Goal: Task Accomplishment & Management: Use online tool/utility

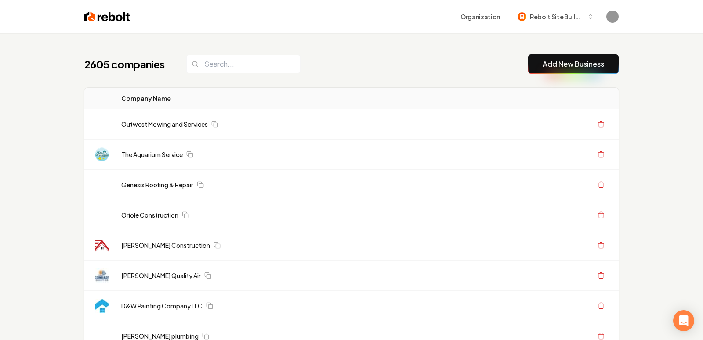
click at [569, 60] on link "Add New Business" at bounding box center [572, 64] width 61 height 11
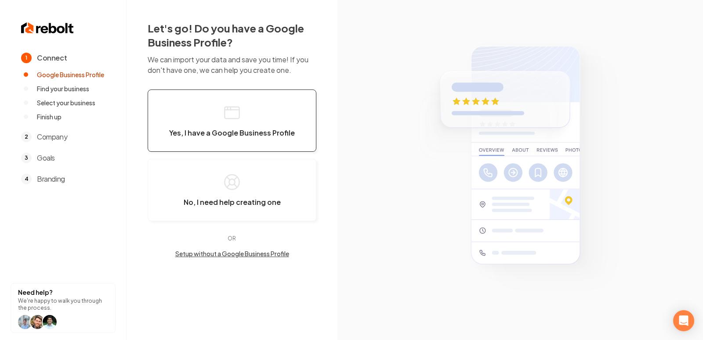
click at [279, 111] on button "Yes, I have a Google Business Profile" at bounding box center [232, 121] width 169 height 62
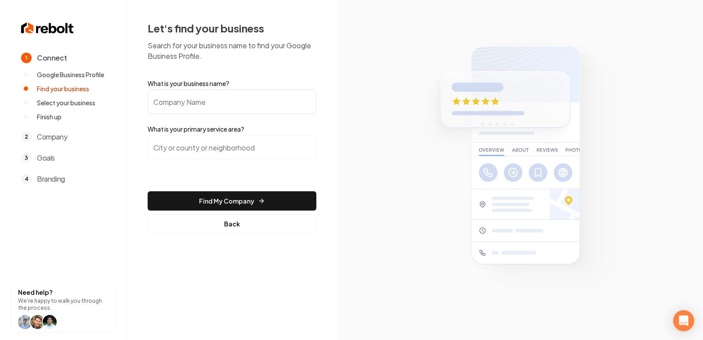
click at [253, 105] on input "What is your business name?" at bounding box center [232, 102] width 169 height 25
paste input "[US_STATE] Custom Concrete"
type input "[US_STATE] Custom Concrete"
click at [223, 113] on input "[US_STATE] Custom Concrete" at bounding box center [232, 102] width 169 height 25
click at [201, 160] on div at bounding box center [232, 152] width 169 height 35
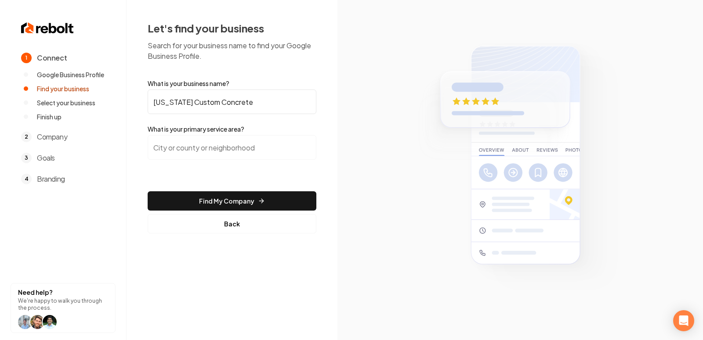
click at [185, 151] on input "search" at bounding box center [232, 147] width 169 height 25
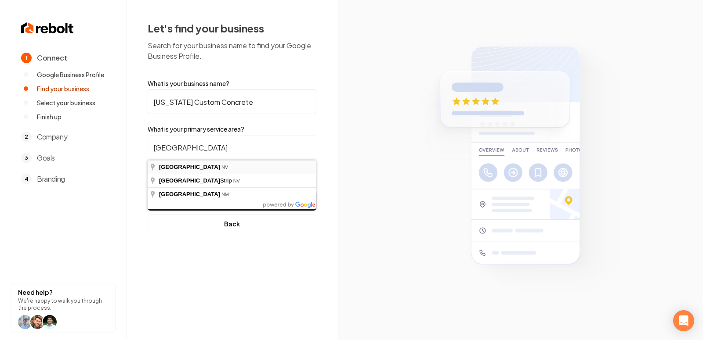
type input "Las Vegas, NV"
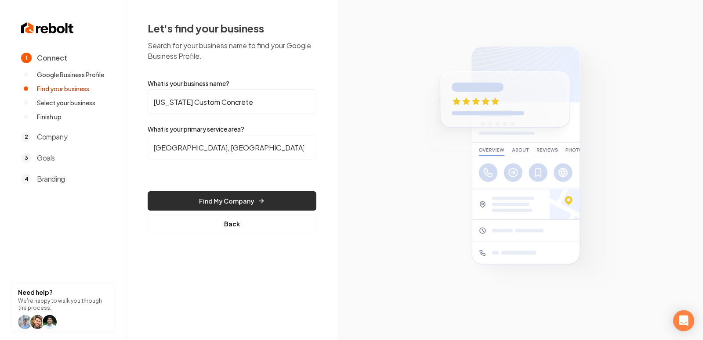
click at [232, 203] on button "Find My Company" at bounding box center [232, 200] width 169 height 19
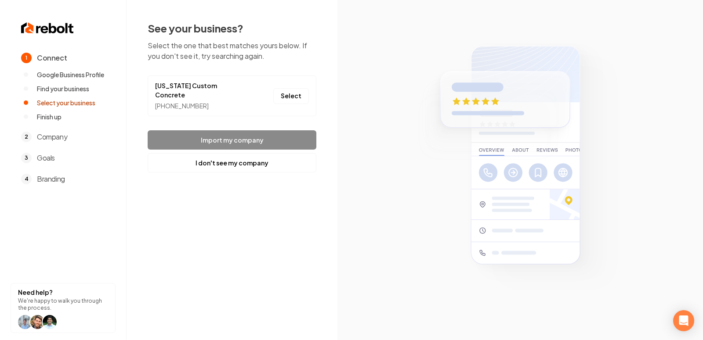
click at [289, 81] on li "Nevada Custom Concrete +1 725-305-1464 Select" at bounding box center [232, 96] width 169 height 41
click at [212, 83] on link "[US_STATE] Custom Concrete" at bounding box center [201, 90] width 92 height 18
click at [300, 92] on button "Select" at bounding box center [291, 96] width 36 height 16
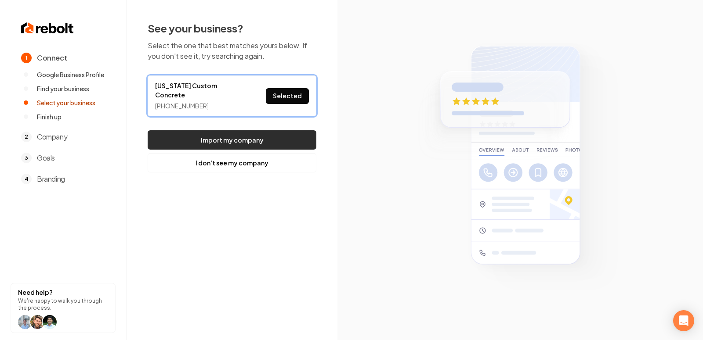
drag, startPoint x: 255, startPoint y: 144, endPoint x: 247, endPoint y: 122, distance: 23.1
click at [247, 130] on footer "Import my company I don't see my company" at bounding box center [232, 151] width 169 height 42
click at [230, 130] on button "Import my company" at bounding box center [232, 139] width 169 height 19
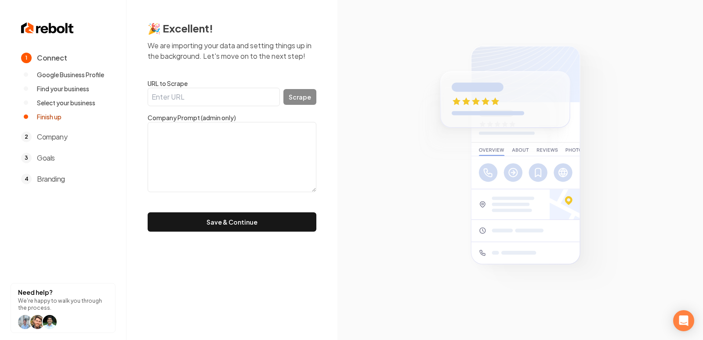
click at [206, 94] on input "URL to Scrape" at bounding box center [214, 97] width 132 height 18
paste input "https://www.nvcustomconcrete.com/"
type input "https://www.nvcustomconcrete.com/"
click at [310, 97] on button "Scrape" at bounding box center [299, 97] width 33 height 16
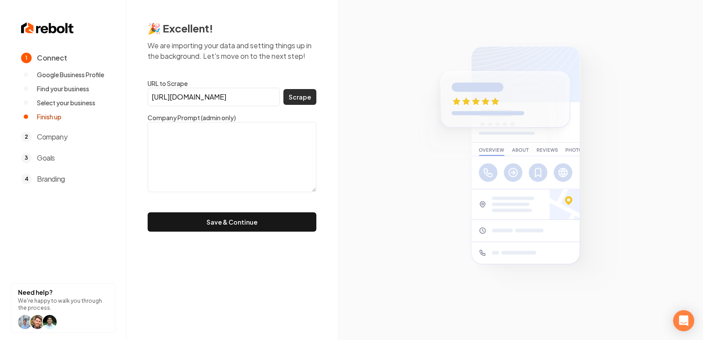
scroll to position [0, 0]
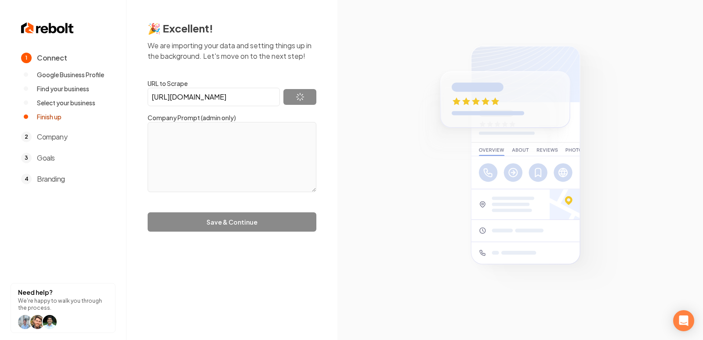
type textarea "Nevada Custom Concrete LLC provides high-quality concrete services including po…"
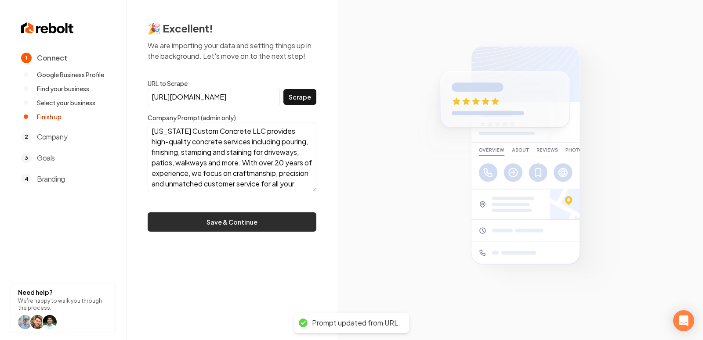
click at [263, 218] on button "Save & Continue" at bounding box center [232, 222] width 169 height 19
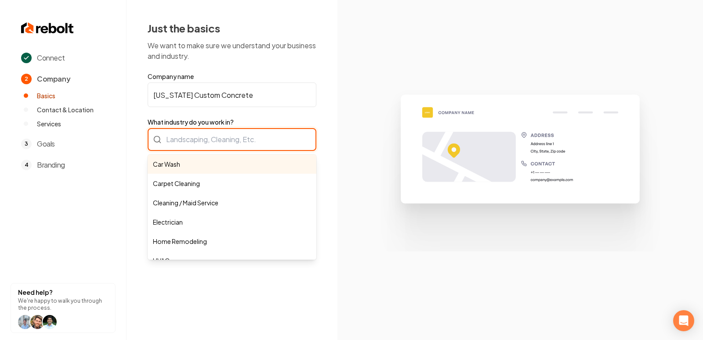
click at [215, 137] on div "Car Wash Carpet Cleaning Cleaning / Maid Service Electrician Home Remodeling HV…" at bounding box center [232, 139] width 169 height 23
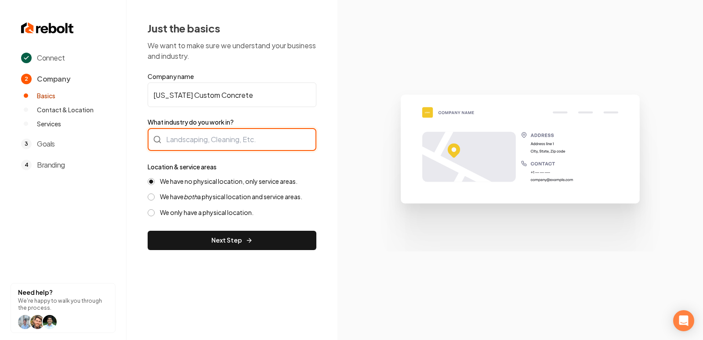
type input "c"
type input "Concrete"
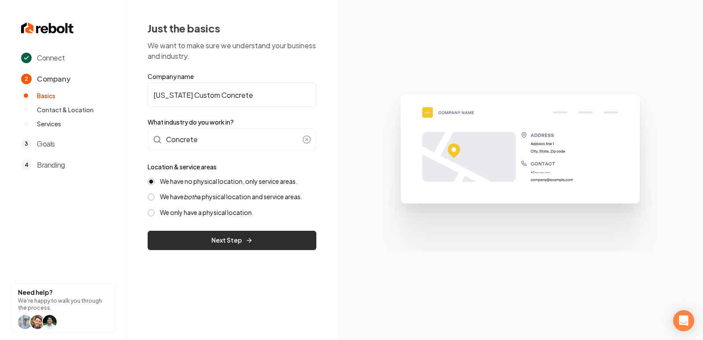
click at [246, 238] on icon "submit" at bounding box center [248, 240] width 7 height 7
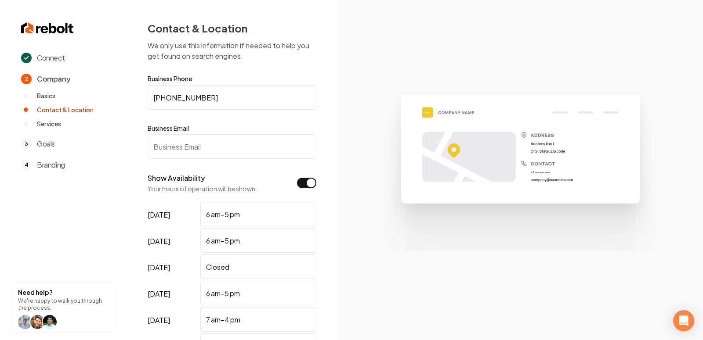
click at [233, 129] on label "Business Email" at bounding box center [232, 128] width 169 height 9
click at [233, 134] on input "Business Email" at bounding box center [232, 146] width 169 height 25
click at [213, 141] on input "Business Email" at bounding box center [232, 146] width 169 height 25
paste input "cesar@nvcustomconcrete.com"
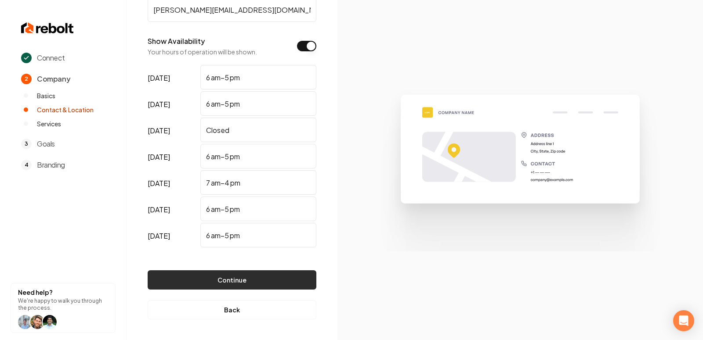
type input "cesar@nvcustomconcrete.com"
click at [225, 281] on button "Continue" at bounding box center [232, 280] width 169 height 19
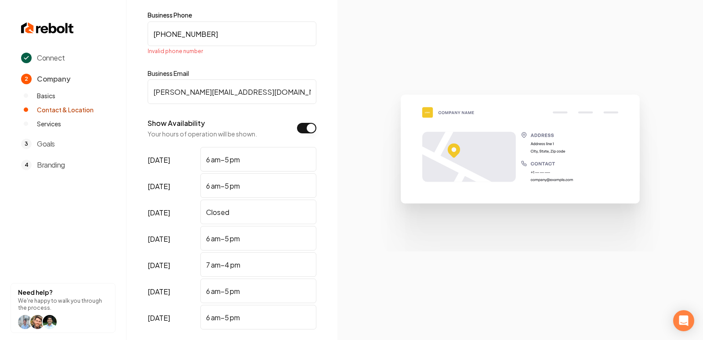
scroll to position [55, 0]
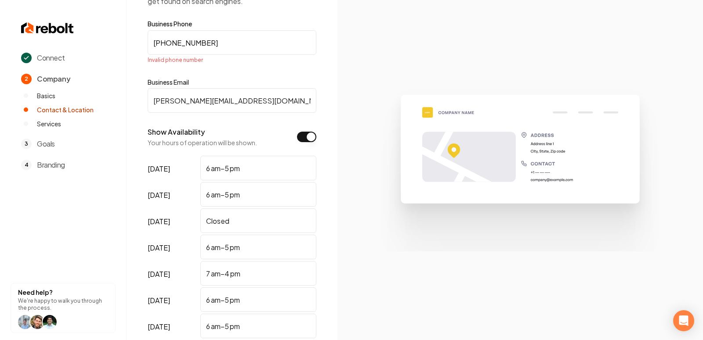
click at [159, 45] on input "+1 725-305-1464" at bounding box center [232, 42] width 169 height 25
click at [217, 42] on input "(730) 146-____" at bounding box center [232, 42] width 169 height 25
paste input "725) 305-1464"
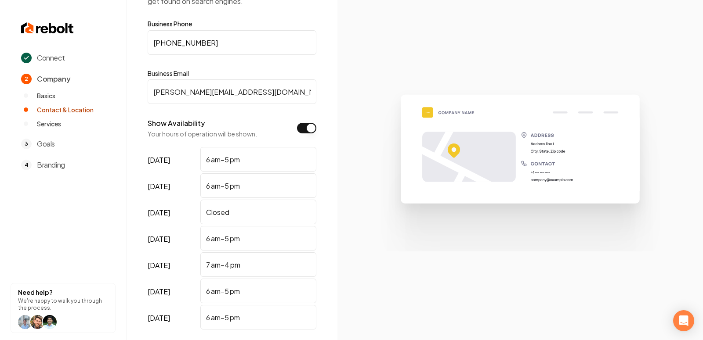
type input "(725) 305-1464"
click at [397, 72] on section at bounding box center [519, 170] width 365 height 340
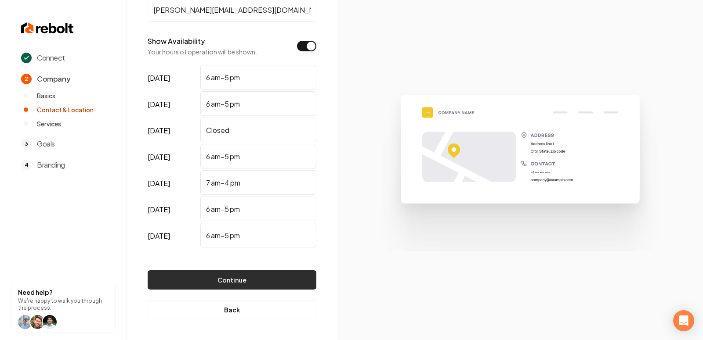
click at [220, 279] on button "Continue" at bounding box center [232, 280] width 169 height 19
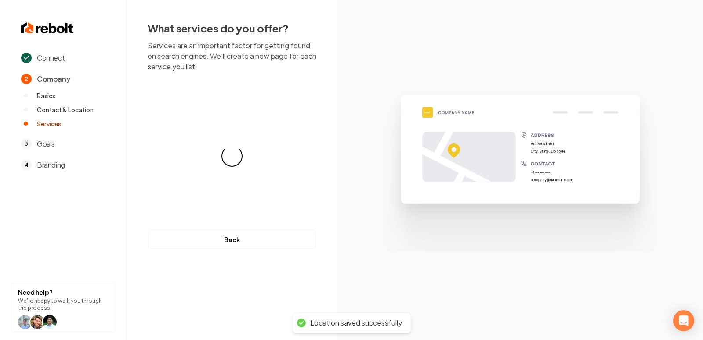
scroll to position [0, 0]
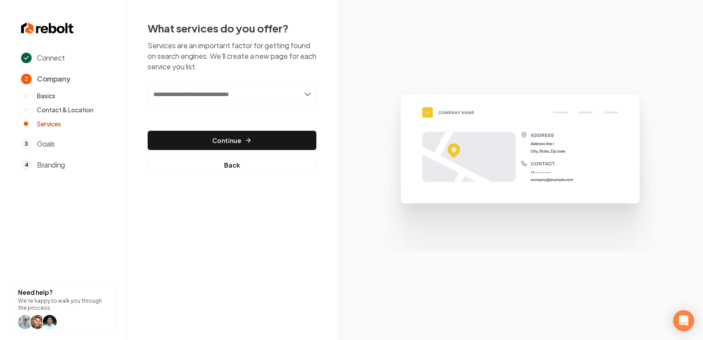
click at [206, 100] on input "text" at bounding box center [232, 94] width 169 height 20
paste input "**********"
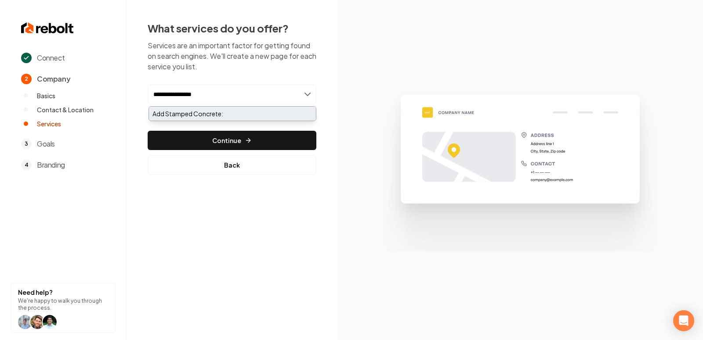
type input "**********"
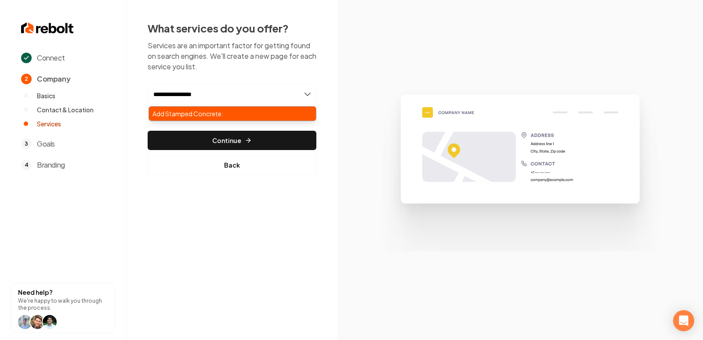
click at [215, 112] on div "Add Stamped Concrete:" at bounding box center [232, 114] width 167 height 14
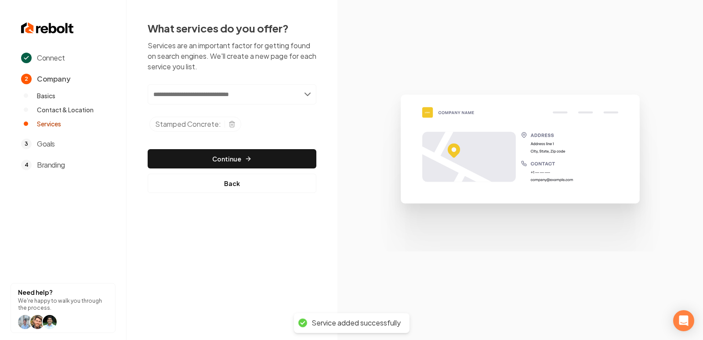
click at [199, 97] on input "text" at bounding box center [232, 94] width 169 height 20
paste input "**********"
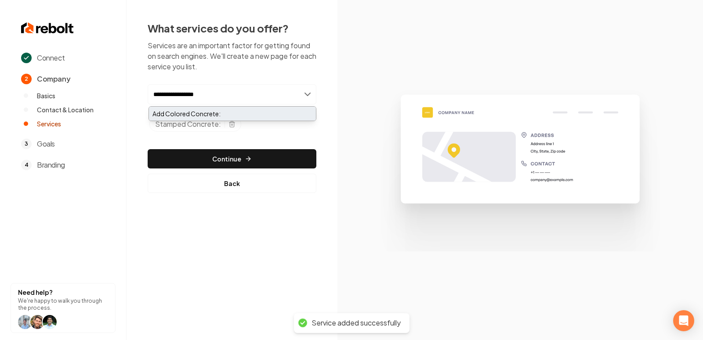
type input "**********"
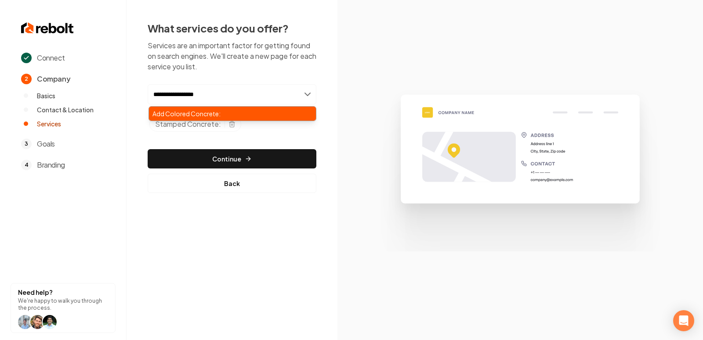
click at [250, 109] on div "Add Colored Concrete:" at bounding box center [232, 114] width 167 height 14
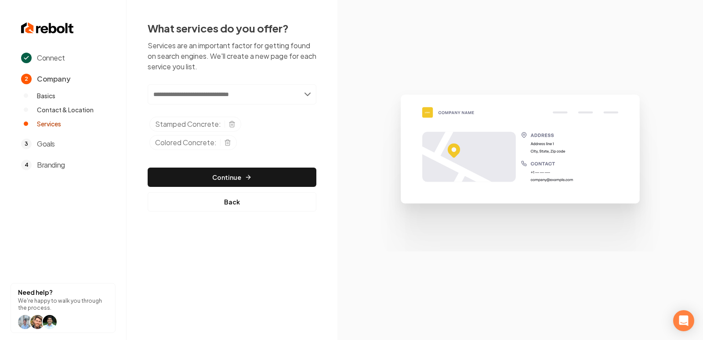
paste input "**********"
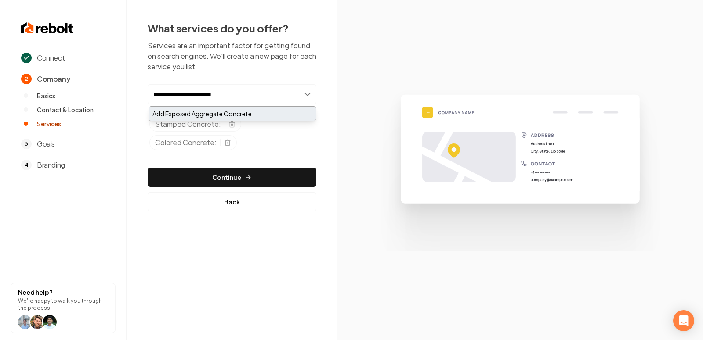
type input "**********"
click at [235, 115] on div "Add Exposed Aggregate Concrete" at bounding box center [232, 114] width 167 height 14
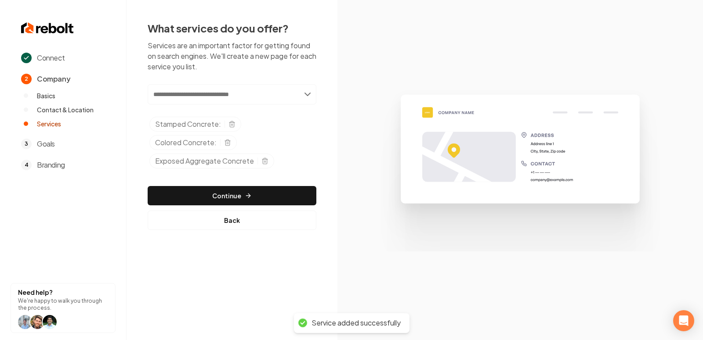
paste input "**********"
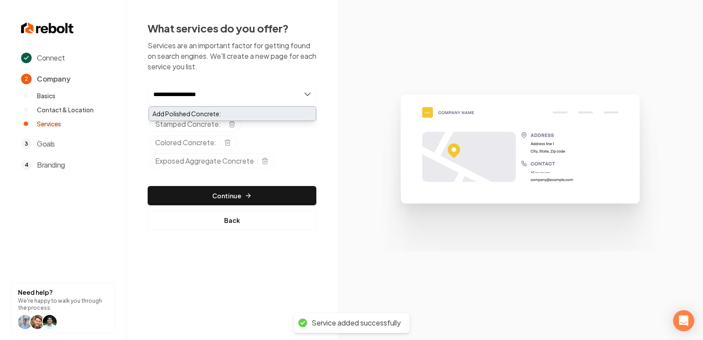
type input "**********"
click at [243, 115] on div "Add Polished Concrete:" at bounding box center [232, 114] width 167 height 14
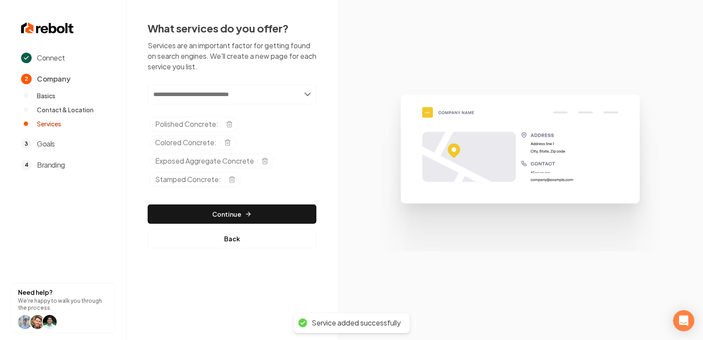
paste input "**********"
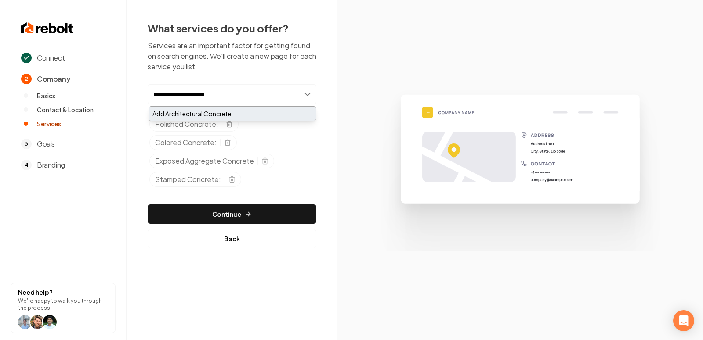
type input "**********"
click at [242, 113] on div "Add Architectural Concrete:" at bounding box center [232, 114] width 167 height 14
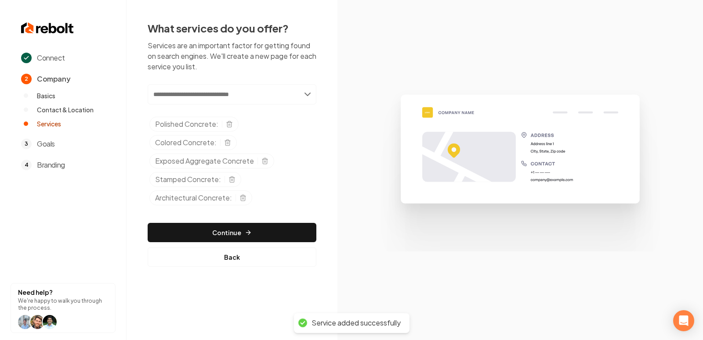
paste input "**********"
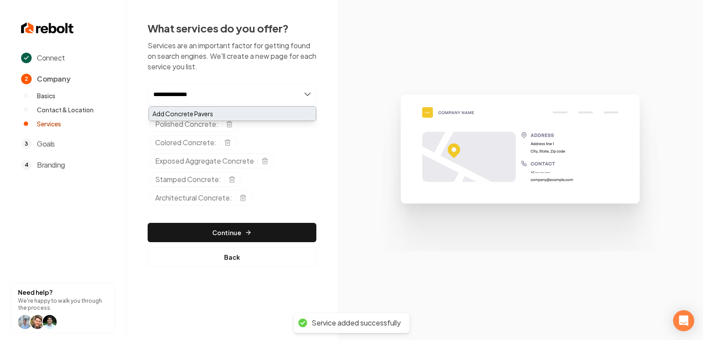
type input "**********"
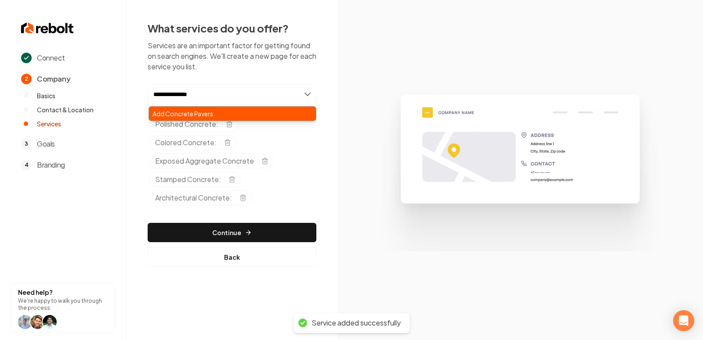
click at [234, 112] on div "Add Concrete Pavers" at bounding box center [232, 114] width 167 height 14
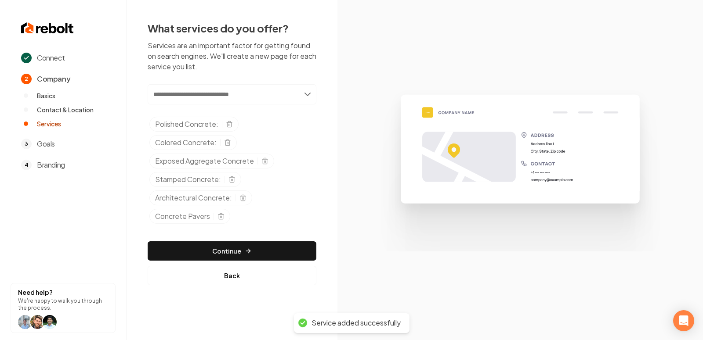
paste input "**********"
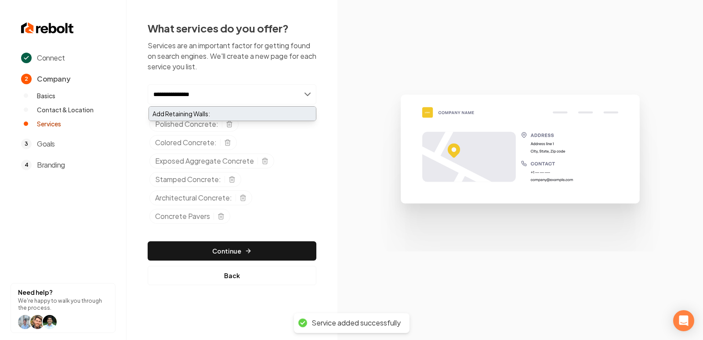
type input "**********"
click at [214, 112] on div "Add Retaining Walls:" at bounding box center [232, 114] width 167 height 14
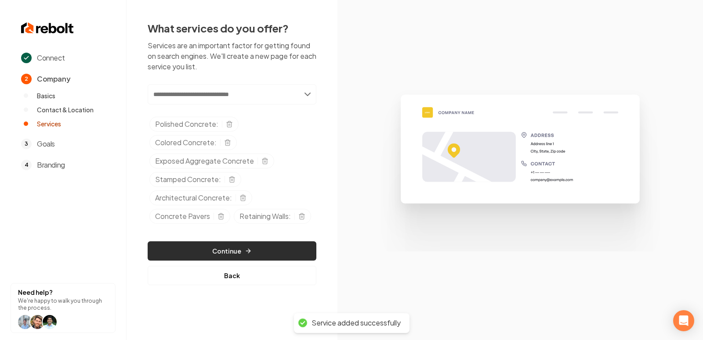
click at [209, 243] on button "Continue" at bounding box center [232, 251] width 169 height 19
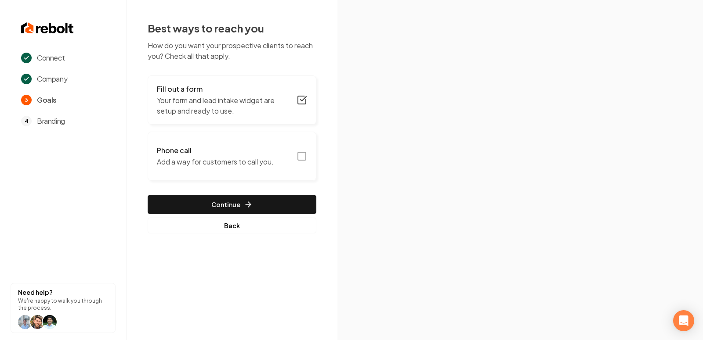
click at [303, 154] on icon "button" at bounding box center [301, 156] width 11 height 11
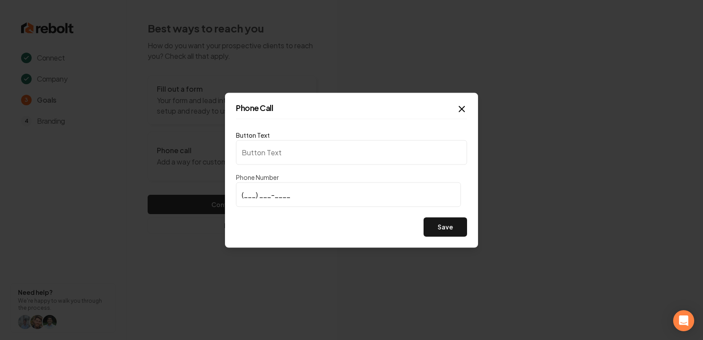
type input "Call us"
type input "(725) 305-1464"
click at [462, 228] on button "Save" at bounding box center [444, 226] width 43 height 19
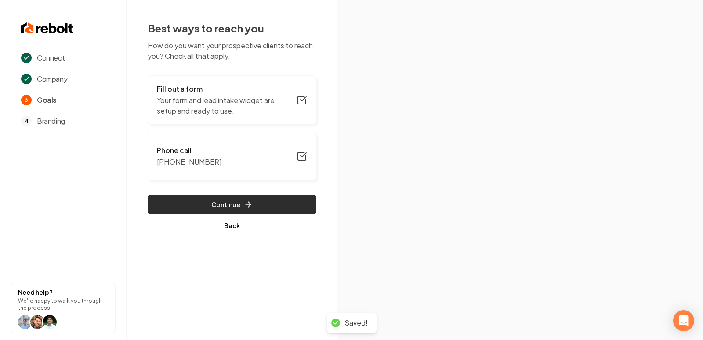
click at [209, 197] on button "Continue" at bounding box center [232, 204] width 169 height 19
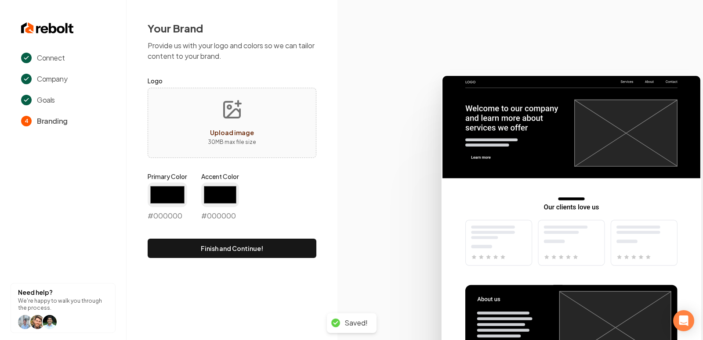
type input "#194d33"
type input "#70be00"
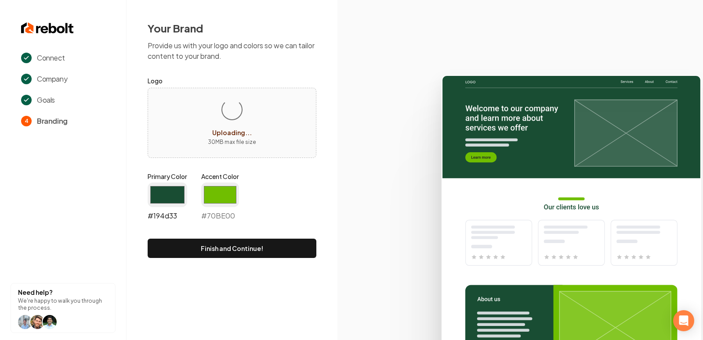
click at [160, 194] on input "#194d33" at bounding box center [168, 195] width 40 height 25
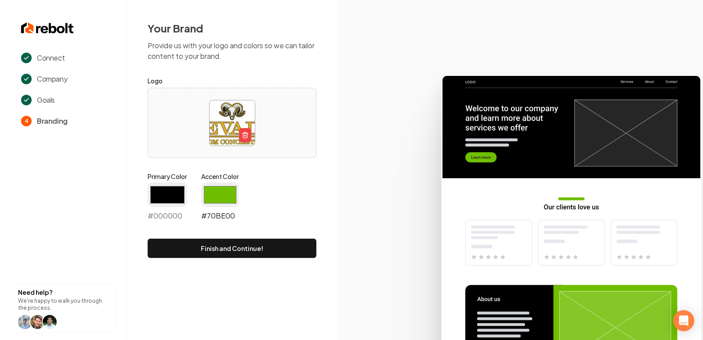
type input "#000000"
click at [222, 184] on input "#70be00" at bounding box center [220, 195] width 38 height 25
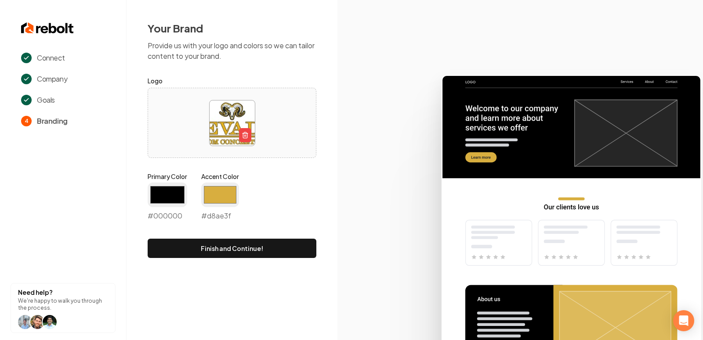
click at [368, 142] on icon at bounding box center [519, 204] width 365 height 273
click at [217, 195] on input "#d8ae3f" at bounding box center [220, 195] width 38 height 25
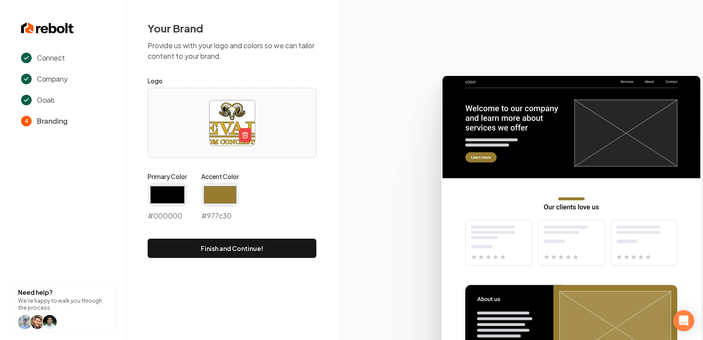
click at [384, 232] on icon at bounding box center [519, 204] width 365 height 273
click at [221, 183] on input "#977c30" at bounding box center [220, 195] width 38 height 25
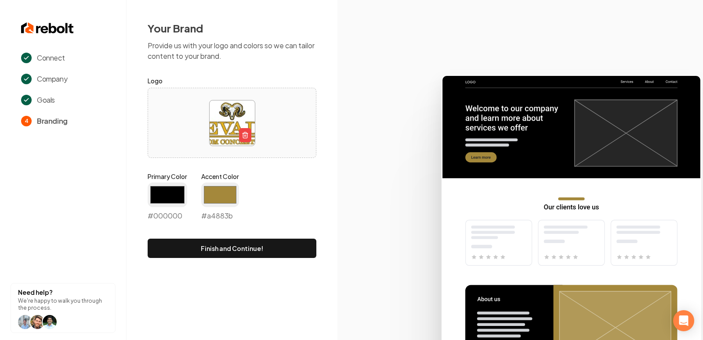
type input "#a4883b"
click at [400, 169] on icon at bounding box center [519, 204] width 365 height 273
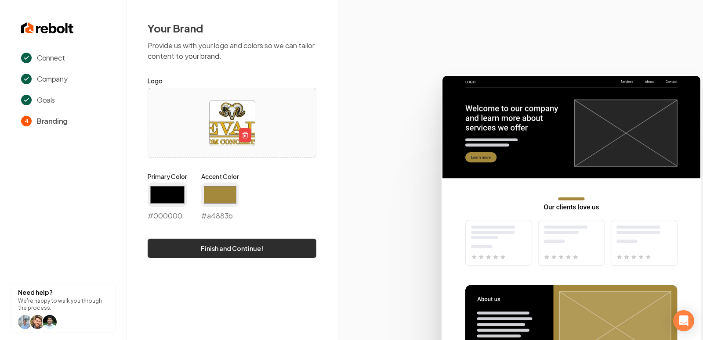
click at [247, 249] on button "Finish and Continue!" at bounding box center [232, 248] width 169 height 19
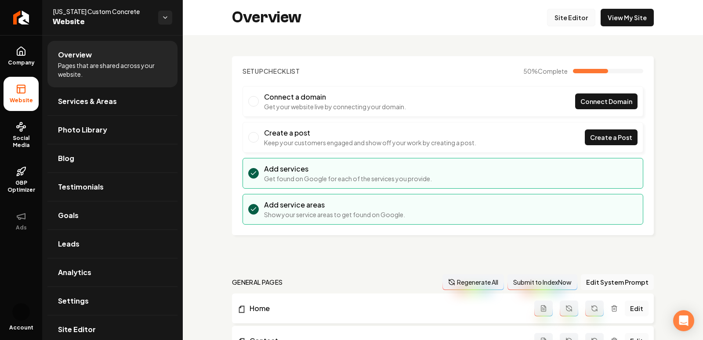
click at [584, 14] on link "Site Editor" at bounding box center [571, 18] width 48 height 18
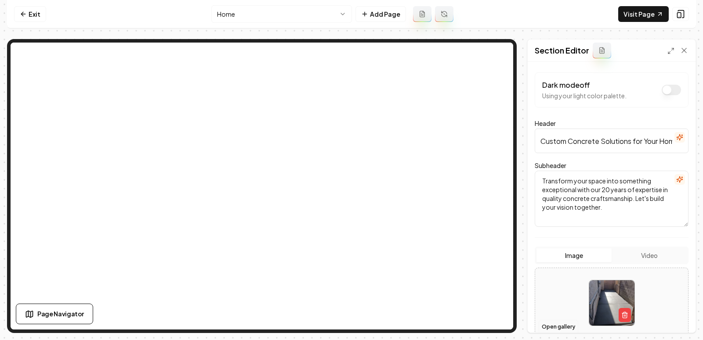
click at [563, 326] on button "Open gallery" at bounding box center [558, 327] width 40 height 14
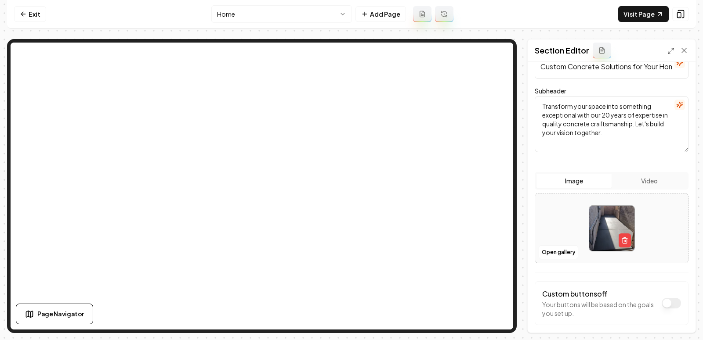
scroll to position [85, 0]
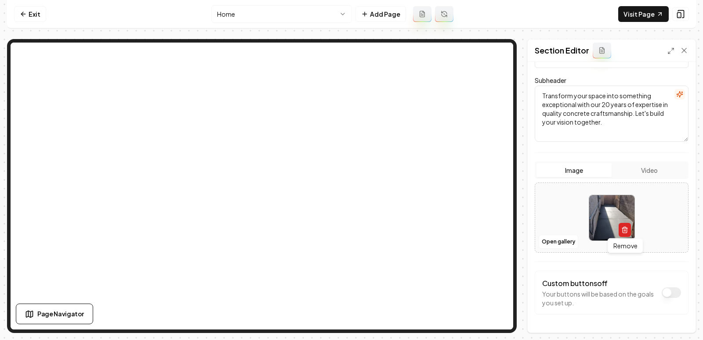
click at [627, 227] on icon "button" at bounding box center [624, 230] width 7 height 7
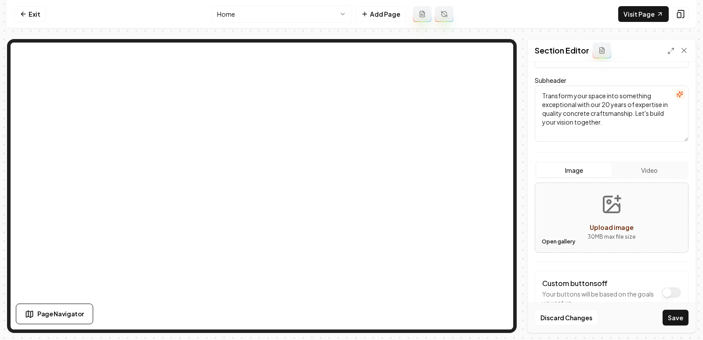
click at [559, 241] on button "Open gallery" at bounding box center [558, 242] width 40 height 14
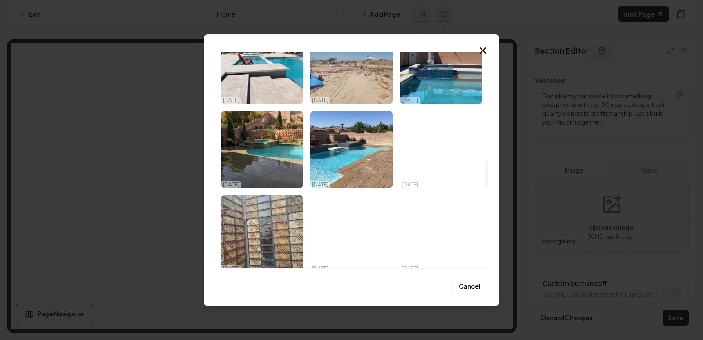
scroll to position [899, 0]
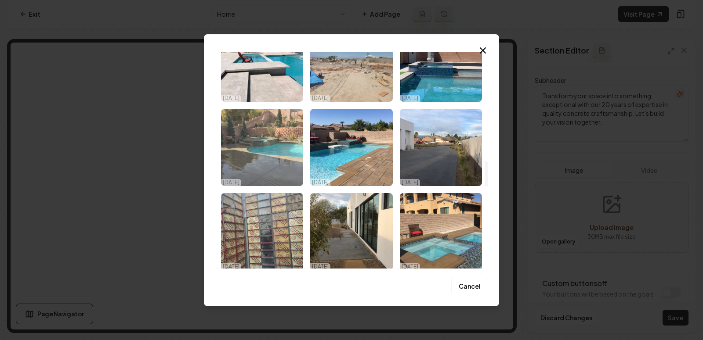
click at [264, 145] on img "Select image image_68e56ad15c7cd75eb836d4e7.jpeg" at bounding box center [262, 147] width 82 height 77
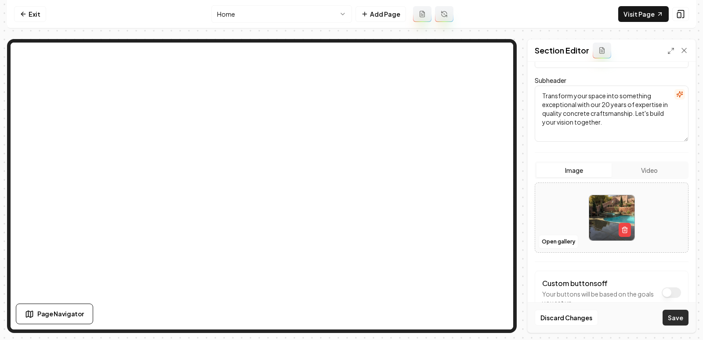
click at [675, 317] on button "Save" at bounding box center [675, 318] width 26 height 16
click at [623, 229] on icon "button" at bounding box center [624, 230] width 7 height 7
click at [542, 239] on button "Open gallery" at bounding box center [558, 242] width 40 height 14
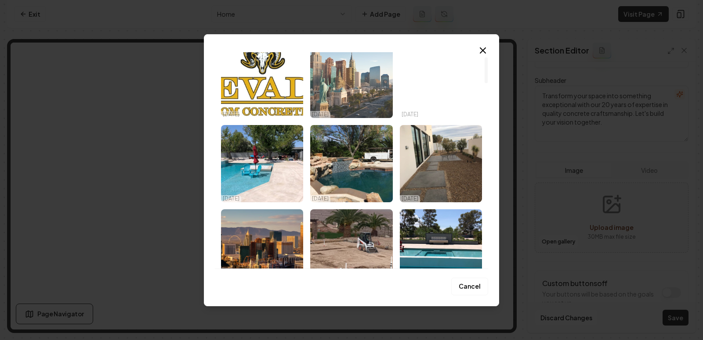
scroll to position [38, 0]
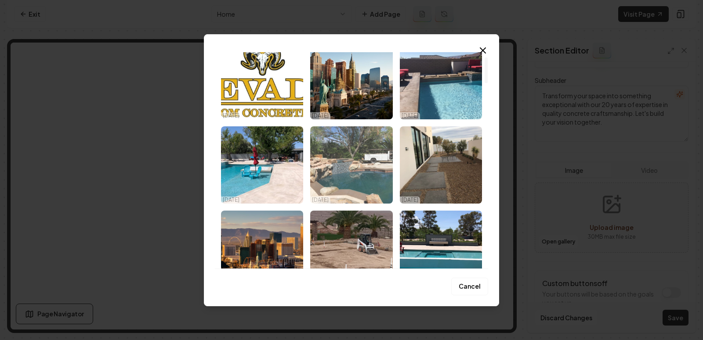
click at [364, 188] on img "Select image image_68e56ad15c7cd75eb836d796.jpeg" at bounding box center [351, 164] width 82 height 77
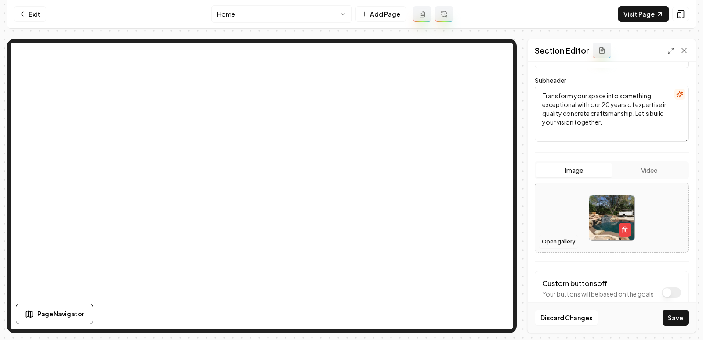
click at [551, 245] on button "Open gallery" at bounding box center [558, 242] width 40 height 14
click at [676, 320] on button "Save" at bounding box center [675, 318] width 26 height 16
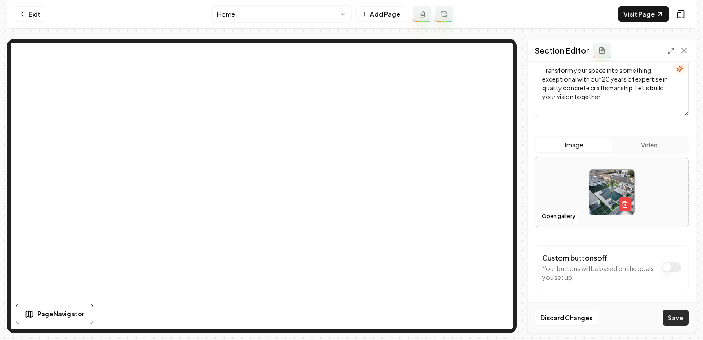
click at [670, 312] on button "Save" at bounding box center [675, 318] width 26 height 16
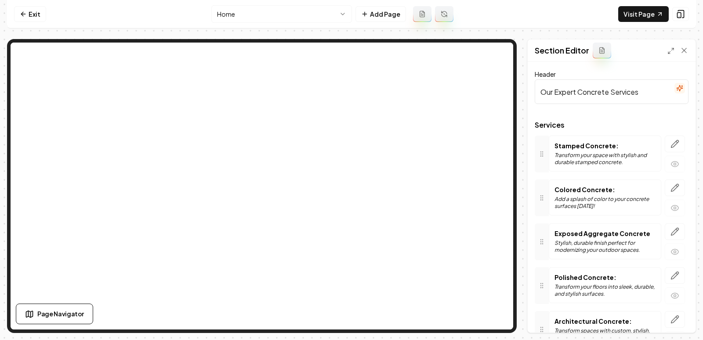
click at [592, 94] on input "Our Expert Concrete Services" at bounding box center [611, 91] width 154 height 25
paste input "Not just Concrete, Way more."
type input "Not just Concrete, Way more."
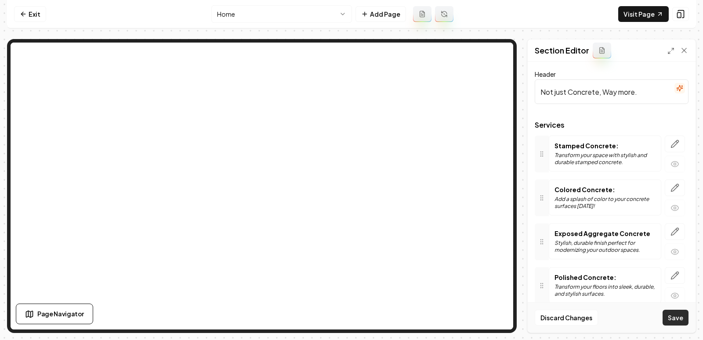
click at [670, 317] on button "Save" at bounding box center [675, 318] width 26 height 16
click at [671, 142] on icon "button" at bounding box center [674, 144] width 9 height 9
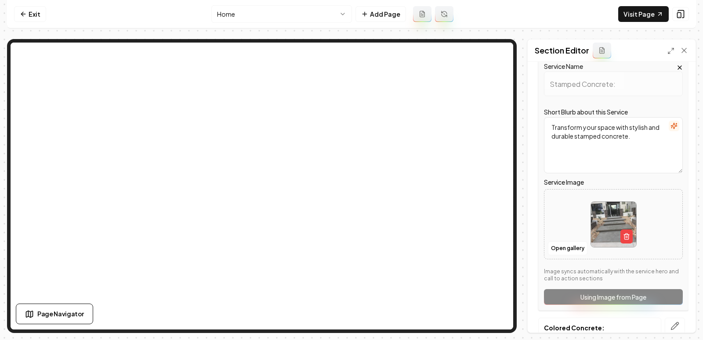
scroll to position [86, 0]
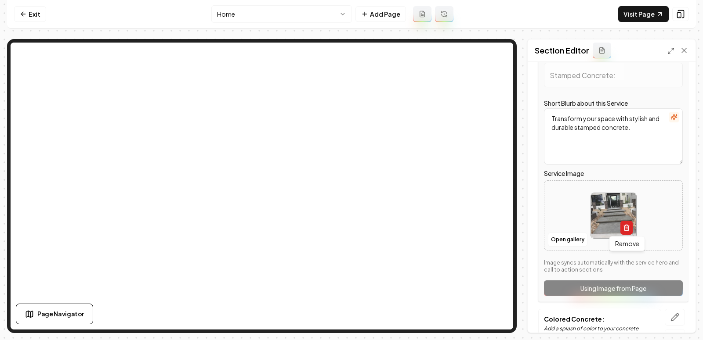
click at [623, 228] on icon "button" at bounding box center [626, 227] width 7 height 7
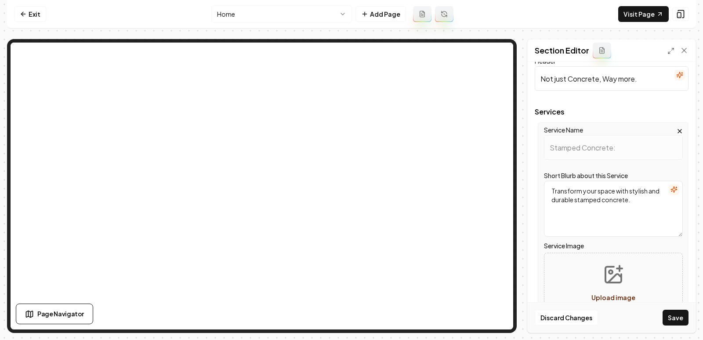
scroll to position [7, 0]
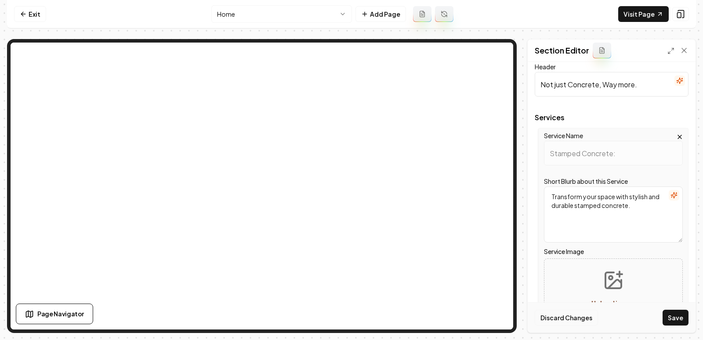
click at [556, 313] on button "Discard Changes" at bounding box center [565, 318] width 63 height 16
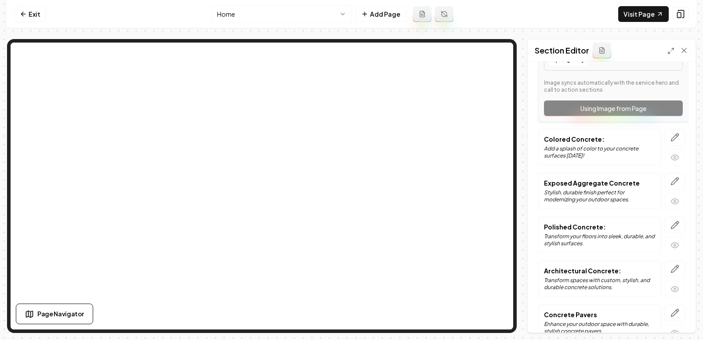
scroll to position [264, 0]
click at [672, 181] on icon "button" at bounding box center [674, 182] width 7 height 7
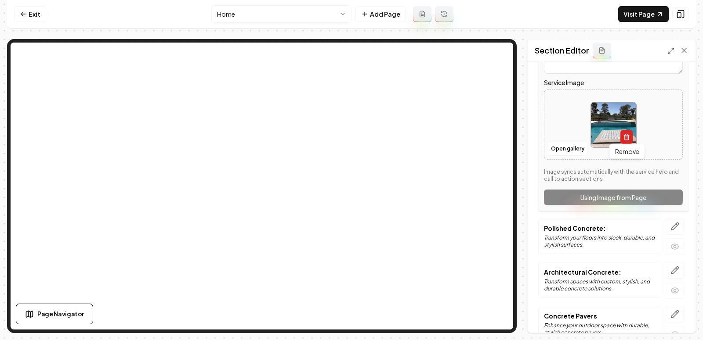
click at [625, 137] on icon "button" at bounding box center [626, 136] width 7 height 7
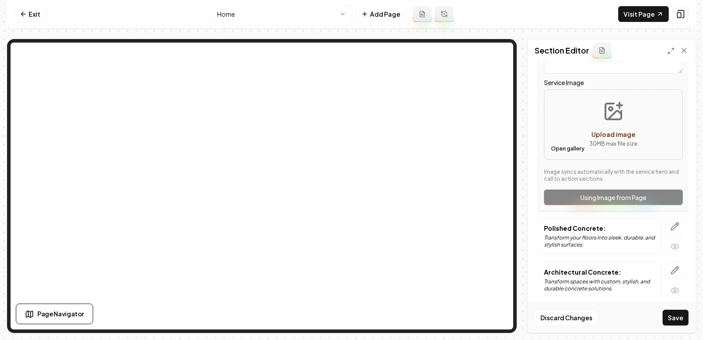
click at [550, 142] on button "Open gallery" at bounding box center [568, 149] width 40 height 14
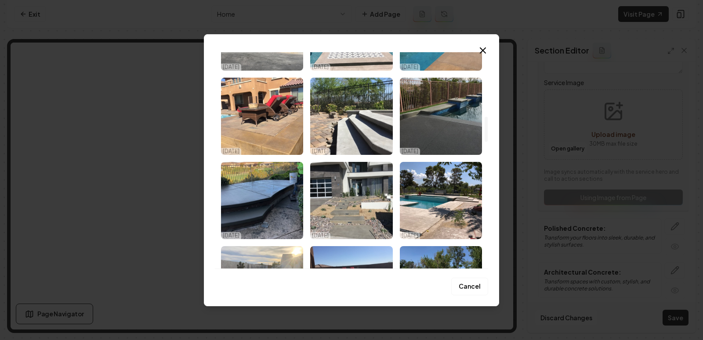
scroll to position [593, 0]
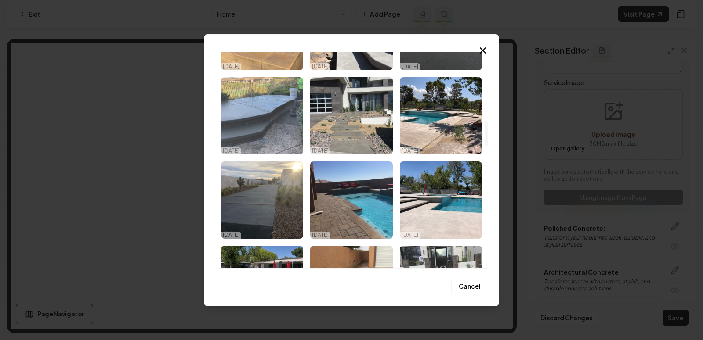
click at [256, 123] on img "Select image image_68e56ad15c7cd75eb836d620.jpeg" at bounding box center [262, 115] width 82 height 77
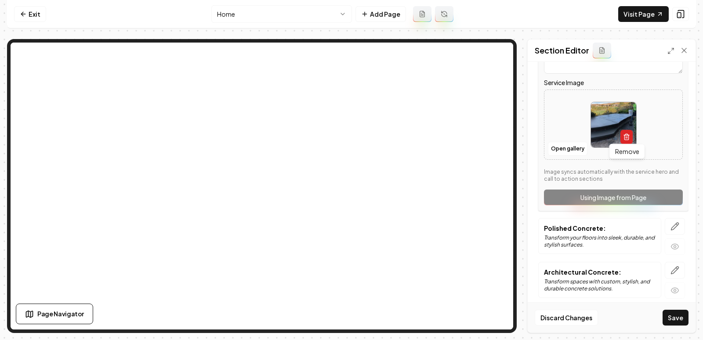
click at [621, 133] on button "button" at bounding box center [626, 137] width 12 height 14
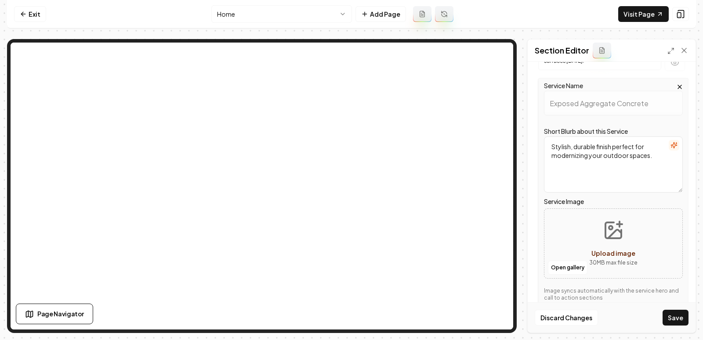
scroll to position [149, 0]
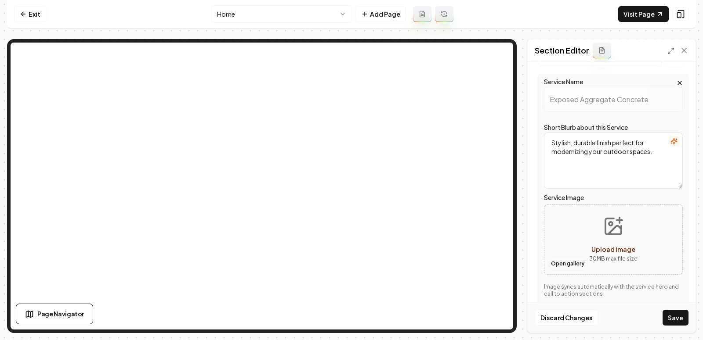
click at [569, 262] on button "Open gallery" at bounding box center [568, 264] width 40 height 14
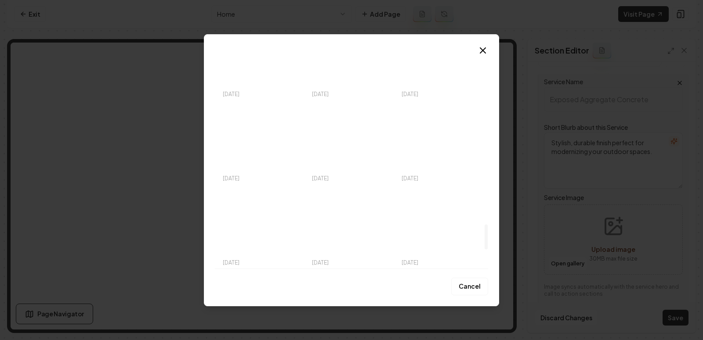
scroll to position [1493, 0]
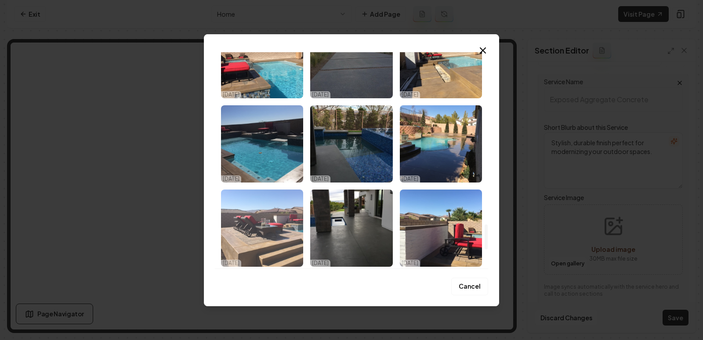
click at [279, 227] on img "Select image image_68e56ad15c7cd75eb836d49c.jpeg" at bounding box center [262, 228] width 82 height 77
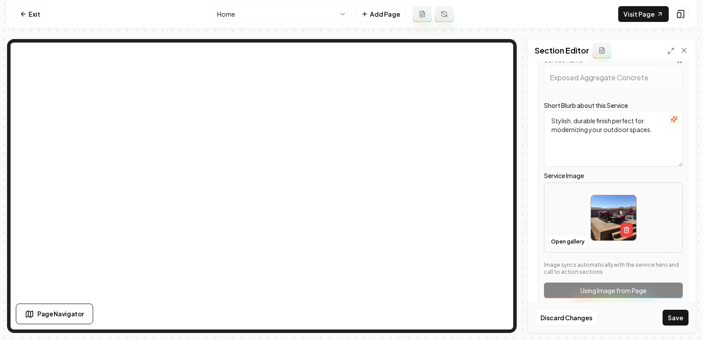
scroll to position [176, 0]
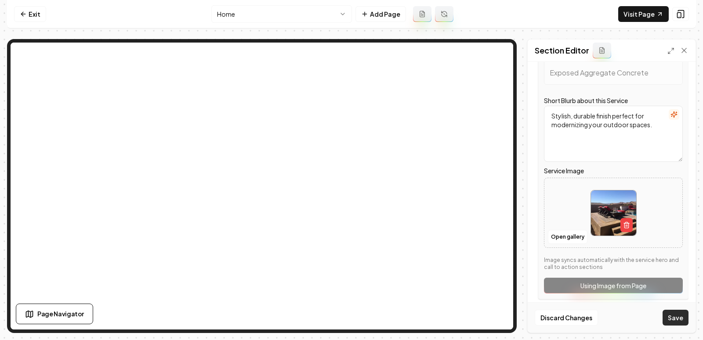
click at [672, 314] on button "Save" at bounding box center [675, 318] width 26 height 16
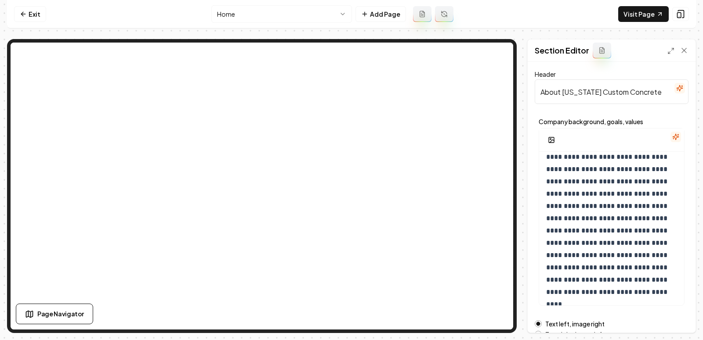
scroll to position [132, 0]
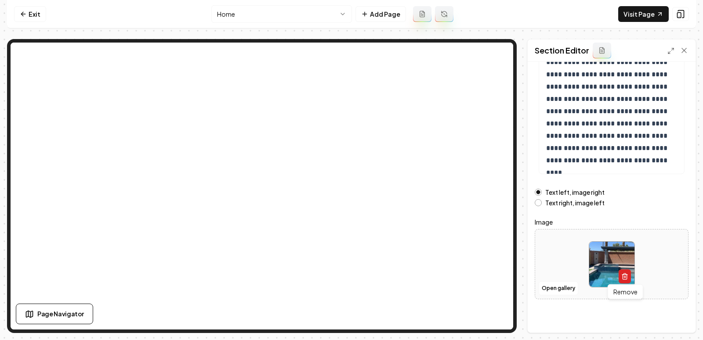
click at [623, 274] on icon "button" at bounding box center [624, 276] width 7 height 7
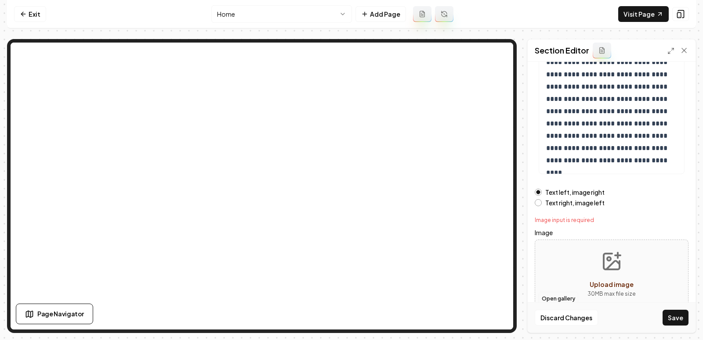
click at [559, 297] on button "Open gallery" at bounding box center [558, 299] width 40 height 14
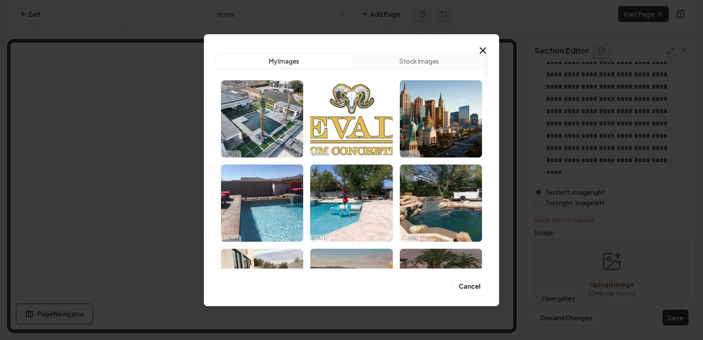
click at [377, 134] on img "Select image image_68e56b4f5c7cd75eb839d5bf.webp" at bounding box center [351, 118] width 82 height 77
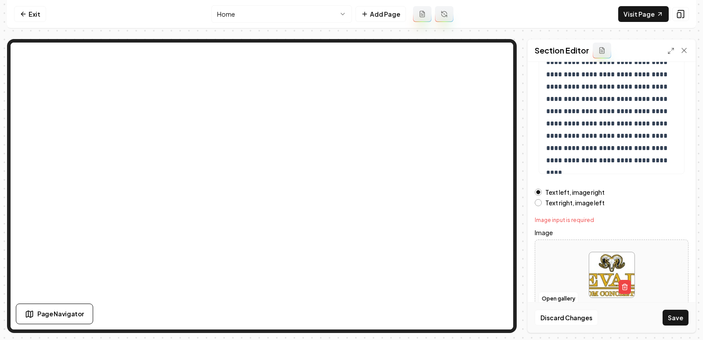
scroll to position [142, 0]
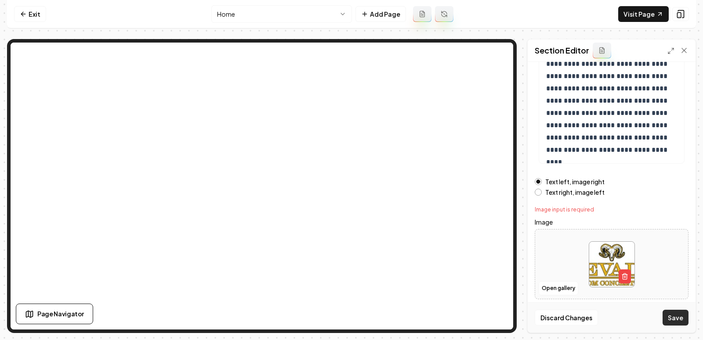
click at [673, 316] on button "Save" at bounding box center [675, 318] width 26 height 16
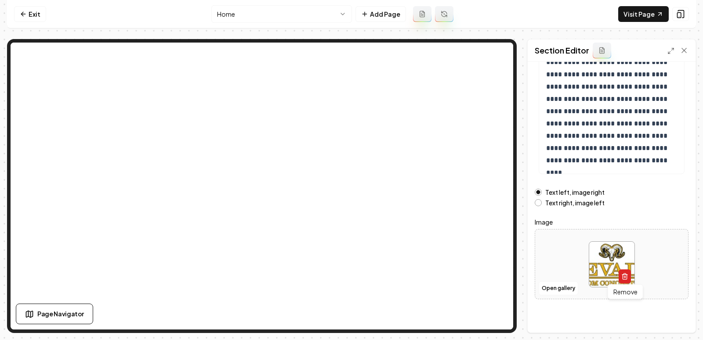
click at [624, 276] on line "button" at bounding box center [624, 277] width 0 height 2
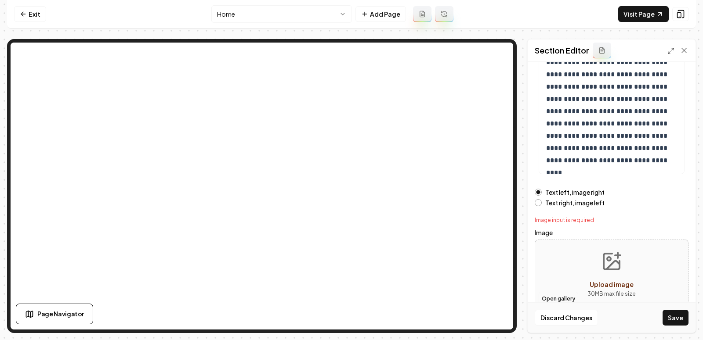
click at [552, 294] on button "Open gallery" at bounding box center [558, 299] width 40 height 14
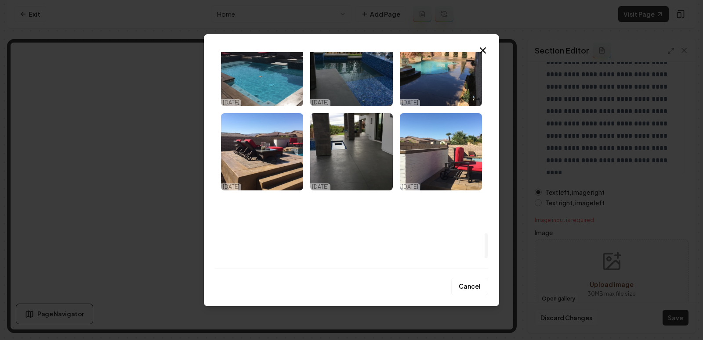
scroll to position [1662, 0]
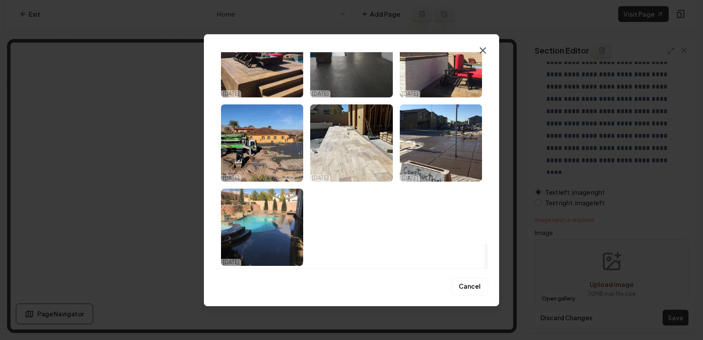
click at [483, 51] on icon "button" at bounding box center [482, 50] width 5 height 5
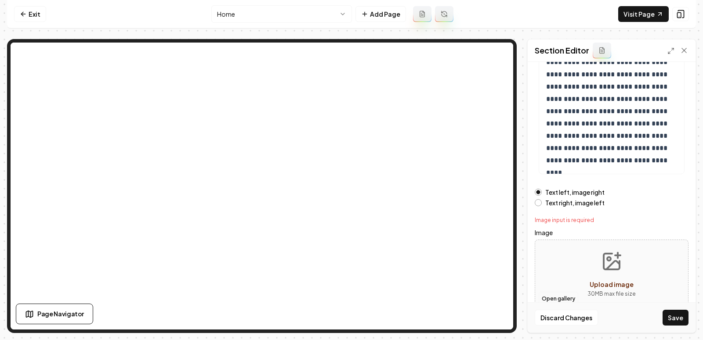
click at [553, 297] on button "Open gallery" at bounding box center [558, 299] width 40 height 14
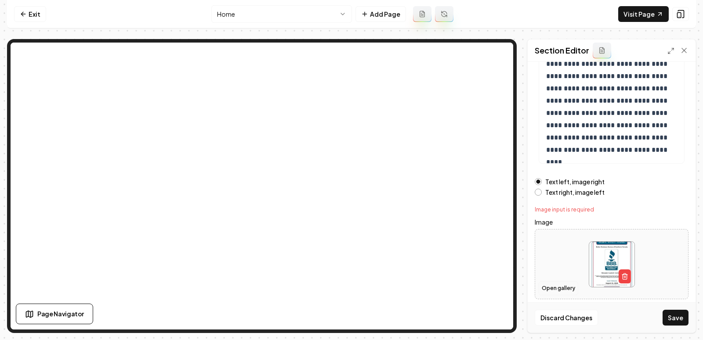
click at [560, 288] on button "Open gallery" at bounding box center [558, 288] width 40 height 14
click at [667, 317] on button "Save" at bounding box center [675, 318] width 26 height 16
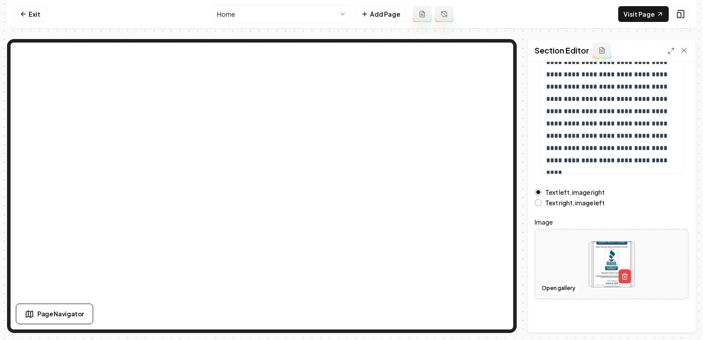
scroll to position [0, 0]
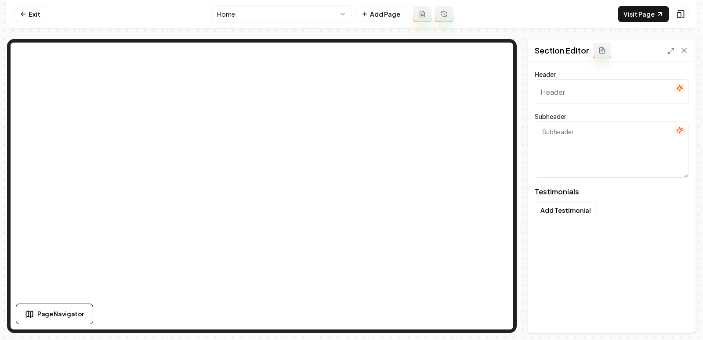
type input "Real Concrete Stories"
type textarea "Discover how we transform surfaces and lives every day"
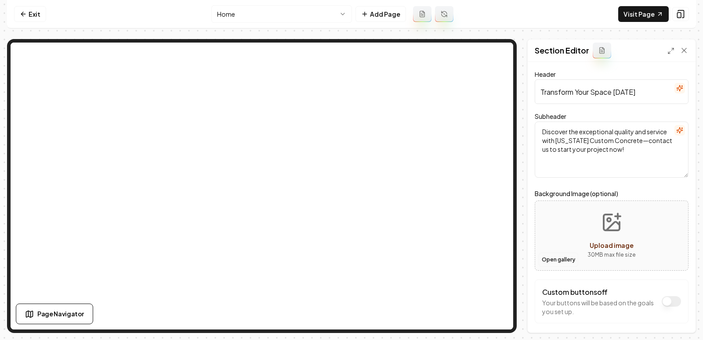
click at [561, 261] on button "Open gallery" at bounding box center [558, 260] width 40 height 14
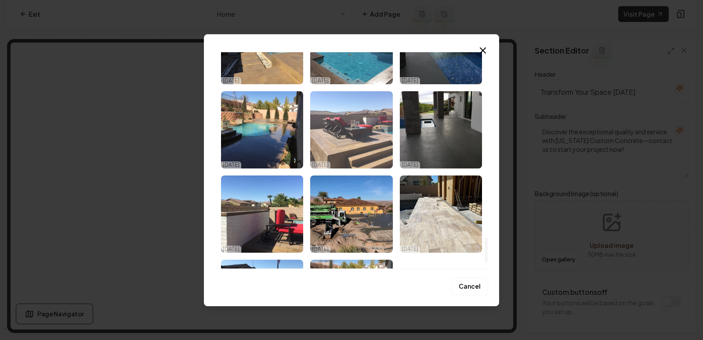
scroll to position [1608, 0]
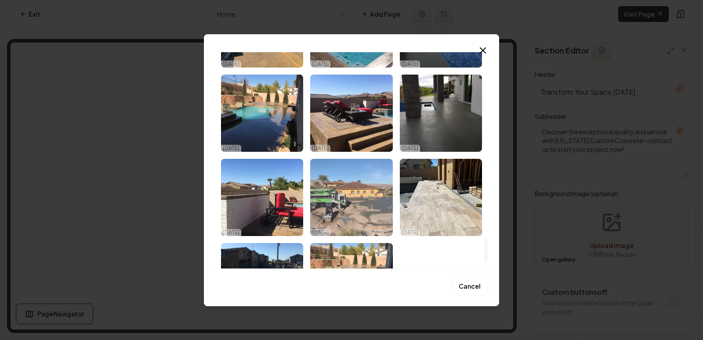
click at [368, 203] on img "Select image image_68e56ad15c7cd75eb836d4c6.jpeg" at bounding box center [351, 197] width 82 height 77
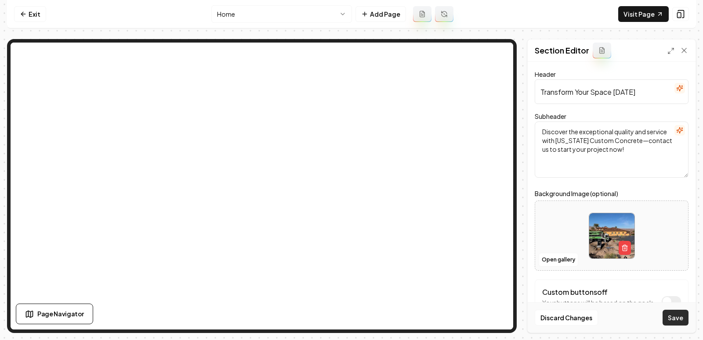
click at [672, 317] on button "Save" at bounding box center [675, 318] width 26 height 16
click at [627, 249] on icon "button" at bounding box center [624, 248] width 7 height 7
click at [549, 255] on button "Open gallery" at bounding box center [558, 260] width 40 height 14
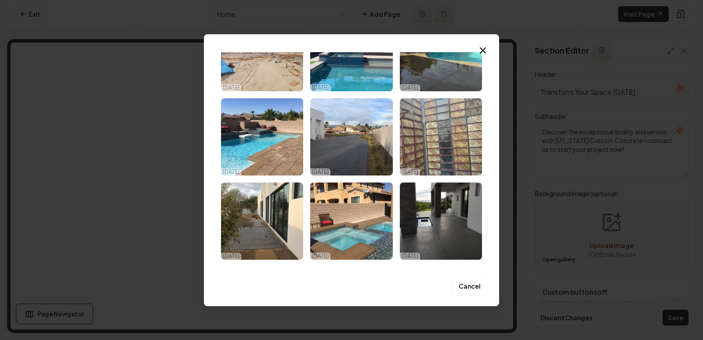
scroll to position [1662, 0]
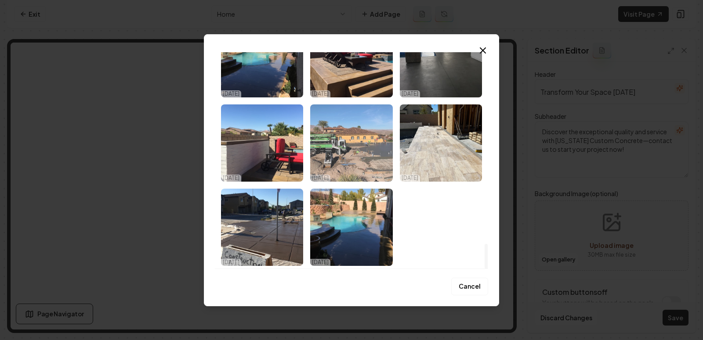
click at [351, 170] on img "Select image image_68e56ad15c7cd75eb836d4c6.jpeg" at bounding box center [351, 143] width 82 height 77
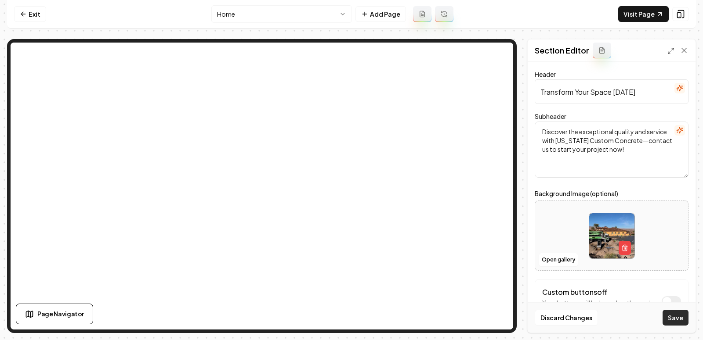
click at [671, 316] on button "Save" at bounding box center [675, 318] width 26 height 16
click at [625, 248] on icon "button" at bounding box center [624, 248] width 7 height 7
click at [554, 263] on button "Open gallery" at bounding box center [558, 260] width 40 height 14
click at [565, 327] on div "Discard Changes Save" at bounding box center [611, 318] width 168 height 30
click at [563, 322] on button "Discard Changes" at bounding box center [565, 318] width 63 height 16
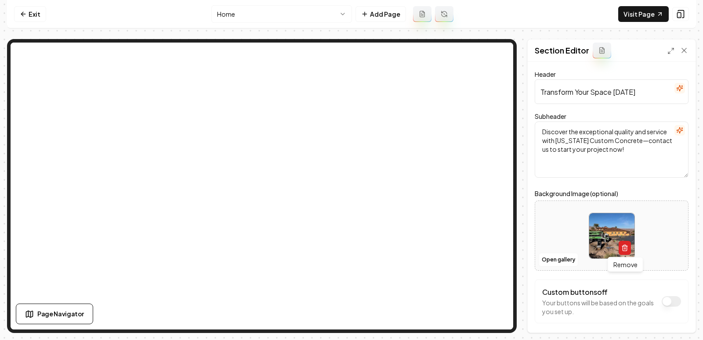
click at [622, 243] on button "button" at bounding box center [624, 248] width 12 height 14
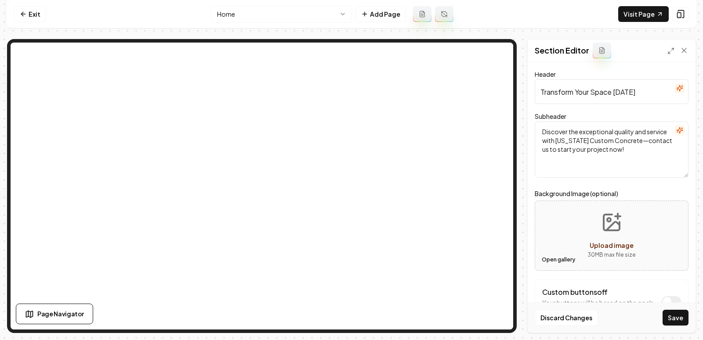
click at [558, 257] on button "Open gallery" at bounding box center [558, 260] width 40 height 14
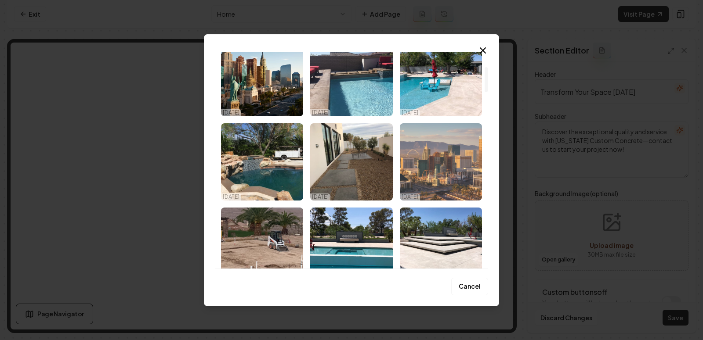
scroll to position [125, 0]
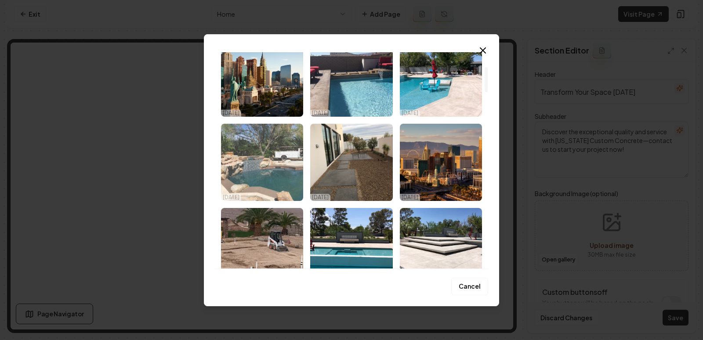
click at [259, 180] on img "Select image image_68e56ad15c7cd75eb836d796.jpeg" at bounding box center [262, 162] width 82 height 77
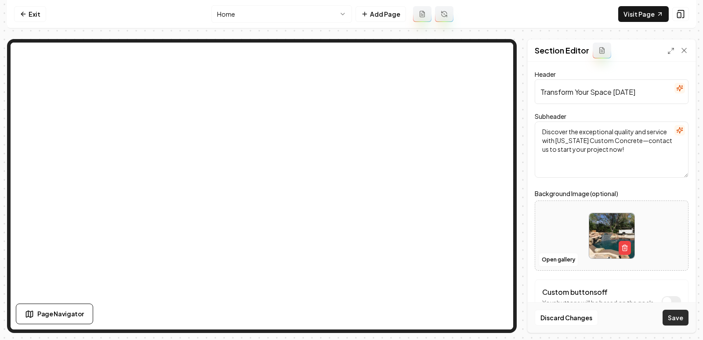
click at [677, 311] on button "Save" at bounding box center [675, 318] width 26 height 16
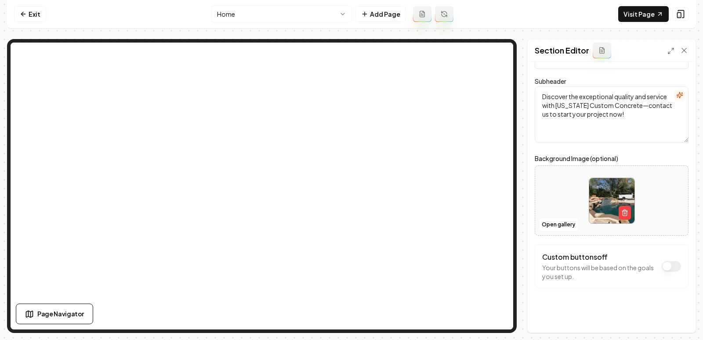
click at [541, 206] on div at bounding box center [611, 201] width 153 height 60
click at [544, 195] on div at bounding box center [611, 201] width 153 height 60
click at [622, 211] on icon "button" at bounding box center [624, 213] width 4 height 5
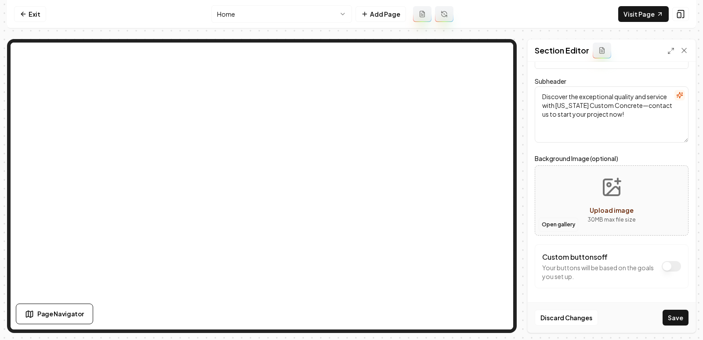
click at [559, 226] on button "Open gallery" at bounding box center [558, 225] width 40 height 14
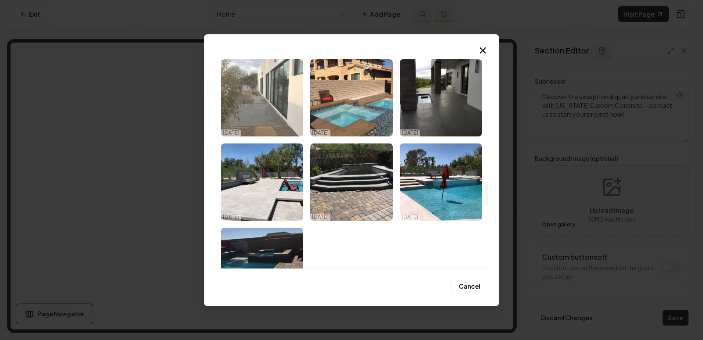
scroll to position [1119, 0]
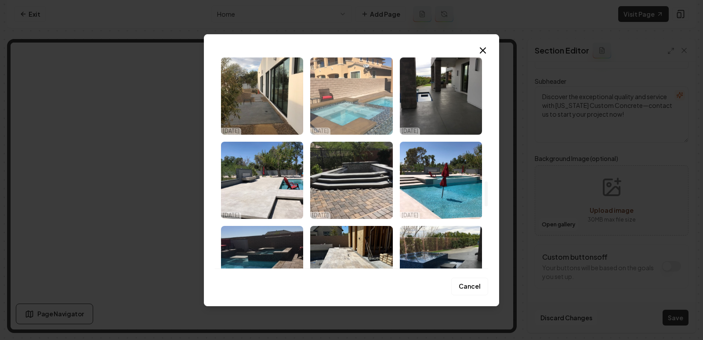
click at [330, 102] on img "Select image image_68e56ad15c7cd75eb836d4d6.jpeg" at bounding box center [351, 96] width 82 height 77
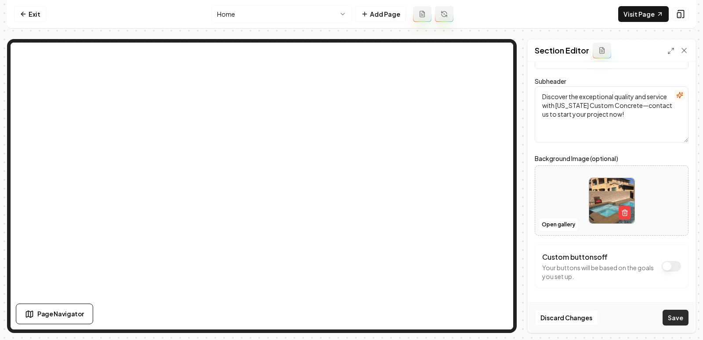
click at [682, 321] on button "Save" at bounding box center [675, 318] width 26 height 16
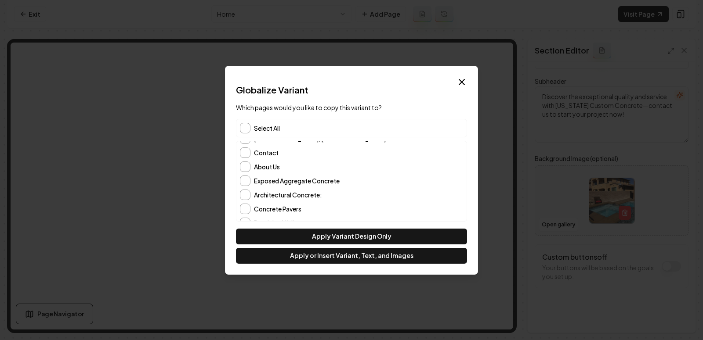
scroll to position [22, 0]
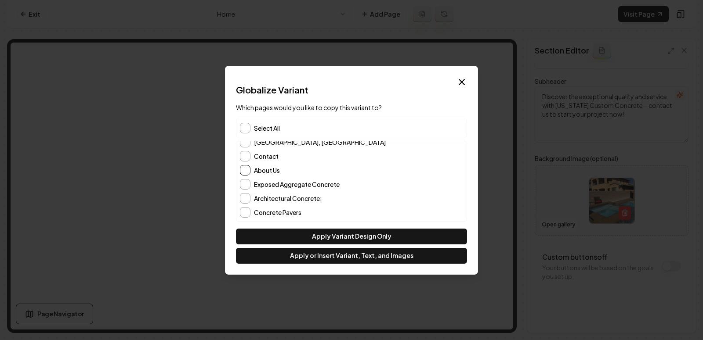
click at [243, 169] on button "About Us" at bounding box center [245, 170] width 11 height 11
click at [242, 155] on button "Contact" at bounding box center [245, 156] width 11 height 11
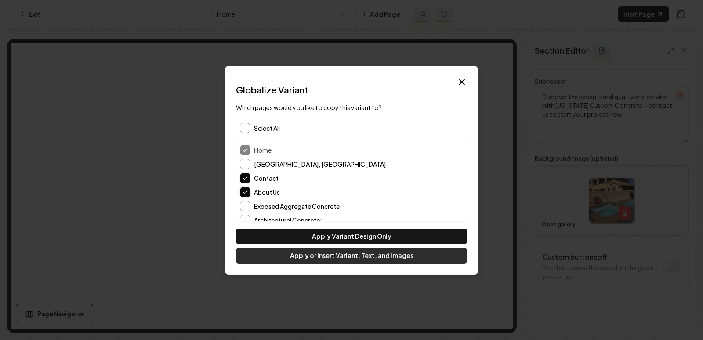
click at [348, 256] on button "Apply or Insert Variant, Text, and Images" at bounding box center [351, 256] width 231 height 16
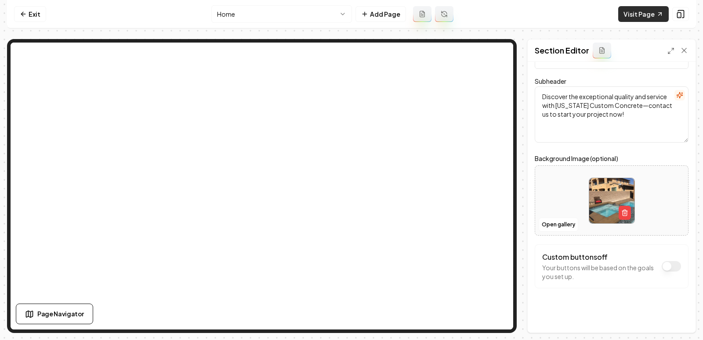
click at [629, 14] on link "Visit Page" at bounding box center [643, 14] width 50 height 16
click at [640, 15] on link "Visit Page" at bounding box center [643, 14] width 50 height 16
click at [635, 16] on link "Visit Page" at bounding box center [643, 14] width 50 height 16
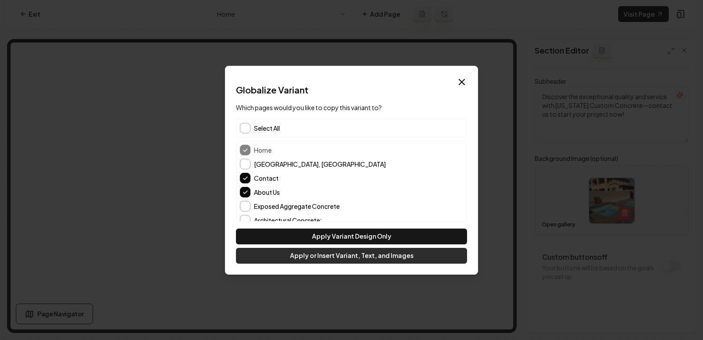
click at [359, 252] on button "Apply or Insert Variant, Text, and Images" at bounding box center [351, 256] width 231 height 16
click at [355, 252] on button "Apply or Insert Variant, Text, and Images" at bounding box center [351, 256] width 231 height 16
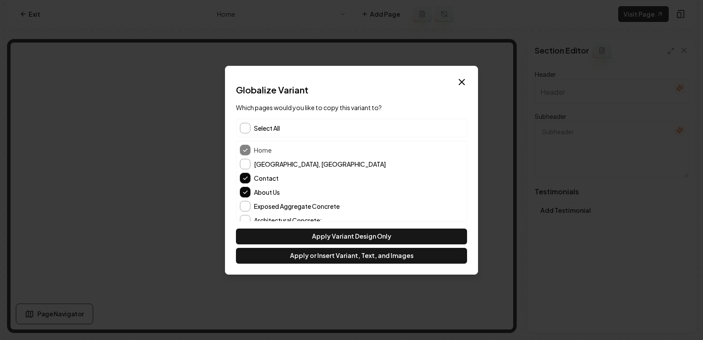
type input "Real Concrete Stories"
type textarea "Discover how we transform surfaces and lives every day"
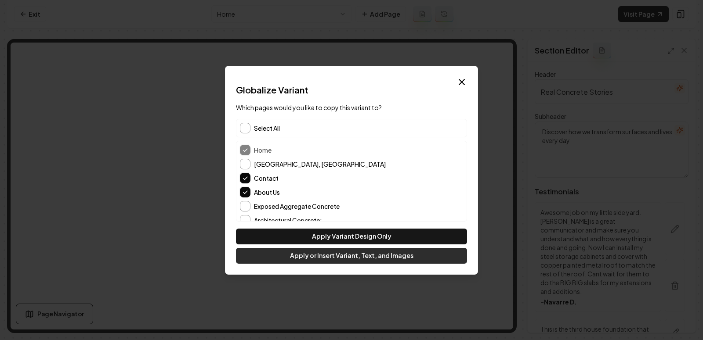
click at [376, 255] on button "Apply or Insert Variant, Text, and Images" at bounding box center [351, 256] width 231 height 16
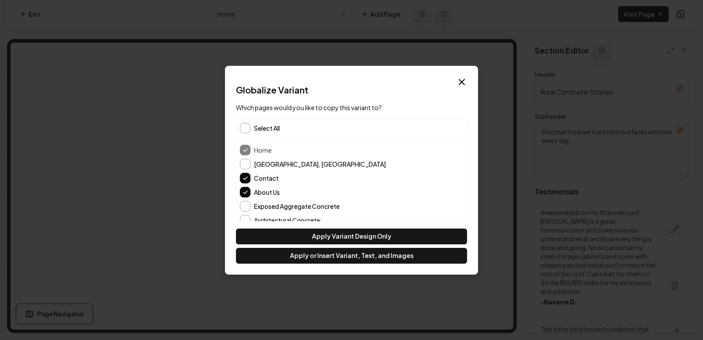
click at [273, 132] on span "Select All" at bounding box center [267, 128] width 26 height 9
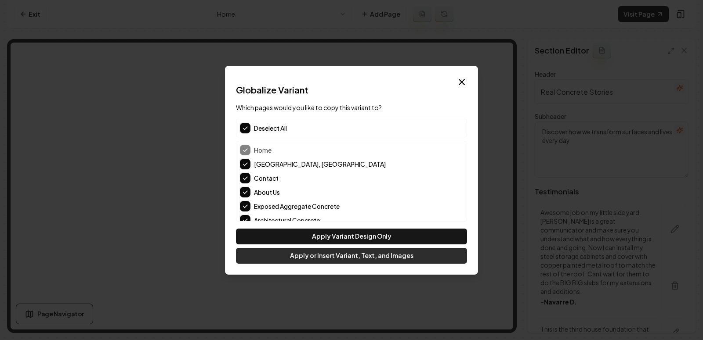
click at [357, 261] on button "Apply or Insert Variant, Text, and Images" at bounding box center [351, 256] width 231 height 16
click at [364, 257] on button "Apply or Insert Variant, Text, and Images" at bounding box center [351, 256] width 231 height 16
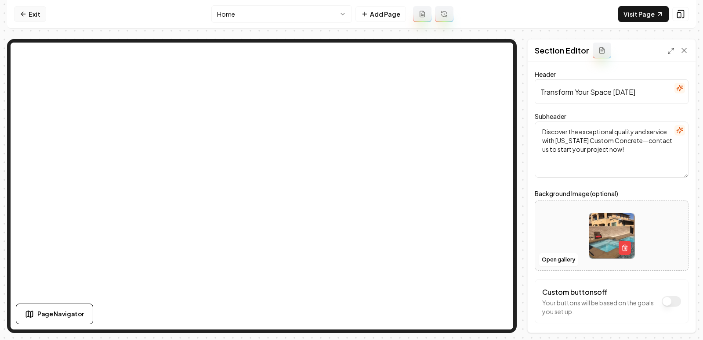
click at [22, 11] on icon at bounding box center [23, 14] width 7 height 7
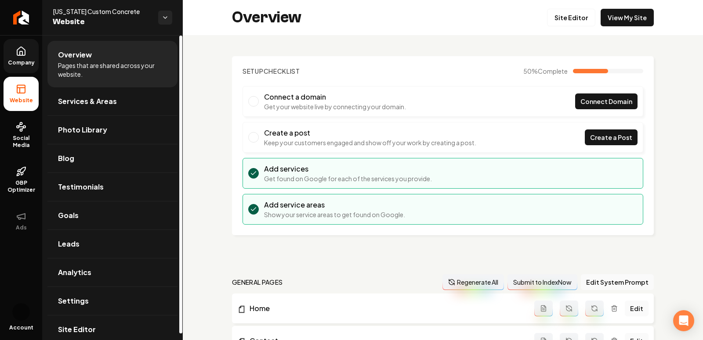
click at [23, 58] on link "Company" at bounding box center [21, 56] width 35 height 34
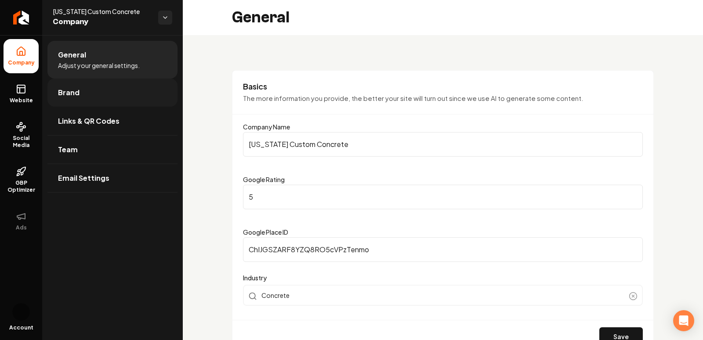
click at [65, 95] on span "Brand" at bounding box center [69, 92] width 22 height 11
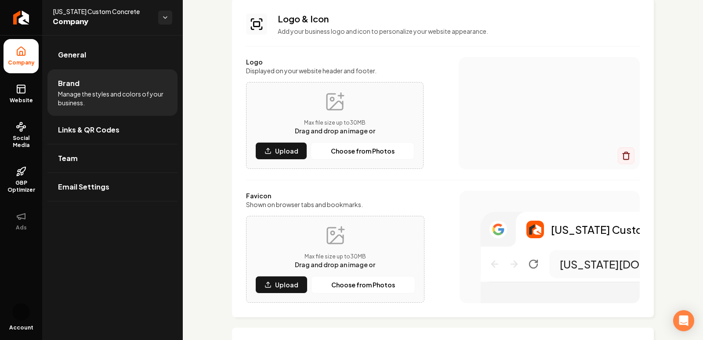
scroll to position [66, 0]
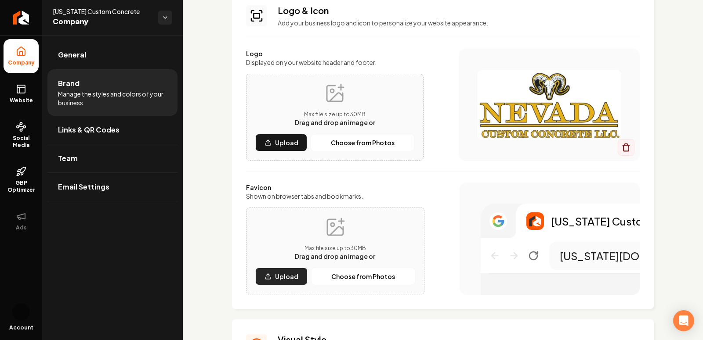
click at [279, 277] on p "Upload" at bounding box center [286, 276] width 23 height 9
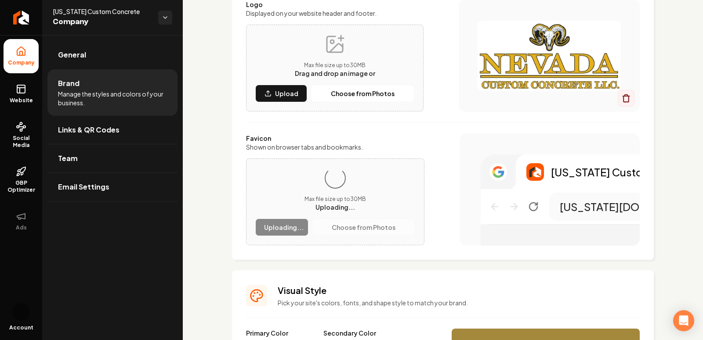
scroll to position [121, 0]
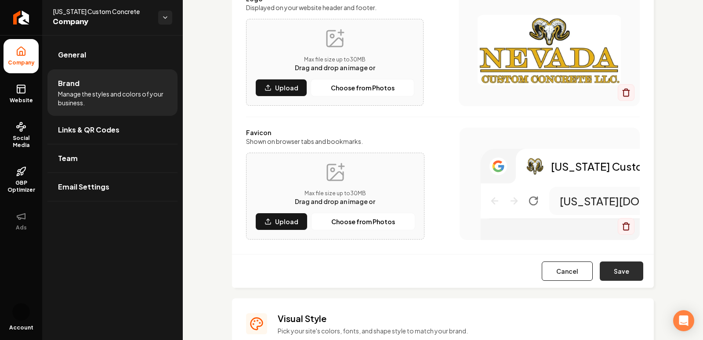
click at [622, 267] on button "Save" at bounding box center [620, 271] width 43 height 19
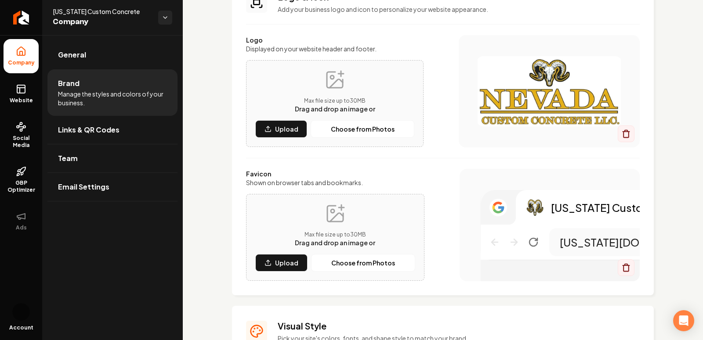
scroll to position [0, 0]
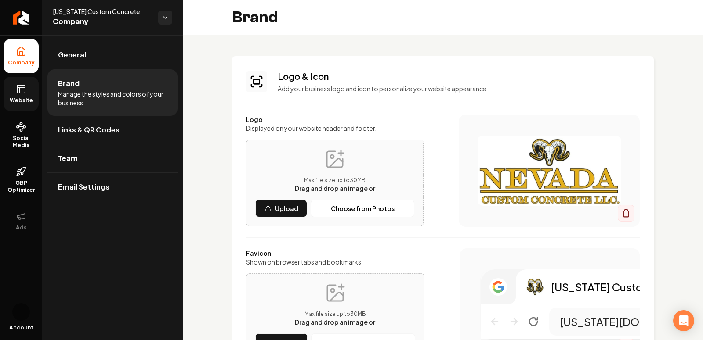
click at [21, 98] on span "Website" at bounding box center [21, 100] width 30 height 7
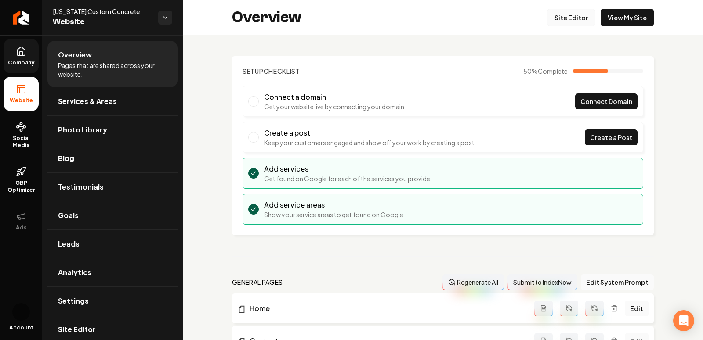
click at [568, 18] on link "Site Editor" at bounding box center [571, 18] width 48 height 18
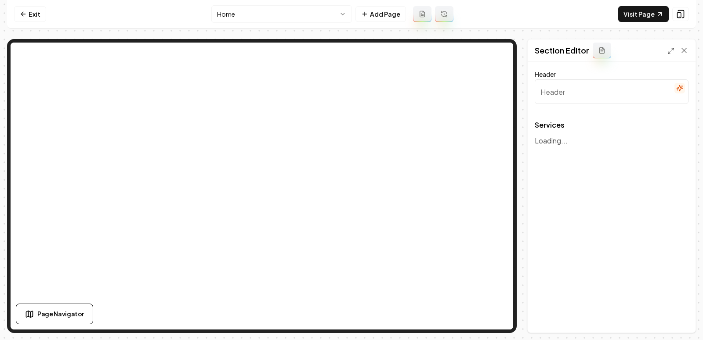
type input "Not just Concrete, Way more."
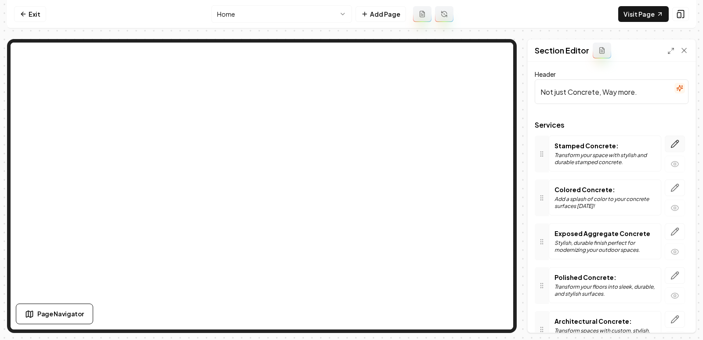
click at [679, 142] on icon "button" at bounding box center [674, 144] width 9 height 9
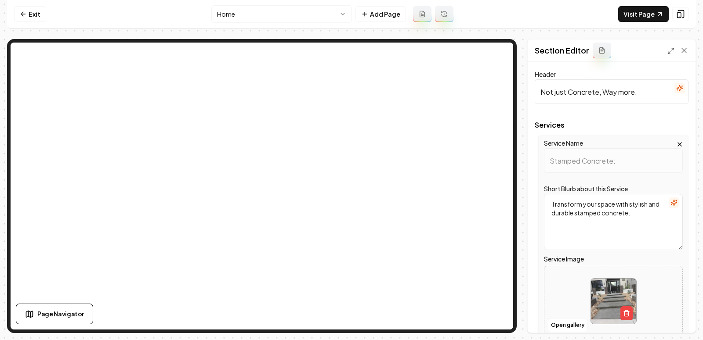
scroll to position [92, 0]
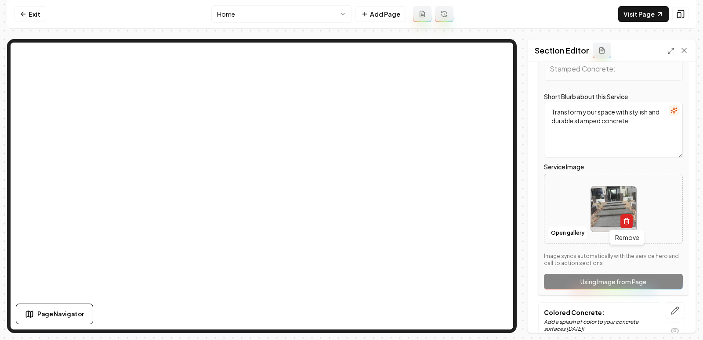
click at [624, 220] on icon "button" at bounding box center [626, 222] width 4 height 5
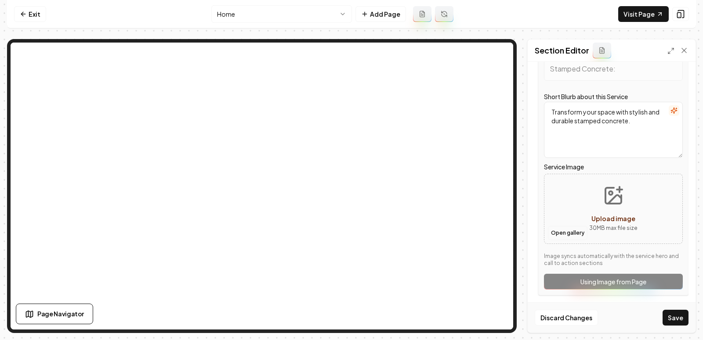
click at [557, 228] on button "Open gallery" at bounding box center [568, 233] width 40 height 14
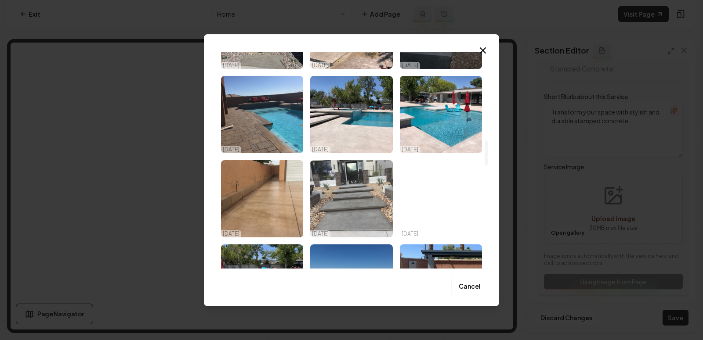
scroll to position [762, 0]
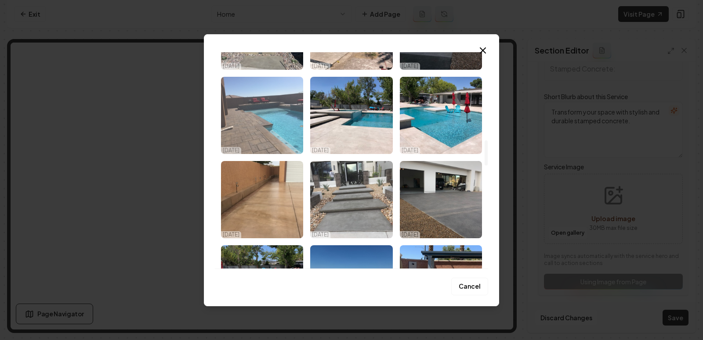
click at [254, 123] on img "Select image image_68e56ad15c7cd75eb836d640.jpeg" at bounding box center [262, 115] width 82 height 77
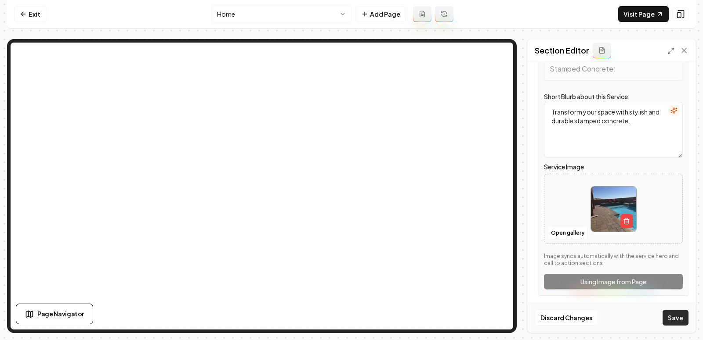
click at [673, 321] on button "Save" at bounding box center [675, 318] width 26 height 16
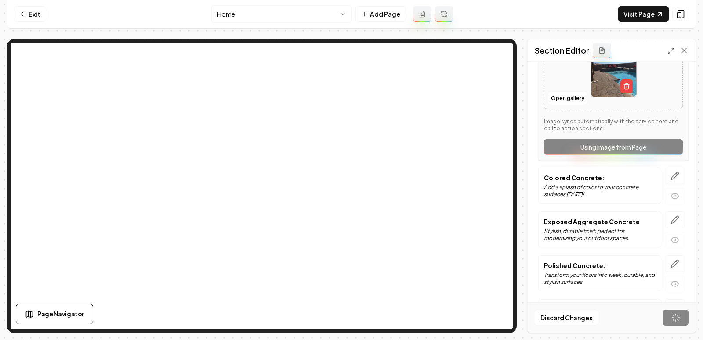
scroll to position [245, 0]
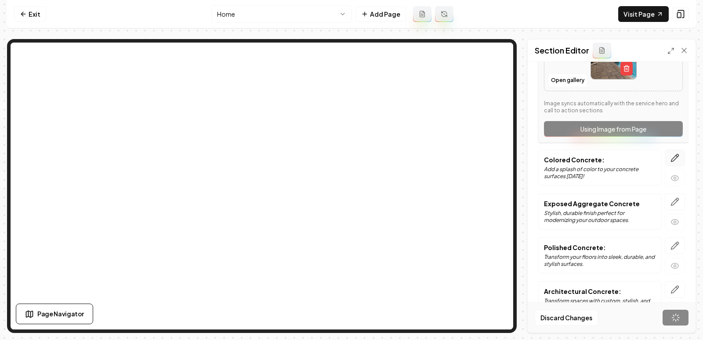
click at [672, 158] on icon "button" at bounding box center [674, 158] width 7 height 7
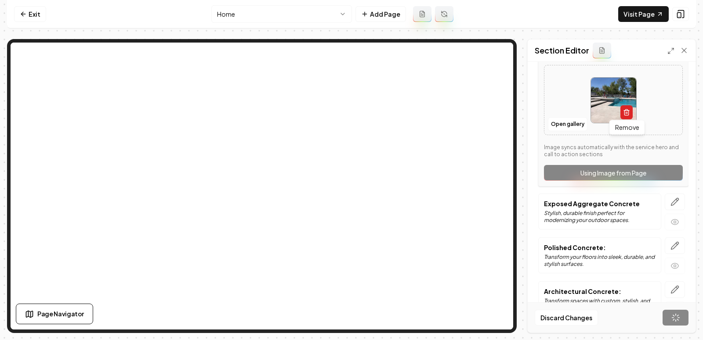
click at [625, 109] on icon "button" at bounding box center [626, 112] width 7 height 7
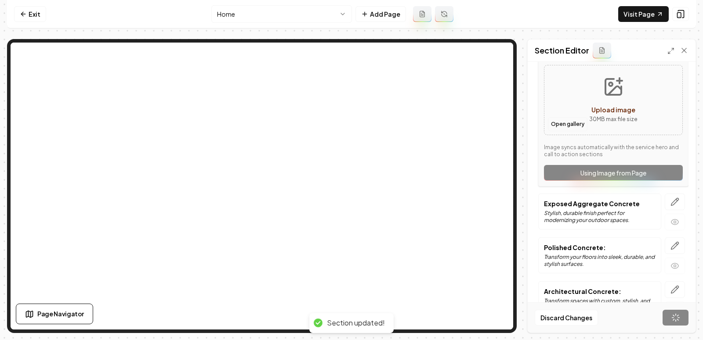
click at [562, 123] on button "Open gallery" at bounding box center [568, 124] width 40 height 14
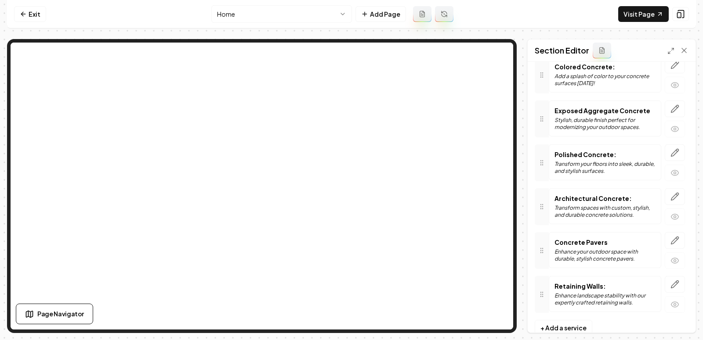
scroll to position [137, 0]
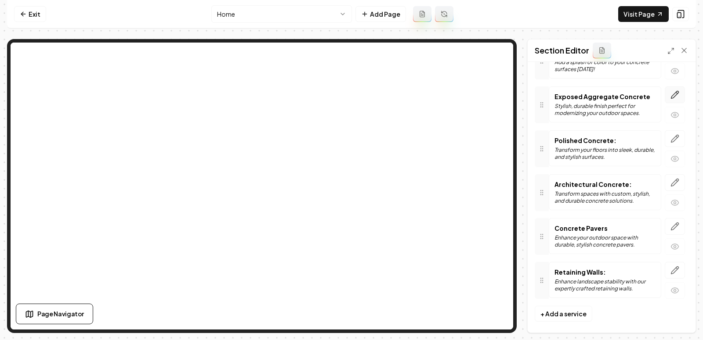
click at [671, 90] on icon "button" at bounding box center [674, 94] width 9 height 9
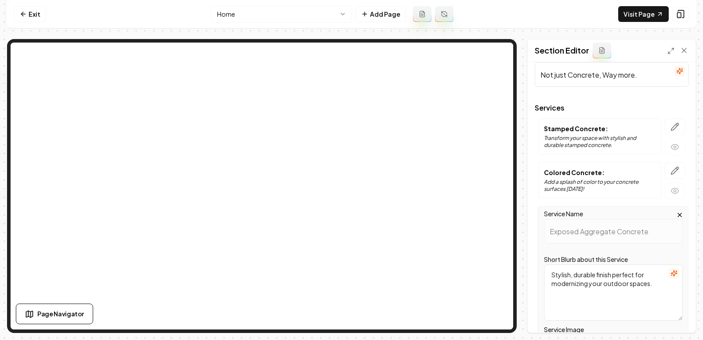
scroll to position [0, 0]
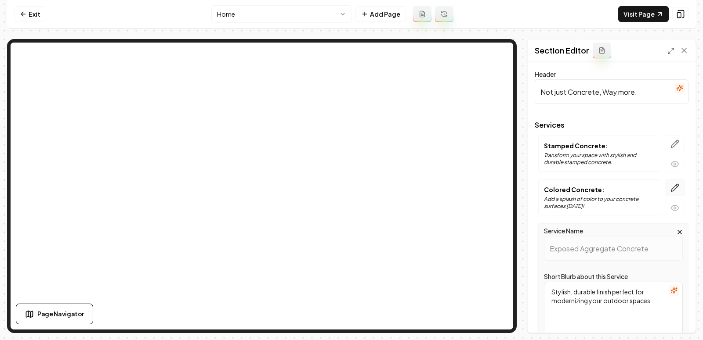
click at [671, 190] on icon "button" at bounding box center [674, 187] width 7 height 7
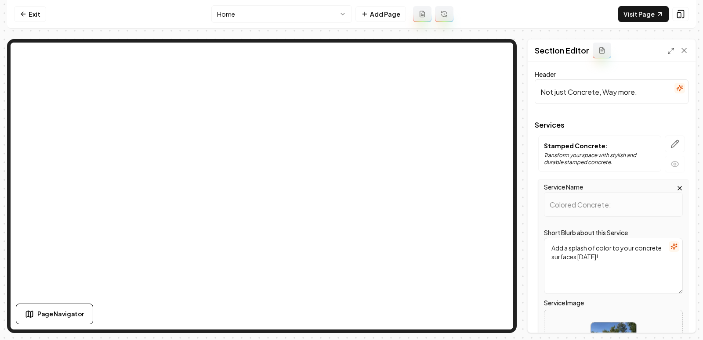
scroll to position [68, 0]
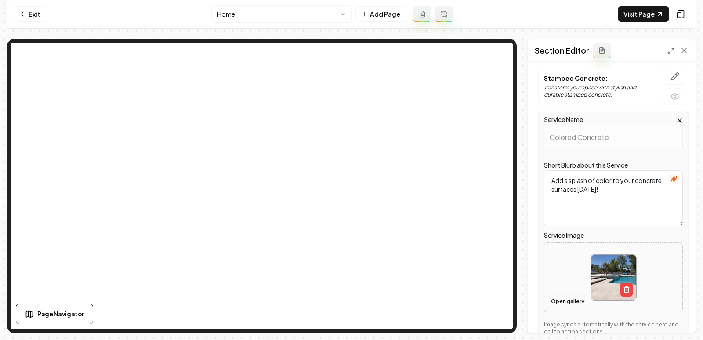
click at [559, 297] on button "Open gallery" at bounding box center [568, 302] width 40 height 14
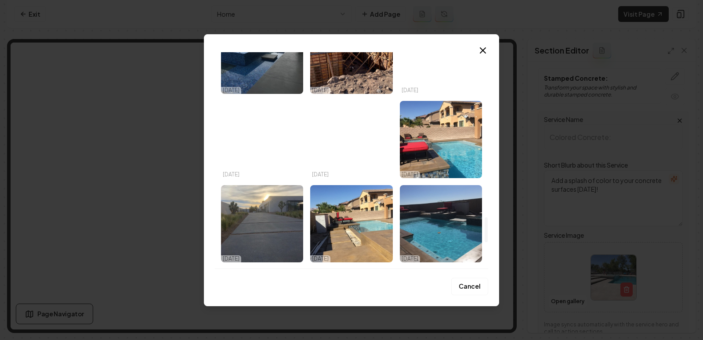
scroll to position [1412, 0]
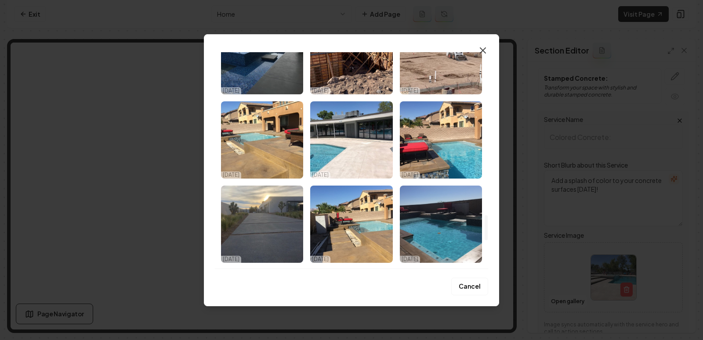
click at [481, 48] on icon "button" at bounding box center [482, 50] width 5 height 5
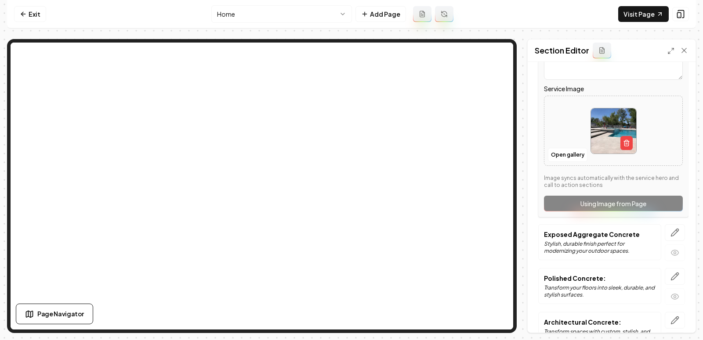
scroll to position [216, 0]
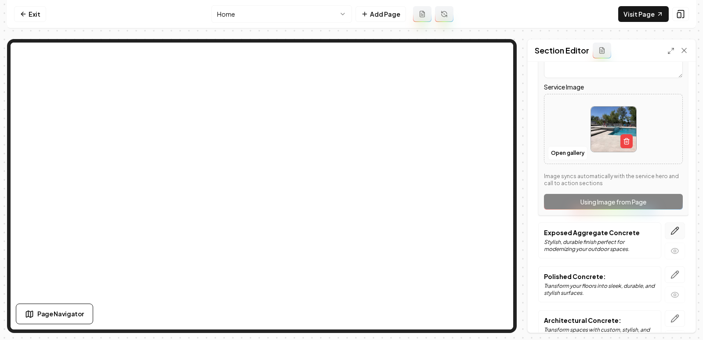
click at [677, 230] on icon "button" at bounding box center [674, 231] width 9 height 9
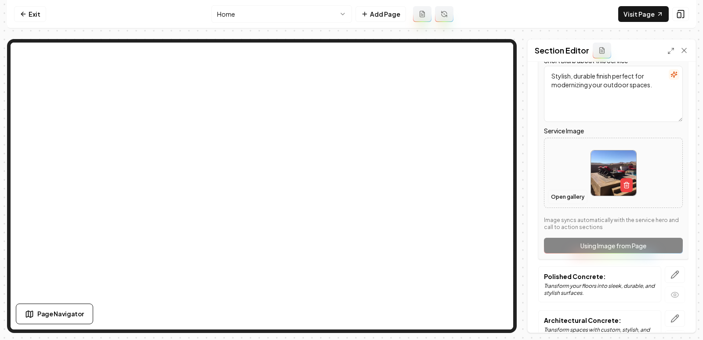
click at [566, 193] on button "Open gallery" at bounding box center [568, 197] width 40 height 14
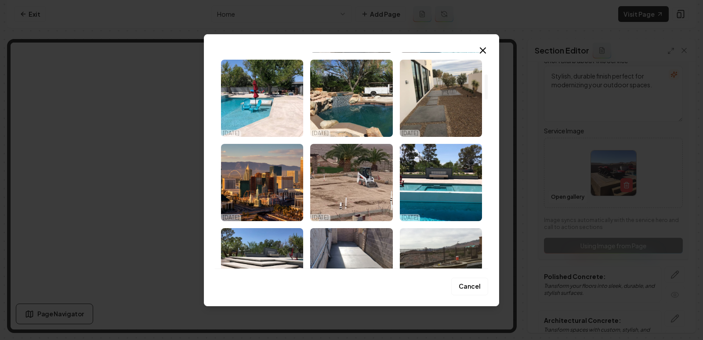
scroll to position [205, 0]
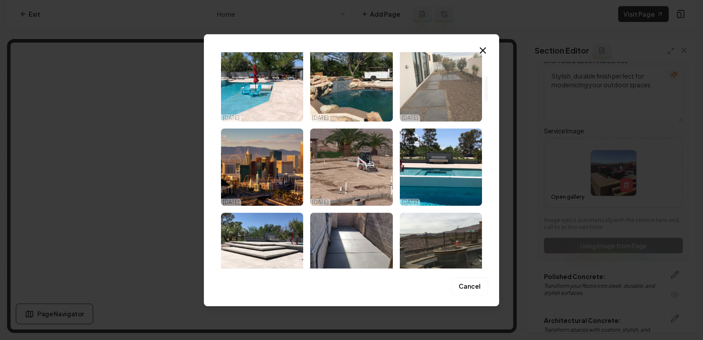
click at [455, 113] on img "Select image image_68e56ad15c7cd75eb836d724.jpeg" at bounding box center [441, 82] width 82 height 77
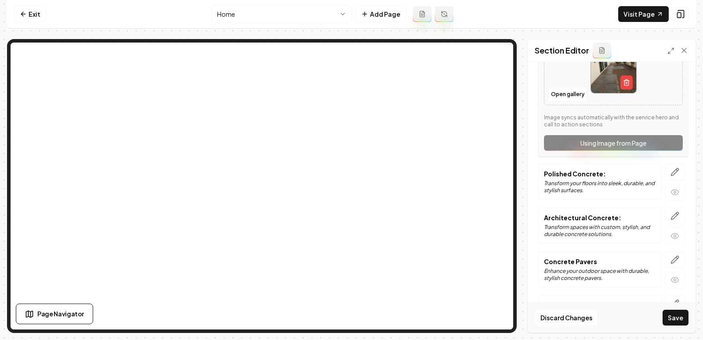
scroll to position [319, 0]
click at [673, 172] on icon "button" at bounding box center [674, 171] width 7 height 7
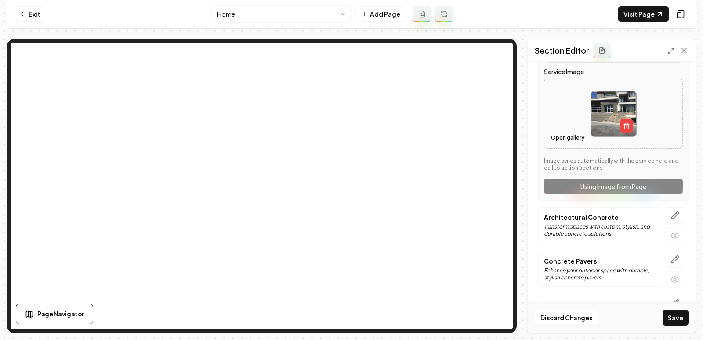
click at [570, 134] on button "Open gallery" at bounding box center [568, 138] width 40 height 14
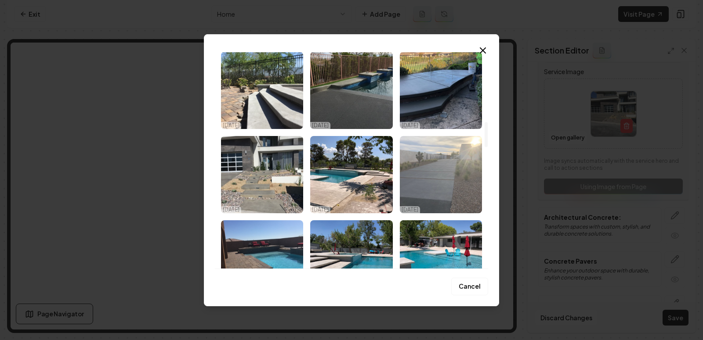
scroll to position [552, 0]
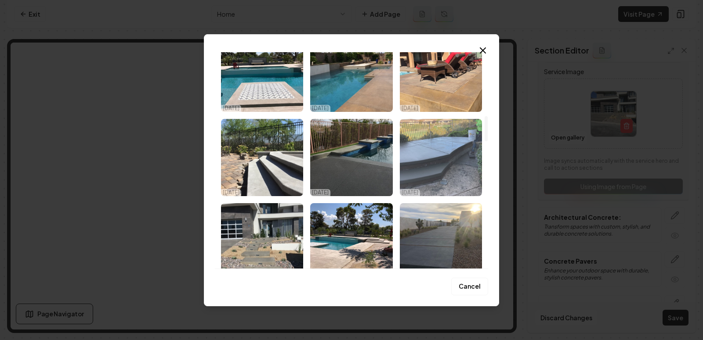
click at [454, 167] on img "Select image image_68e56ad15c7cd75eb836d620.jpeg" at bounding box center [441, 157] width 82 height 77
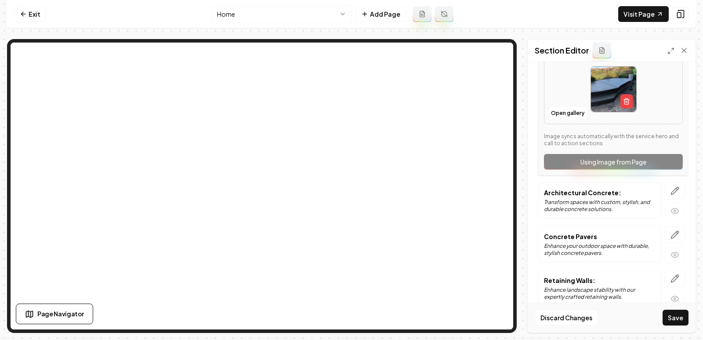
scroll to position [353, 0]
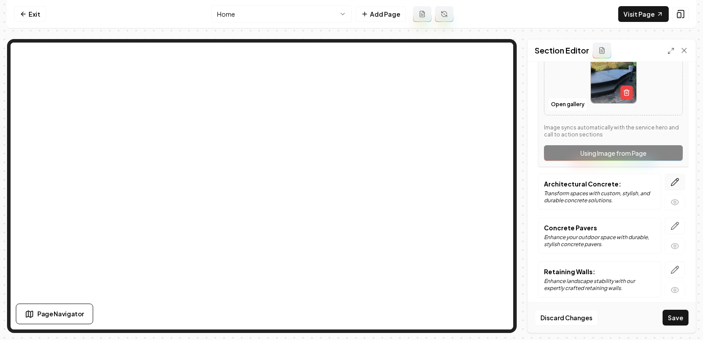
click at [674, 182] on icon "button" at bounding box center [674, 182] width 9 height 9
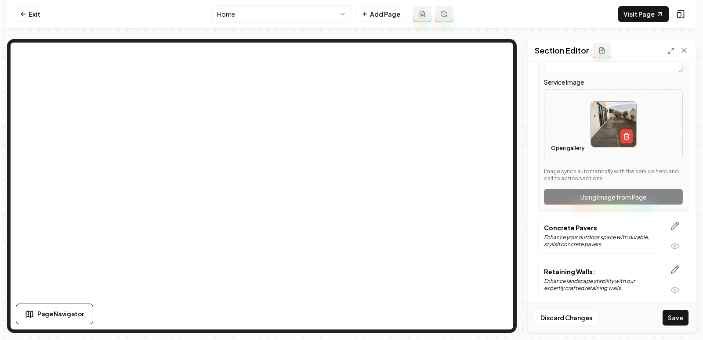
click at [567, 141] on button "Open gallery" at bounding box center [568, 148] width 40 height 14
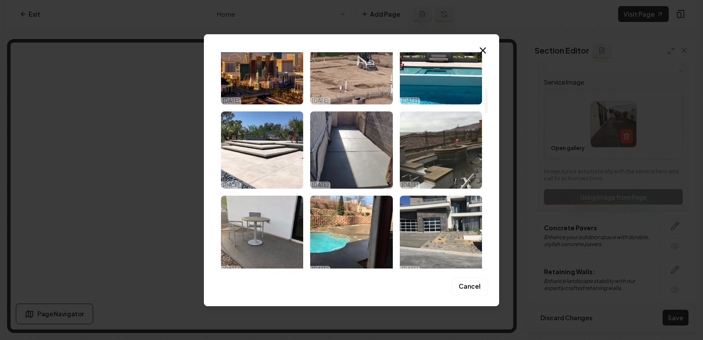
scroll to position [305, 0]
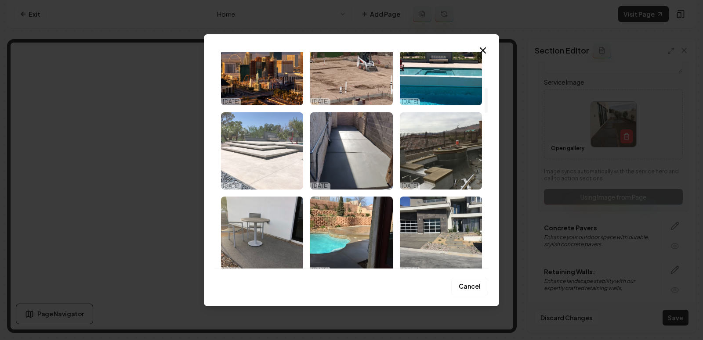
click at [277, 165] on img "Select image image_68e56ad15c7cd75eb836d75a.jpeg" at bounding box center [262, 150] width 82 height 77
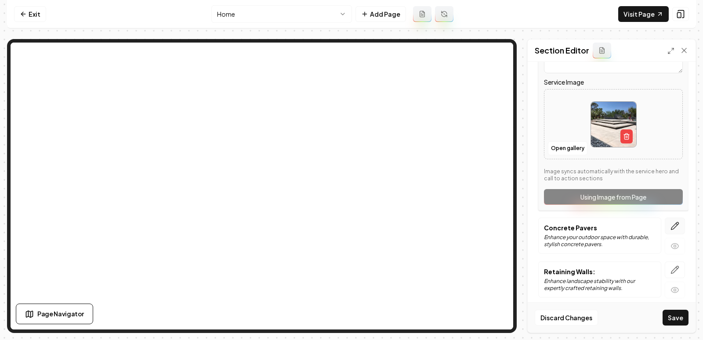
click at [676, 218] on button "button" at bounding box center [674, 226] width 20 height 17
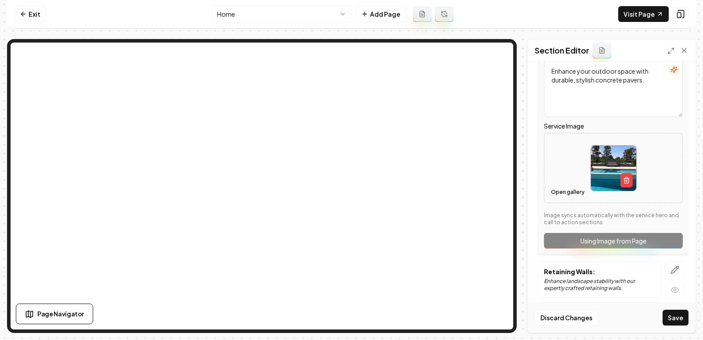
click at [569, 188] on button "Open gallery" at bounding box center [568, 192] width 40 height 14
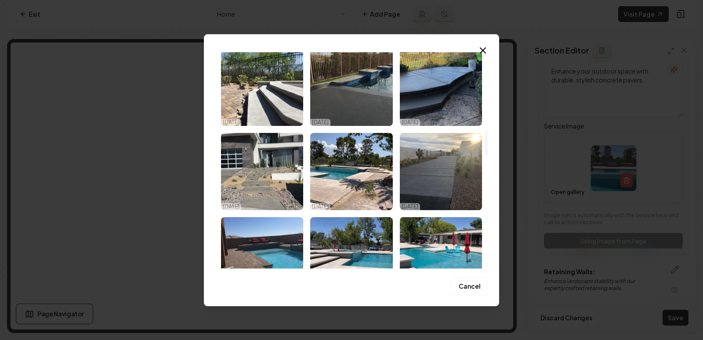
scroll to position [712, 0]
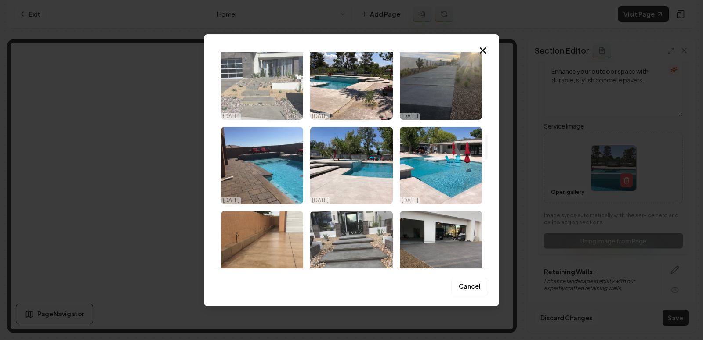
click at [252, 108] on img "Select image image_68e56ad15c7cd75eb836d558.jpeg" at bounding box center [262, 81] width 82 height 77
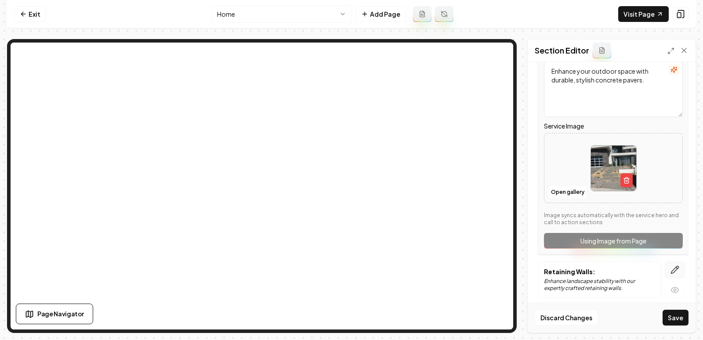
click at [670, 263] on button "button" at bounding box center [674, 270] width 20 height 17
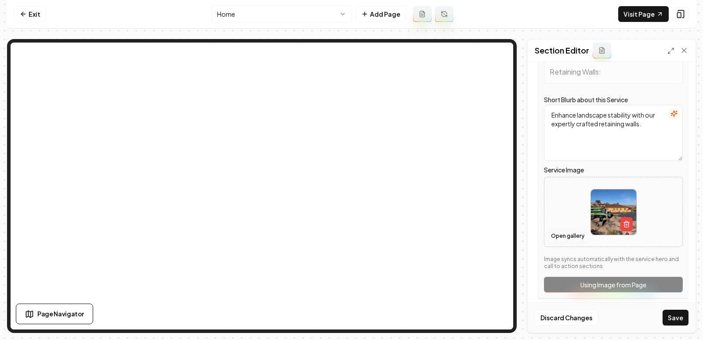
click at [571, 229] on button "Open gallery" at bounding box center [568, 236] width 40 height 14
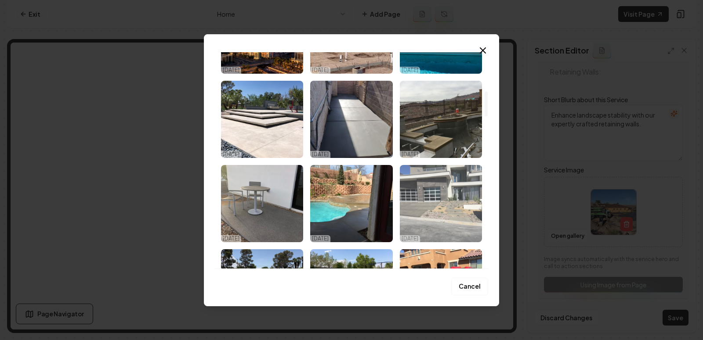
scroll to position [336, 0]
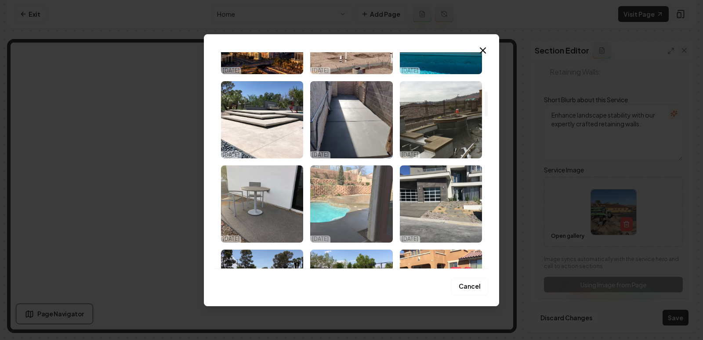
click at [347, 219] on img "Select image image_68e56ad15c7cd75eb836d709.jpeg" at bounding box center [351, 204] width 82 height 77
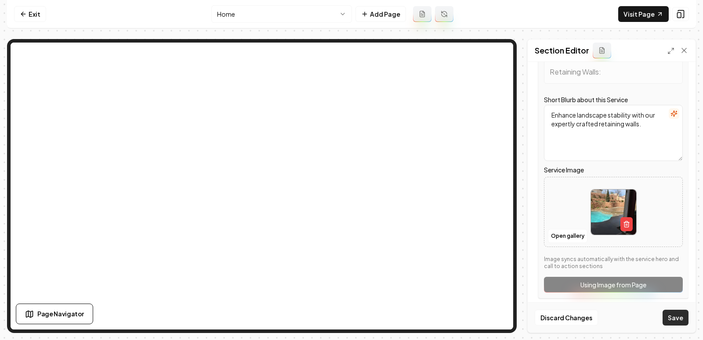
click at [678, 323] on button "Save" at bounding box center [675, 318] width 26 height 16
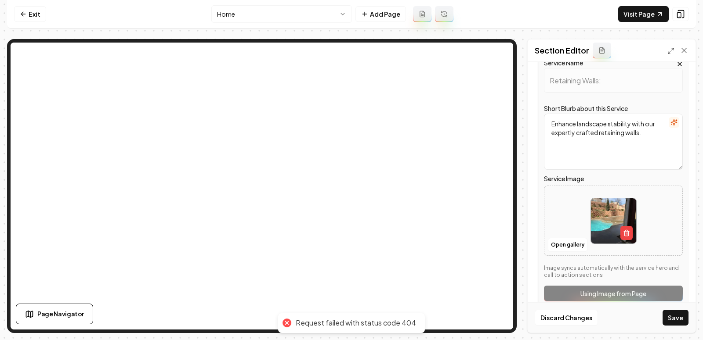
scroll to position [353, 0]
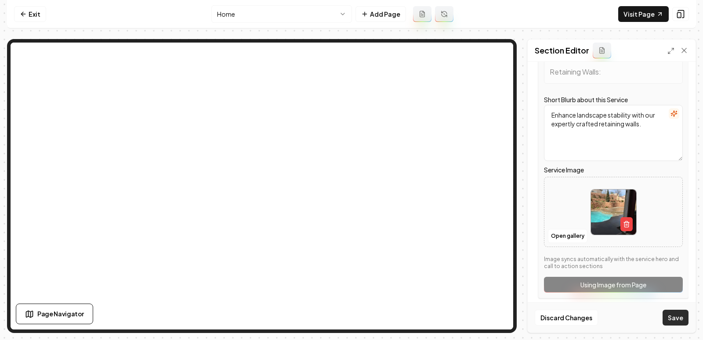
click at [676, 321] on button "Save" at bounding box center [675, 318] width 26 height 16
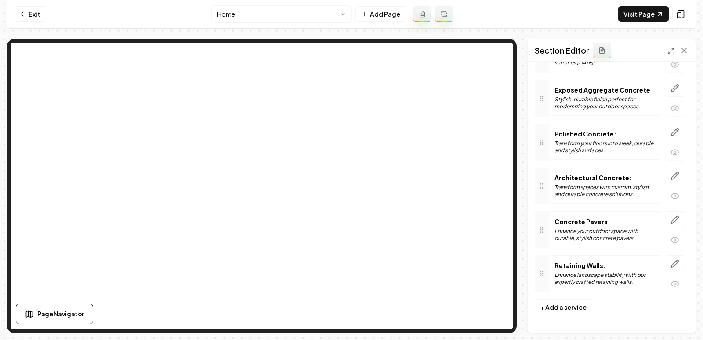
scroll to position [137, 0]
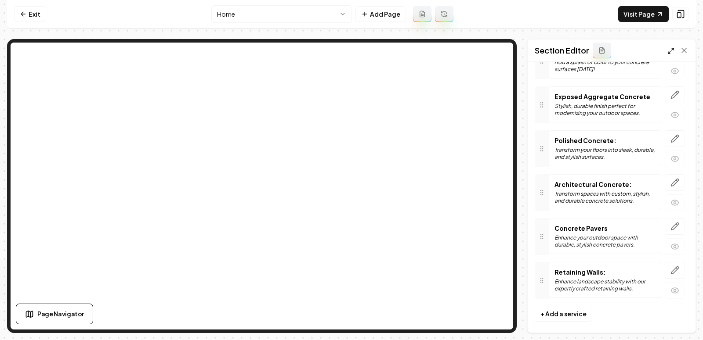
click at [668, 52] on polyline at bounding box center [669, 53] width 2 height 2
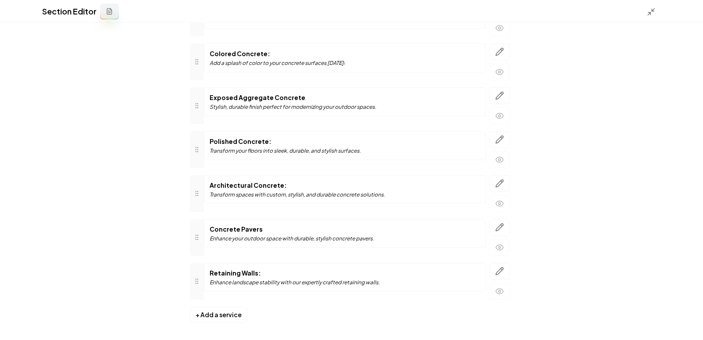
scroll to position [91, 0]
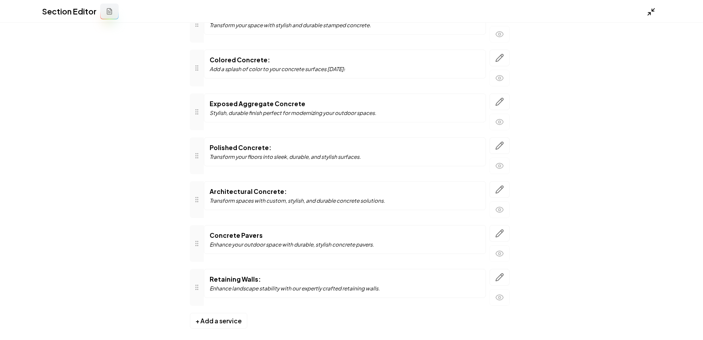
click at [650, 13] on polyline at bounding box center [649, 13] width 2 height 2
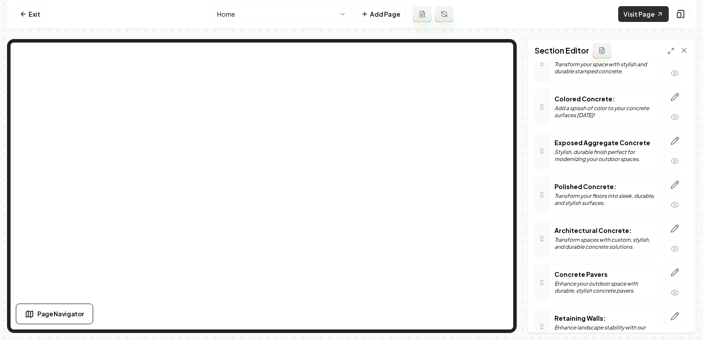
click at [638, 14] on link "Visit Page" at bounding box center [643, 14] width 50 height 16
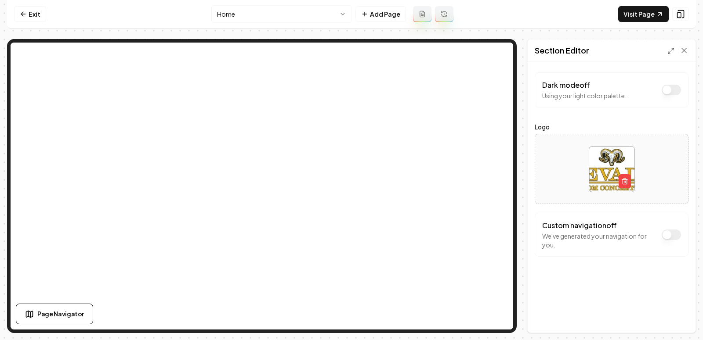
click at [308, 12] on html "Computer Required This feature is only available on a computer. Please switch t…" at bounding box center [351, 170] width 703 height 340
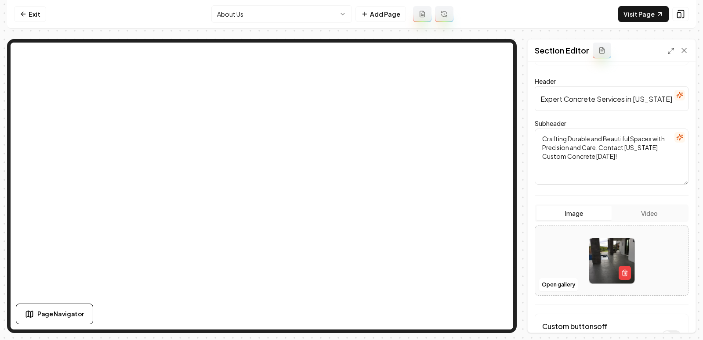
scroll to position [48, 0]
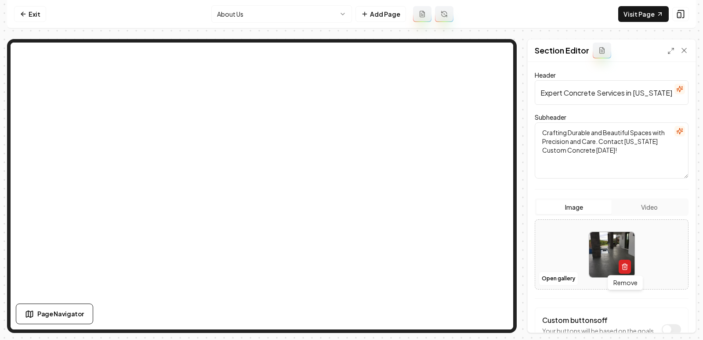
click at [624, 267] on line "button" at bounding box center [624, 268] width 0 height 2
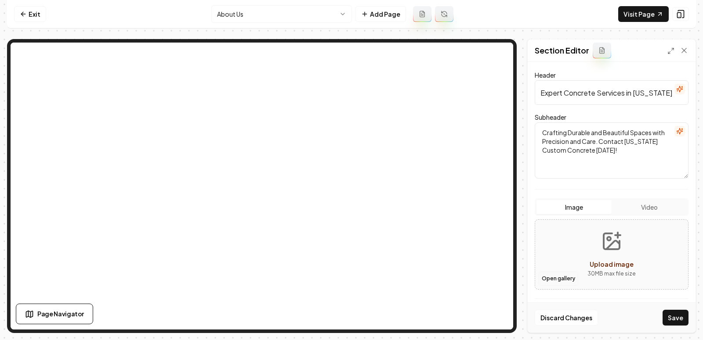
click at [558, 279] on button "Open gallery" at bounding box center [558, 279] width 40 height 14
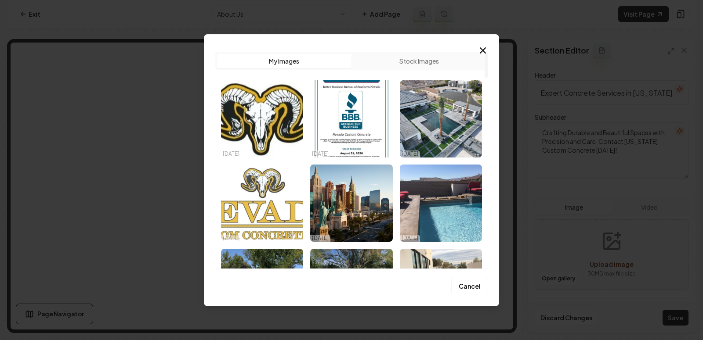
click at [302, 201] on img "Select image image_68e56b4f5c7cd75eb839d5bf.webp" at bounding box center [262, 203] width 82 height 77
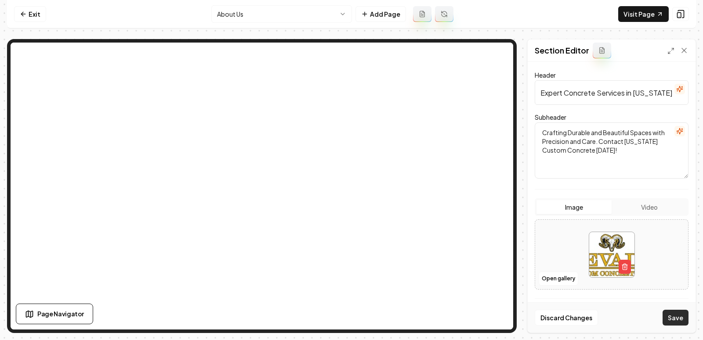
click at [668, 323] on button "Save" at bounding box center [675, 318] width 26 height 16
click at [628, 272] on button "button" at bounding box center [624, 267] width 12 height 14
click at [561, 275] on button "Open gallery" at bounding box center [558, 279] width 40 height 14
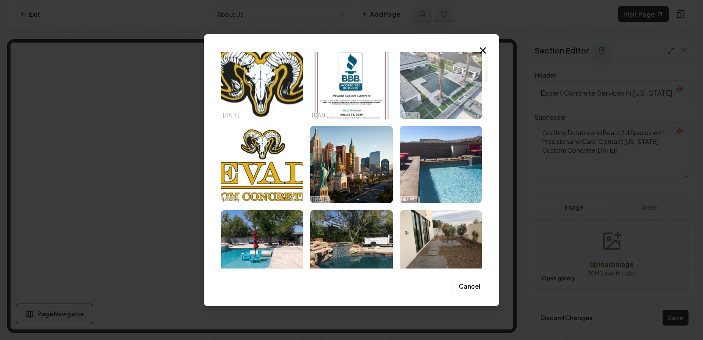
scroll to position [0, 0]
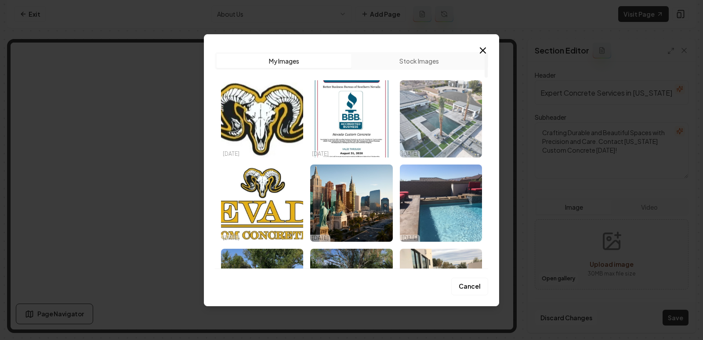
click at [438, 117] on img "Select image image_68e56bf25c7cd75eb83d00ab.webp" at bounding box center [441, 118] width 82 height 77
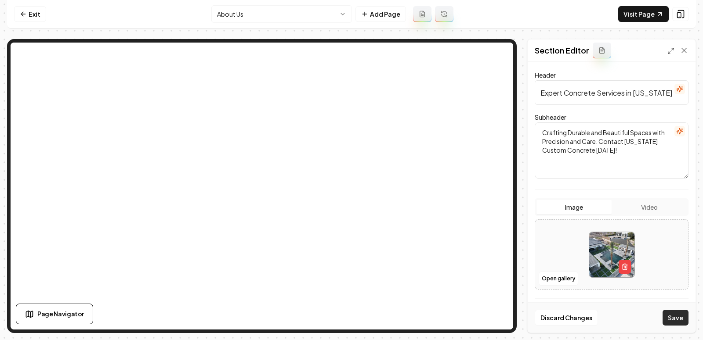
click at [672, 321] on button "Save" at bounding box center [675, 318] width 26 height 16
click at [249, 14] on html "Computer Required This feature is only available on a computer. Please switch t…" at bounding box center [351, 170] width 703 height 340
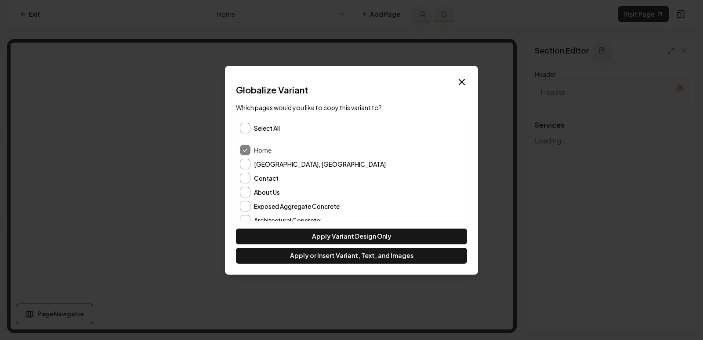
type input "Not just Concrete, Way more."
click at [247, 127] on button "button" at bounding box center [245, 128] width 11 height 11
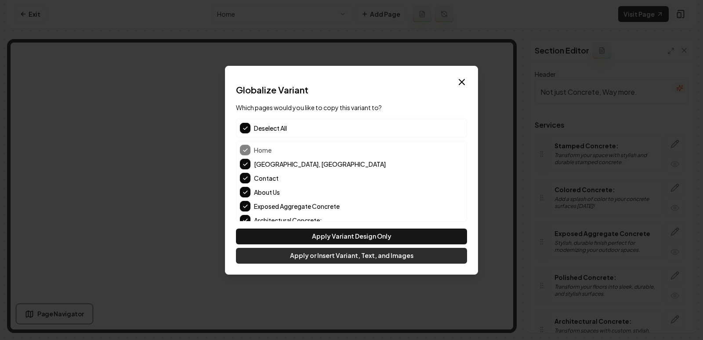
click at [321, 257] on button "Apply or Insert Variant, Text, and Images" at bounding box center [351, 256] width 231 height 16
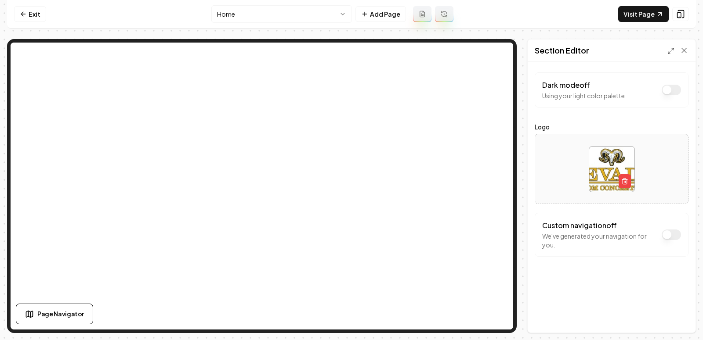
click at [263, 12] on html "Computer Required This feature is only available on a computer. Please switch t…" at bounding box center [351, 170] width 703 height 340
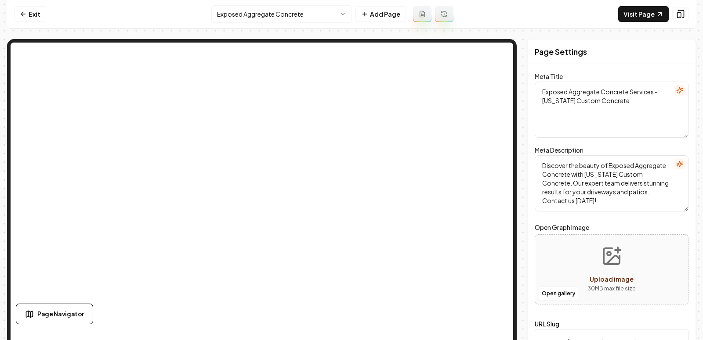
click at [616, 14] on nav "Exit Exposed Aggregate Concrete Add Page Visit Page" at bounding box center [351, 14] width 689 height 29
click at [628, 14] on link "Visit Page" at bounding box center [643, 14] width 50 height 16
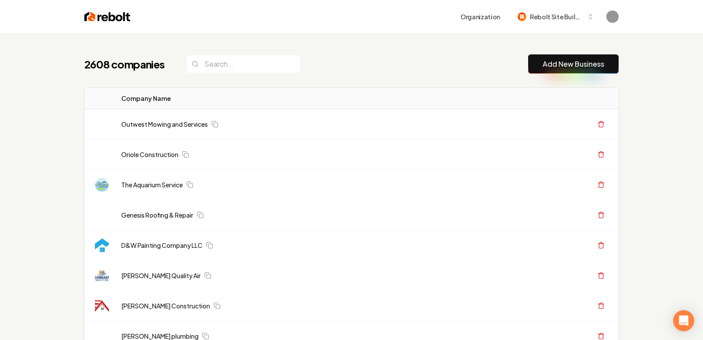
click at [552, 60] on link "Add New Business" at bounding box center [572, 64] width 61 height 11
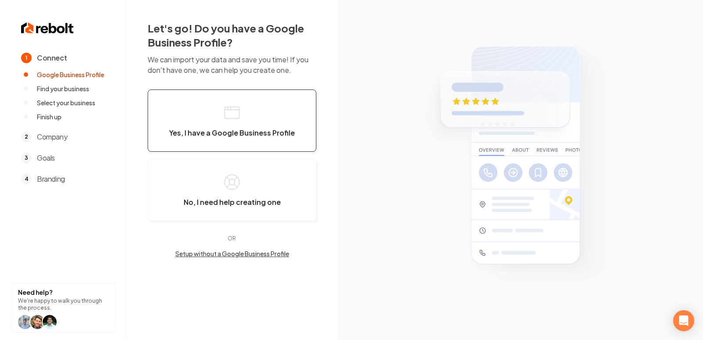
click at [241, 120] on button "Yes, I have a Google Business Profile" at bounding box center [232, 121] width 169 height 62
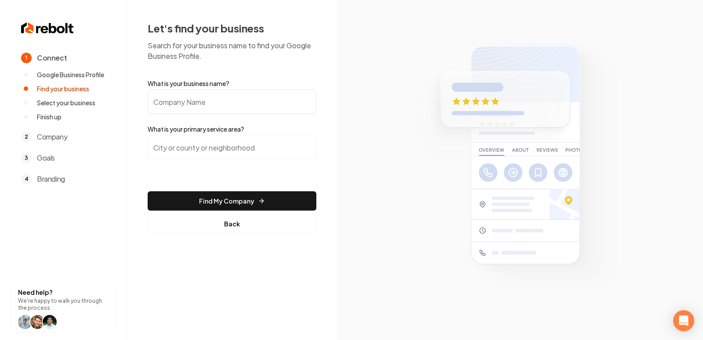
click at [202, 108] on input "What is your business name?" at bounding box center [232, 102] width 169 height 25
paste input "Payless Heating and Air"
type input "Payless Heating and Air"
click at [207, 149] on input "search" at bounding box center [232, 147] width 169 height 25
paste input "St. George, UT"
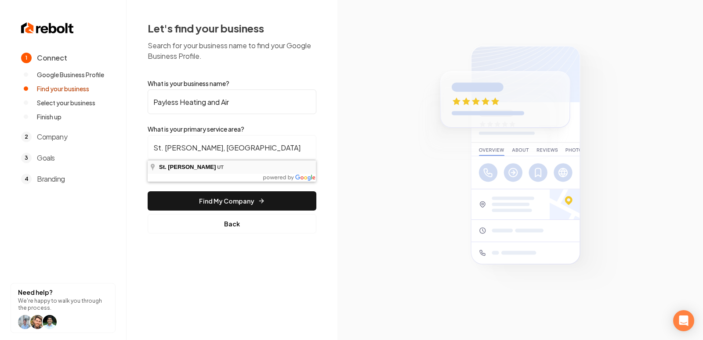
type input "St. George, UT"
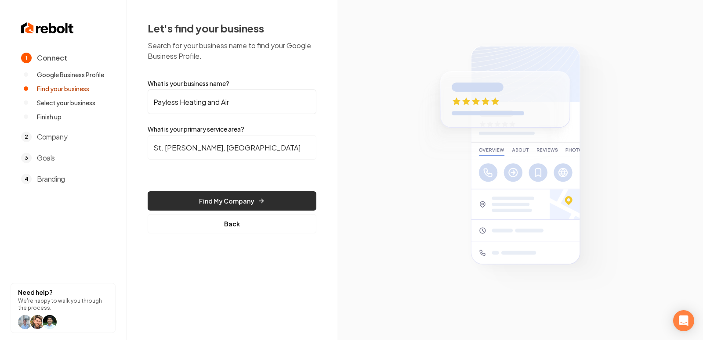
click at [233, 201] on button "Find My Company" at bounding box center [232, 200] width 169 height 19
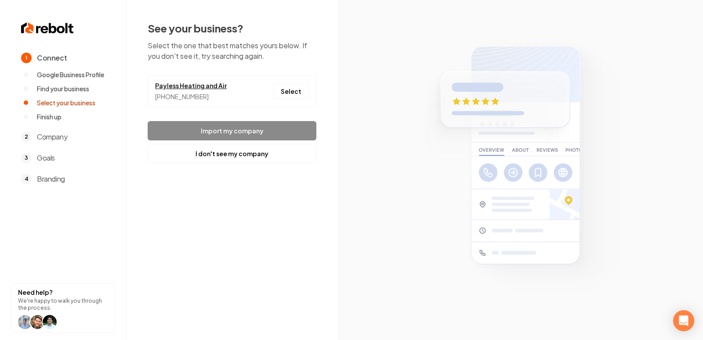
click at [195, 86] on link "Payless Heating and Air" at bounding box center [191, 85] width 72 height 9
click at [287, 93] on button "Select" at bounding box center [291, 91] width 36 height 16
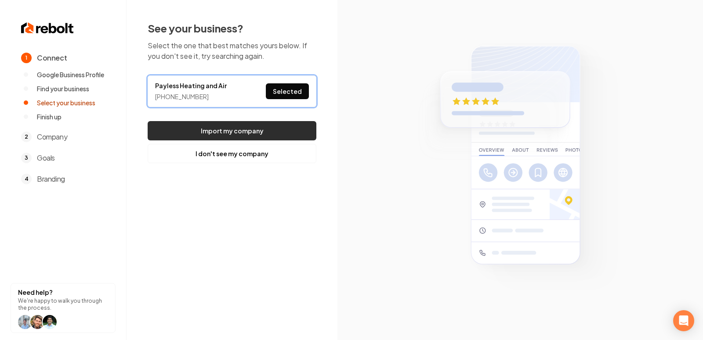
click at [299, 129] on button "Import my company" at bounding box center [232, 130] width 169 height 19
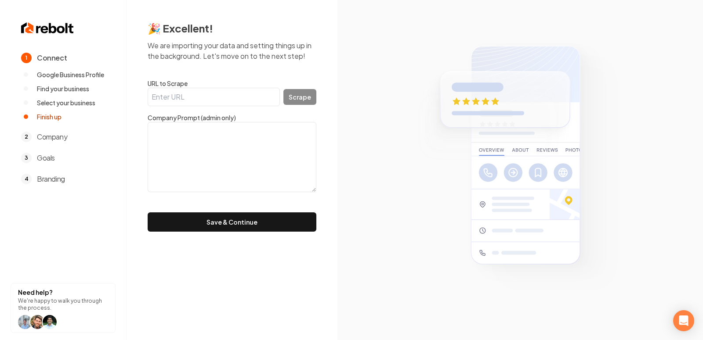
click at [195, 99] on input "URL to Scrape" at bounding box center [214, 97] width 132 height 18
paste input "https://www.paylessheatingandair.com/"
type input "https://www.paylessheatingandair.com/"
click at [305, 99] on button "Scrape" at bounding box center [299, 97] width 33 height 16
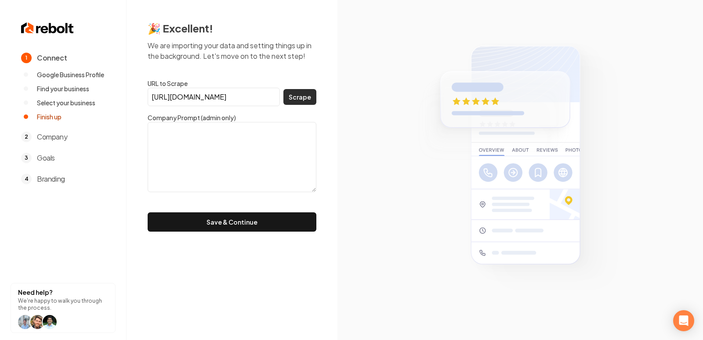
scroll to position [0, 0]
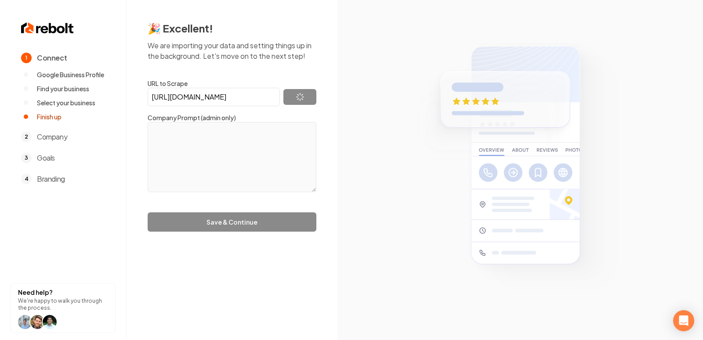
type textarea "At Payless Heating and Air, we deliver top-notch HVAC services designed to keep…"
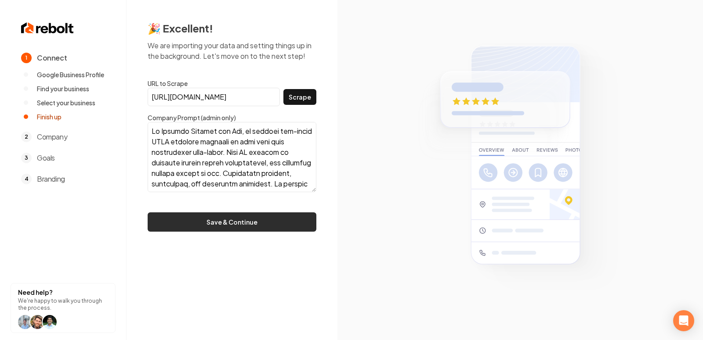
click at [228, 220] on button "Save & Continue" at bounding box center [232, 222] width 169 height 19
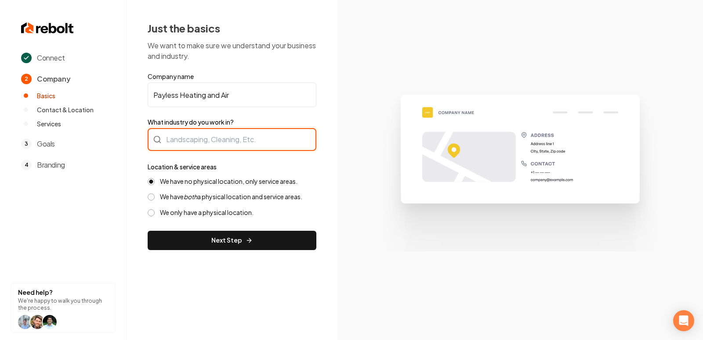
click at [204, 140] on div at bounding box center [232, 139] width 169 height 23
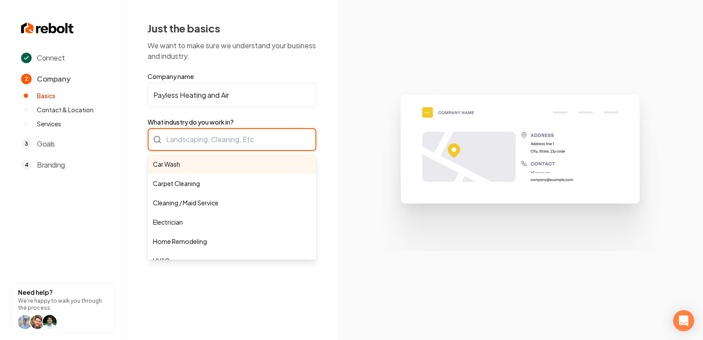
type input "H"
type input "e"
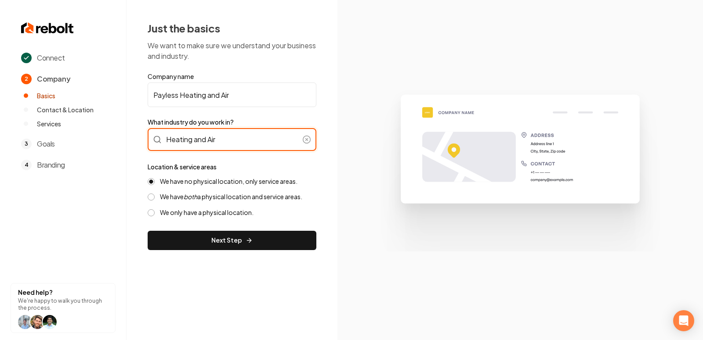
type input "Heating and Air"
click at [317, 276] on div "Connect 2 Company Basics Contact & Location Services 3 Goals 4 Branding Need he…" at bounding box center [351, 170] width 703 height 340
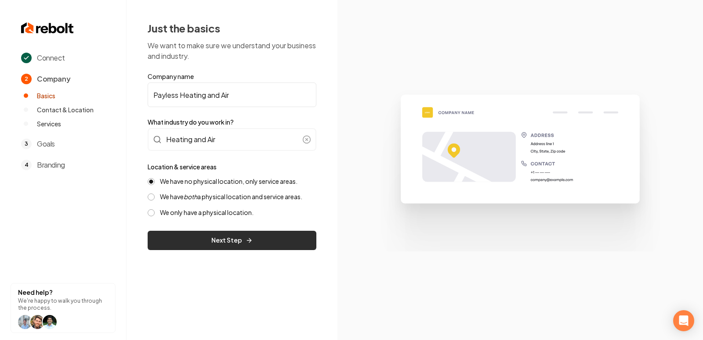
click at [234, 240] on button "Next Step" at bounding box center [232, 240] width 169 height 19
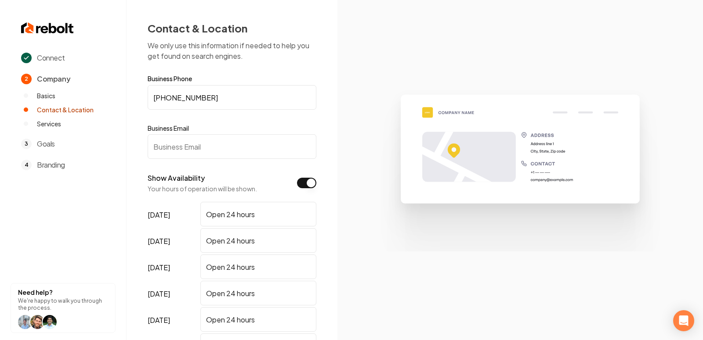
click at [191, 160] on form "Business Phone (435) 375-1974 Business Email Show Availability Your hours of op…" at bounding box center [232, 255] width 169 height 358
click at [180, 146] on input "Business Email" at bounding box center [232, 146] width 169 height 25
paste input "payless4ac@gmail.com"
type input "payless4ac@gmail.com"
click at [356, 170] on section at bounding box center [519, 170] width 365 height 340
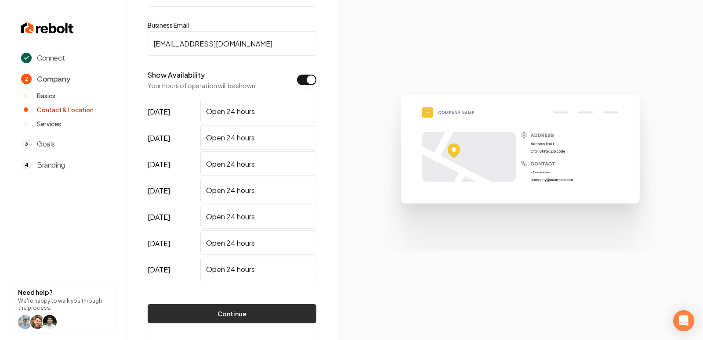
scroll to position [109, 0]
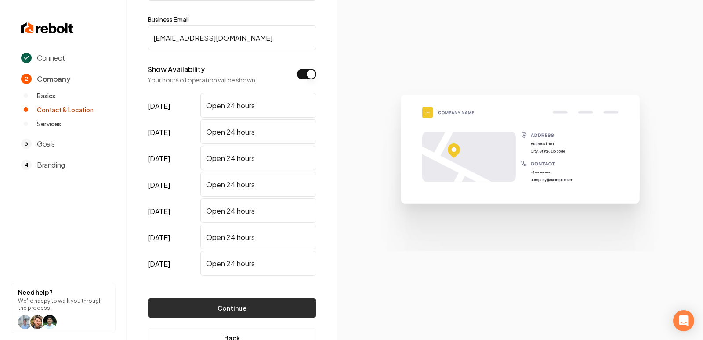
click at [249, 308] on button "Continue" at bounding box center [232, 308] width 169 height 19
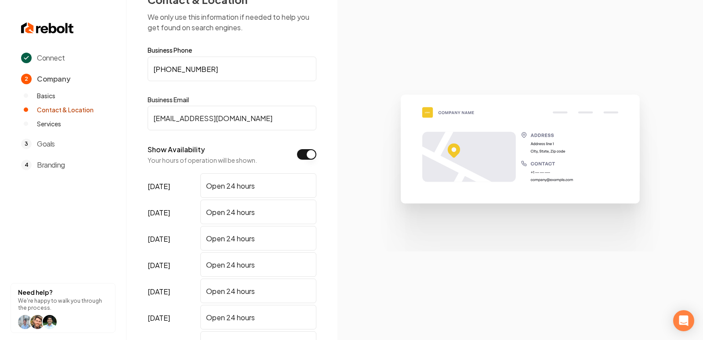
scroll to position [0, 0]
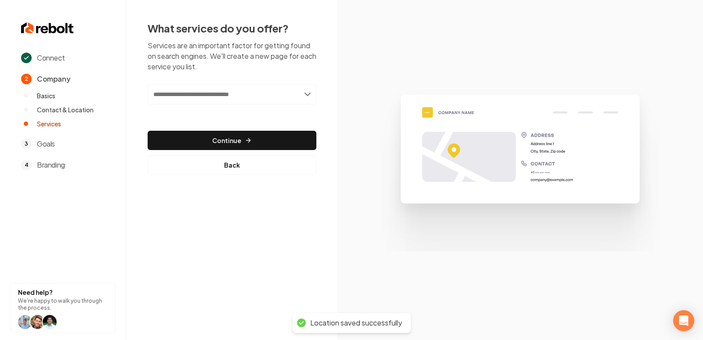
click at [250, 93] on input "text" at bounding box center [232, 94] width 169 height 20
paste input "*********"
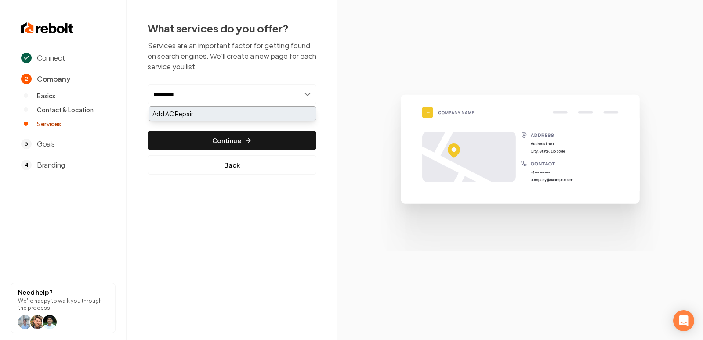
type input "*********"
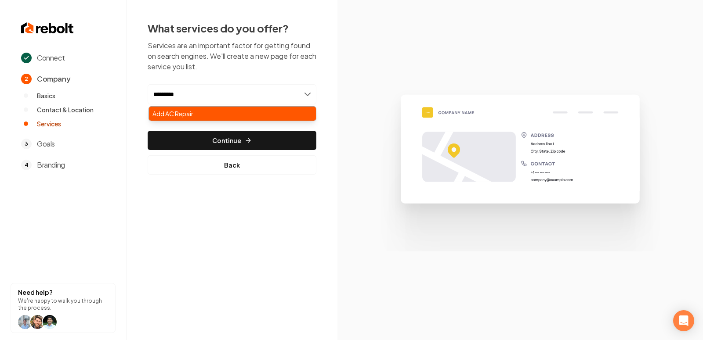
click at [220, 115] on div "Add AC Repair" at bounding box center [232, 114] width 167 height 14
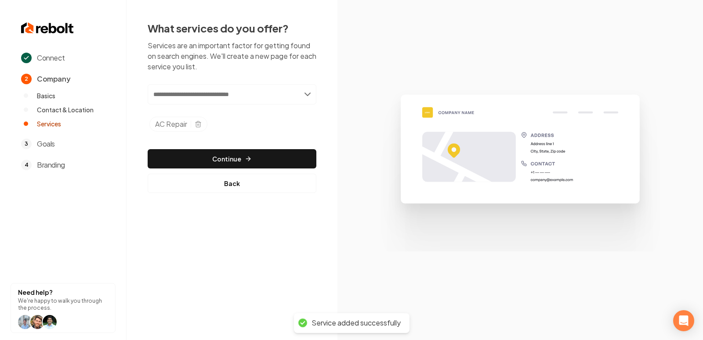
click at [245, 100] on input "text" at bounding box center [232, 94] width 169 height 20
paste input "**********"
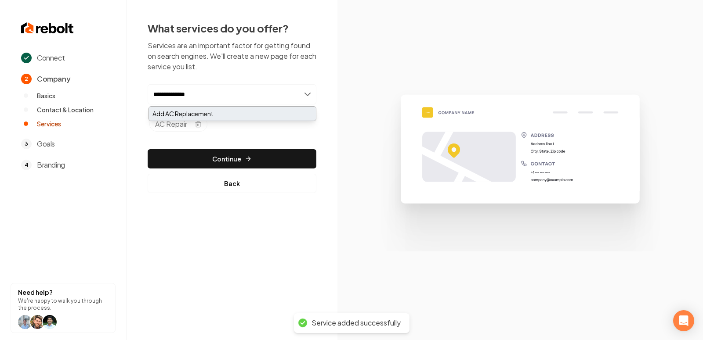
type input "**********"
click at [263, 116] on div "Add AC Replacement" at bounding box center [232, 114] width 167 height 14
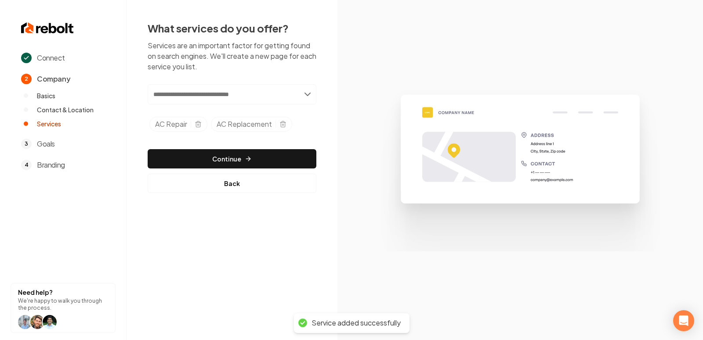
paste input "**********"
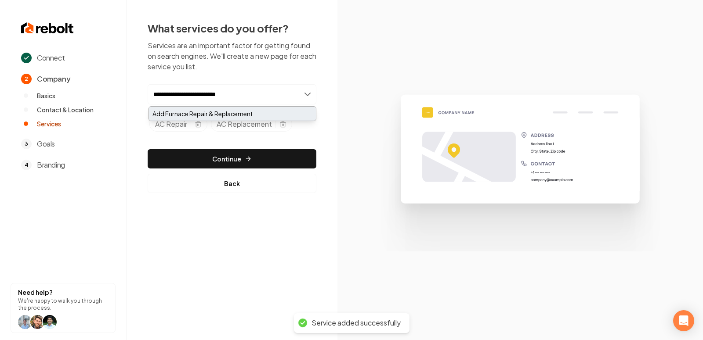
type input "**********"
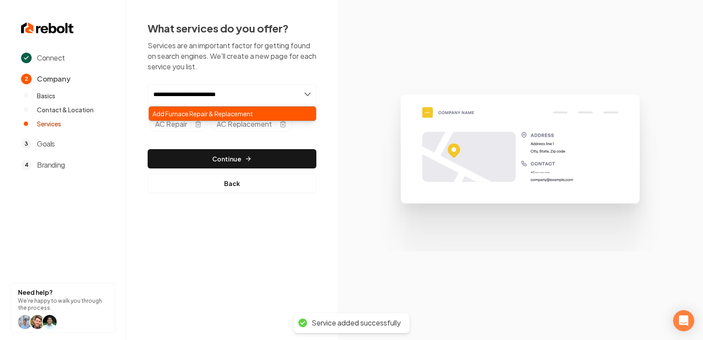
click at [238, 112] on div "Add Furnace Repair & Replacement" at bounding box center [232, 114] width 167 height 14
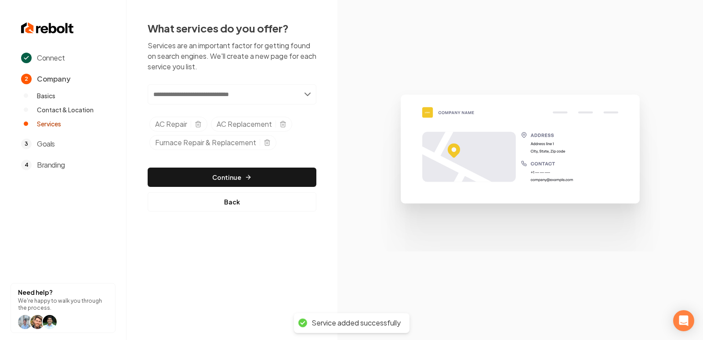
paste input "**********"
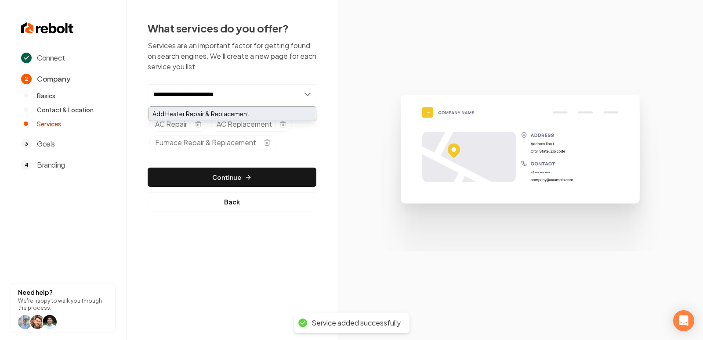
type input "**********"
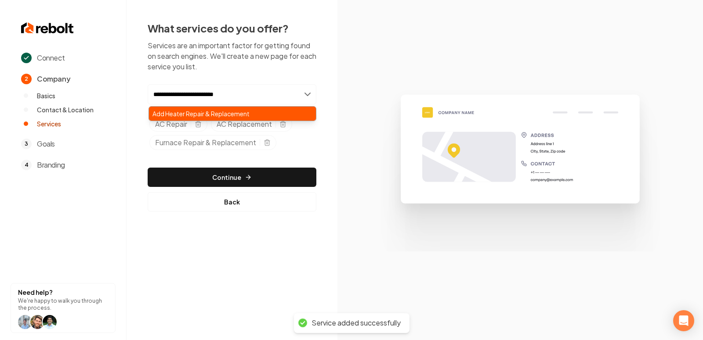
click at [238, 115] on div "Add Heater Repair & Replacement" at bounding box center [232, 114] width 167 height 14
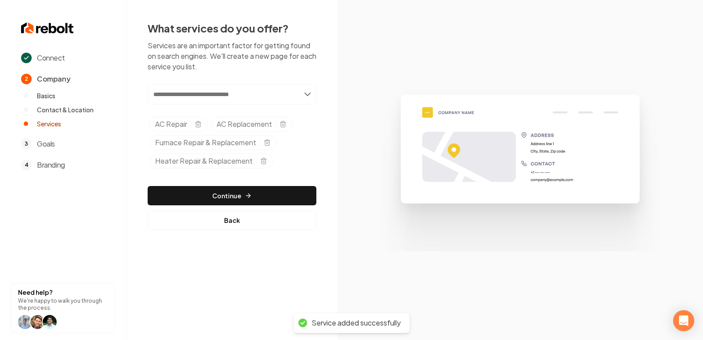
paste input "**********"
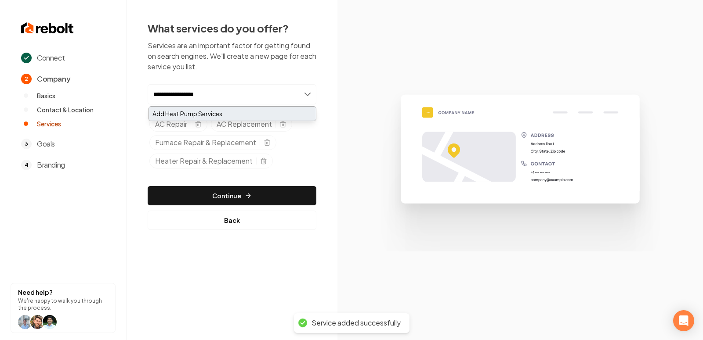
type input "**********"
click at [252, 114] on div "Add Heat Pump Services" at bounding box center [232, 114] width 167 height 14
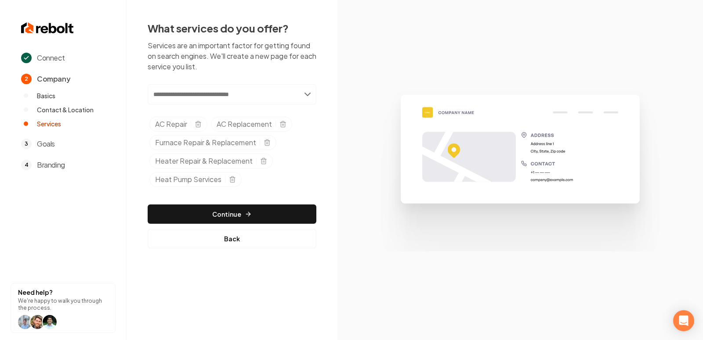
paste input "**********"
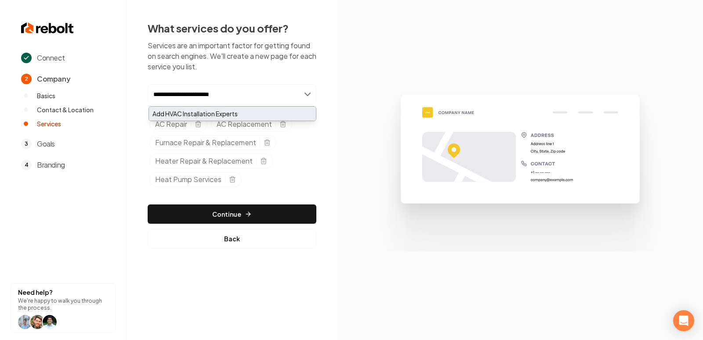
type input "**********"
click at [229, 115] on div "Add HVAC Installation Experts" at bounding box center [232, 114] width 167 height 14
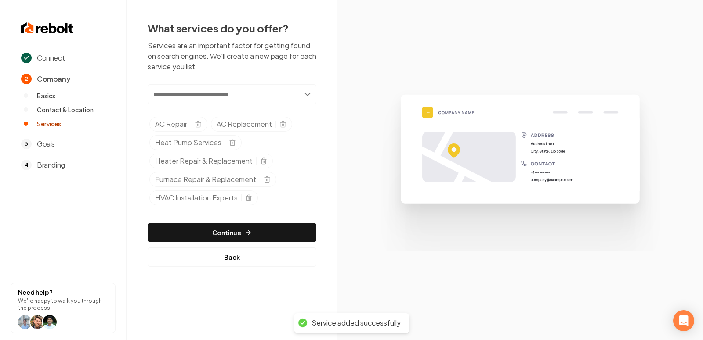
click at [204, 98] on input "text" at bounding box center [232, 94] width 169 height 20
paste input "**********"
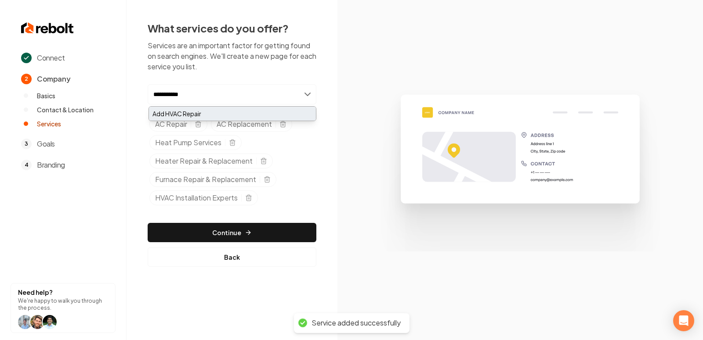
type input "**********"
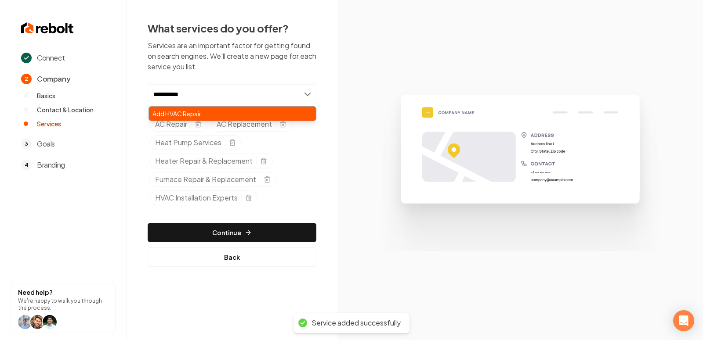
click at [209, 115] on div "Add HVAC Repair" at bounding box center [232, 114] width 167 height 14
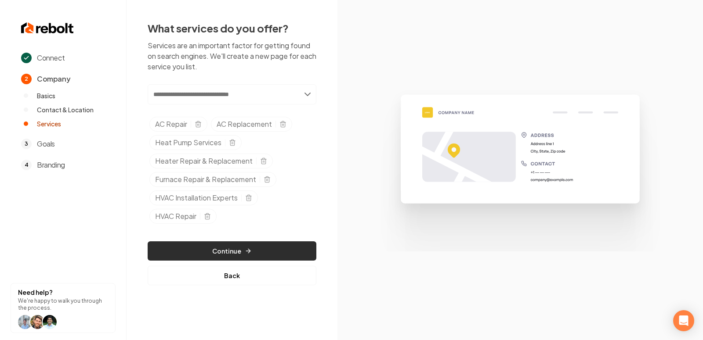
click at [263, 247] on button "Continue" at bounding box center [232, 251] width 169 height 19
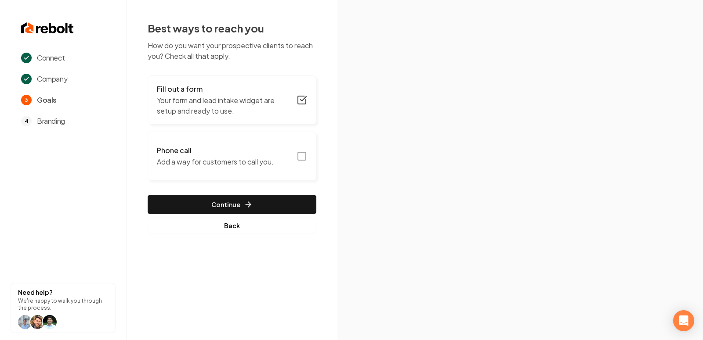
click at [302, 159] on icon "button" at bounding box center [301, 156] width 11 height 11
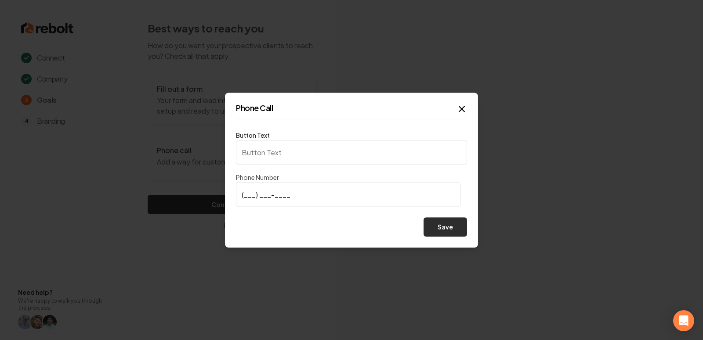
type input "Call us"
type input "(435) 375-1974"
click at [424, 226] on button "Save" at bounding box center [444, 226] width 43 height 19
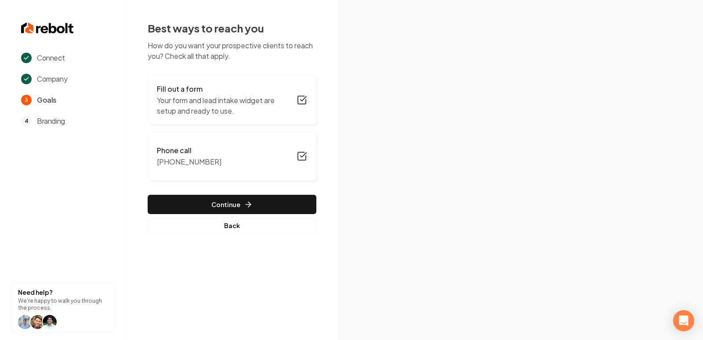
click at [217, 199] on button "Continue" at bounding box center [232, 204] width 169 height 19
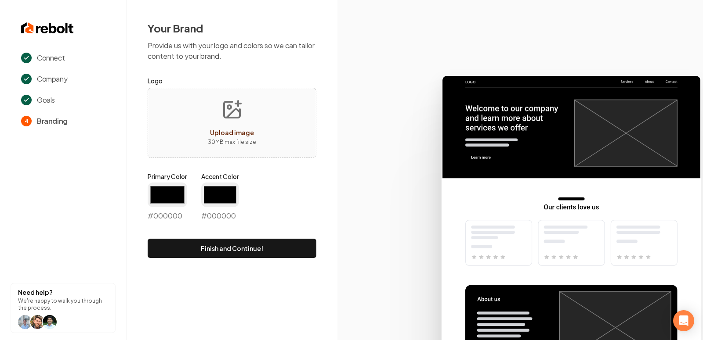
type input "#194d33"
type input "#70be00"
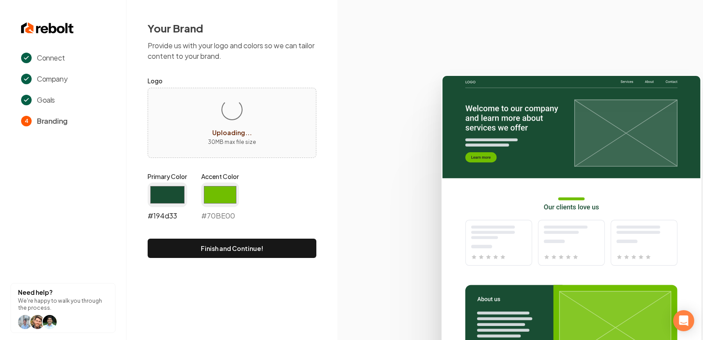
click at [169, 203] on input "#194d33" at bounding box center [168, 195] width 40 height 25
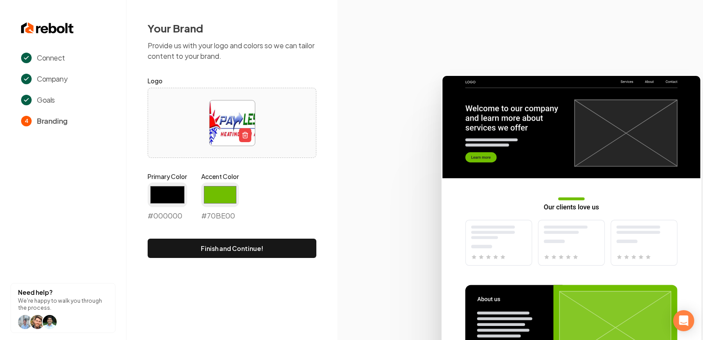
type input "#000000"
click at [339, 190] on icon at bounding box center [519, 204] width 365 height 273
click at [226, 195] on input "#70be00" at bounding box center [220, 195] width 38 height 25
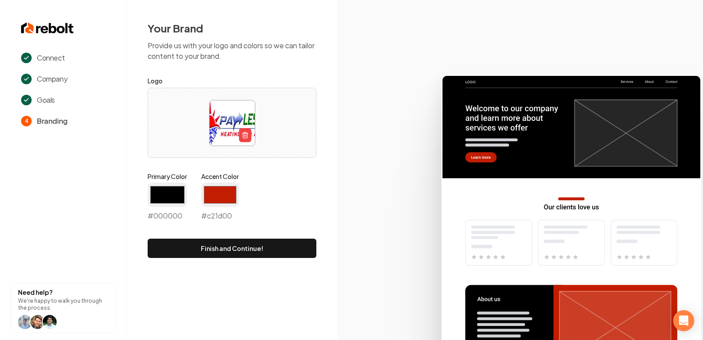
click at [373, 211] on icon at bounding box center [519, 204] width 365 height 273
click at [231, 190] on input "#c21d00" at bounding box center [220, 195] width 38 height 25
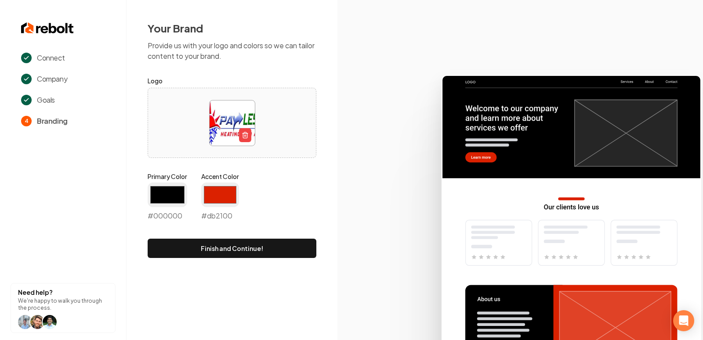
type input "#db2100"
click at [398, 272] on icon at bounding box center [519, 204] width 365 height 273
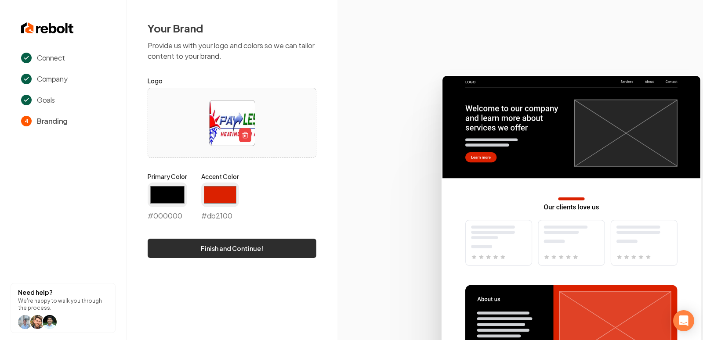
click at [270, 248] on button "Finish and Continue!" at bounding box center [232, 248] width 169 height 19
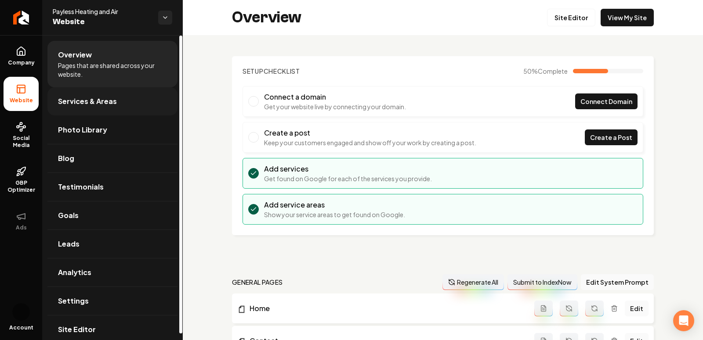
click at [94, 108] on link "Services & Areas" at bounding box center [112, 101] width 130 height 28
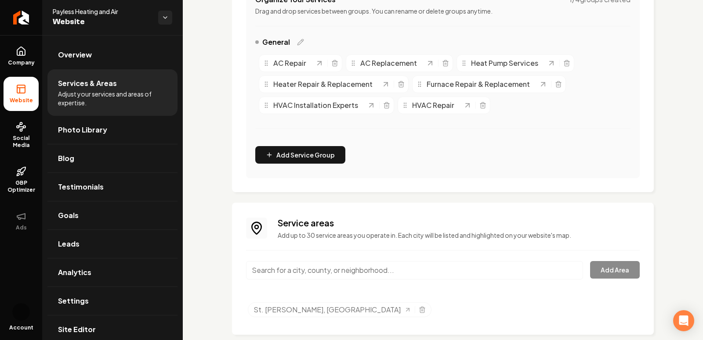
scroll to position [214, 0]
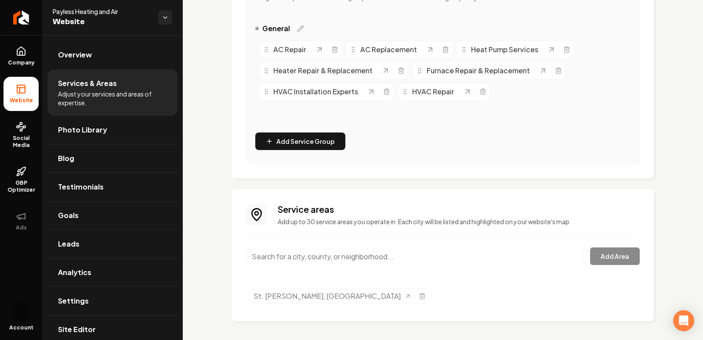
click at [296, 250] on input "Main content area" at bounding box center [414, 257] width 337 height 18
paste input "Southern Utah"
click at [280, 257] on input "Southern Utah" at bounding box center [414, 257] width 337 height 18
click at [304, 255] on input "Southern Utah" at bounding box center [414, 257] width 337 height 18
click at [285, 255] on input "Southern Utah" at bounding box center [414, 257] width 337 height 18
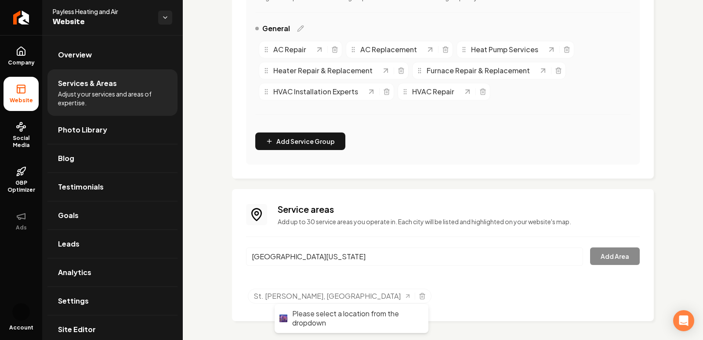
click at [396, 251] on input "Southern Utah" at bounding box center [414, 257] width 337 height 18
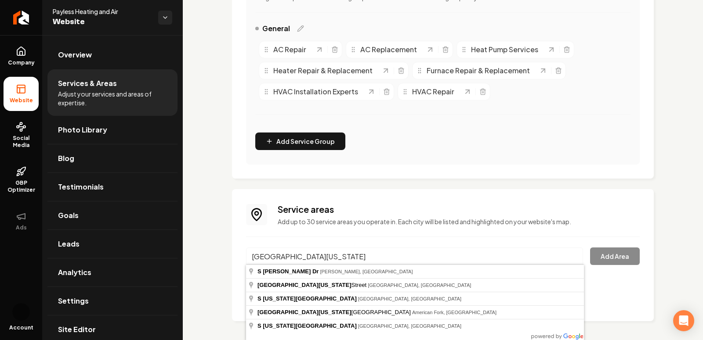
click at [269, 257] on input "South Utah" at bounding box center [414, 257] width 337 height 18
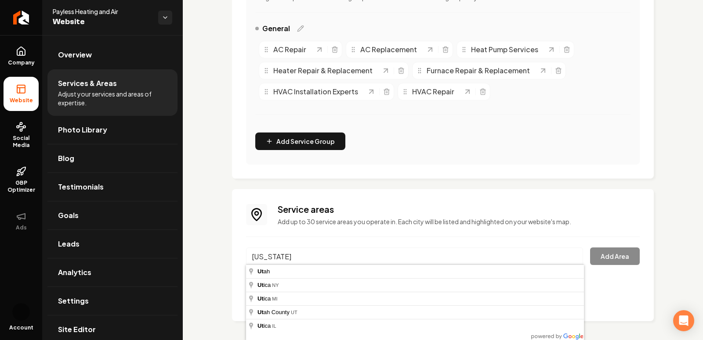
type input "Utah"
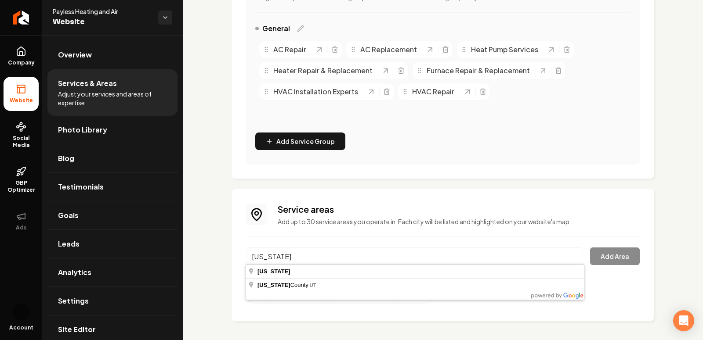
click at [266, 252] on input "Utah" at bounding box center [414, 257] width 337 height 18
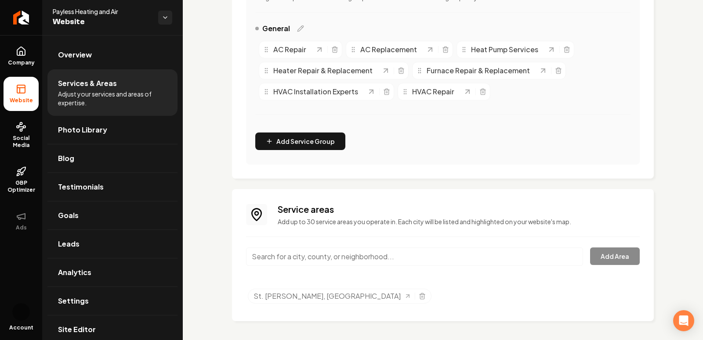
click at [238, 231] on div "Service areas Add up to 30 service areas you operate in. Each city will be list…" at bounding box center [443, 255] width 422 height 132
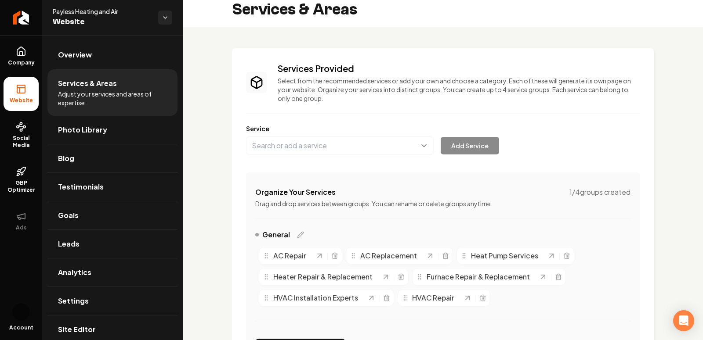
scroll to position [0, 0]
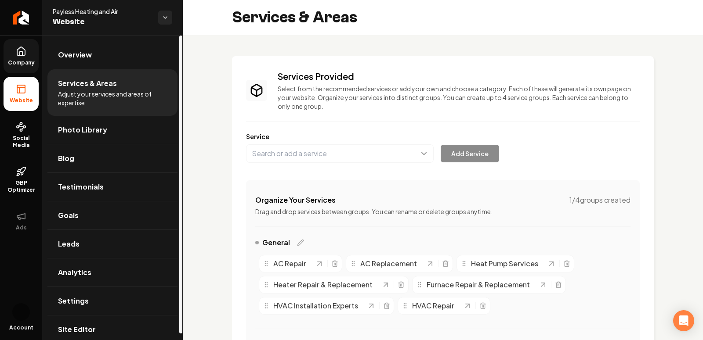
click at [19, 56] on icon at bounding box center [21, 51] width 11 height 11
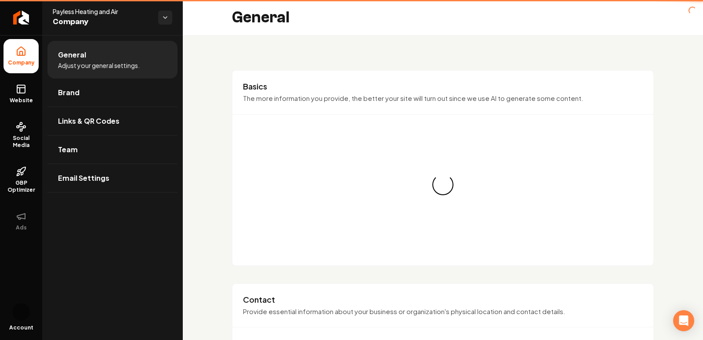
type input "(435) 375-1974"
type input "payless4ac@gmail.com"
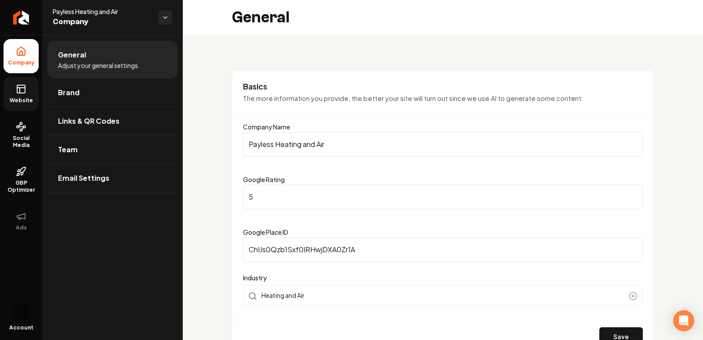
click at [29, 87] on link "Website" at bounding box center [21, 94] width 35 height 34
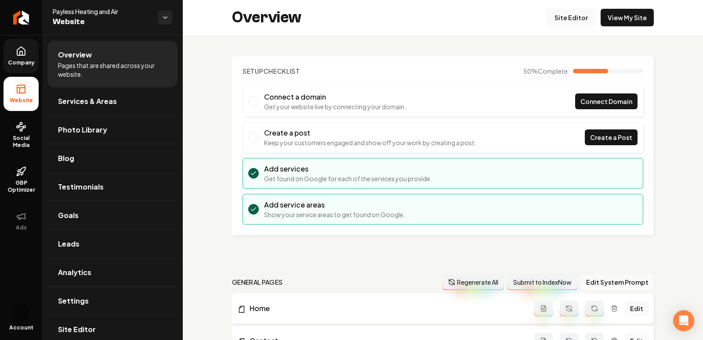
click at [577, 18] on link "Site Editor" at bounding box center [571, 18] width 48 height 18
click at [568, 17] on link "Site Editor" at bounding box center [571, 18] width 48 height 18
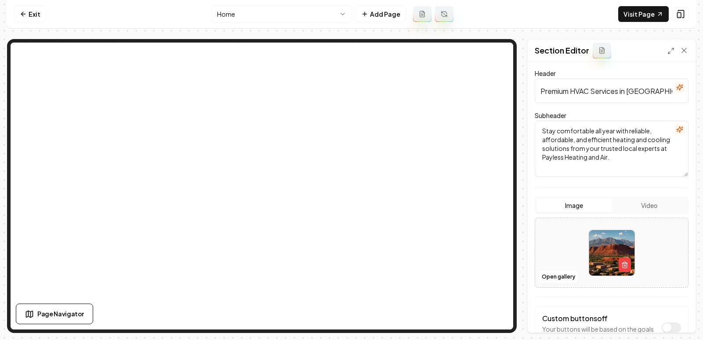
scroll to position [50, 0]
click at [621, 267] on icon "button" at bounding box center [624, 264] width 7 height 7
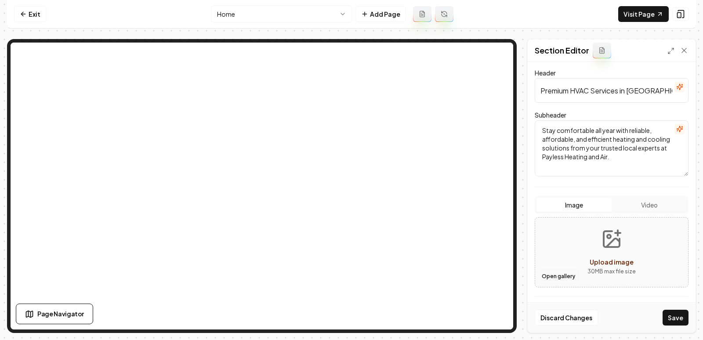
click at [556, 276] on button "Open gallery" at bounding box center [558, 277] width 40 height 14
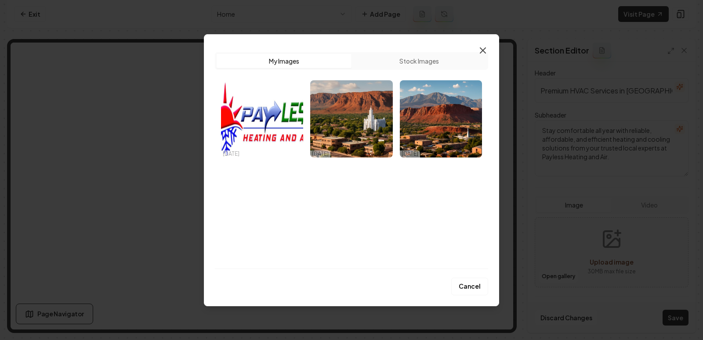
click at [483, 48] on icon "button" at bounding box center [482, 50] width 5 height 5
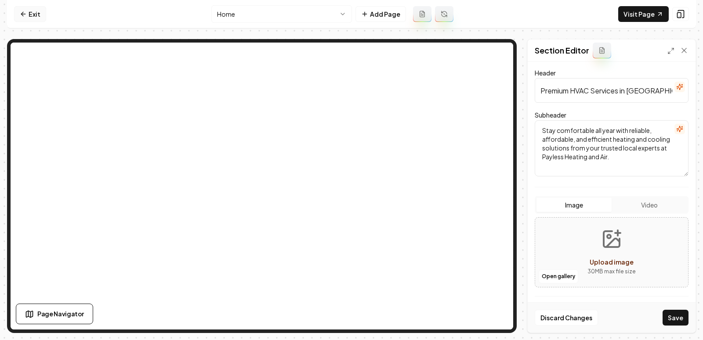
click at [17, 15] on link "Exit" at bounding box center [30, 14] width 32 height 16
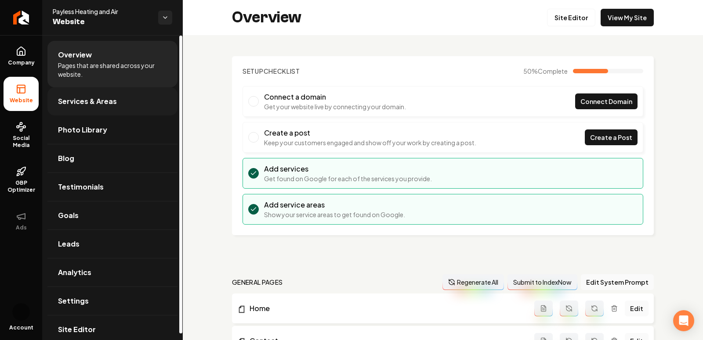
click at [64, 105] on span "Services & Areas" at bounding box center [87, 101] width 59 height 11
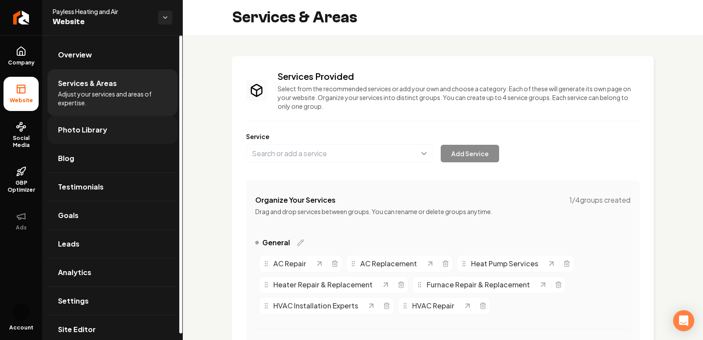
click at [74, 125] on span "Photo Library" at bounding box center [82, 130] width 49 height 11
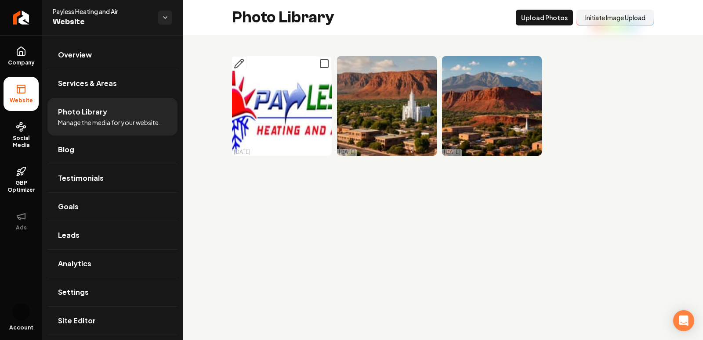
click at [325, 65] on icon "Main content area" at bounding box center [324, 63] width 11 height 11
click at [431, 64] on icon "Main content area" at bounding box center [429, 63] width 11 height 11
click at [537, 67] on rect "Main content area" at bounding box center [534, 64] width 8 height 8
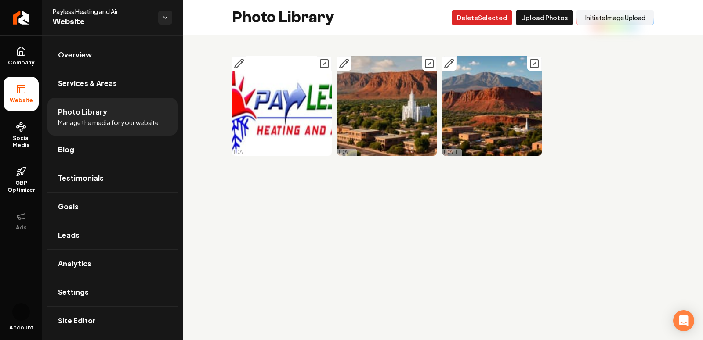
click at [500, 22] on button "Delet e Selected" at bounding box center [481, 18] width 61 height 16
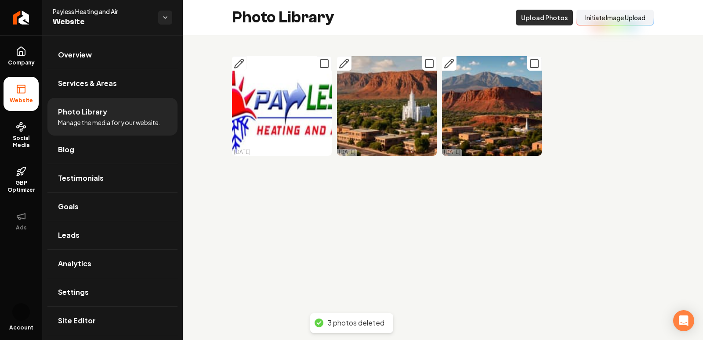
click at [548, 20] on button "Upload Photos" at bounding box center [544, 18] width 57 height 16
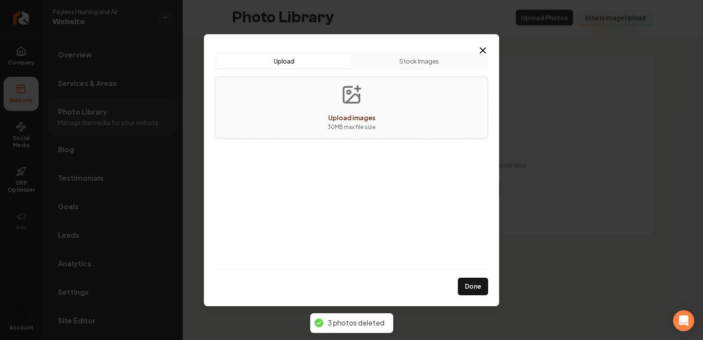
click at [343, 101] on icon "Upload images" at bounding box center [351, 95] width 16 height 16
type input "**********"
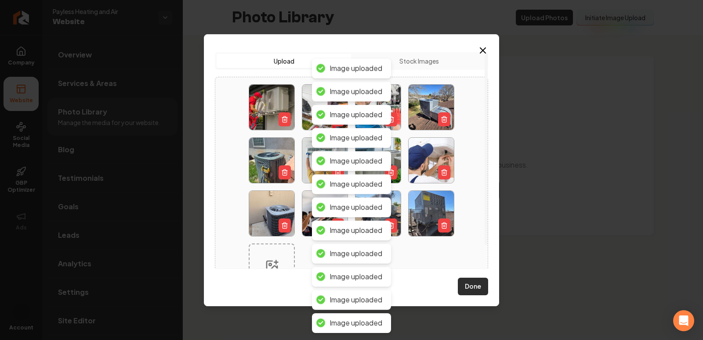
click at [474, 290] on button "Done" at bounding box center [473, 287] width 30 height 18
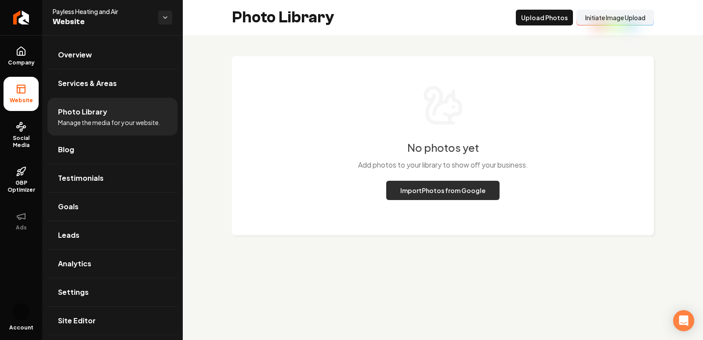
click at [456, 194] on button "Import Photos from Google" at bounding box center [442, 190] width 113 height 19
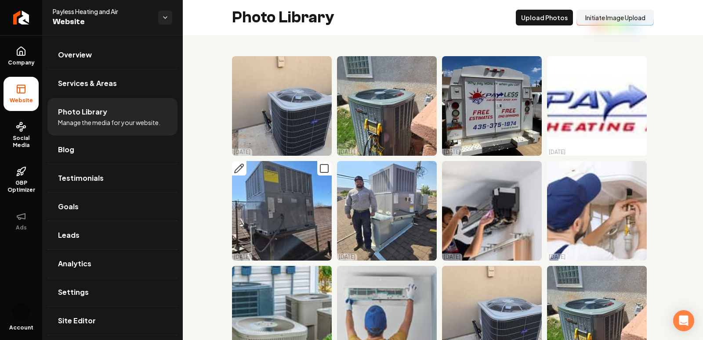
scroll to position [151, 0]
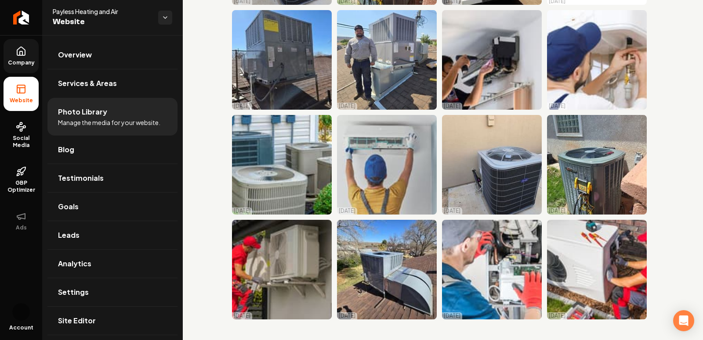
click at [32, 61] on span "Company" at bounding box center [21, 62] width 34 height 7
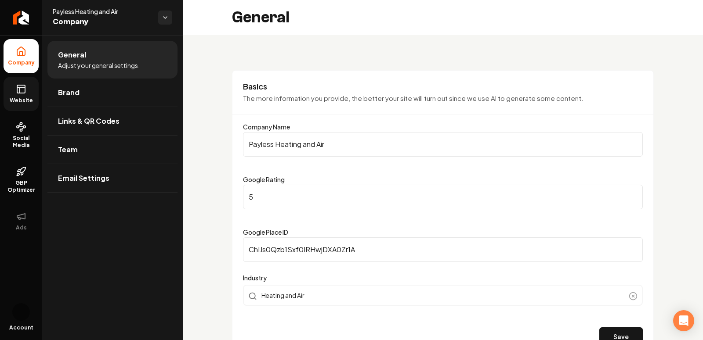
click at [16, 90] on icon at bounding box center [21, 89] width 11 height 11
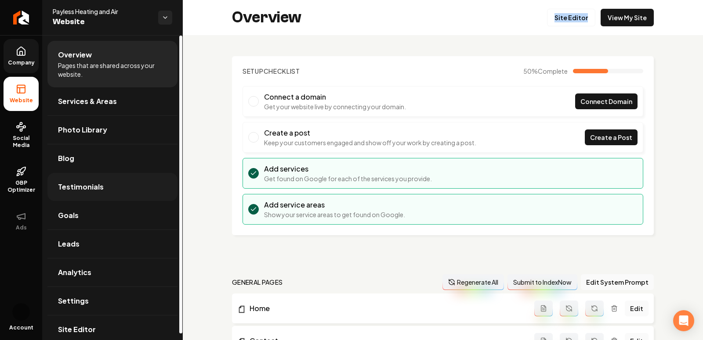
scroll to position [7, 0]
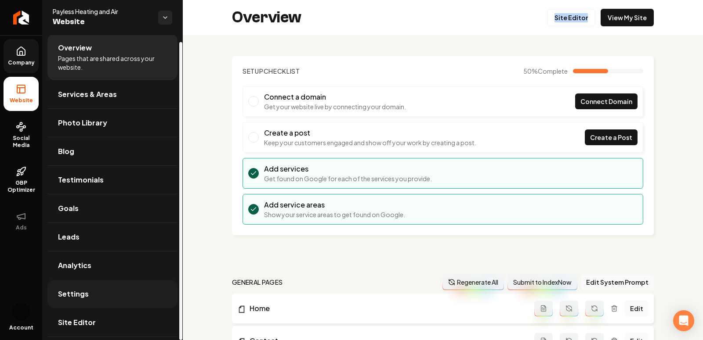
click at [85, 295] on span "Settings" at bounding box center [73, 294] width 31 height 11
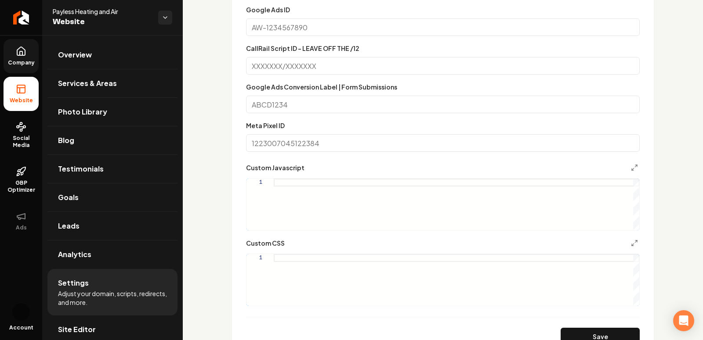
scroll to position [431, 0]
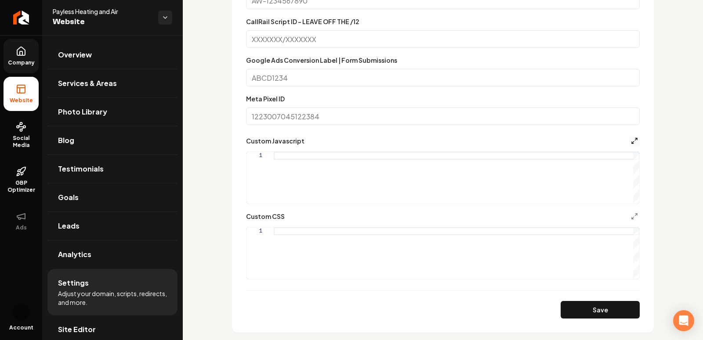
click at [637, 139] on icon "Main content area" at bounding box center [634, 140] width 7 height 7
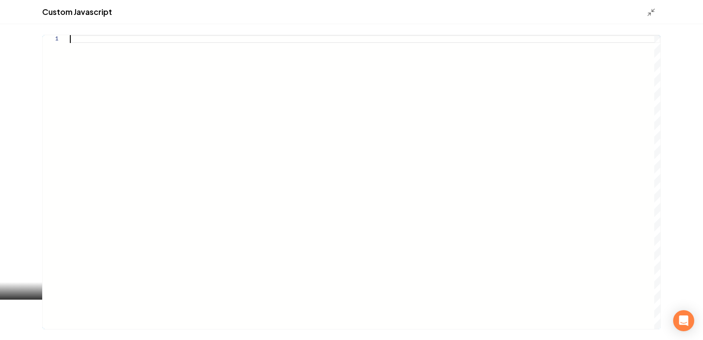
click at [231, 38] on div "Main content area" at bounding box center [365, 182] width 590 height 294
type textarea "*"
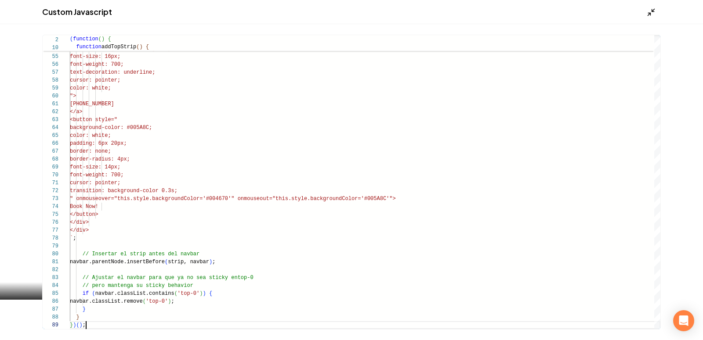
type textarea "**********"
click at [649, 11] on icon "Main content area" at bounding box center [650, 12] width 9 height 9
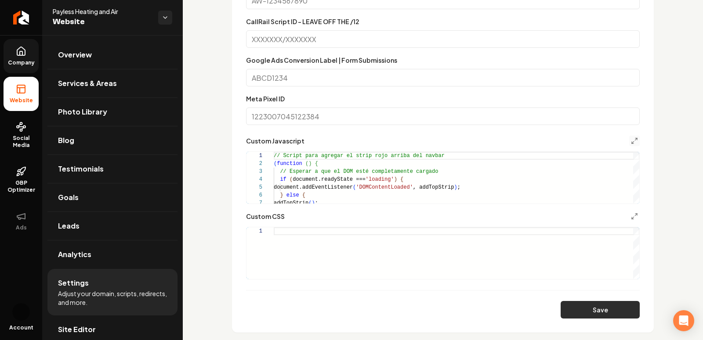
click at [599, 306] on button "Save" at bounding box center [599, 310] width 79 height 18
click at [631, 141] on icon "Main content area" at bounding box center [634, 140] width 7 height 7
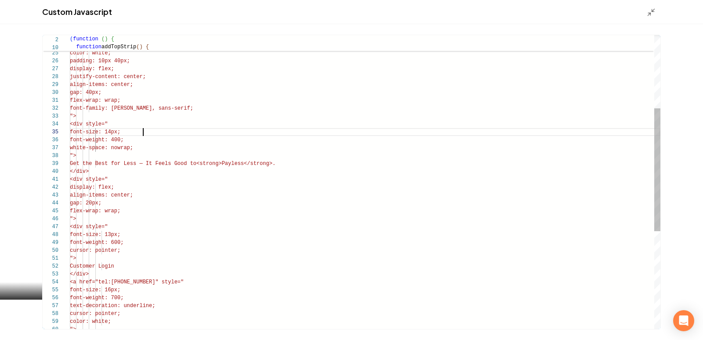
click at [144, 134] on div "font-size: 14px; font-weight: 400; white-space: nowrap; "> justify-content: cen…" at bounding box center [365, 210] width 590 height 703
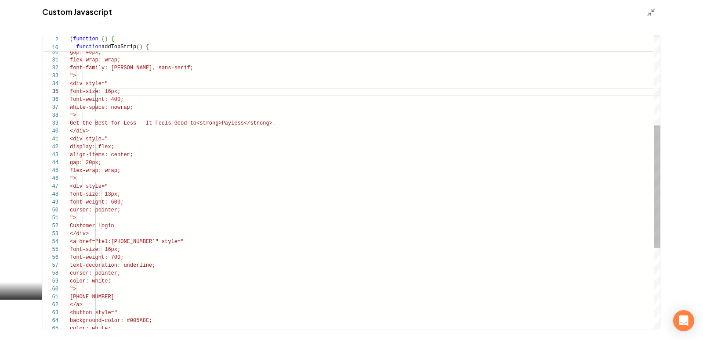
click at [149, 195] on div "font-size: 16px; font-weight: 400; white-space: nowrap; "> justify-content: cen…" at bounding box center [365, 170] width 590 height 703
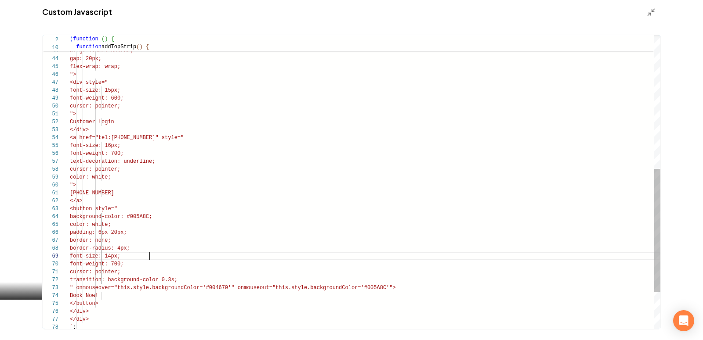
click at [149, 258] on div "<div style=" display: flex; align-items: center; gap: 20px; flex-wrap: wrap; ">…" at bounding box center [365, 66] width 590 height 703
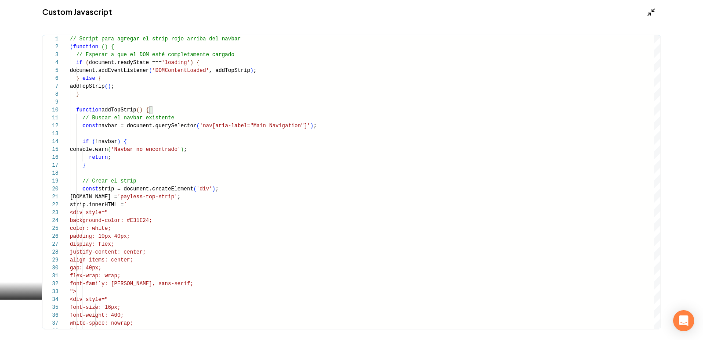
type textarea "**********"
click at [648, 12] on icon "Main content area" at bounding box center [650, 12] width 9 height 9
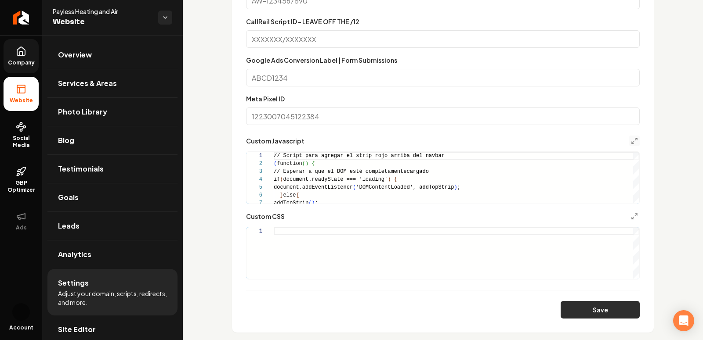
click at [586, 315] on button "Save" at bounding box center [599, 310] width 79 height 18
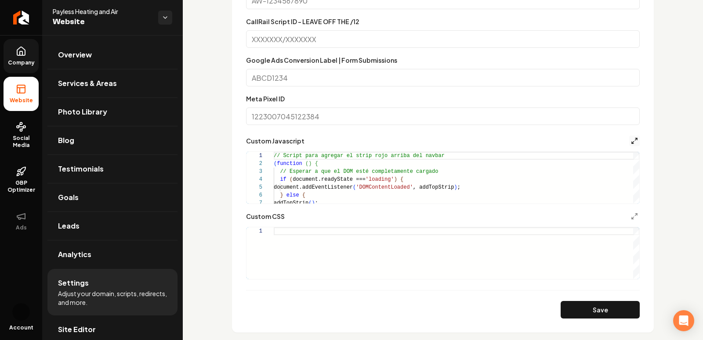
click at [636, 139] on line "Main content area" at bounding box center [636, 139] width 2 height 2
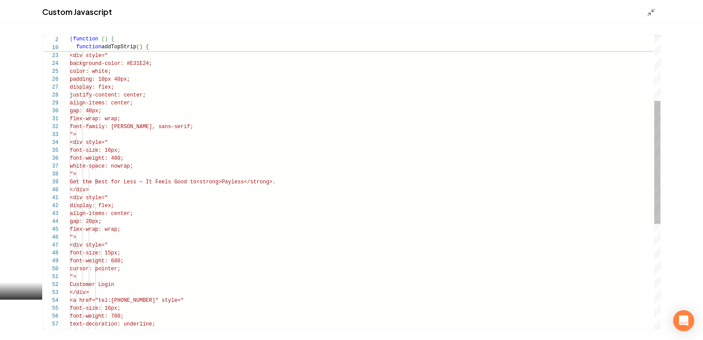
click at [142, 153] on div "strip.id = 'payless-top-strip' ; strip.innerHTML = ` <div style=" background-co…" at bounding box center [365, 229] width 590 height 703
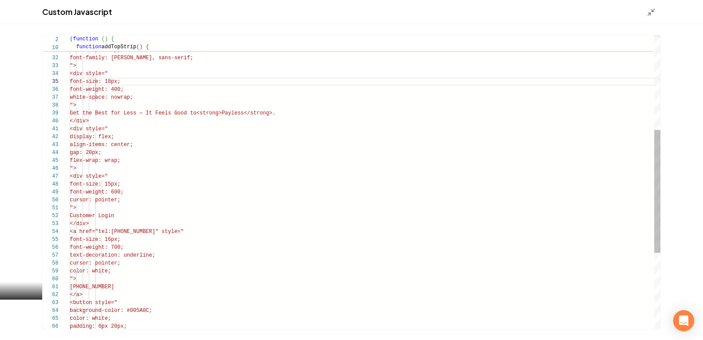
click at [148, 184] on div "align-items: center; gap: 40px; flex-wrap: wrap; font-family: Arial, sans-serif…" at bounding box center [365, 160] width 590 height 703
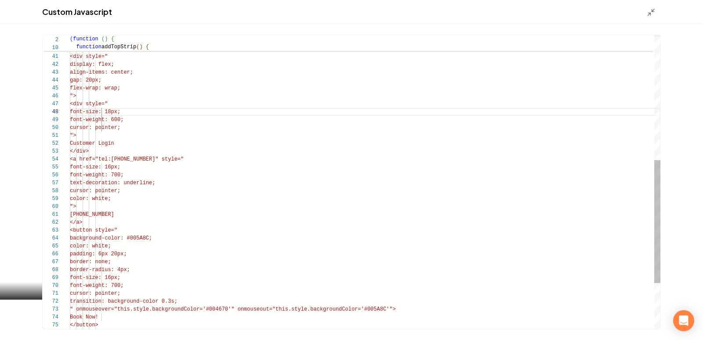
click at [149, 169] on div "Customer Login </div> <a href="tel:4353751974" style=" font-size: 16px; font-we…" at bounding box center [365, 88] width 590 height 703
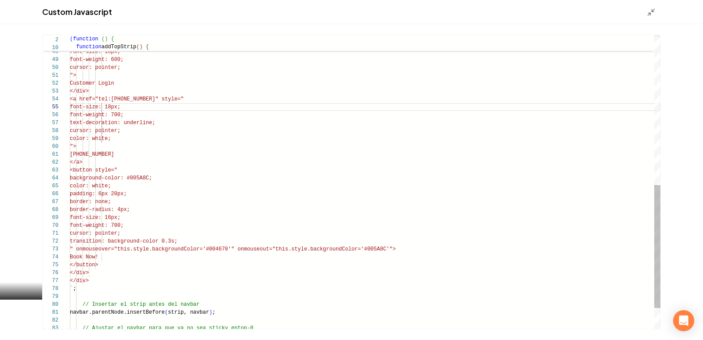
click at [148, 219] on div "Customer Login </div> <a href="tel:4353751974" style=" font-size: 18px; font-we…" at bounding box center [365, 27] width 590 height 703
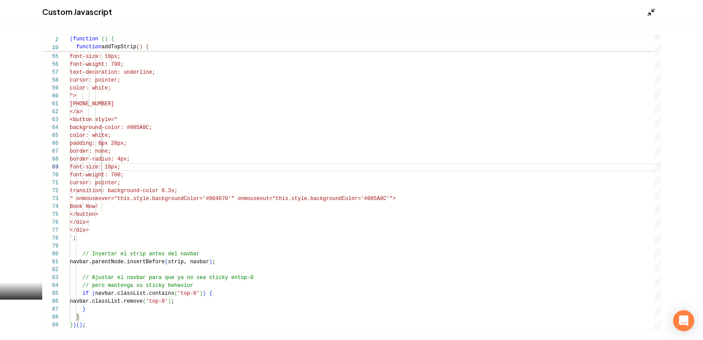
type textarea "**********"
click at [647, 12] on icon "Main content area" at bounding box center [650, 12] width 9 height 9
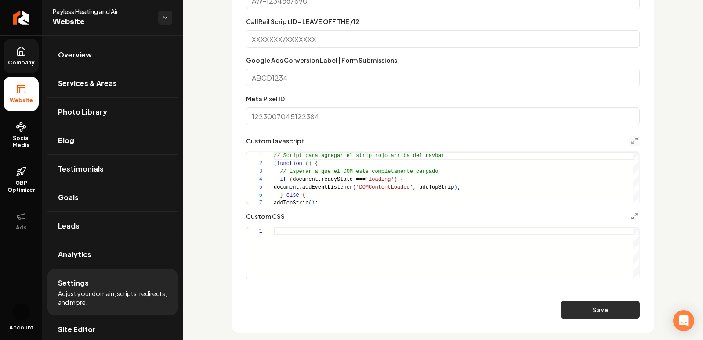
click at [612, 304] on button "Save" at bounding box center [599, 310] width 79 height 18
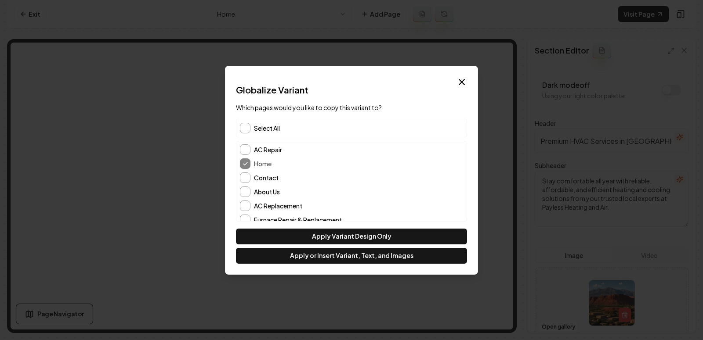
scroll to position [18, 0]
click at [245, 187] on button "About Us" at bounding box center [245, 188] width 11 height 11
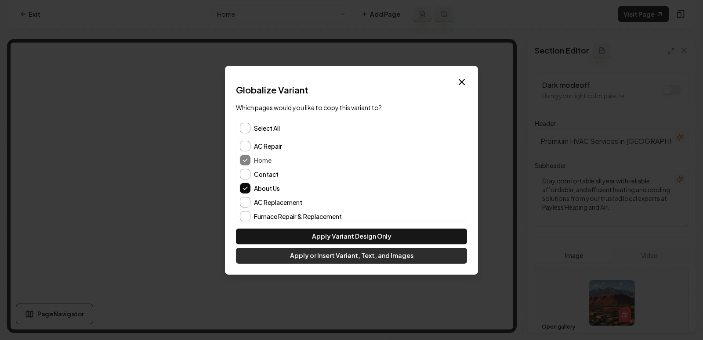
click at [354, 257] on button "Apply or Insert Variant, Text, and Images" at bounding box center [351, 256] width 231 height 16
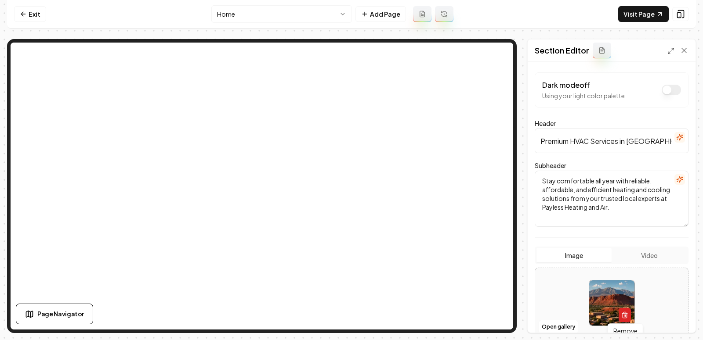
click at [620, 313] on button "button" at bounding box center [624, 315] width 12 height 14
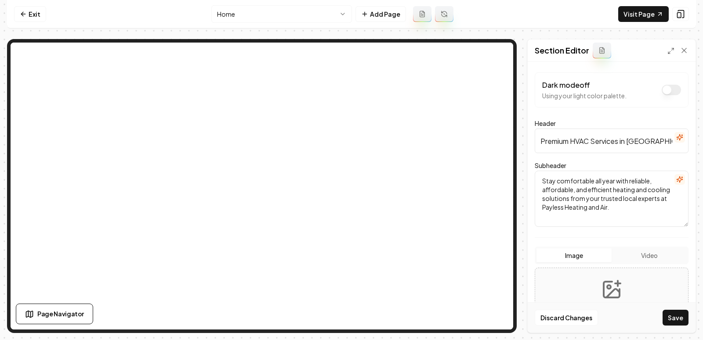
scroll to position [91, 0]
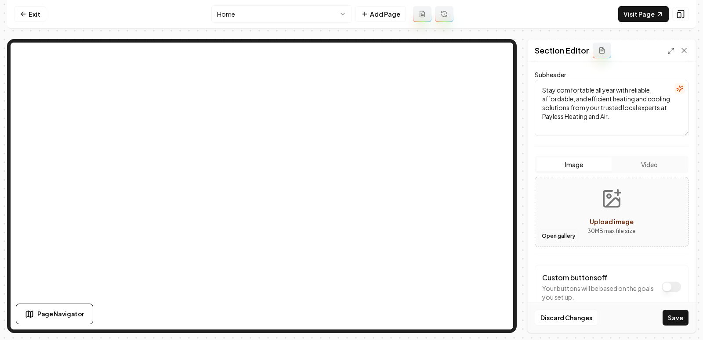
click at [556, 234] on button "Open gallery" at bounding box center [558, 236] width 40 height 14
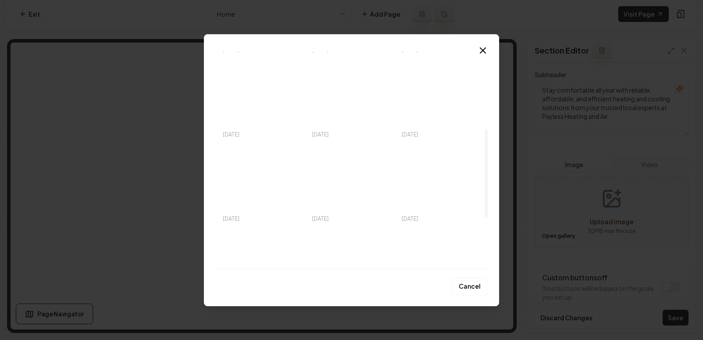
scroll to position [189, 0]
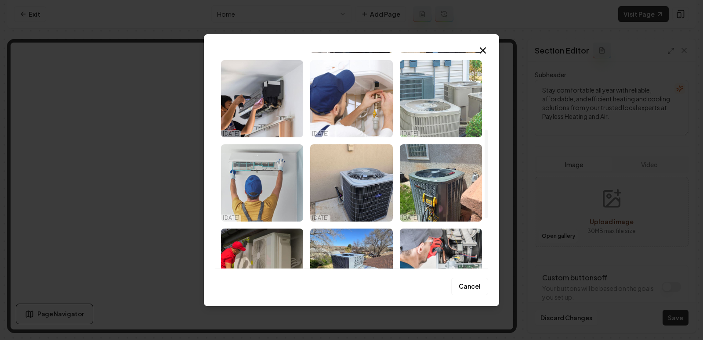
click at [449, 115] on img "Select image image_68e574995c7cd75eb884cf6e.png" at bounding box center [441, 98] width 82 height 77
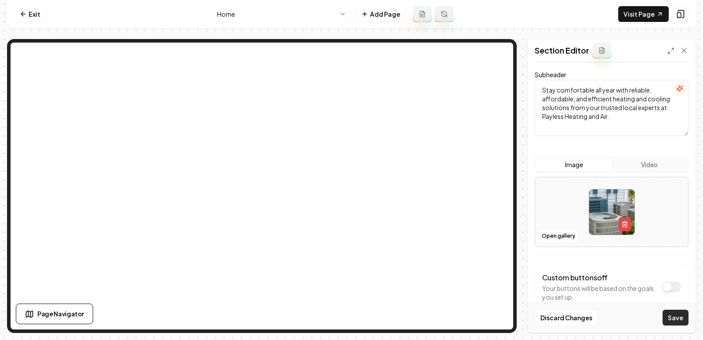
click at [678, 320] on button "Save" at bounding box center [675, 318] width 26 height 16
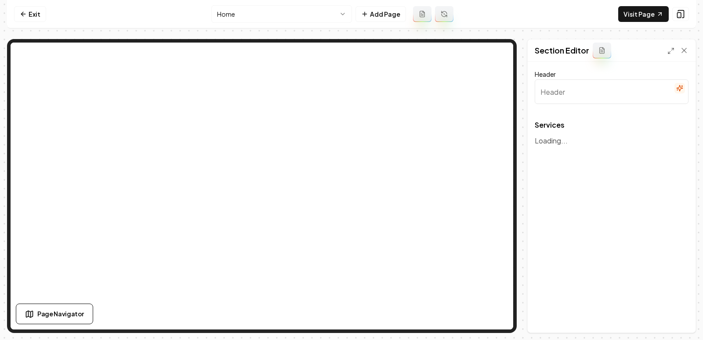
type input "Top HVAC Services for Ultimate Comfort"
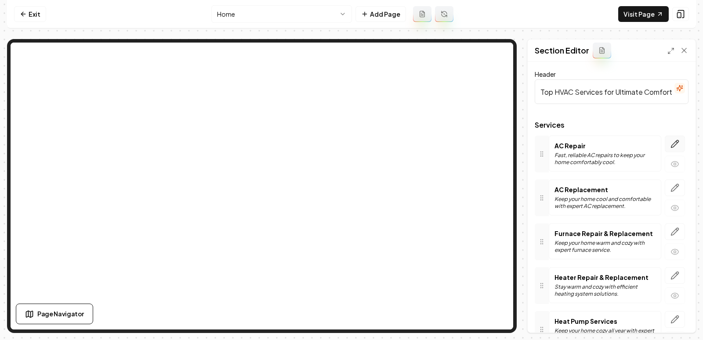
click at [679, 142] on icon "button" at bounding box center [674, 144] width 9 height 9
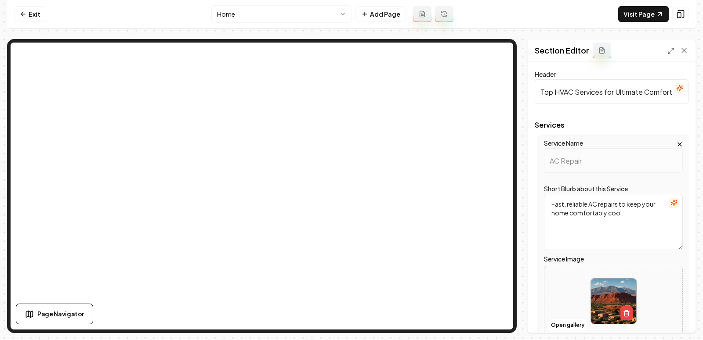
scroll to position [54, 0]
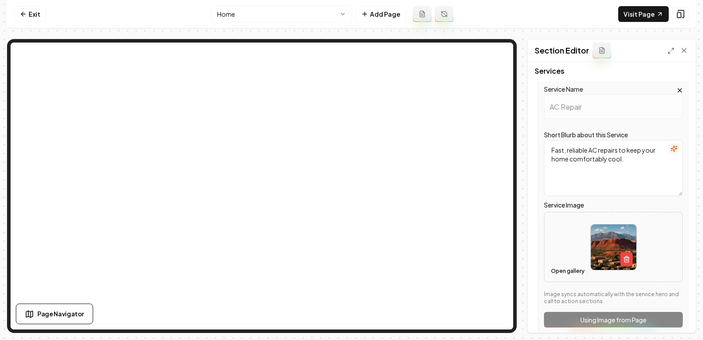
click at [562, 267] on button "Open gallery" at bounding box center [568, 271] width 40 height 14
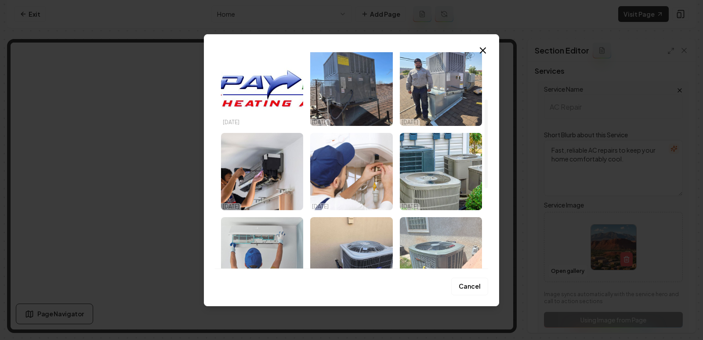
scroll to position [115, 0]
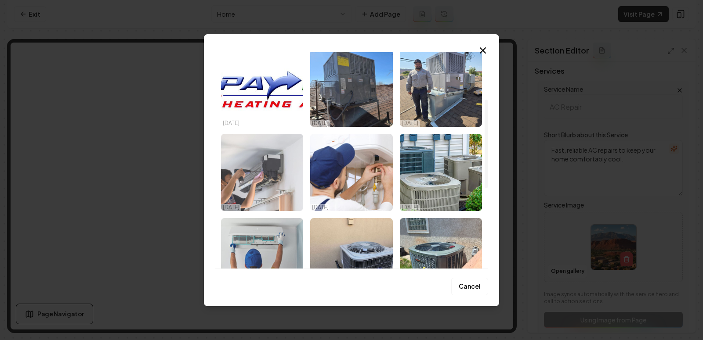
click at [266, 163] on img "Select image image_68e574995c7cd75eb884c658.png" at bounding box center [262, 172] width 82 height 77
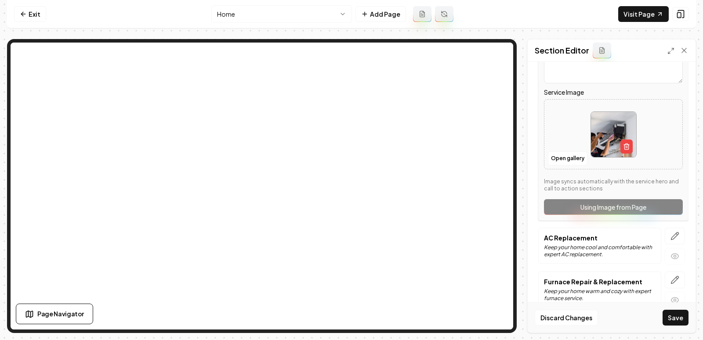
scroll to position [169, 0]
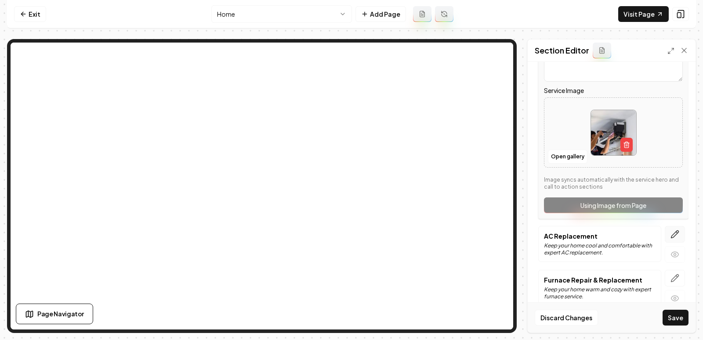
click at [672, 234] on icon "button" at bounding box center [674, 234] width 9 height 9
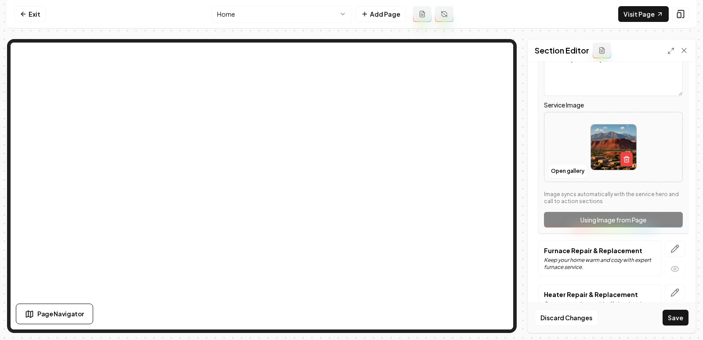
scroll to position [199, 0]
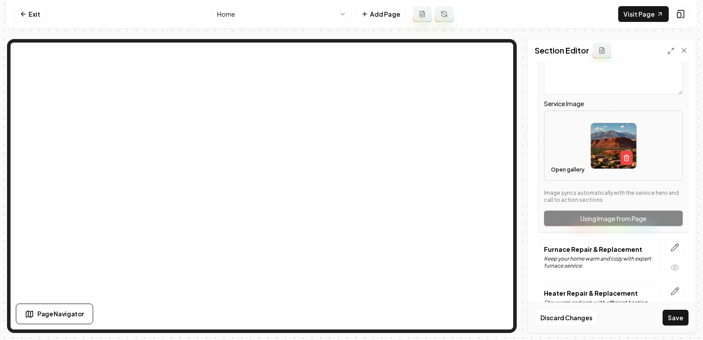
click at [569, 168] on button "Open gallery" at bounding box center [568, 170] width 40 height 14
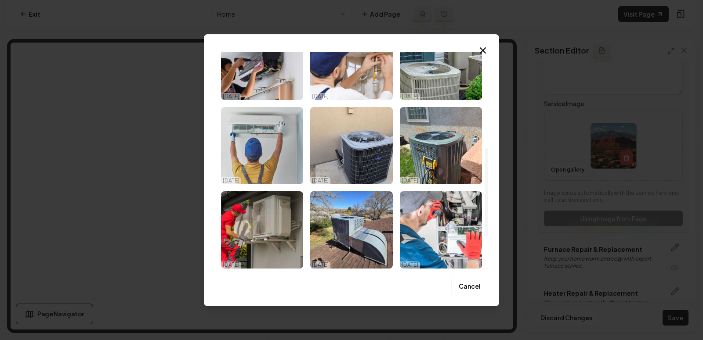
scroll to position [234, 0]
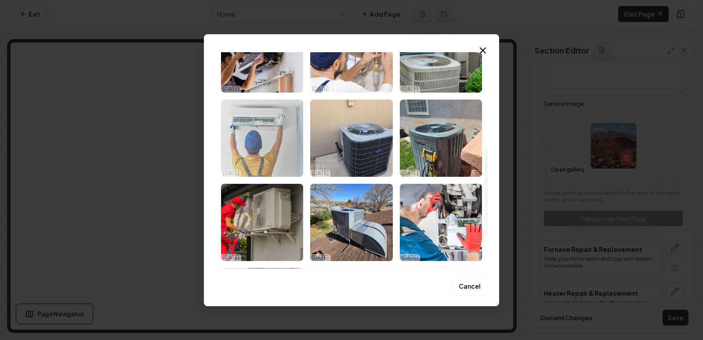
click at [263, 155] on img "Select image image_68e574995c7cd75eb884c568.png" at bounding box center [262, 138] width 82 height 77
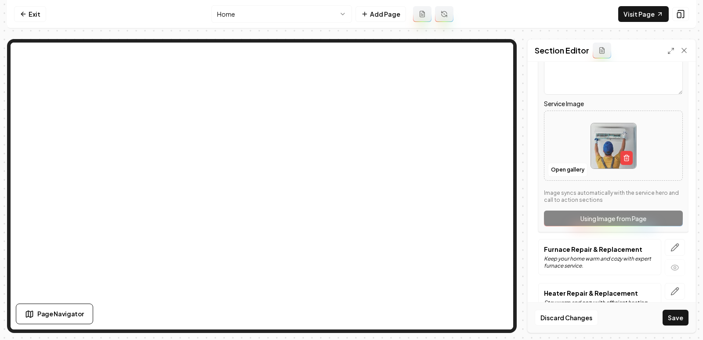
scroll to position [251, 0]
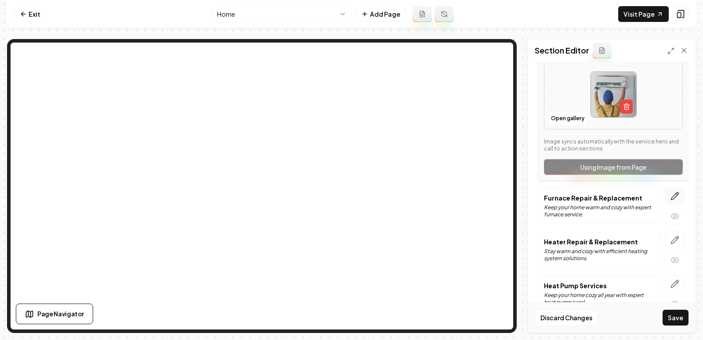
click at [670, 191] on button "button" at bounding box center [674, 196] width 20 height 17
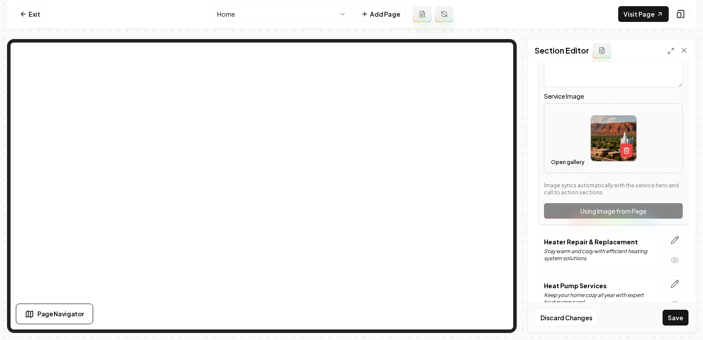
click at [563, 159] on button "Open gallery" at bounding box center [568, 162] width 40 height 14
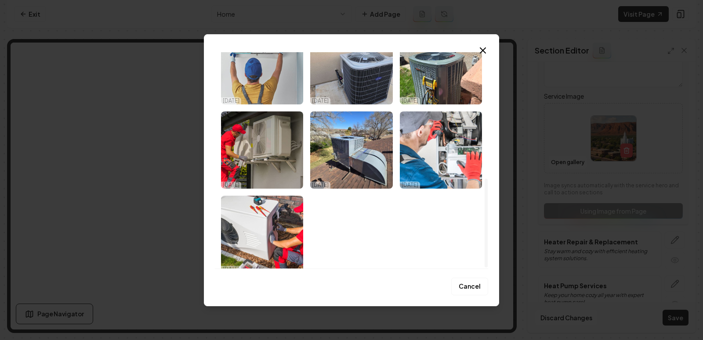
scroll to position [310, 0]
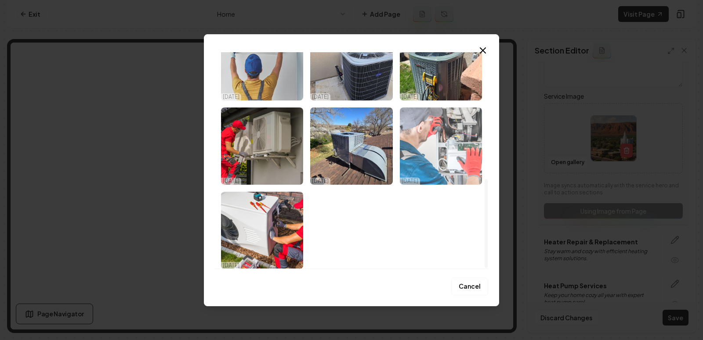
click at [415, 151] on img "Select image image_68e574995c7cd75eb884c572.png" at bounding box center [441, 146] width 82 height 77
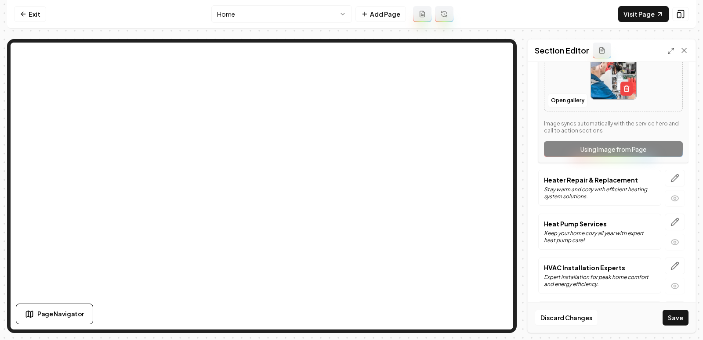
scroll to position [313, 0]
click at [677, 175] on icon "button" at bounding box center [674, 177] width 7 height 7
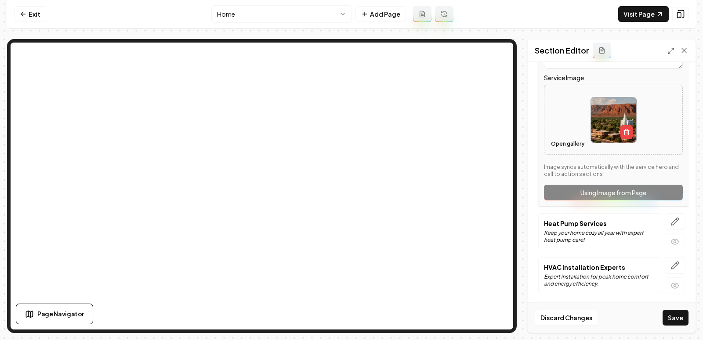
click at [567, 137] on button "Open gallery" at bounding box center [568, 144] width 40 height 14
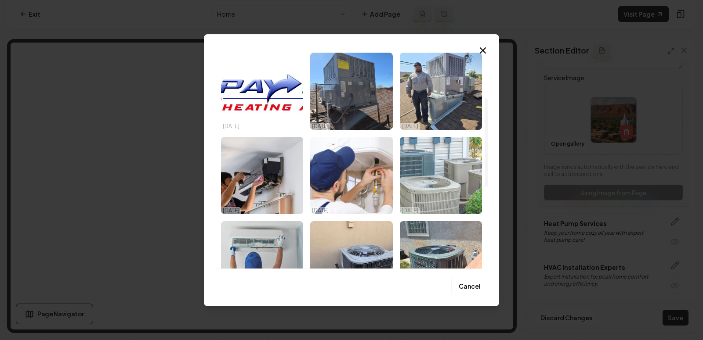
scroll to position [131, 0]
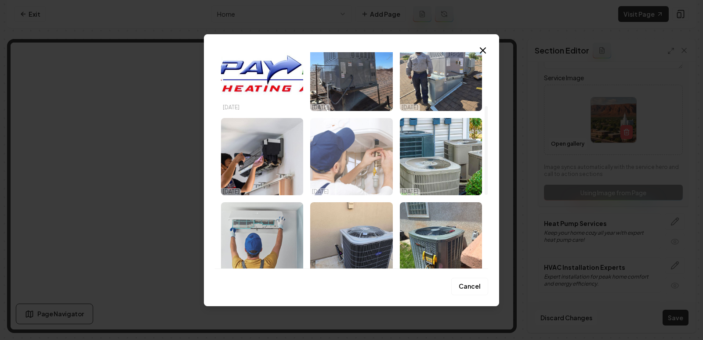
click at [370, 164] on img "Select image image_68e574995c7cd75eb884c660.png" at bounding box center [351, 156] width 82 height 77
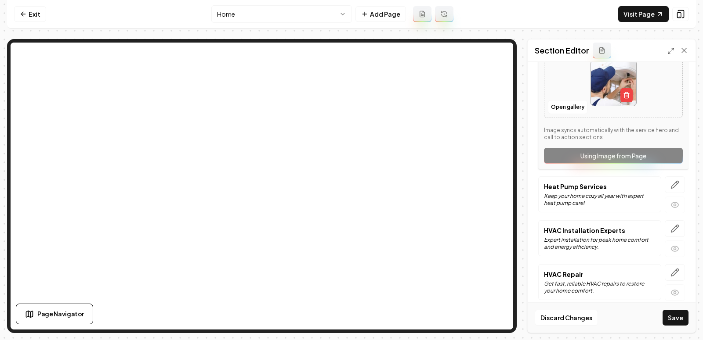
scroll to position [353, 0]
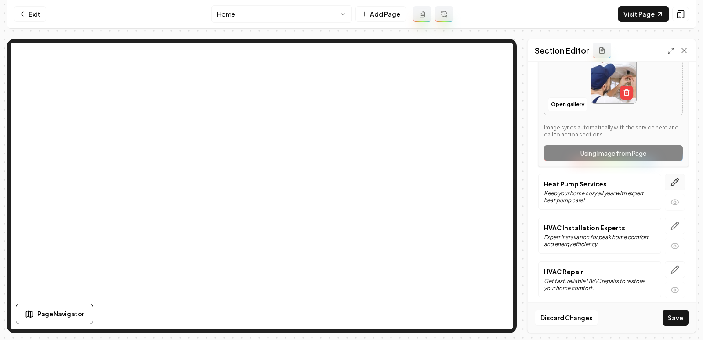
click at [672, 181] on icon "button" at bounding box center [674, 182] width 9 height 9
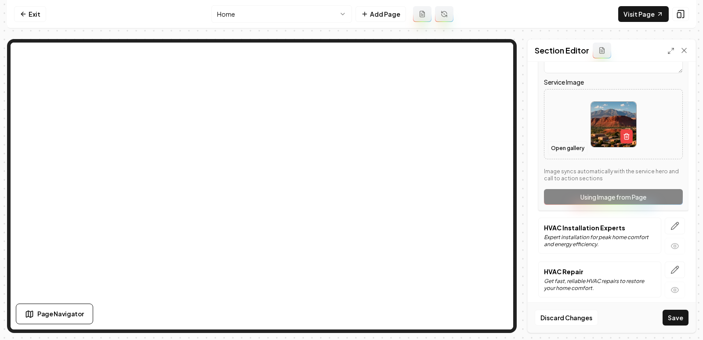
click at [565, 149] on button "Open gallery" at bounding box center [568, 148] width 40 height 14
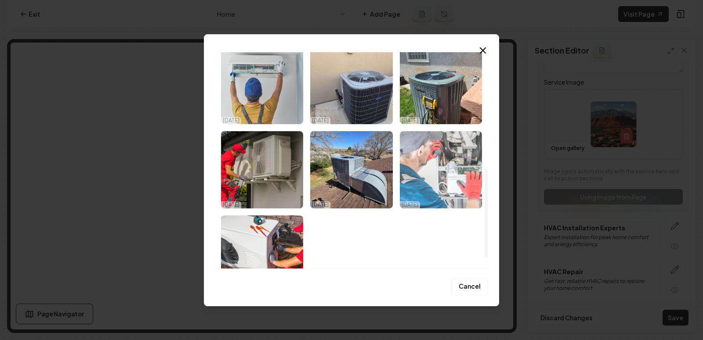
scroll to position [284, 0]
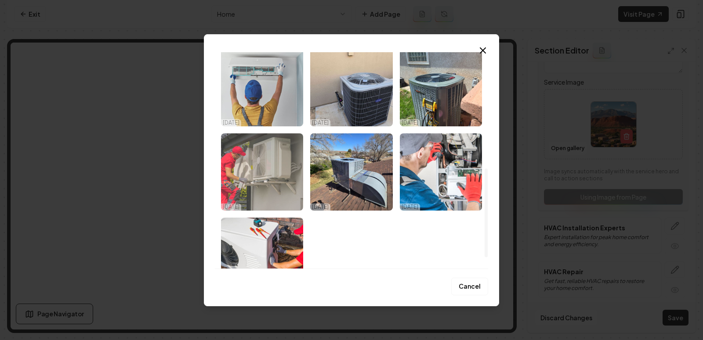
click at [282, 180] on img "Select image image_68e574995c7cd75eb884c556.png" at bounding box center [262, 171] width 82 height 77
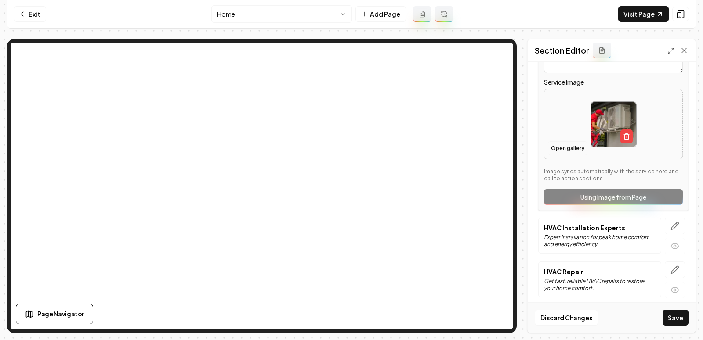
click at [568, 146] on button "Open gallery" at bounding box center [568, 148] width 40 height 14
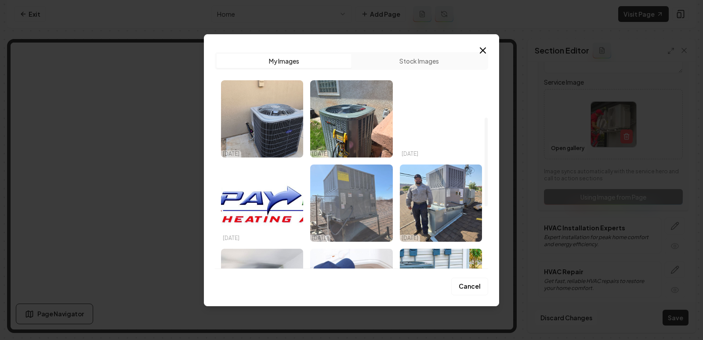
scroll to position [313, 0]
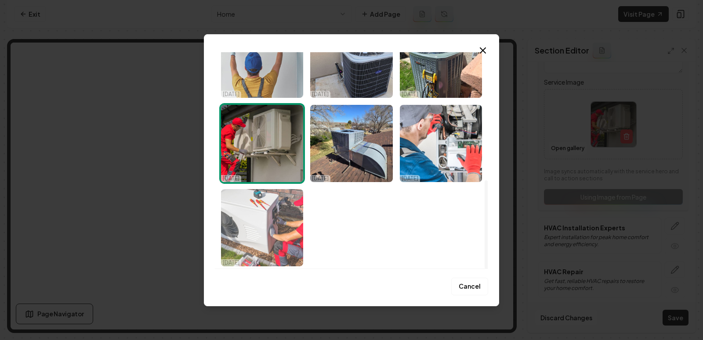
click at [285, 225] on img "Select image image_68e574995c7cd75eb884c68a.png" at bounding box center [262, 227] width 82 height 77
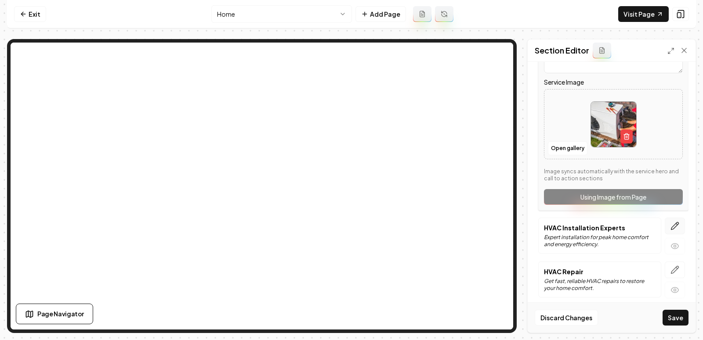
click at [669, 222] on button "button" at bounding box center [674, 226] width 20 height 17
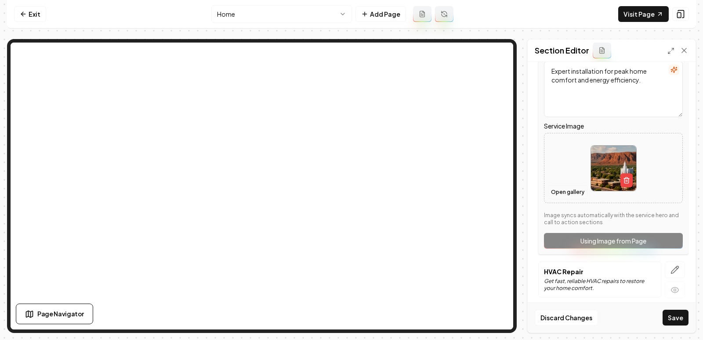
click at [562, 188] on button "Open gallery" at bounding box center [568, 192] width 40 height 14
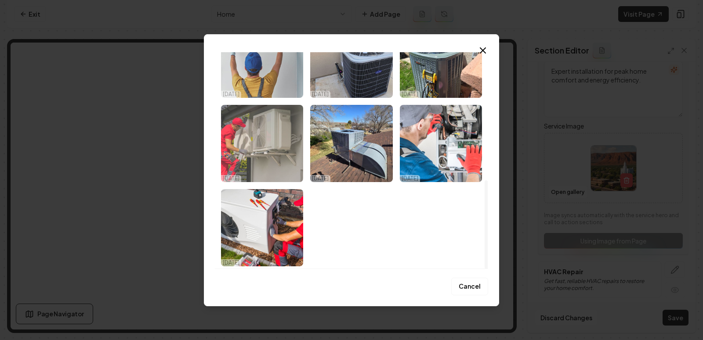
click at [248, 144] on img "Select image image_68e574995c7cd75eb884c556.png" at bounding box center [262, 143] width 82 height 77
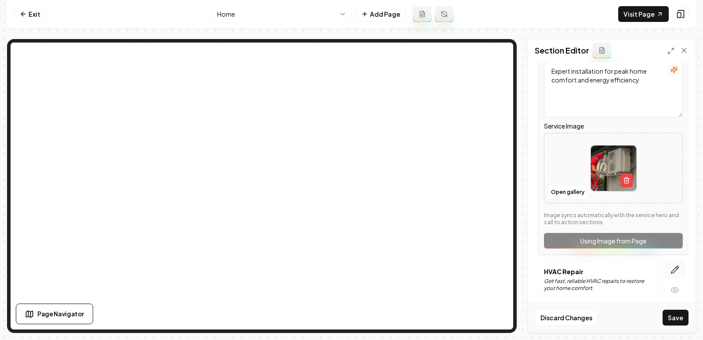
click at [672, 266] on icon "button" at bounding box center [674, 270] width 9 height 9
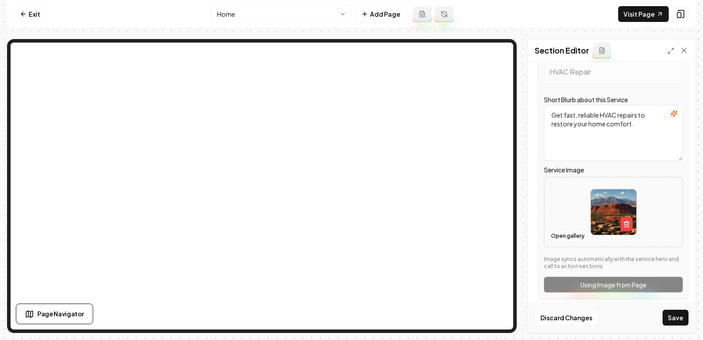
click at [568, 229] on button "Open gallery" at bounding box center [568, 236] width 40 height 14
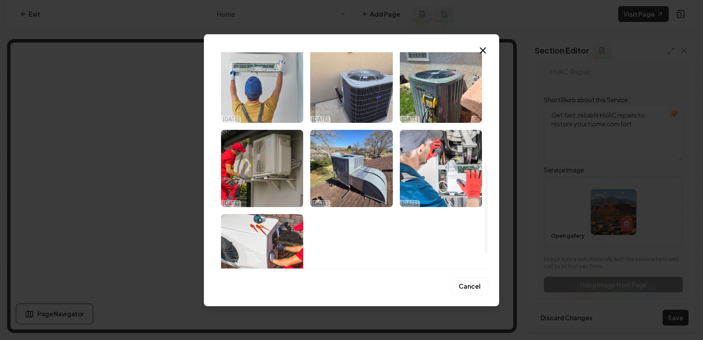
scroll to position [271, 0]
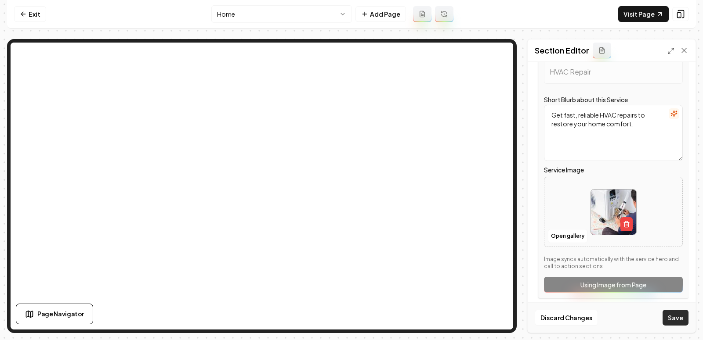
click at [671, 315] on button "Save" at bounding box center [675, 318] width 26 height 16
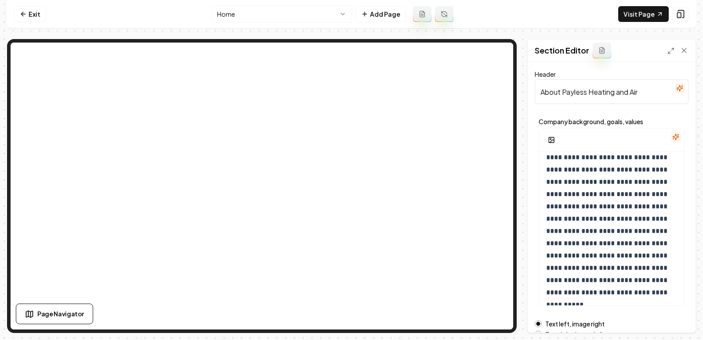
scroll to position [132, 0]
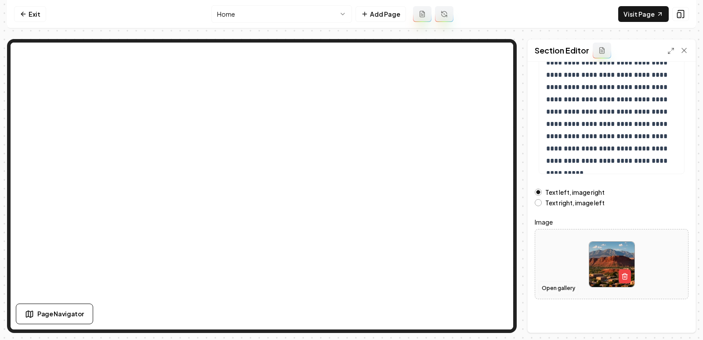
click at [559, 289] on button "Open gallery" at bounding box center [558, 288] width 40 height 14
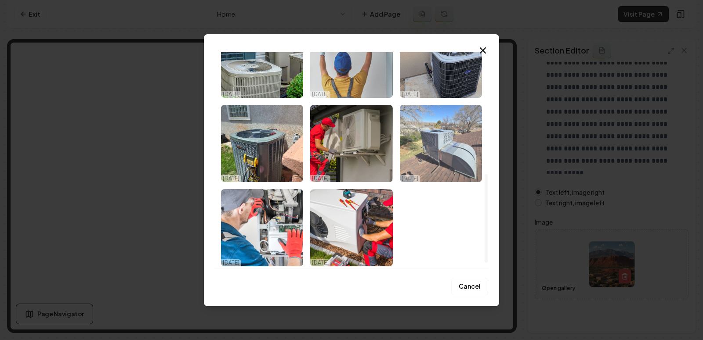
scroll to position [0, 0]
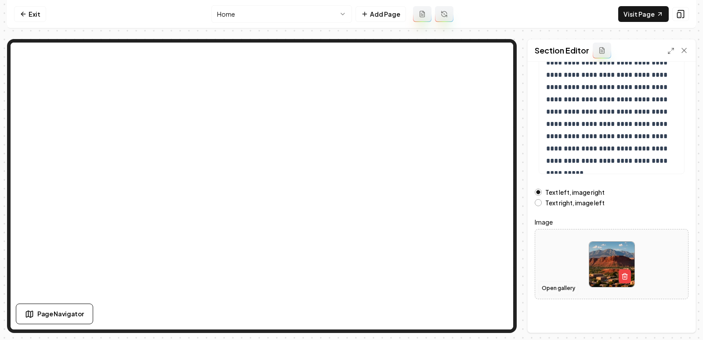
click at [557, 287] on button "Open gallery" at bounding box center [558, 288] width 40 height 14
click at [625, 278] on icon "button" at bounding box center [624, 277] width 4 height 5
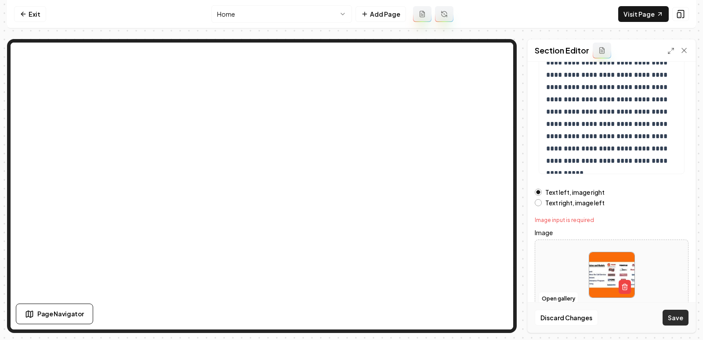
click at [680, 319] on button "Save" at bounding box center [675, 318] width 26 height 16
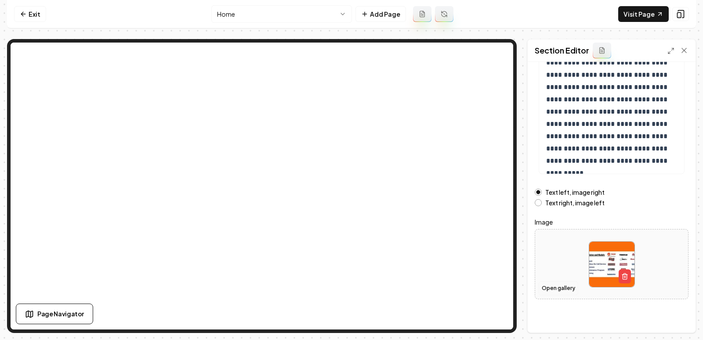
click at [559, 288] on button "Open gallery" at bounding box center [558, 288] width 40 height 14
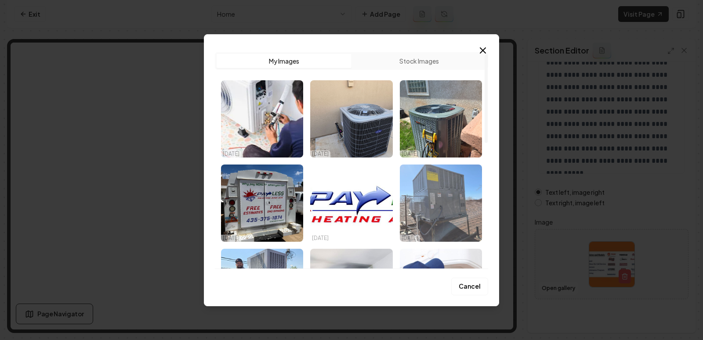
scroll to position [5, 0]
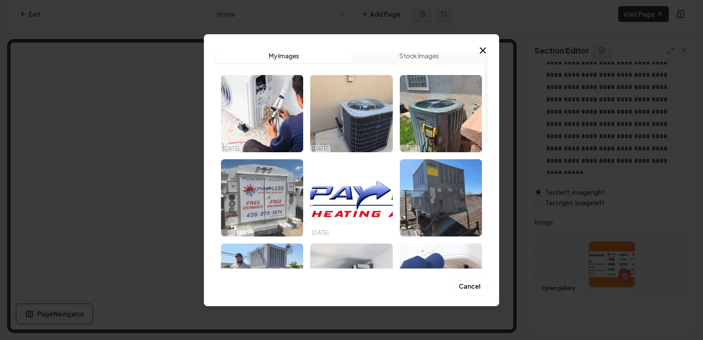
click at [276, 182] on img "Select image image_68e574a45c7cd75eb88521d4.jpeg" at bounding box center [262, 197] width 82 height 77
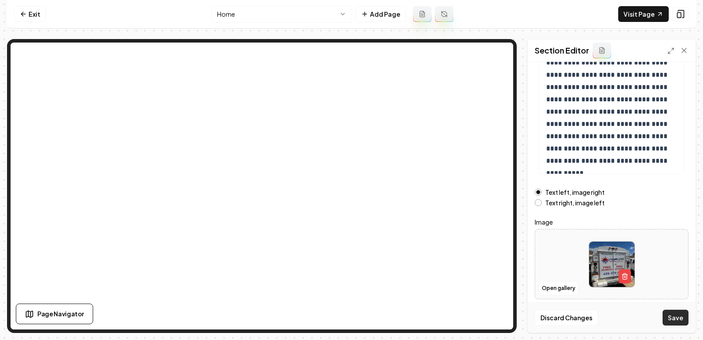
click at [666, 316] on button "Save" at bounding box center [675, 318] width 26 height 16
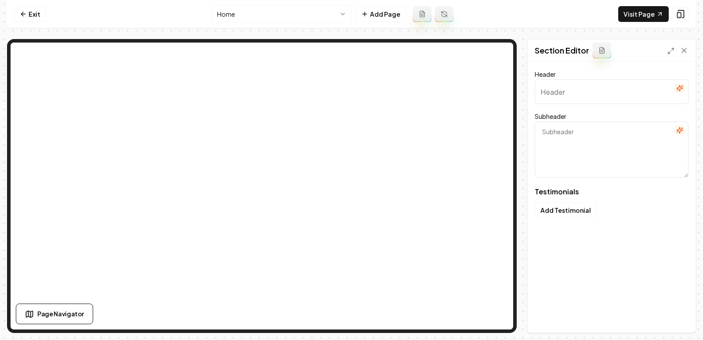
type input "Why Families Trust Us"
type textarea "See the comfort and savings others have found with us"
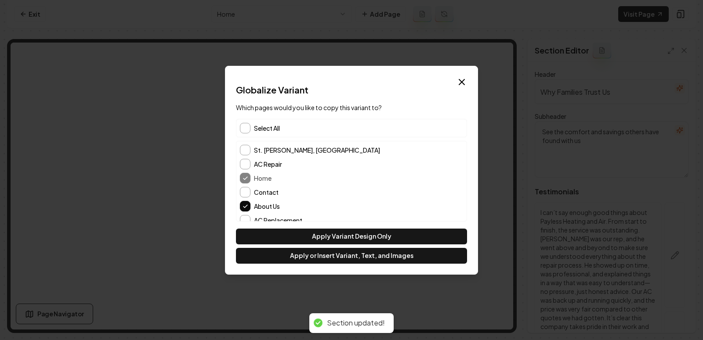
click at [253, 121] on div "Select All" at bounding box center [351, 128] width 231 height 18
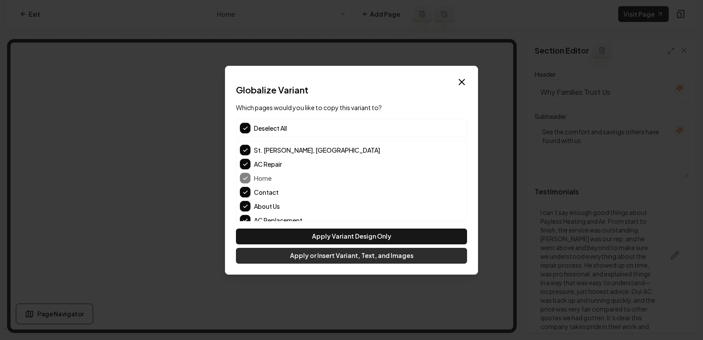
click at [342, 262] on button "Apply or Insert Variant, Text, and Images" at bounding box center [351, 256] width 231 height 16
click at [324, 260] on button "Apply or Insert Variant, Text, and Images" at bounding box center [351, 256] width 231 height 16
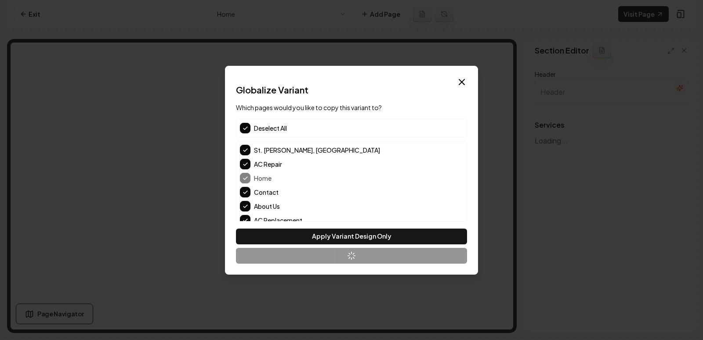
type input "Top HVAC Services for Ultimate Comfort"
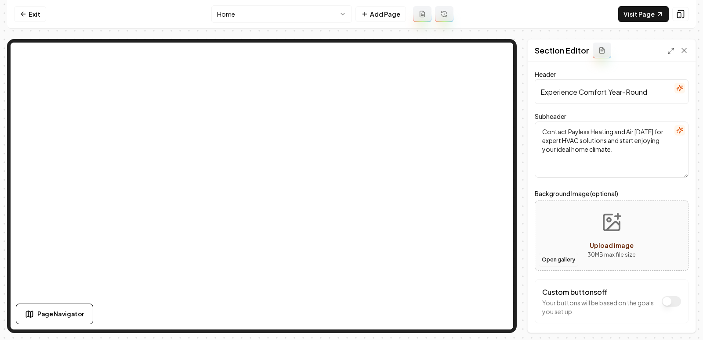
click at [553, 260] on button "Open gallery" at bounding box center [558, 260] width 40 height 14
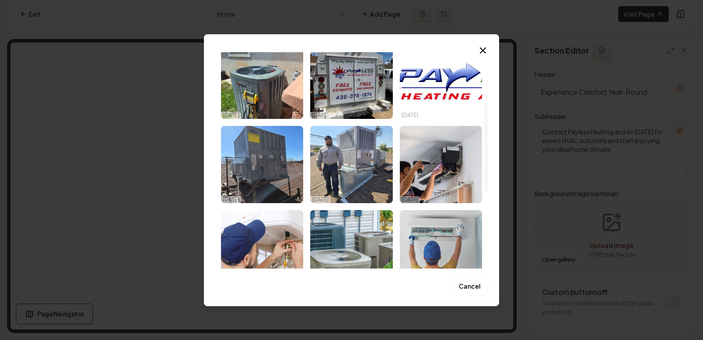
scroll to position [122, 0]
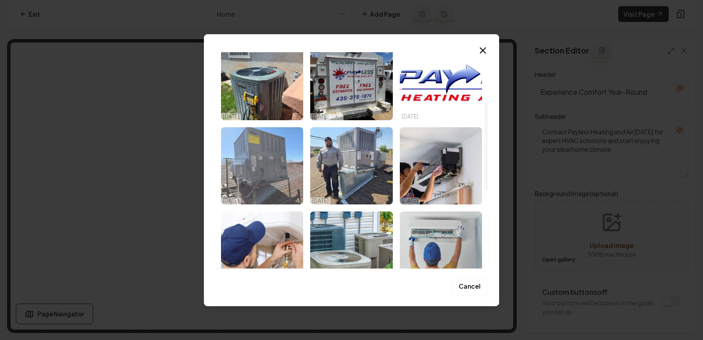
click at [263, 169] on img "Select image image_68e574995c7cd75eb884c683.jpg" at bounding box center [262, 165] width 82 height 77
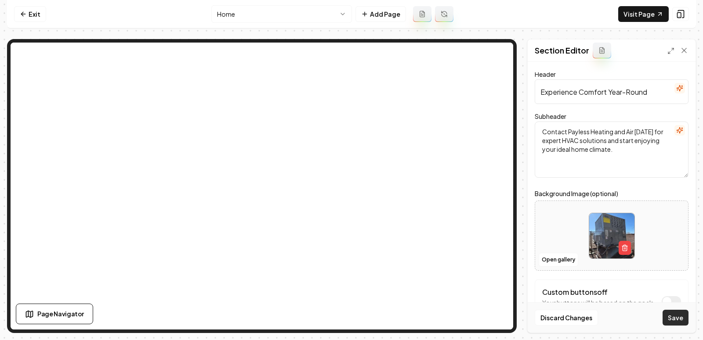
click at [678, 320] on button "Save" at bounding box center [675, 318] width 26 height 16
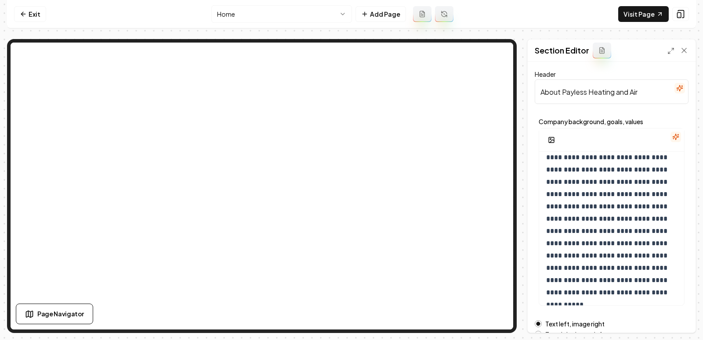
scroll to position [132, 0]
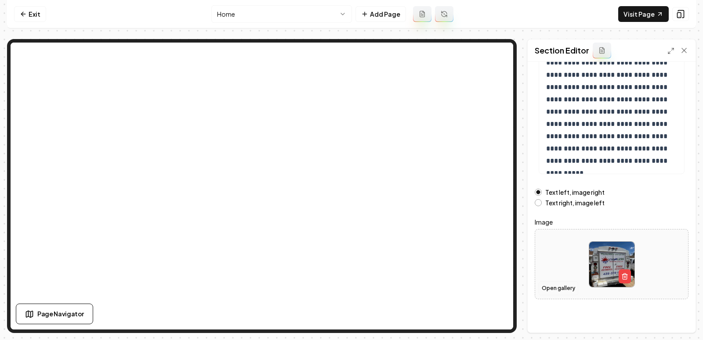
click at [552, 285] on button "Open gallery" at bounding box center [558, 288] width 40 height 14
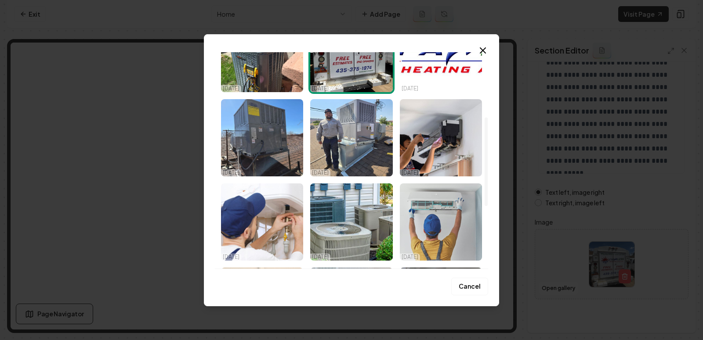
scroll to position [139, 0]
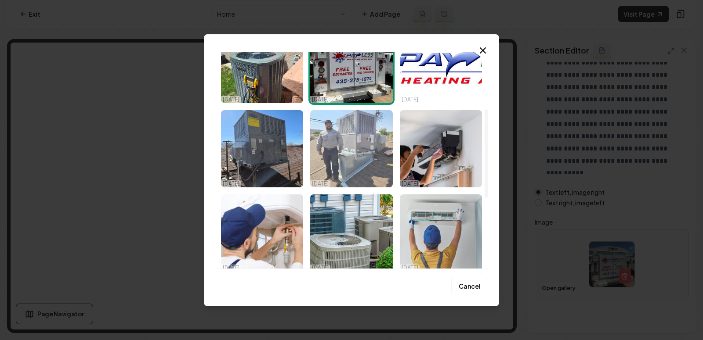
click at [354, 149] on img "Select image image_68e574995c7cd75eb884c7db.jpg" at bounding box center [351, 148] width 82 height 77
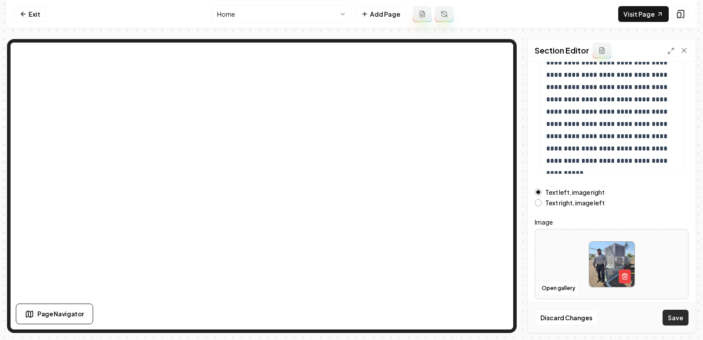
click at [670, 317] on button "Save" at bounding box center [675, 318] width 26 height 16
click at [640, 14] on link "Visit Page" at bounding box center [643, 14] width 50 height 16
click at [269, 6] on html "**********" at bounding box center [351, 170] width 703 height 340
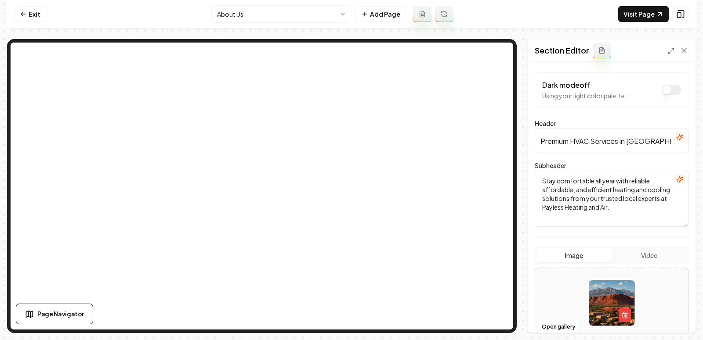
click at [559, 319] on div at bounding box center [611, 303] width 153 height 60
click at [548, 329] on button "Open gallery" at bounding box center [558, 327] width 40 height 14
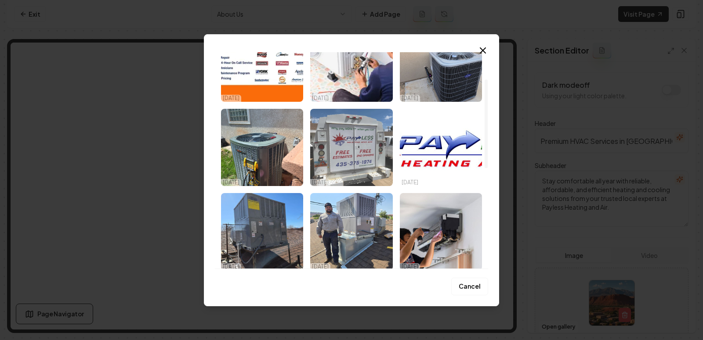
scroll to position [66, 0]
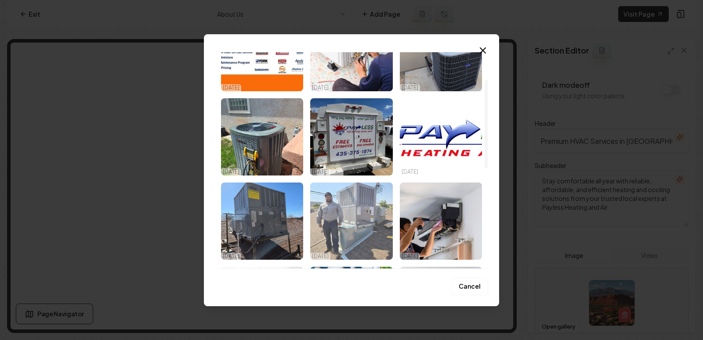
click at [347, 253] on img "Select image image_68e574995c7cd75eb884c7db.jpg" at bounding box center [351, 221] width 82 height 77
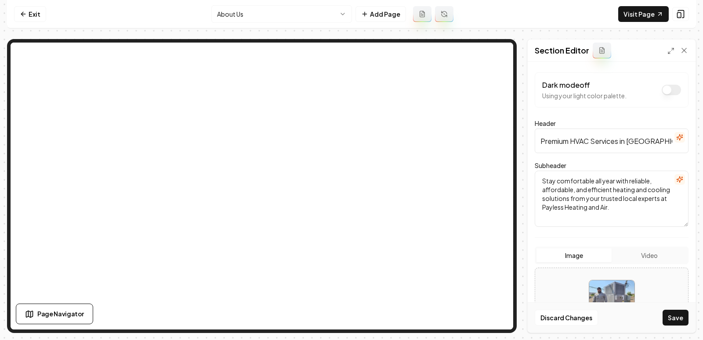
click at [674, 326] on div "Discard Changes Save" at bounding box center [611, 318] width 168 height 30
click at [669, 323] on button "Save" at bounding box center [675, 318] width 26 height 16
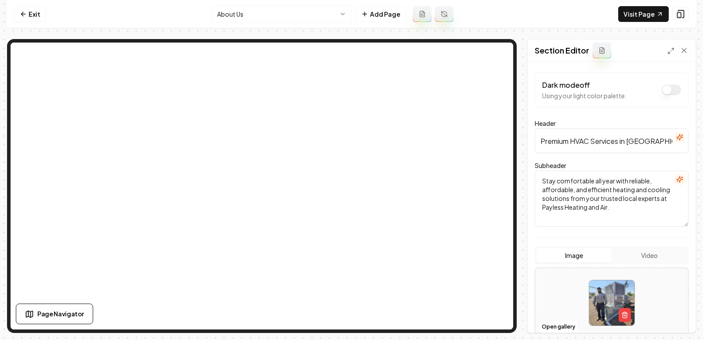
click at [299, 12] on html "Computer Required This feature is only available on a computer. Please switch t…" at bounding box center [351, 170] width 703 height 340
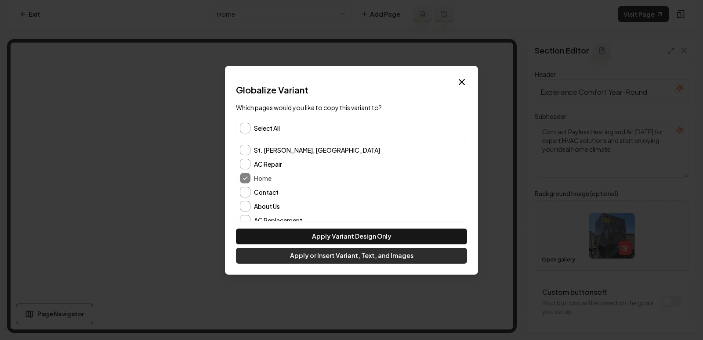
click at [393, 259] on button "Apply or Insert Variant, Text, and Images" at bounding box center [351, 256] width 231 height 16
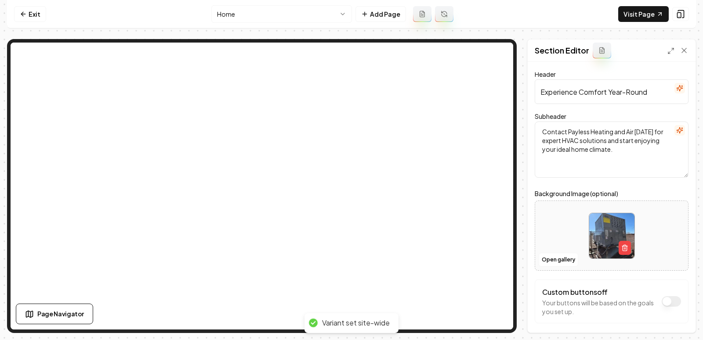
click at [290, 16] on html "Computer Required This feature is only available on a computer. Please switch t…" at bounding box center [351, 170] width 703 height 340
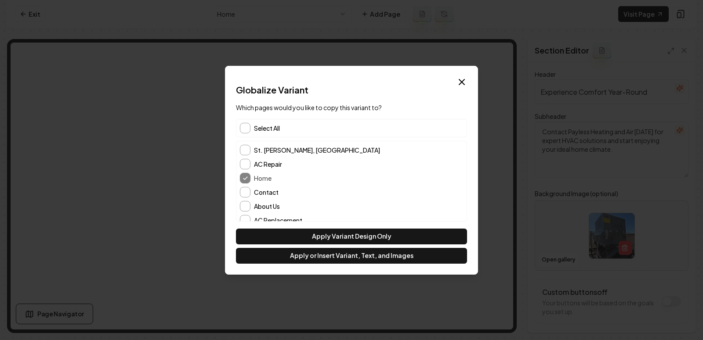
scroll to position [18, 0]
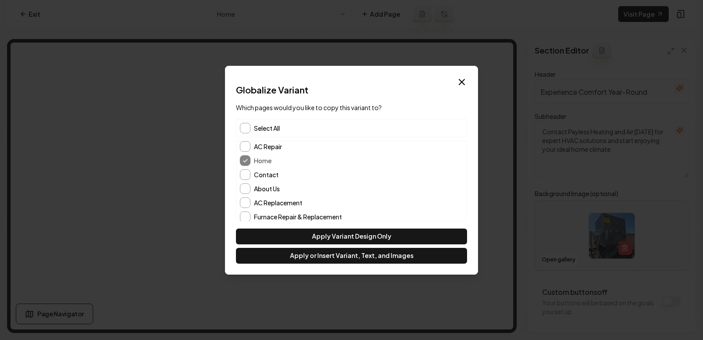
click at [241, 122] on div "Select All" at bounding box center [351, 128] width 231 height 18
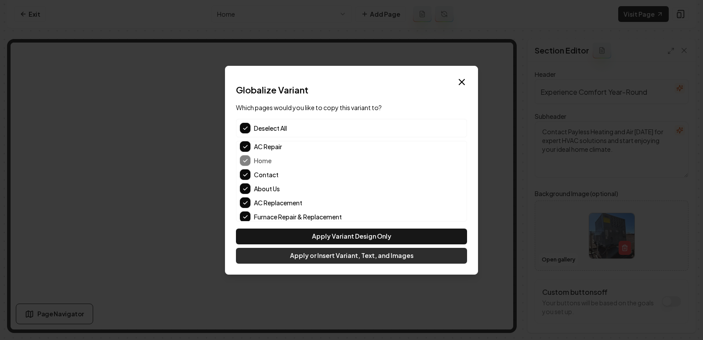
click at [337, 259] on button "Apply or Insert Variant, Text, and Images" at bounding box center [351, 256] width 231 height 16
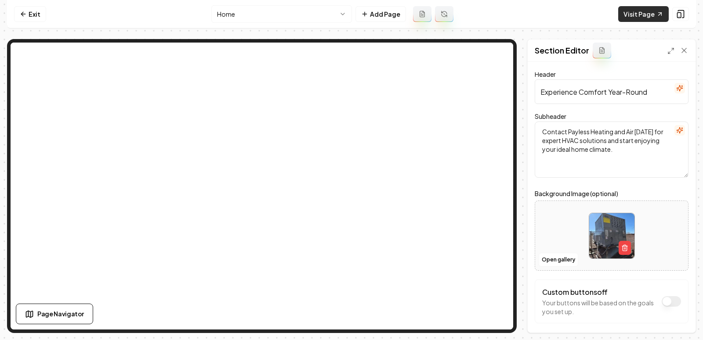
click at [632, 11] on link "Visit Page" at bounding box center [643, 14] width 50 height 16
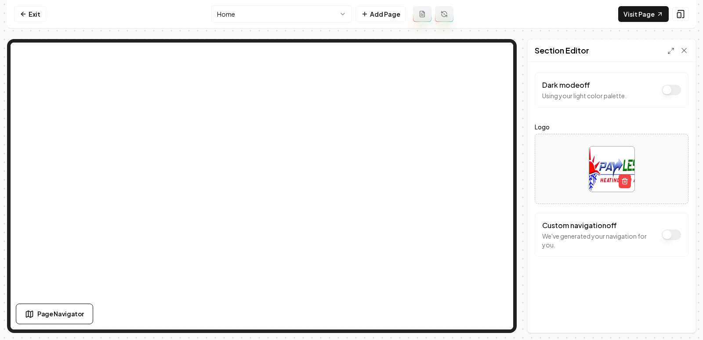
click at [417, 12] on button at bounding box center [422, 14] width 18 height 16
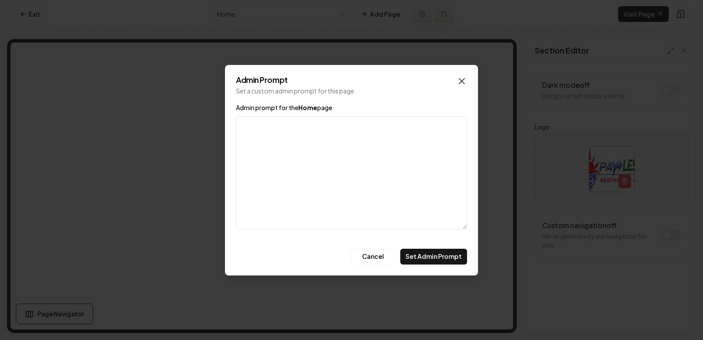
click at [463, 83] on icon "button" at bounding box center [461, 81] width 11 height 11
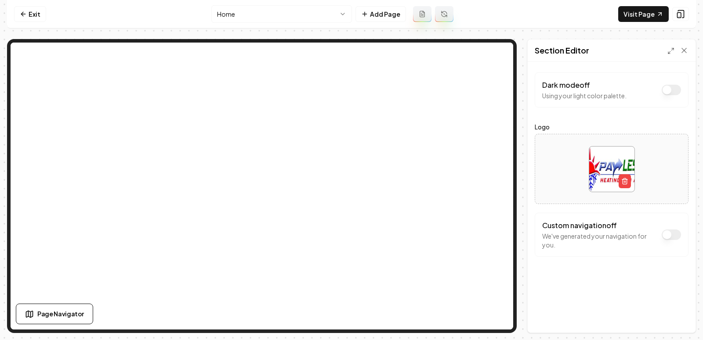
click at [321, 14] on html "Computer Required This feature is only available on a computer. Please switch t…" at bounding box center [351, 170] width 703 height 340
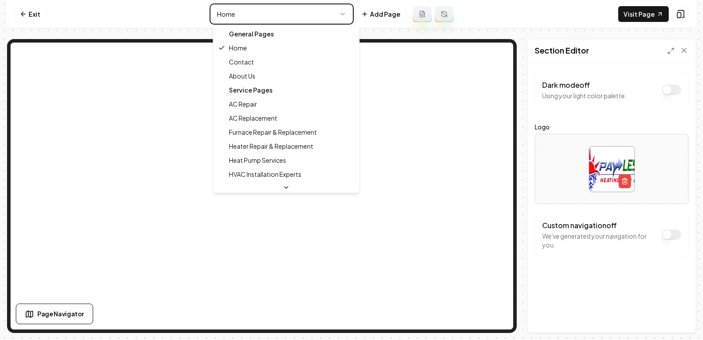
click at [370, 17] on html "Computer Required This feature is only available on a computer. Please switch t…" at bounding box center [351, 170] width 703 height 340
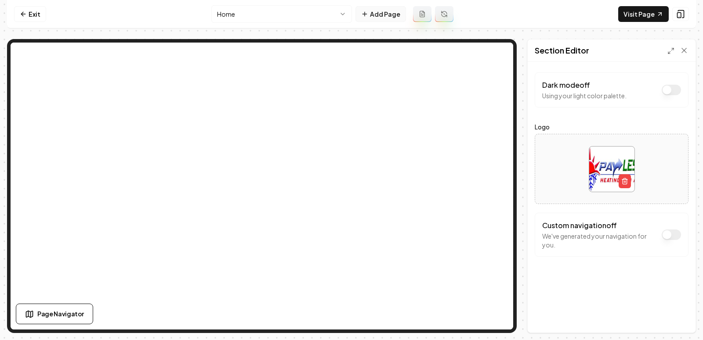
click at [380, 15] on button "Add Page" at bounding box center [380, 14] width 50 height 16
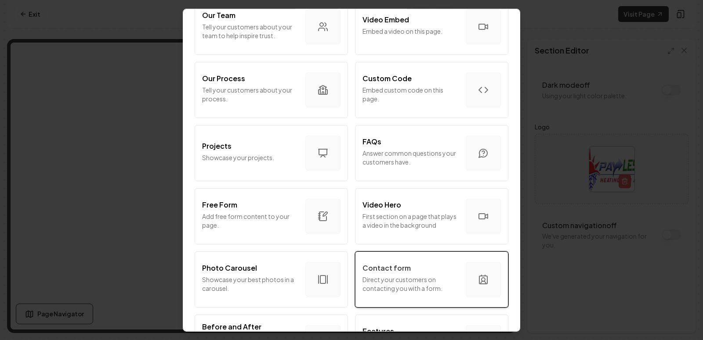
scroll to position [277, 0]
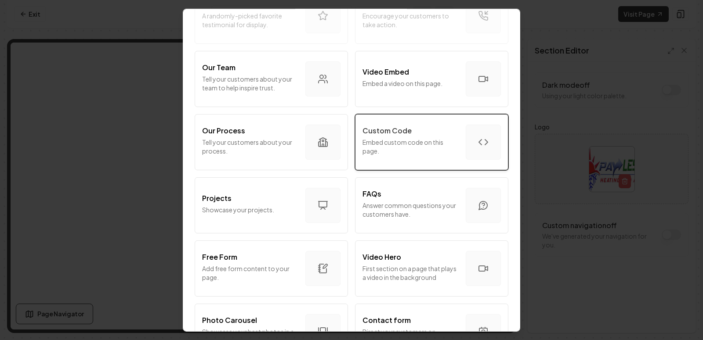
click at [417, 149] on p "Embed custom code on this page." at bounding box center [410, 146] width 96 height 18
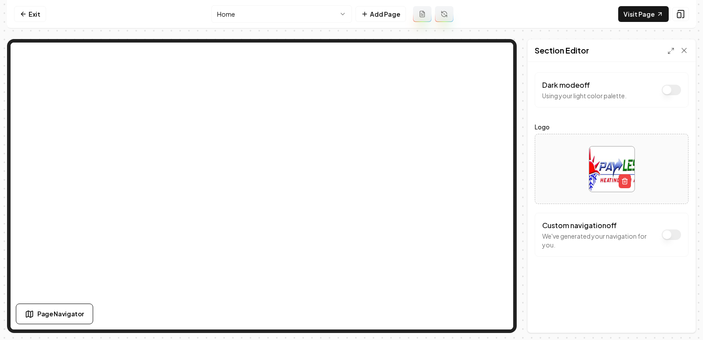
click at [325, 17] on html "Computer Required This feature is only available on a computer. Please switch t…" at bounding box center [351, 170] width 703 height 340
click at [390, 15] on html "Computer Required This feature is only available on a computer. Please switch t…" at bounding box center [351, 170] width 703 height 340
click at [368, 15] on icon at bounding box center [364, 14] width 7 height 7
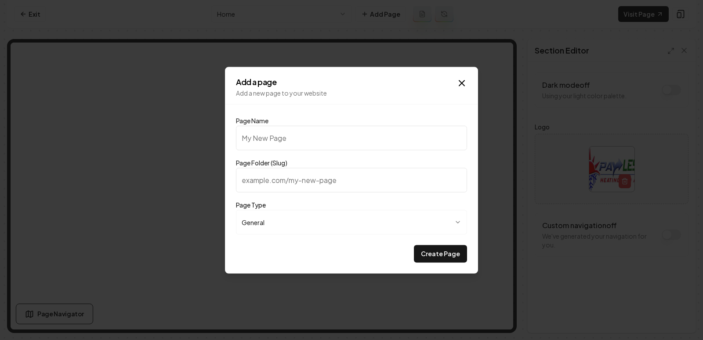
click at [468, 86] on div "**********" at bounding box center [351, 170] width 253 height 207
click at [457, 72] on div "**********" at bounding box center [351, 170] width 253 height 207
click at [466, 78] on icon "button" at bounding box center [461, 83] width 11 height 11
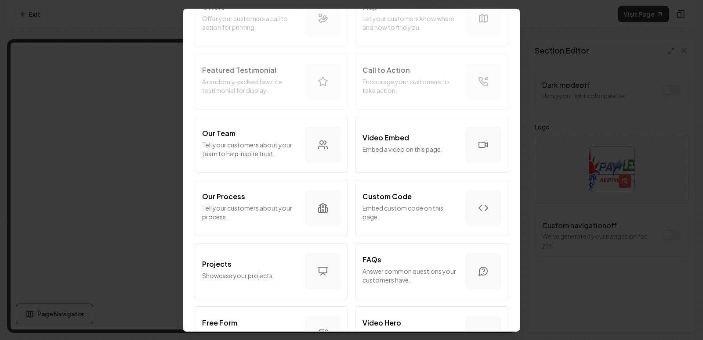
scroll to position [233, 0]
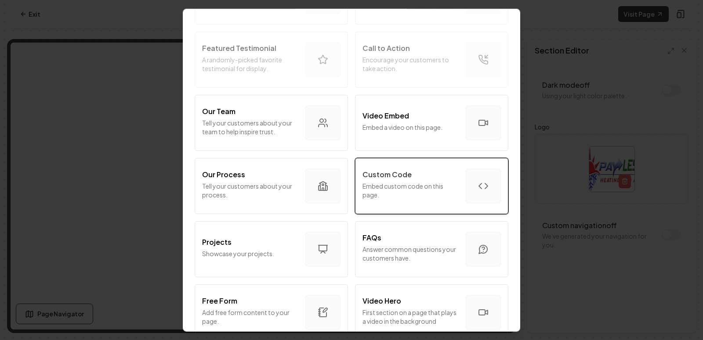
click at [426, 206] on button "Custom Code Embed custom code on this page." at bounding box center [431, 186] width 153 height 56
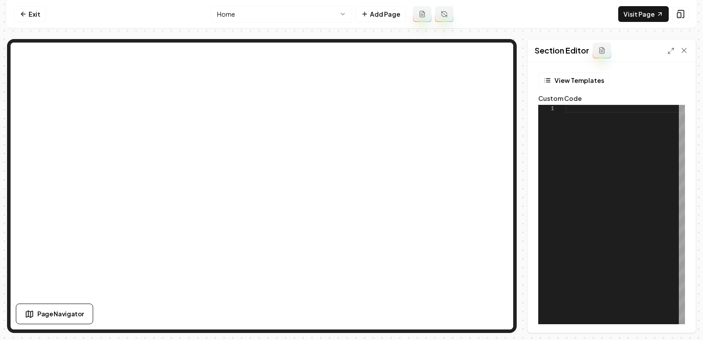
click at [617, 123] on div at bounding box center [624, 215] width 119 height 220
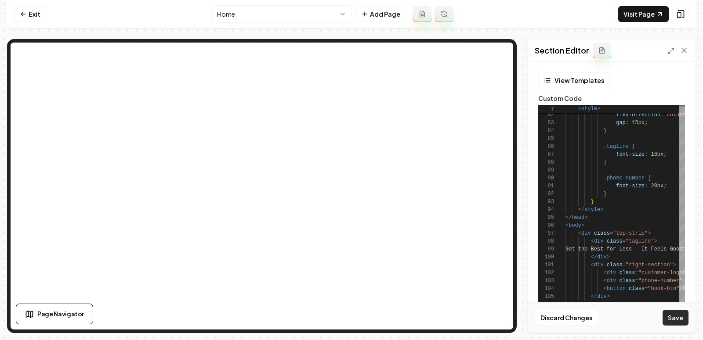
click at [678, 319] on button "Save" at bounding box center [675, 318] width 26 height 16
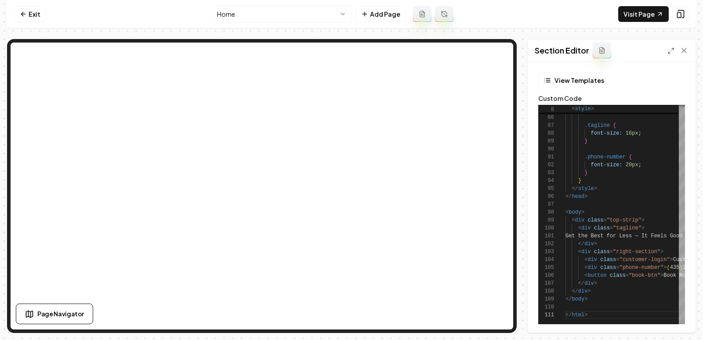
click at [664, 50] on div "Section Editor" at bounding box center [611, 51] width 168 height 22
click at [669, 50] on icon at bounding box center [670, 50] width 7 height 7
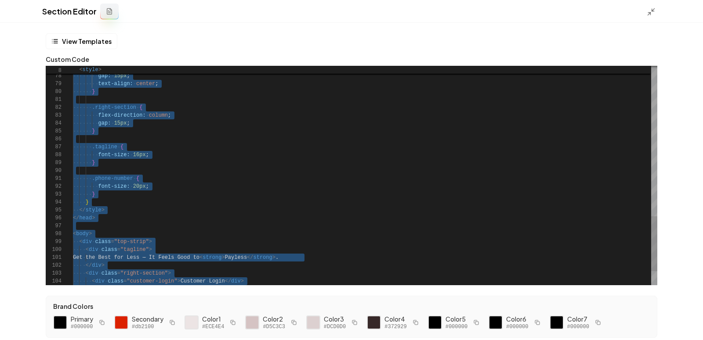
type textarea "**********"
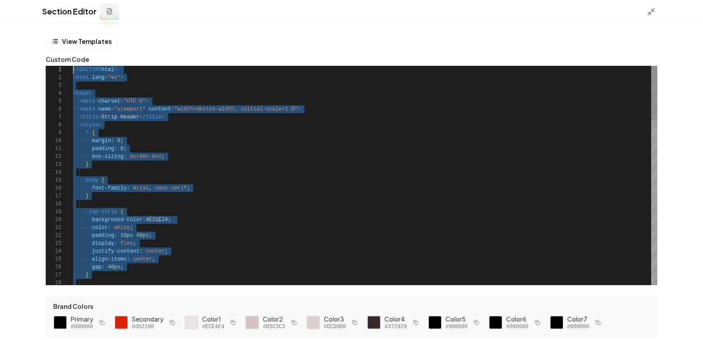
scroll to position [0, 0]
drag, startPoint x: 111, startPoint y: 281, endPoint x: 70, endPoint y: -52, distance: 335.7
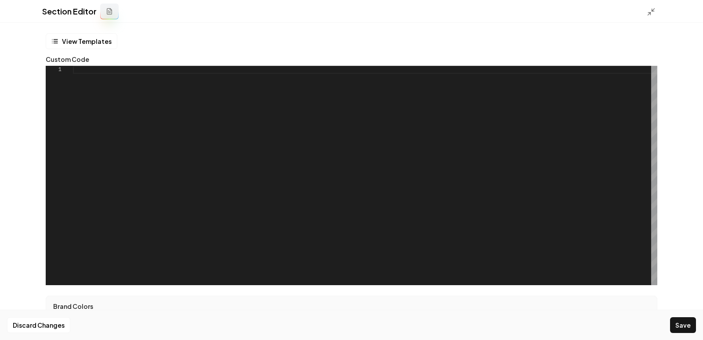
scroll to position [40, 22]
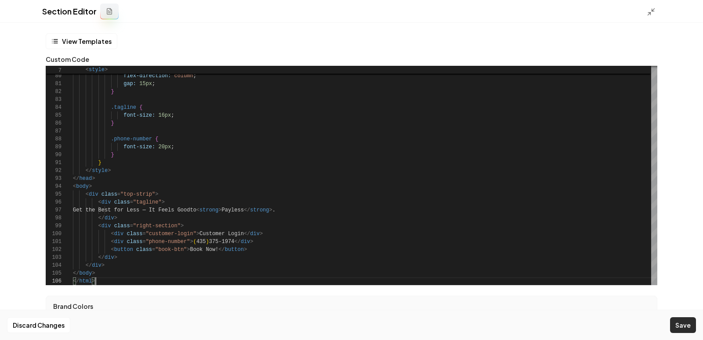
click at [690, 332] on button "Save" at bounding box center [683, 325] width 26 height 16
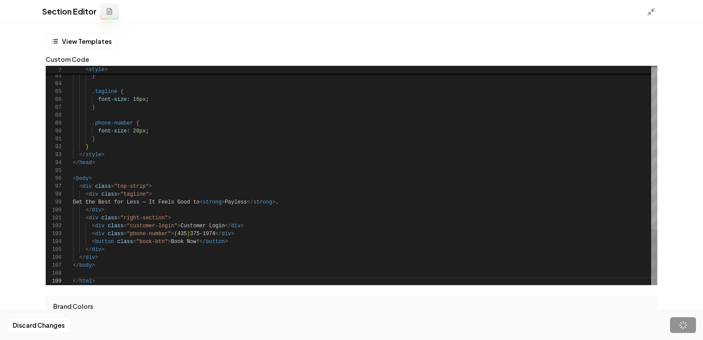
scroll to position [63, 22]
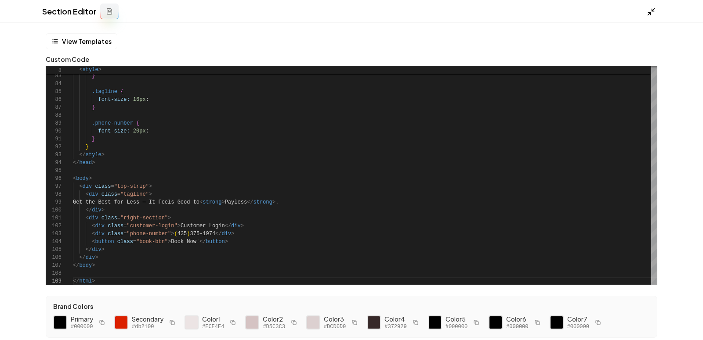
click at [649, 10] on icon at bounding box center [650, 11] width 9 height 9
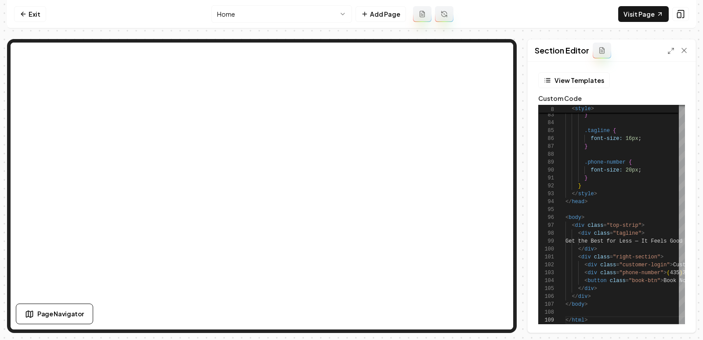
click at [670, 56] on div "Section Editor" at bounding box center [611, 51] width 168 height 22
click at [668, 50] on icon at bounding box center [670, 50] width 7 height 7
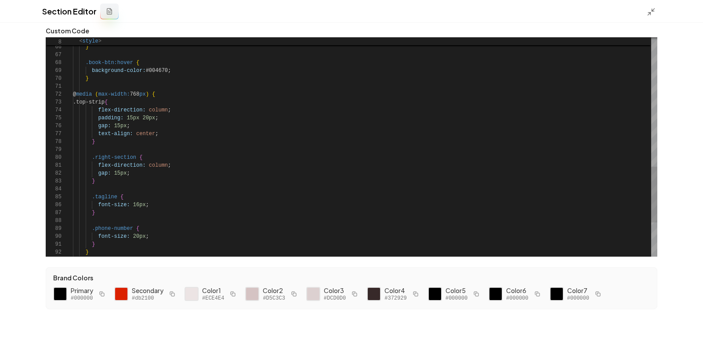
scroll to position [0, 0]
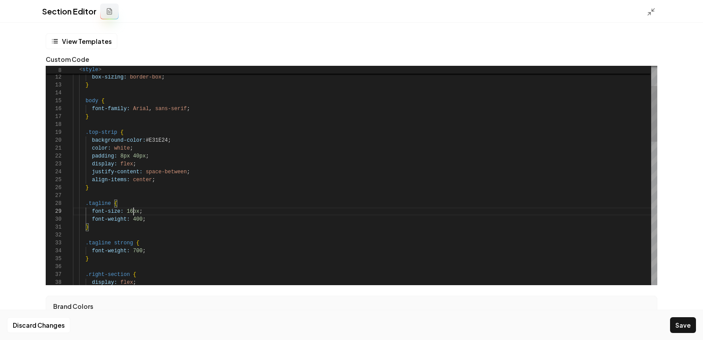
scroll to position [63, 60]
type textarea "**********"
click at [684, 325] on button "Save" at bounding box center [683, 325] width 26 height 16
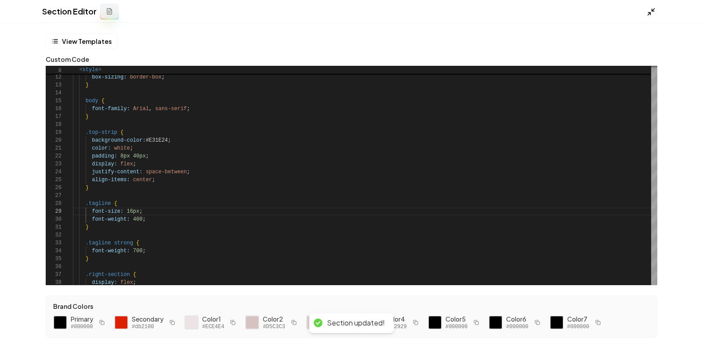
click at [652, 11] on icon at bounding box center [650, 11] width 9 height 9
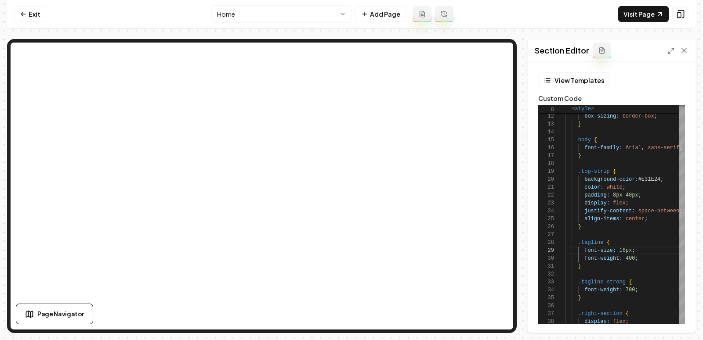
click at [650, 22] on nav "Exit Home Add Page Visit Page" at bounding box center [351, 14] width 689 height 29
click at [634, 15] on link "Visit Page" at bounding box center [643, 14] width 50 height 16
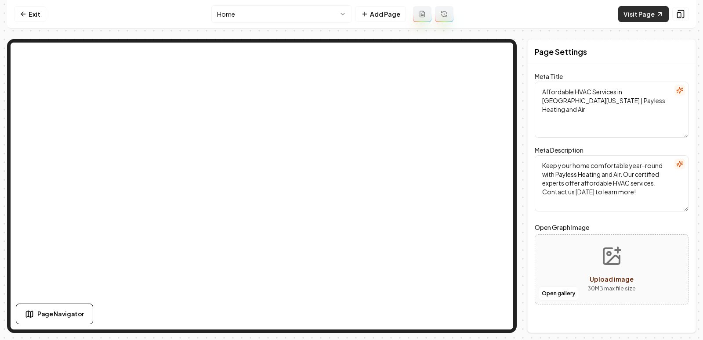
click at [646, 13] on link "Visit Page" at bounding box center [643, 14] width 50 height 16
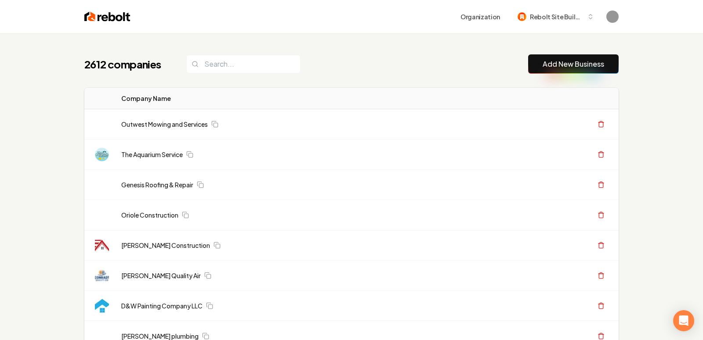
click at [553, 57] on button "Add New Business" at bounding box center [573, 63] width 90 height 19
click at [559, 66] on link "Add New Business" at bounding box center [572, 64] width 61 height 11
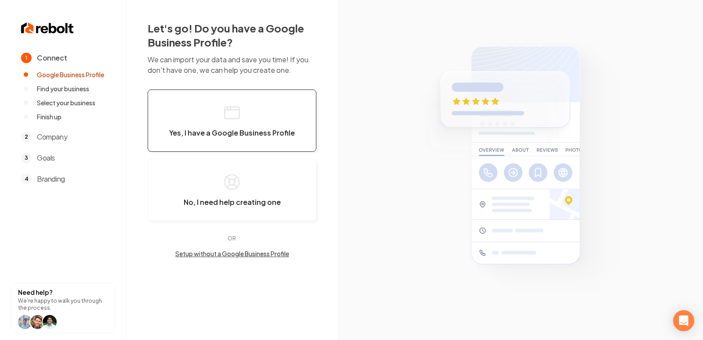
click at [227, 99] on button "Yes, I have a Google Business Profile" at bounding box center [232, 121] width 169 height 62
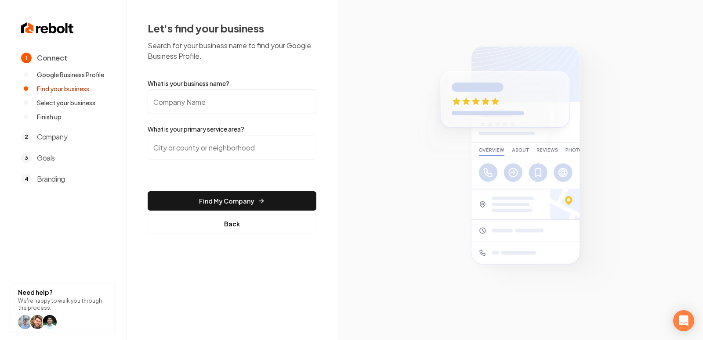
click at [284, 82] on label "What is your business name?" at bounding box center [232, 83] width 169 height 9
click at [284, 90] on input "What is your business name?" at bounding box center [232, 102] width 169 height 25
click at [277, 101] on input "What is your business name?" at bounding box center [232, 102] width 169 height 25
paste input "Royal Flush Plumbing of Bend LLC"
type input "Royal Flush Plumbing of Bend LLC"
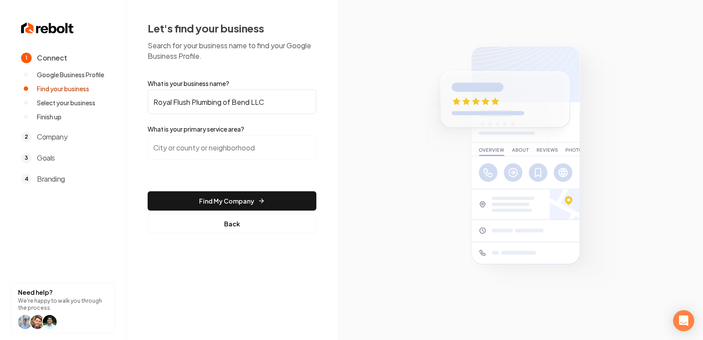
click at [195, 146] on input "search" at bounding box center [232, 147] width 169 height 25
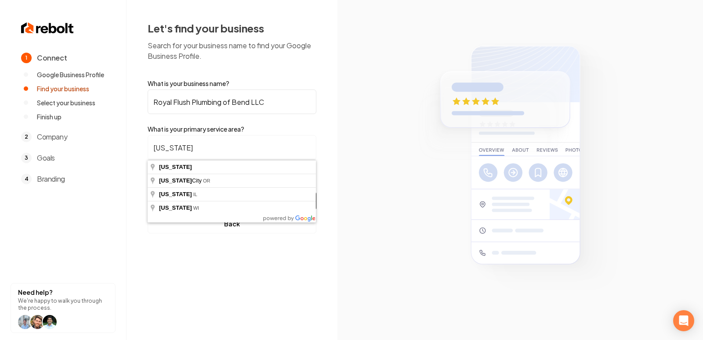
type input "Oregon"
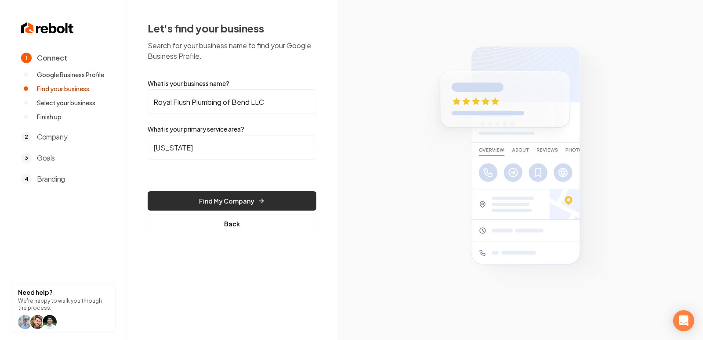
click at [227, 199] on button "Find My Company" at bounding box center [232, 200] width 169 height 19
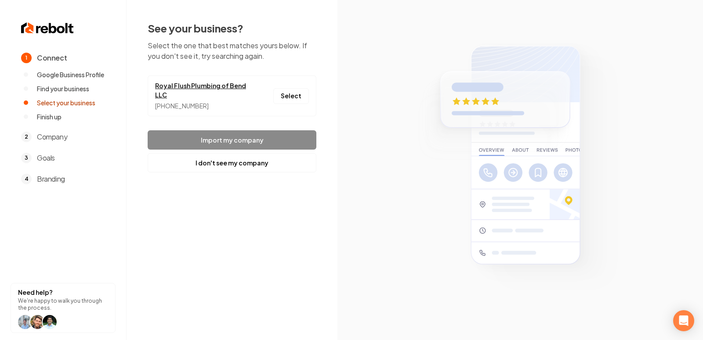
click at [219, 83] on link "Royal Flush Plumbing of Bend LLC" at bounding box center [201, 90] width 92 height 18
click at [288, 97] on button "Select" at bounding box center [291, 96] width 36 height 16
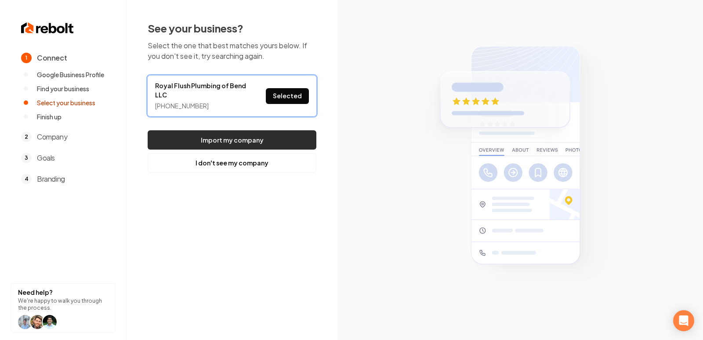
click at [260, 139] on button "Import my company" at bounding box center [232, 139] width 169 height 19
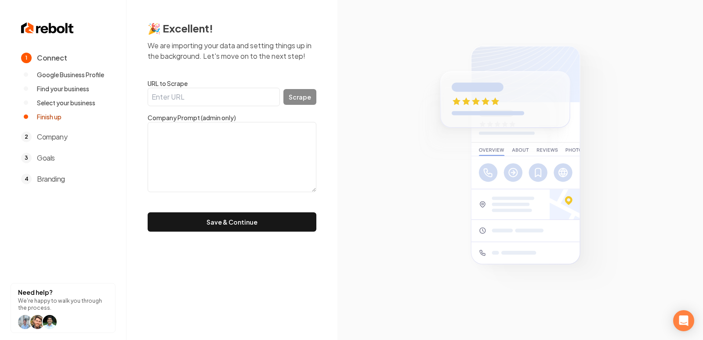
click at [234, 93] on input "URL to Scrape" at bounding box center [214, 97] width 132 height 18
paste input "https://www.royalflushbend.com/"
type input "https://www.royalflushbend.com/"
click at [294, 98] on button "Scrape" at bounding box center [299, 97] width 33 height 16
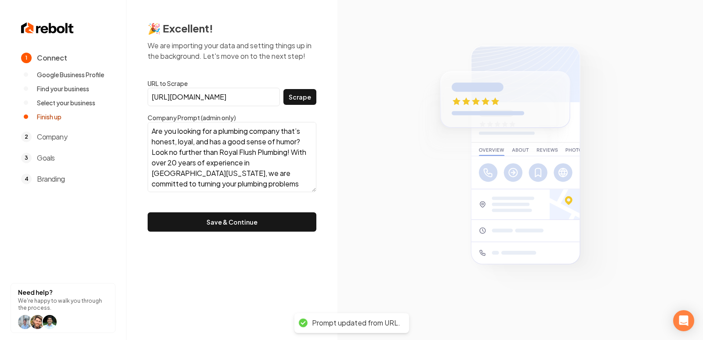
type textarea "Are you looking for a plumbing company that’s honest, loyal, and has a good sen…"
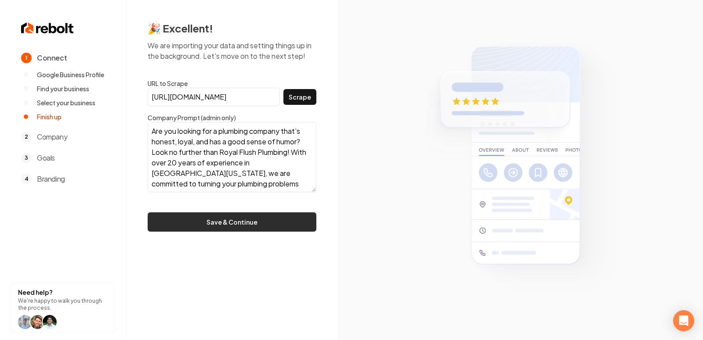
click at [192, 226] on button "Save & Continue" at bounding box center [232, 222] width 169 height 19
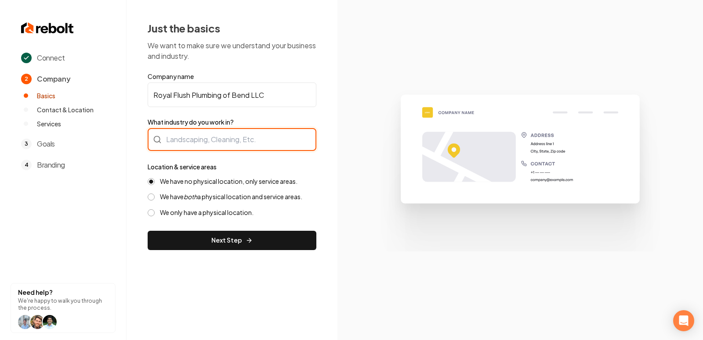
click at [198, 140] on div at bounding box center [232, 139] width 169 height 23
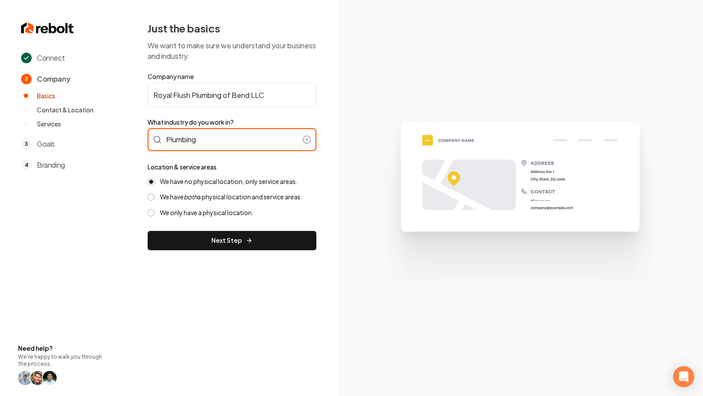
click at [254, 134] on input "Plumbing" at bounding box center [232, 139] width 169 height 23
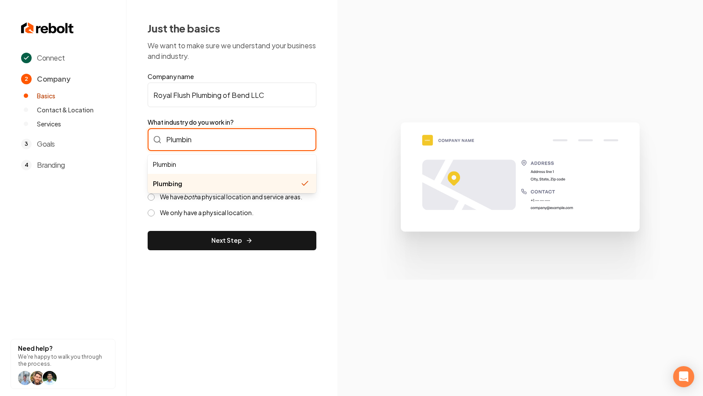
type input "Plumbing"
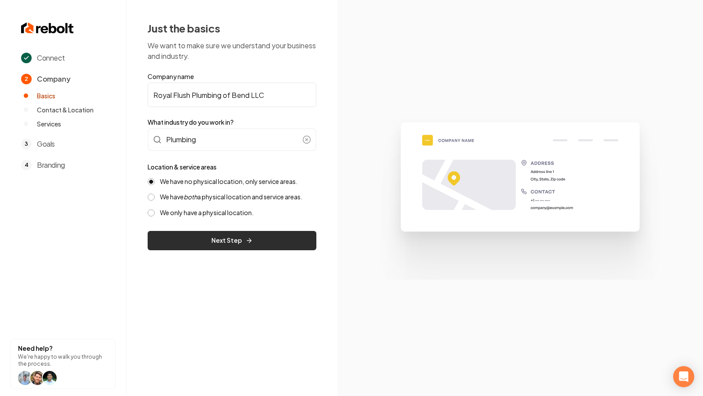
click at [252, 237] on icon "submit" at bounding box center [248, 240] width 7 height 7
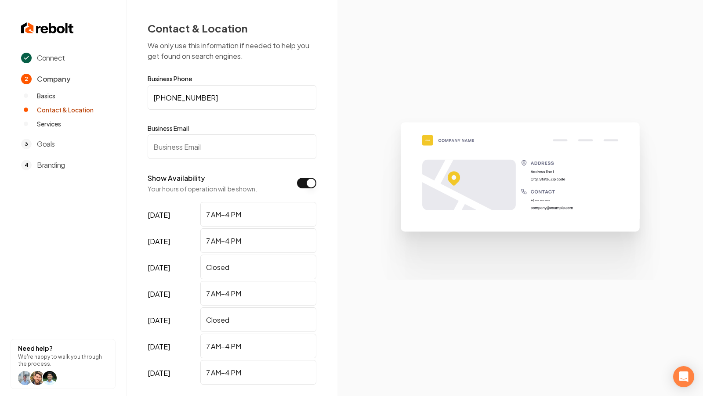
click at [203, 130] on label "Business Email" at bounding box center [232, 128] width 169 height 9
click at [203, 134] on input "Business Email" at bounding box center [232, 146] width 169 height 25
click at [195, 142] on input "Business Email" at bounding box center [232, 146] width 169 height 25
paste input "rfp@royalflushbend.com"
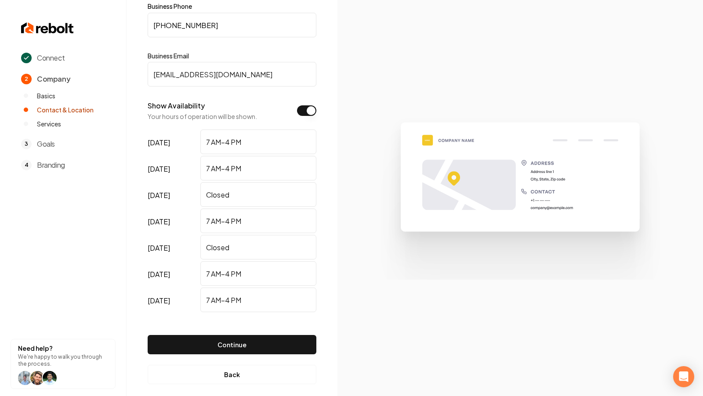
scroll to position [72, 0]
click at [233, 339] on button "Continue" at bounding box center [232, 344] width 169 height 19
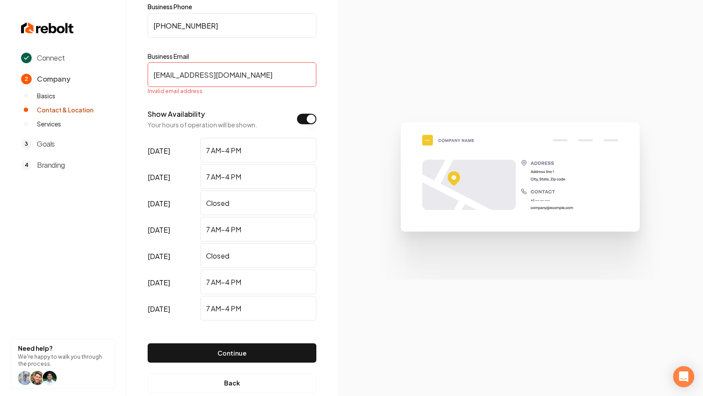
click at [356, 133] on section at bounding box center [519, 198] width 365 height 396
click at [244, 76] on input "rfp@royalflushbend.com" at bounding box center [232, 74] width 169 height 25
click at [218, 79] on input "rfp@royalflushbend.com" at bounding box center [232, 74] width 169 height 25
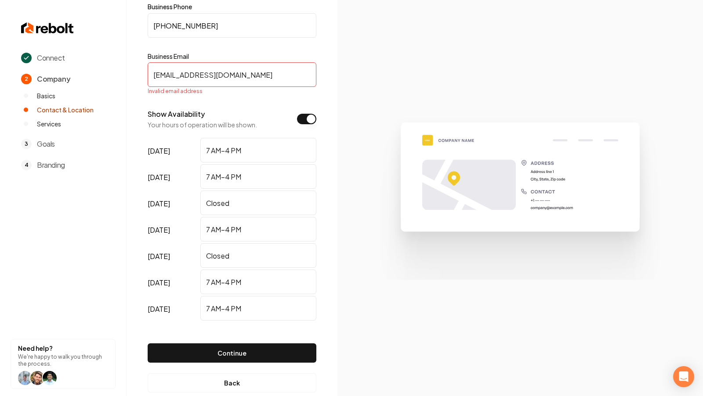
click at [195, 76] on input "rfp@royalflushbend.com" at bounding box center [232, 74] width 169 height 25
click at [347, 115] on section at bounding box center [519, 198] width 365 height 396
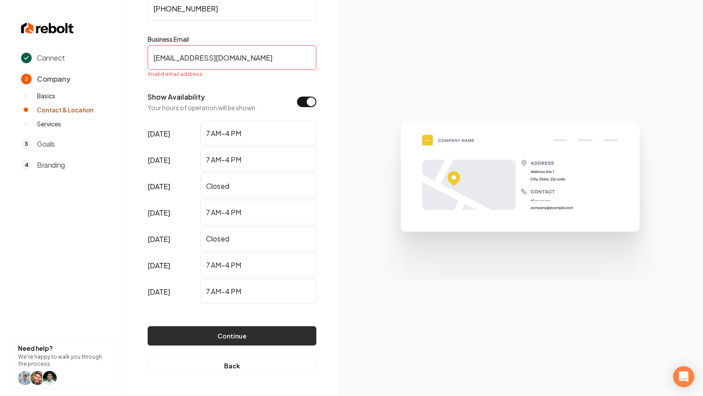
click at [244, 333] on button "Continue" at bounding box center [232, 335] width 169 height 19
click at [221, 58] on input "rfp@gmail.com" at bounding box center [232, 57] width 169 height 25
click at [201, 58] on input "rfp@gmail.com" at bounding box center [232, 57] width 169 height 25
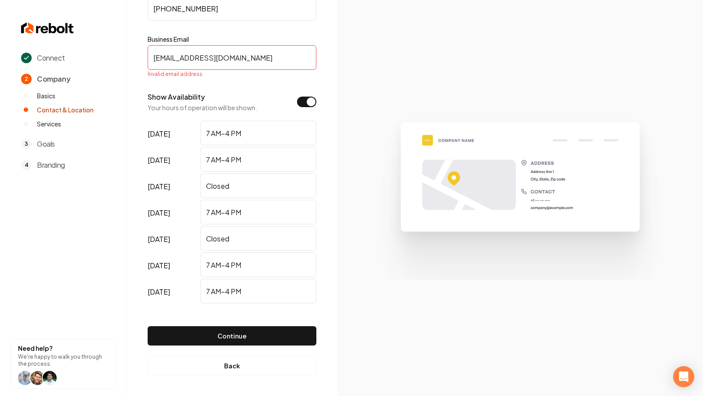
click at [181, 58] on input "rfp@gmail.com" at bounding box center [232, 57] width 169 height 25
click at [200, 59] on input "rfp@.com" at bounding box center [232, 57] width 169 height 25
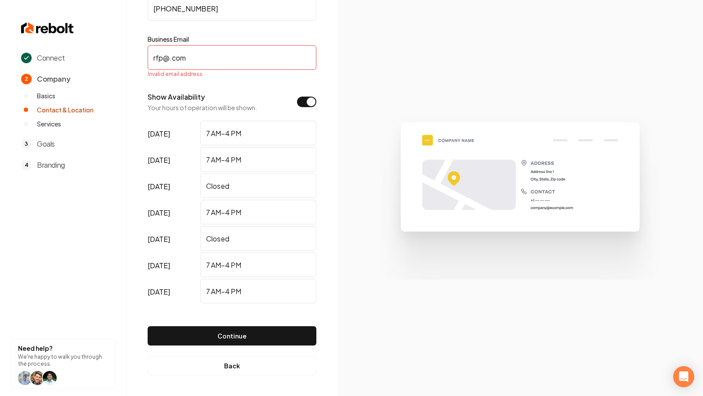
paste input "oyalflushbend."
click at [157, 59] on input "oyalflushbend." at bounding box center [232, 57] width 169 height 25
click at [229, 64] on input "royalflushbend." at bounding box center [232, 57] width 169 height 25
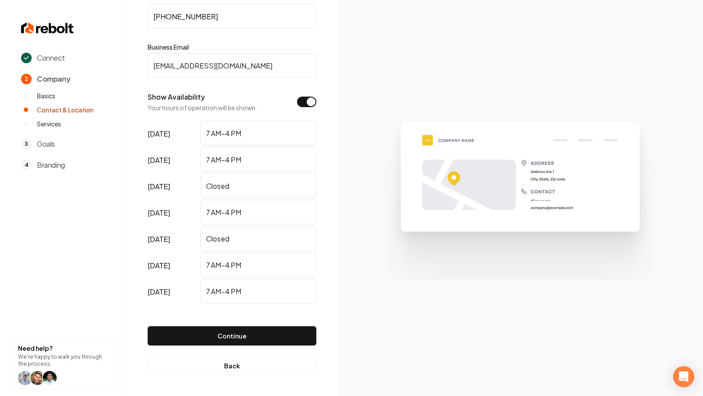
type input "[EMAIL_ADDRESS][DOMAIN_NAME]"
click at [365, 89] on section at bounding box center [519, 198] width 365 height 396
click at [216, 335] on button "Continue" at bounding box center [232, 335] width 169 height 19
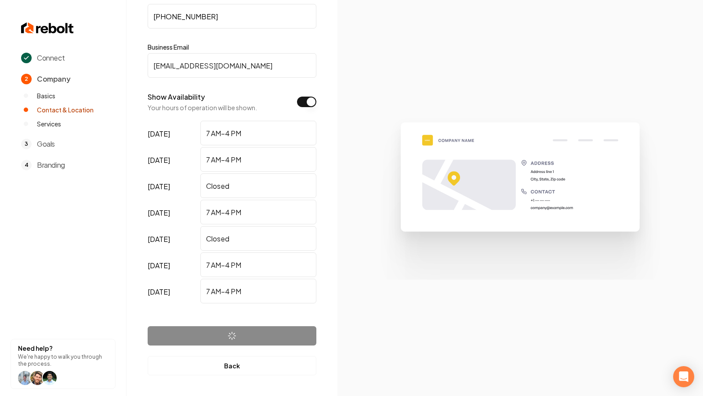
scroll to position [0, 0]
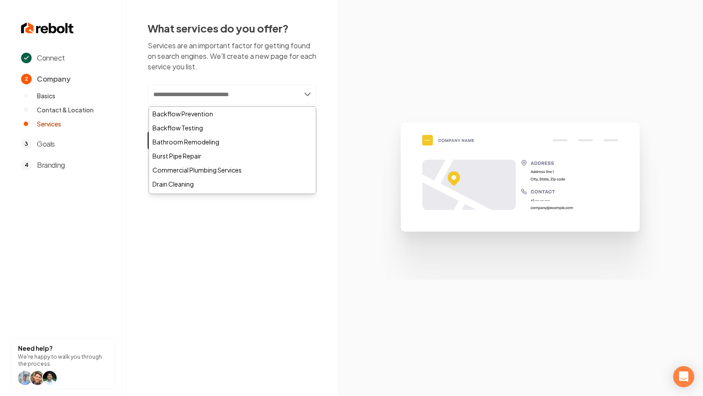
click at [224, 94] on input "text" at bounding box center [232, 94] width 169 height 20
paste input "**********"
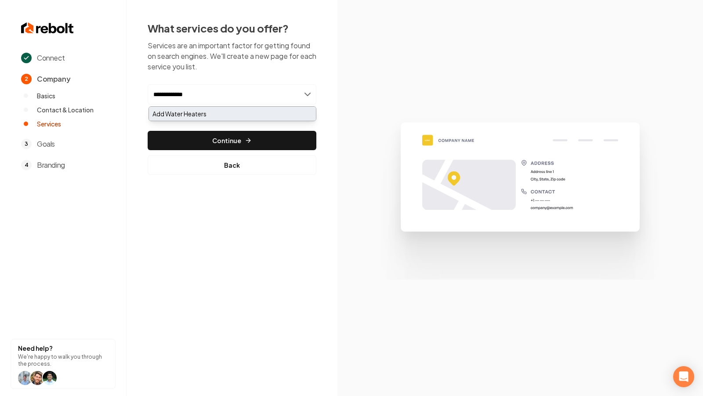
type input "**********"
click at [245, 114] on div "Add Water Heaters" at bounding box center [232, 114] width 167 height 14
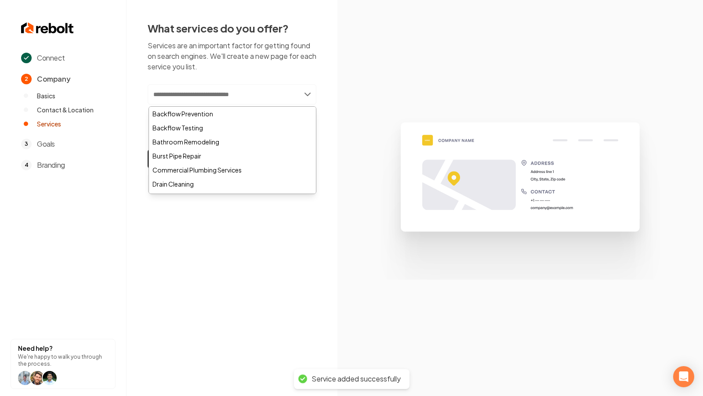
paste input "**********"
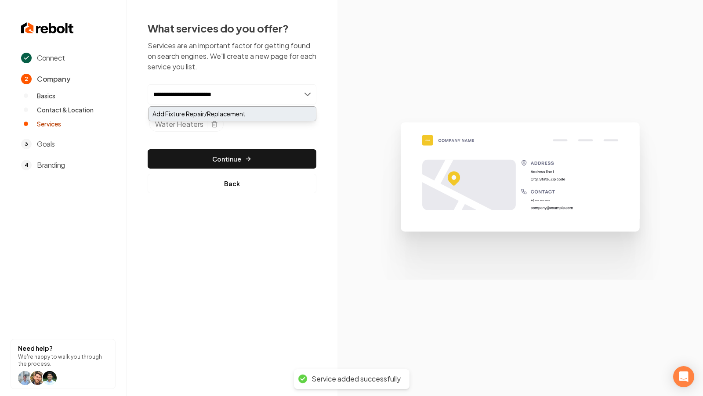
type input "**********"
click at [196, 114] on div "Add Fixture Repair/Replacement" at bounding box center [232, 114] width 167 height 14
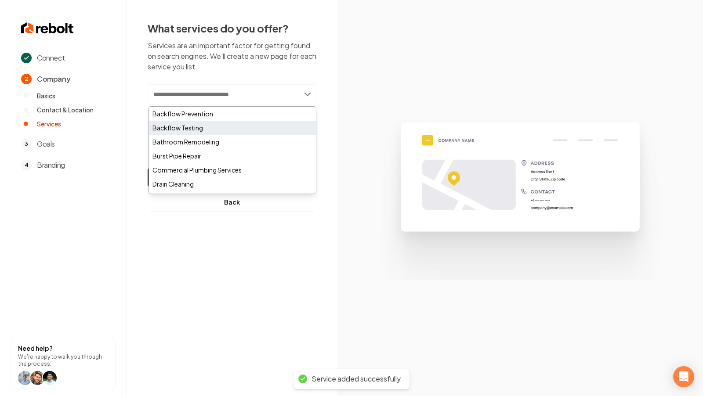
paste input "**********"
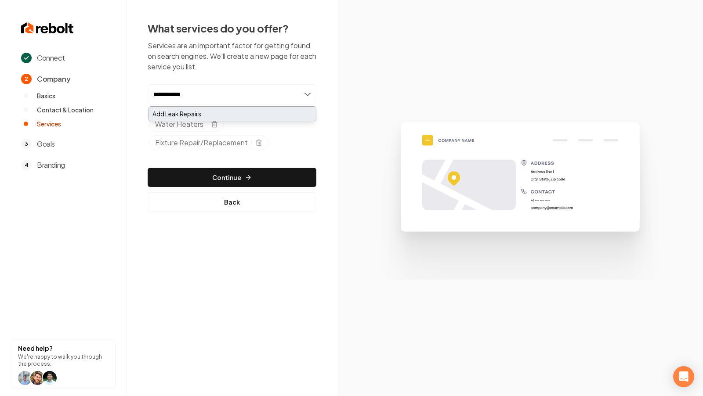
type input "**********"
click at [230, 114] on div "Add Leak Repairs" at bounding box center [232, 114] width 167 height 14
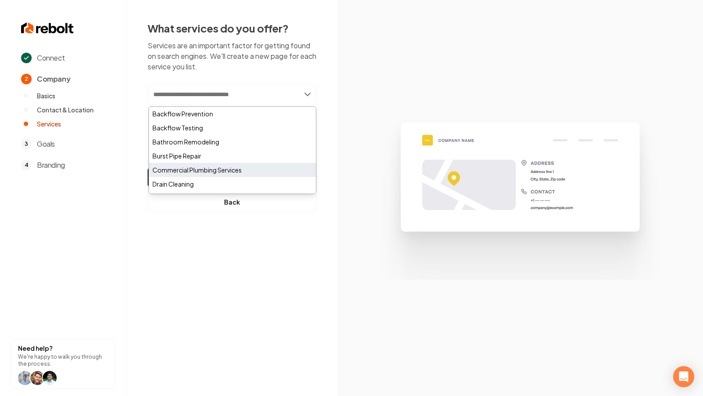
paste input "**********"
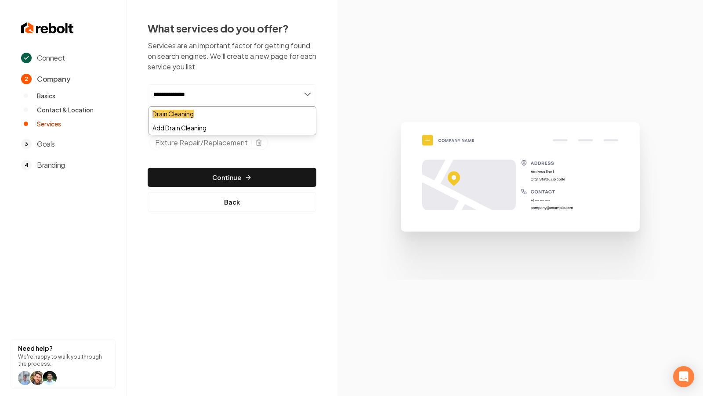
click at [258, 88] on input "**********" at bounding box center [232, 94] width 169 height 20
type input "**********"
click at [362, 85] on section at bounding box center [519, 198] width 365 height 396
click at [242, 89] on input "**********" at bounding box center [232, 94] width 169 height 20
click at [205, 126] on div "Add Drain Cleaning" at bounding box center [232, 128] width 167 height 14
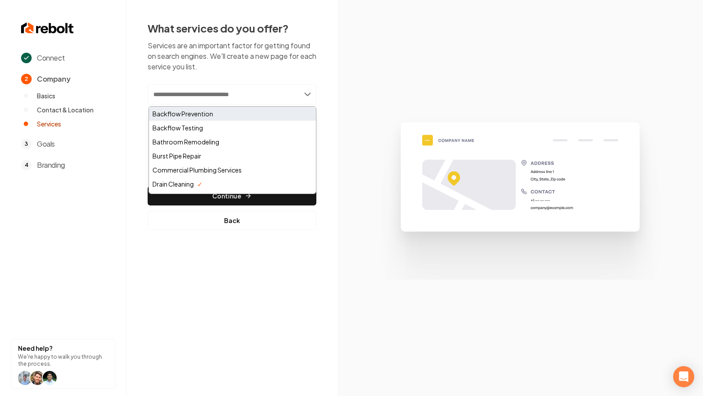
paste input "**********"
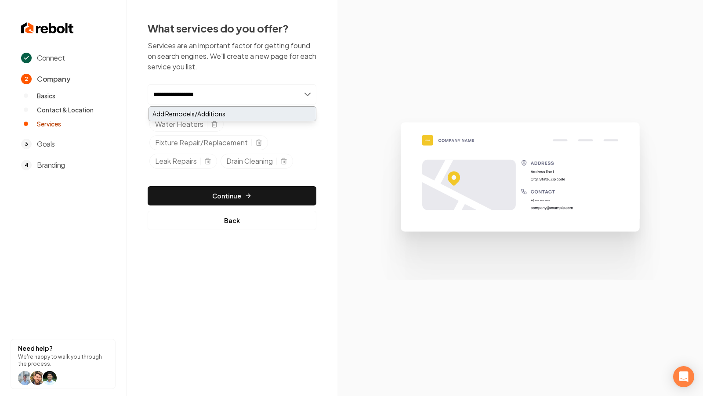
type input "**********"
click at [219, 113] on div "Add Remodels/Additions" at bounding box center [232, 114] width 167 height 14
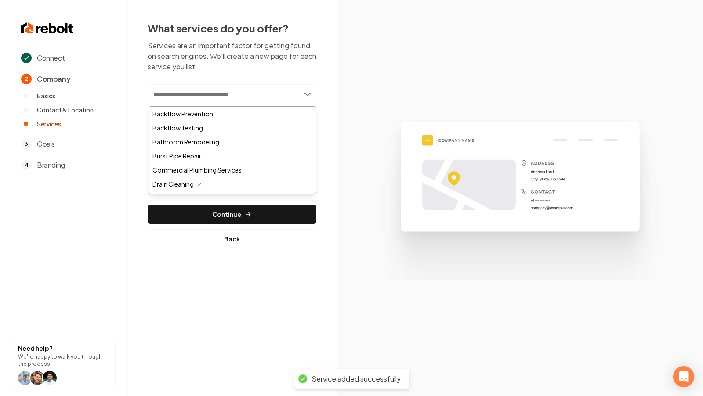
paste input "**********"
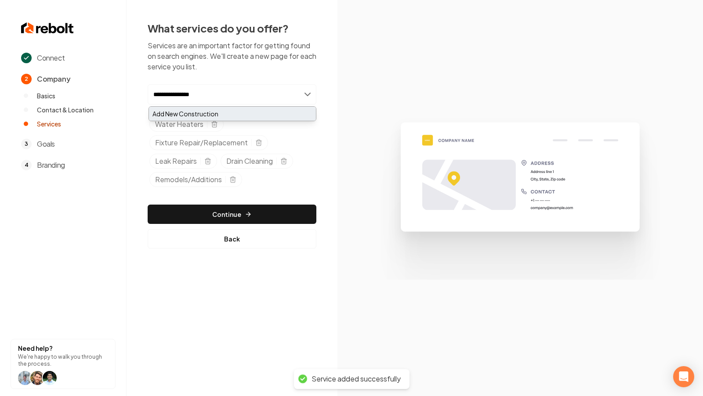
type input "**********"
click at [220, 115] on div "Add New Construction" at bounding box center [232, 114] width 167 height 14
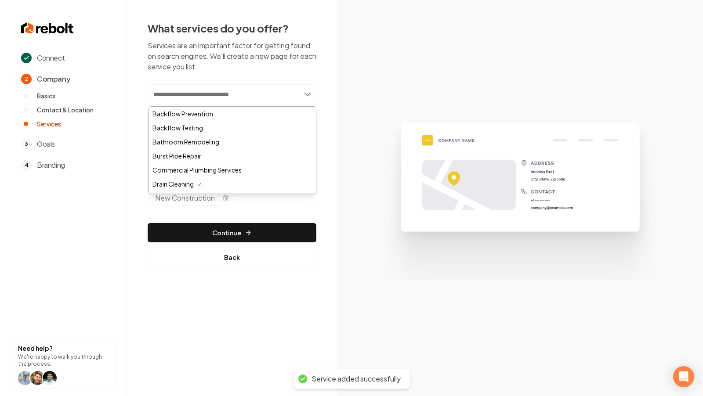
paste input "**********"
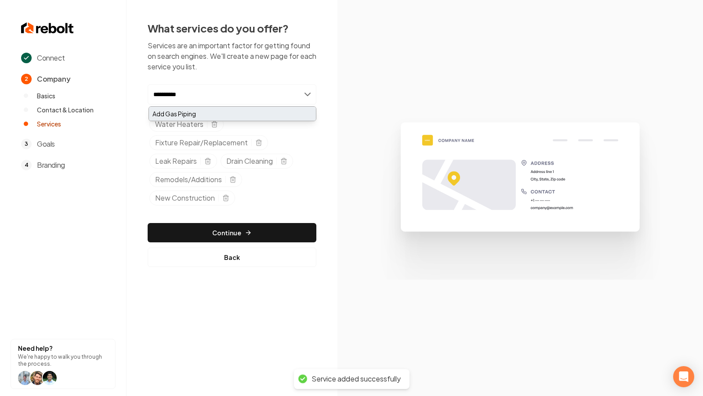
type input "**********"
click at [199, 112] on div "Add Gas Piping" at bounding box center [232, 114] width 167 height 14
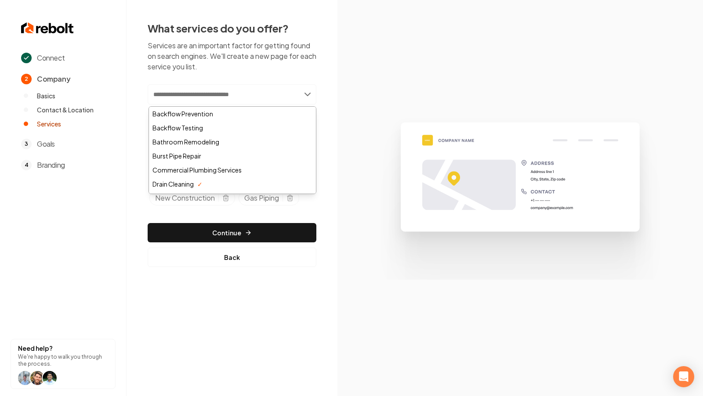
paste input "**********"
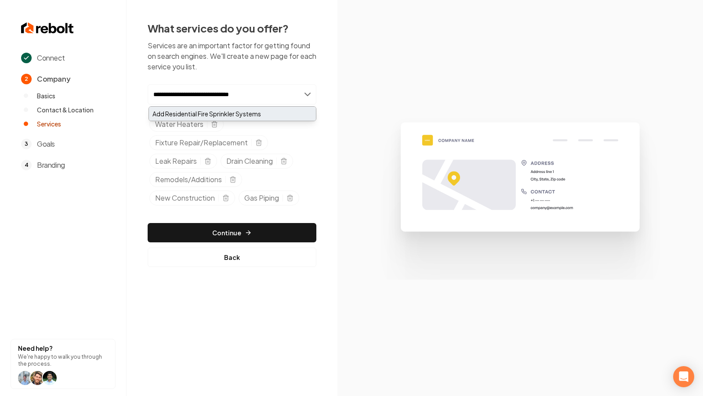
type input "**********"
click at [239, 115] on div "Add Residential Fire Sprinkler Systems" at bounding box center [232, 114] width 167 height 14
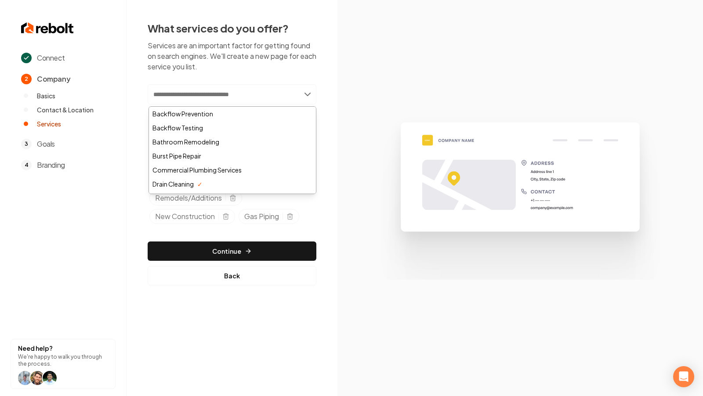
click at [386, 161] on img at bounding box center [520, 197] width 304 height 163
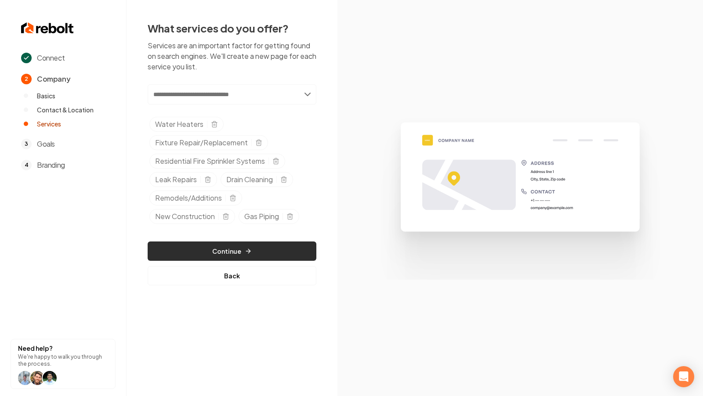
click at [248, 249] on icon "button" at bounding box center [249, 251] width 2 height 4
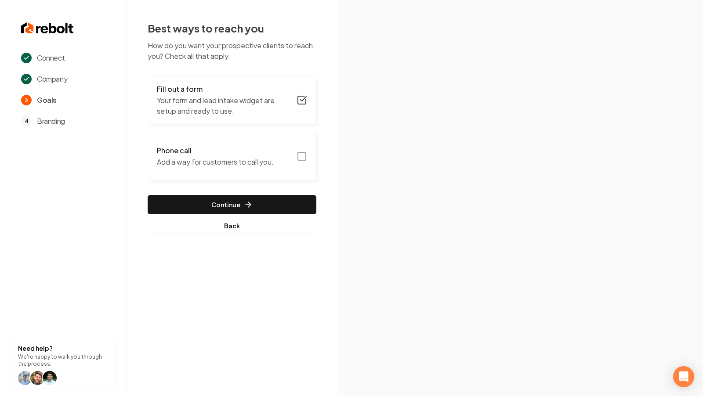
click at [300, 158] on icon "button" at bounding box center [301, 156] width 11 height 11
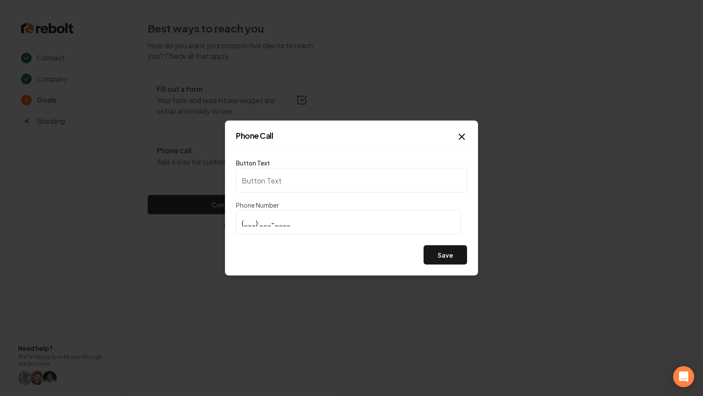
type input "Call us"
type input "[PHONE_NUMBER]"
click at [450, 262] on button "Save" at bounding box center [444, 254] width 43 height 19
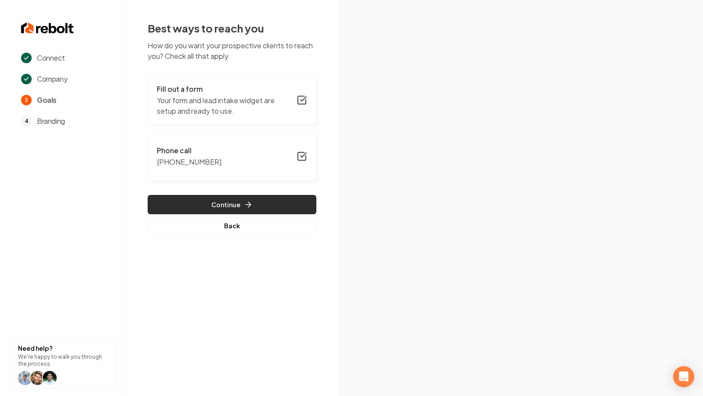
click at [230, 201] on button "Continue" at bounding box center [232, 204] width 169 height 19
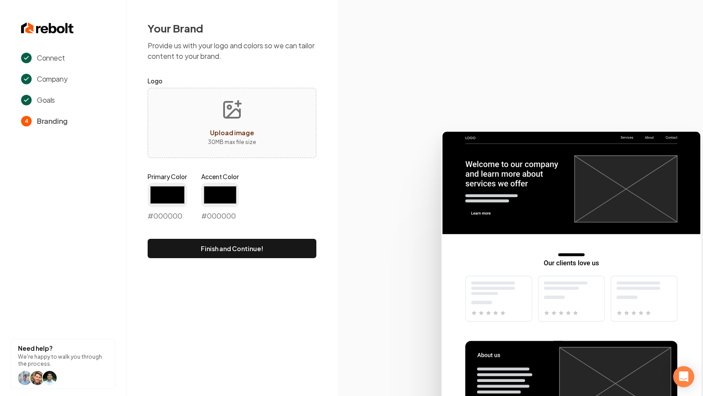
type input "#194d33"
type input "#70be00"
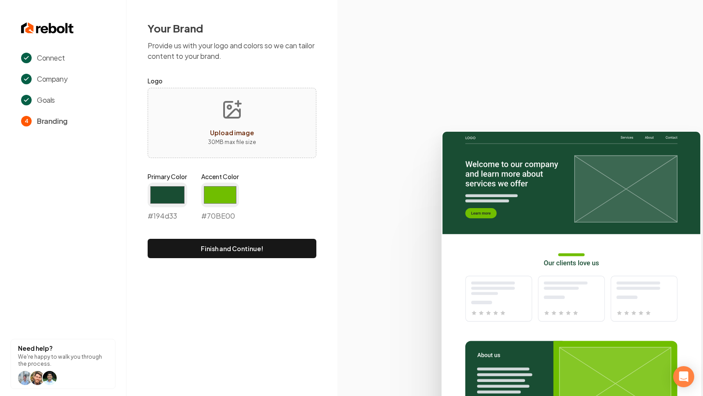
click at [226, 116] on icon "Upload image" at bounding box center [231, 109] width 21 height 21
click at [234, 115] on icon "Upload image" at bounding box center [231, 109] width 21 height 21
type input "**********"
click at [163, 182] on div "Primary Color #194d33 #194d33" at bounding box center [168, 196] width 40 height 49
click at [163, 195] on input "#194d33" at bounding box center [168, 195] width 40 height 25
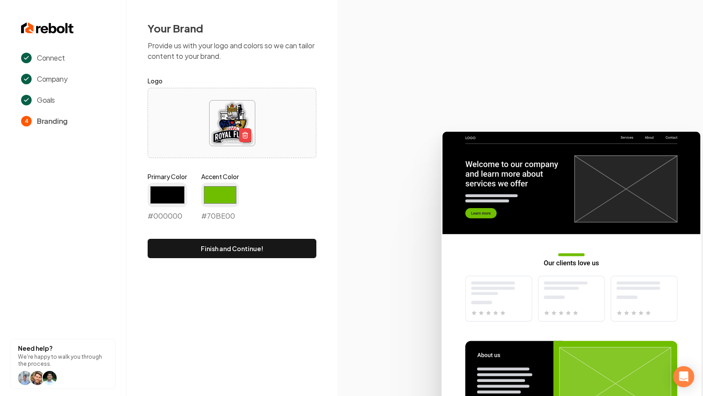
type input "#000000"
click at [231, 193] on input "#70be00" at bounding box center [220, 195] width 38 height 25
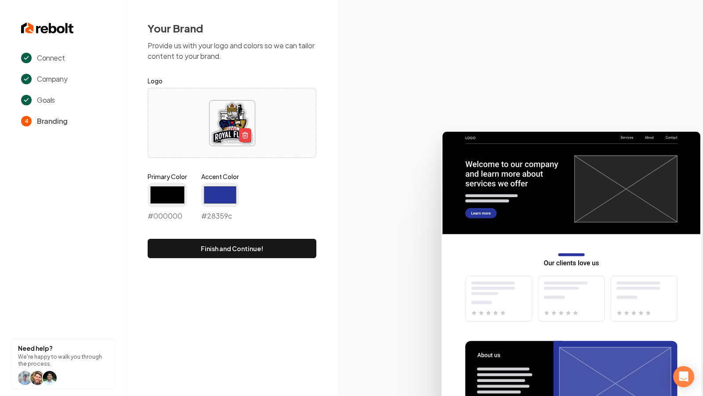
type input "#28359c"
click at [361, 196] on icon at bounding box center [519, 259] width 365 height 273
click at [292, 242] on button "Finish and Continue!" at bounding box center [232, 248] width 169 height 19
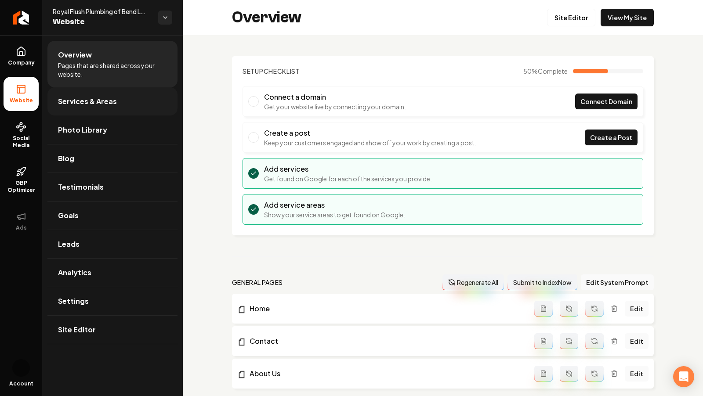
click at [97, 99] on span "Services & Areas" at bounding box center [87, 101] width 59 height 11
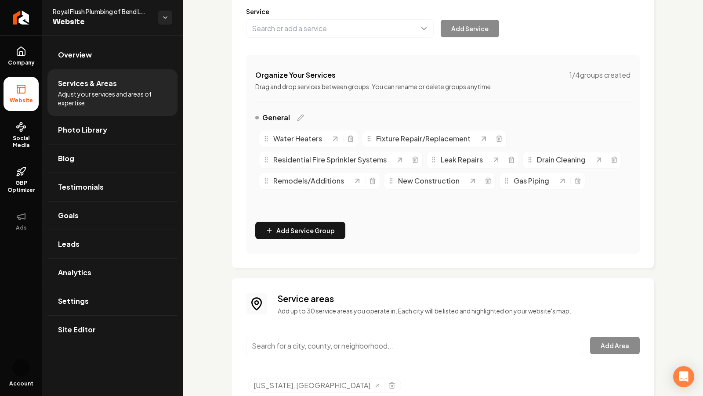
scroll to position [159, 0]
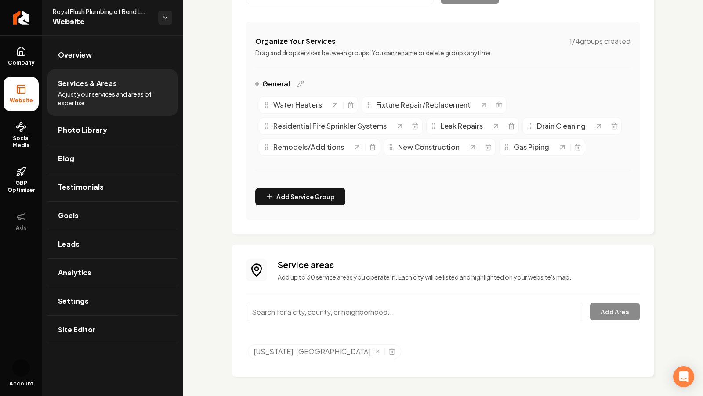
click at [288, 312] on input "Main content area" at bounding box center [414, 312] width 337 height 18
paste input "Bend, [GEOGRAPHIC_DATA]"
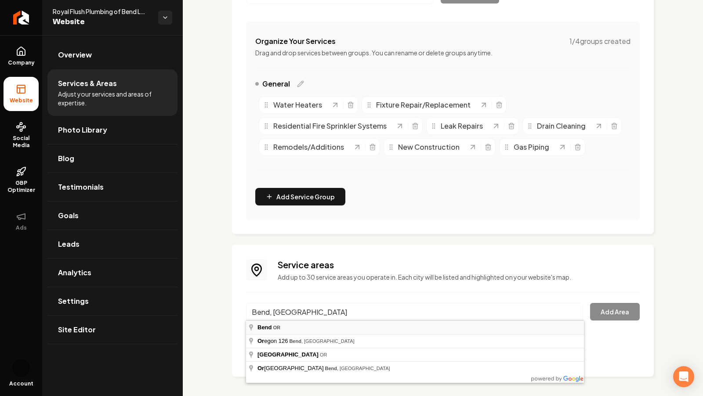
type input "Bend, [GEOGRAPHIC_DATA]"
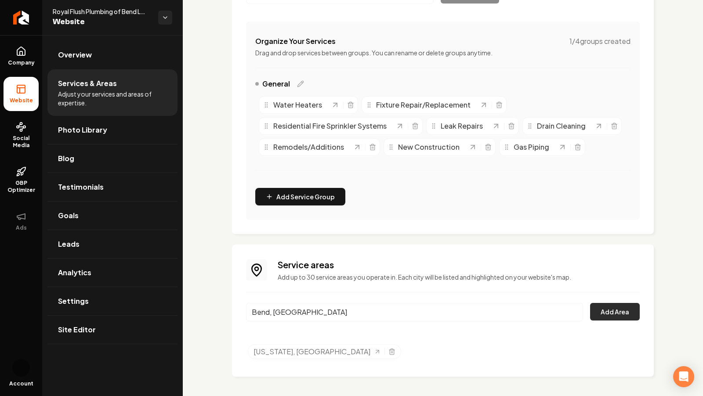
click at [610, 314] on button "Add Area" at bounding box center [615, 312] width 50 height 18
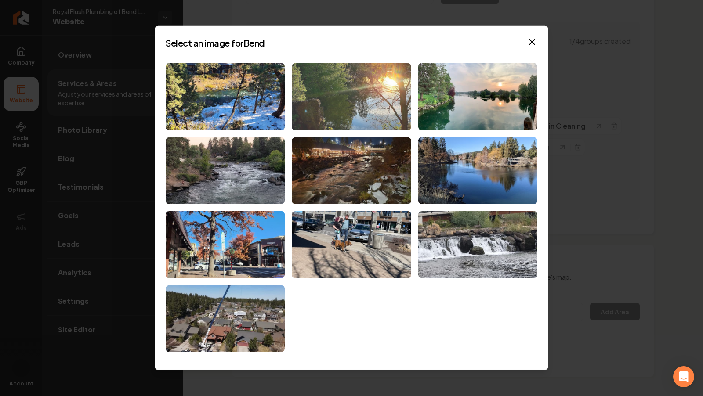
click at [345, 97] on img at bounding box center [351, 96] width 119 height 67
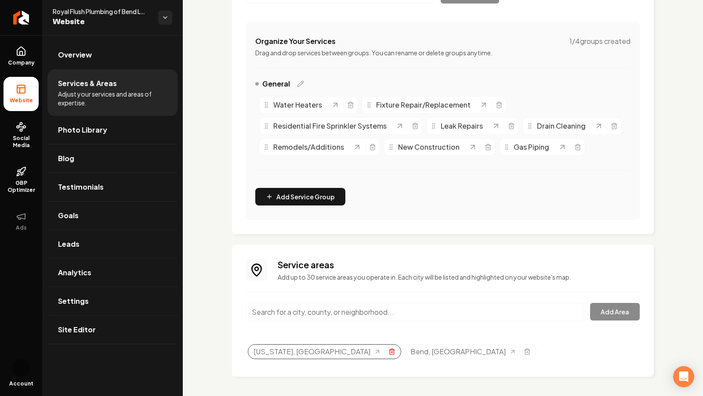
click at [392, 340] on line "Selected tags" at bounding box center [392, 352] width 0 height 2
click at [292, 319] on input "Main content area" at bounding box center [414, 312] width 337 height 18
paste input "Terrebonne, [GEOGRAPHIC_DATA]"
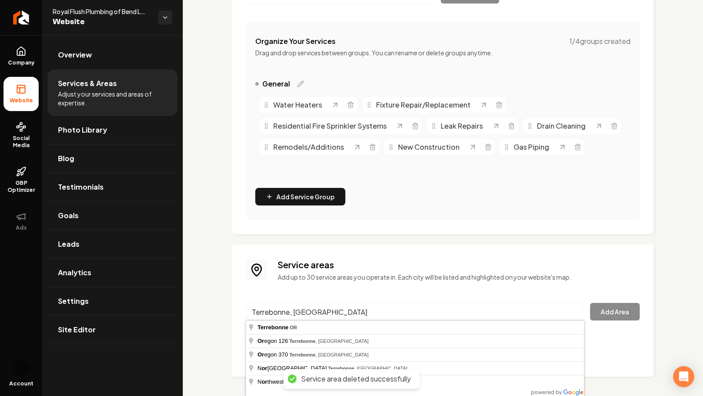
type input "Terrebonne, [GEOGRAPHIC_DATA]"
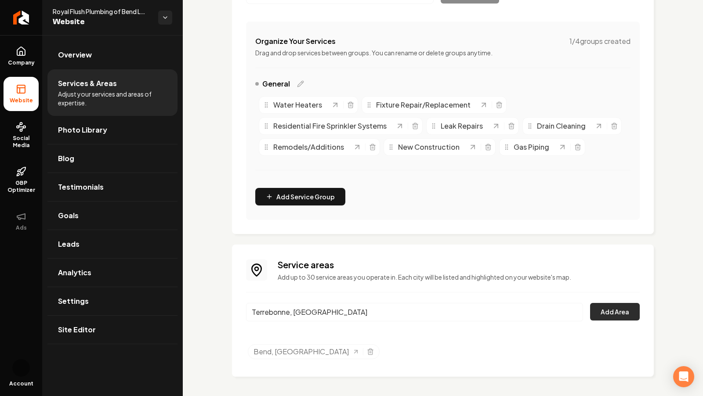
click at [620, 304] on button "Add Area" at bounding box center [615, 312] width 50 height 18
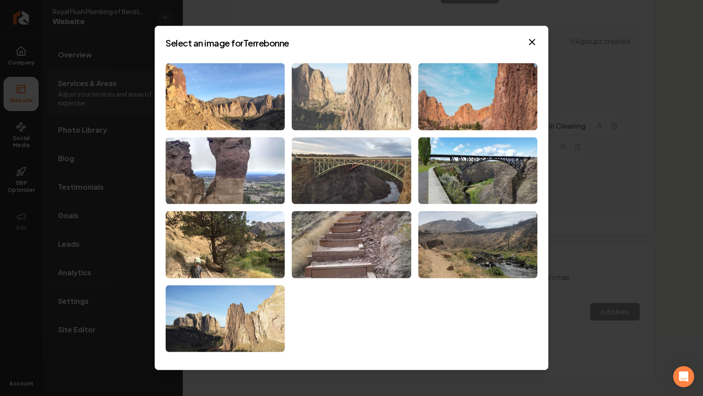
click at [310, 97] on img at bounding box center [351, 96] width 119 height 67
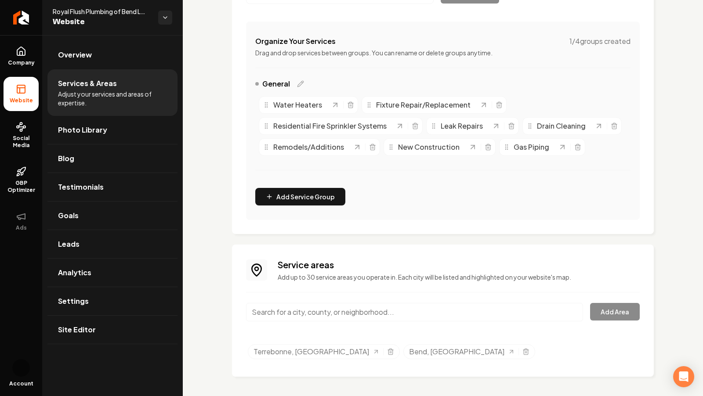
click at [328, 312] on input "Main content area" at bounding box center [414, 312] width 337 height 18
paste input "Redmond, [GEOGRAPHIC_DATA]"
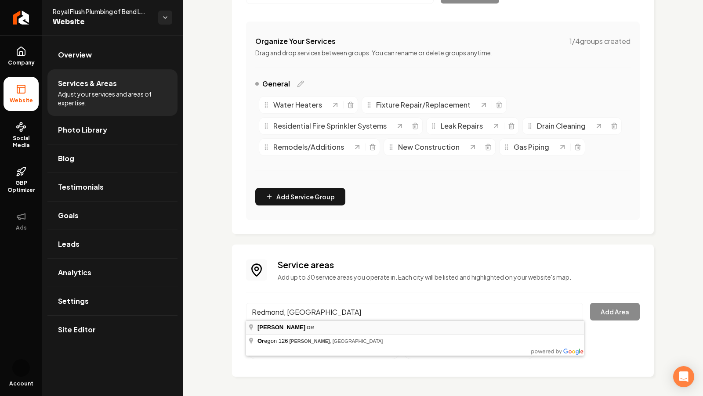
type input "Redmond, [GEOGRAPHIC_DATA]"
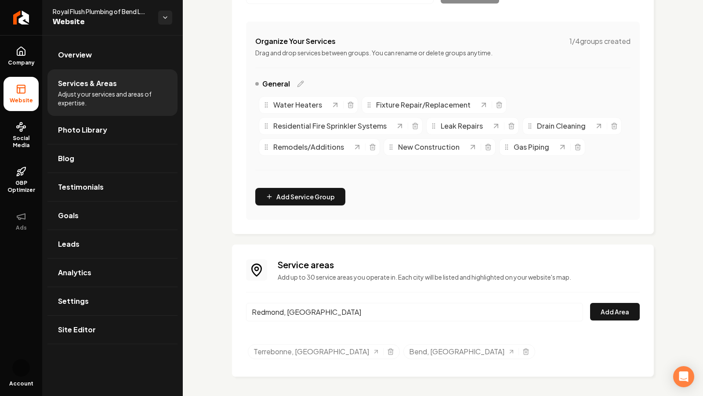
click at [307, 317] on input "Redmond, [GEOGRAPHIC_DATA]" at bounding box center [414, 312] width 337 height 18
click at [602, 315] on button "Add Area" at bounding box center [615, 312] width 50 height 18
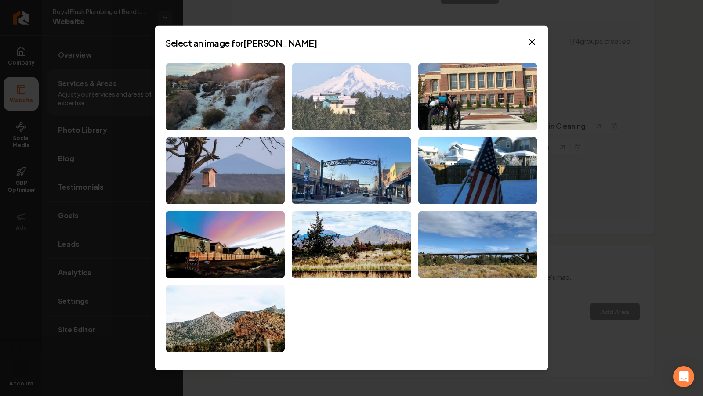
click at [355, 102] on img at bounding box center [351, 96] width 119 height 67
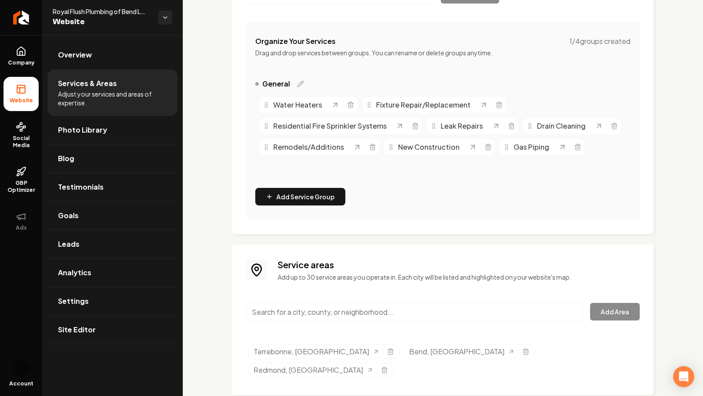
click at [308, 314] on input "Main content area" at bounding box center [414, 312] width 337 height 18
paste input "Sisters, OR"
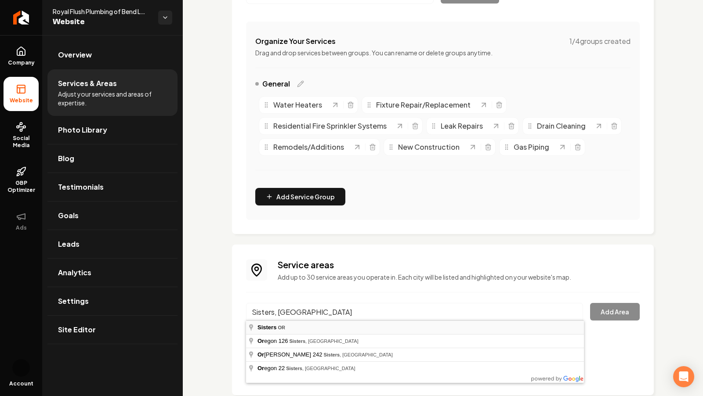
type input "Sisters, OR"
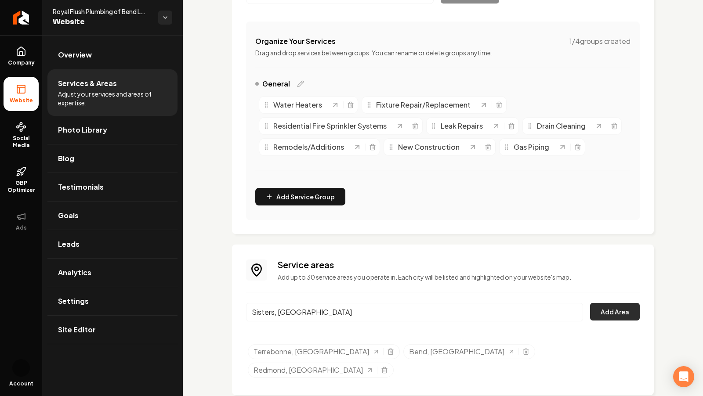
click at [608, 317] on button "Add Area" at bounding box center [615, 312] width 50 height 18
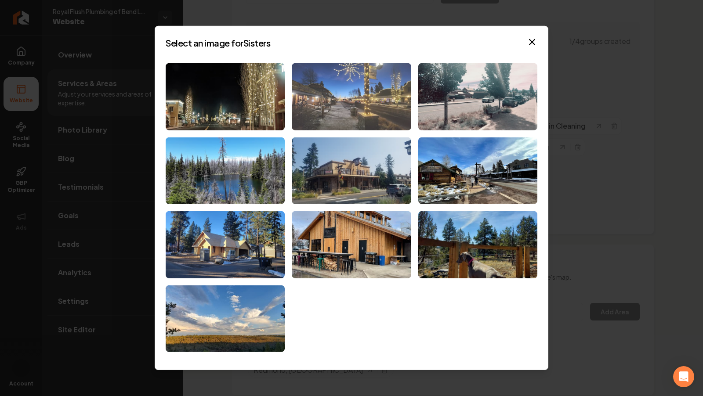
click at [370, 87] on img at bounding box center [351, 96] width 119 height 67
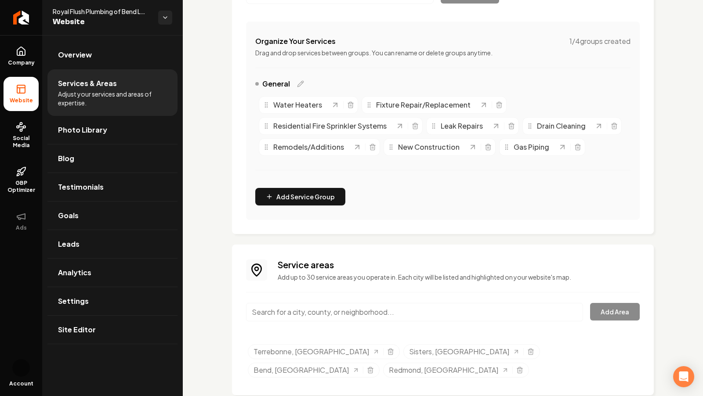
click at [303, 309] on input "Main content area" at bounding box center [414, 312] width 337 height 18
type input "Tumalo, OR"
click at [603, 307] on button "Add Area" at bounding box center [615, 312] width 50 height 18
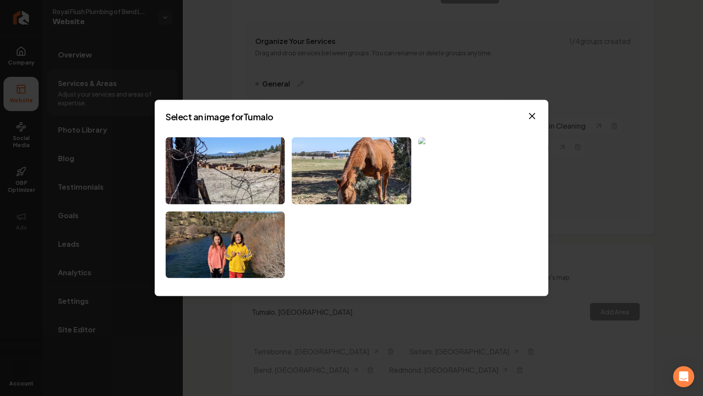
click at [457, 181] on img at bounding box center [477, 170] width 119 height 67
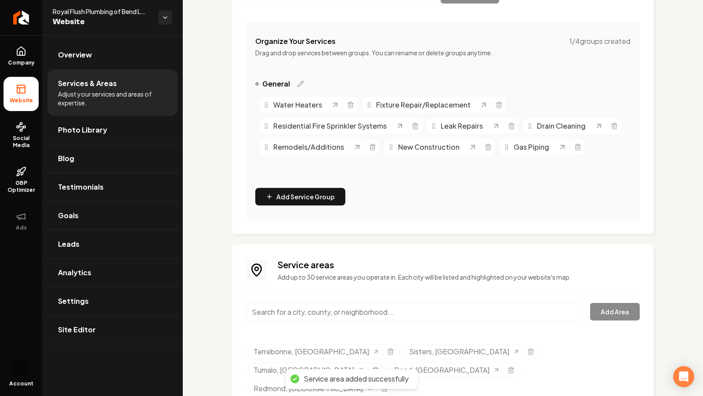
click at [359, 310] on input "Main content area" at bounding box center [414, 312] width 337 height 18
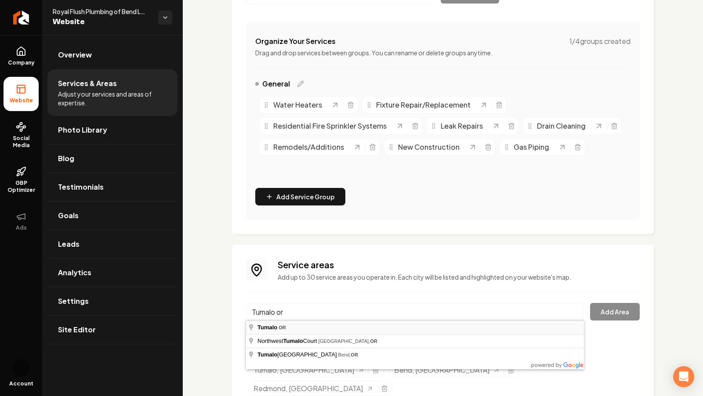
type input "Tumalo, OR"
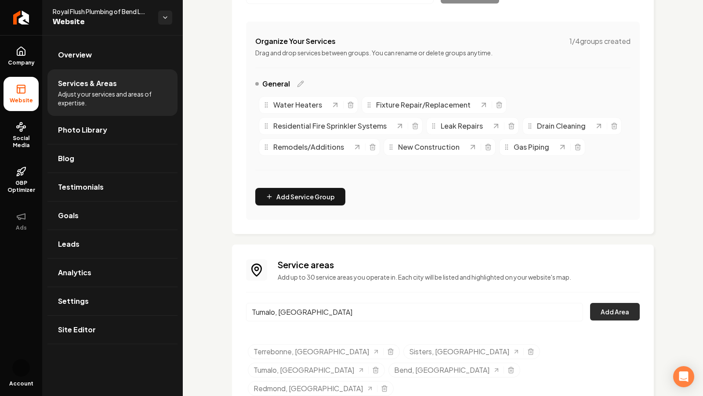
click at [605, 319] on button "Add Area" at bounding box center [615, 312] width 50 height 18
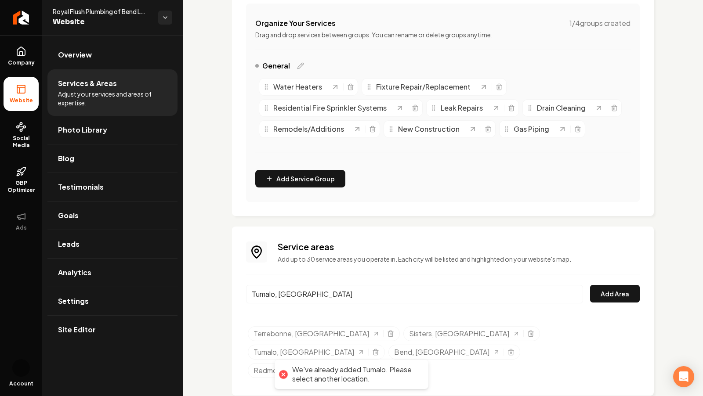
scroll to position [176, 0]
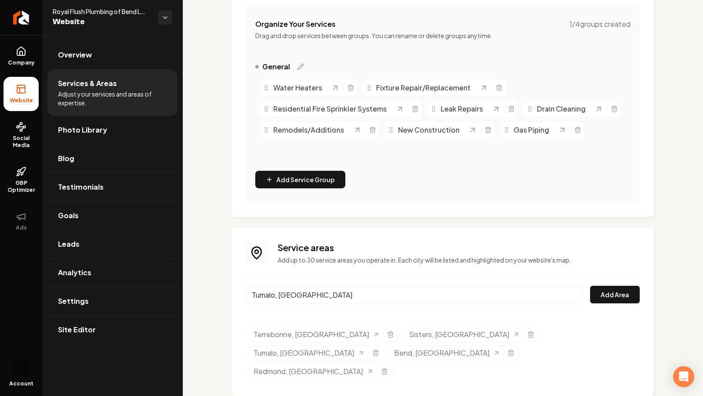
click at [289, 300] on input "Tumalo, OR" at bounding box center [414, 295] width 337 height 18
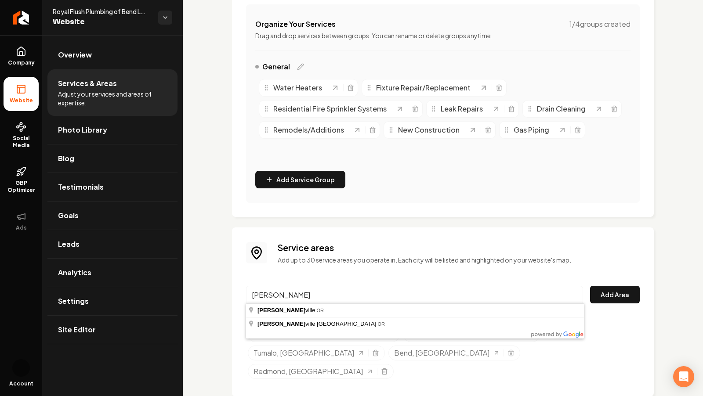
type input "Prineville, OR"
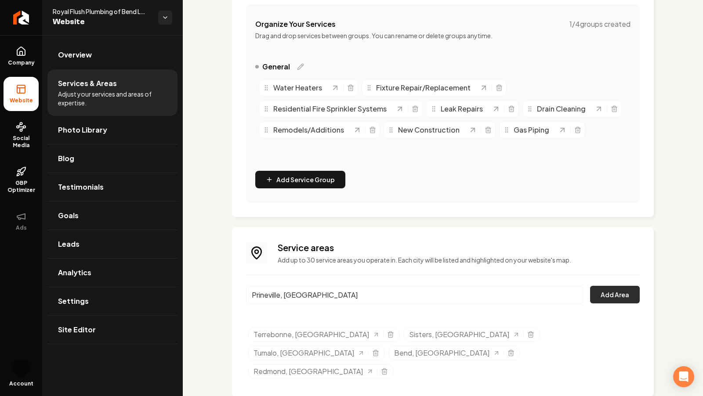
click at [598, 297] on button "Add Area" at bounding box center [615, 295] width 50 height 18
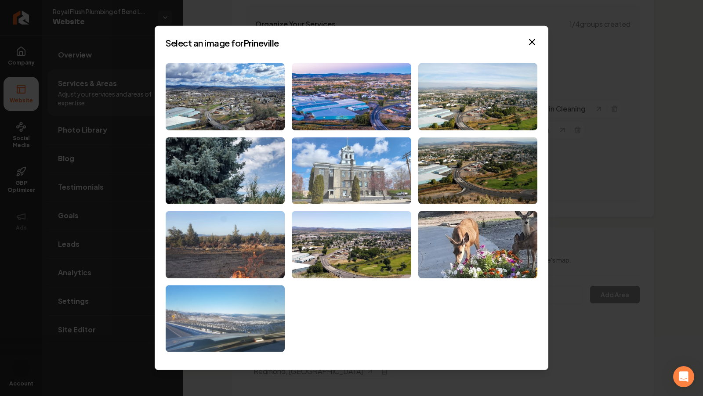
click at [373, 204] on img at bounding box center [351, 170] width 119 height 67
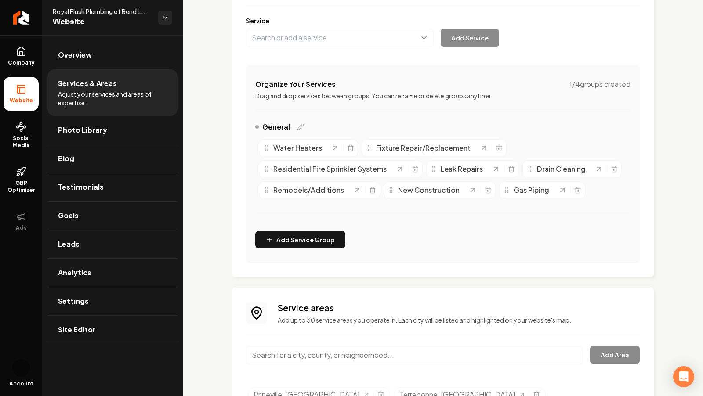
scroll to position [0, 0]
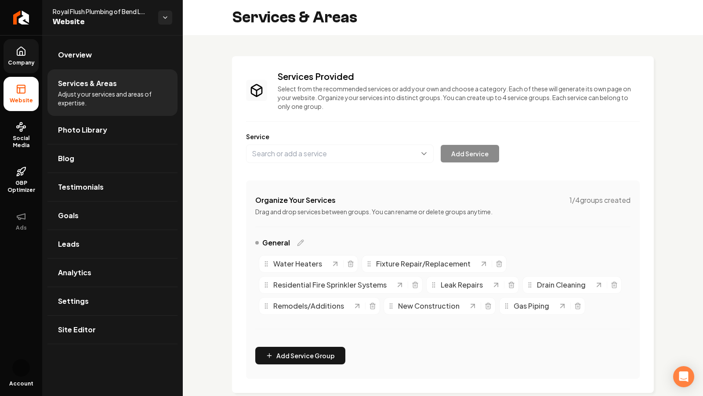
click at [28, 56] on link "Company" at bounding box center [21, 56] width 35 height 34
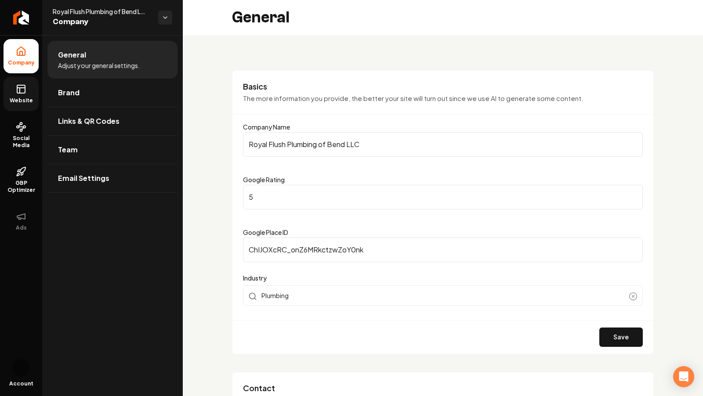
click at [16, 95] on link "Website" at bounding box center [21, 94] width 35 height 34
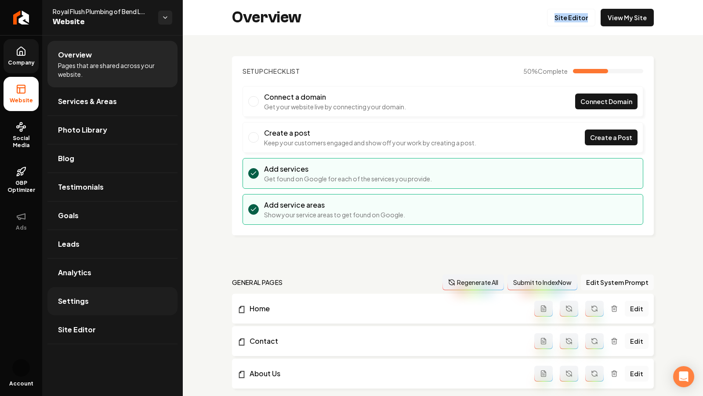
click at [82, 291] on link "Settings" at bounding box center [112, 301] width 130 height 28
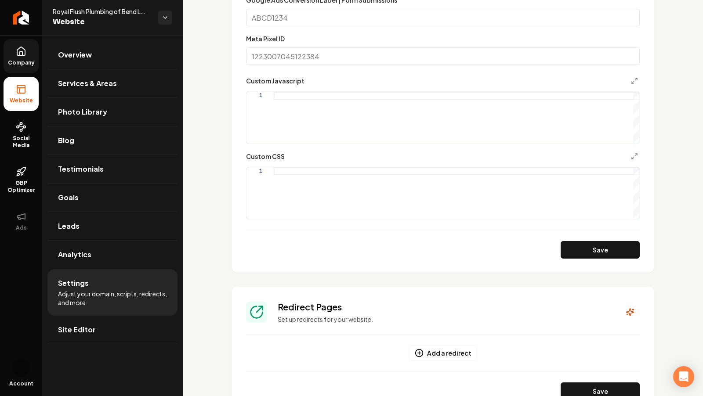
scroll to position [491, 0]
click at [581, 176] on div "Main content area" at bounding box center [456, 193] width 365 height 52
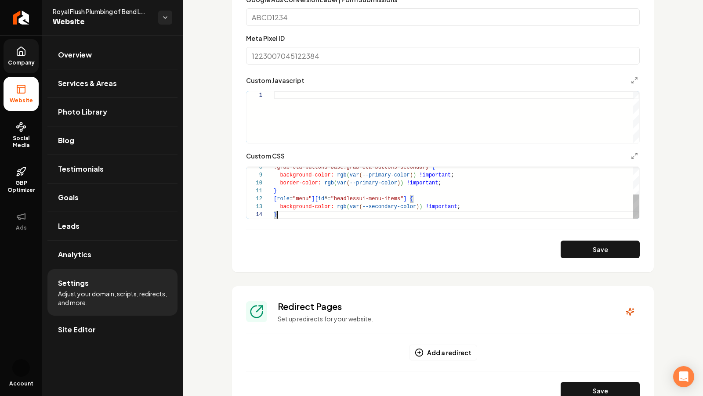
type textarea "**********"
click at [590, 252] on button "Save" at bounding box center [599, 250] width 79 height 18
click at [94, 104] on link "Photo Library" at bounding box center [112, 112] width 130 height 28
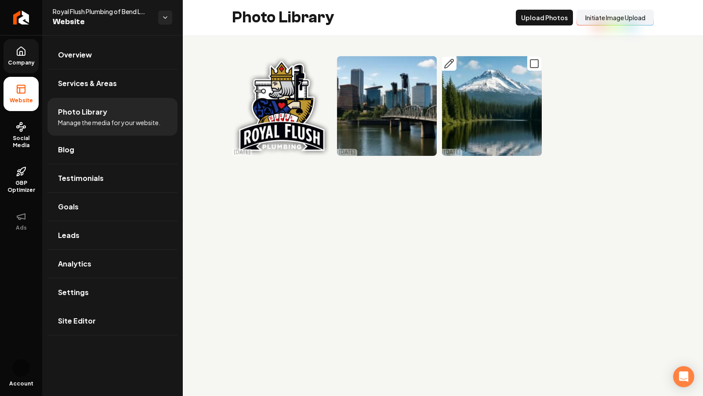
click at [535, 64] on icon "Main content area" at bounding box center [534, 63] width 11 height 11
click at [426, 63] on icon "Main content area" at bounding box center [429, 63] width 11 height 11
click at [320, 66] on rect "Main content area" at bounding box center [324, 64] width 8 height 8
click at [472, 14] on button "Delet e Selected" at bounding box center [481, 18] width 61 height 16
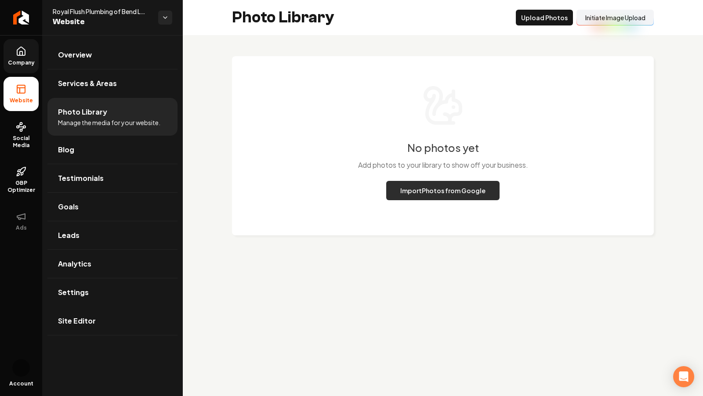
click at [442, 191] on button "Import Photos from Google" at bounding box center [442, 190] width 113 height 19
click at [549, 14] on button "Upload Photos" at bounding box center [544, 18] width 57 height 16
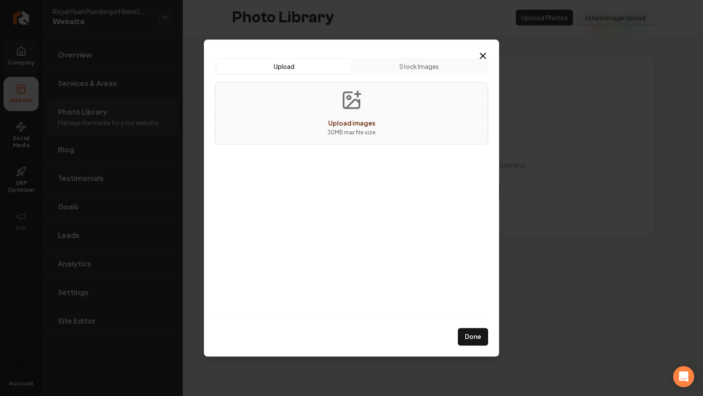
click at [348, 111] on button "Upload images 30 MB max file size" at bounding box center [351, 113] width 62 height 61
type input "**********"
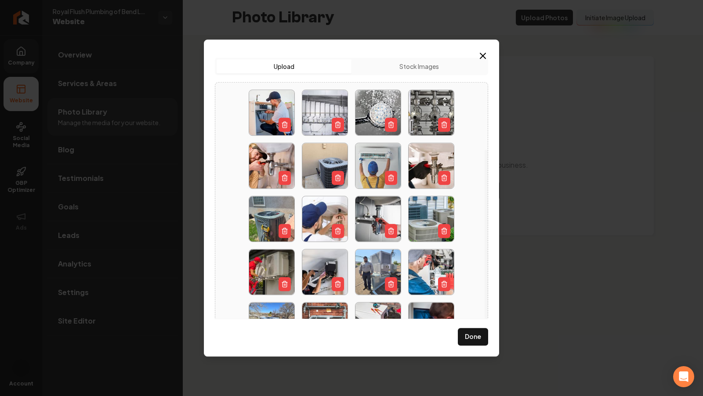
scroll to position [142, 0]
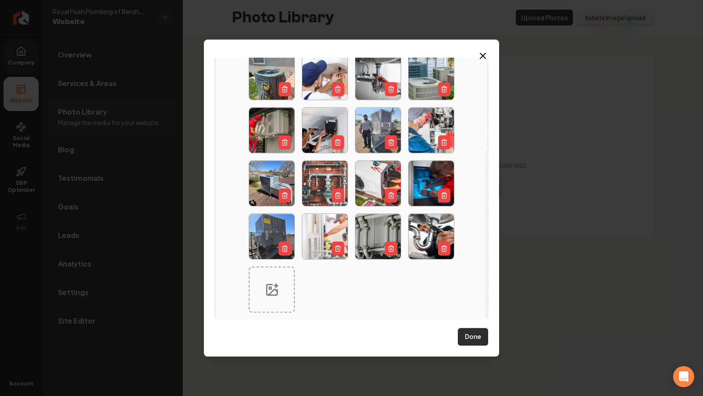
click at [473, 337] on button "Done" at bounding box center [473, 337] width 30 height 18
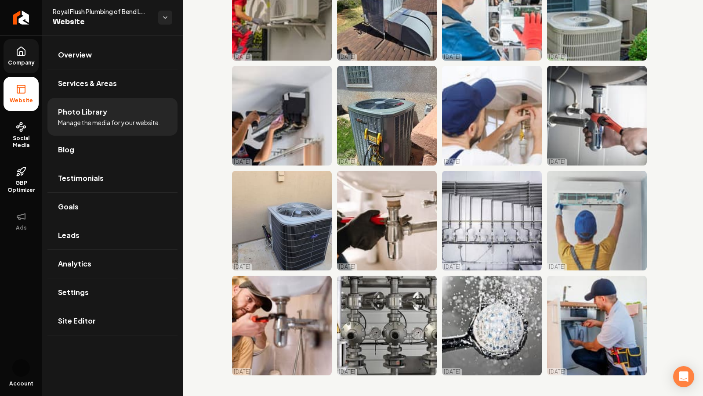
scroll to position [0, 0]
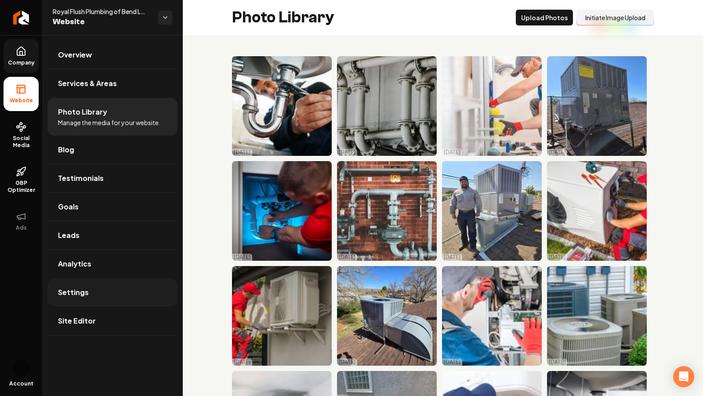
click at [73, 288] on span "Settings" at bounding box center [73, 292] width 31 height 11
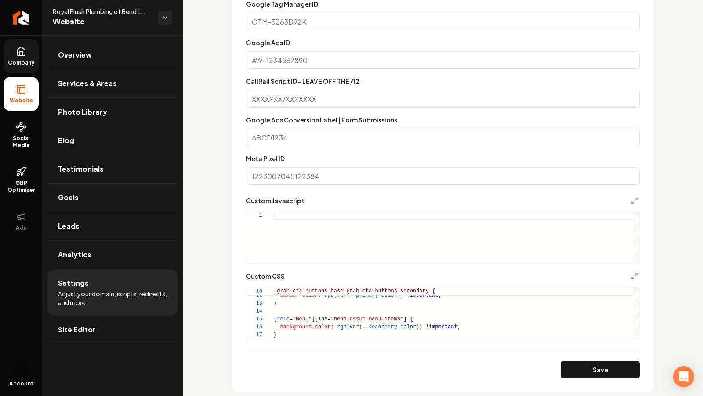
scroll to position [308, 0]
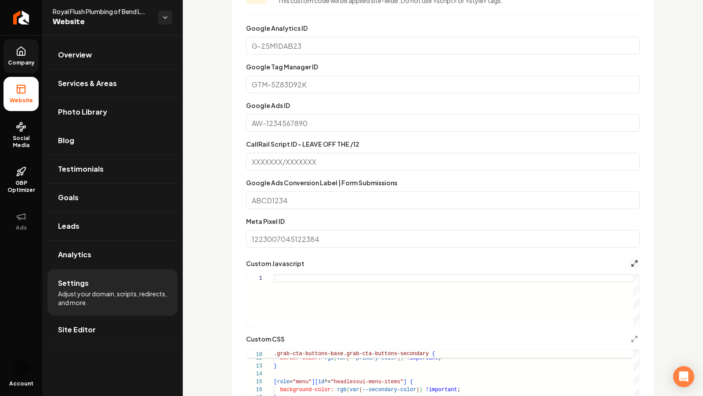
click at [631, 262] on icon "Main content area" at bounding box center [634, 263] width 7 height 7
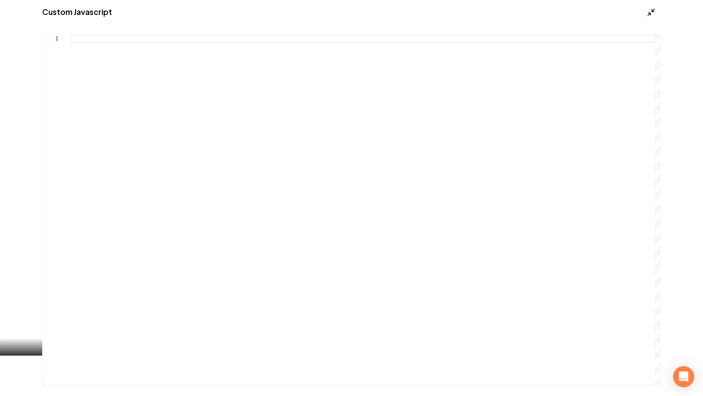
click at [653, 13] on icon "Main content area" at bounding box center [650, 12] width 9 height 9
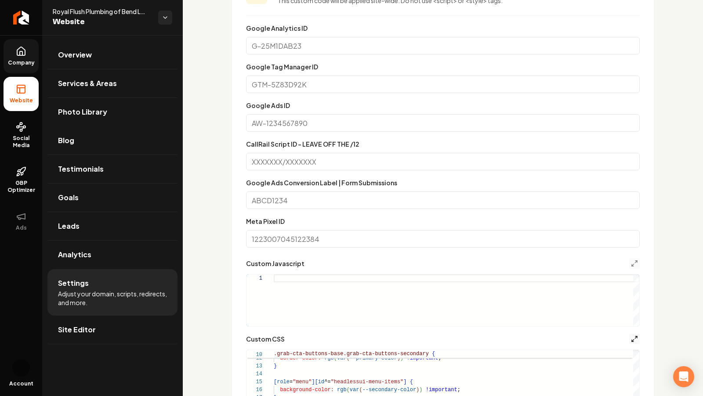
click at [634, 340] on icon "Main content area" at bounding box center [634, 338] width 7 height 7
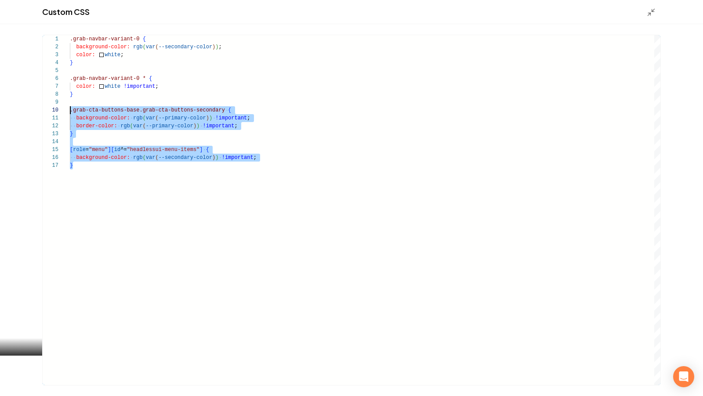
scroll to position [71, 0]
drag, startPoint x: 112, startPoint y: 175, endPoint x: 64, endPoint y: 112, distance: 79.0
click at [70, 112] on div ".grab-navbar-variant-0 { background-color: rgb ( var ( --secondary-color ) ) ; …" at bounding box center [365, 210] width 590 height 350
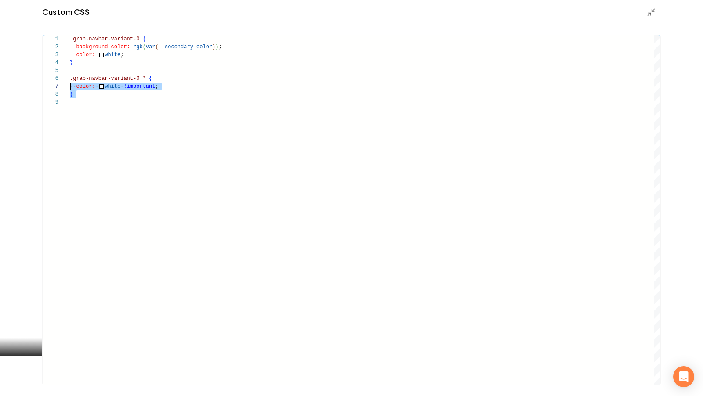
scroll to position [40, 0]
drag, startPoint x: 80, startPoint y: 101, endPoint x: 66, endPoint y: 78, distance: 27.2
click at [70, 78] on div ".grab-navbar-variant-0 { background-color: rgb ( var ( --secondary-color ) ) ; …" at bounding box center [365, 210] width 590 height 350
type textarea "**********"
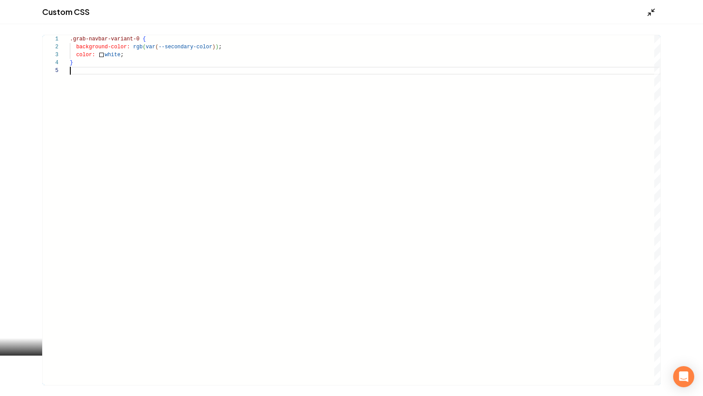
click at [651, 10] on icon "Main content area" at bounding box center [650, 12] width 9 height 9
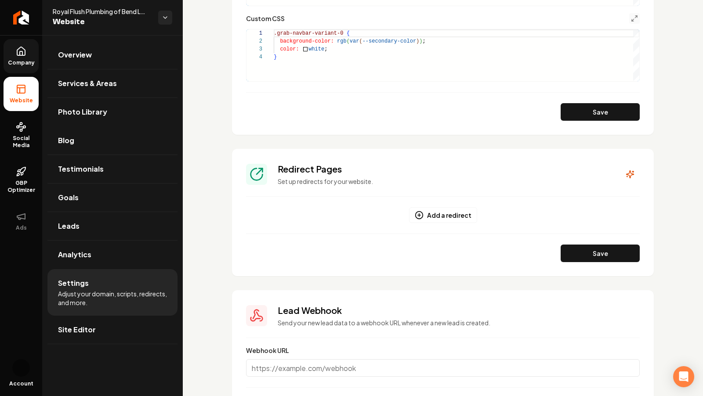
scroll to position [640, 0]
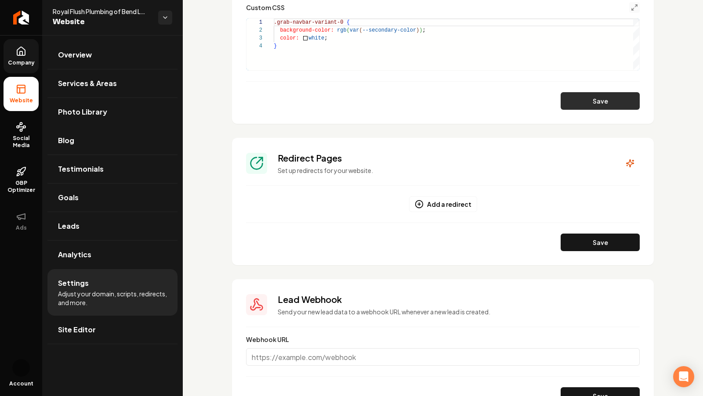
click at [596, 107] on button "Save" at bounding box center [599, 101] width 79 height 18
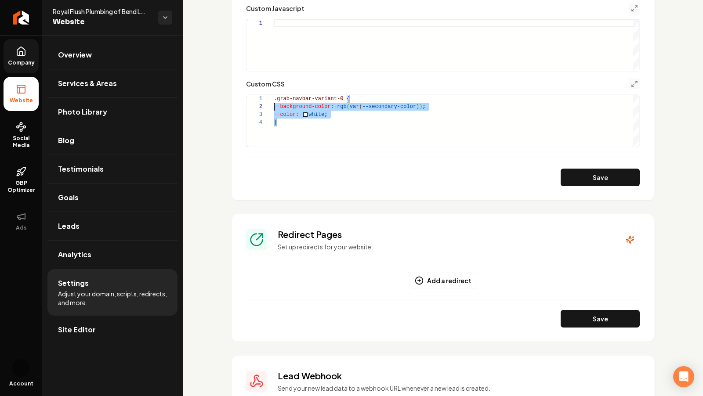
scroll to position [0, 0]
drag, startPoint x: 299, startPoint y: 127, endPoint x: 240, endPoint y: 74, distance: 79.3
click at [274, 95] on div ".grab-navbar-variant-0 { background-color: rgb ( var ( --secondary-color ) ) ; …" at bounding box center [456, 121] width 365 height 52
type textarea "**********"
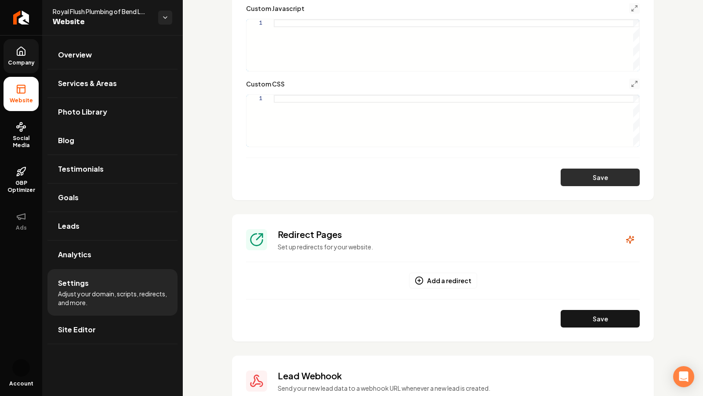
click at [607, 183] on button "Save" at bounding box center [599, 178] width 79 height 18
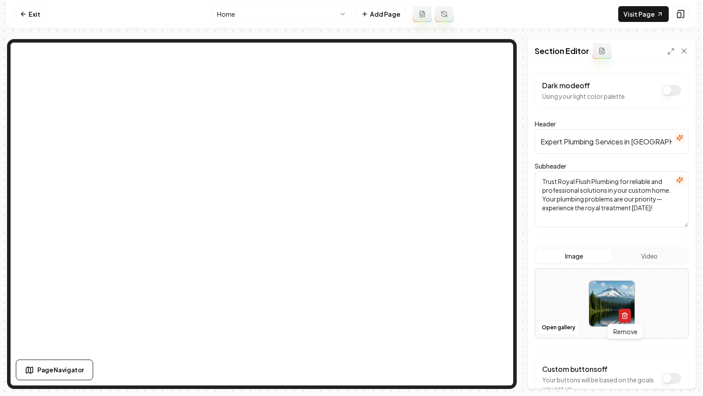
click at [621, 312] on icon "button" at bounding box center [624, 315] width 7 height 7
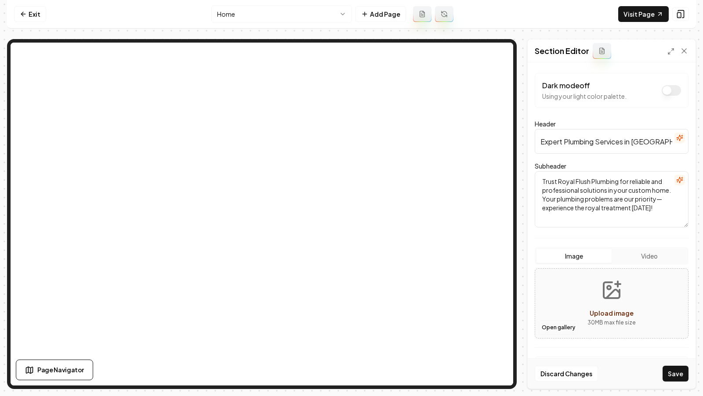
click at [556, 325] on button "Open gallery" at bounding box center [558, 328] width 40 height 14
click at [601, 292] on icon "Upload image" at bounding box center [611, 290] width 21 height 21
click at [558, 328] on button "Open gallery" at bounding box center [558, 328] width 40 height 14
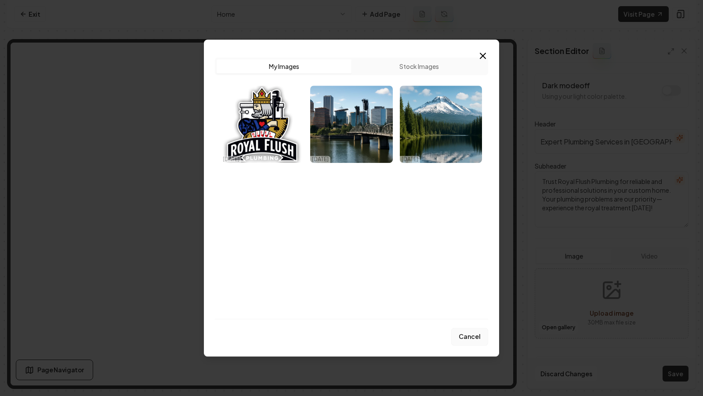
click at [468, 332] on button "Cancel" at bounding box center [469, 337] width 37 height 18
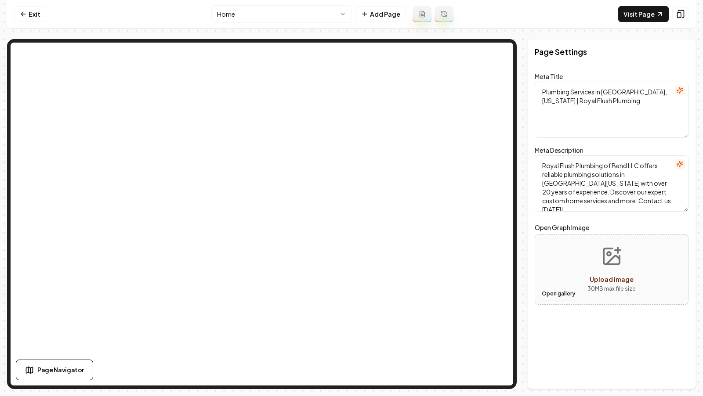
click at [557, 296] on button "Open gallery" at bounding box center [558, 294] width 40 height 14
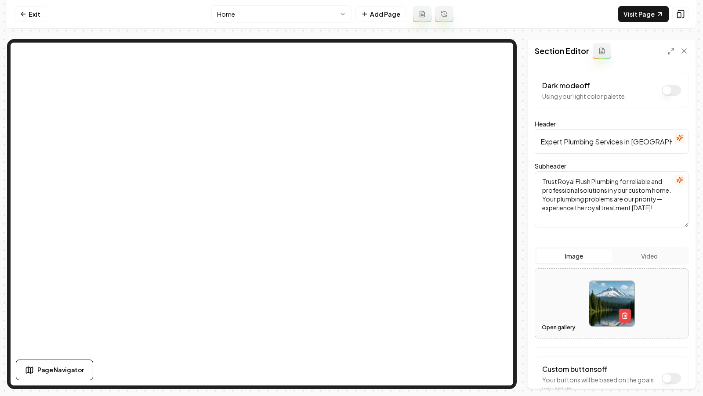
click at [552, 324] on button "Open gallery" at bounding box center [558, 328] width 40 height 14
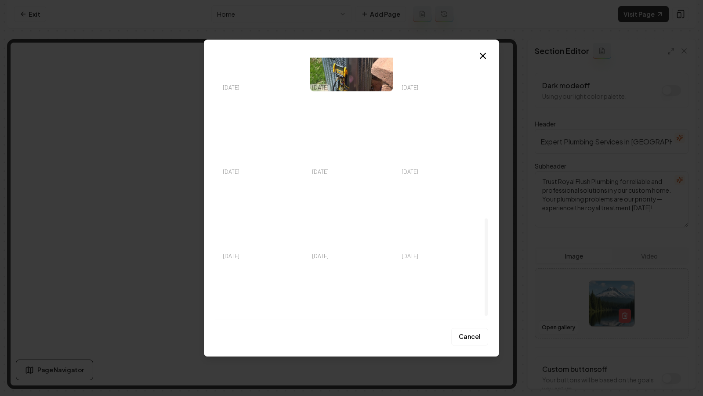
scroll to position [437, 0]
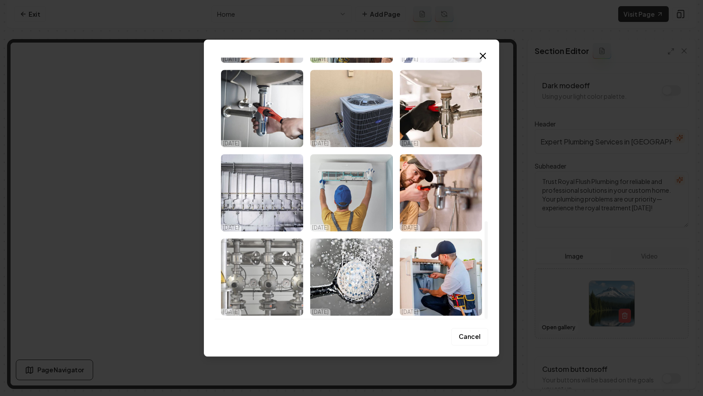
click at [273, 279] on img "Select image image_68e5853a5c7cd75eb8e292f7.jpeg" at bounding box center [262, 276] width 82 height 77
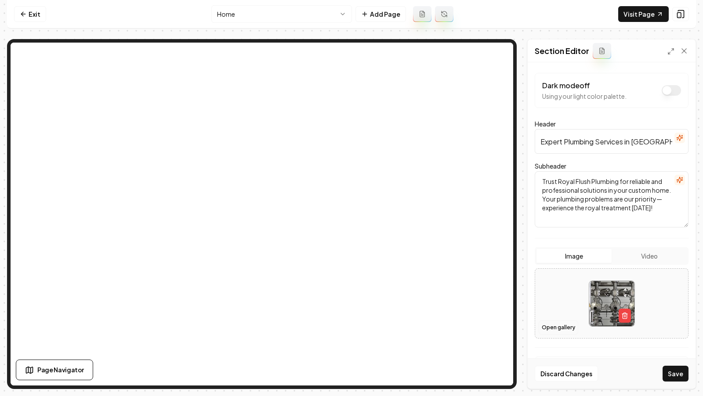
click at [552, 326] on button "Open gallery" at bounding box center [558, 328] width 40 height 14
click at [674, 374] on button "Save" at bounding box center [675, 374] width 26 height 16
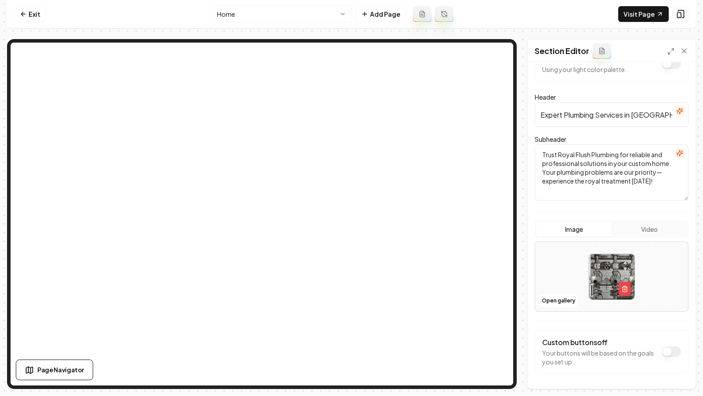
scroll to position [0, 0]
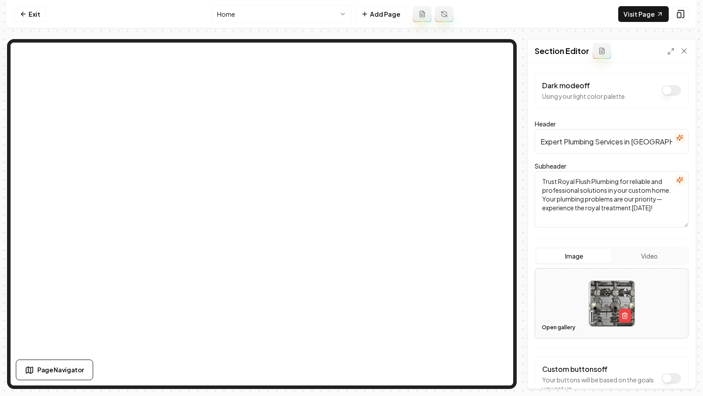
click at [559, 325] on button "Open gallery" at bounding box center [558, 328] width 40 height 14
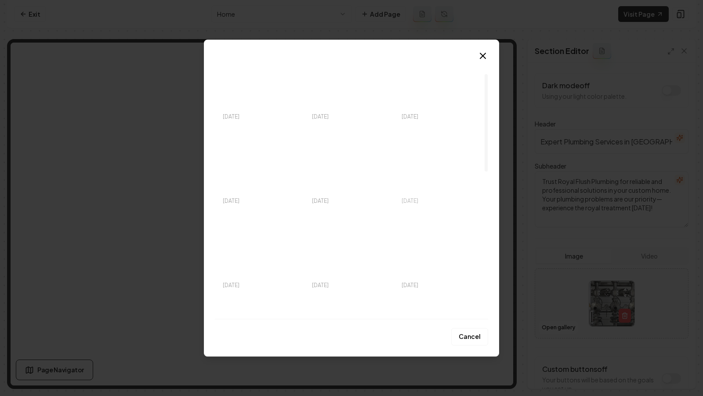
scroll to position [42, 0]
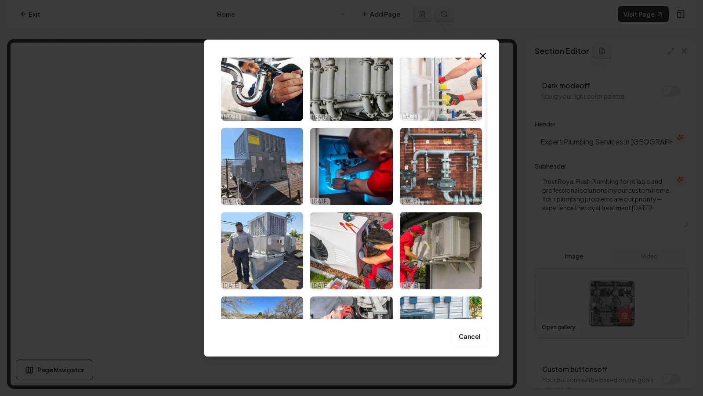
click at [485, 50] on div "Upload My Images Stock Images [DATE] [DATE] [DATE] [DATE] [DATE] [DATE] [DATE] …" at bounding box center [351, 198] width 295 height 317
click at [484, 53] on icon "button" at bounding box center [482, 55] width 11 height 11
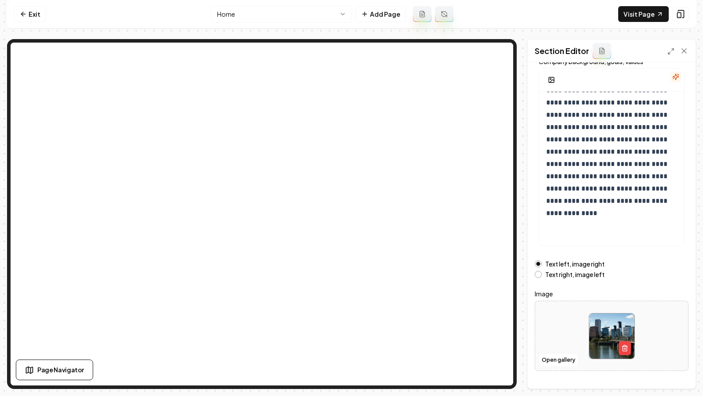
scroll to position [76, 0]
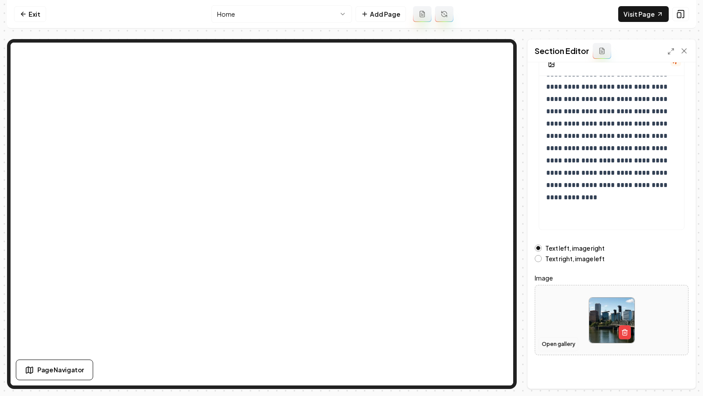
click at [554, 339] on button "Open gallery" at bounding box center [558, 344] width 40 height 14
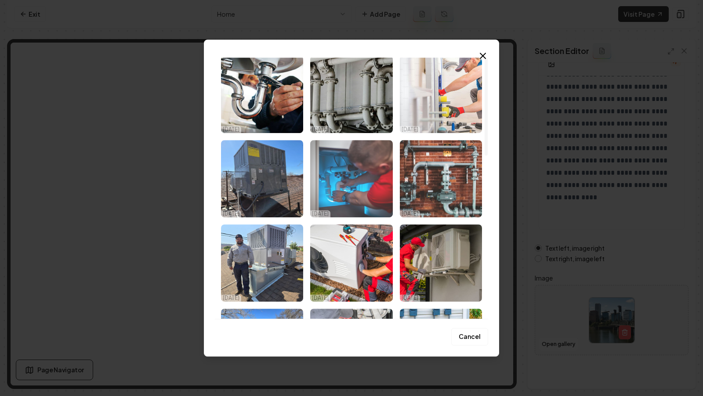
scroll to position [0, 0]
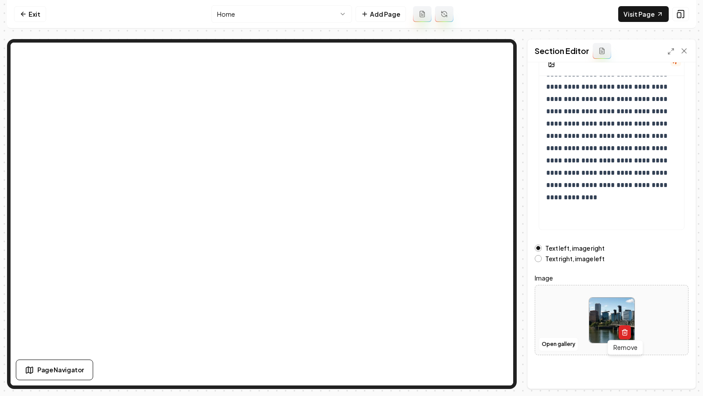
click at [624, 334] on icon "button" at bounding box center [624, 333] width 4 height 5
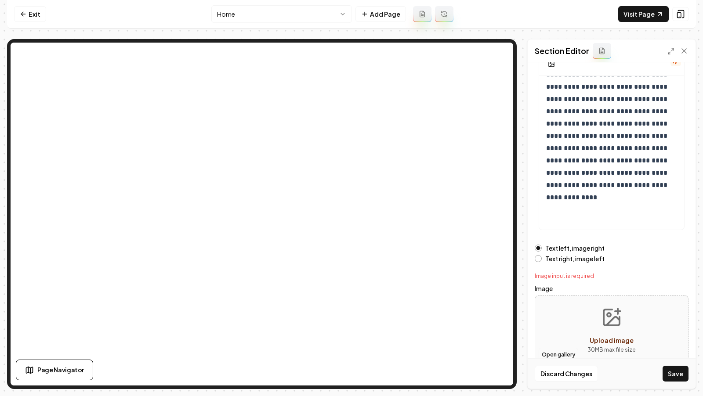
click at [558, 352] on button "Open gallery" at bounding box center [558, 355] width 40 height 14
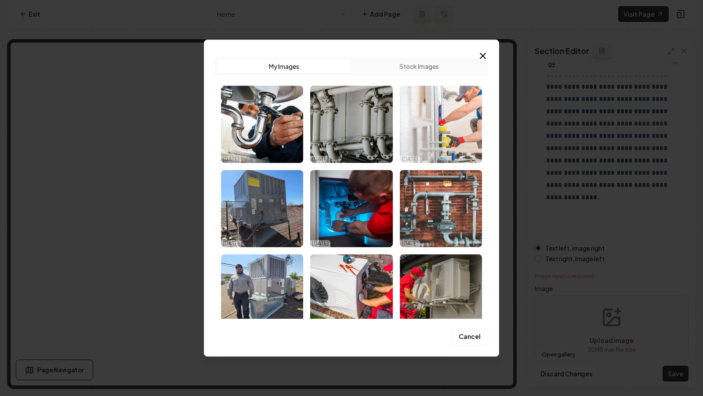
drag, startPoint x: 584, startPoint y: 310, endPoint x: 591, endPoint y: 310, distance: 7.0
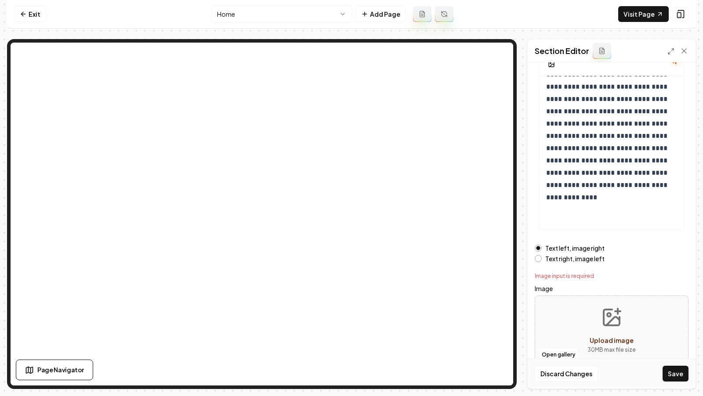
click at [603, 312] on icon "Upload image" at bounding box center [611, 318] width 16 height 16
type input "**********"
click at [674, 372] on button "Save" at bounding box center [675, 374] width 26 height 16
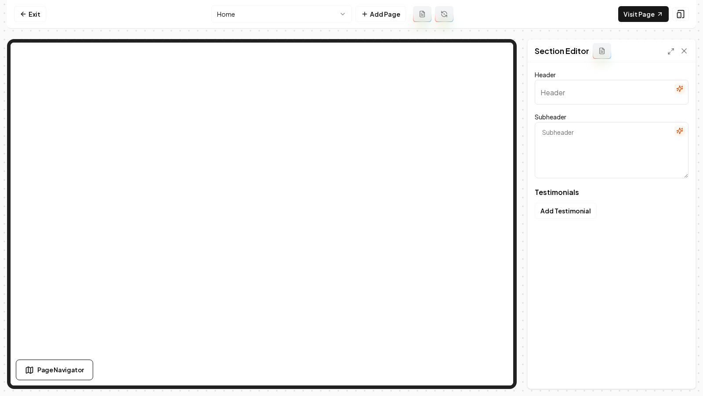
type input "Our Royal Treatment"
type textarea "Real stories from those who trust our plumbing expertise"
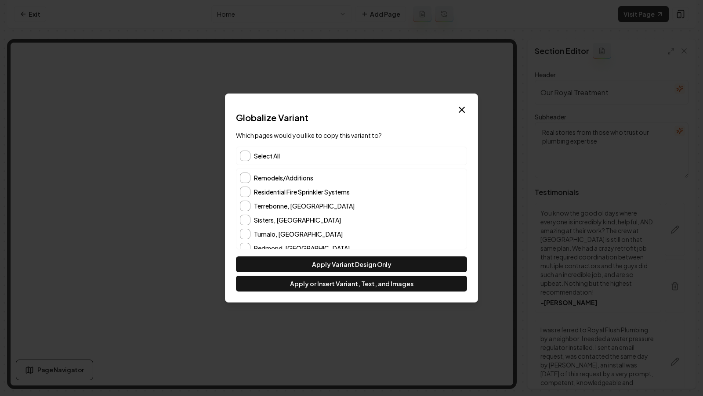
click at [268, 148] on div "Select All" at bounding box center [351, 156] width 231 height 18
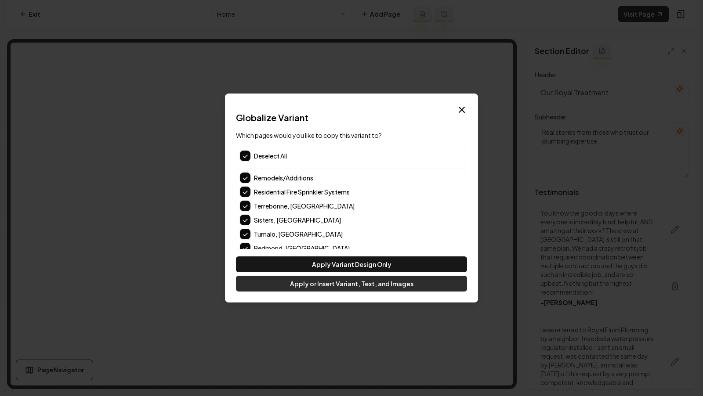
click at [353, 277] on button "Apply or Insert Variant, Text, and Images" at bounding box center [351, 284] width 231 height 16
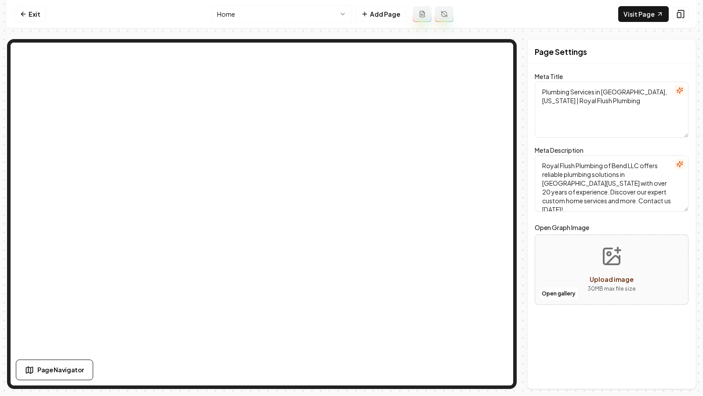
click at [636, 112] on textarea "Plumbing Services in [GEOGRAPHIC_DATA], [US_STATE] | Royal Flush Plumbing" at bounding box center [611, 110] width 154 height 56
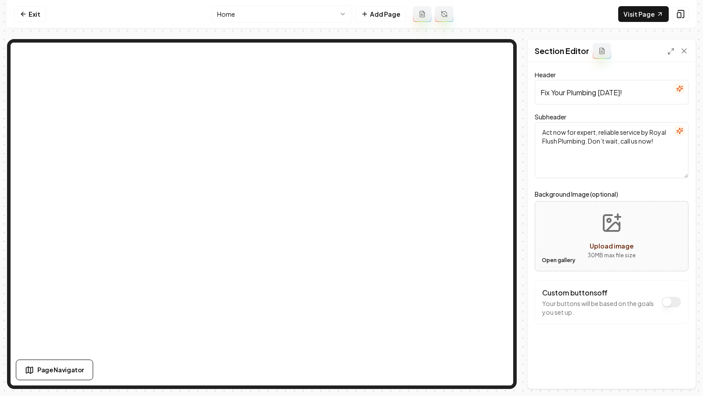
click at [548, 253] on button "Open gallery" at bounding box center [558, 260] width 40 height 14
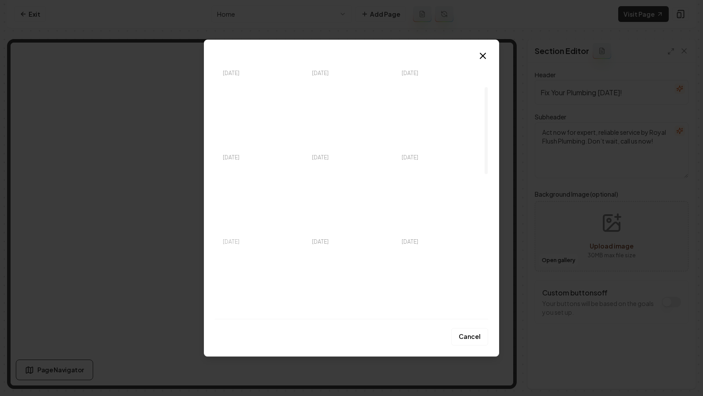
scroll to position [87, 0]
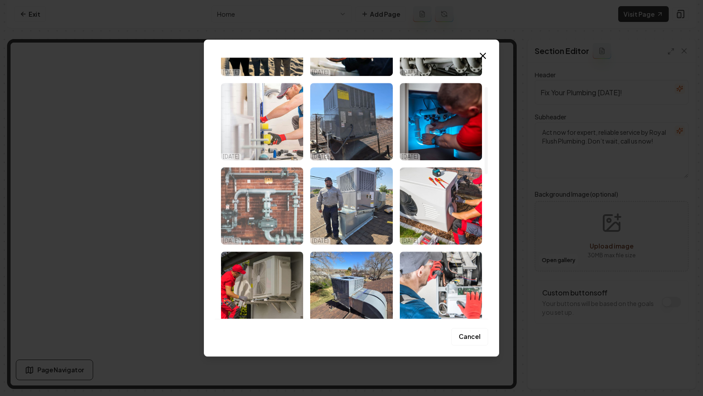
click at [274, 210] on img "Select image image_68e5853b5c7cd75eb8e2952d.jpg" at bounding box center [262, 205] width 82 height 77
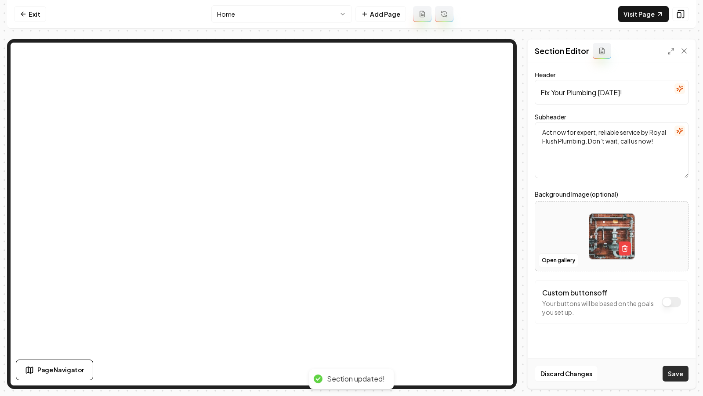
click at [674, 372] on button "Save" at bounding box center [675, 374] width 26 height 16
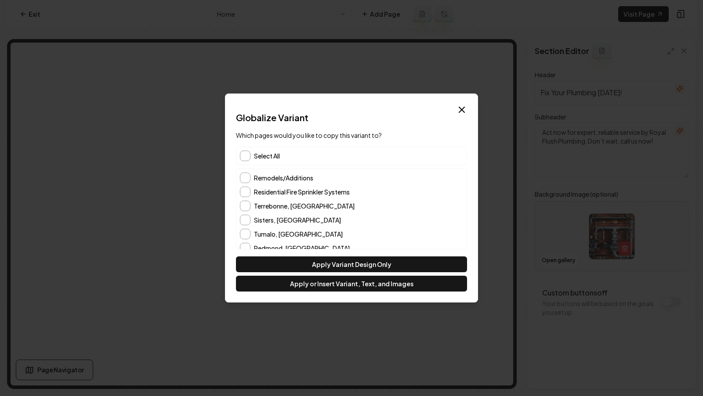
click at [256, 158] on span "Select All" at bounding box center [267, 155] width 26 height 9
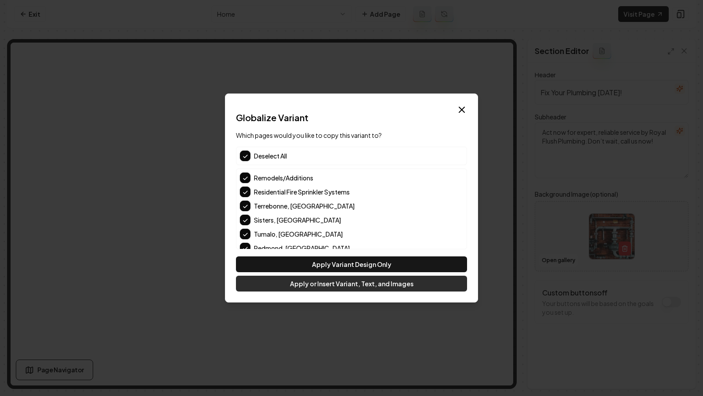
click at [337, 287] on button "Apply or Insert Variant, Text, and Images" at bounding box center [351, 284] width 231 height 16
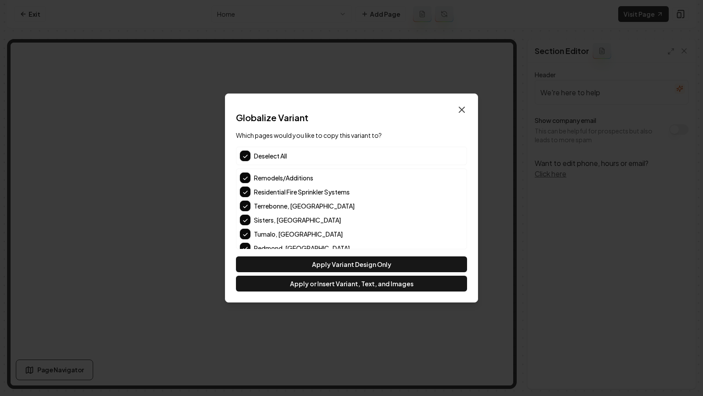
click at [460, 113] on icon "button" at bounding box center [461, 110] width 11 height 11
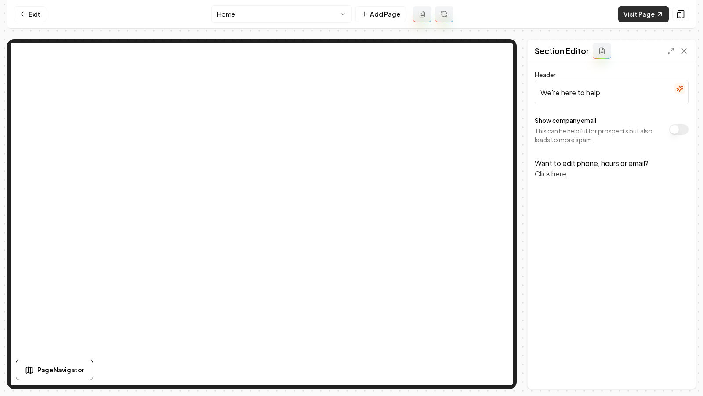
click at [632, 12] on link "Visit Page" at bounding box center [643, 14] width 50 height 16
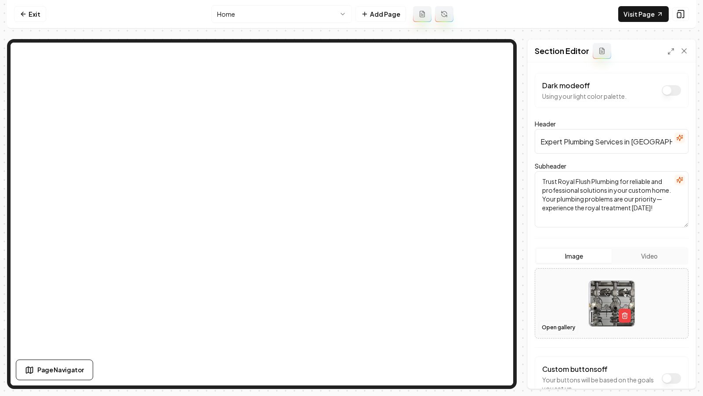
click at [551, 327] on button "Open gallery" at bounding box center [558, 328] width 40 height 14
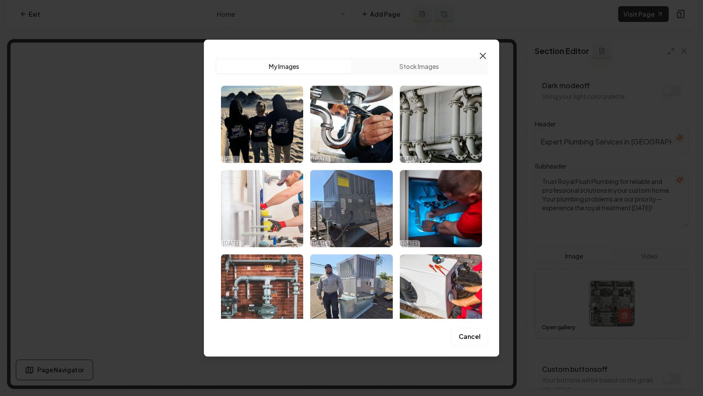
click at [485, 53] on icon "button" at bounding box center [482, 55] width 5 height 5
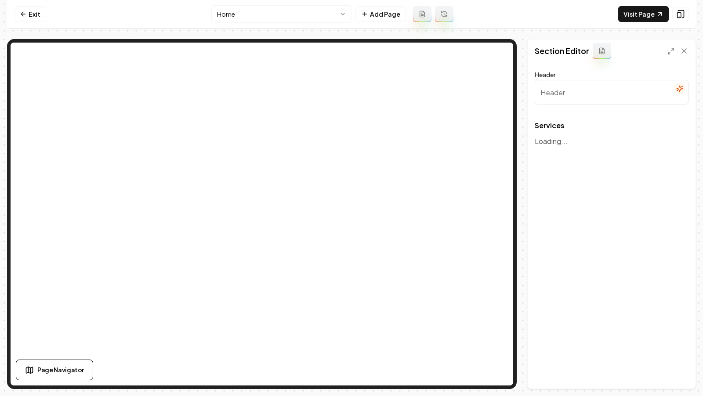
click at [267, 14] on html "Computer Required This feature is only available on a computer. Please switch t…" at bounding box center [351, 198] width 703 height 396
type input "Our Plumbing Royalty Services"
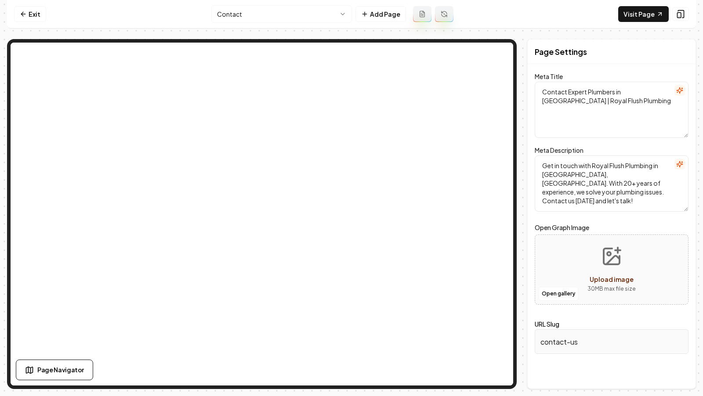
click at [263, 14] on html "Computer Required This feature is only available on a computer. Please switch t…" at bounding box center [351, 198] width 703 height 396
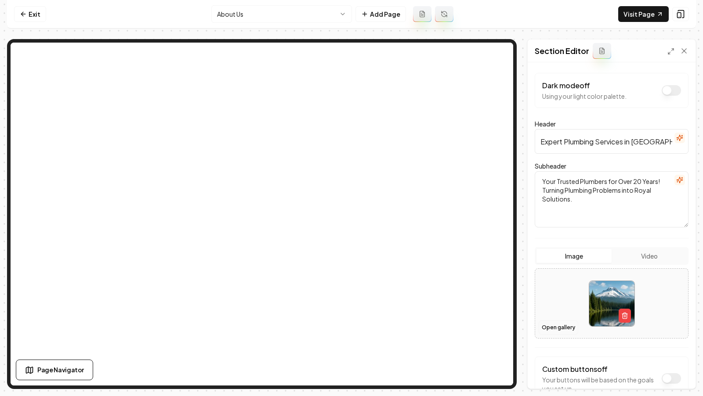
click at [556, 327] on button "Open gallery" at bounding box center [558, 328] width 40 height 14
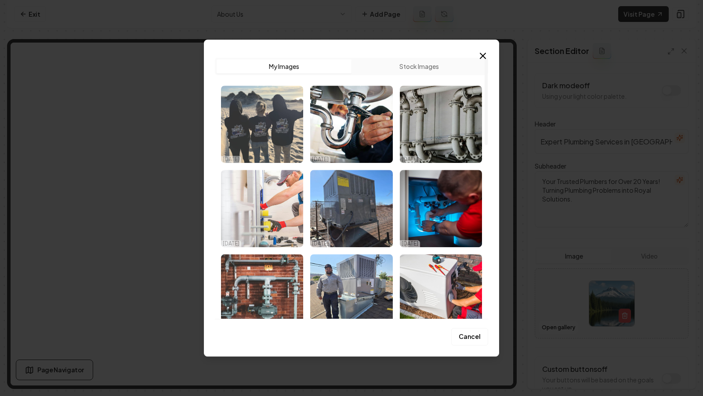
click at [267, 133] on img "Select image image_68e5878f5c7cd75eb8ed79eb.jpg" at bounding box center [262, 124] width 82 height 77
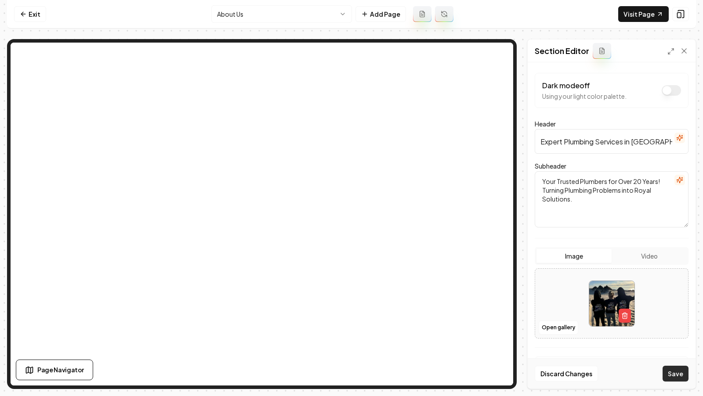
click at [674, 374] on button "Save" at bounding box center [675, 374] width 26 height 16
click at [260, 14] on html "Computer Required This feature is only available on a computer. Please switch t…" at bounding box center [351, 198] width 703 height 396
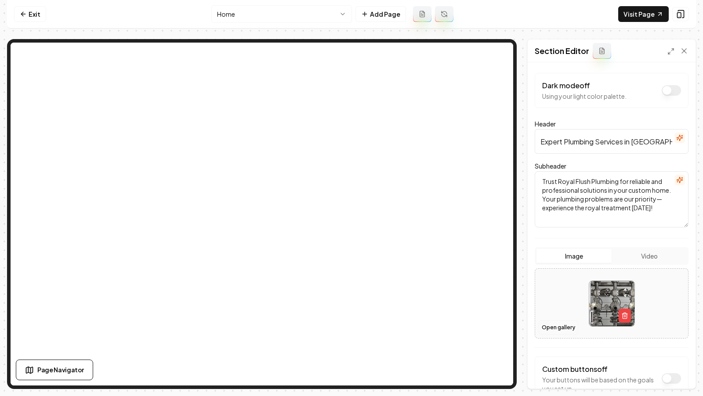
click at [554, 324] on button "Open gallery" at bounding box center [558, 328] width 40 height 14
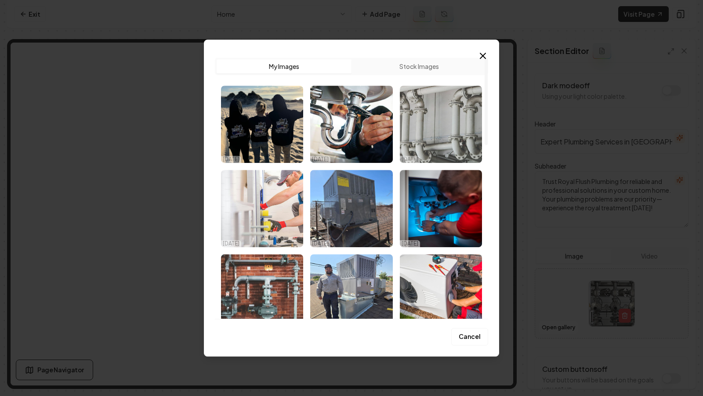
click at [463, 159] on img "Select image image_68e5853b5c7cd75eb8e294c5.jpg" at bounding box center [441, 124] width 82 height 77
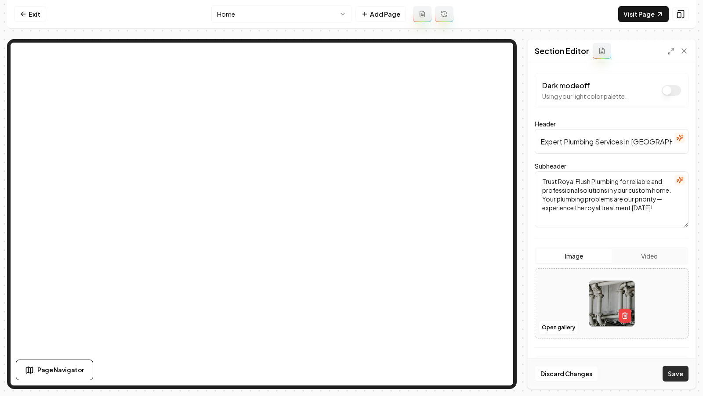
click at [668, 372] on button "Save" at bounding box center [675, 374] width 26 height 16
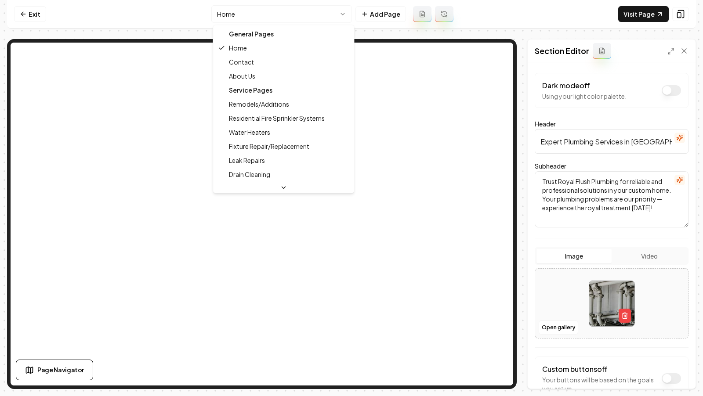
click at [332, 16] on html "Computer Required This feature is only available on a computer. Please switch t…" at bounding box center [351, 198] width 703 height 396
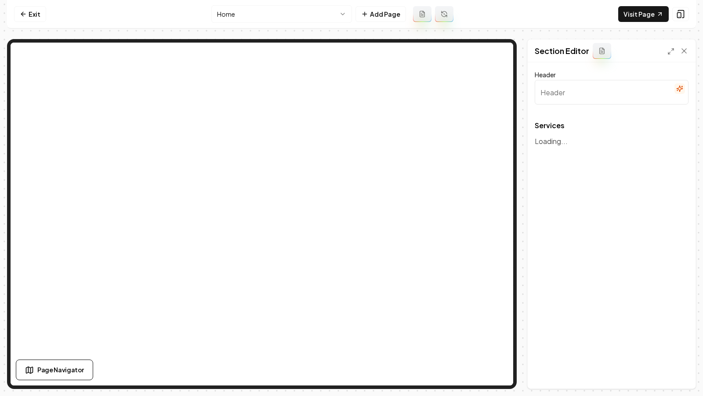
type input "Our Plumbing Royalty Services"
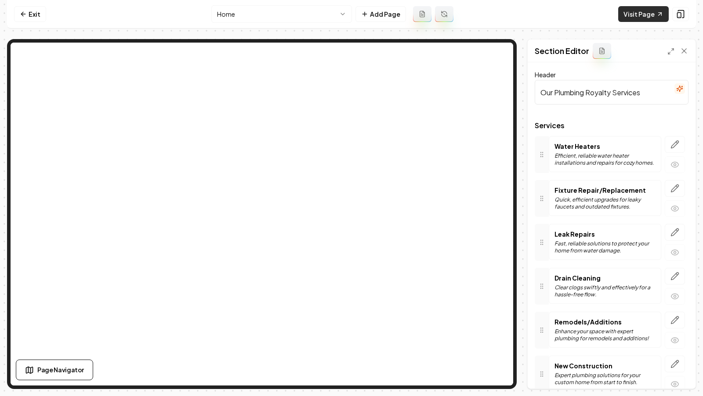
click at [643, 20] on link "Visit Page" at bounding box center [643, 14] width 50 height 16
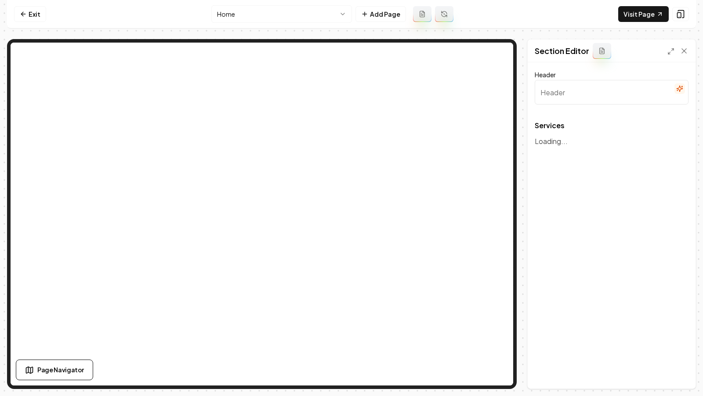
type input "Our Plumbing Royalty Services"
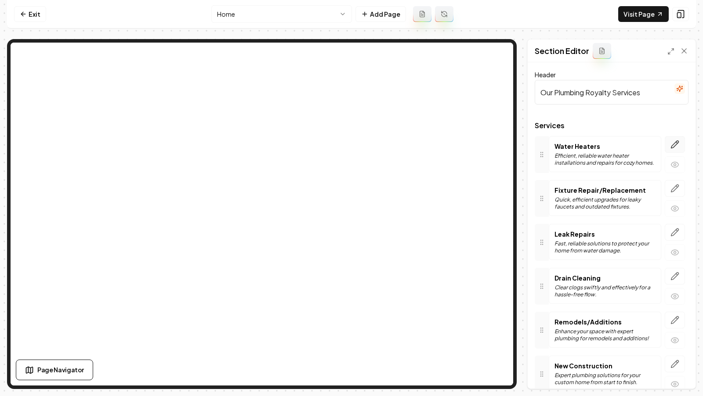
click at [673, 146] on icon "button" at bounding box center [674, 144] width 9 height 9
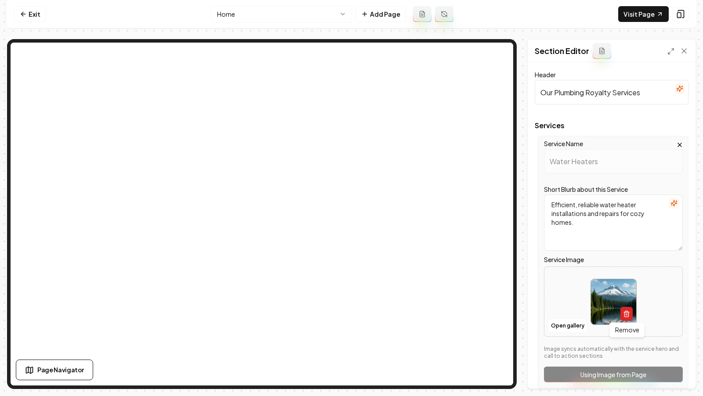
click at [628, 314] on icon "button" at bounding box center [626, 313] width 7 height 7
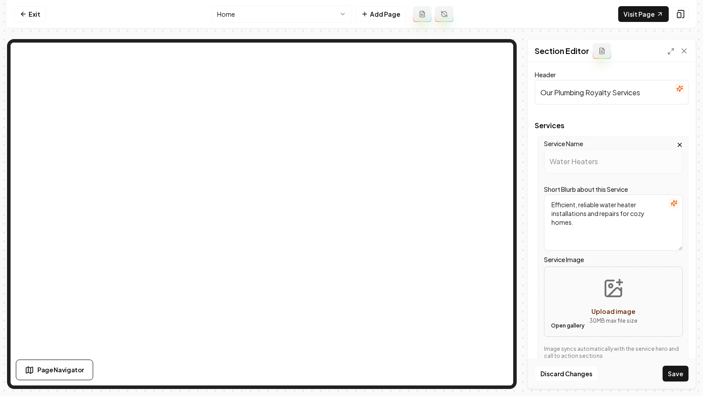
click at [577, 324] on button "Open gallery" at bounding box center [568, 326] width 40 height 14
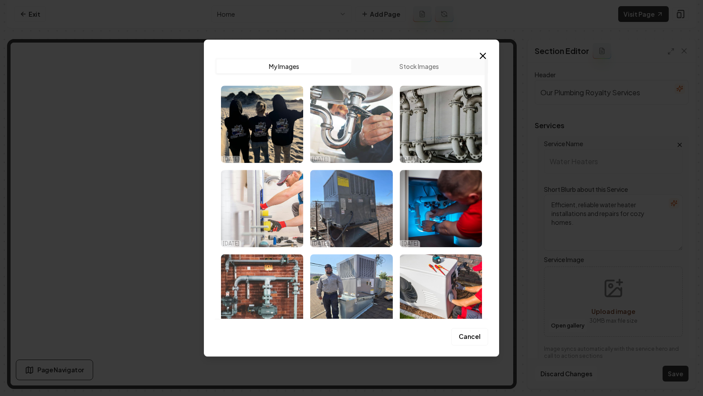
click at [362, 133] on img "Select image image_68e585435c7cd75eb8e2b247.jpg" at bounding box center [351, 124] width 82 height 77
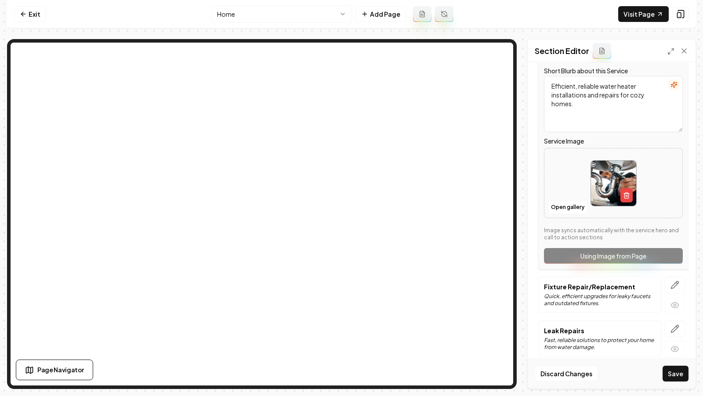
scroll to position [175, 0]
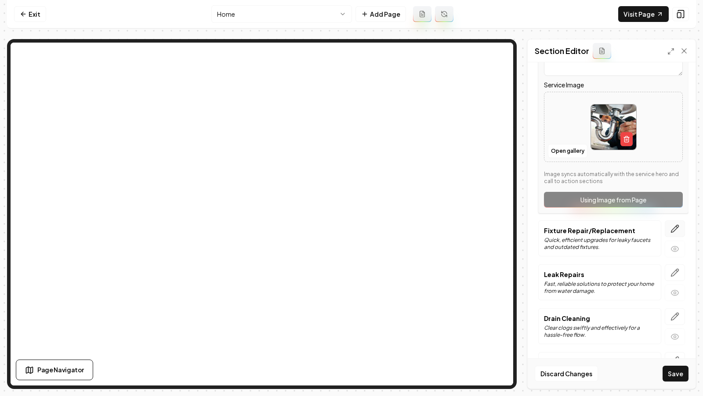
click at [674, 225] on icon "button" at bounding box center [674, 228] width 9 height 9
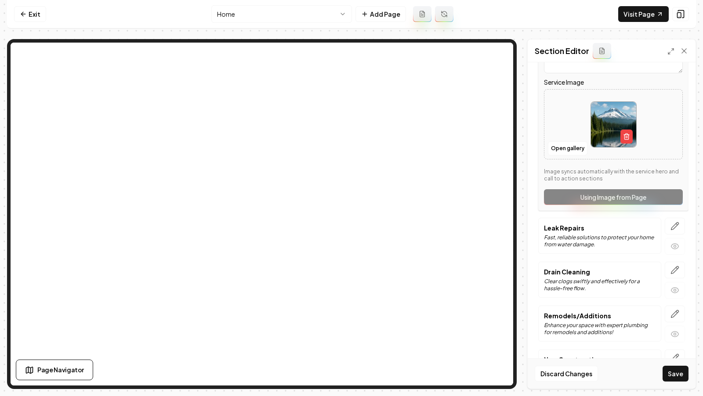
scroll to position [231, 0]
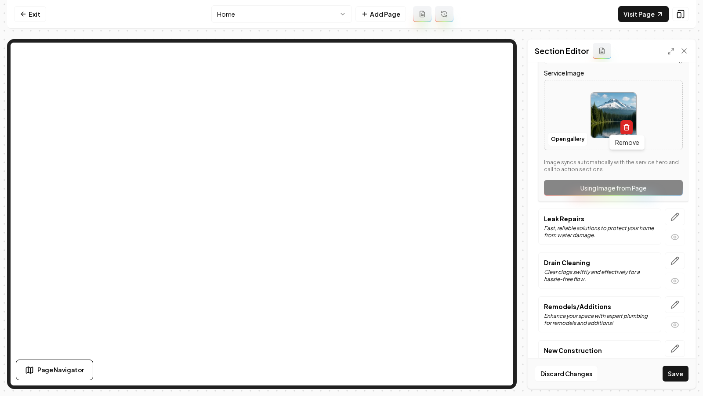
click at [627, 127] on line "button" at bounding box center [627, 128] width 0 height 2
click at [568, 137] on button "Open gallery" at bounding box center [568, 139] width 40 height 14
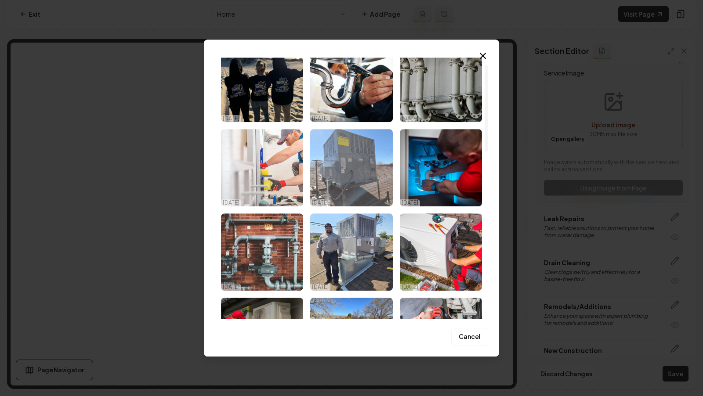
scroll to position [42, 0]
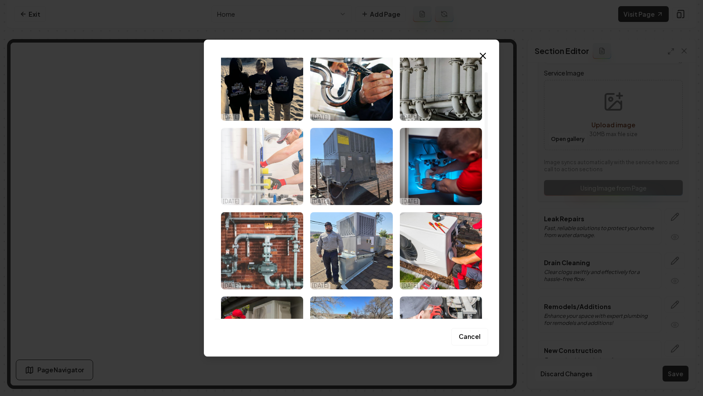
click at [280, 165] on img "Select image image_68e585425c7cd75eb8e2b030.jpg" at bounding box center [262, 166] width 82 height 77
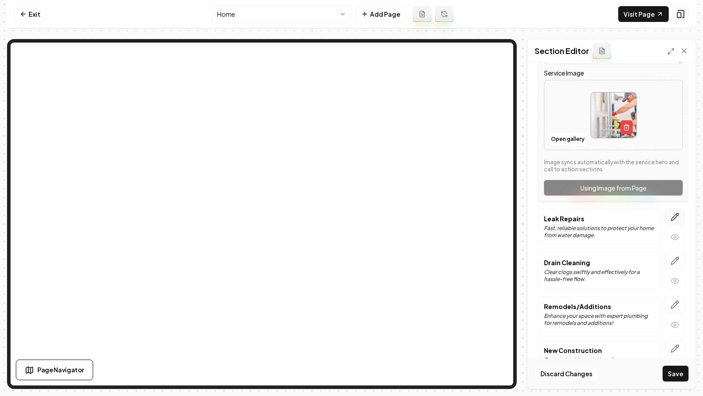
click at [675, 213] on icon "button" at bounding box center [674, 216] width 7 height 7
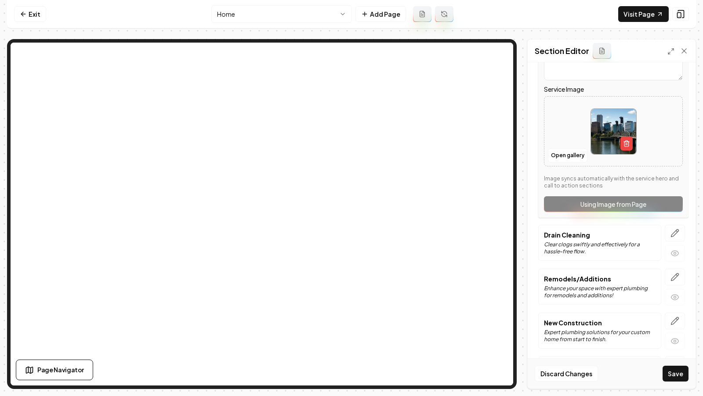
scroll to position [267, 0]
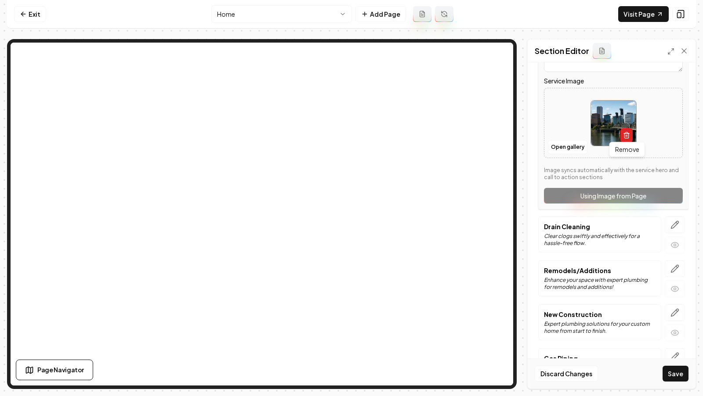
click at [624, 133] on icon "button" at bounding box center [626, 135] width 7 height 7
click at [559, 143] on button "Open gallery" at bounding box center [568, 147] width 40 height 14
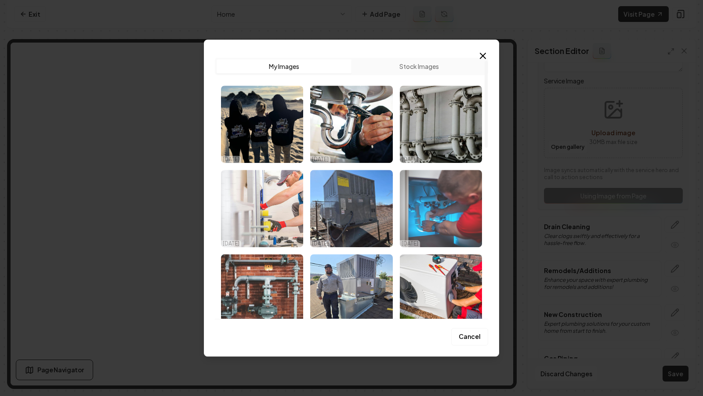
scroll to position [22, 0]
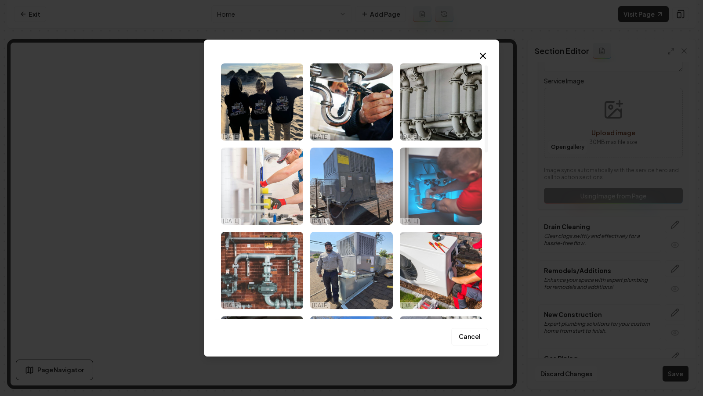
click at [456, 203] on img "Select image image_68e5853b5c7cd75eb8e2951a.jpg" at bounding box center [441, 186] width 82 height 77
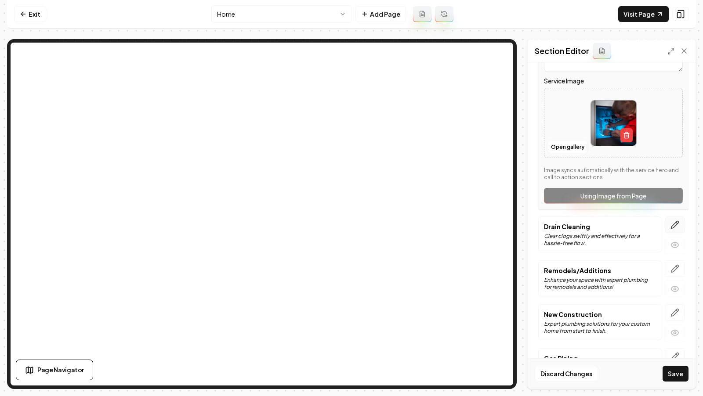
click at [675, 225] on icon "button" at bounding box center [674, 224] width 9 height 9
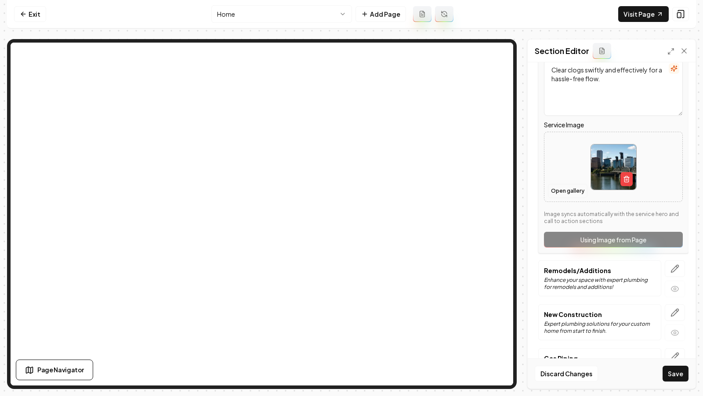
click at [567, 189] on button "Open gallery" at bounding box center [568, 191] width 40 height 14
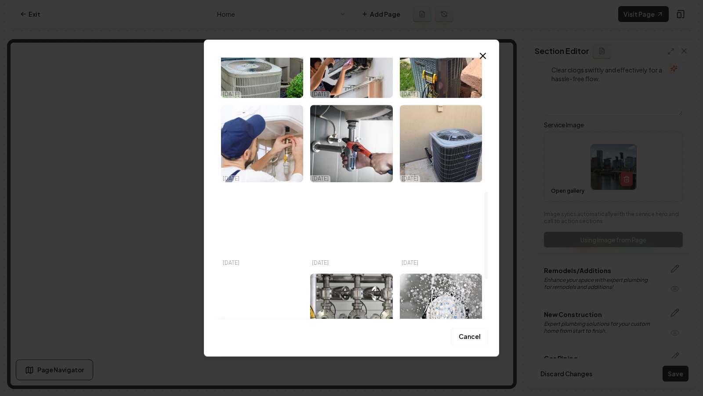
scroll to position [489, 0]
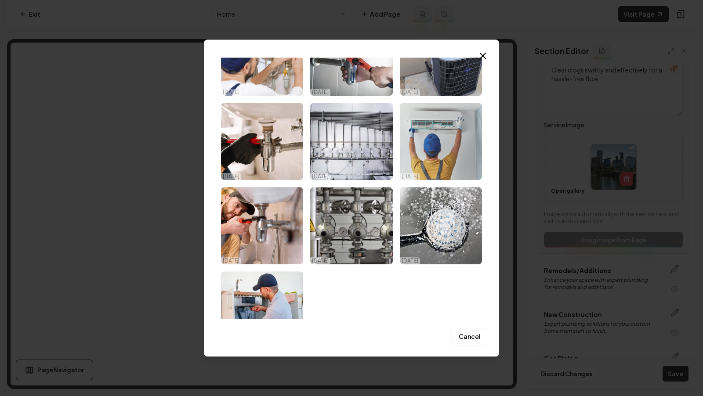
drag, startPoint x: 470, startPoint y: 335, endPoint x: 480, endPoint y: 340, distance: 11.0
click at [475, 338] on button "Cancel" at bounding box center [469, 337] width 37 height 18
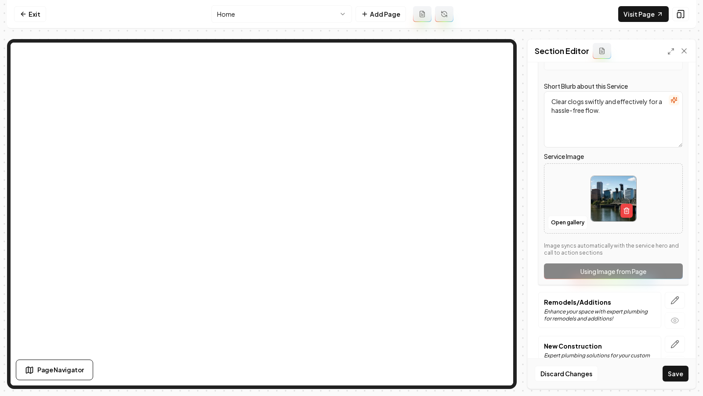
scroll to position [235, 0]
click at [624, 207] on icon "button" at bounding box center [626, 210] width 7 height 7
click at [672, 380] on button "Save" at bounding box center [675, 374] width 26 height 16
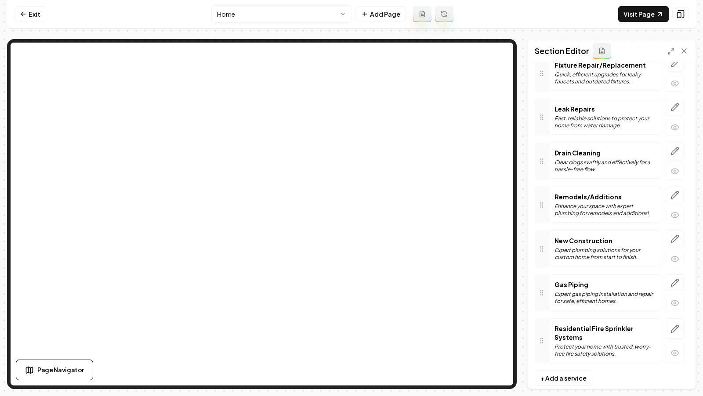
scroll to position [0, 0]
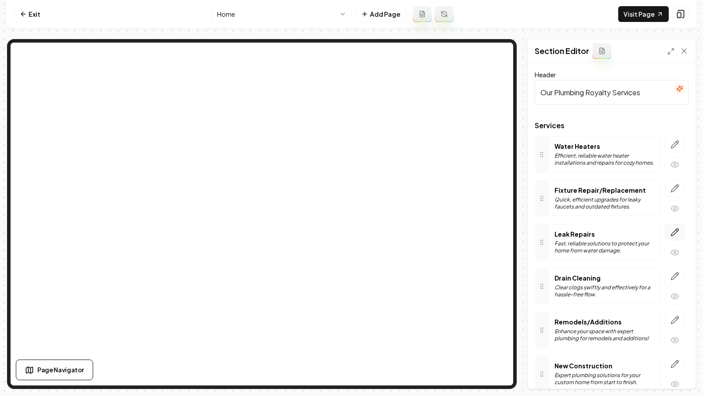
click at [675, 233] on icon "button" at bounding box center [674, 232] width 9 height 9
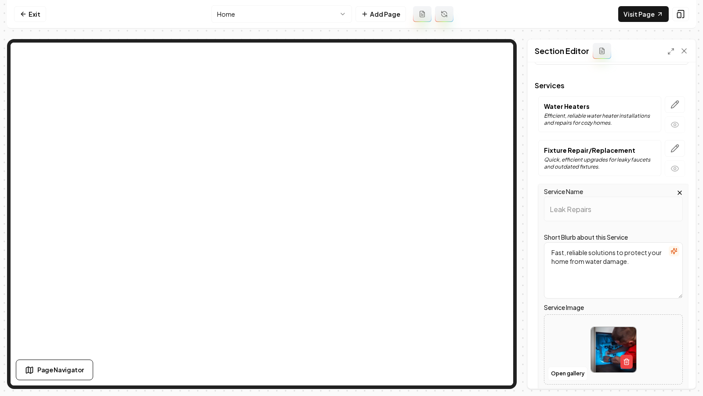
scroll to position [38, 0]
click at [677, 148] on icon "button" at bounding box center [674, 150] width 9 height 9
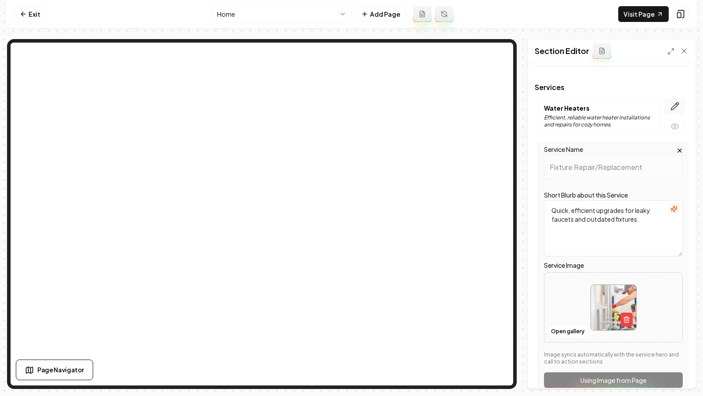
click at [673, 104] on icon "button" at bounding box center [674, 106] width 9 height 9
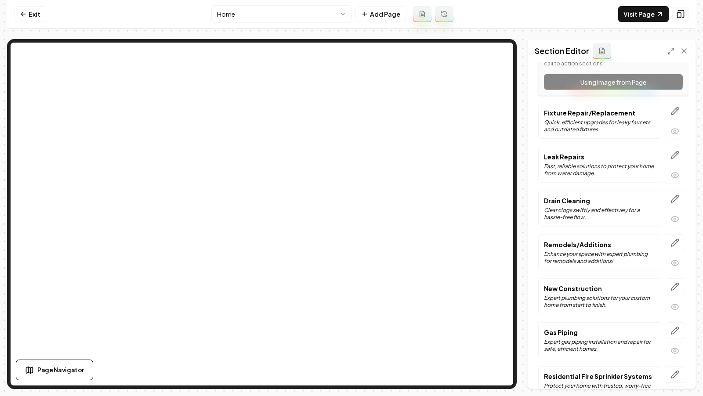
scroll to position [292, 0]
click at [672, 199] on icon "button" at bounding box center [674, 199] width 9 height 9
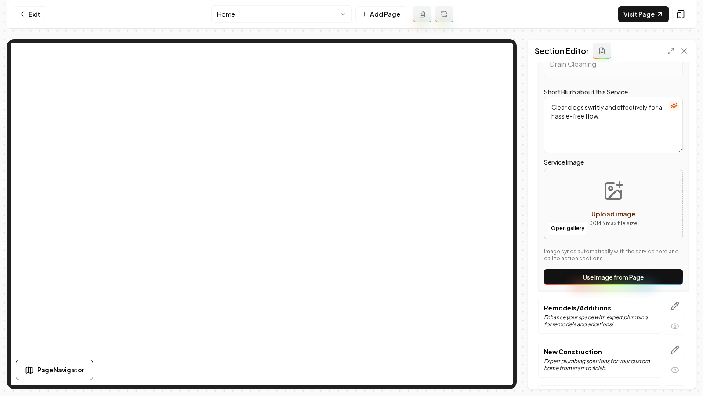
scroll to position [219, 0]
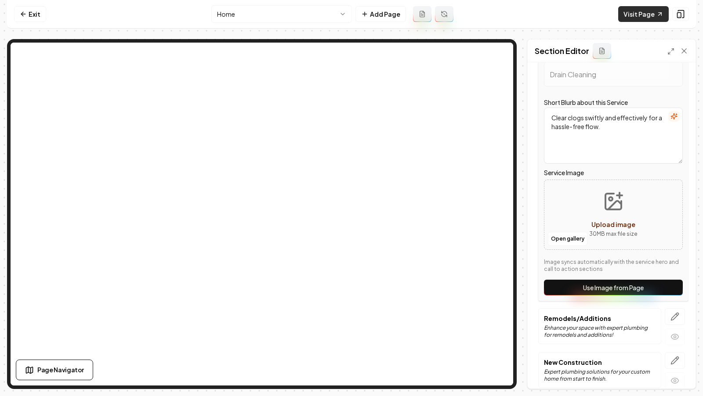
click at [638, 9] on link "Visit Page" at bounding box center [643, 14] width 50 height 16
click at [561, 236] on button "Open gallery" at bounding box center [568, 239] width 40 height 14
click at [610, 201] on icon "Upload image" at bounding box center [612, 201] width 21 height 21
type input "**********"
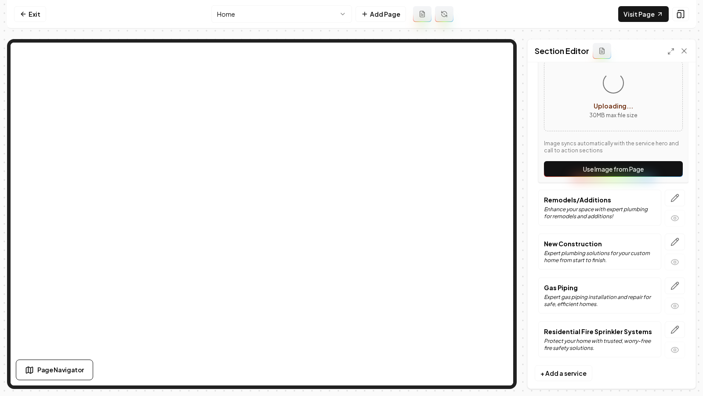
scroll to position [341, 0]
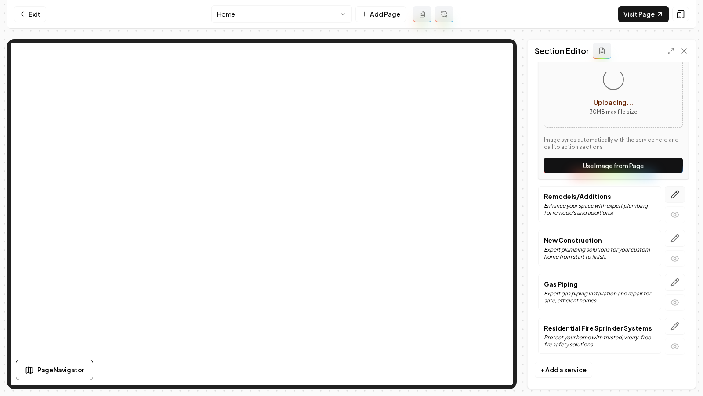
click at [669, 191] on button "button" at bounding box center [674, 194] width 20 height 17
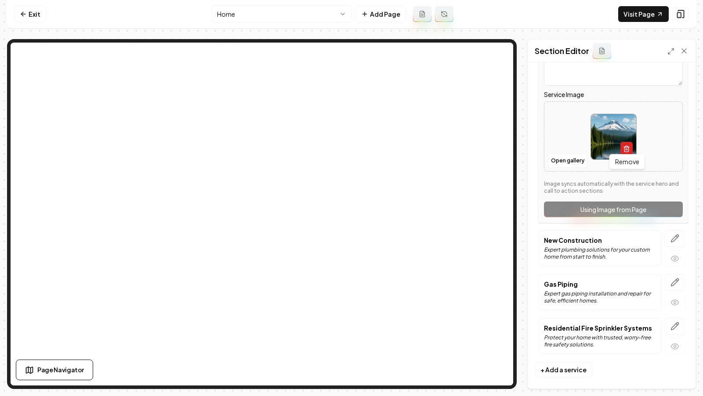
click at [628, 145] on icon "button" at bounding box center [626, 148] width 7 height 7
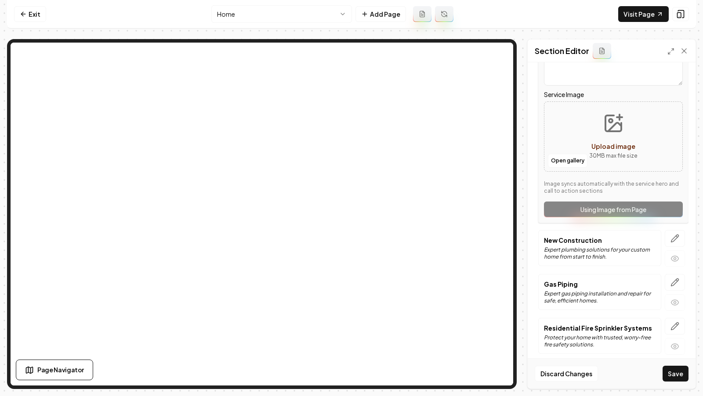
click at [617, 134] on button "Upload image 30 MB max file size" at bounding box center [613, 136] width 62 height 61
type input "**********"
click at [673, 235] on icon "button" at bounding box center [674, 238] width 7 height 7
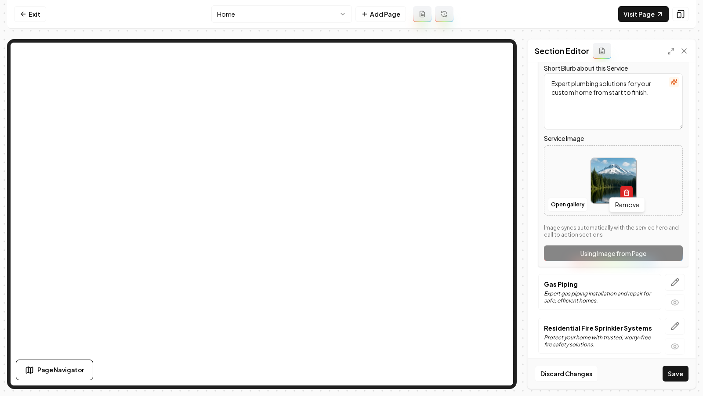
click at [624, 191] on icon "button" at bounding box center [626, 193] width 4 height 5
click at [617, 186] on span "Upload image" at bounding box center [613, 190] width 44 height 8
type input "**********"
click at [676, 278] on icon "button" at bounding box center [674, 282] width 9 height 9
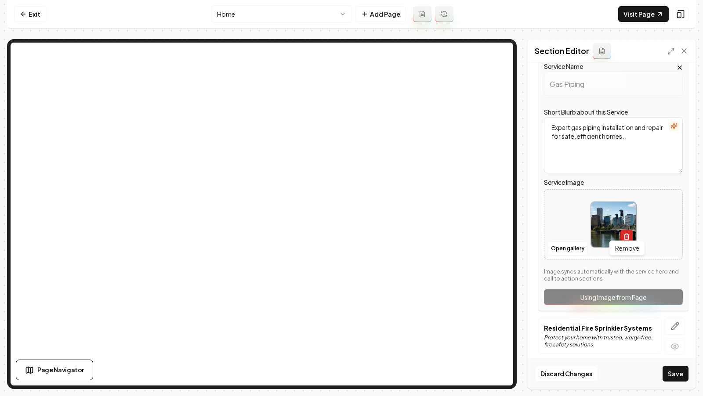
click at [626, 233] on icon "button" at bounding box center [626, 236] width 7 height 7
click at [610, 214] on icon "Upload image" at bounding box center [613, 211] width 16 height 16
type input "**********"
click at [673, 322] on icon "button" at bounding box center [674, 326] width 9 height 9
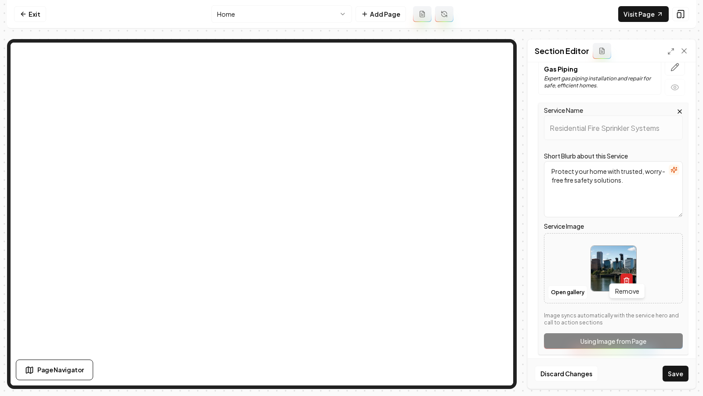
click at [629, 277] on icon "button" at bounding box center [626, 280] width 7 height 7
click at [571, 288] on button "Open gallery" at bounding box center [568, 292] width 40 height 14
click at [599, 263] on button "Upload image 30 MB max file size" at bounding box center [613, 268] width 62 height 61
type input "**********"
click at [669, 376] on button "Save" at bounding box center [675, 374] width 26 height 16
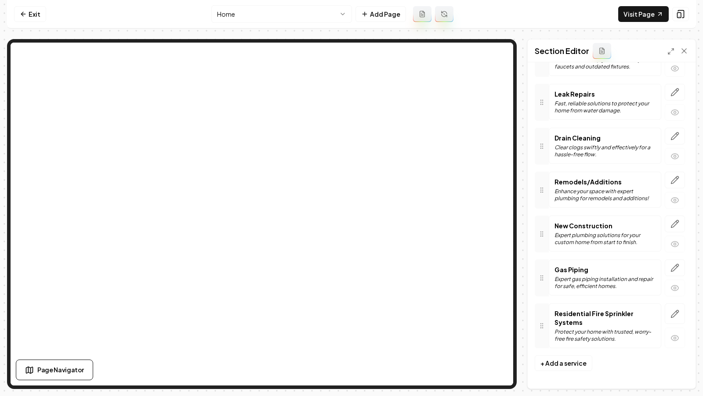
scroll to position [125, 0]
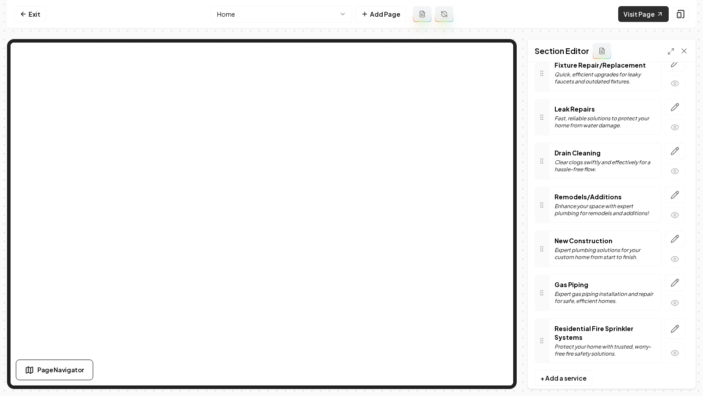
click at [633, 14] on link "Visit Page" at bounding box center [643, 14] width 50 height 16
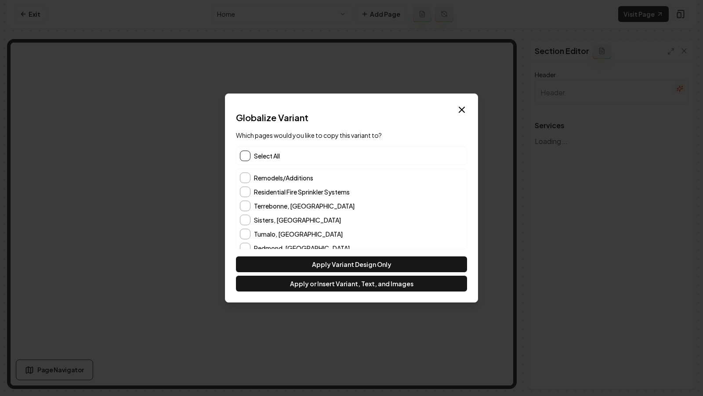
type input "Our Plumbing Royalty Services"
click at [243, 153] on button "button" at bounding box center [245, 156] width 11 height 11
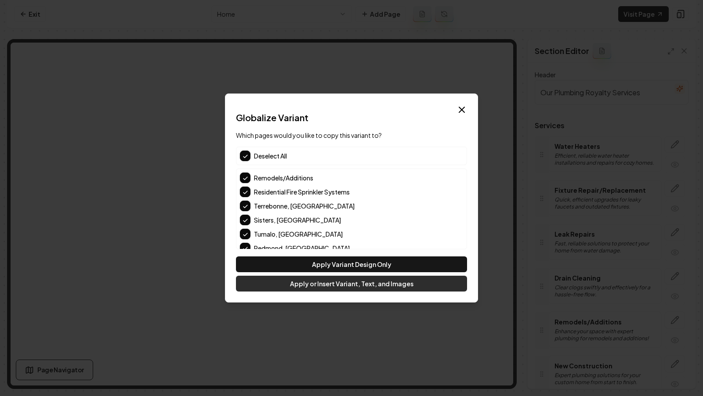
click at [333, 286] on button "Apply or Insert Variant, Text, and Images" at bounding box center [351, 284] width 231 height 16
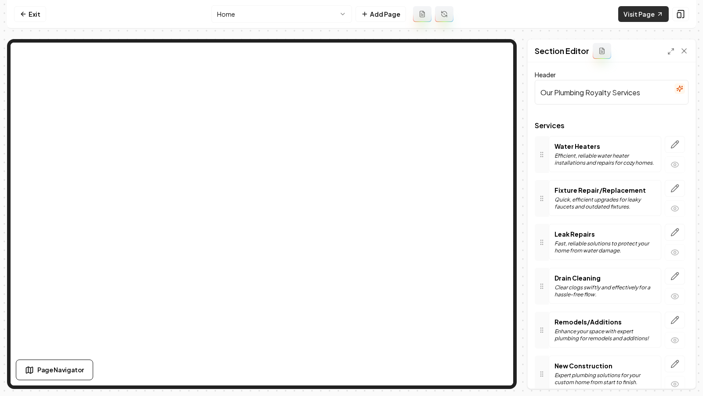
click at [651, 17] on link "Visit Page" at bounding box center [643, 14] width 50 height 16
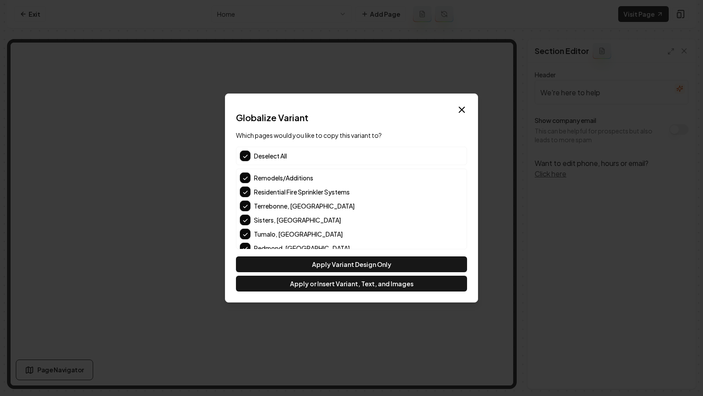
click at [241, 155] on button "button" at bounding box center [245, 156] width 11 height 11
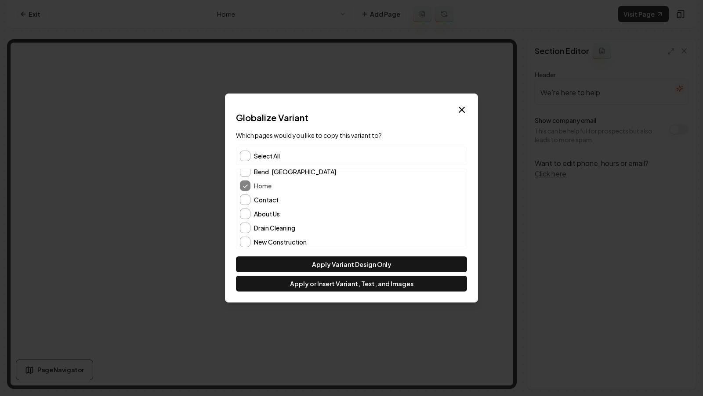
scroll to position [137, 0]
click at [248, 209] on button "About Us" at bounding box center [245, 209] width 11 height 11
click at [248, 199] on button "Contact" at bounding box center [245, 195] width 11 height 11
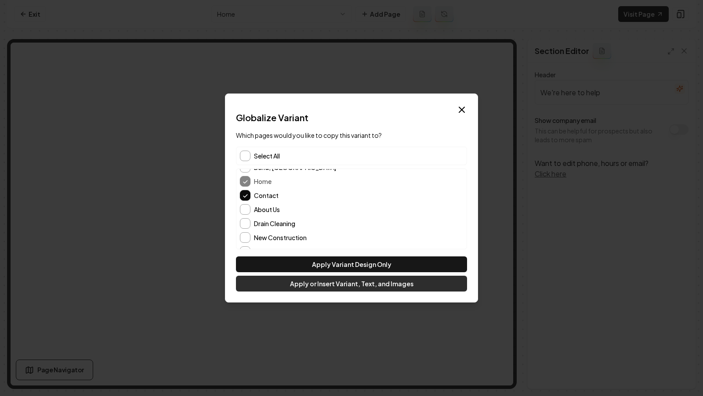
click at [309, 290] on button "Apply or Insert Variant, Text, and Images" at bounding box center [351, 284] width 231 height 16
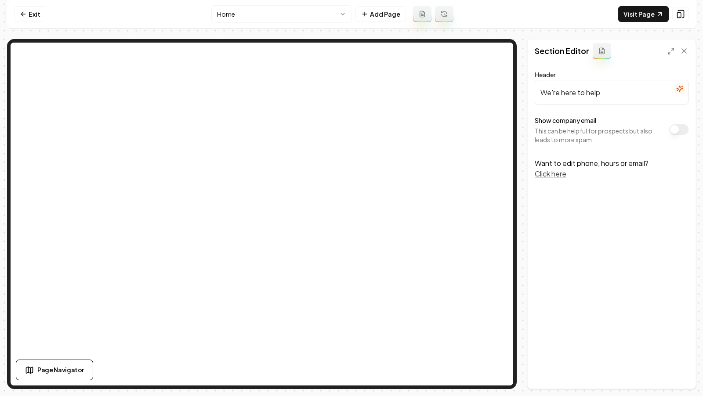
click at [636, 28] on div "Exit Home Add Page Visit Page Page Navigator Page Settings Section Editor Heade…" at bounding box center [351, 194] width 689 height 389
click at [636, 23] on nav "Exit Home Add Page Visit Page" at bounding box center [351, 14] width 689 height 29
click at [23, 16] on icon at bounding box center [22, 14] width 2 height 4
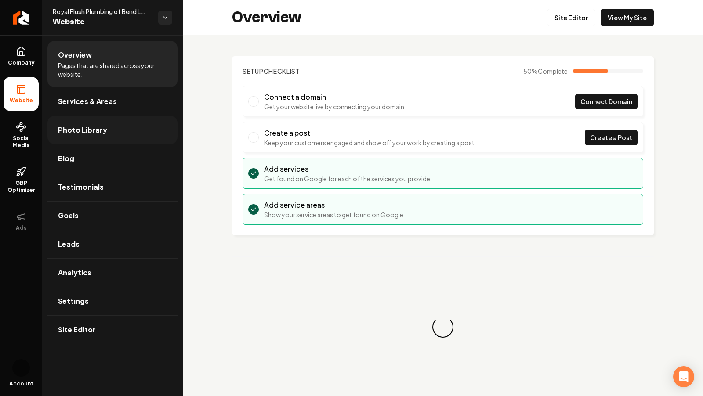
click at [79, 132] on span "Photo Library" at bounding box center [82, 130] width 49 height 11
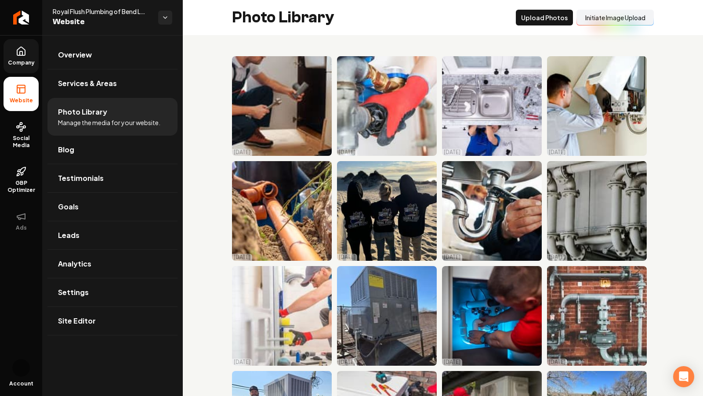
click at [23, 59] on span "Company" at bounding box center [21, 62] width 34 height 7
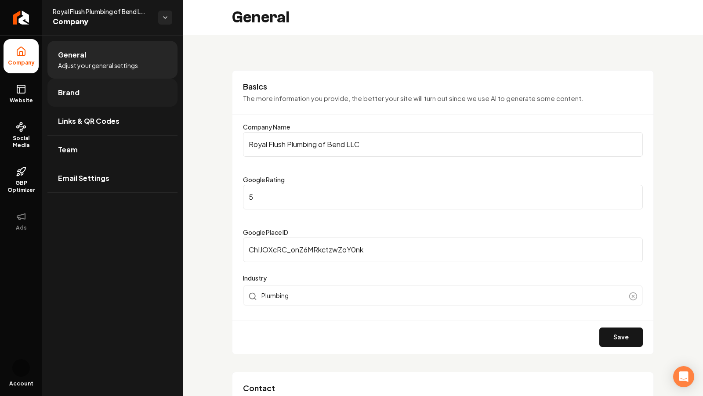
click at [56, 89] on link "Brand" at bounding box center [112, 93] width 130 height 28
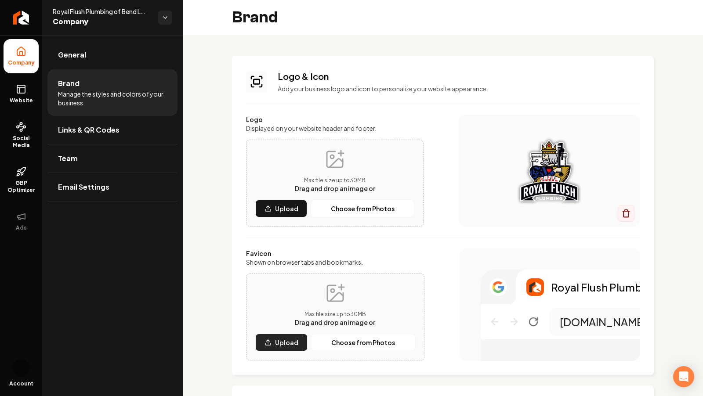
click at [281, 342] on p "Upload" at bounding box center [286, 342] width 23 height 9
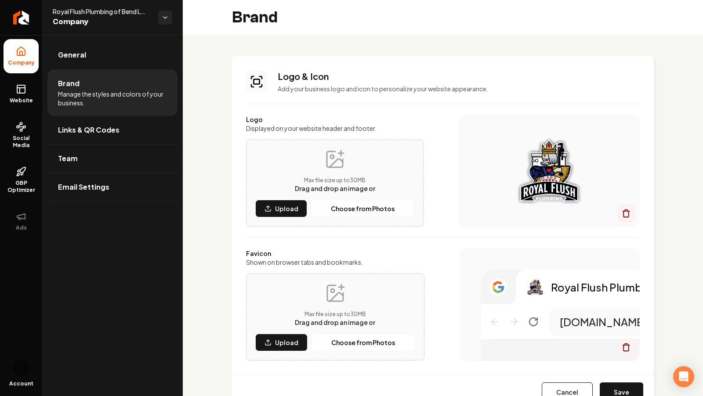
scroll to position [45, 0]
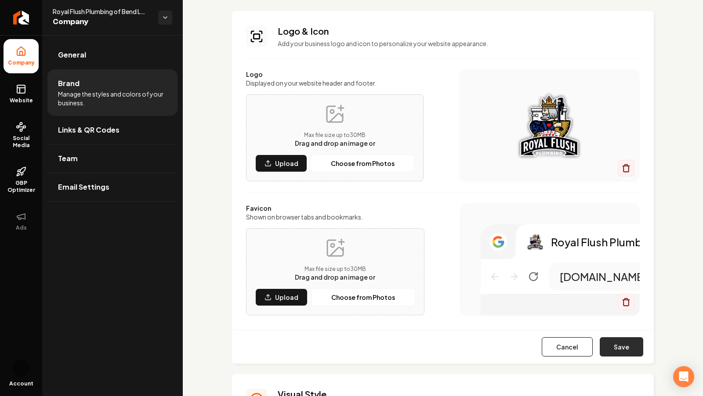
click at [626, 353] on button "Save" at bounding box center [620, 346] width 43 height 19
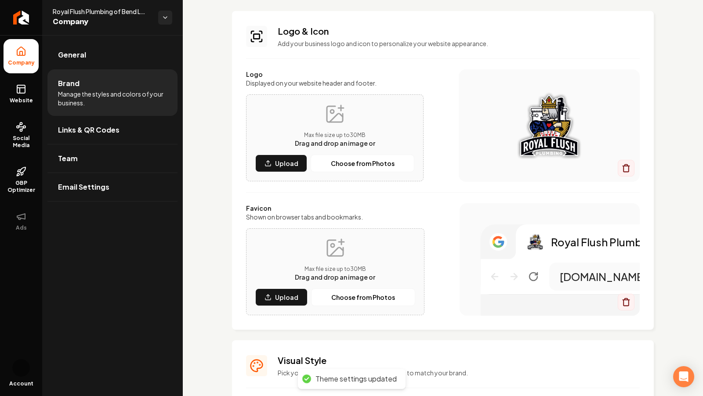
scroll to position [0, 0]
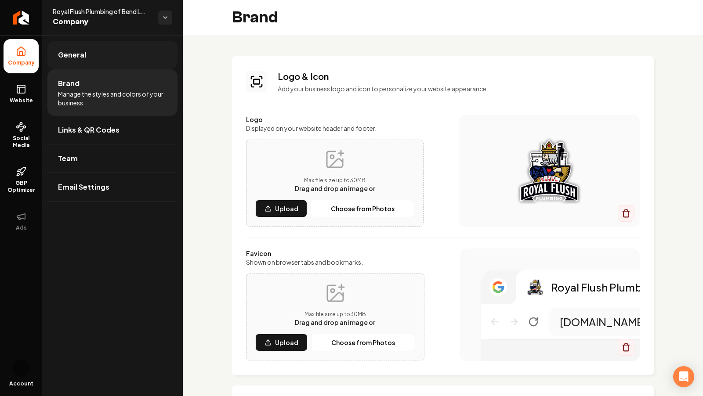
click at [71, 60] on span "General" at bounding box center [72, 55] width 28 height 11
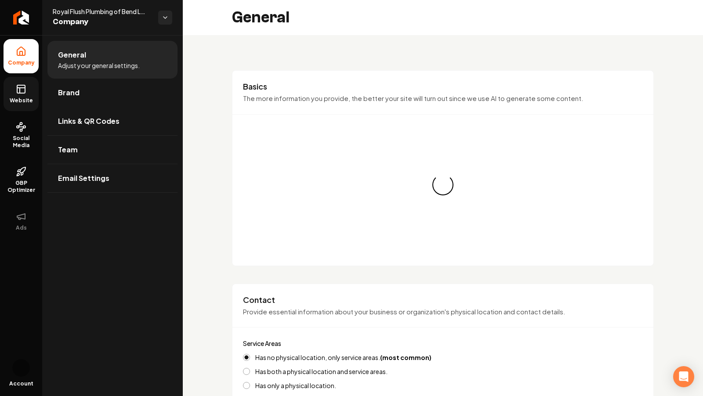
click at [17, 92] on rect at bounding box center [21, 89] width 8 height 8
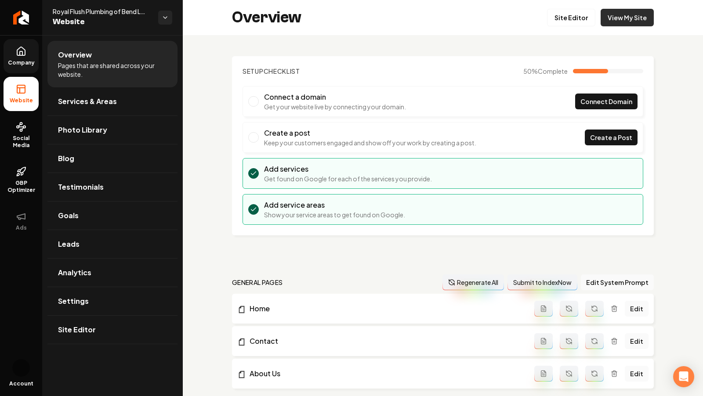
click at [610, 14] on link "View My Site" at bounding box center [626, 18] width 53 height 18
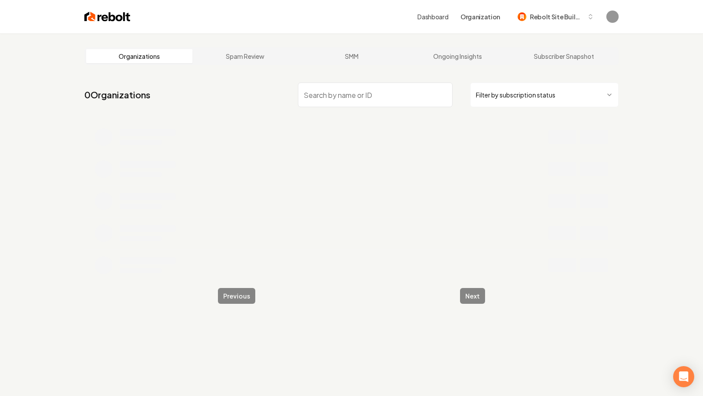
click at [328, 85] on input "search" at bounding box center [375, 95] width 155 height 25
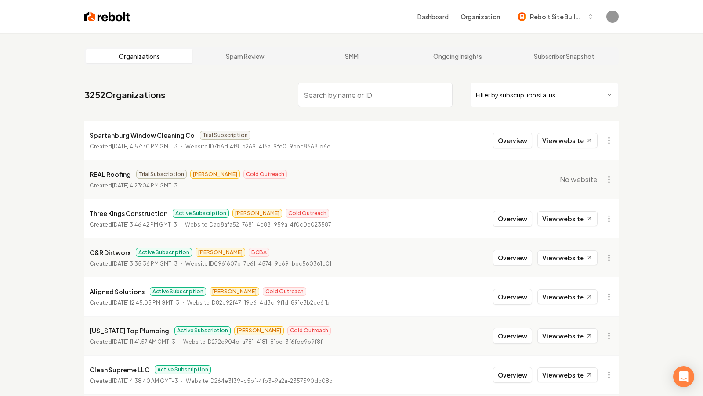
paste input "TRoman Landscaping"
type input "TRoman Landscaping"
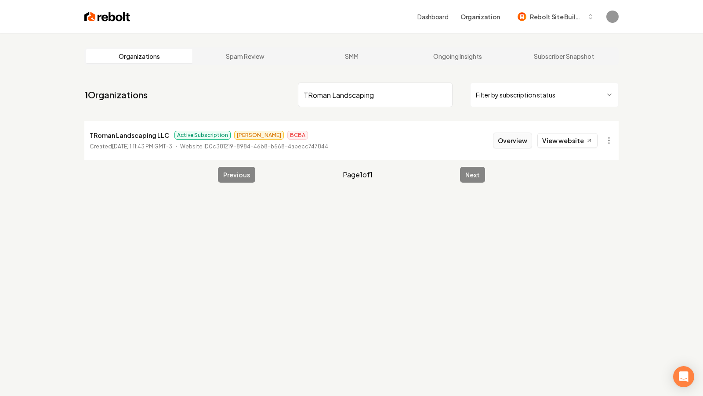
click at [510, 141] on button "Overview" at bounding box center [512, 141] width 39 height 16
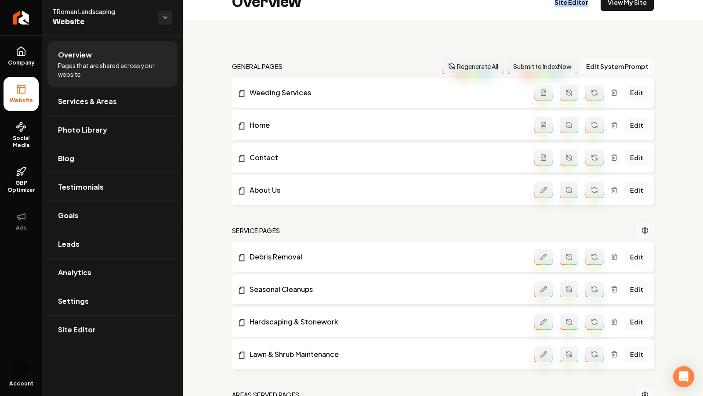
scroll to position [1, 0]
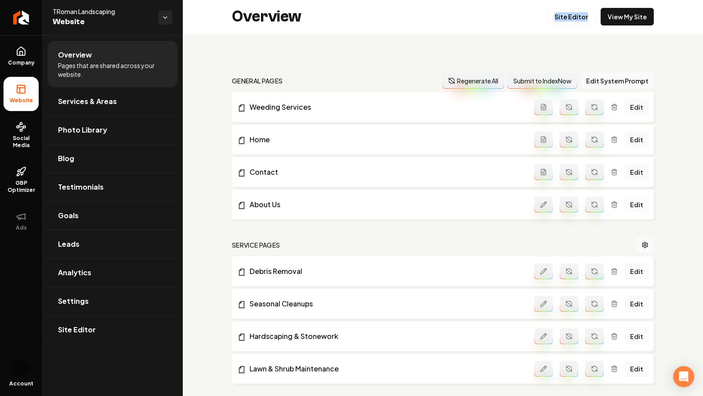
click at [639, 206] on link "Edit" at bounding box center [636, 205] width 24 height 16
click at [621, 82] on button "Edit System Prompt" at bounding box center [617, 82] width 73 height 16
click at [543, 80] on button "Submit to IndexNow" at bounding box center [542, 82] width 70 height 16
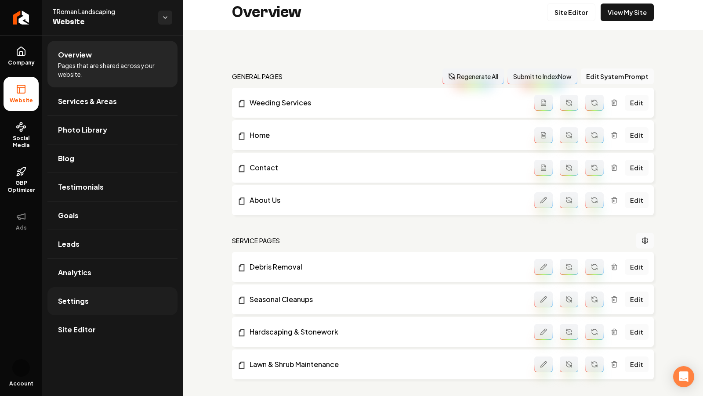
click at [98, 299] on link "Settings" at bounding box center [112, 301] width 130 height 28
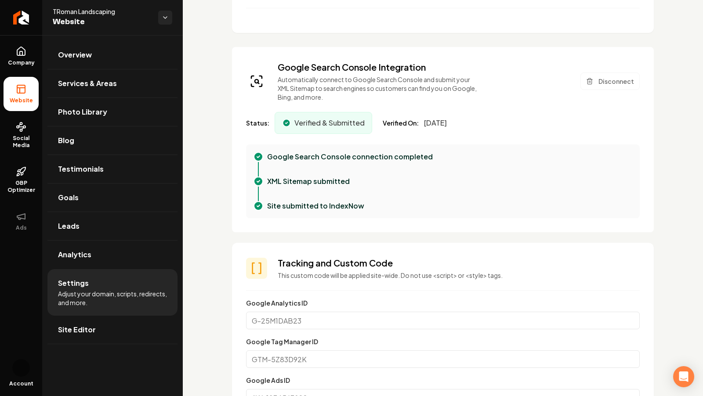
scroll to position [40, 0]
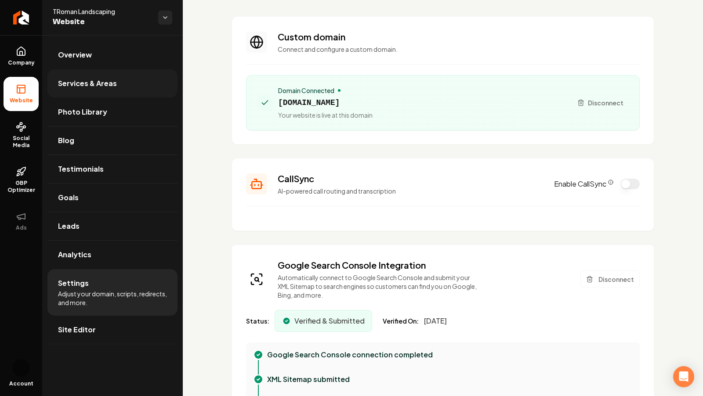
click at [93, 75] on link "Services & Areas" at bounding box center [112, 83] width 130 height 28
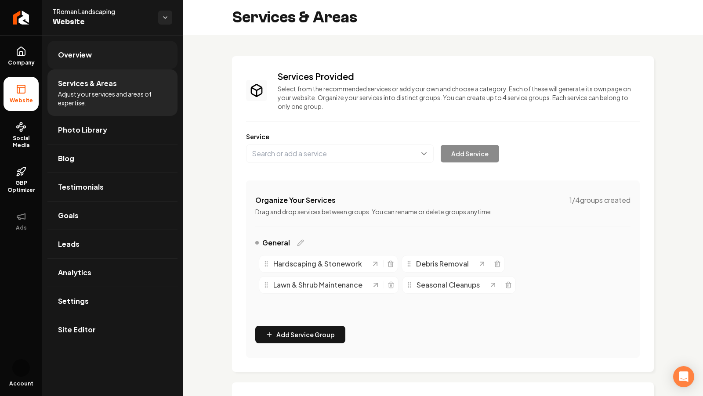
click at [65, 51] on span "Overview" at bounding box center [75, 55] width 34 height 11
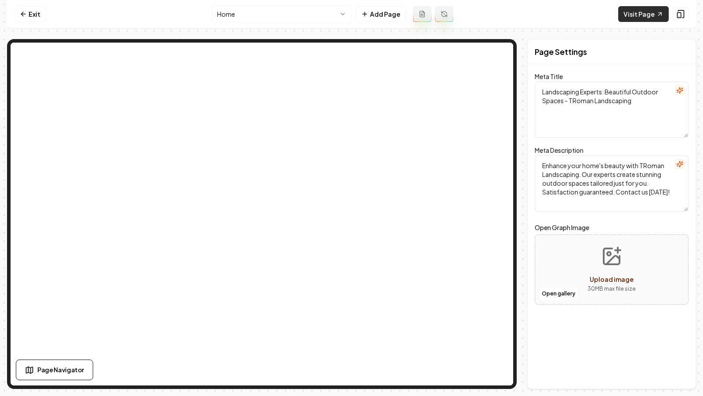
click at [632, 14] on link "Visit Page" at bounding box center [643, 14] width 50 height 16
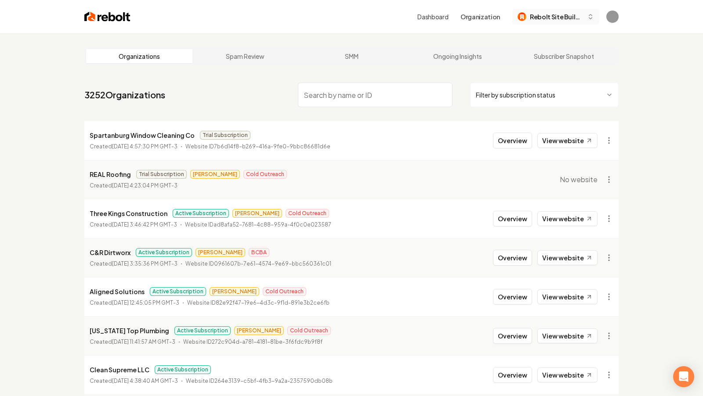
click at [566, 13] on span "Rebolt Site Builder" at bounding box center [557, 16] width 54 height 9
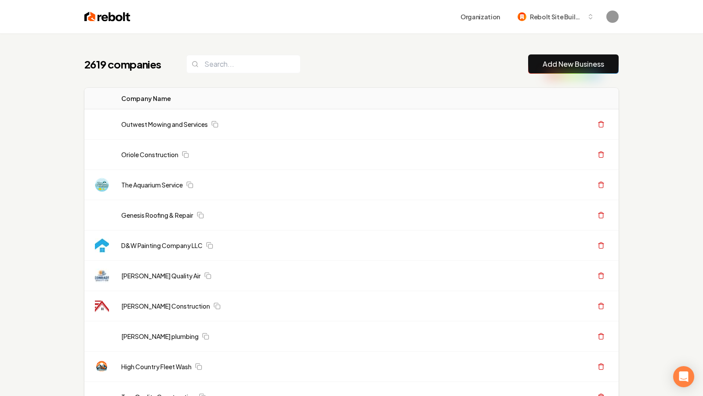
click at [555, 64] on link "Add New Business" at bounding box center [572, 64] width 61 height 11
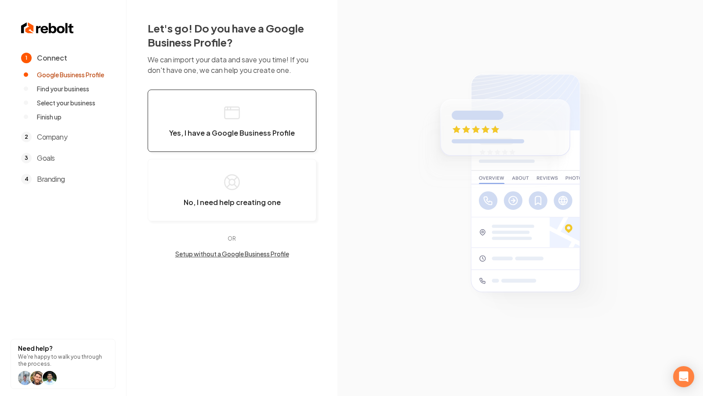
click at [227, 108] on icon "button" at bounding box center [227, 108] width 0 height 3
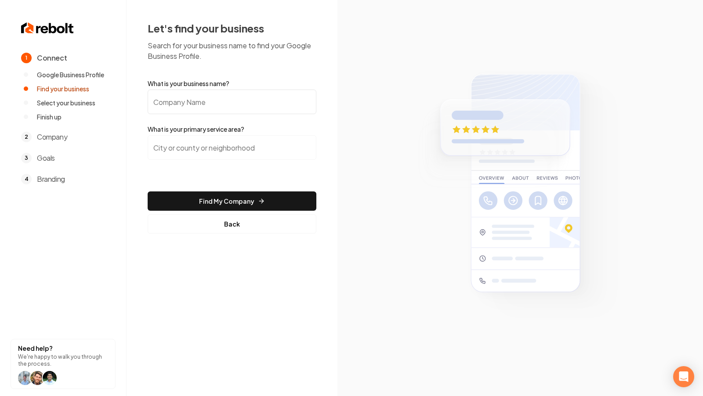
click at [227, 108] on input "What is your business name?" at bounding box center [232, 102] width 169 height 25
paste input "Your Favorite Night Light LLC."
type input "Your Favorite Night Light LLC."
click at [223, 147] on input "search" at bounding box center [232, 147] width 169 height 25
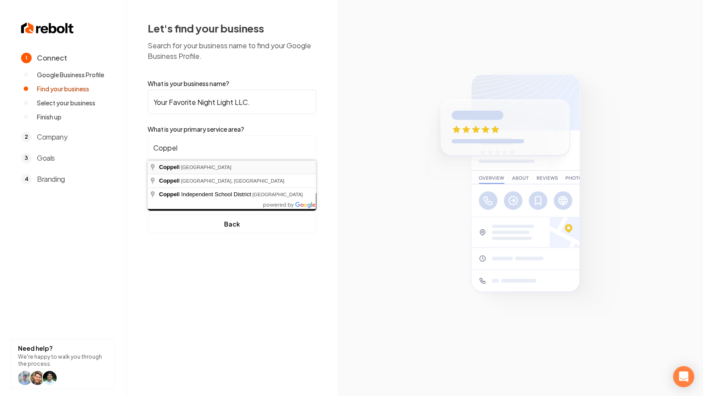
type input "[GEOGRAPHIC_DATA], [GEOGRAPHIC_DATA]"
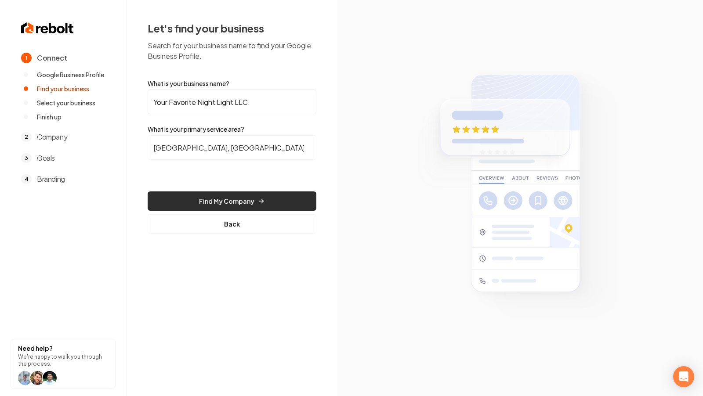
click at [218, 203] on button "Find My Company" at bounding box center [232, 200] width 169 height 19
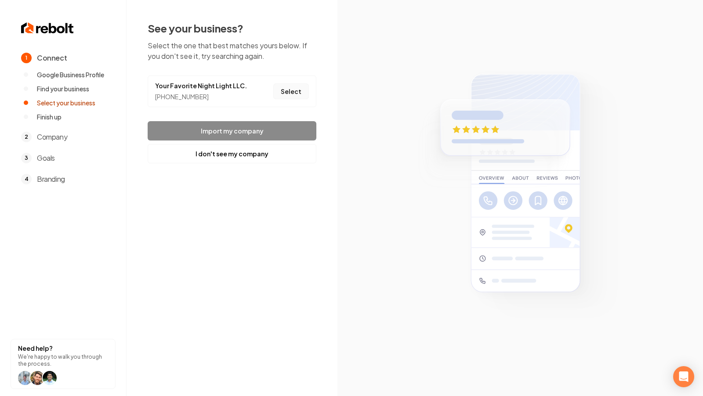
click at [290, 90] on button "Select" at bounding box center [291, 91] width 36 height 16
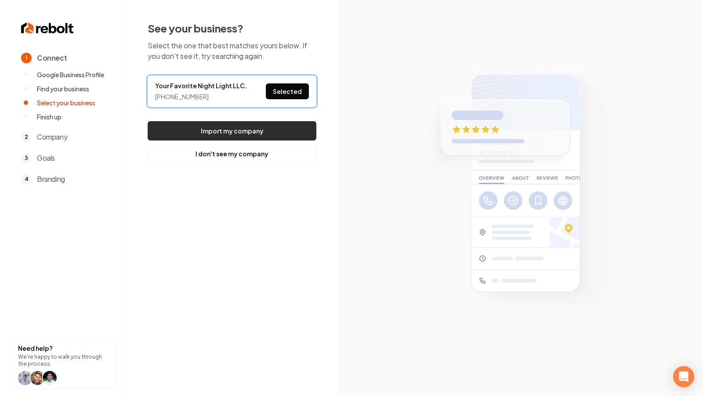
click at [265, 127] on button "Import my company" at bounding box center [232, 130] width 169 height 19
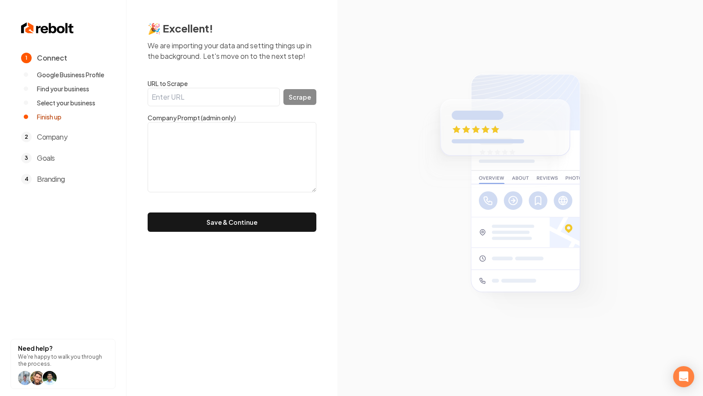
click at [209, 97] on input "URL to Scrape" at bounding box center [214, 97] width 132 height 18
paste input "https://yourfavoritenightlight.square.site/"
type input "https://yourfavoritenightlight.square.site/"
click at [301, 93] on button "Scrape" at bounding box center [299, 97] width 33 height 16
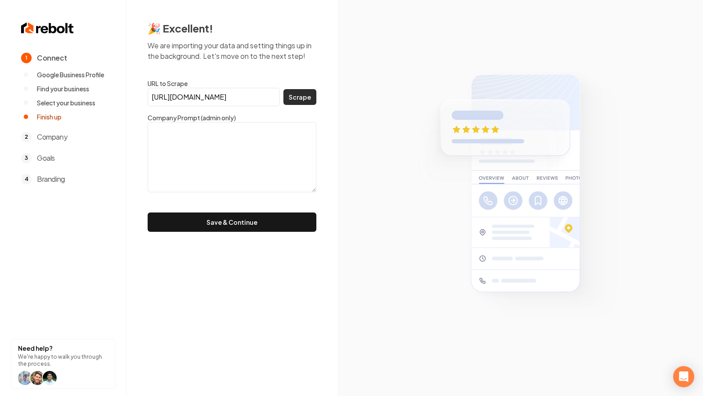
scroll to position [0, 0]
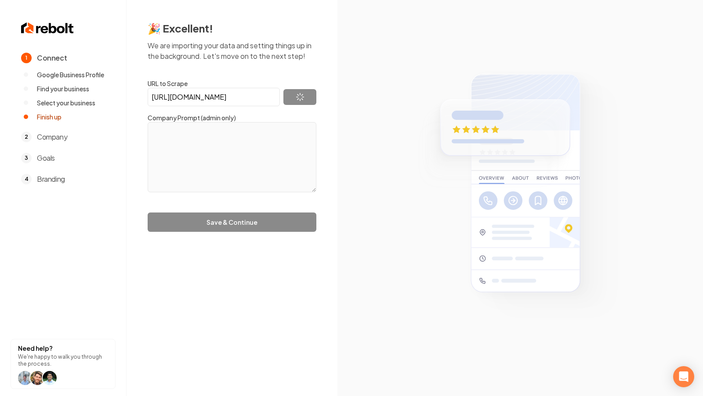
type textarea "Your Favorite Night Light LLC. is a professionally owned holiday lights service…"
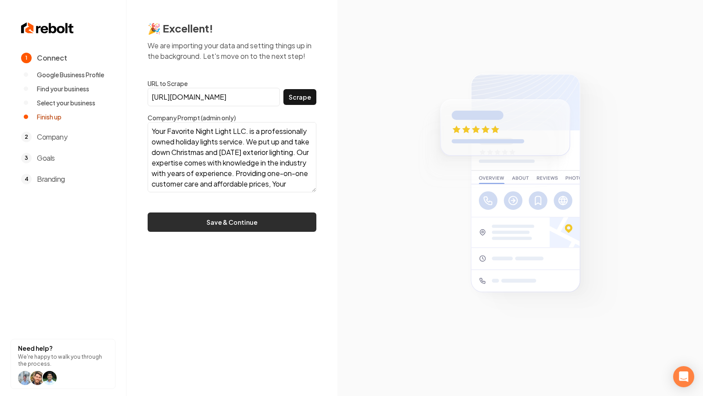
click at [249, 224] on button "Save & Continue" at bounding box center [232, 222] width 169 height 19
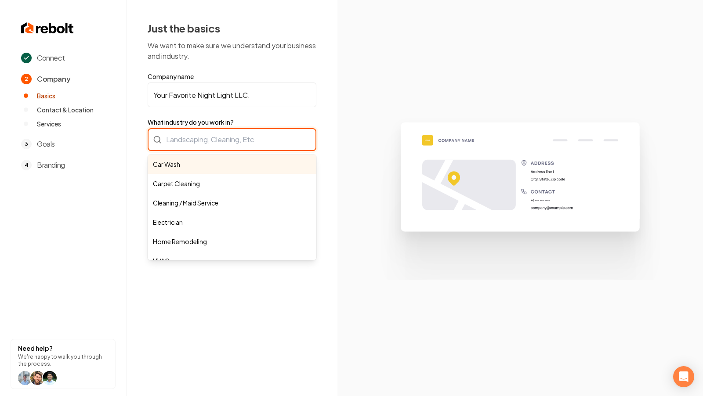
click at [221, 147] on div "Car Wash Carpet Cleaning Cleaning / Maid Service Electrician Home Remodeling HV…" at bounding box center [232, 139] width 169 height 23
click at [213, 141] on input "What industry do you work in?" at bounding box center [232, 139] width 169 height 23
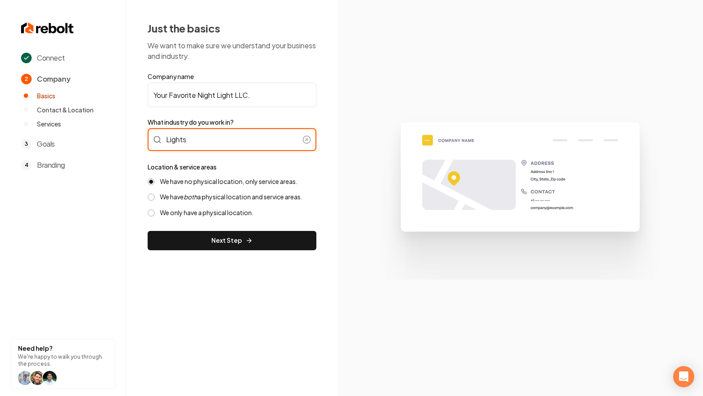
type input "Lights"
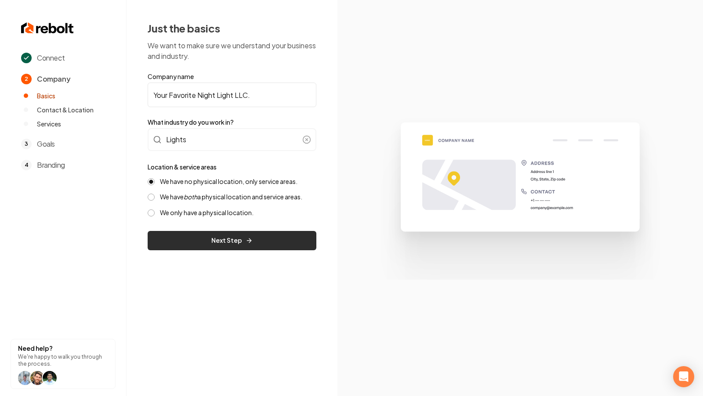
click at [255, 243] on button "Next Step" at bounding box center [232, 240] width 169 height 19
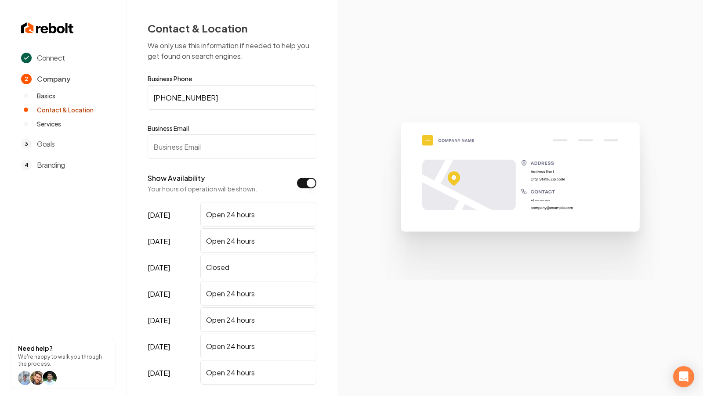
click at [279, 147] on input "Business Email" at bounding box center [232, 146] width 169 height 25
paste input "yourfavoritenightlight@gmail.com"
type input "yourfavoritenightlight@gmail.com"
click at [382, 152] on img at bounding box center [520, 197] width 304 height 163
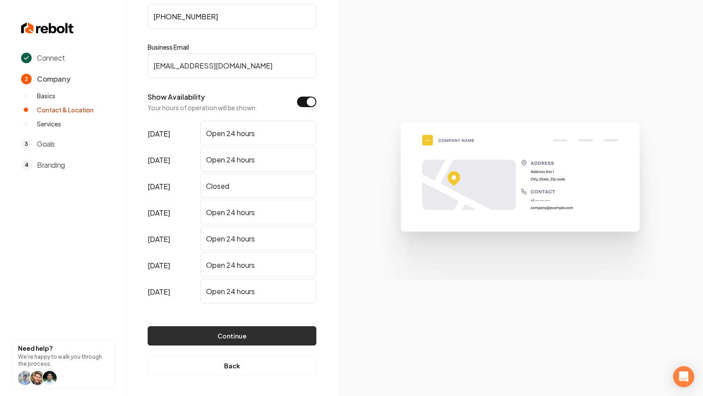
click at [229, 340] on button "Continue" at bounding box center [232, 335] width 169 height 19
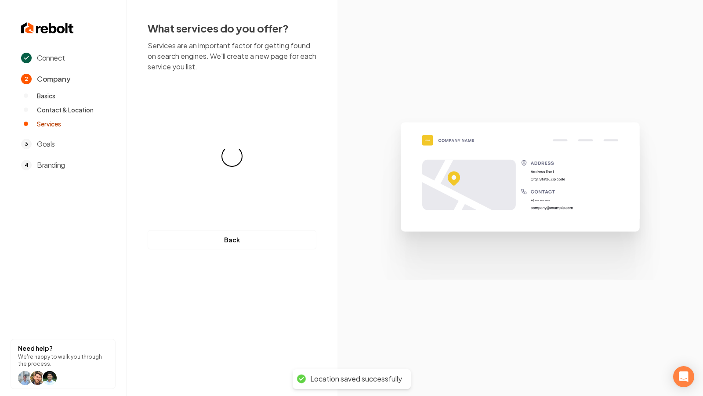
scroll to position [0, 0]
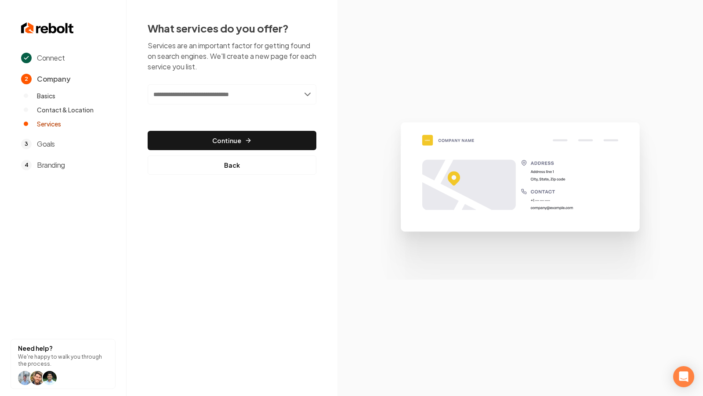
click at [184, 89] on input "text" at bounding box center [232, 94] width 169 height 20
click at [229, 99] on input "text" at bounding box center [232, 94] width 169 height 20
paste input "**********"
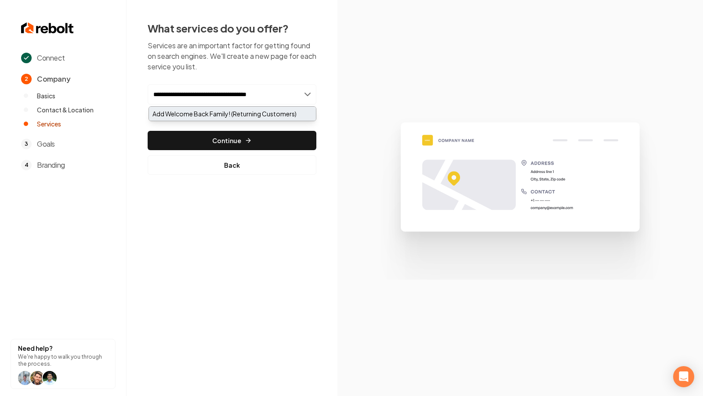
type input "**********"
click at [243, 113] on div "Add Welcome Back Family! (Returning Customers)" at bounding box center [232, 114] width 167 height 14
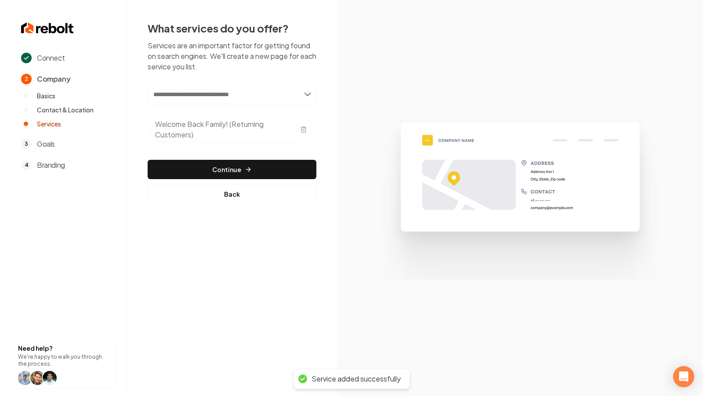
paste input "**********"
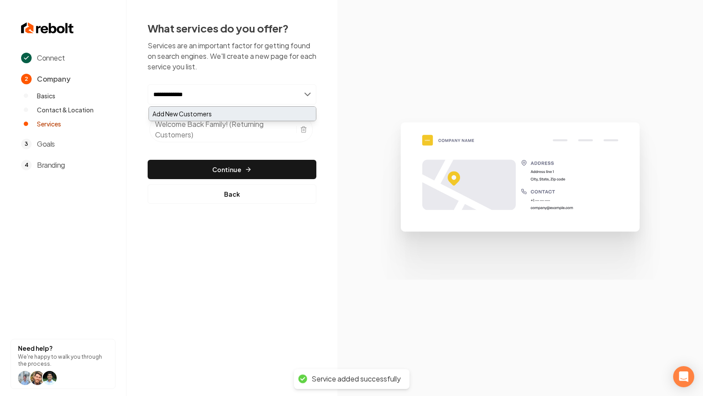
type input "**********"
click at [213, 112] on div "Add New Customers" at bounding box center [232, 114] width 167 height 14
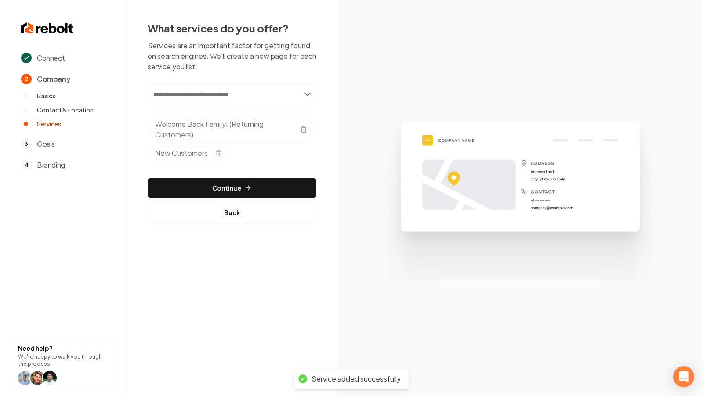
paste input "********"
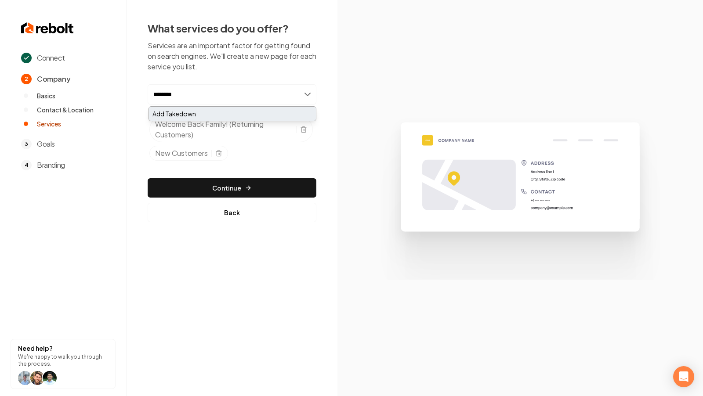
type input "********"
click at [227, 117] on div "Add Takedown" at bounding box center [232, 114] width 167 height 14
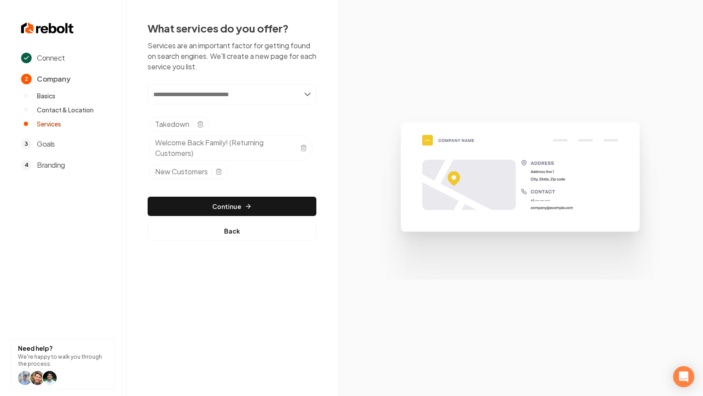
paste input "**********"
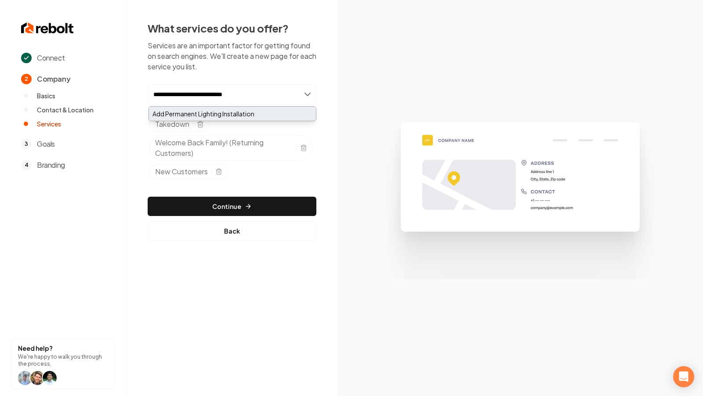
type input "**********"
click at [252, 116] on div "Add Permanent Lighting Installation" at bounding box center [232, 114] width 167 height 14
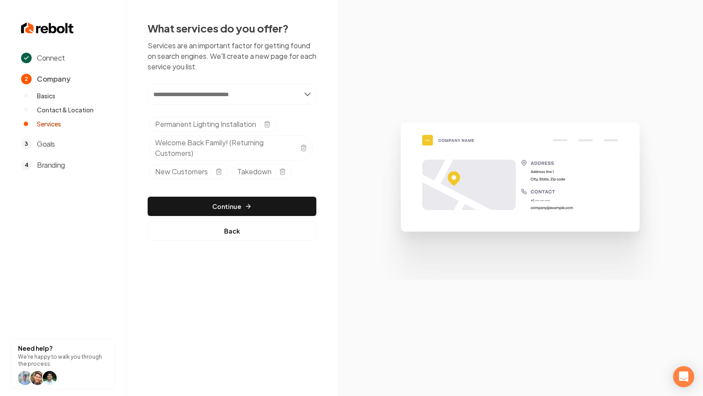
paste input "**********"
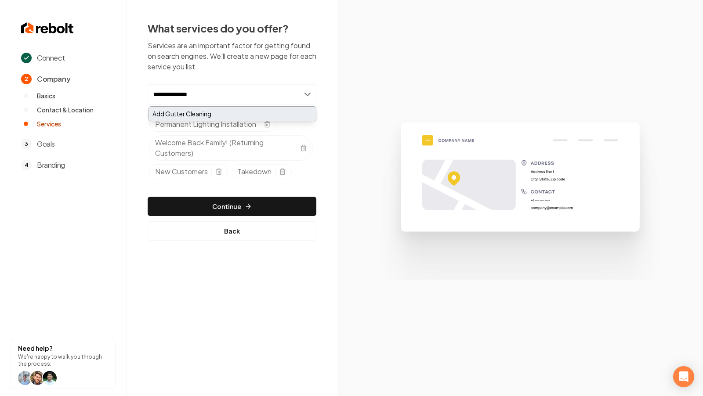
type input "**********"
click at [246, 112] on div "Add Gutter Cleaning" at bounding box center [232, 114] width 167 height 14
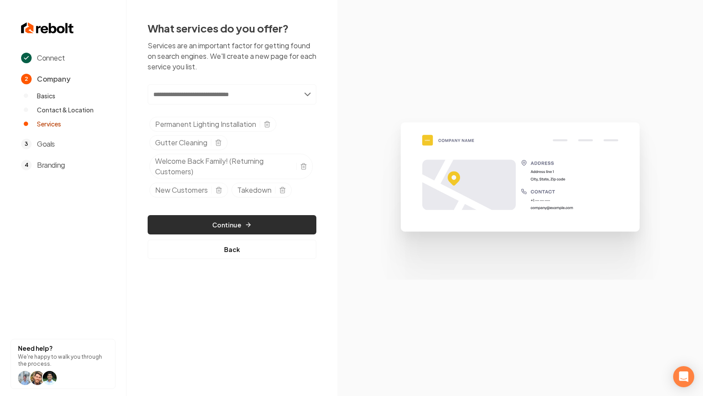
click at [258, 225] on button "Continue" at bounding box center [232, 224] width 169 height 19
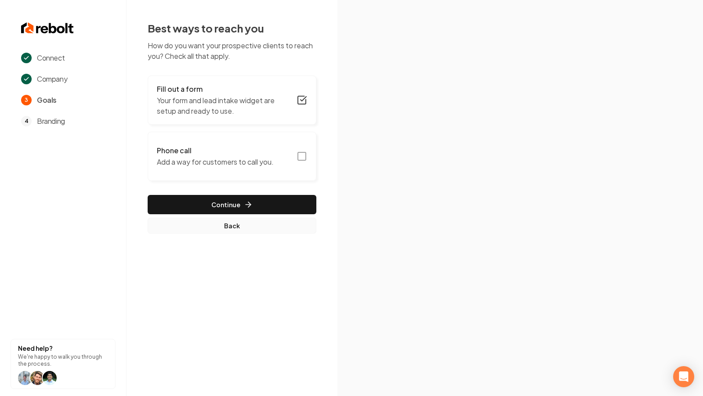
click at [227, 227] on button "Back" at bounding box center [232, 226] width 169 height 16
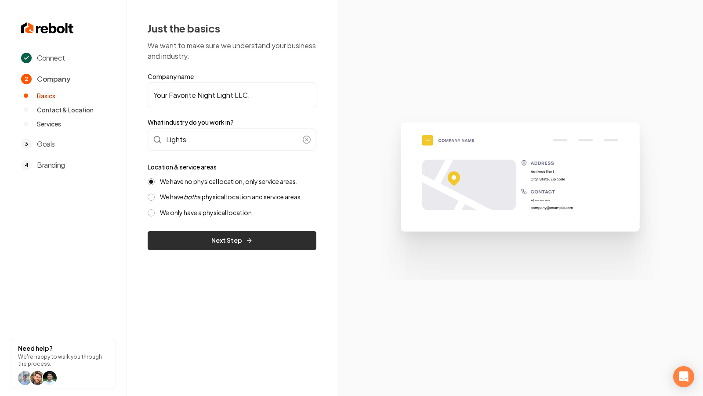
click at [238, 233] on button "Next Step" at bounding box center [232, 240] width 169 height 19
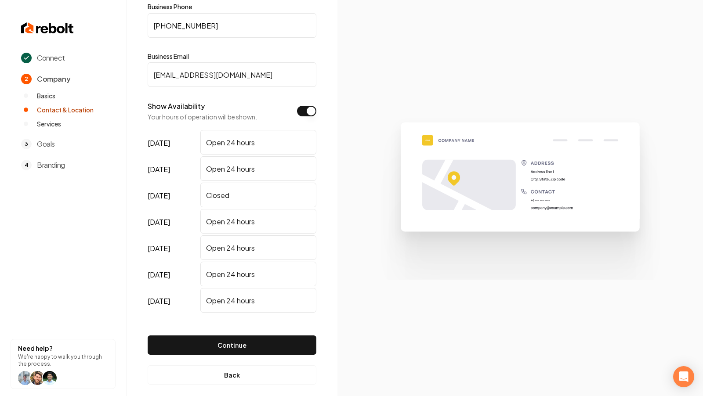
scroll to position [81, 0]
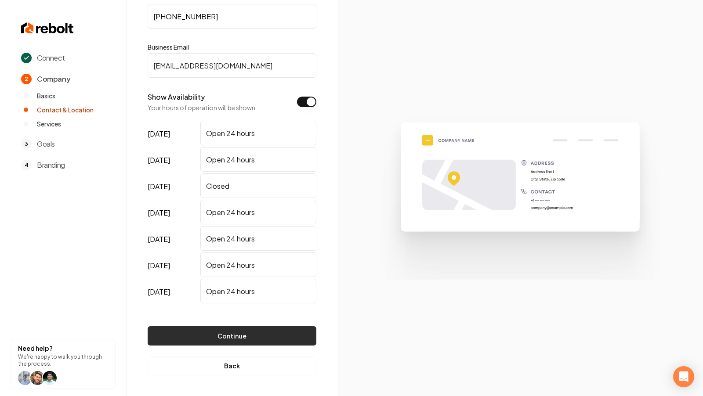
click at [220, 335] on button "Continue" at bounding box center [232, 335] width 169 height 19
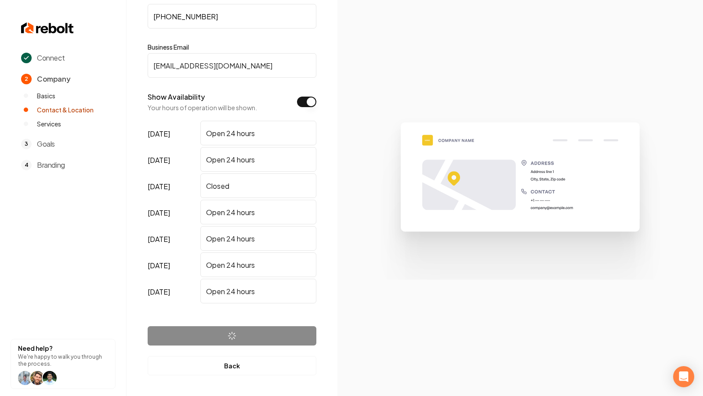
scroll to position [0, 0]
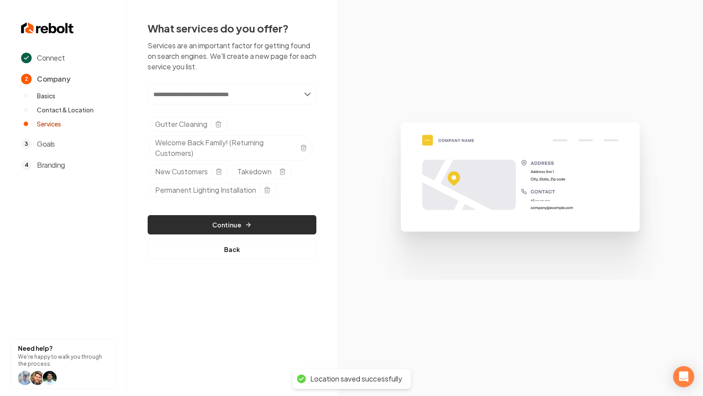
click at [275, 224] on button "Continue" at bounding box center [232, 224] width 169 height 19
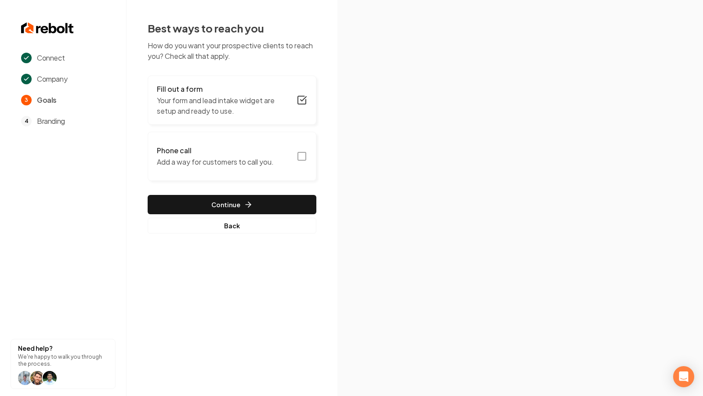
click at [299, 157] on icon "button" at bounding box center [301, 156] width 11 height 11
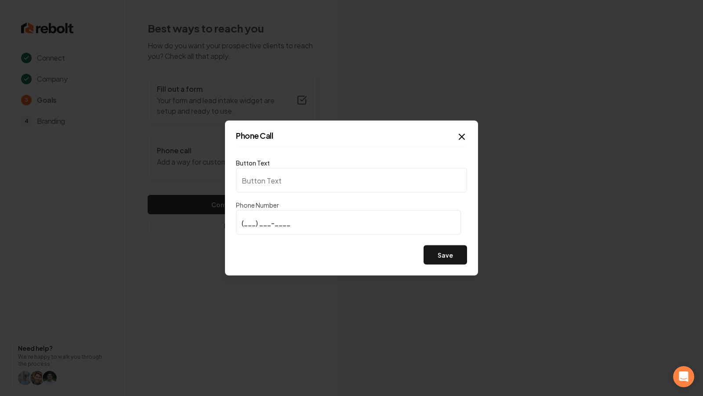
type input "Call us"
type input "(678) 756-7131"
click at [441, 258] on button "Save" at bounding box center [444, 254] width 43 height 19
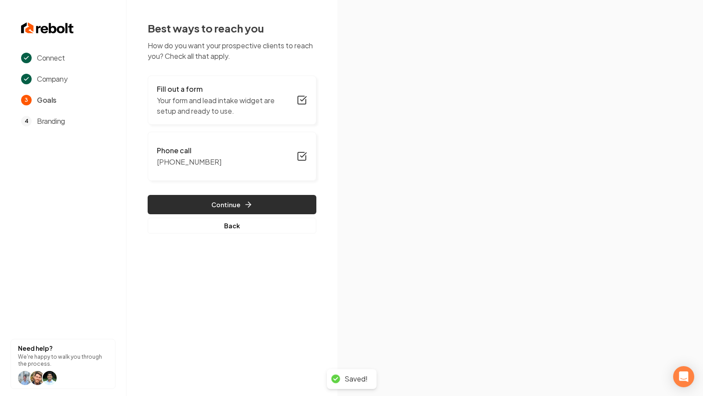
click at [223, 207] on button "Continue" at bounding box center [232, 204] width 169 height 19
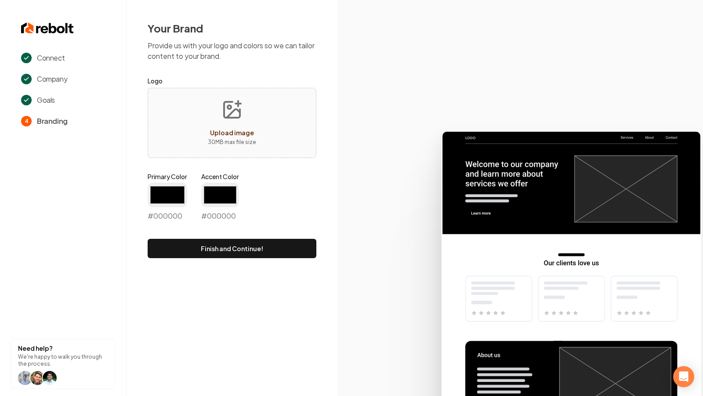
type input "#194d33"
type input "#70be00"
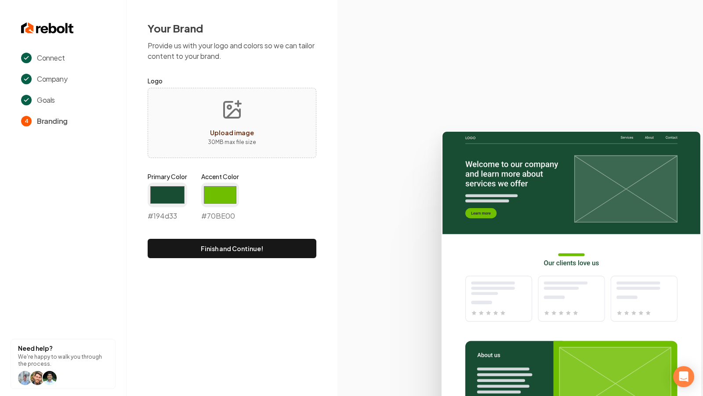
click at [231, 118] on icon "Upload image" at bounding box center [232, 110] width 16 height 16
type input "**********"
click at [176, 192] on input "#194d33" at bounding box center [168, 195] width 40 height 25
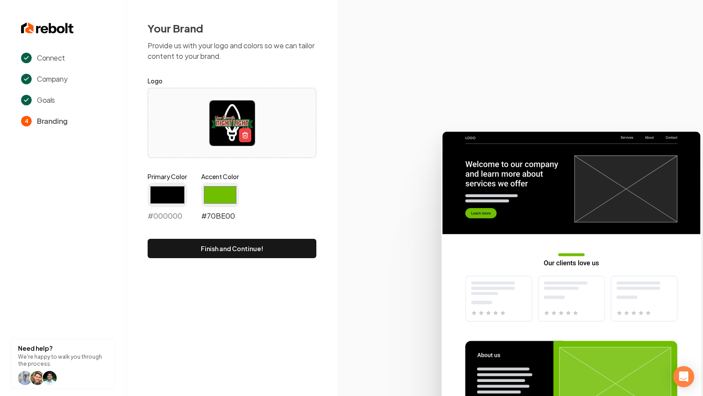
type input "#000000"
click at [213, 199] on input "#70be00" at bounding box center [220, 195] width 38 height 25
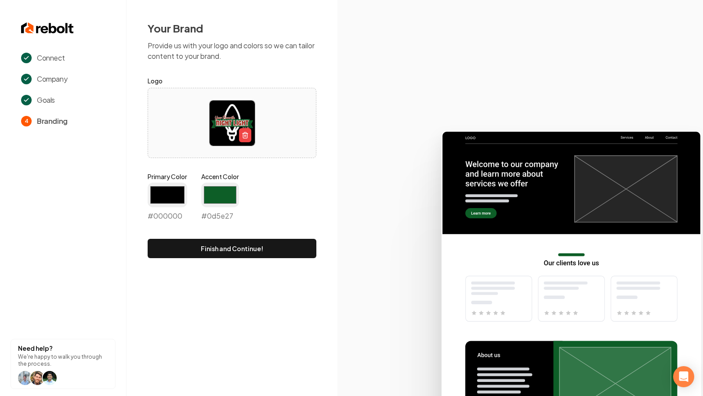
type input "#0d5e27"
click at [350, 174] on icon at bounding box center [519, 259] width 365 height 273
click at [256, 249] on button "Finish and Continue!" at bounding box center [232, 248] width 169 height 19
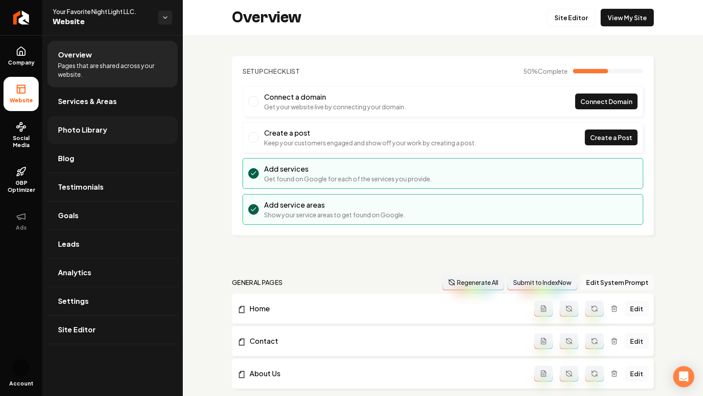
click at [95, 128] on span "Photo Library" at bounding box center [82, 130] width 49 height 11
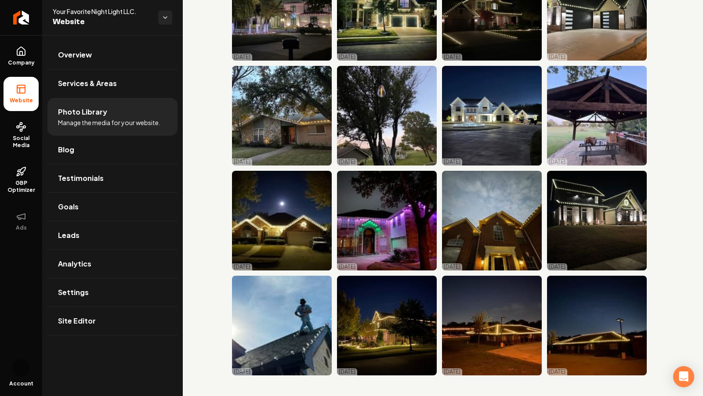
scroll to position [402, 0]
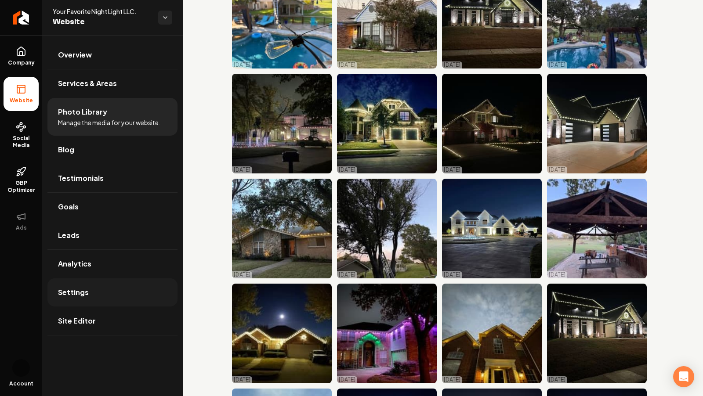
click at [85, 294] on span "Settings" at bounding box center [73, 292] width 31 height 11
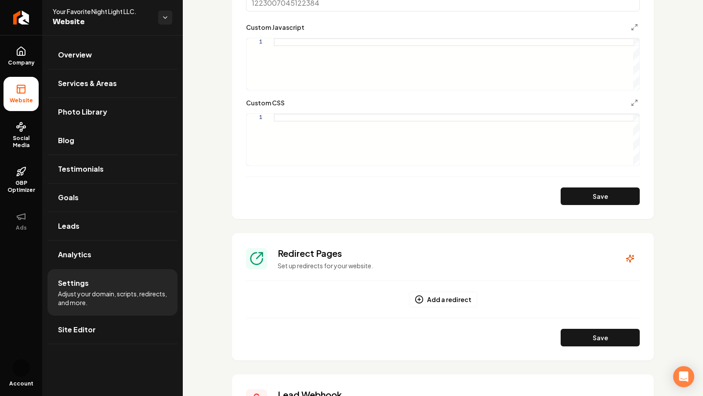
scroll to position [537, 0]
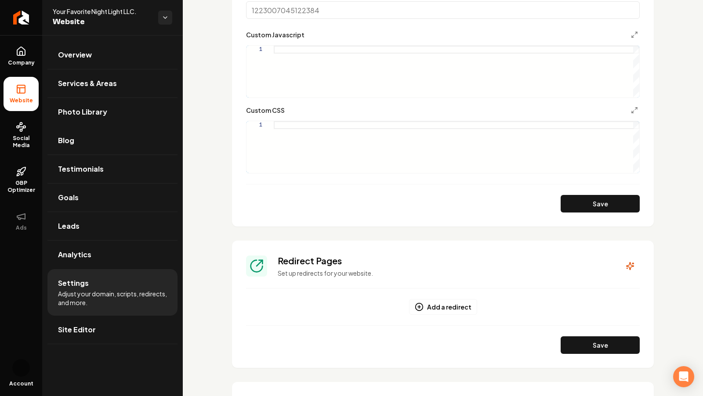
click at [291, 54] on div "Main content area" at bounding box center [456, 72] width 365 height 52
click at [288, 124] on div "Main content area" at bounding box center [456, 147] width 365 height 52
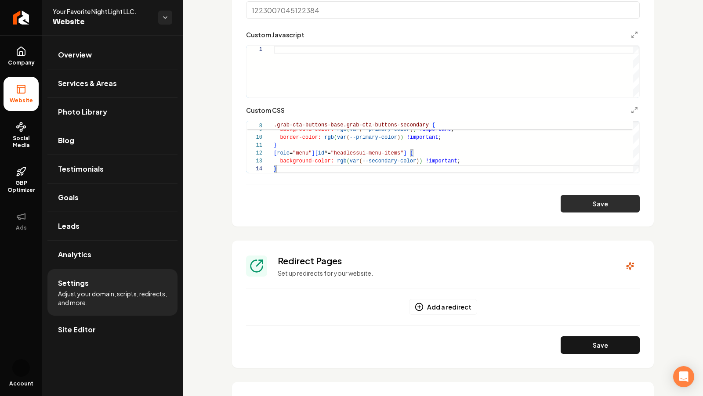
click at [604, 204] on button "Save" at bounding box center [599, 204] width 79 height 18
type textarea "**********"
click at [635, 111] on icon "Main content area" at bounding box center [634, 110] width 7 height 7
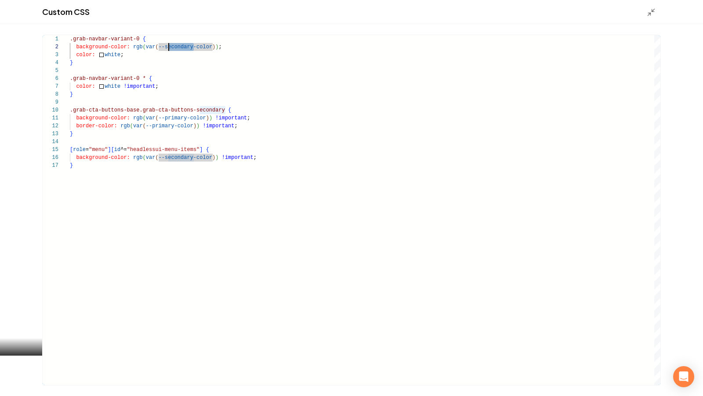
scroll to position [7, 95]
drag, startPoint x: 192, startPoint y: 48, endPoint x: 166, endPoint y: 48, distance: 25.5
click at [166, 49] on div ".grab-navbar-variant-0 { background-color: rgb ( var ( --secondary-color ) ) ; …" at bounding box center [365, 210] width 590 height 350
type textarea "**********"
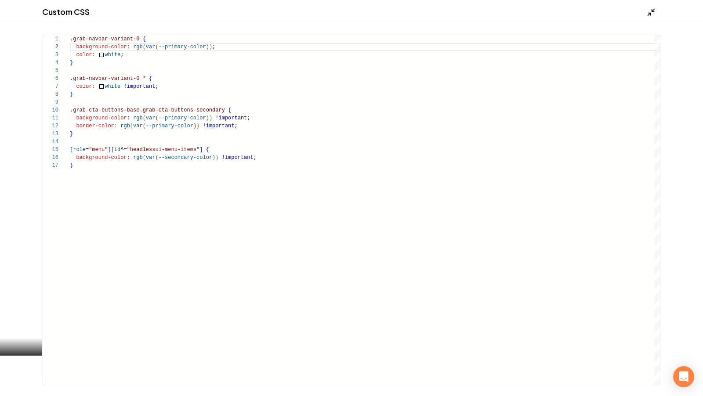
click at [652, 13] on icon "Main content area" at bounding box center [650, 12] width 9 height 9
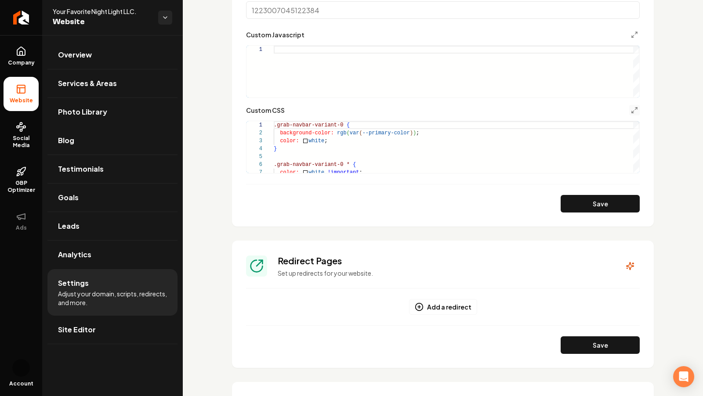
click at [584, 210] on button "Save" at bounding box center [599, 204] width 79 height 18
click at [637, 104] on form "Google Analytics ID Google Tag Manager ID Google Ads ID CallRail Script ID - LE…" at bounding box center [442, 3] width 393 height 418
click at [633, 108] on icon "Main content area" at bounding box center [634, 110] width 7 height 7
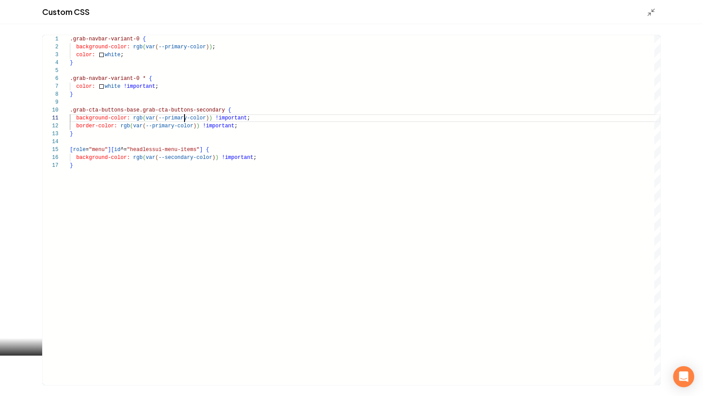
click at [185, 119] on div ".grab-navbar-variant-0 { background-color: rgb ( var ( --primary-color ) ) ; co…" at bounding box center [365, 210] width 590 height 350
drag, startPoint x: 187, startPoint y: 119, endPoint x: 167, endPoint y: 121, distance: 19.8
click at [167, 121] on div ".grab-navbar-variant-0 { background-color: rgb ( var ( --primary-color ) ) ; co…" at bounding box center [365, 210] width 590 height 350
click at [187, 118] on div ".grab-navbar-variant-0 { background-color: rgb ( var ( --primary-color ) ) ; co…" at bounding box center [365, 210] width 590 height 350
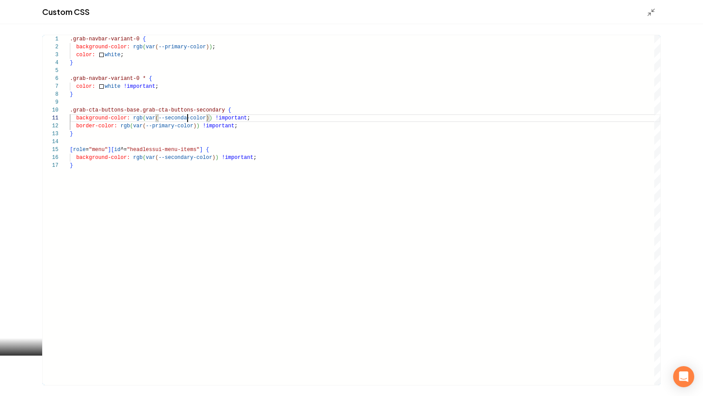
scroll to position [0, 124]
click at [264, 206] on div ".grab-navbar-variant-0 { background-color: rgb ( var ( --primary-color ) ) ; co…" at bounding box center [365, 210] width 590 height 350
type textarea "**********"
click at [651, 16] on icon "Main content area" at bounding box center [650, 12] width 9 height 9
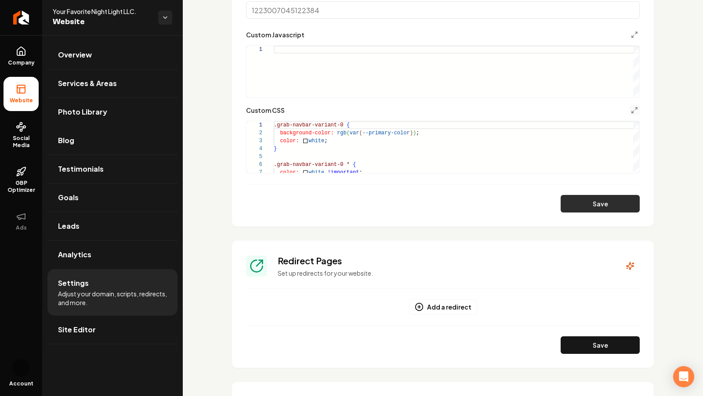
click at [597, 206] on button "Save" at bounding box center [599, 204] width 79 height 18
click at [633, 104] on form "Google Analytics ID Google Tag Manager ID Google Ads ID CallRail Script ID - LE…" at bounding box center [442, 3] width 393 height 418
click at [633, 107] on icon "Main content area" at bounding box center [634, 110] width 7 height 7
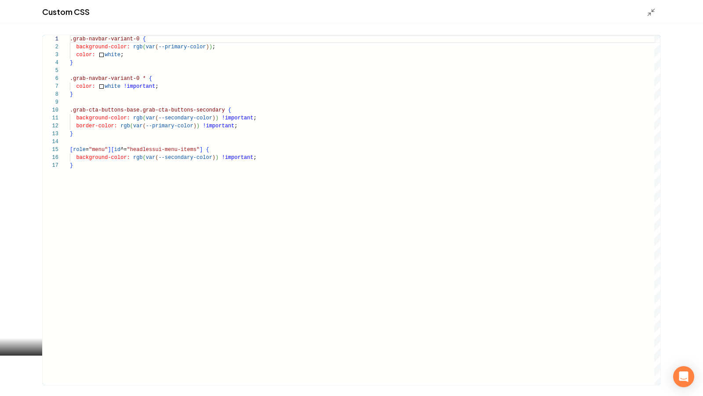
type textarea "**********"
click at [192, 160] on div ".grab-navbar-variant-0 { background-color: rgb ( var ( --primary-color ) ) ; co…" at bounding box center [365, 210] width 590 height 350
click at [650, 13] on line "Main content area" at bounding box center [649, 14] width 3 height 3
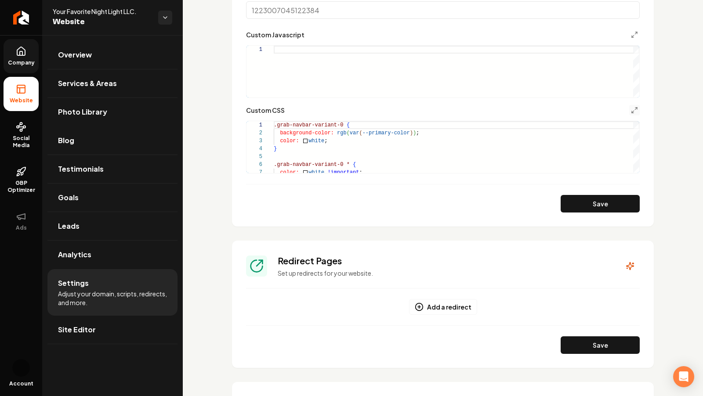
click at [27, 59] on span "Company" at bounding box center [21, 62] width 34 height 7
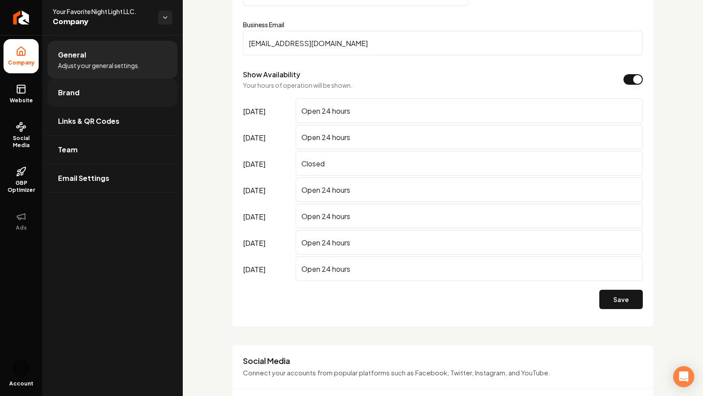
click at [84, 94] on link "Brand" at bounding box center [112, 93] width 130 height 28
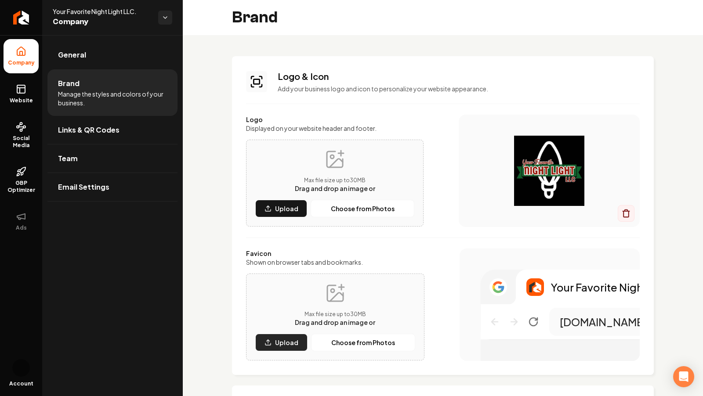
click at [293, 335] on button "Upload" at bounding box center [281, 343] width 52 height 18
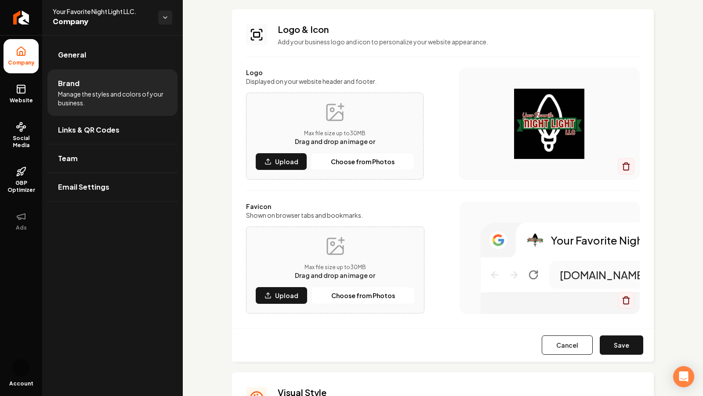
scroll to position [47, 0]
click at [624, 339] on button "Save" at bounding box center [620, 345] width 43 height 19
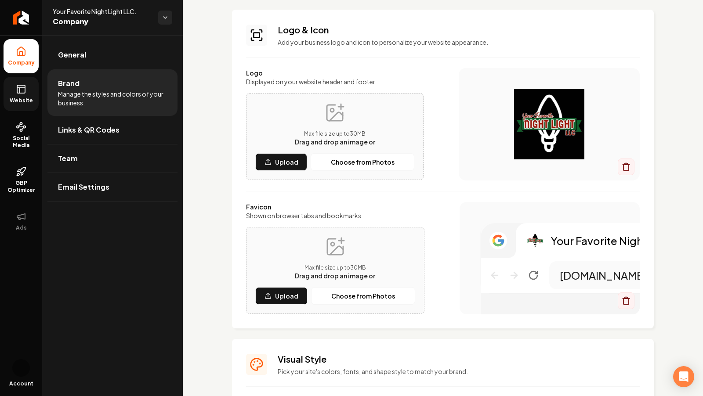
click at [20, 82] on link "Website" at bounding box center [21, 94] width 35 height 34
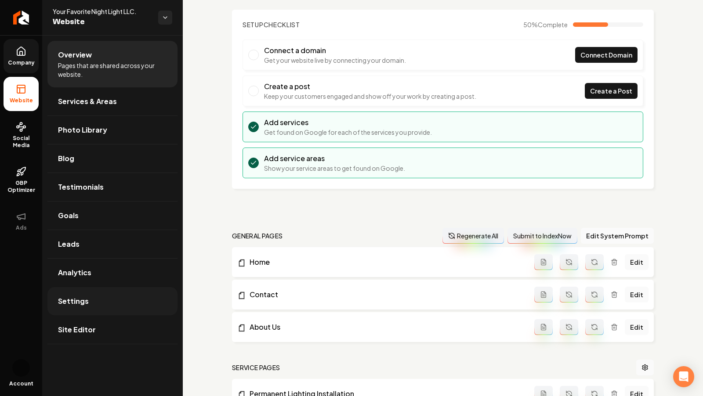
click at [82, 296] on span "Settings" at bounding box center [73, 301] width 31 height 11
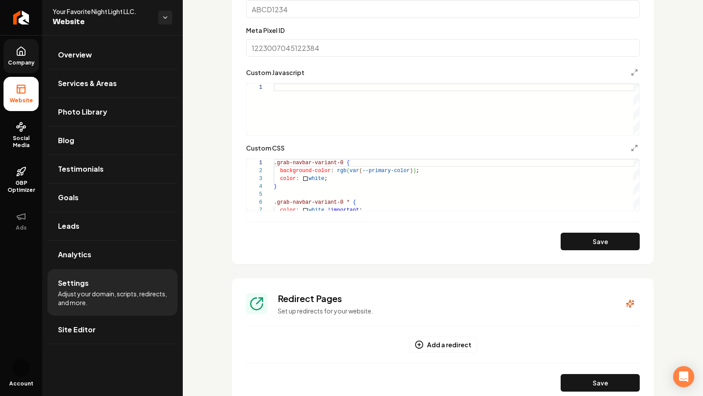
scroll to position [554, 0]
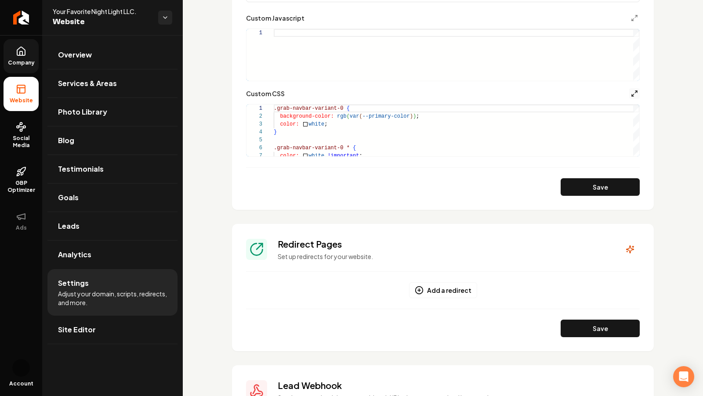
click at [634, 91] on icon "Main content area" at bounding box center [634, 93] width 7 height 7
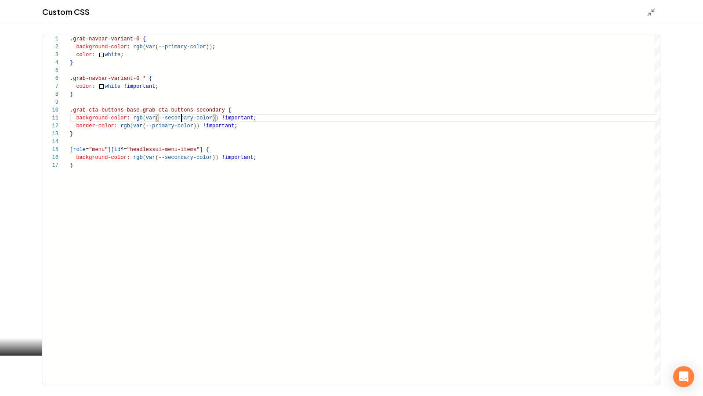
click at [180, 119] on div ".grab-navbar-variant-0 { background-color: rgb ( var ( --primary-color ) ) ; co…" at bounding box center [365, 210] width 590 height 350
click at [166, 128] on div ".grab-navbar-variant-0 { background-color: rgb ( var ( --primary-color ) ) ; co…" at bounding box center [365, 210] width 590 height 350
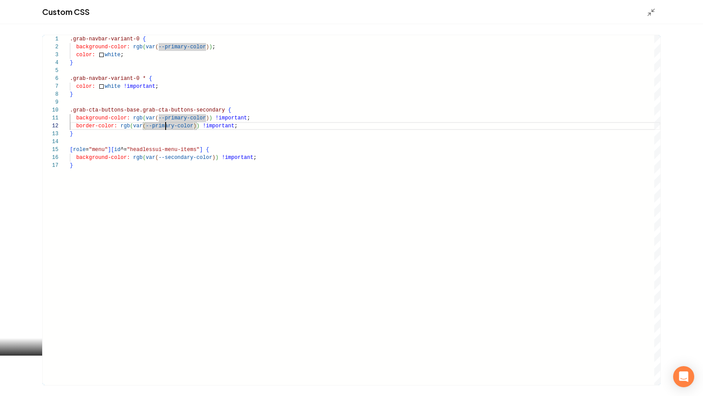
click at [166, 128] on div ".grab-navbar-variant-0 { background-color: rgb ( var ( --primary-color ) ) ; co…" at bounding box center [365, 210] width 590 height 350
click at [171, 128] on div ".grab-navbar-variant-0 { background-color: rgb ( var ( --primary-color ) ) ; co…" at bounding box center [365, 210] width 590 height 350
type textarea "**********"
click at [650, 12] on icon "Main content area" at bounding box center [650, 12] width 9 height 9
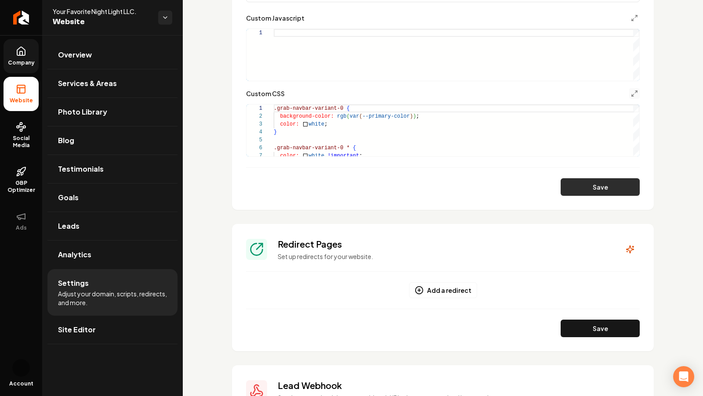
click at [613, 185] on button "Save" at bounding box center [599, 187] width 79 height 18
click at [629, 94] on button "Main content area" at bounding box center [634, 93] width 11 height 11
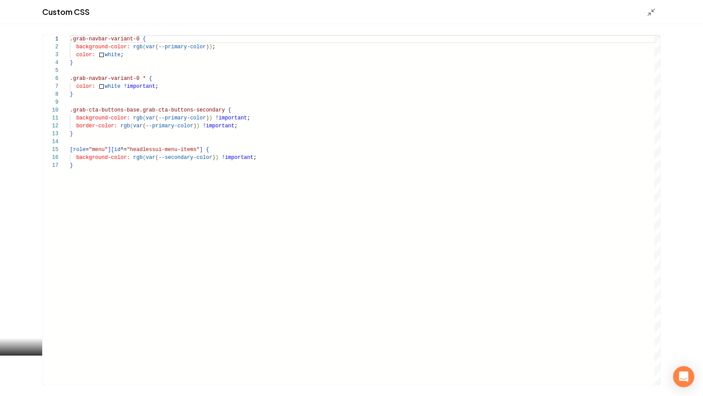
click at [184, 122] on div ".grab-navbar-variant-0 { background-color: rgb ( var ( --primary-color ) ) ; co…" at bounding box center [365, 210] width 590 height 350
type textarea "**********"
click at [646, 13] on icon "Main content area" at bounding box center [650, 12] width 9 height 9
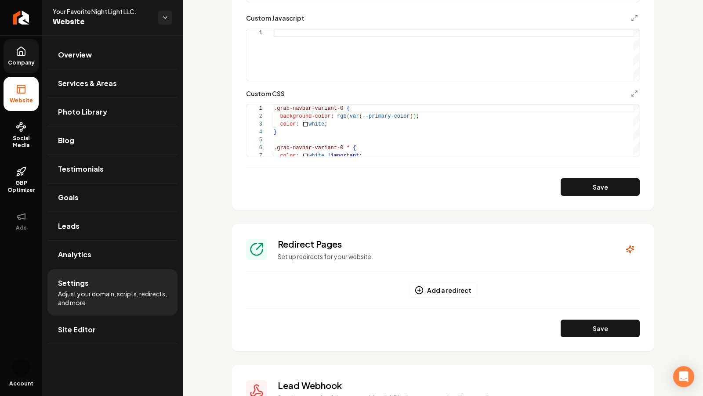
click at [581, 190] on button "Save" at bounding box center [599, 187] width 79 height 18
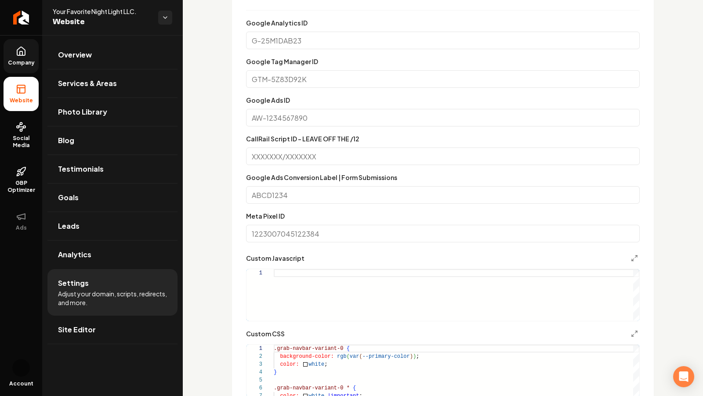
scroll to position [430, 0]
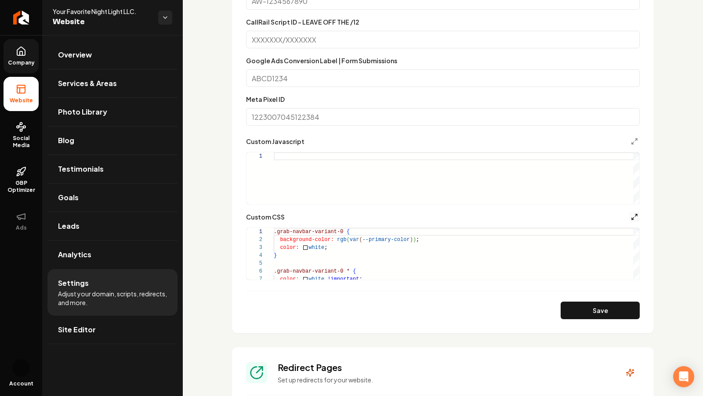
click at [634, 214] on icon "Main content area" at bounding box center [634, 216] width 7 height 7
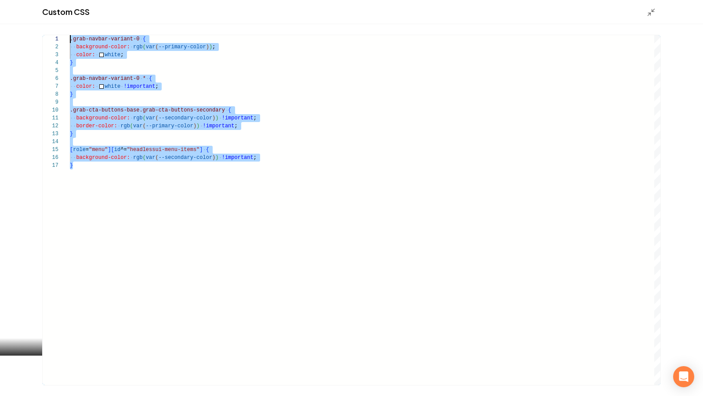
scroll to position [0, 0]
drag, startPoint x: 200, startPoint y: 227, endPoint x: 63, endPoint y: 38, distance: 234.0
click at [63, 38] on div "**********" at bounding box center [351, 210] width 617 height 350
type textarea "**********"
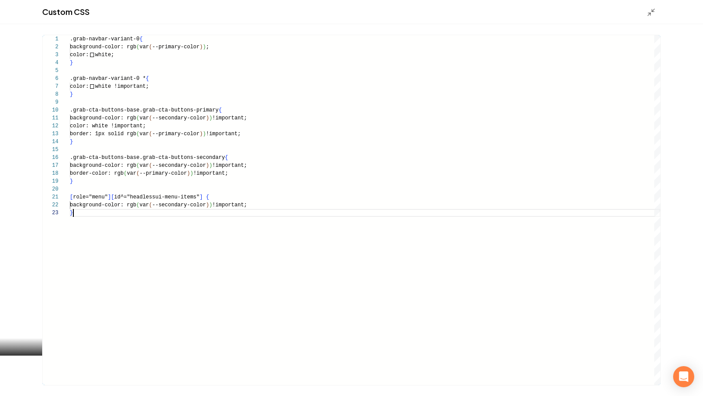
scroll to position [16, 3]
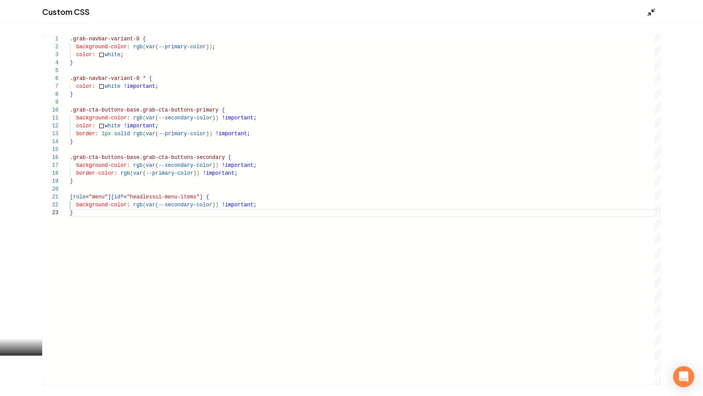
click at [649, 13] on polyline "Main content area" at bounding box center [649, 14] width 2 height 2
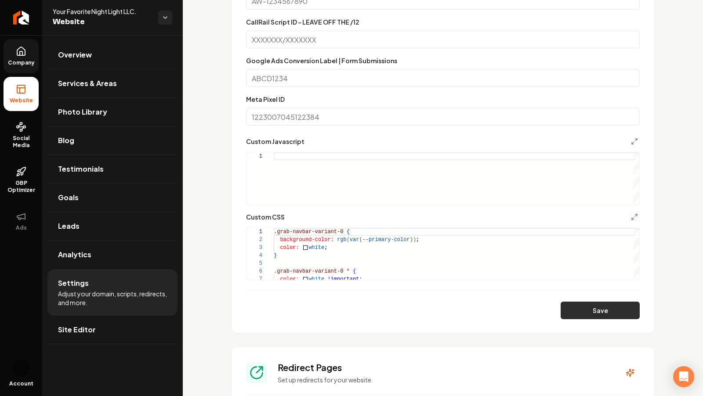
click at [603, 310] on button "Save" at bounding box center [599, 311] width 79 height 18
click at [631, 216] on icon "Main content area" at bounding box center [634, 216] width 7 height 7
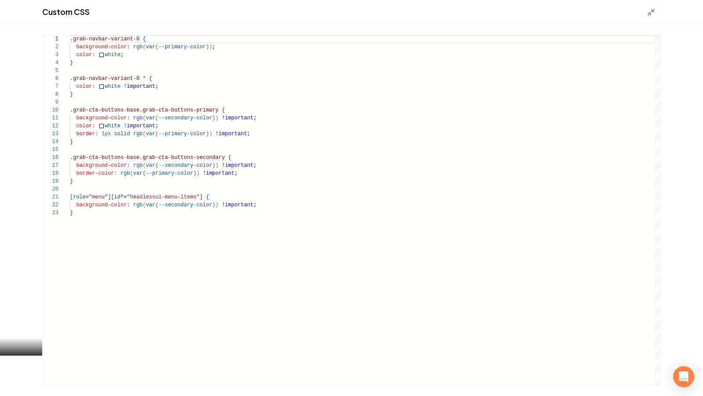
click at [180, 134] on div ".grab-navbar-variant-0 { background-color: rgb ( var ( --primary-color ) ) ; co…" at bounding box center [365, 210] width 590 height 350
drag, startPoint x: 117, startPoint y: 134, endPoint x: 184, endPoint y: 133, distance: 67.2
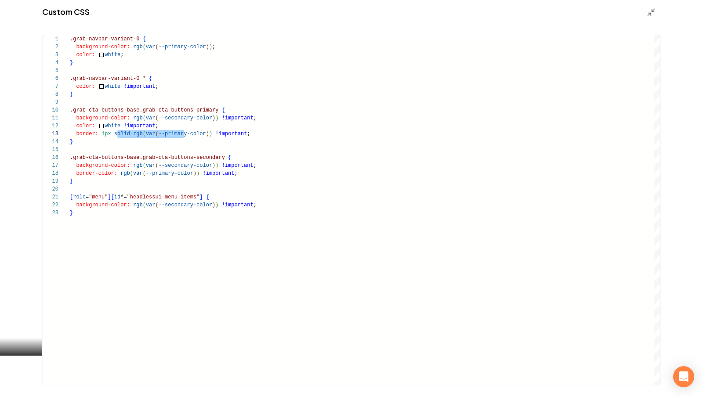
click at [184, 133] on div ".grab-navbar-variant-0 { background-color: rgb ( var ( --primary-color ) ) ; co…" at bounding box center [365, 210] width 590 height 350
click at [126, 54] on div ".grab-navbar-variant-0 { background-color: rgb ( var ( --primary-color ) ) ; co…" at bounding box center [365, 210] width 590 height 350
drag, startPoint x: 133, startPoint y: 54, endPoint x: 72, endPoint y: 58, distance: 61.2
click at [72, 58] on div ".grab-navbar-variant-0 { background-color: rgb ( var ( --primary-color ) ) ; co…" at bounding box center [365, 210] width 590 height 350
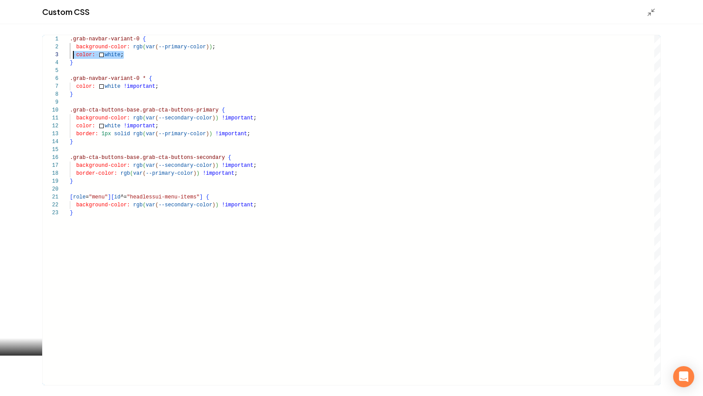
type textarea "**********"
click at [152, 122] on div ".grab-navbar-variant-0 { background-color: rgb ( var ( --primary-color ) ) ; co…" at bounding box center [365, 210] width 590 height 350
click at [222, 152] on div ".grab-navbar-variant-0 { background-color: rgb ( var ( --primary-color ) ) ; co…" at bounding box center [365, 210] width 590 height 350
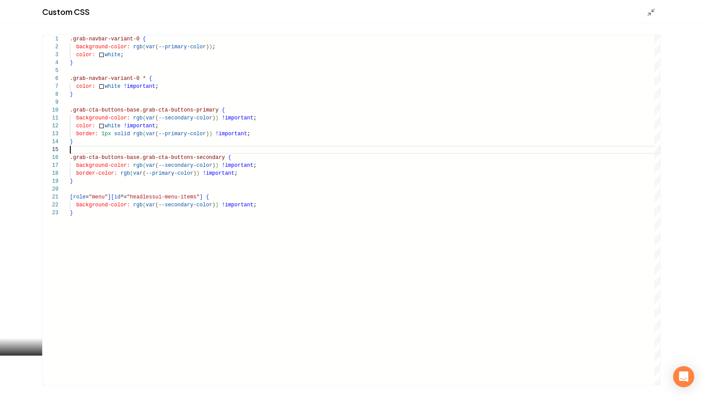
click at [641, 14] on div "Custom CSS" at bounding box center [351, 12] width 703 height 24
click at [652, 14] on icon "Main content area" at bounding box center [650, 12] width 9 height 9
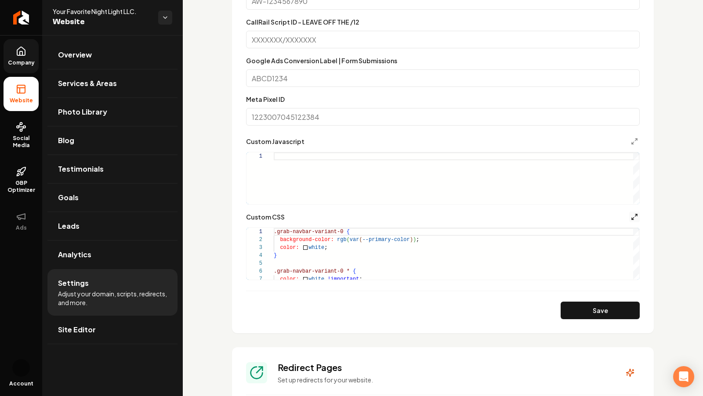
click at [632, 214] on icon "Main content area" at bounding box center [634, 216] width 7 height 7
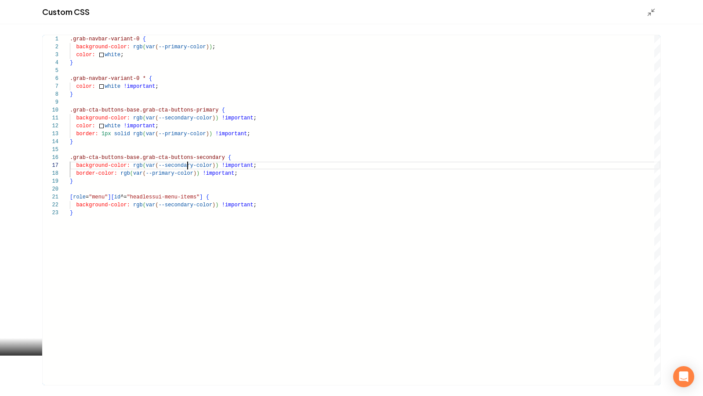
click at [186, 167] on div ".grab-navbar-variant-0 { background-color: rgb ( var ( --primary-color ) ) ; co…" at bounding box center [365, 210] width 590 height 350
click at [166, 175] on div ".grab-navbar-variant-0 { background-color: rgb ( var ( --primary-color ) ) ; co…" at bounding box center [365, 210] width 590 height 350
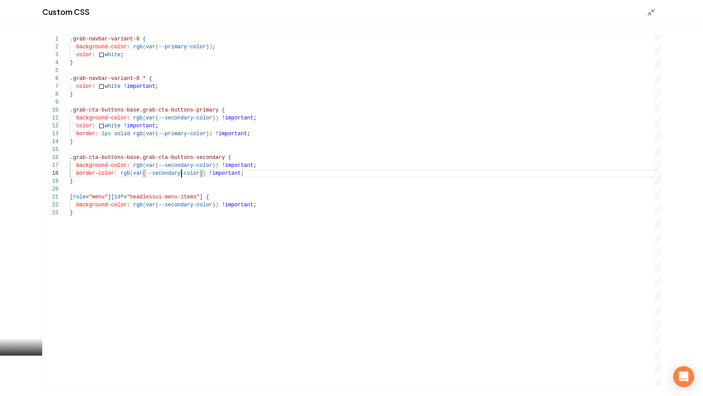
click at [180, 209] on div ".grab-navbar-variant-0 { background-color: rgb ( var ( --primary-color ) ) ; co…" at bounding box center [365, 210] width 590 height 350
click at [174, 135] on div ".grab-navbar-variant-0 { background-color: rgb ( var ( --primary-color ) ) ; co…" at bounding box center [365, 210] width 590 height 350
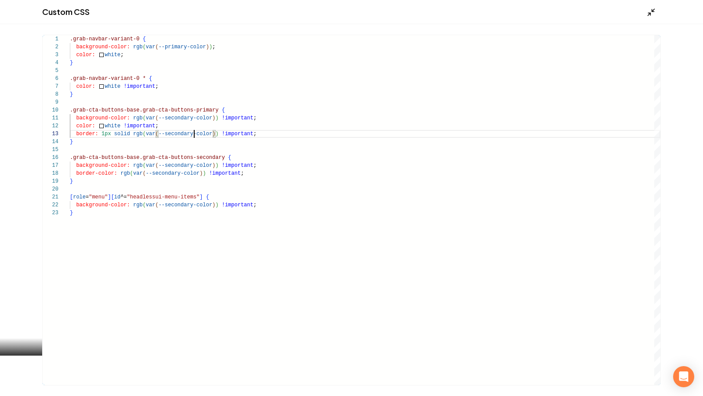
type textarea "**********"
click at [647, 10] on icon "Main content area" at bounding box center [650, 12] width 9 height 9
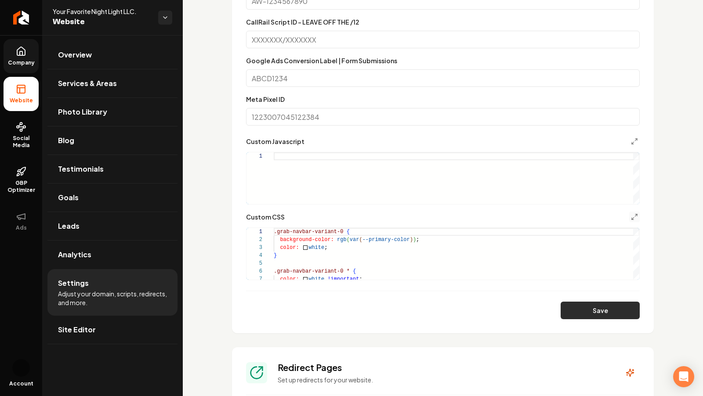
click at [606, 314] on button "Save" at bounding box center [599, 311] width 79 height 18
click at [635, 217] on icon "Main content area" at bounding box center [634, 216] width 7 height 7
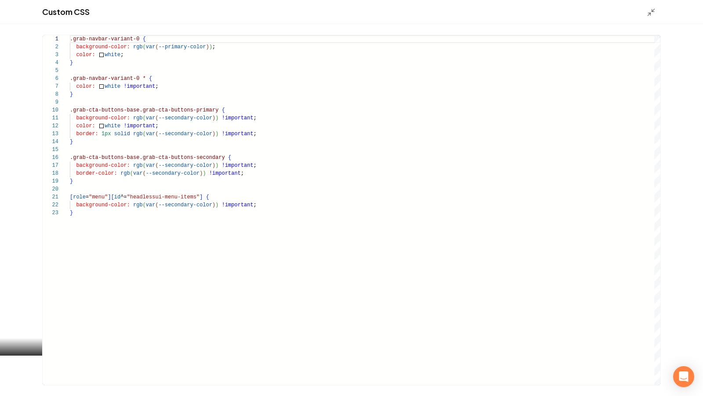
click at [250, 174] on div ".grab-navbar-variant-0 { background-color: rgb ( var ( --primary-color ) ) ; co…" at bounding box center [365, 210] width 590 height 350
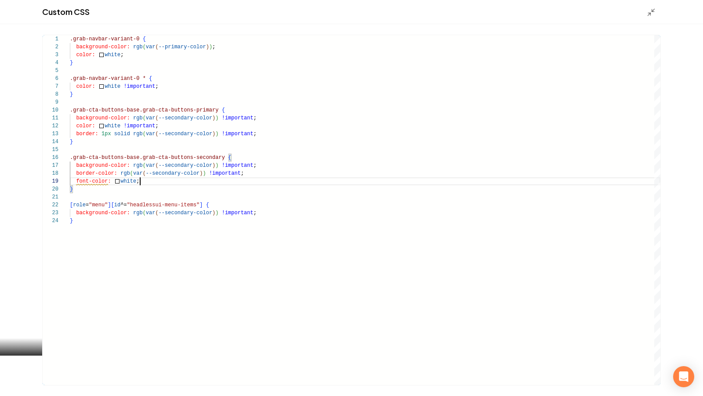
scroll to position [63, 69]
click at [96, 181] on div ".grab-navbar-variant-0 { background-color: rgb ( var ( --primary-color ) ) ; co…" at bounding box center [365, 210] width 590 height 350
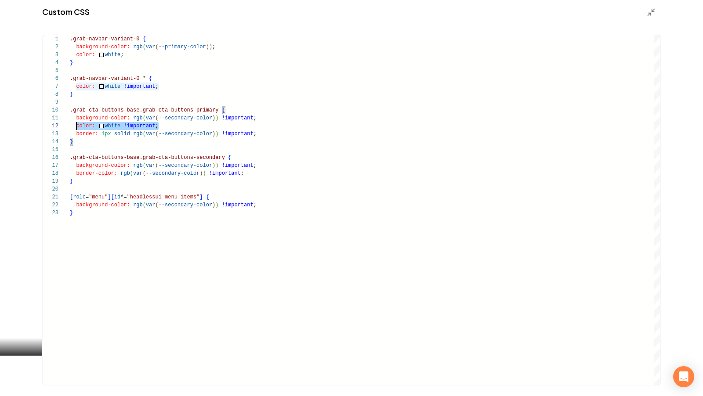
scroll to position [7, 0]
drag, startPoint x: 159, startPoint y: 125, endPoint x: 66, endPoint y: 128, distance: 93.1
click at [70, 128] on div ".grab-navbar-variant-0 { background-color: rgb ( var ( --primary-color ) ) ; co…" at bounding box center [365, 210] width 590 height 350
click at [254, 177] on div ".grab-navbar-variant-0 { background-color: rgb ( var ( --primary-color ) ) ; co…" at bounding box center [365, 210] width 590 height 350
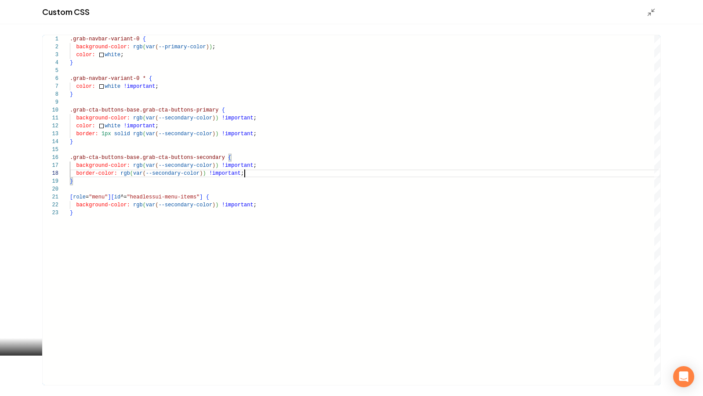
click at [248, 171] on div ".grab-navbar-variant-0 { background-color: rgb ( var ( --primary-color ) ) ; co…" at bounding box center [365, 210] width 590 height 350
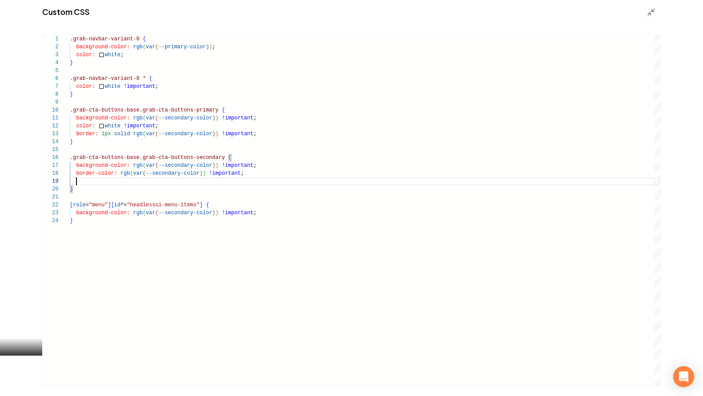
scroll to position [63, 89]
click at [82, 180] on div ".grab-navbar-variant-0 { background-color: rgb ( var ( --primary-color ) ) ; co…" at bounding box center [365, 210] width 590 height 350
type textarea "**********"
click at [650, 13] on icon "Main content area" at bounding box center [650, 12] width 9 height 9
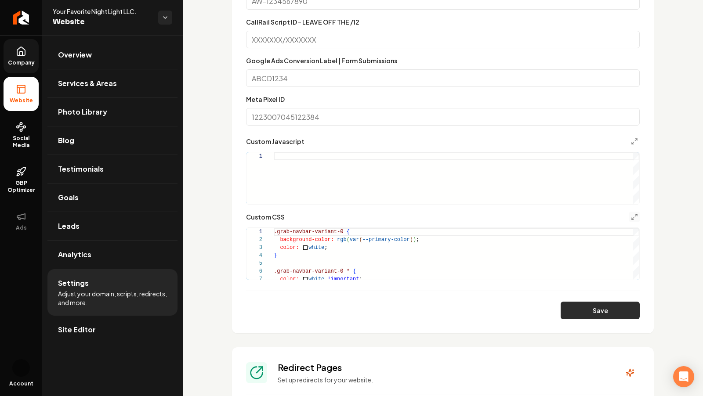
click at [576, 315] on button "Save" at bounding box center [599, 311] width 79 height 18
click at [16, 63] on span "Company" at bounding box center [21, 62] width 34 height 7
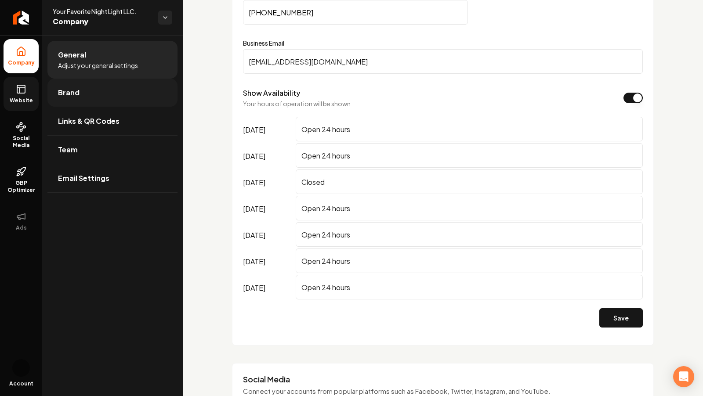
click at [69, 95] on span "Brand" at bounding box center [69, 92] width 22 height 11
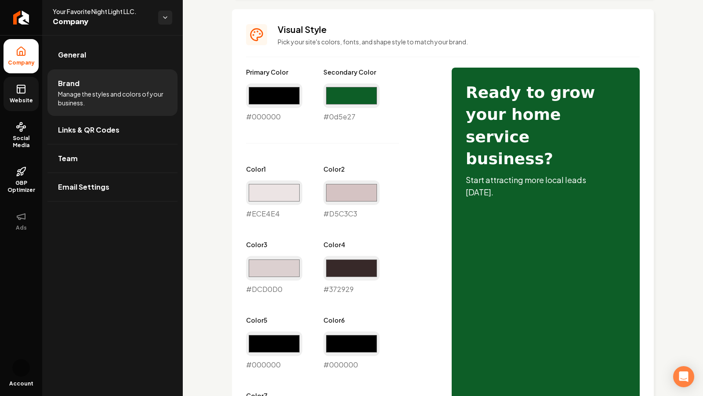
scroll to position [375, 0]
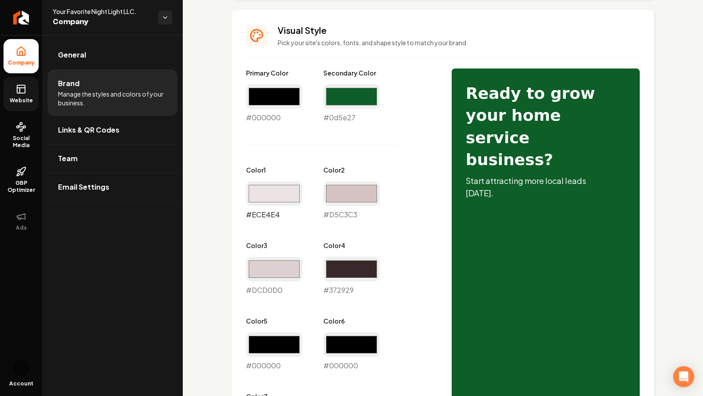
click at [262, 193] on input "#ece4e4" at bounding box center [274, 193] width 56 height 25
type input "#d2d0d0"
click at [457, 224] on div "Primary Color #000000 #000000 Secondary Color #0d5e27 #0d5e27 Color 1 #d2d0d0 #…" at bounding box center [442, 375] width 393 height 612
click at [422, 235] on div "Primary Color #000000 #000000 Secondary Color #0d5e27 #0d5e27 Color 1 #d2d0d0 #…" at bounding box center [340, 258] width 188 height 378
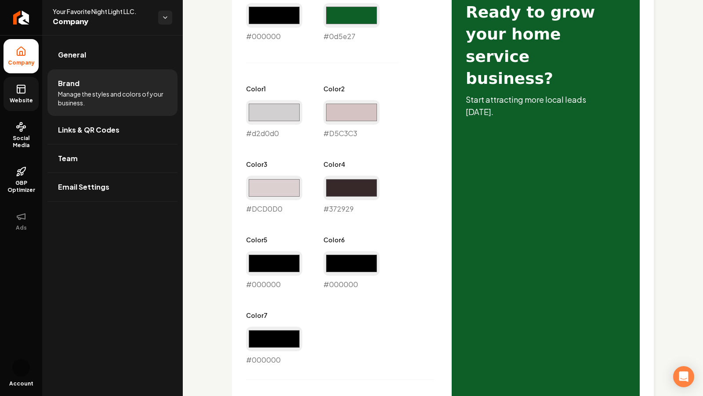
scroll to position [726, 0]
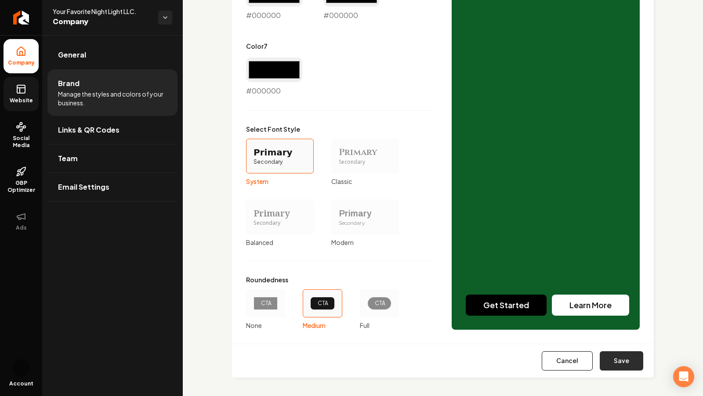
click at [626, 361] on button "Save" at bounding box center [620, 360] width 43 height 19
type input "#d5c3c3"
type input "#dcd0d0"
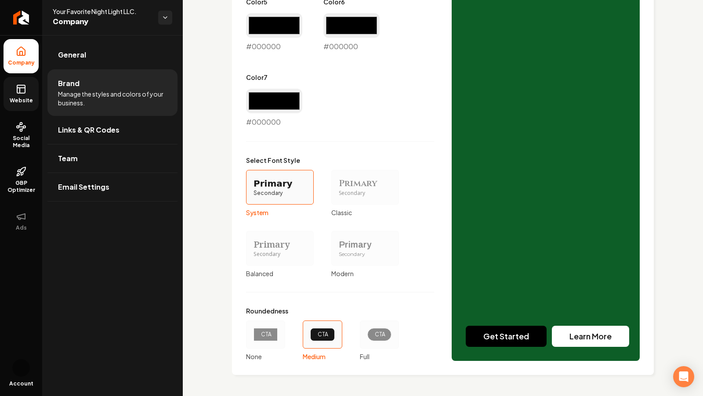
scroll to position [693, 0]
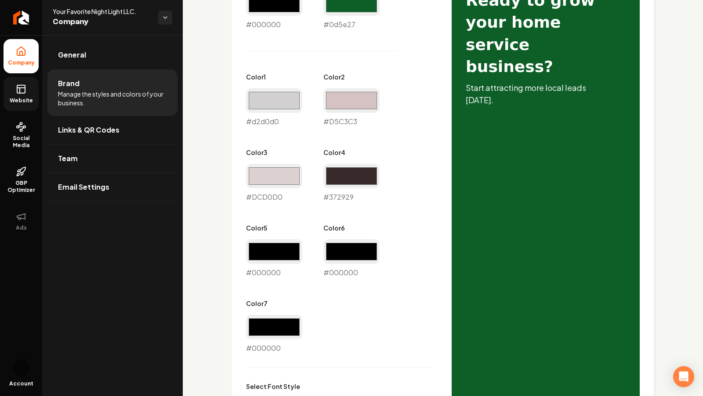
scroll to position [467, 0]
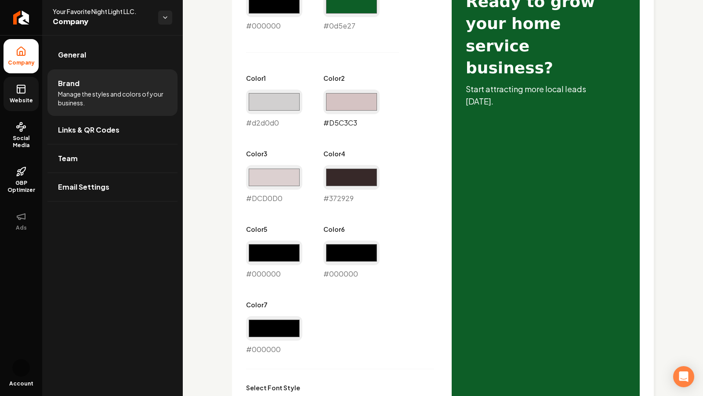
click at [357, 94] on input "#d5c3c3" at bounding box center [351, 102] width 56 height 25
type input "#c3c1c1"
click at [281, 145] on div "Primary Color #000000 #000000 Secondary Color #0d5e27 #0d5e27 Color 1 #d2d0d0 #…" at bounding box center [340, 166] width 188 height 378
click at [284, 171] on input "#dcd0d0" at bounding box center [274, 177] width 56 height 25
click at [378, 151] on label "Color 4" at bounding box center [351, 153] width 56 height 9
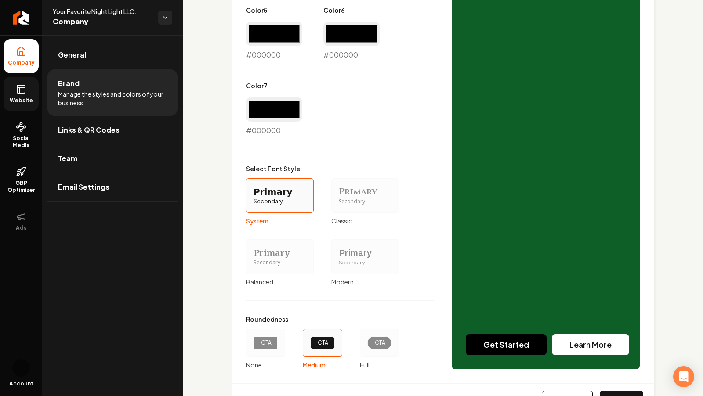
scroll to position [726, 0]
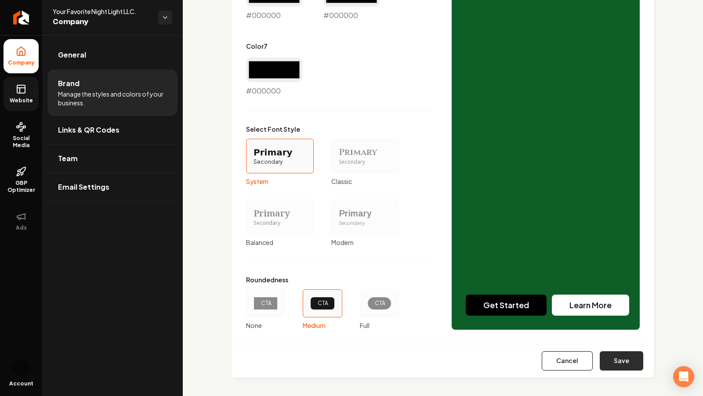
click at [617, 362] on button "Save" at bounding box center [620, 360] width 43 height 19
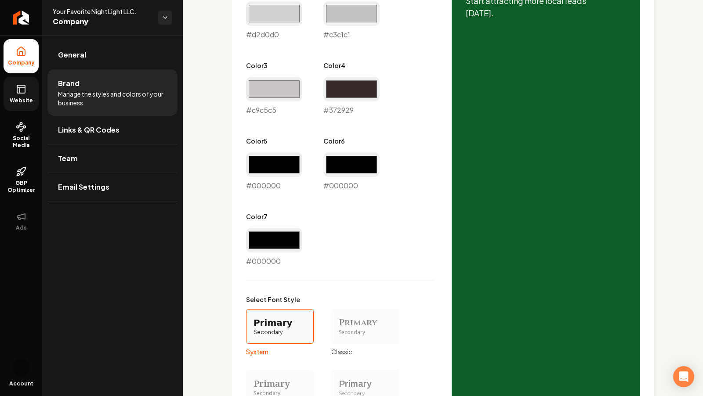
scroll to position [541, 0]
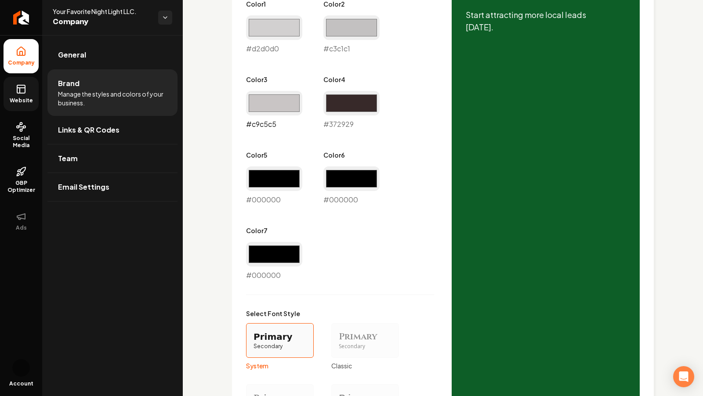
click at [272, 107] on input "#c9c5c5" at bounding box center [274, 103] width 56 height 25
type input "#cedad1"
click at [441, 102] on div "Primary Color #000000 #000000 Secondary Color #0d5e27 #0d5e27 Color 1 #d2d0d0 #…" at bounding box center [442, 209] width 393 height 612
click at [346, 34] on input "#c3c1c1" at bounding box center [351, 27] width 56 height 25
type input "#c4c5bf"
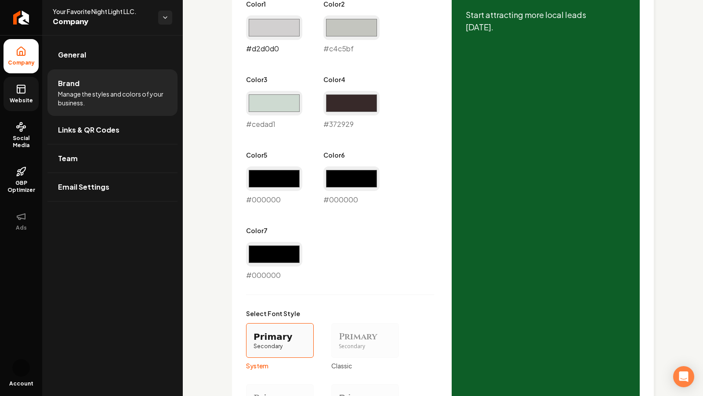
click at [282, 29] on input "#d2d0d0" at bounding box center [274, 27] width 56 height 25
type input "#d1e0d9"
click at [436, 50] on div "Primary Color #000000 #000000 Secondary Color #0d5e27 #0d5e27 Color 1 #d1e0d9 #…" at bounding box center [442, 209] width 393 height 612
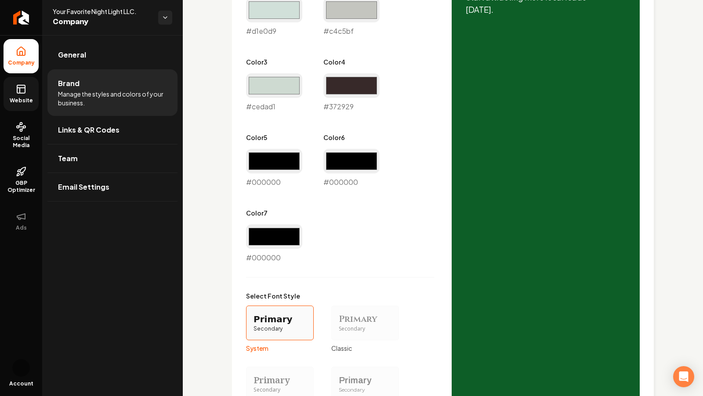
scroll to position [726, 0]
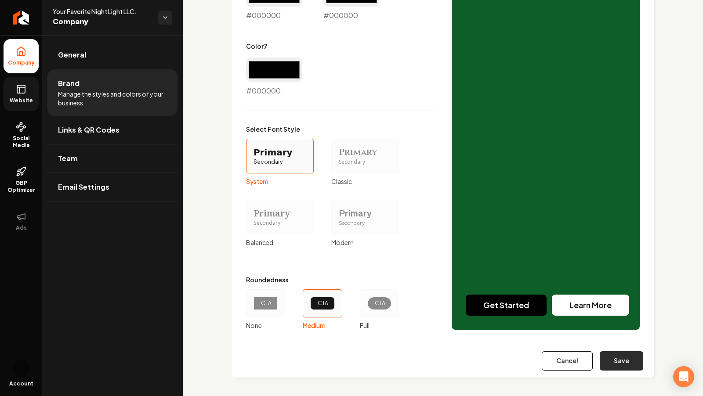
click at [621, 363] on button "Save" at bounding box center [620, 360] width 43 height 19
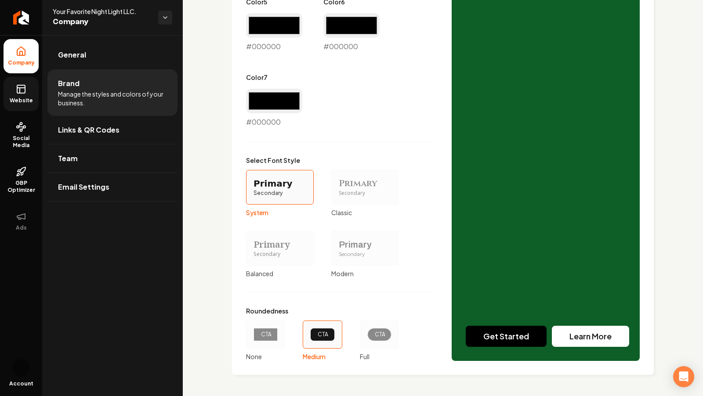
scroll to position [693, 0]
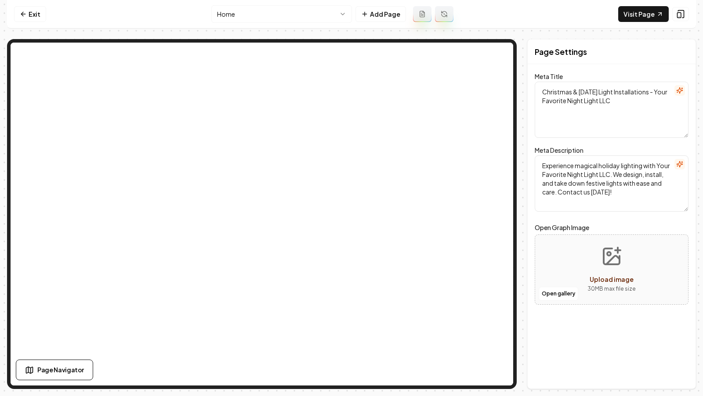
click at [630, 23] on nav "Exit Home Add Page Visit Page" at bounding box center [351, 14] width 689 height 29
click at [630, 12] on link "Visit Page" at bounding box center [643, 14] width 50 height 16
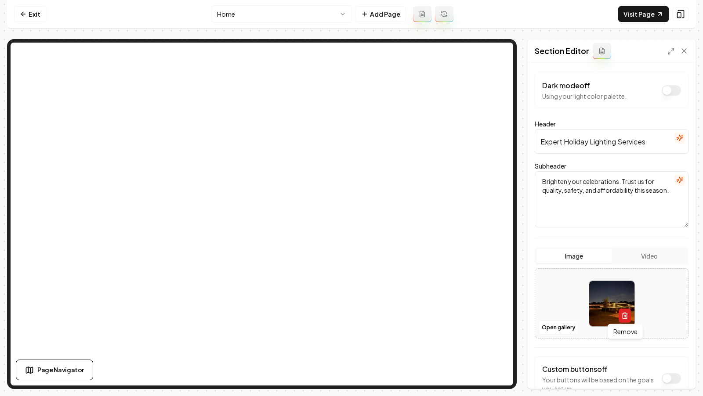
click at [621, 314] on icon "button" at bounding box center [624, 315] width 7 height 7
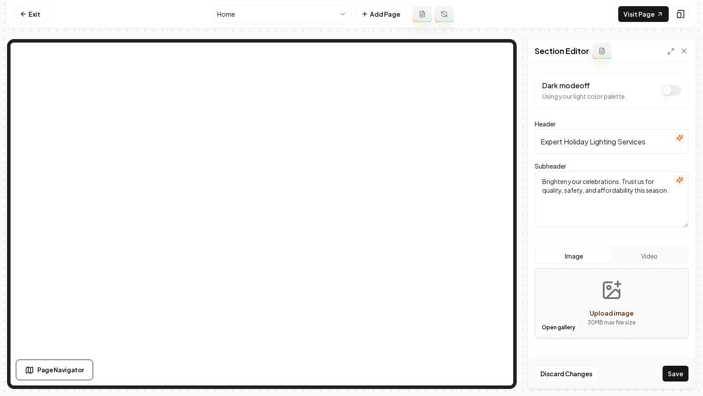
click at [563, 319] on div "Open gallery Upload image 30 MB max file size" at bounding box center [611, 303] width 154 height 70
click at [562, 326] on button "Open gallery" at bounding box center [558, 328] width 40 height 14
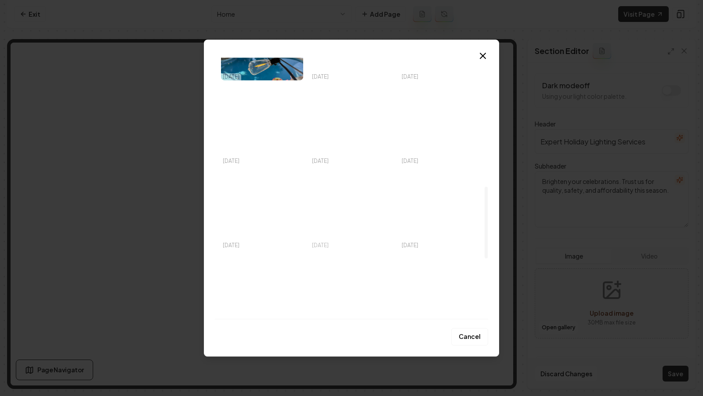
scroll to position [418, 0]
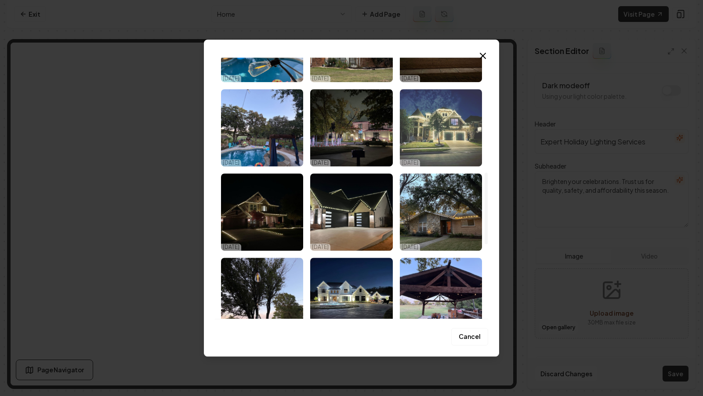
click at [442, 148] on img "Select image image_68e599055c7cd75eb8491ac3.jpeg" at bounding box center [441, 127] width 82 height 77
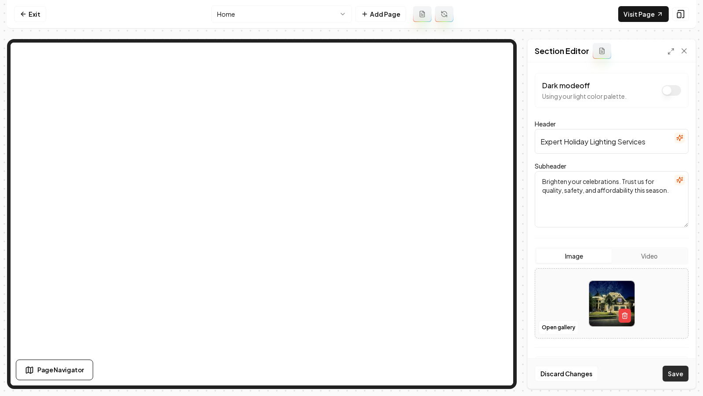
click at [674, 374] on button "Save" at bounding box center [675, 374] width 26 height 16
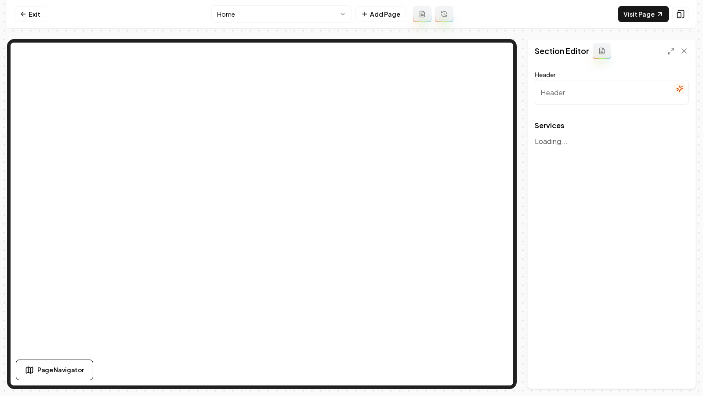
type input "Holiday Lighting Installation & Removal"
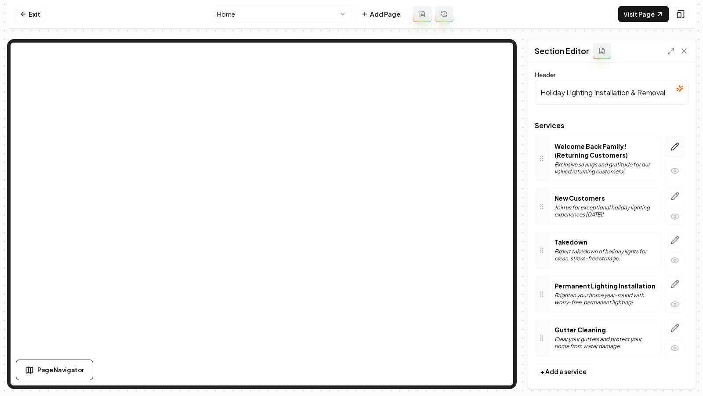
click at [674, 143] on icon "button" at bounding box center [674, 146] width 9 height 9
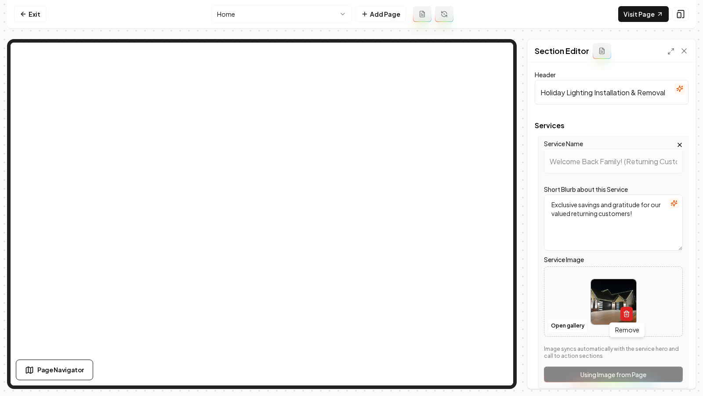
click at [626, 312] on icon "button" at bounding box center [626, 313] width 7 height 7
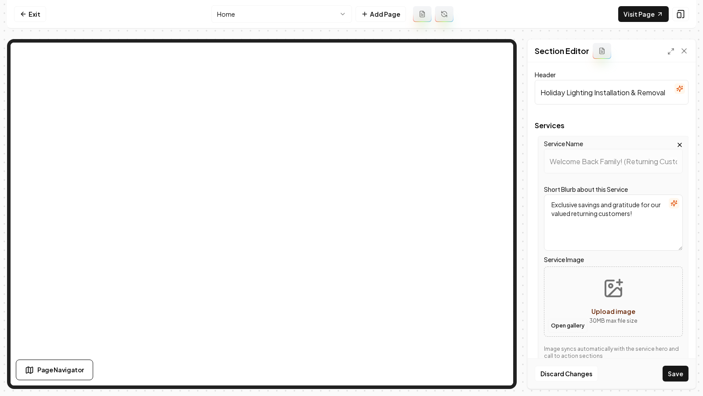
click at [557, 322] on button "Open gallery" at bounding box center [568, 326] width 40 height 14
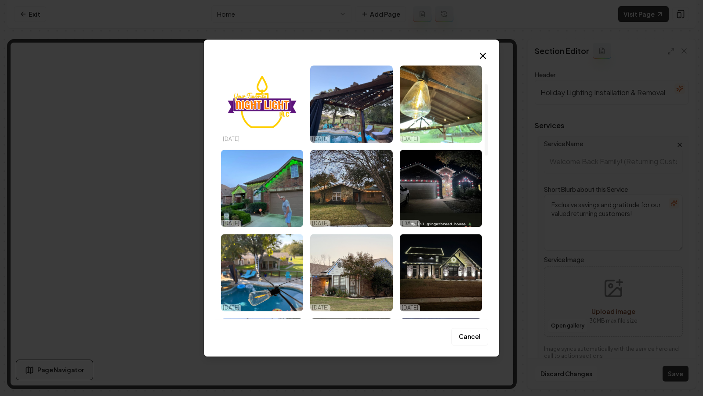
scroll to position [197, 0]
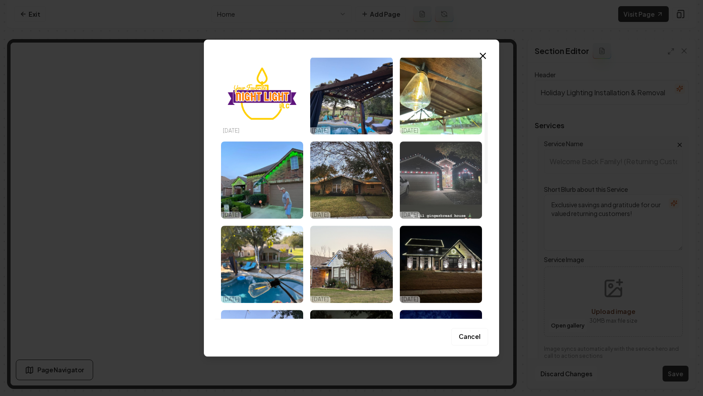
click at [449, 191] on img "Select image image_68e599065c7cd75eb8491e51.jpeg" at bounding box center [441, 179] width 82 height 77
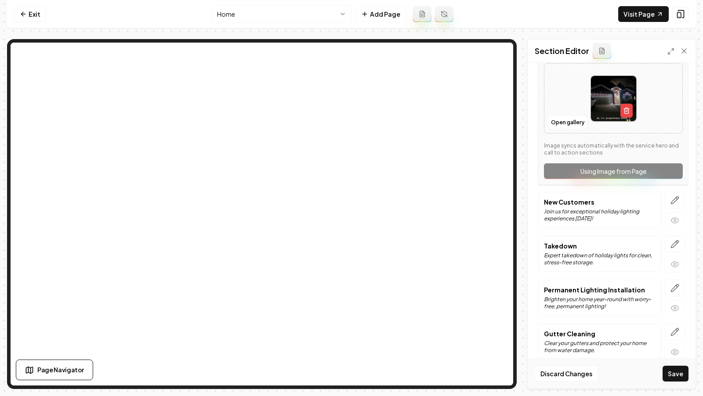
scroll to position [211, 0]
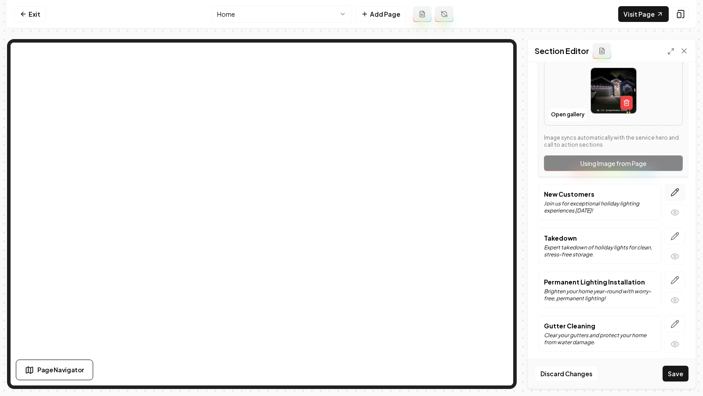
click at [673, 192] on icon "button" at bounding box center [674, 192] width 9 height 9
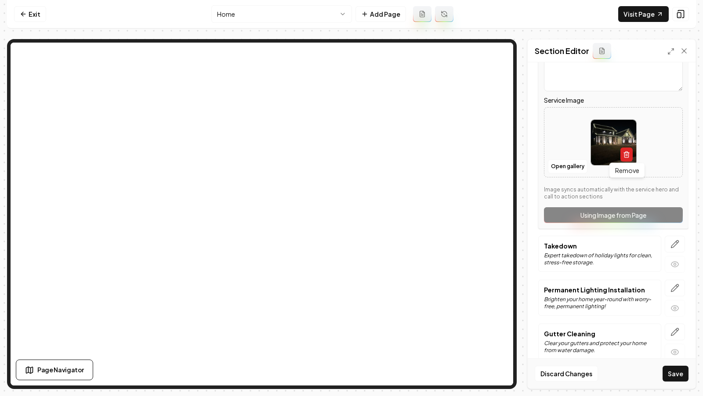
click at [626, 153] on icon "button" at bounding box center [626, 154] width 7 height 7
click at [561, 170] on button "Open gallery" at bounding box center [568, 166] width 40 height 14
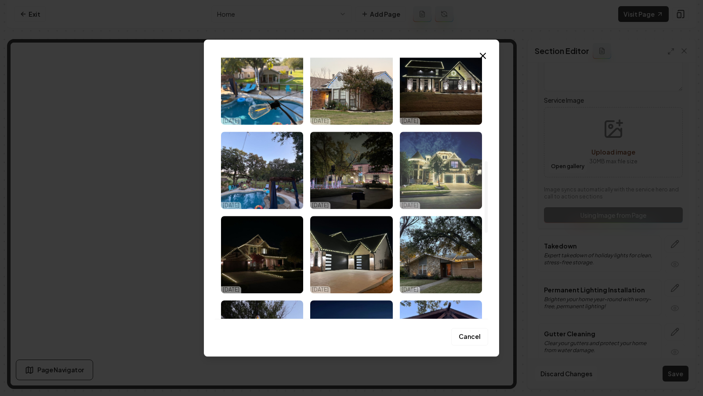
scroll to position [376, 0]
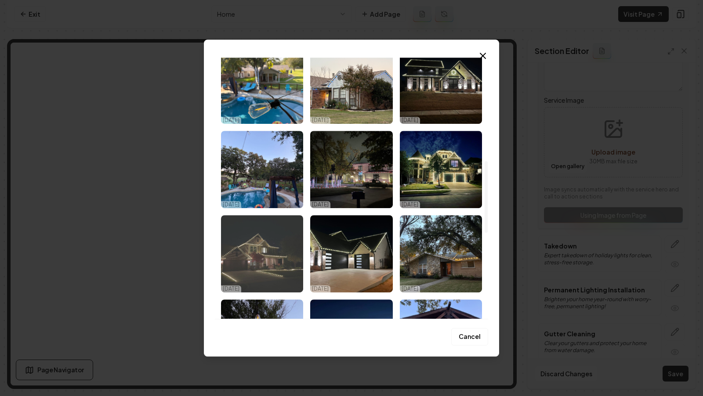
click at [266, 272] on img "Select image image_68e599055c7cd75eb8491a5c.jpeg" at bounding box center [262, 253] width 82 height 77
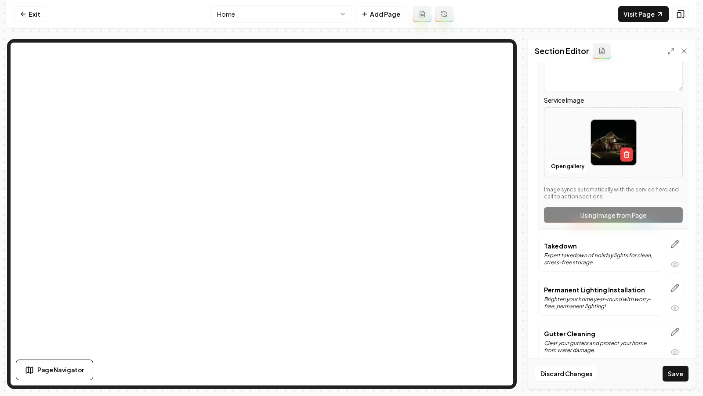
scroll to position [220, 0]
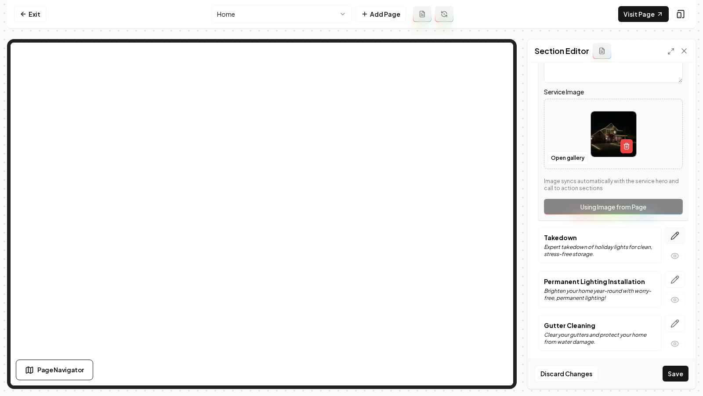
click at [670, 232] on button "button" at bounding box center [674, 235] width 20 height 17
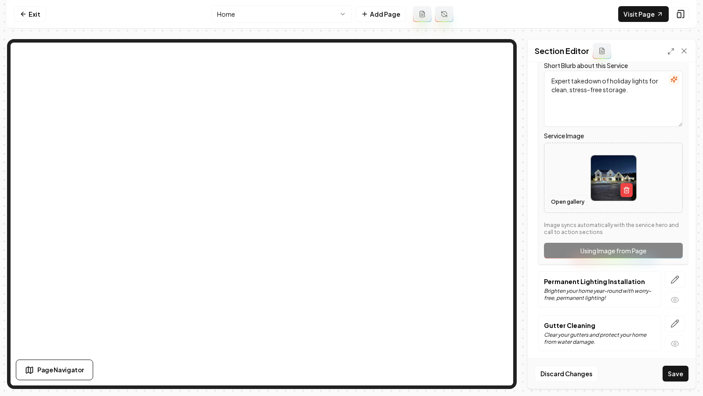
click at [567, 206] on button "Open gallery" at bounding box center [568, 202] width 40 height 14
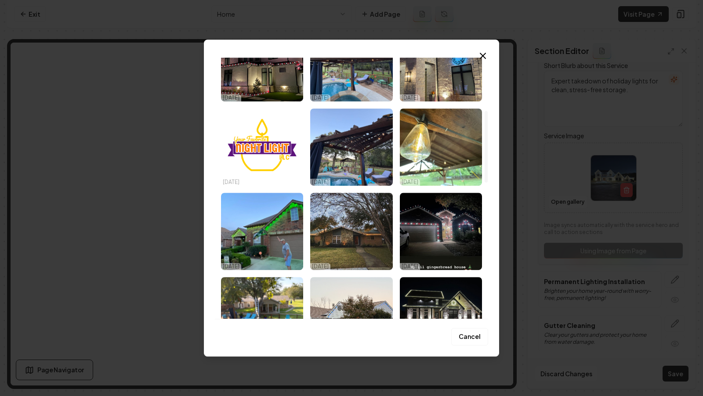
scroll to position [0, 0]
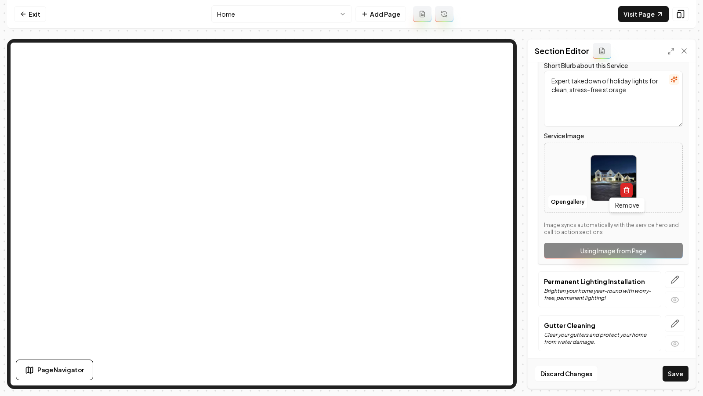
click at [628, 189] on icon "button" at bounding box center [626, 190] width 4 height 5
click at [564, 200] on button "Open gallery" at bounding box center [568, 202] width 40 height 14
click at [599, 187] on span "Upload image" at bounding box center [613, 188] width 44 height 8
type input "**********"
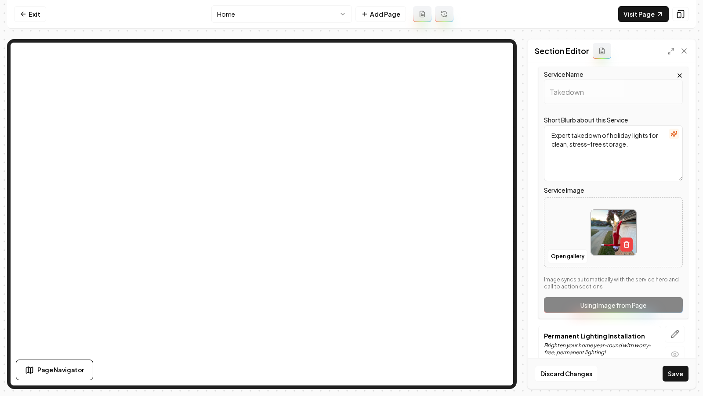
scroll to position [220, 0]
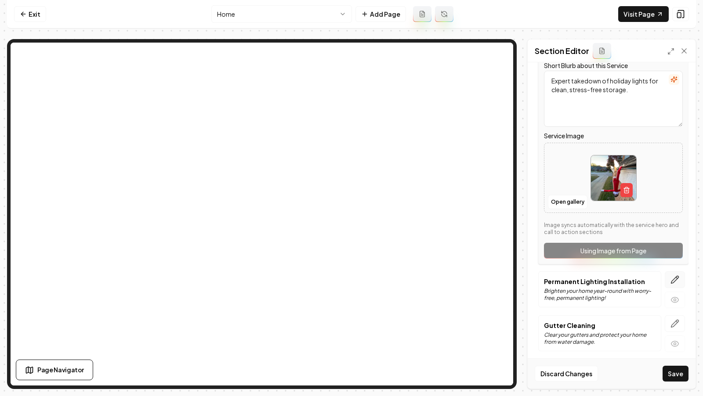
click at [671, 275] on icon "button" at bounding box center [674, 279] width 9 height 9
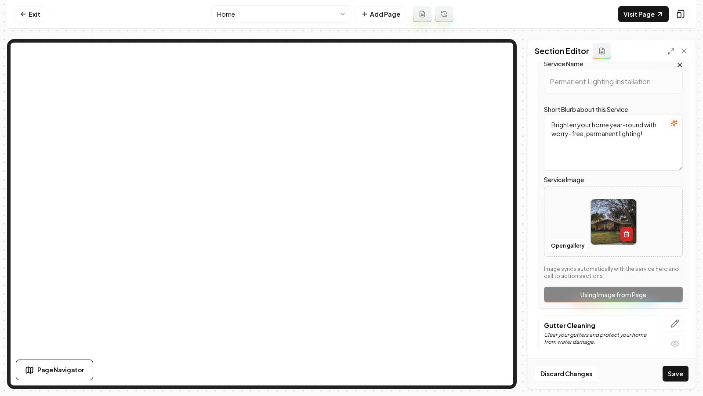
click at [623, 233] on icon "button" at bounding box center [626, 234] width 7 height 7
click at [570, 246] on button "Open gallery" at bounding box center [568, 246] width 40 height 14
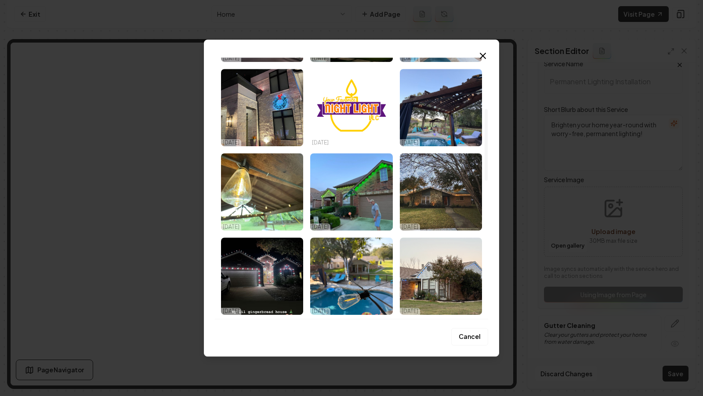
scroll to position [187, 0]
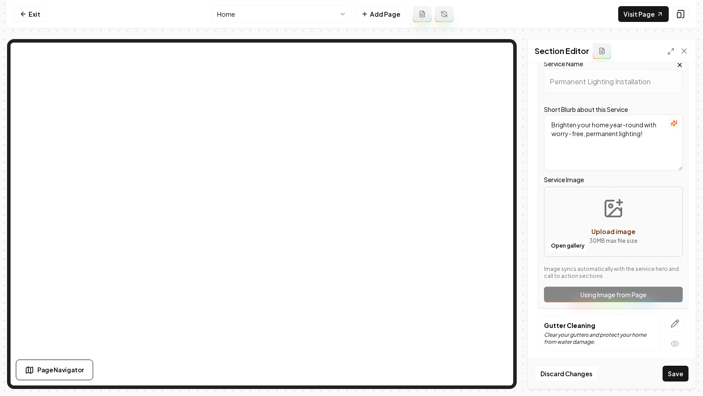
click at [609, 205] on circle "Upload image" at bounding box center [611, 206] width 4 height 4
click at [619, 222] on button "Upload image 30 MB max file size" at bounding box center [613, 221] width 62 height 61
type input "**********"
click at [675, 325] on button "button" at bounding box center [674, 323] width 20 height 17
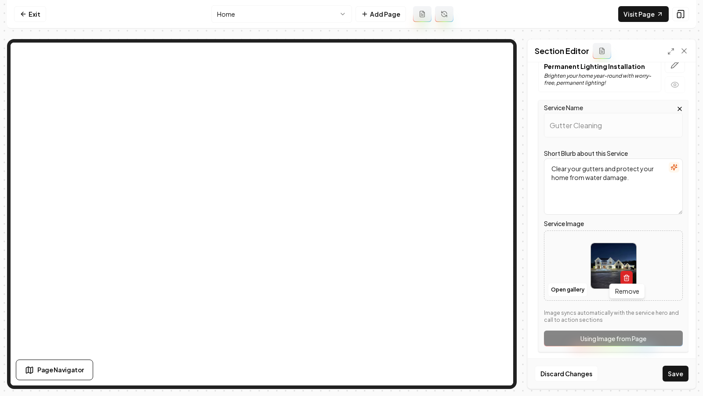
click at [624, 277] on icon "button" at bounding box center [626, 277] width 7 height 7
click at [573, 285] on button "Open gallery" at bounding box center [568, 290] width 40 height 14
click at [608, 257] on icon "Upload image" at bounding box center [614, 256] width 13 height 8
type input "**********"
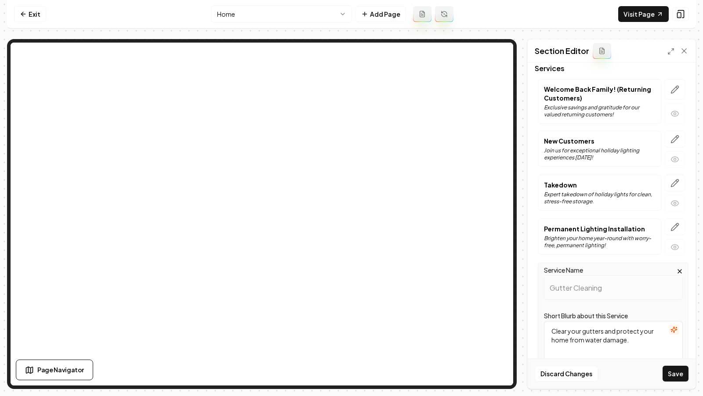
scroll to position [0, 0]
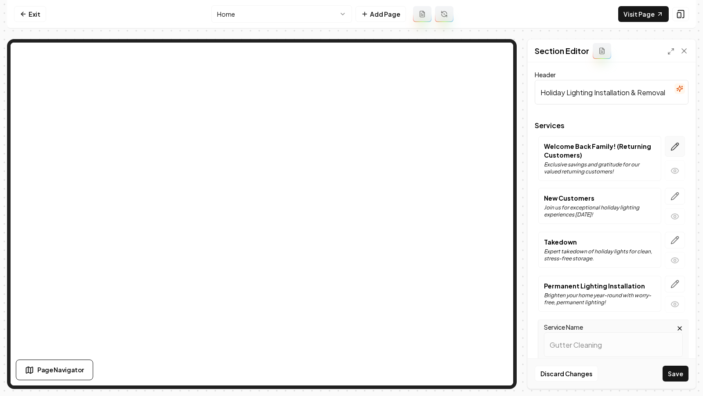
click at [675, 144] on icon "button" at bounding box center [674, 146] width 9 height 9
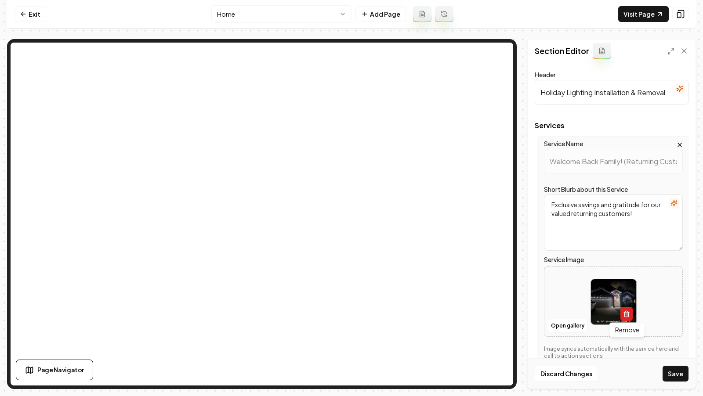
click at [628, 310] on icon "button" at bounding box center [626, 313] width 7 height 7
click at [576, 323] on button "Open gallery" at bounding box center [568, 326] width 40 height 14
click at [602, 296] on icon "Upload image" at bounding box center [612, 288] width 21 height 21
type input "**********"
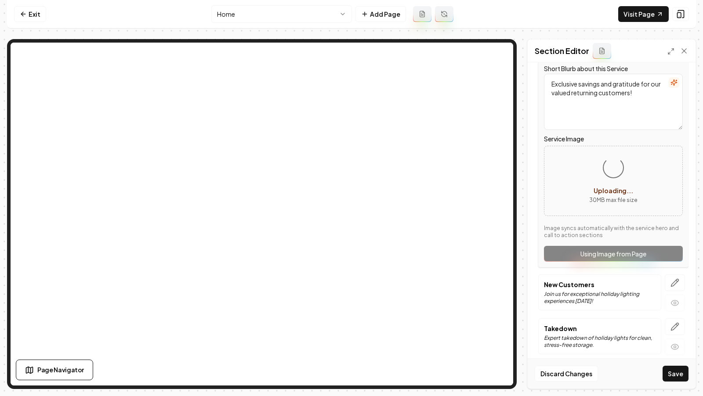
scroll to position [177, 0]
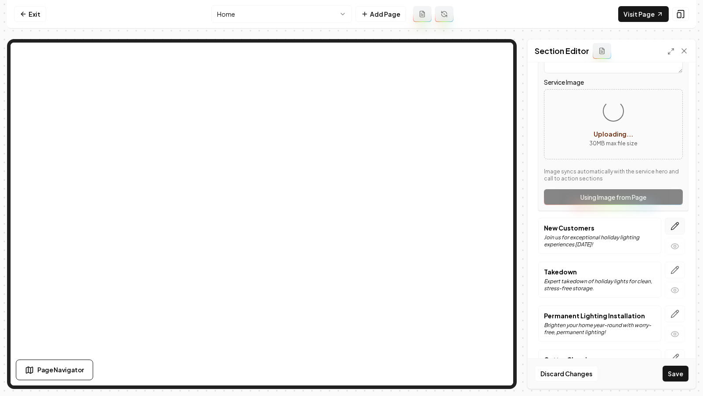
click at [678, 222] on icon "button" at bounding box center [674, 226] width 9 height 9
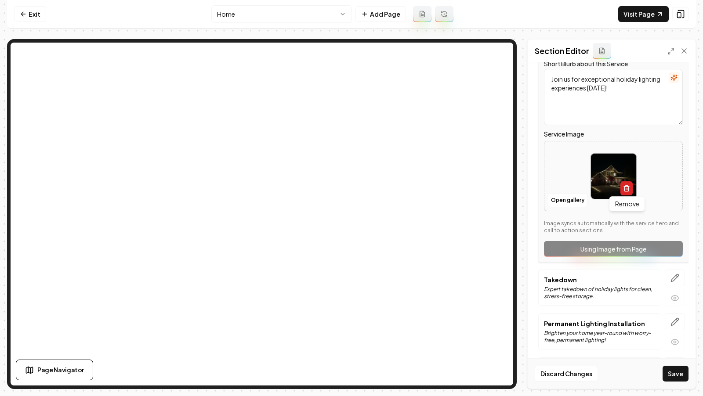
click at [628, 187] on icon "button" at bounding box center [626, 189] width 4 height 5
click at [551, 198] on button "Open gallery" at bounding box center [568, 200] width 40 height 14
click at [612, 178] on button "Upload image 30 MB max file size" at bounding box center [613, 175] width 62 height 61
type input "**********"
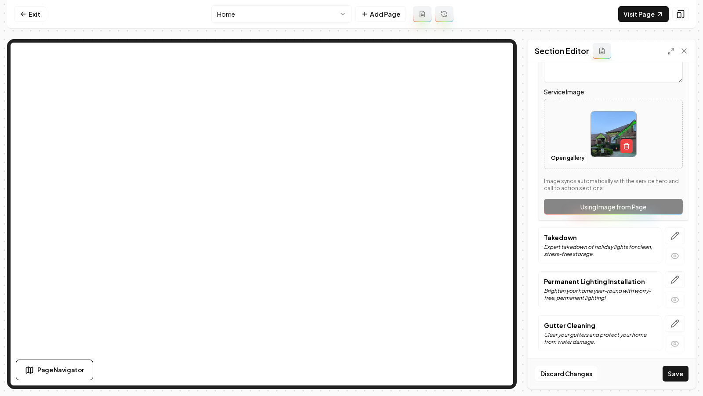
click at [677, 384] on div "Discard Changes Save" at bounding box center [611, 373] width 168 height 30
click at [673, 374] on button "Save" at bounding box center [675, 374] width 26 height 16
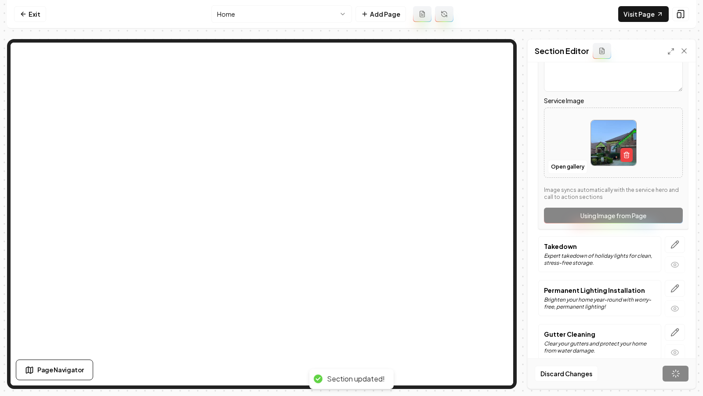
scroll to position [4, 0]
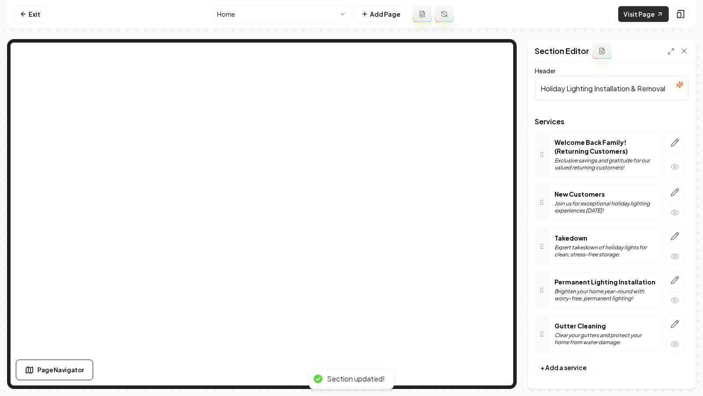
click at [644, 14] on link "Visit Page" at bounding box center [643, 14] width 50 height 16
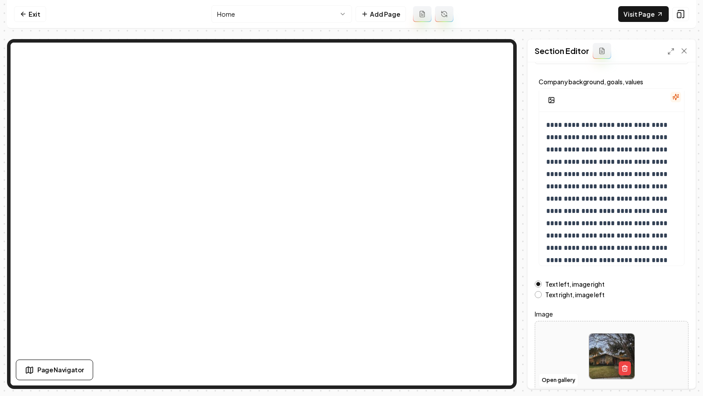
scroll to position [76, 0]
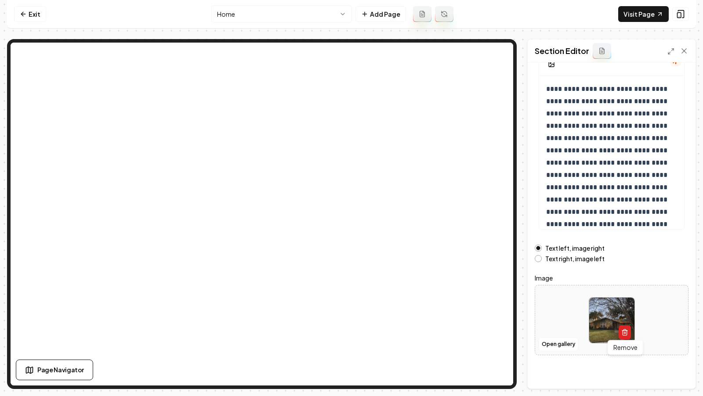
click at [626, 330] on icon "button" at bounding box center [624, 332] width 7 height 7
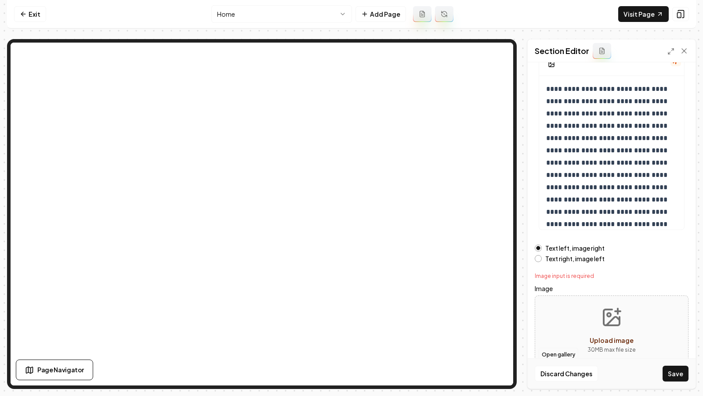
click at [559, 355] on button "Open gallery" at bounding box center [558, 355] width 40 height 14
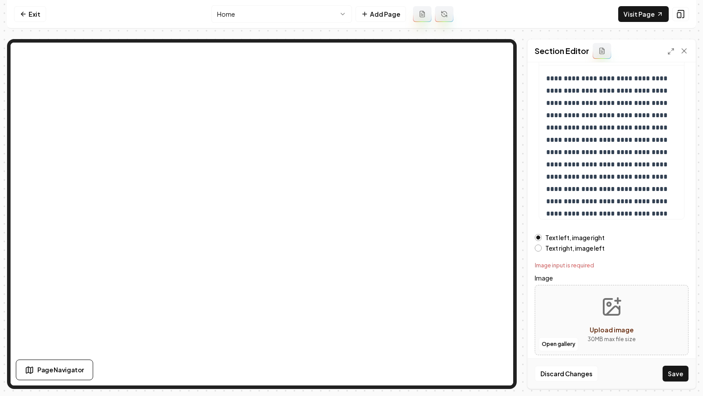
scroll to position [87, 0]
click at [558, 343] on button "Open gallery" at bounding box center [558, 345] width 40 height 14
click at [593, 321] on button "Upload image 30 MB max file size" at bounding box center [611, 320] width 62 height 61
type input "**********"
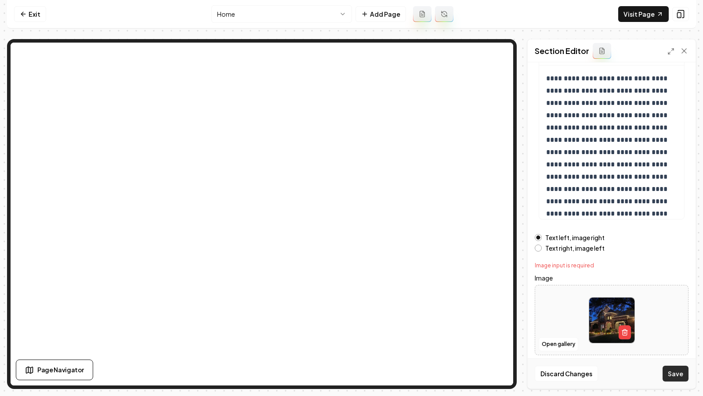
click at [674, 369] on button "Save" at bounding box center [675, 374] width 26 height 16
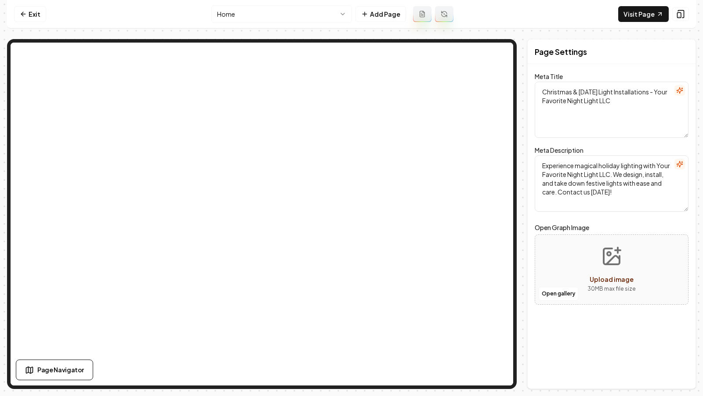
scroll to position [0, 0]
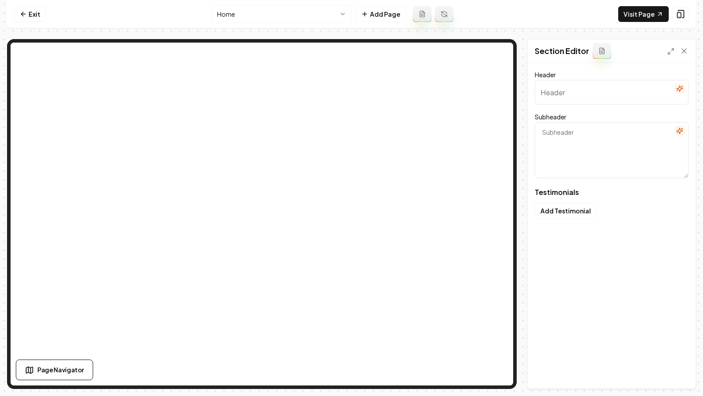
type input "Voices from Happy Homes"
type textarea "See why families trust us to light up their holidays"
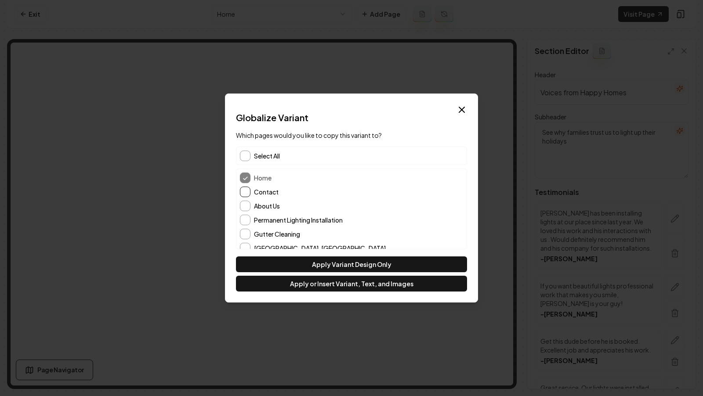
click at [248, 196] on button "Contact" at bounding box center [245, 192] width 11 height 11
click at [248, 202] on button "About Us" at bounding box center [245, 206] width 11 height 11
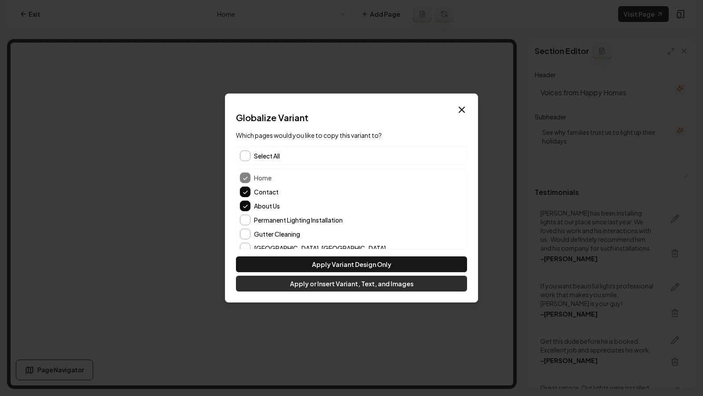
click at [330, 282] on button "Apply or Insert Variant, Text, and Images" at bounding box center [351, 284] width 231 height 16
click at [285, 289] on button "Apply or Insert Variant, Text, and Images" at bounding box center [351, 284] width 231 height 16
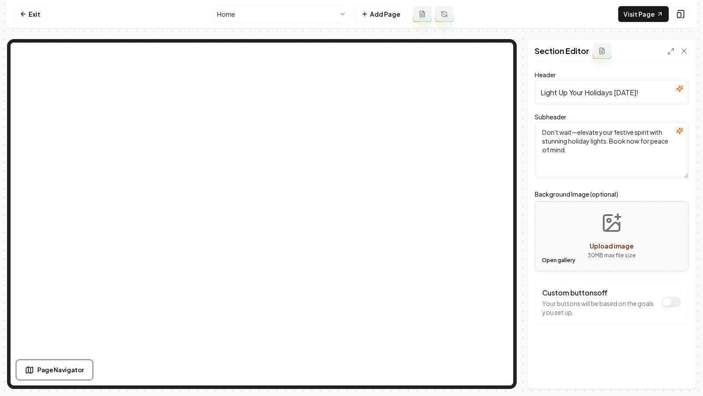
click at [551, 260] on button "Open gallery" at bounding box center [558, 260] width 40 height 14
click at [612, 237] on button "Upload image 30 MB max file size" at bounding box center [611, 236] width 62 height 61
type input "**********"
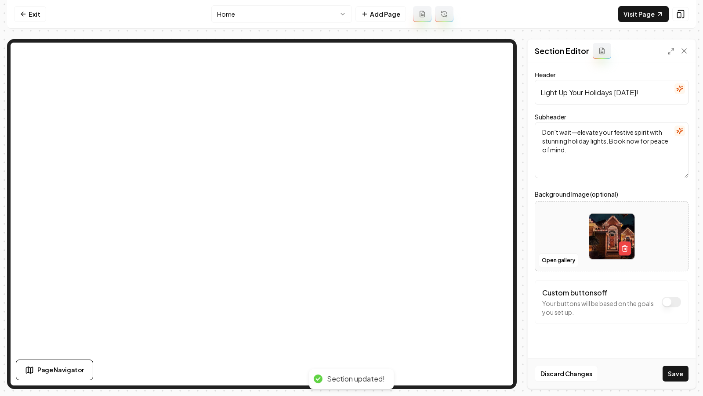
click at [674, 383] on div "Discard Changes Save" at bounding box center [611, 373] width 168 height 30
click at [672, 372] on button "Save" at bounding box center [675, 374] width 26 height 16
click at [275, 18] on html "Computer Required This feature is only available on a computer. Please switch t…" at bounding box center [351, 198] width 703 height 396
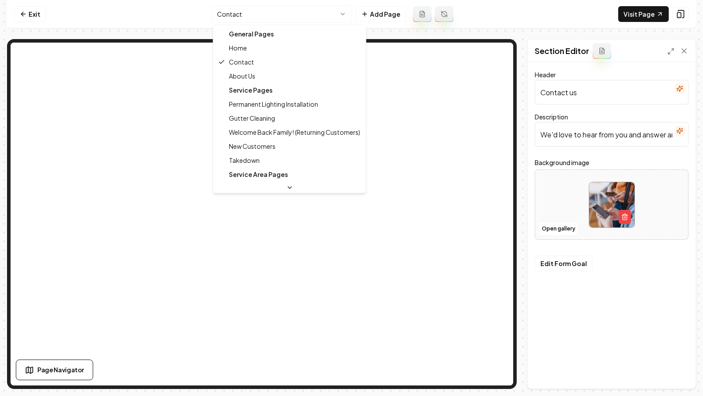
click at [278, 22] on html "Computer Required This feature is only available on a computer. Please switch t…" at bounding box center [351, 198] width 703 height 396
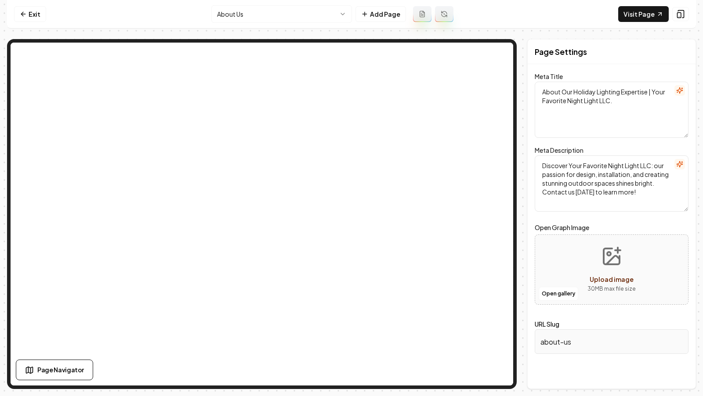
click at [284, 8] on html "Computer Required This feature is only available on a computer. Please switch t…" at bounding box center [351, 198] width 703 height 396
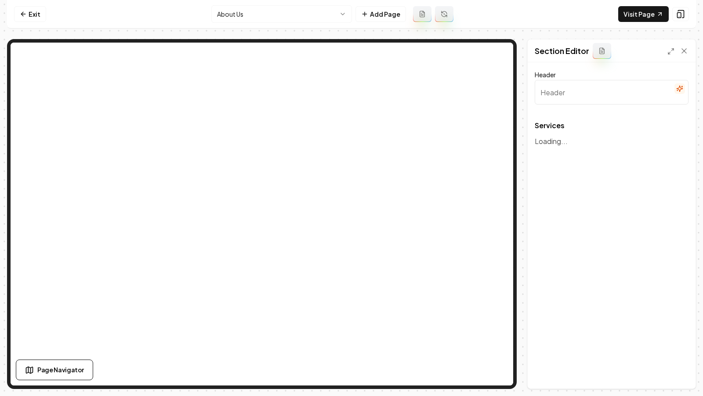
type input "Exceptional Holiday Lighting Services"
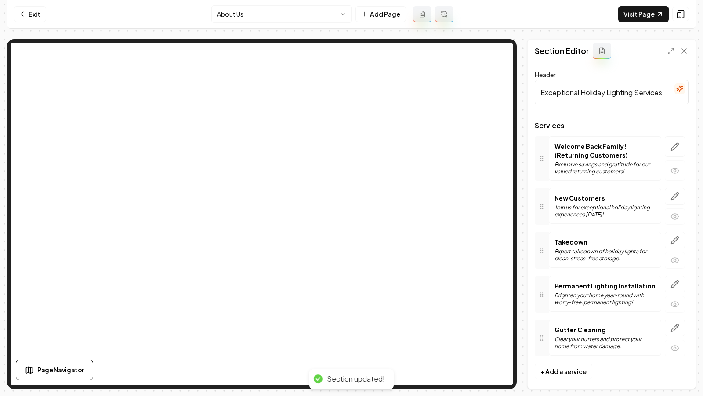
click at [232, 17] on html "Computer Required This feature is only available on a computer. Please switch t…" at bounding box center [351, 198] width 703 height 396
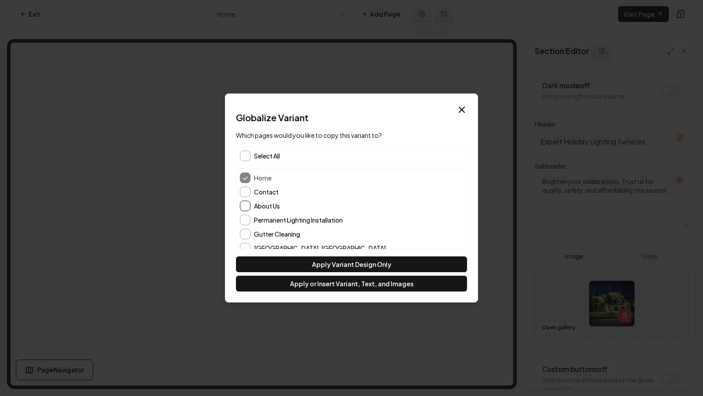
click at [245, 207] on button "About Us" at bounding box center [245, 206] width 11 height 11
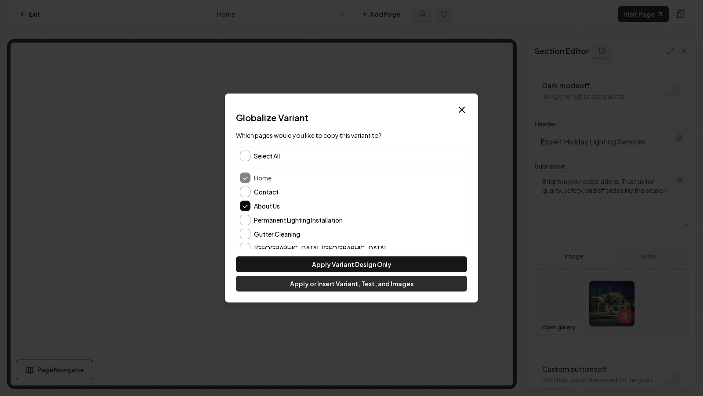
click at [349, 284] on button "Apply or Insert Variant, Text, and Images" at bounding box center [351, 284] width 231 height 16
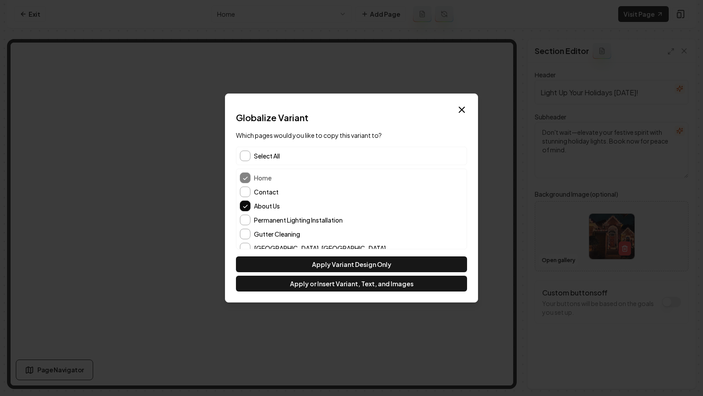
scroll to position [1, 0]
click at [247, 193] on button "Contact" at bounding box center [245, 190] width 11 height 11
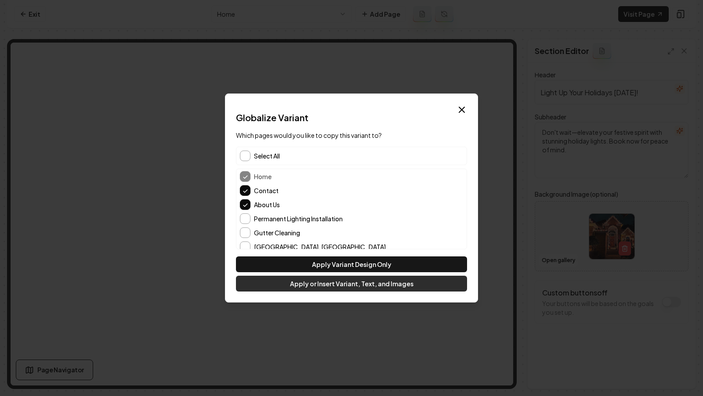
click at [344, 286] on button "Apply or Insert Variant, Text, and Images" at bounding box center [351, 284] width 231 height 16
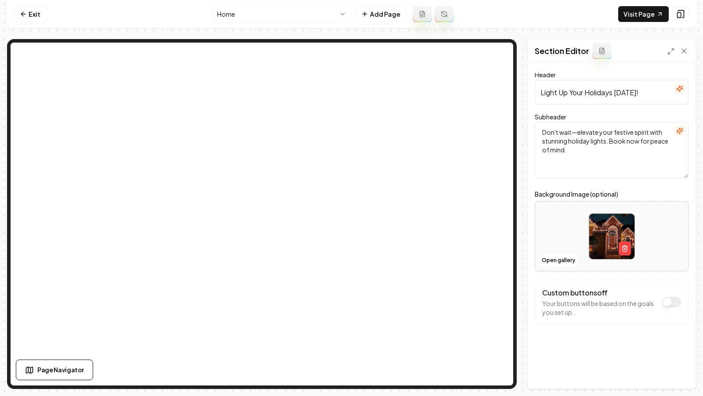
click at [282, 25] on nav "Exit Home Add Page Visit Page" at bounding box center [351, 14] width 689 height 29
click at [263, 18] on html "Computer Required This feature is only available on a computer. Please switch t…" at bounding box center [351, 198] width 703 height 396
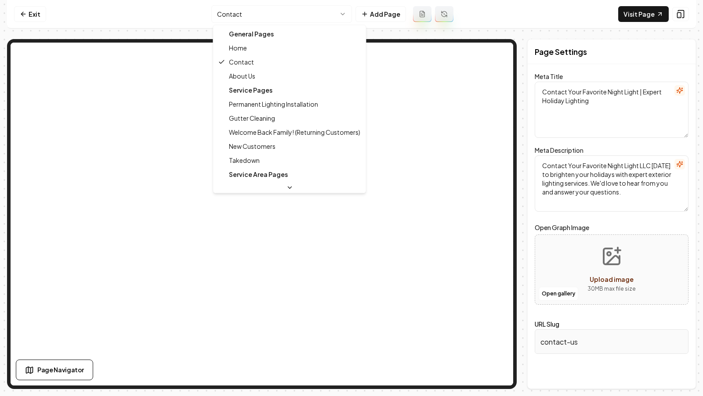
click at [264, 20] on html "Computer Required This feature is only available on a computer. Please switch t…" at bounding box center [351, 198] width 703 height 396
type textarea "About Our Holiday Lighting Expertise | Your Favorite Night Light LLC."
type textarea "Discover Your Favorite Night Light LLC: our passion for design, installation, a…"
type input "about-us"
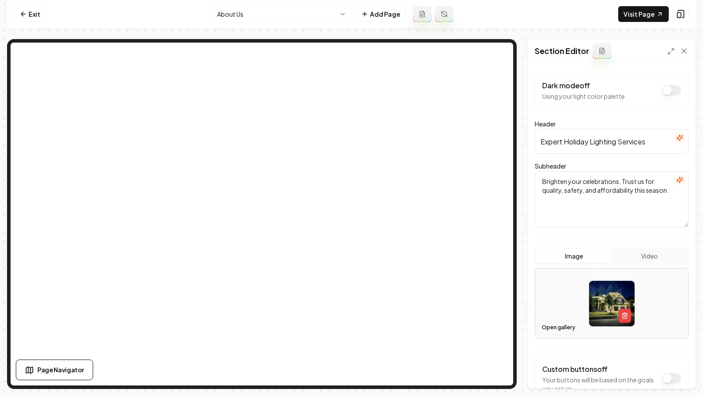
click at [559, 328] on button "Open gallery" at bounding box center [558, 328] width 40 height 14
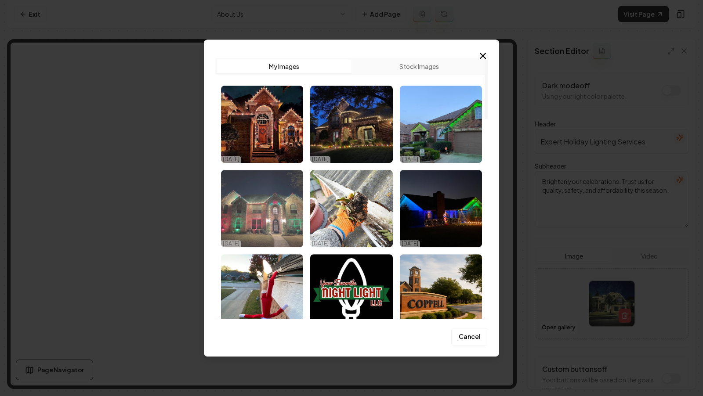
click at [274, 220] on img "Select image image_68e59b785c7cd75eb8558530.jpeg" at bounding box center [262, 208] width 82 height 77
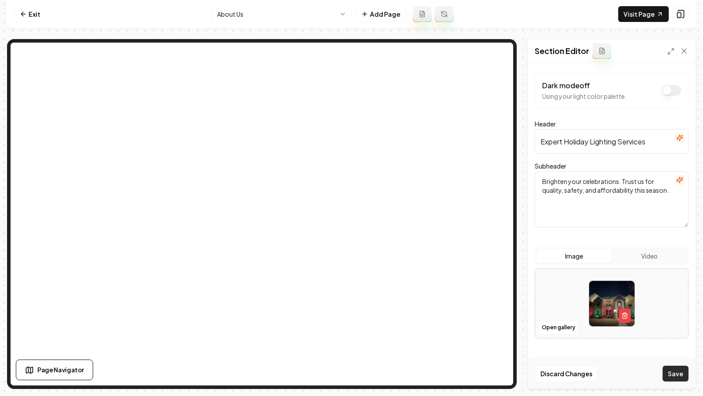
click at [677, 376] on button "Save" at bounding box center [675, 374] width 26 height 16
click at [631, 18] on link "Visit Page" at bounding box center [643, 14] width 50 height 16
click at [655, 19] on link "Visit Page" at bounding box center [643, 14] width 50 height 16
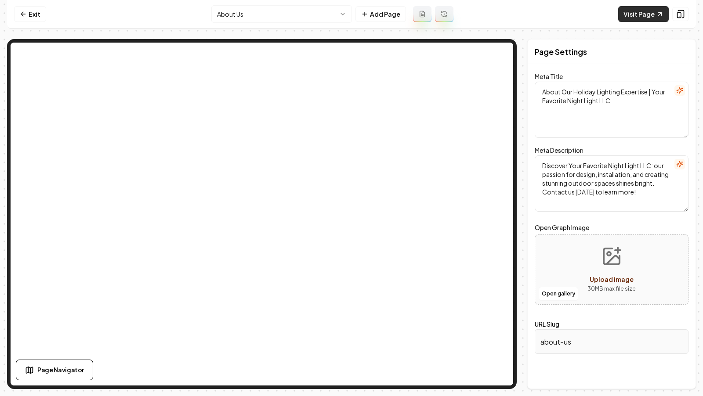
click at [633, 14] on link "Visit Page" at bounding box center [643, 14] width 50 height 16
click at [640, 18] on link "Visit Page" at bounding box center [643, 14] width 50 height 16
click at [650, 19] on link "Visit Page" at bounding box center [643, 14] width 50 height 16
click at [649, 16] on link "Visit Page" at bounding box center [643, 14] width 50 height 16
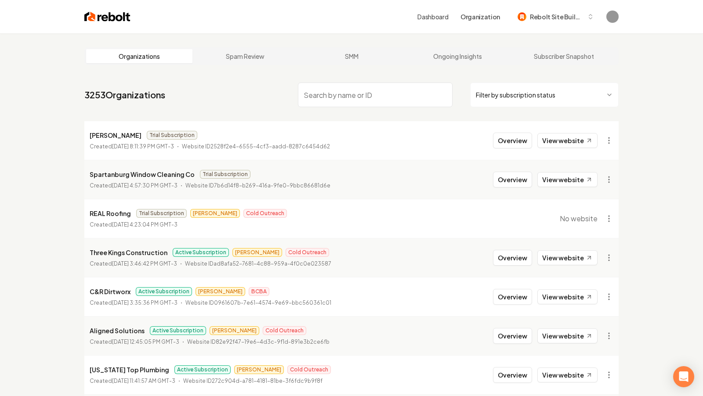
click at [321, 88] on input "search" at bounding box center [375, 95] width 155 height 25
paste input "HyperGreen Landscape1"
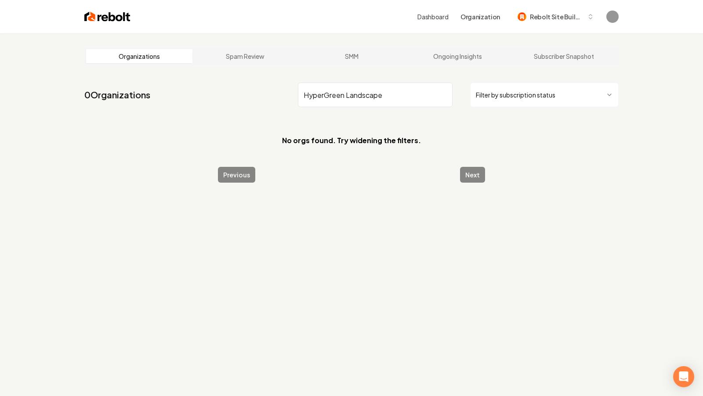
type input "HyperGreen Landscape"
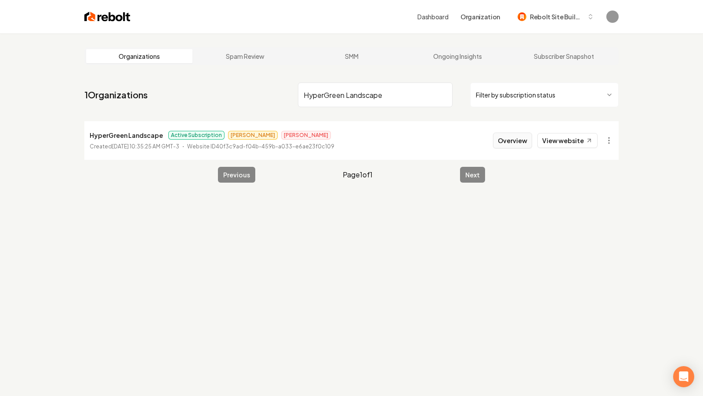
click at [512, 142] on button "Overview" at bounding box center [512, 141] width 39 height 16
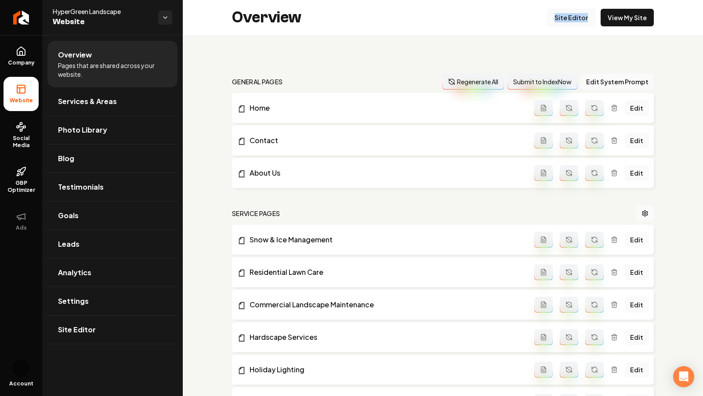
click at [576, 18] on link "Site Editor" at bounding box center [571, 18] width 48 height 18
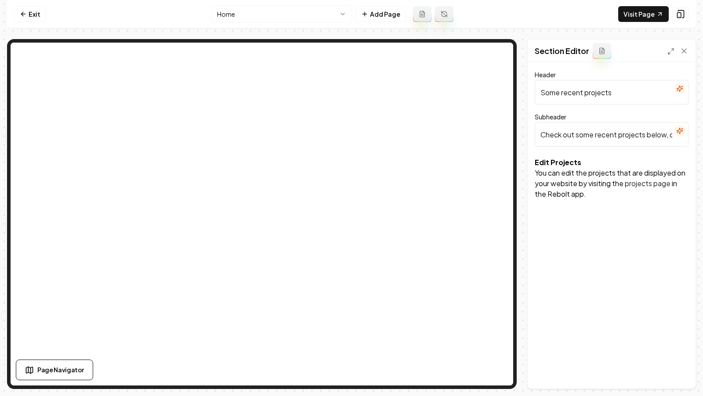
click at [562, 171] on p "You can edit the projects that are displayed on your website by visiting the pr…" at bounding box center [611, 184] width 154 height 32
click at [562, 180] on p "You can edit the projects that are displayed on your website by visiting the pr…" at bounding box center [611, 184] width 154 height 32
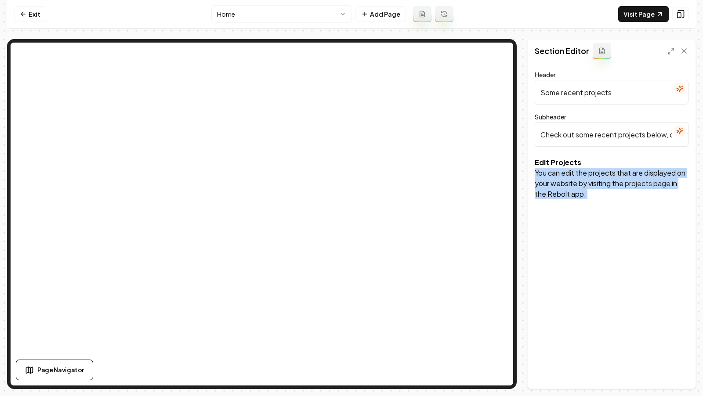
click at [562, 180] on p "You can edit the projects that are displayed on your website by visiting the pr…" at bounding box center [611, 184] width 154 height 32
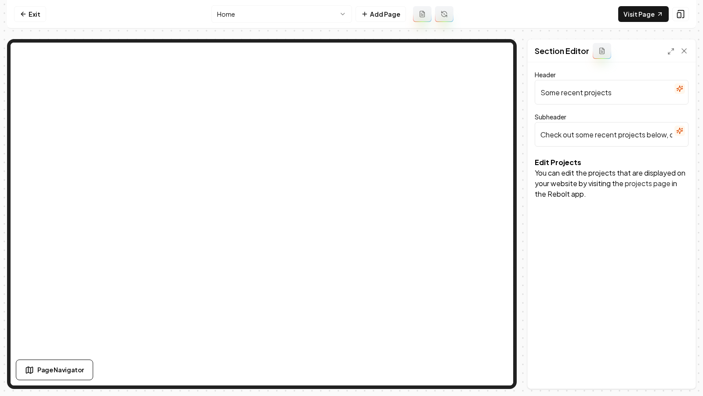
click at [591, 206] on div "Header Some recent projects Subheader Check out some recent projects below, or …" at bounding box center [611, 225] width 168 height 326
click at [382, 12] on button "Add Page" at bounding box center [380, 14] width 50 height 16
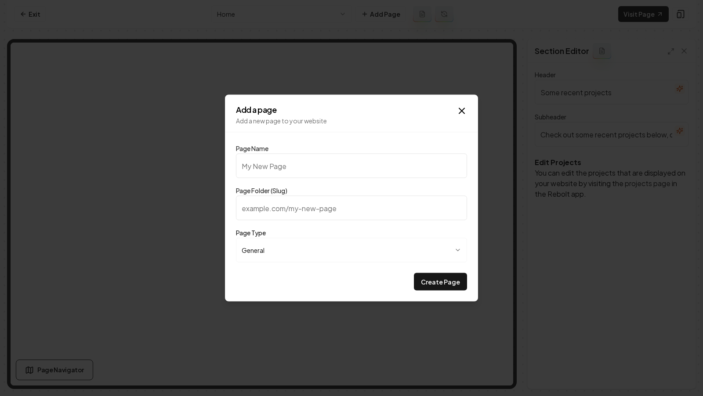
click at [455, 112] on h2 "Add a page" at bounding box center [351, 110] width 231 height 8
click at [461, 113] on icon "button" at bounding box center [461, 111] width 11 height 11
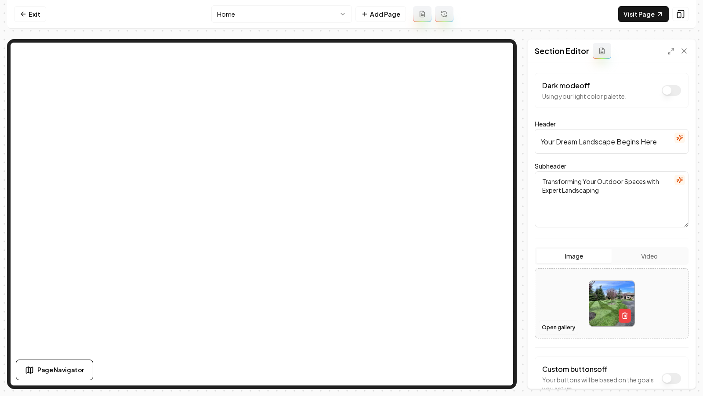
click at [551, 328] on button "Open gallery" at bounding box center [558, 328] width 40 height 14
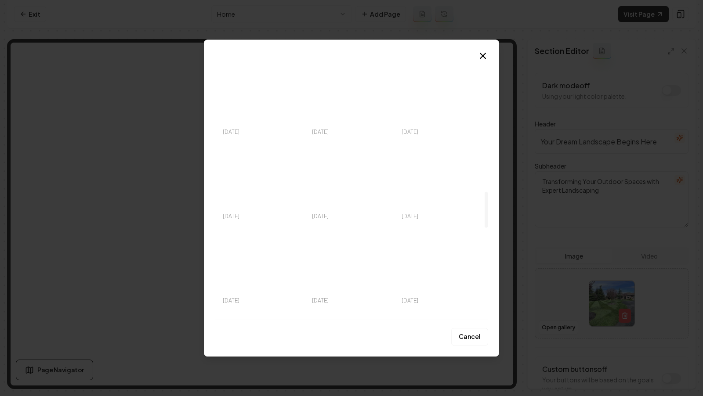
scroll to position [959, 0]
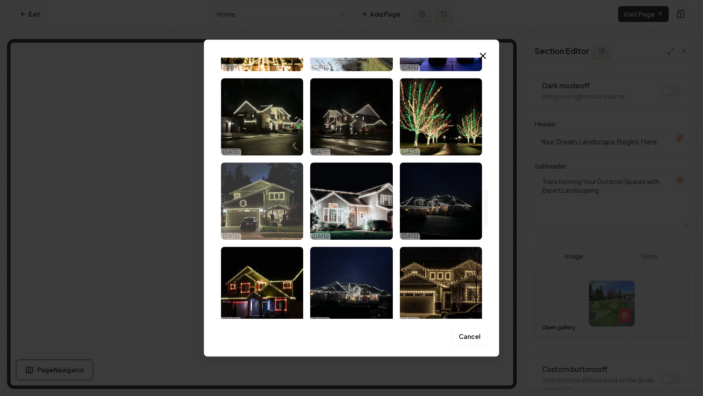
click at [244, 198] on img "Select image image_678fd43e432c4764167e4487.jpeg" at bounding box center [262, 200] width 82 height 77
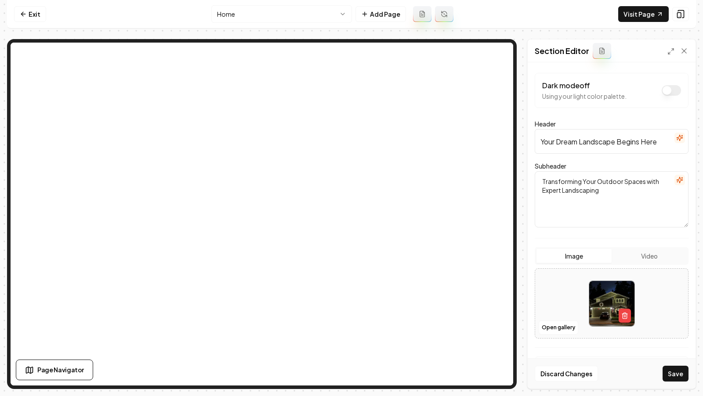
click at [660, 382] on div "Discard Changes Save" at bounding box center [611, 373] width 168 height 30
click at [670, 380] on button "Save" at bounding box center [675, 374] width 26 height 16
click at [600, 146] on input "Your Dream Landscape Begins Here" at bounding box center [611, 141] width 154 height 25
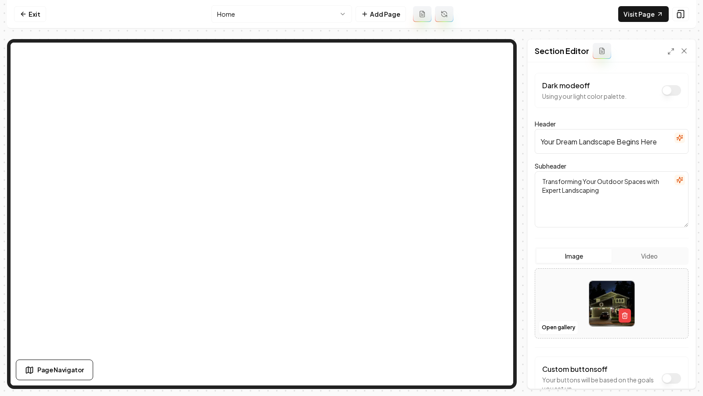
paste input "Christmas lights installation."
type input "Christmas lights installation."
click at [682, 137] on icon "button" at bounding box center [679, 138] width 6 height 6
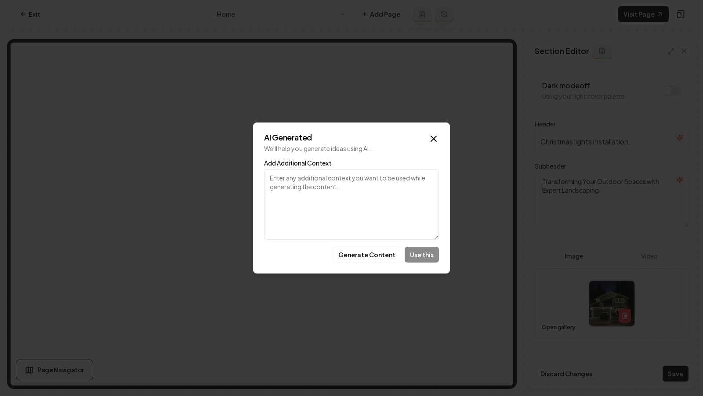
click at [322, 184] on textarea "Add Additional Context" at bounding box center [351, 205] width 175 height 70
type textarea "Christmas lights installation."
click at [422, 256] on div "Generate Content Use this" at bounding box center [351, 255] width 175 height 16
click at [361, 257] on button "Generate Content" at bounding box center [366, 255] width 69 height 16
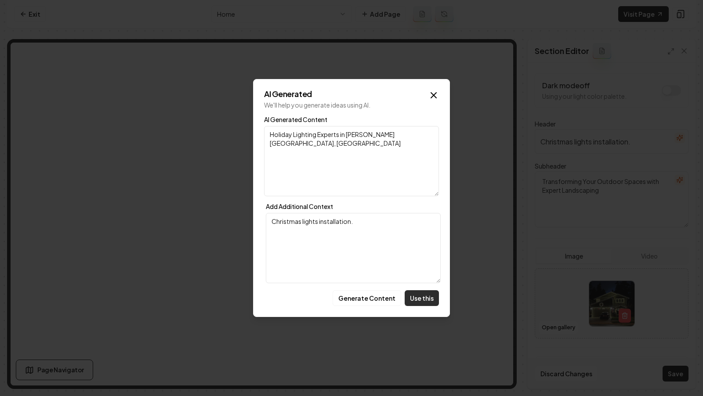
click at [426, 293] on button "Use this" at bounding box center [421, 298] width 34 height 16
type input "Holiday Lighting Experts in [PERSON_NAME][GEOGRAPHIC_DATA], [GEOGRAPHIC_DATA]"
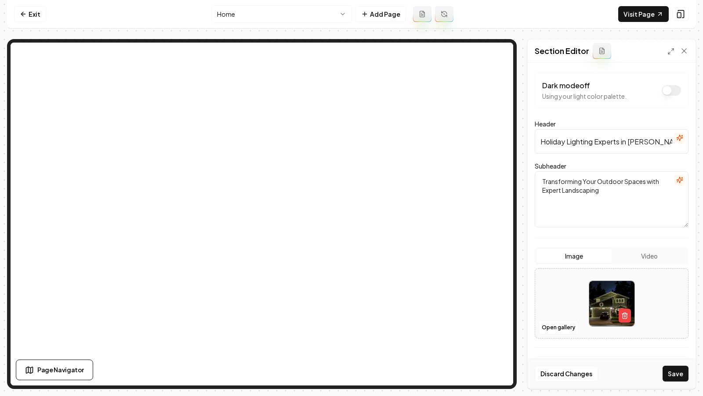
click at [587, 193] on textarea "Transforming Your Outdoor Spaces with Expert Landscaping" at bounding box center [611, 199] width 154 height 56
click at [619, 200] on textarea "Transforming Your Outdoor Spaces with Expert Landscaping" at bounding box center [611, 199] width 154 height 56
drag, startPoint x: 611, startPoint y: 200, endPoint x: 543, endPoint y: 192, distance: 68.1
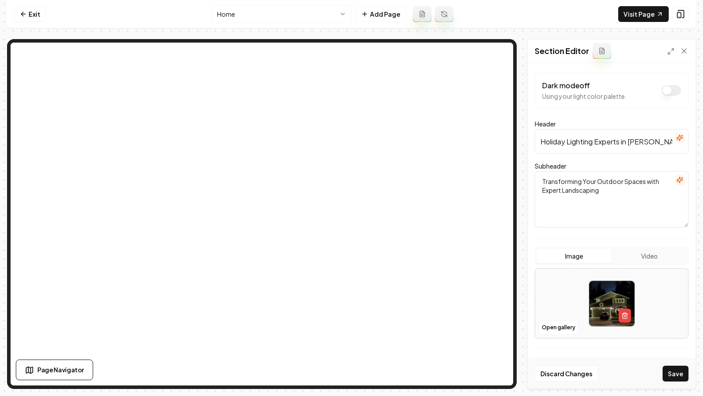
click at [543, 191] on textarea "Transforming Your Outdoor Spaces with Expert Landscaping" at bounding box center [611, 199] width 154 height 56
paste textarea "Christmas lights installation."
type textarea "Transforming Your Outdoor Spaces with Christmas lights installation."
click at [680, 175] on button "button" at bounding box center [679, 180] width 11 height 11
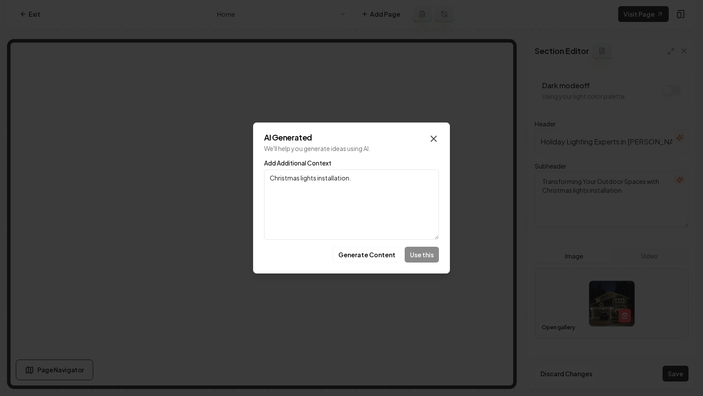
type textarea "Christmas lights installation."
click at [431, 138] on icon "button" at bounding box center [433, 138] width 11 height 11
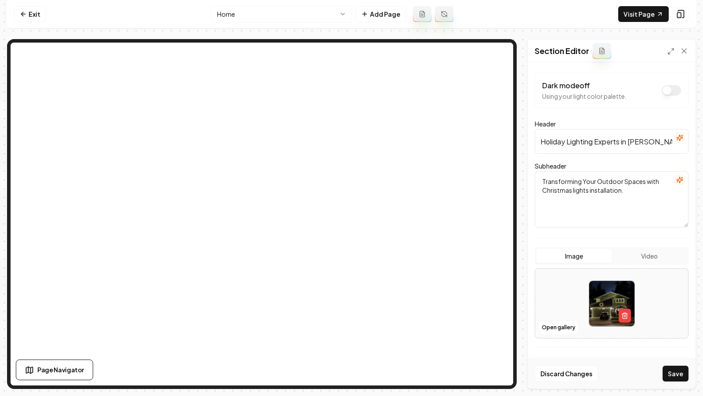
click at [579, 191] on textarea "Transforming Your Outdoor Spaces with Christmas lights installation." at bounding box center [611, 199] width 154 height 56
click at [682, 180] on icon "button" at bounding box center [679, 180] width 7 height 7
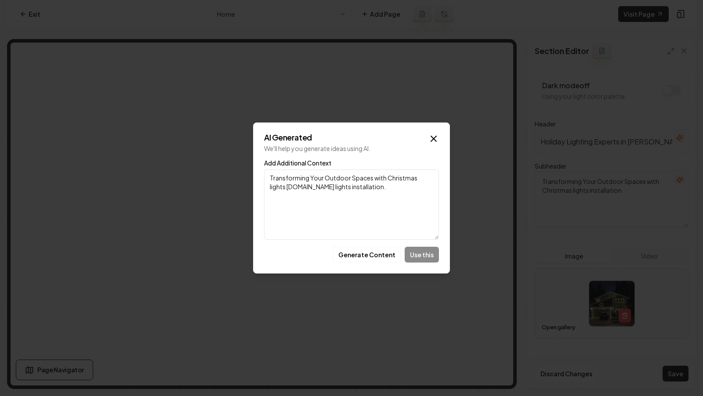
type textarea "Transforming Your Outdoor Spaces with Christmas lights [DOMAIN_NAME] lights ins…"
click at [421, 258] on div "Generate Content Use this" at bounding box center [351, 255] width 175 height 16
click at [362, 257] on button "Generate Content" at bounding box center [366, 255] width 69 height 16
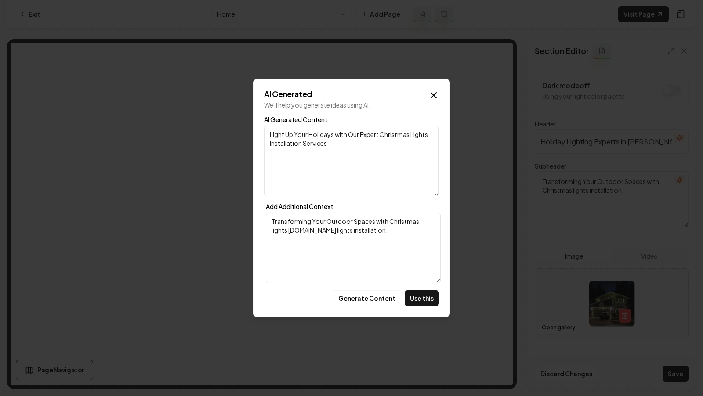
click at [347, 149] on textarea "Light Up Your Holidays with Our Expert Christmas Lights Installation Services" at bounding box center [351, 161] width 175 height 70
click at [420, 291] on button "Use this" at bounding box center [421, 298] width 34 height 16
type textarea "Light Up Your Holidays with Our Expert Christmas Lights Installation Services"
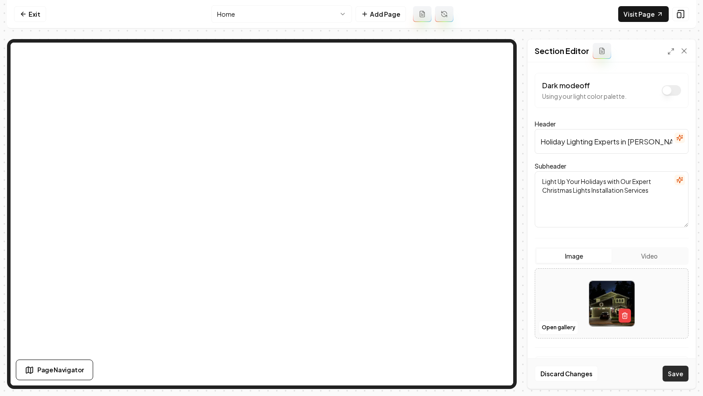
click at [677, 373] on button "Save" at bounding box center [675, 374] width 26 height 16
click at [557, 326] on button "Open gallery" at bounding box center [558, 328] width 40 height 14
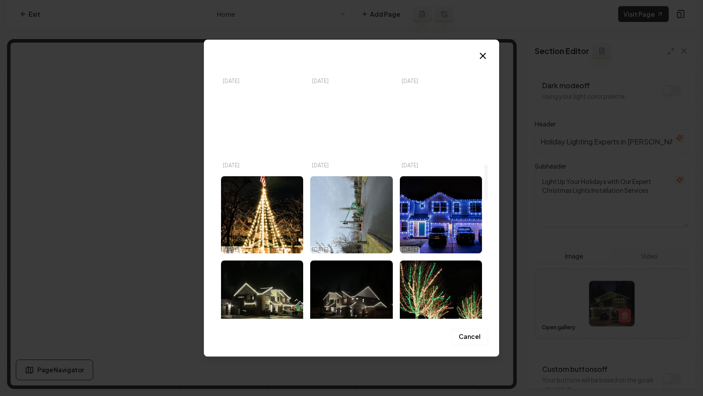
scroll to position [776, 0]
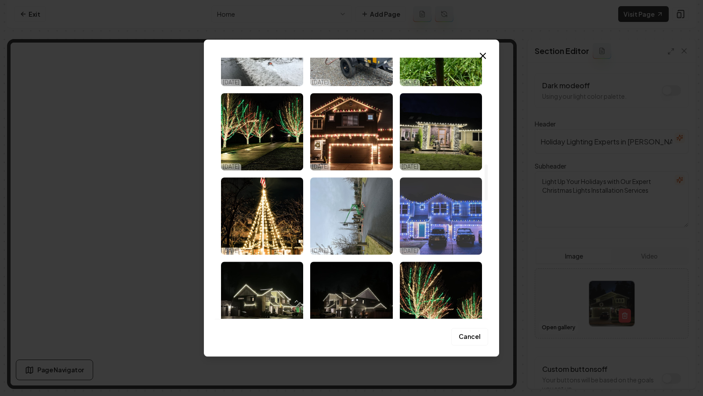
click at [456, 218] on img "Select image image_678fd449432c4764167e75e0.jpeg" at bounding box center [441, 215] width 82 height 77
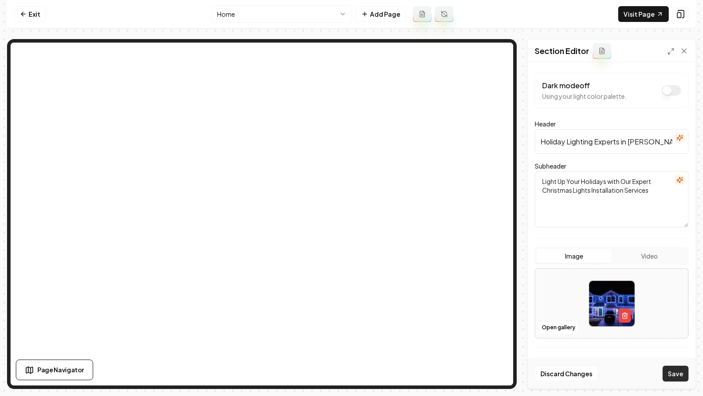
click at [671, 374] on button "Save" at bounding box center [675, 374] width 26 height 16
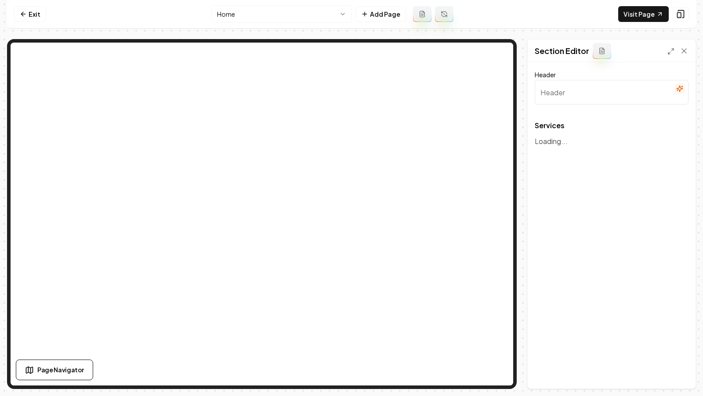
type input "Our Landscaping Services"
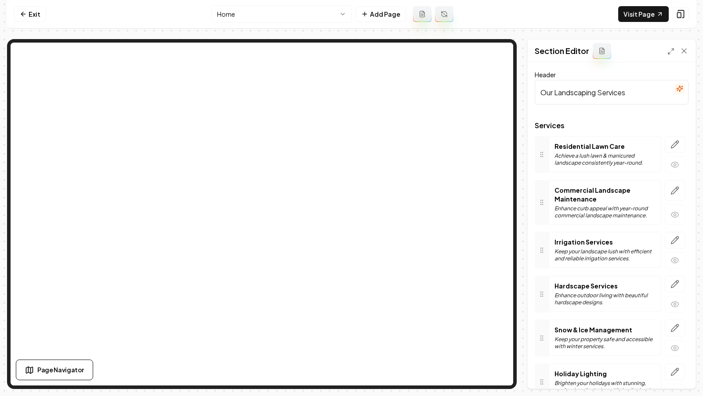
click at [310, 15] on html "Computer Required This feature is only available on a computer. Please switch t…" at bounding box center [351, 198] width 703 height 396
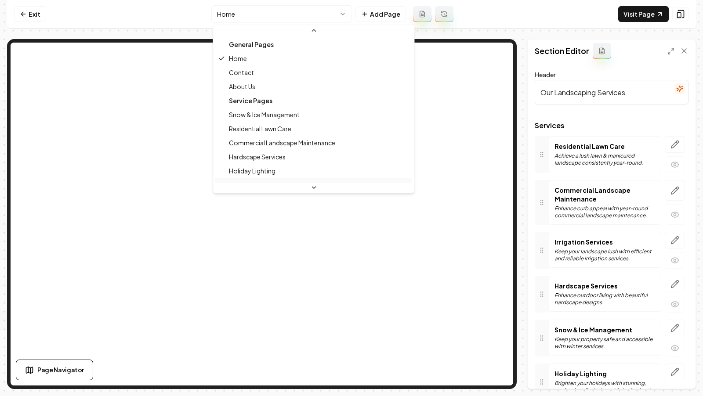
scroll to position [37, 0]
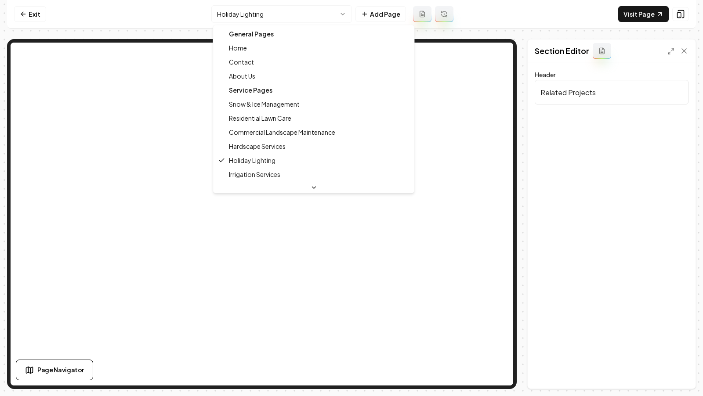
click at [268, 13] on html "Computer Required This feature is only available on a computer. Please switch t…" at bounding box center [351, 198] width 703 height 396
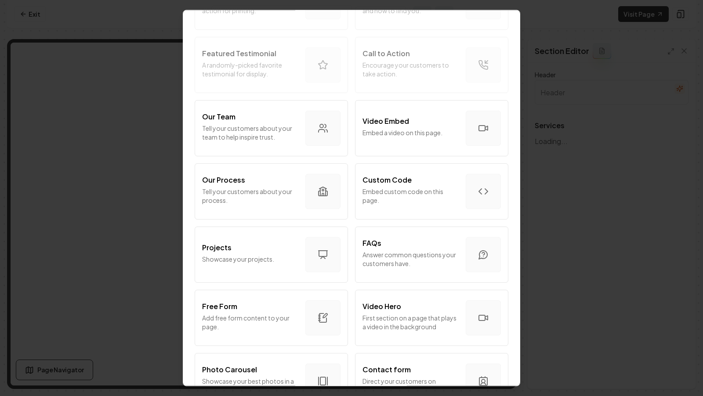
scroll to position [231, 0]
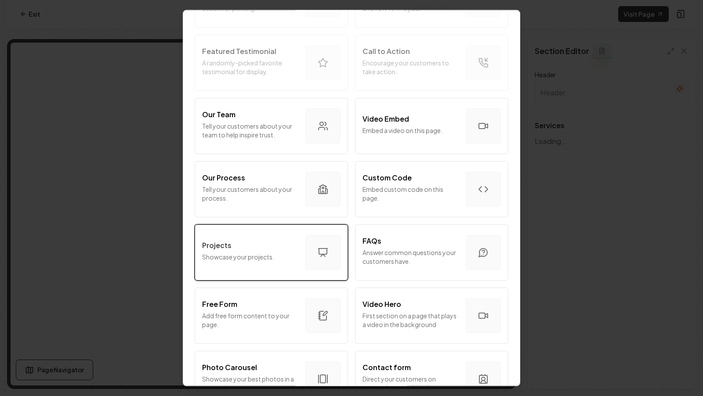
click at [285, 270] on button "Projects Showcase your projects." at bounding box center [271, 252] width 153 height 56
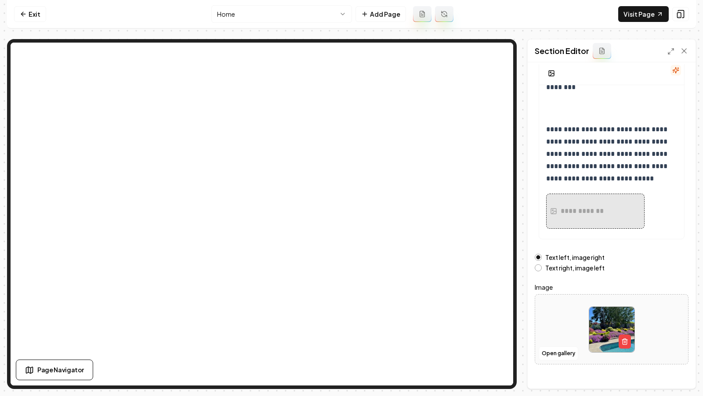
scroll to position [76, 0]
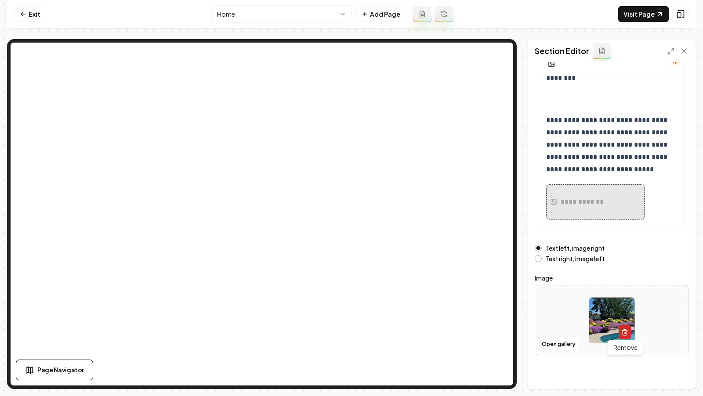
click at [628, 332] on button "button" at bounding box center [624, 332] width 12 height 14
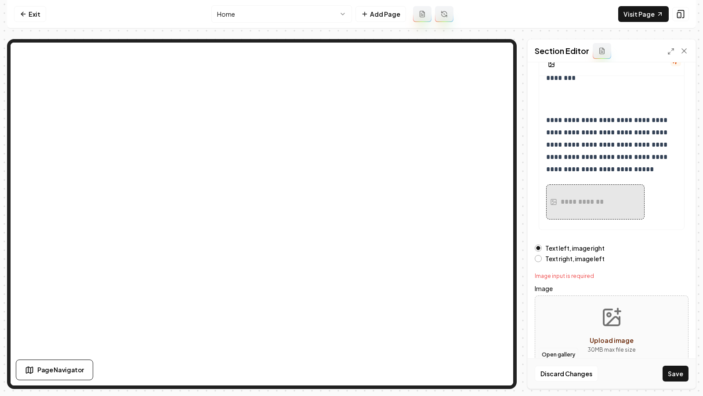
click at [553, 355] on button "Open gallery" at bounding box center [558, 355] width 40 height 14
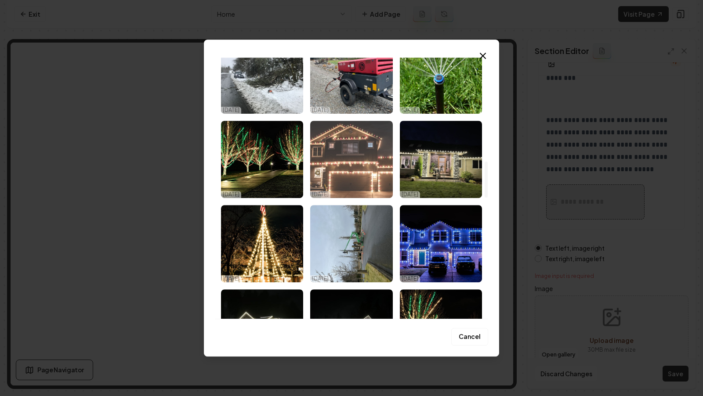
scroll to position [769, 0]
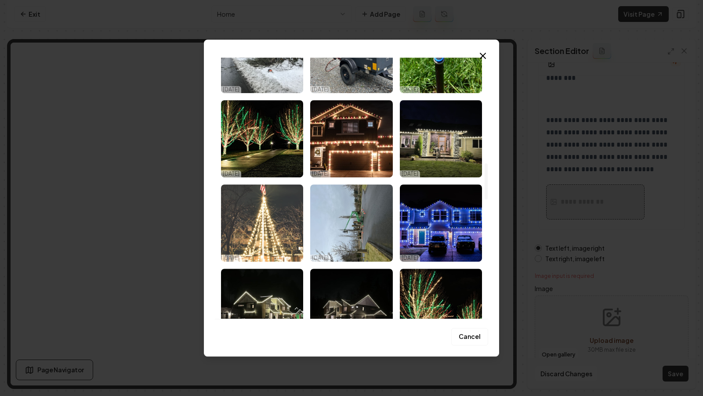
click at [275, 234] on img "Select image image_678fd449432c4764167e77a7.jpeg" at bounding box center [262, 222] width 82 height 77
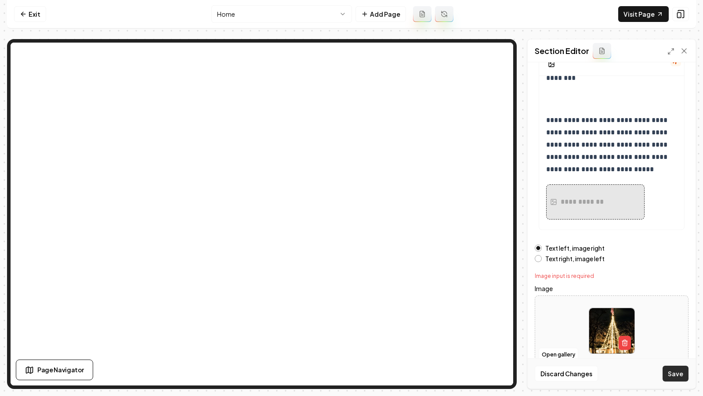
click at [677, 375] on button "Save" at bounding box center [675, 374] width 26 height 16
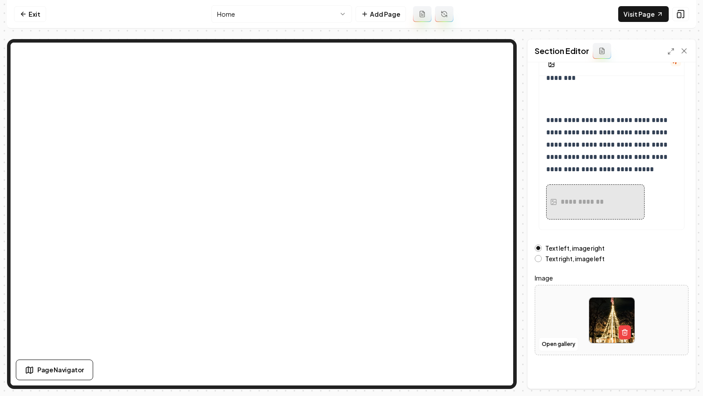
scroll to position [0, 0]
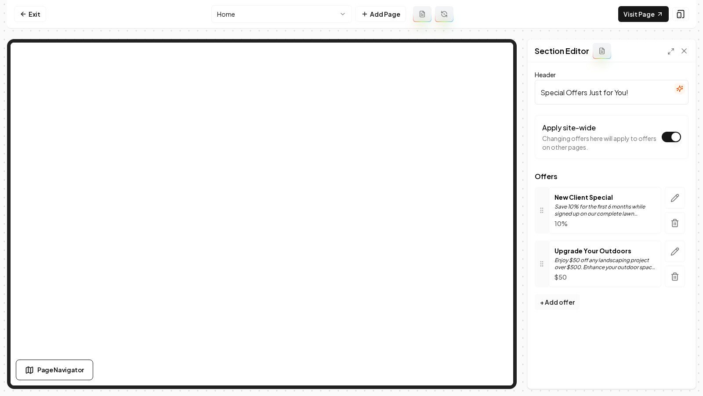
click at [548, 299] on button "+ Add offer" at bounding box center [556, 302] width 45 height 16
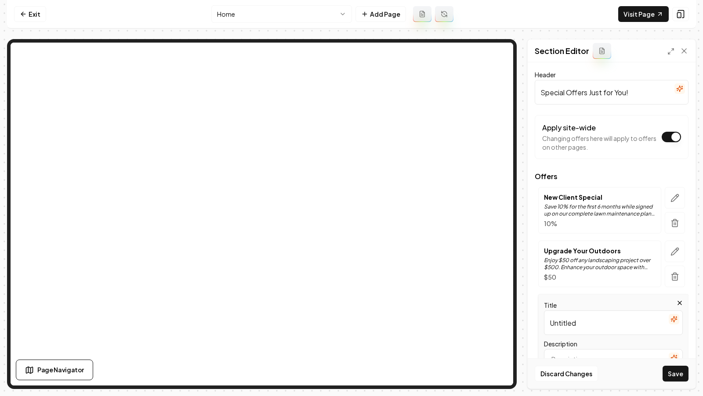
click at [566, 314] on input "Untitled" at bounding box center [613, 322] width 139 height 25
paste input "Neighborhood Glow Deal"
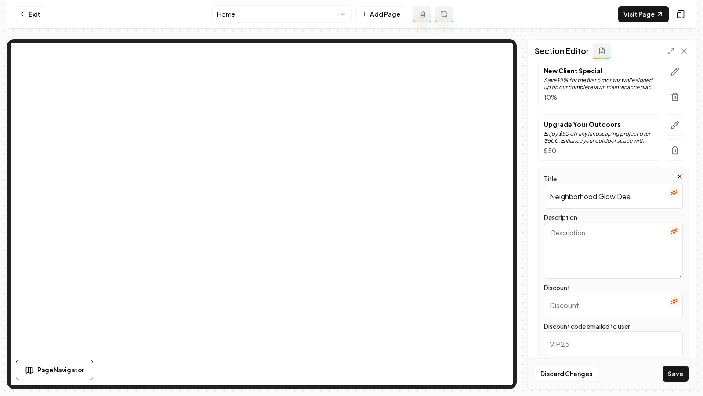
scroll to position [129, 0]
type input "Neighborhood Glow Deal"
click at [557, 300] on input "Discount" at bounding box center [613, 303] width 139 height 25
type input "10%"
click at [559, 232] on textarea "Description" at bounding box center [613, 248] width 139 height 56
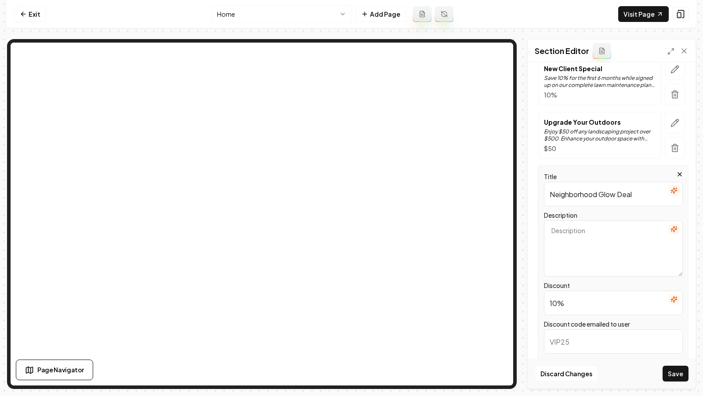
paste textarea "Refer a neighbor and both get 10% off your Christmas light install"
type textarea "Refer a neighbor and both get 10% off your Christmas light install"
click at [675, 228] on icon "button" at bounding box center [673, 229] width 7 height 7
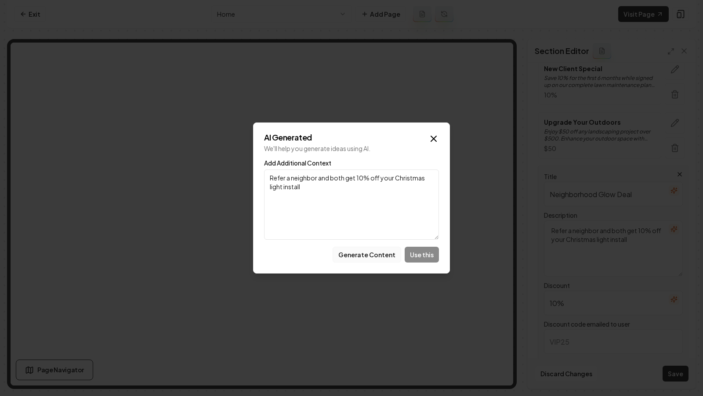
type textarea "Refer a neighbor and both get 10% off your Christmas light install"
click at [375, 258] on button "Generate Content" at bounding box center [366, 255] width 69 height 16
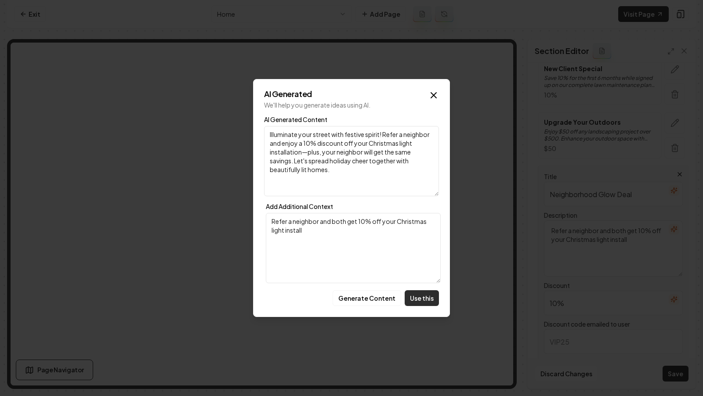
click at [433, 300] on button "Use this" at bounding box center [421, 298] width 34 height 16
type textarea "Illuminate your street with festive spirit! Refer a neighbor and enjoy a 10% di…"
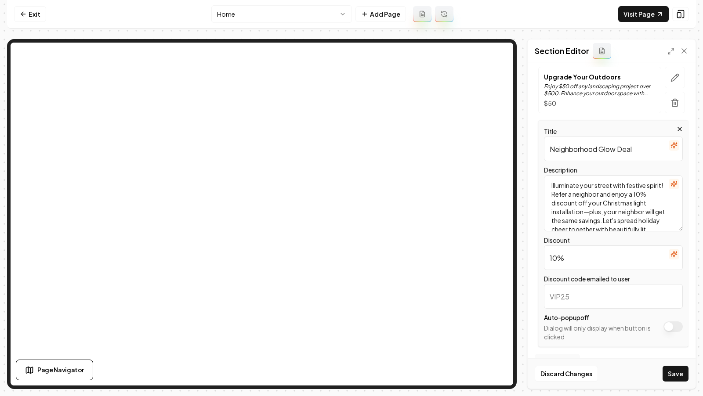
scroll to position [175, 0]
click at [574, 296] on input "Discount code emailed to user" at bounding box center [613, 295] width 139 height 25
type input "N"
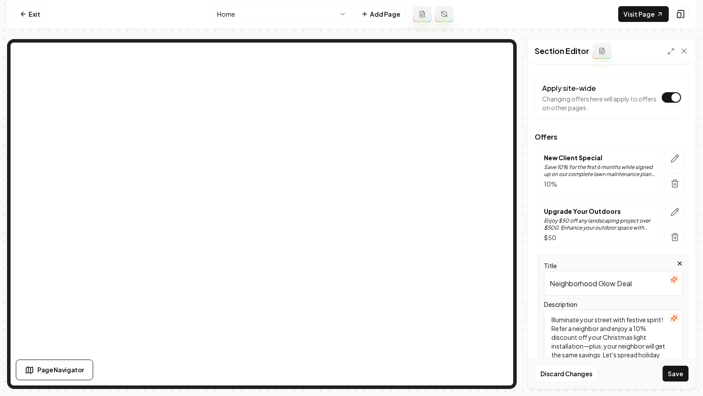
scroll to position [29, 0]
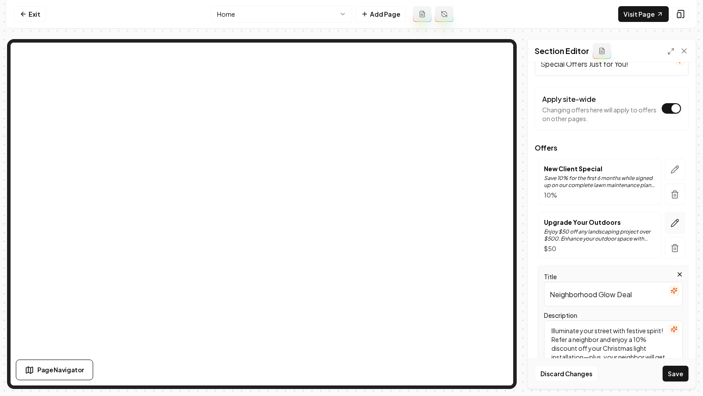
type input "GL"
click at [678, 220] on icon "button" at bounding box center [674, 223] width 9 height 9
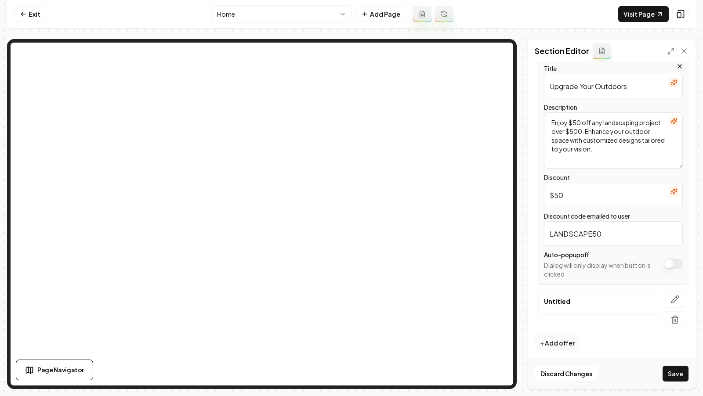
scroll to position [183, 0]
click at [671, 297] on icon "button" at bounding box center [674, 299] width 9 height 9
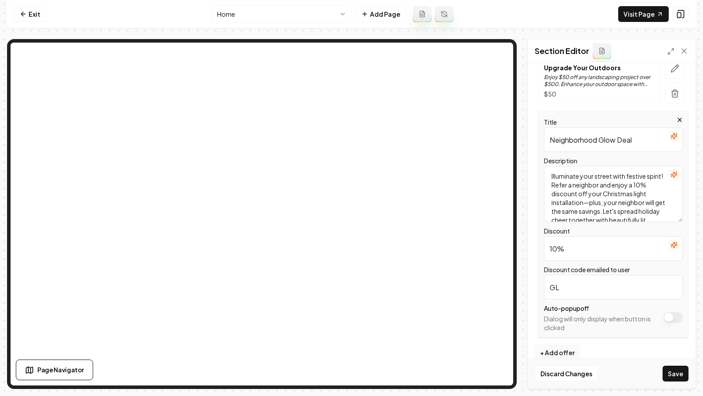
scroll to position [193, 0]
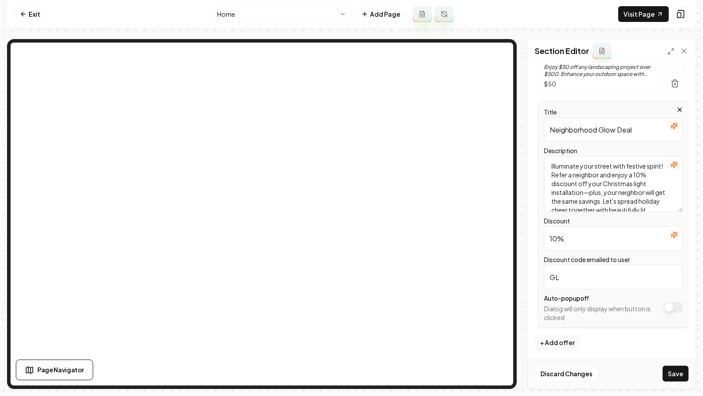
click at [570, 280] on input "GL" at bounding box center [613, 277] width 139 height 25
type input "GLOWDEAL"
click at [671, 373] on button "Save" at bounding box center [675, 374] width 26 height 16
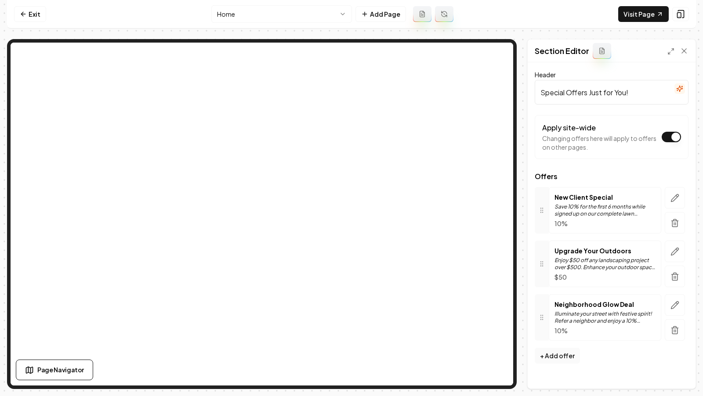
click at [702, 114] on div "Computer Required This feature is only available on a computer. Please switch t…" at bounding box center [351, 198] width 703 height 396
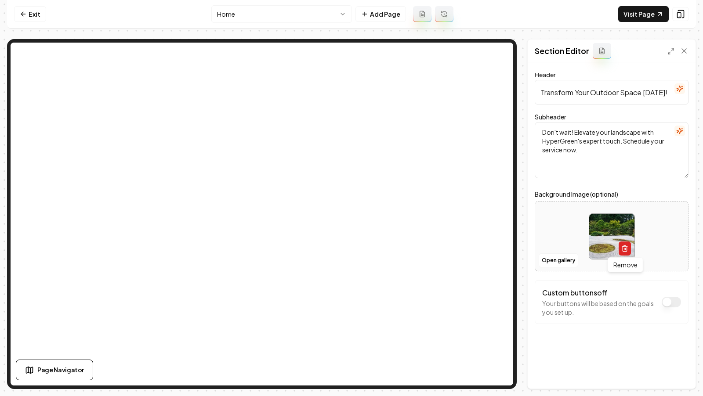
click at [625, 248] on line "button" at bounding box center [625, 249] width 0 height 2
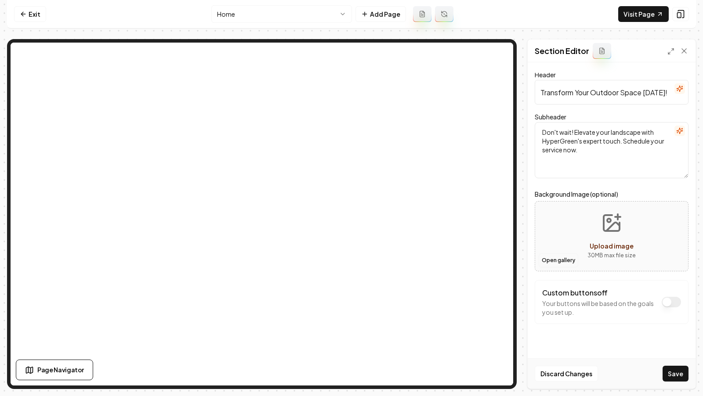
click at [555, 257] on button "Open gallery" at bounding box center [558, 260] width 40 height 14
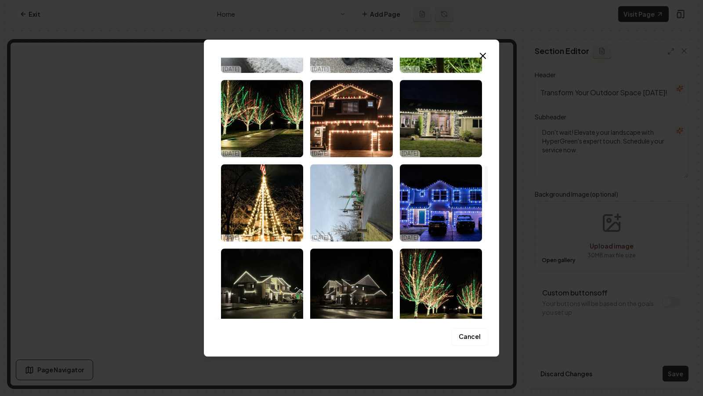
scroll to position [788, 0]
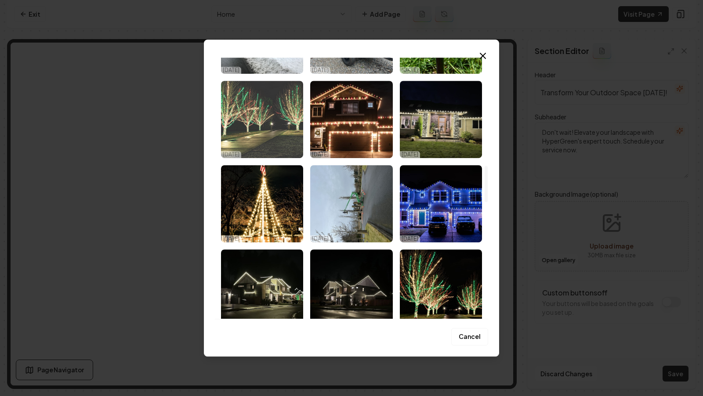
click at [277, 134] on img "Select image image_678fd449432c4764167e7989.jpeg" at bounding box center [262, 119] width 82 height 77
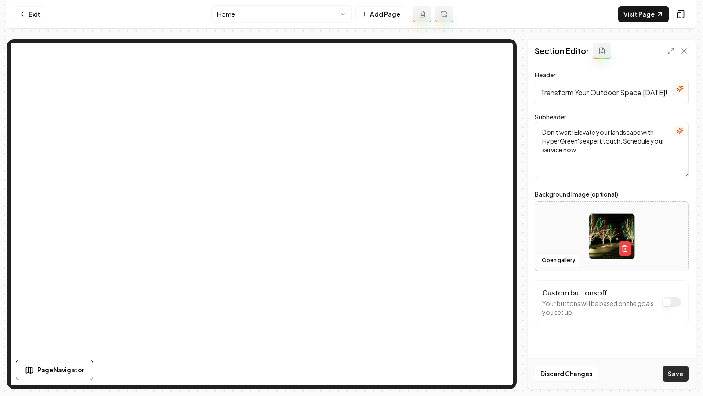
click at [675, 375] on button "Save" at bounding box center [675, 374] width 26 height 16
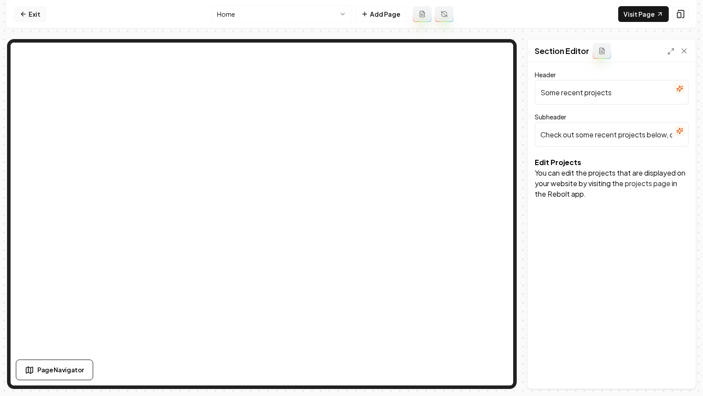
click at [32, 10] on link "Exit" at bounding box center [30, 14] width 32 height 16
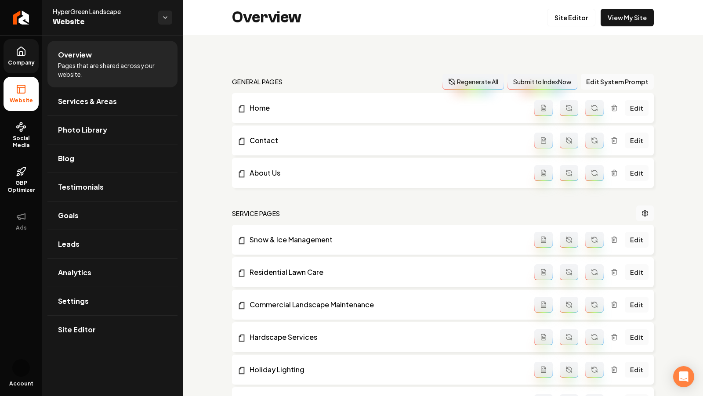
click at [25, 55] on icon at bounding box center [21, 51] width 11 height 11
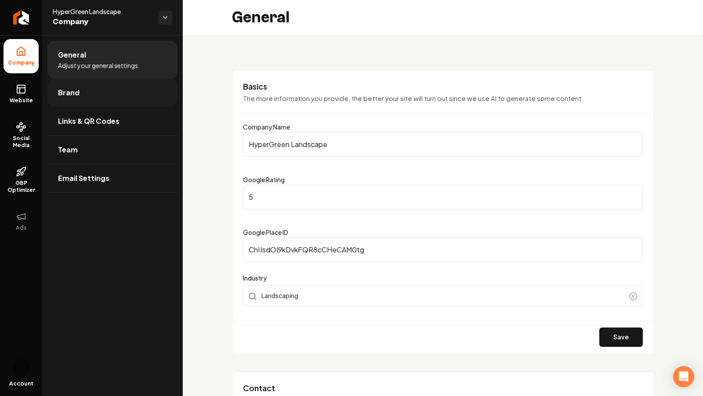
click at [114, 100] on link "Brand" at bounding box center [112, 93] width 130 height 28
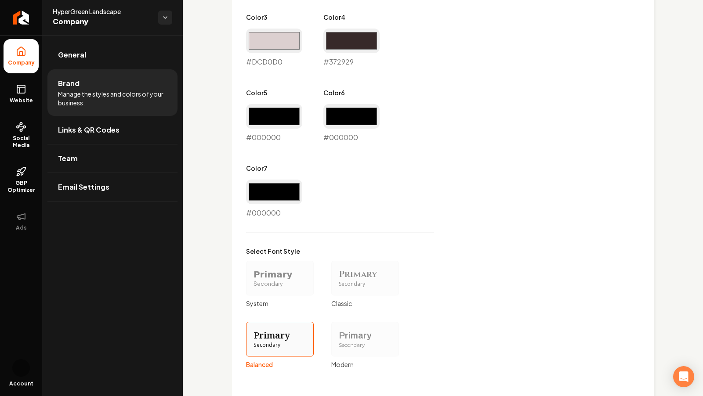
scroll to position [693, 0]
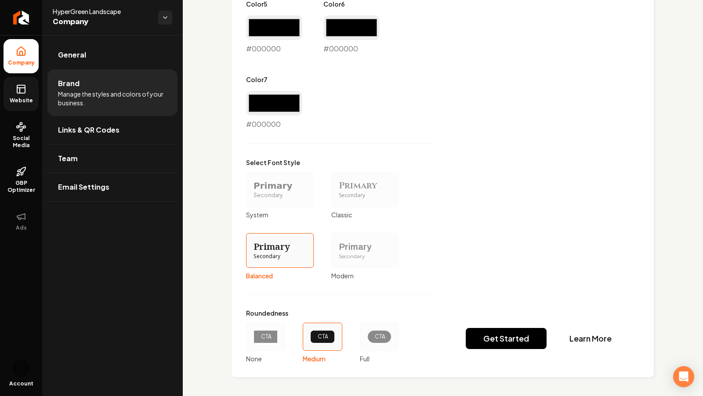
click at [13, 98] on span "Website" at bounding box center [21, 100] width 30 height 7
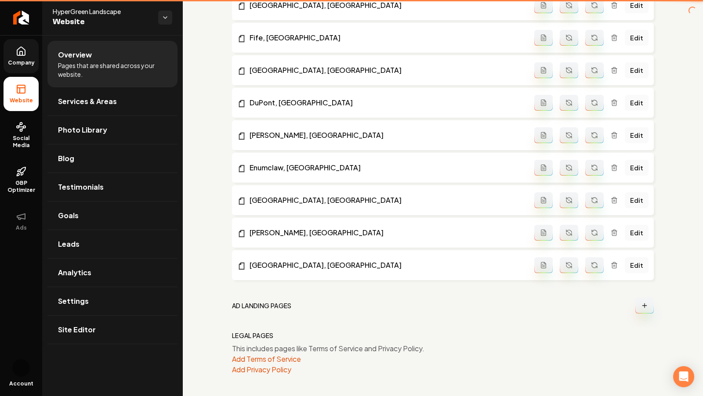
scroll to position [626, 0]
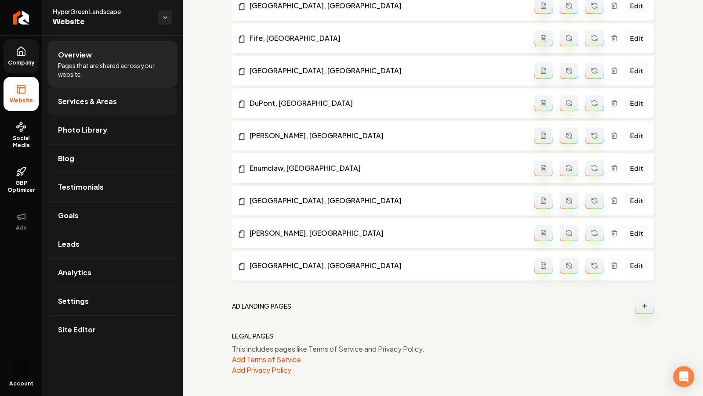
click at [87, 100] on span "Services & Areas" at bounding box center [87, 101] width 59 height 11
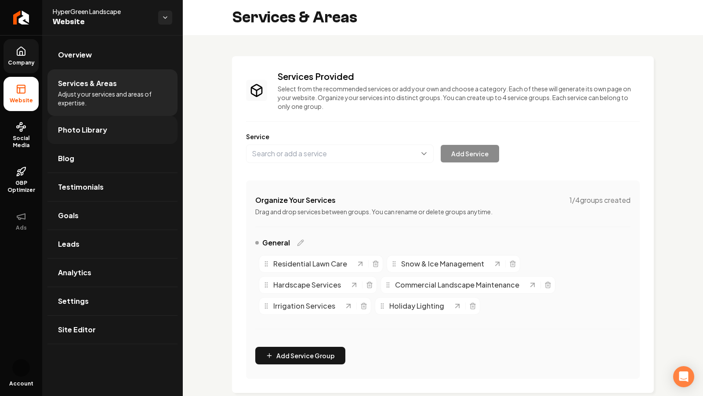
click at [98, 133] on span "Photo Library" at bounding box center [82, 130] width 49 height 11
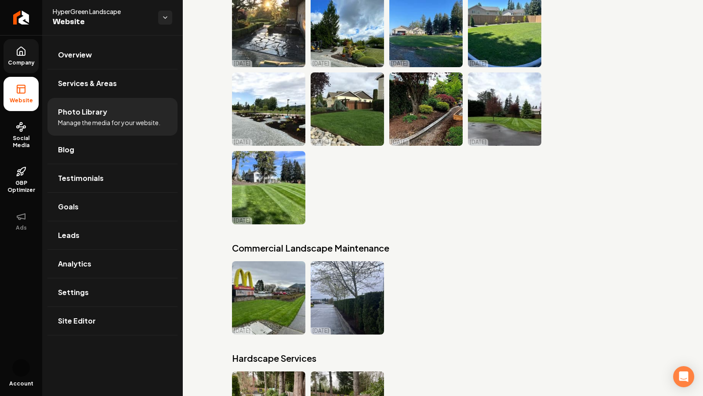
scroll to position [1472, 0]
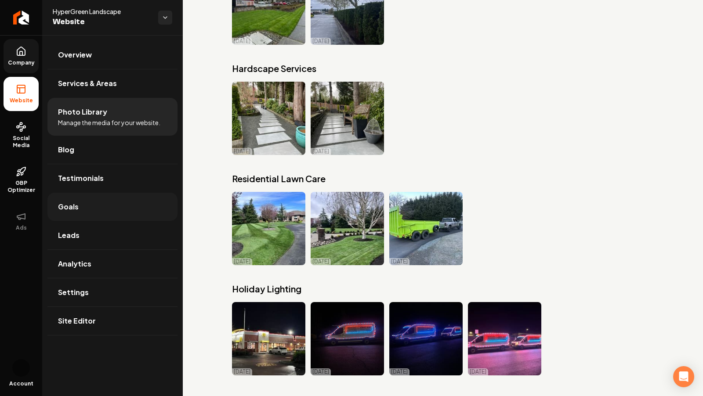
click at [78, 212] on link "Goals" at bounding box center [112, 207] width 130 height 28
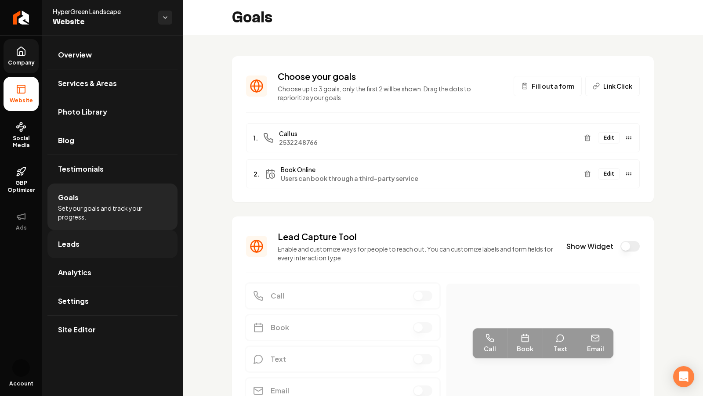
click at [68, 246] on span "Leads" at bounding box center [69, 244] width 22 height 11
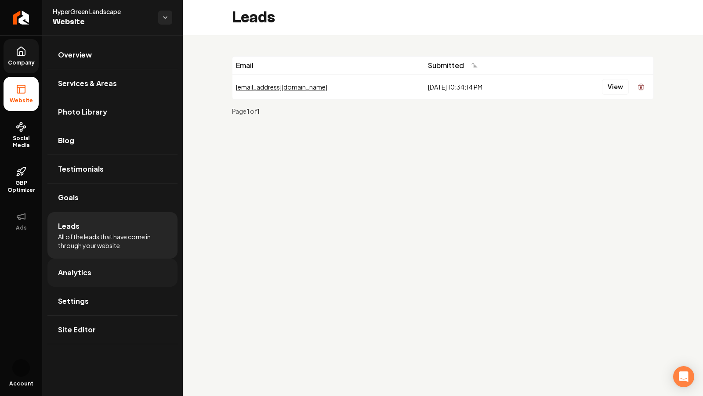
click at [94, 274] on link "Analytics" at bounding box center [112, 273] width 130 height 28
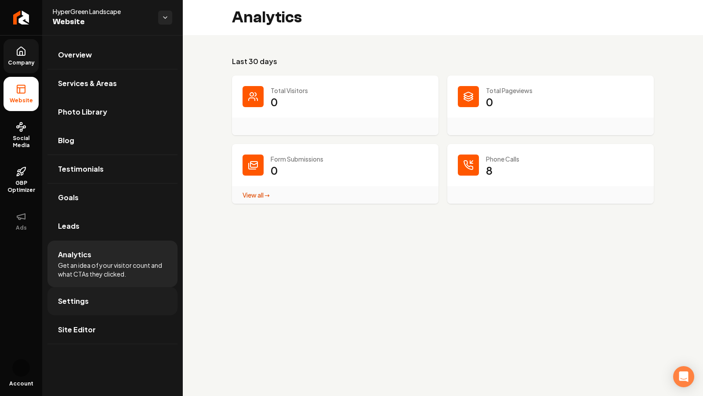
click at [80, 301] on span "Settings" at bounding box center [73, 301] width 31 height 11
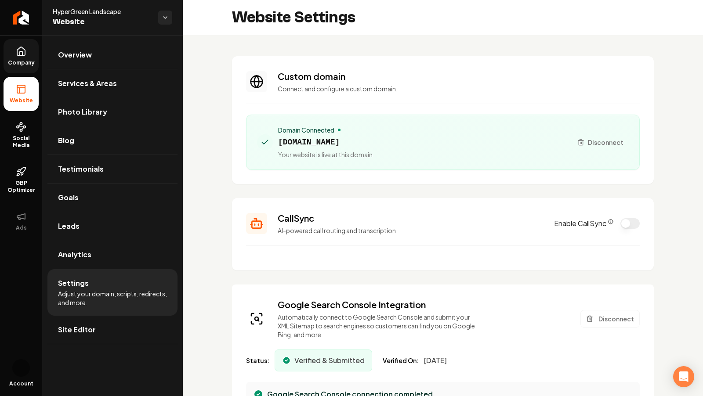
click at [30, 59] on span "Company" at bounding box center [21, 62] width 34 height 7
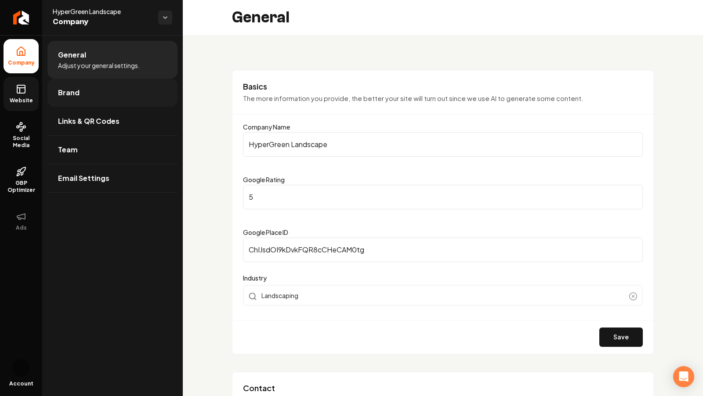
click at [69, 92] on span "Brand" at bounding box center [69, 92] width 22 height 11
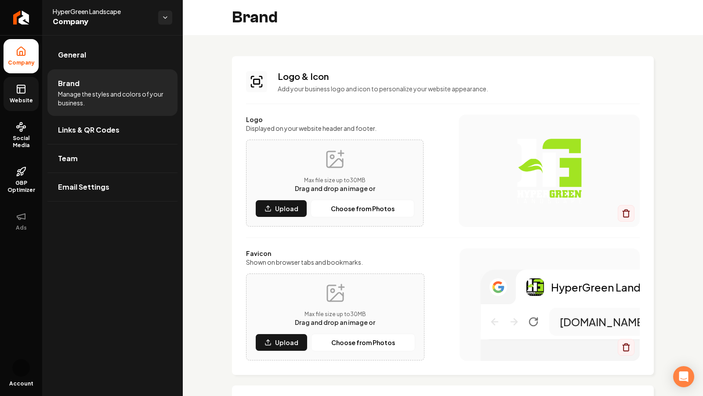
click at [94, 72] on li "Brand Manage the styles and colors of your business." at bounding box center [112, 92] width 130 height 47
click at [83, 61] on link "General" at bounding box center [112, 55] width 130 height 28
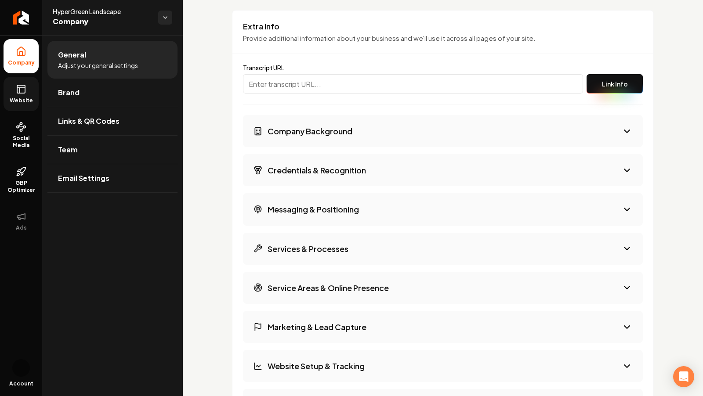
scroll to position [1372, 0]
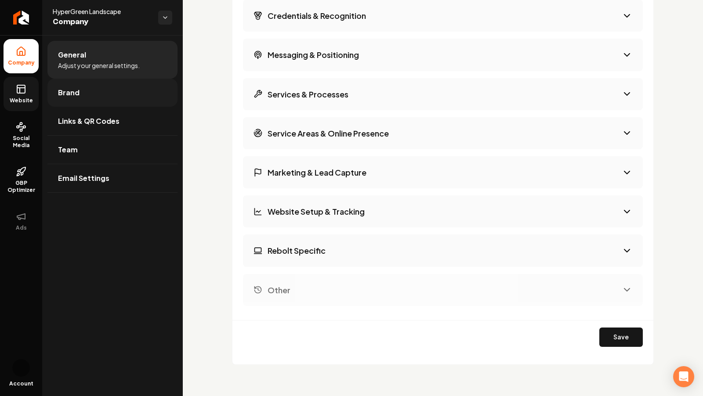
click at [95, 94] on link "Brand" at bounding box center [112, 93] width 130 height 28
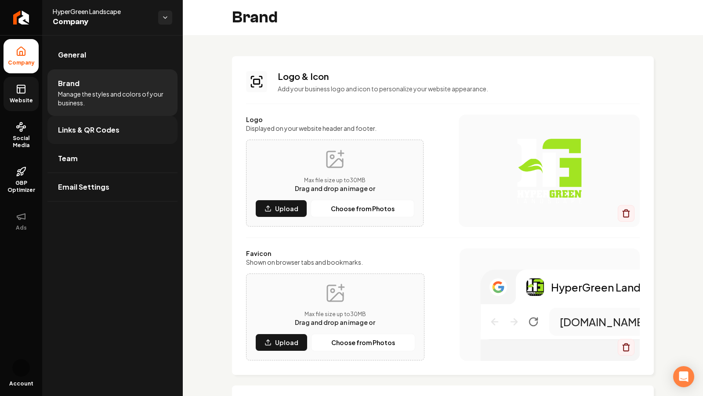
click at [99, 136] on link "Links & QR Codes" at bounding box center [112, 130] width 130 height 28
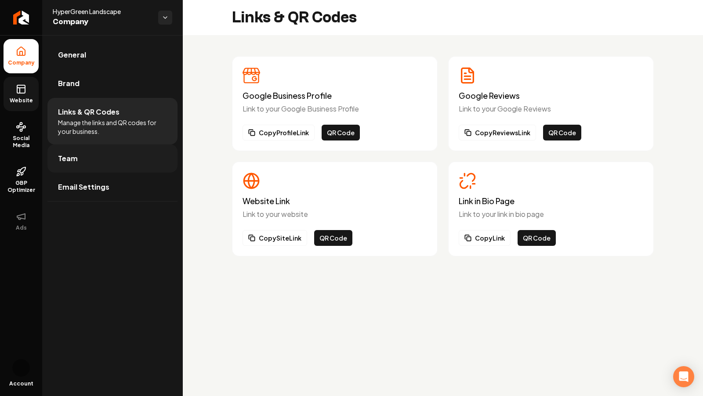
click at [65, 154] on span "Team" at bounding box center [68, 158] width 20 height 11
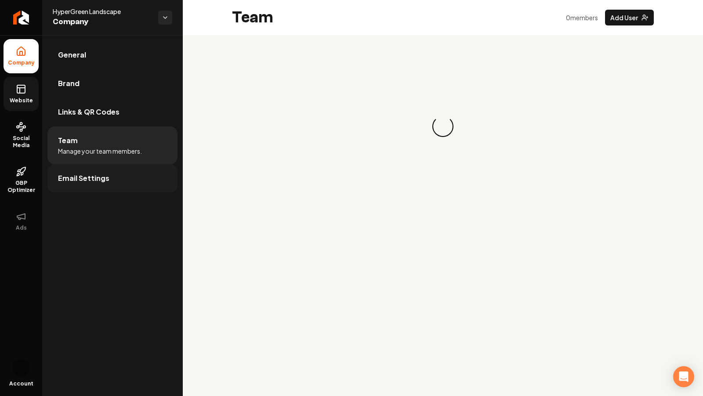
click at [90, 180] on span "Email Settings" at bounding box center [83, 178] width 51 height 11
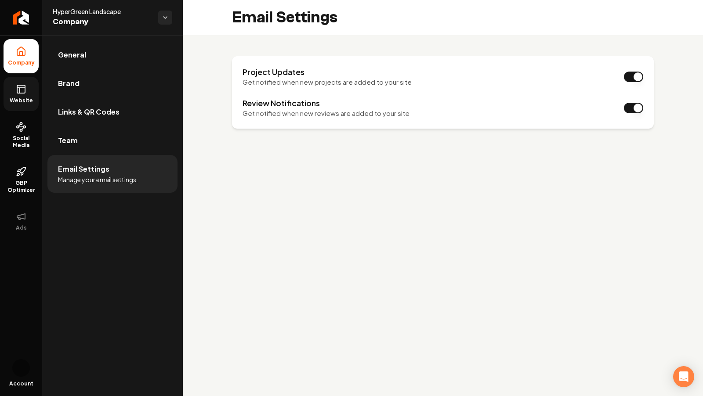
click at [16, 89] on icon at bounding box center [21, 89] width 11 height 11
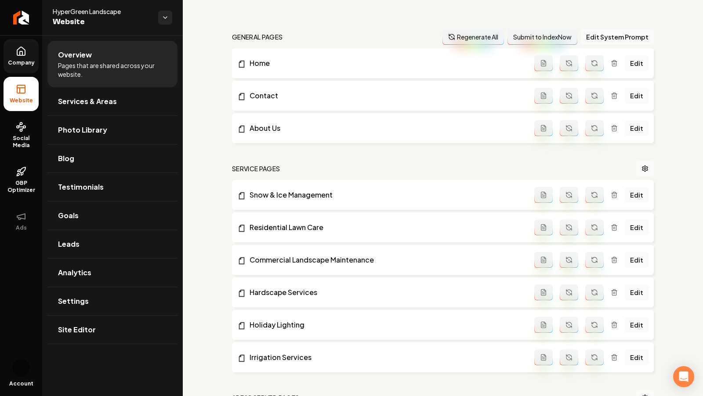
scroll to position [53, 0]
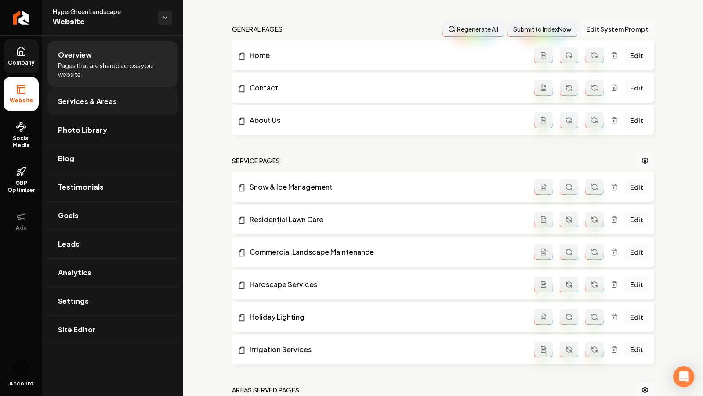
click at [95, 101] on span "Services & Areas" at bounding box center [87, 101] width 59 height 11
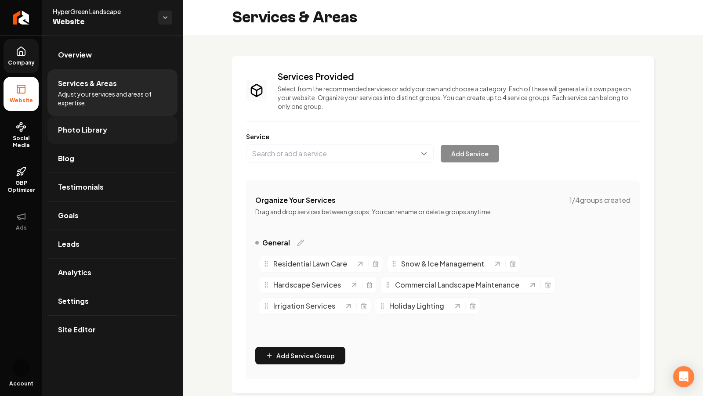
click at [76, 126] on span "Photo Library" at bounding box center [82, 130] width 49 height 11
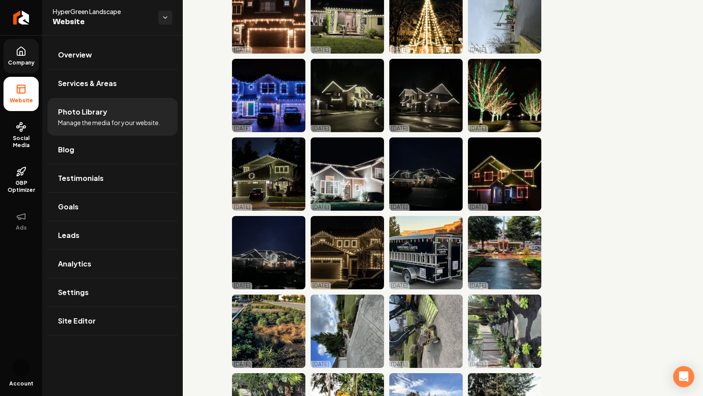
scroll to position [705, 0]
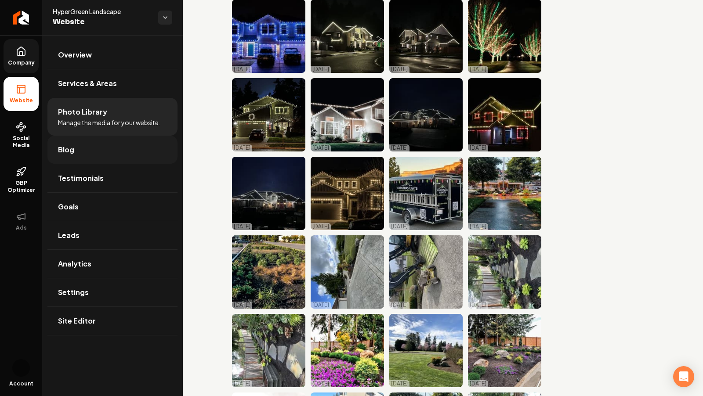
click at [85, 147] on link "Blog" at bounding box center [112, 150] width 130 height 28
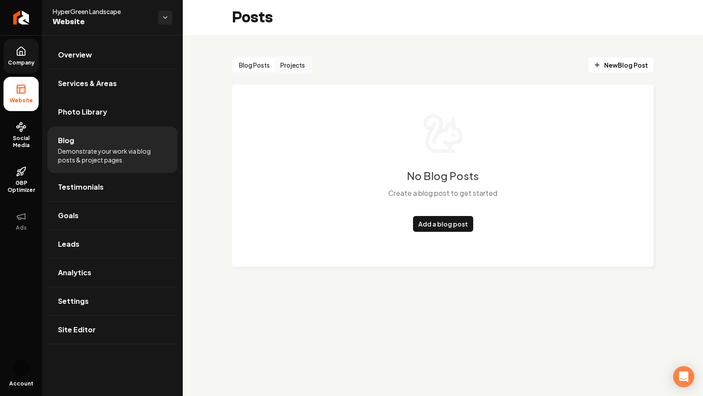
click at [91, 159] on span "Demonstrate your work via blog posts & project pages." at bounding box center [112, 156] width 109 height 18
click at [289, 65] on button "Projects" at bounding box center [292, 65] width 35 height 14
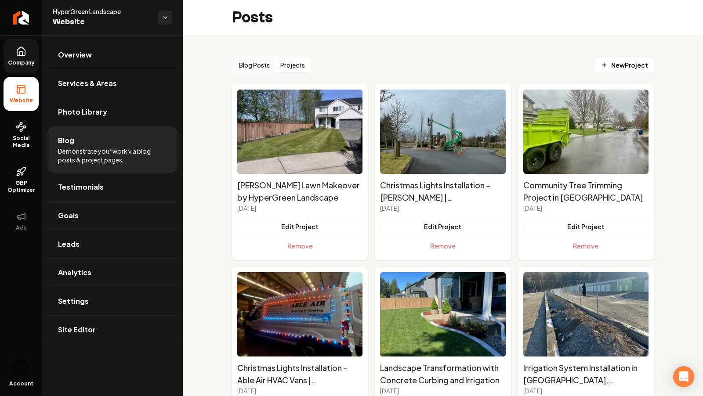
click at [442, 225] on button "Edit Project" at bounding box center [442, 227] width 125 height 18
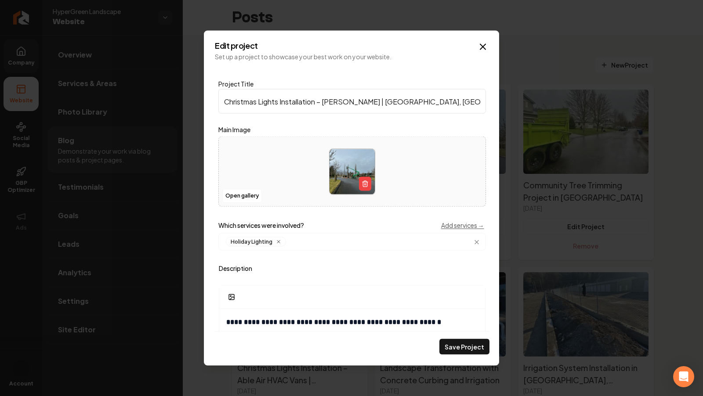
click at [480, 53] on p "Set up a project to showcase your best work on your website." at bounding box center [352, 56] width 274 height 9
click at [479, 48] on icon "Main content area" at bounding box center [482, 47] width 11 height 11
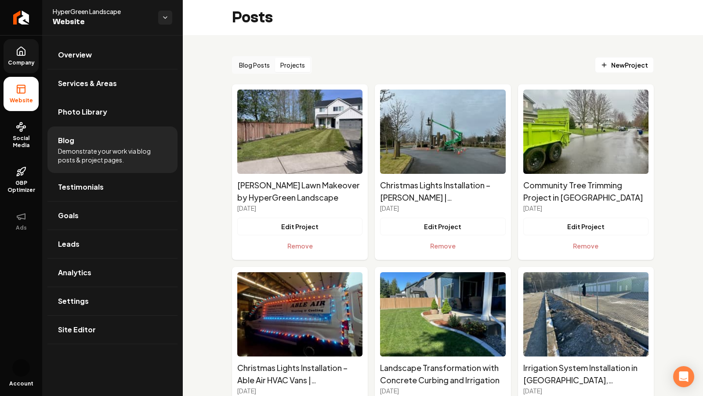
click at [255, 64] on button "Blog Posts" at bounding box center [254, 65] width 41 height 14
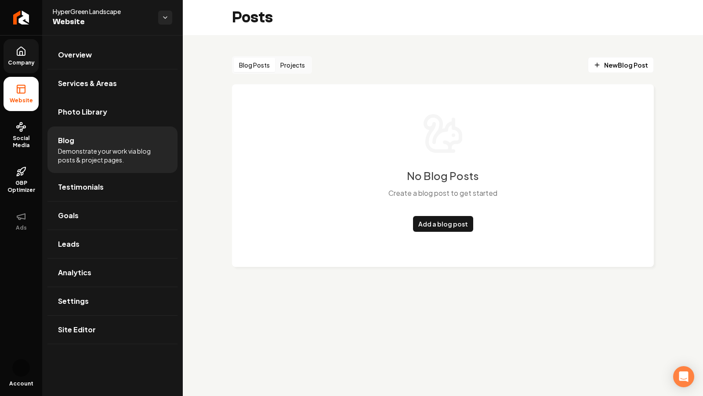
click at [304, 58] on button "Projects" at bounding box center [292, 65] width 35 height 14
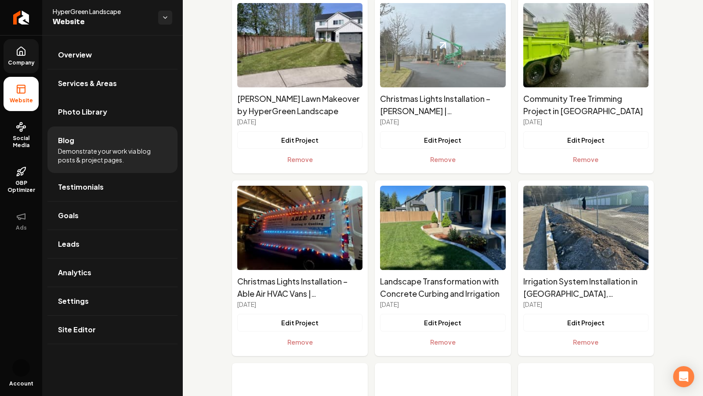
scroll to position [85, 0]
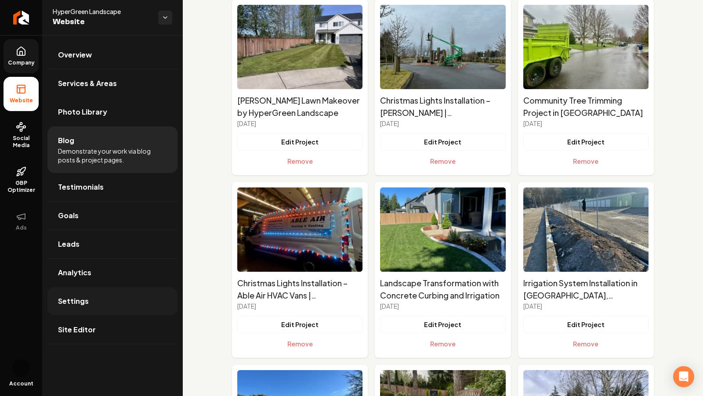
click at [78, 298] on span "Settings" at bounding box center [73, 301] width 31 height 11
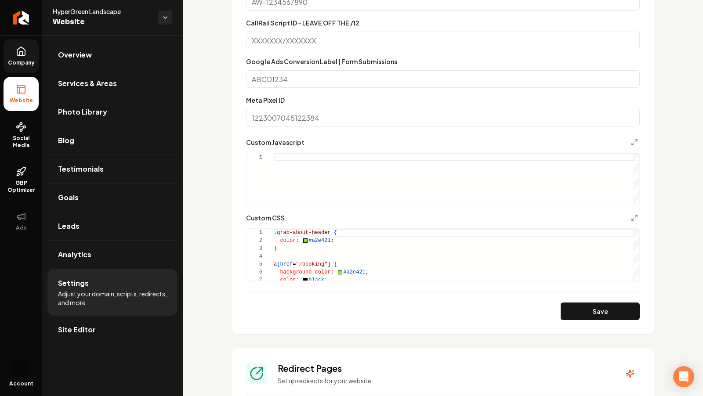
scroll to position [705, 0]
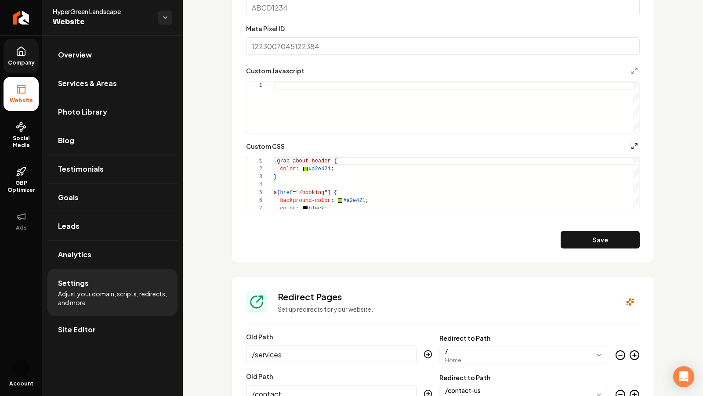
click at [633, 147] on line "Main content area" at bounding box center [632, 148] width 2 height 2
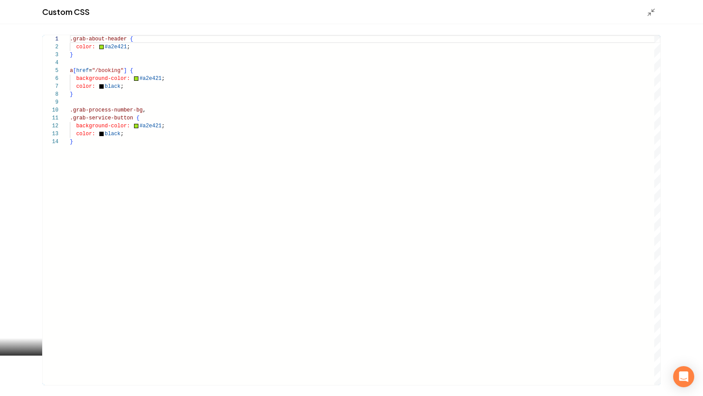
scroll to position [23, 3]
click at [280, 179] on div ".grab-about-header { color: #a2e421 ; } a [ href = "/booking" ] { background-co…" at bounding box center [365, 210] width 590 height 350
type textarea "**********"
click at [649, 10] on icon "Main content area" at bounding box center [650, 12] width 9 height 9
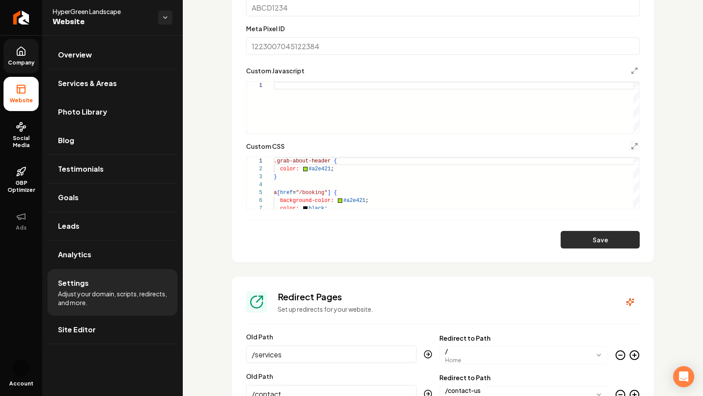
click at [610, 234] on button "Save" at bounding box center [599, 240] width 79 height 18
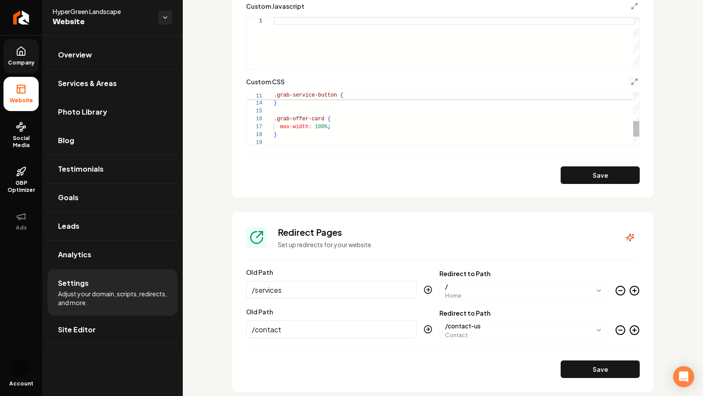
scroll to position [765, 0]
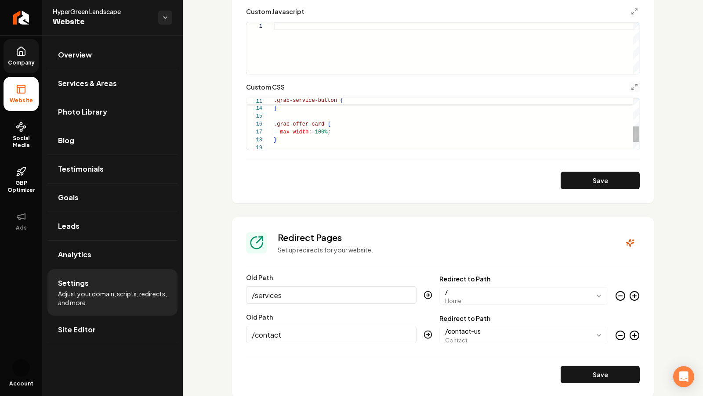
type textarea "**********"
click at [343, 141] on div ".grab-offer-card { max-width: 100% ; } } color: black ;" at bounding box center [456, 89] width 365 height 174
click at [350, 125] on div ".grab-offer-card { max-width: 100% ; } } color: black ;" at bounding box center [456, 89] width 365 height 174
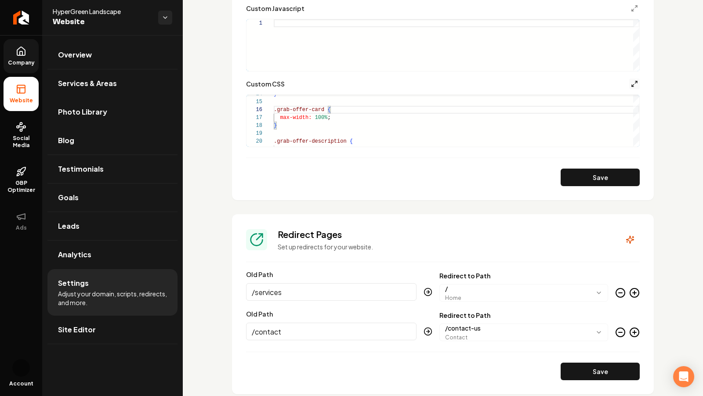
click at [633, 80] on icon "Main content area" at bounding box center [634, 83] width 7 height 7
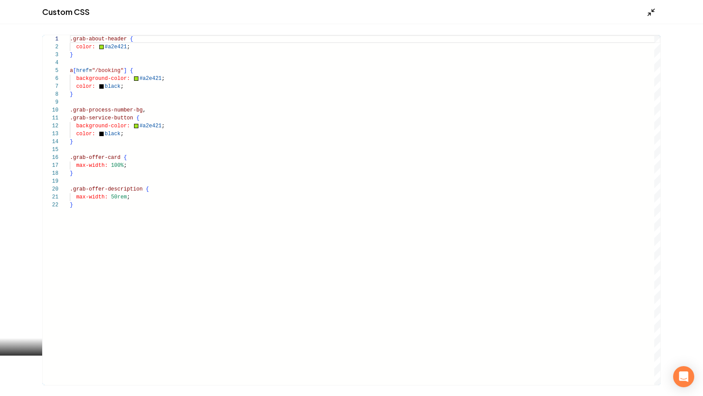
click at [649, 14] on icon "Main content area" at bounding box center [650, 12] width 9 height 9
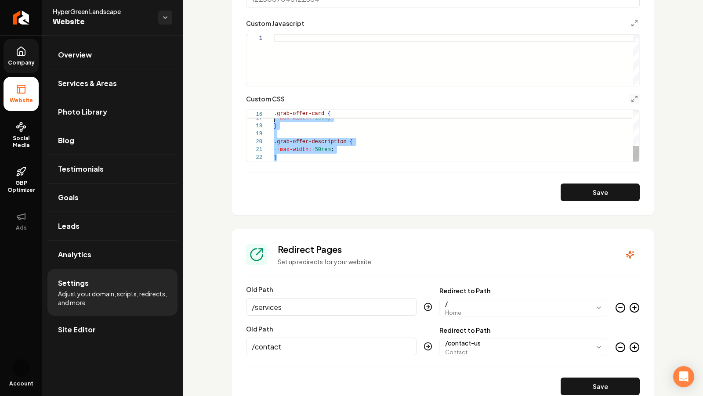
scroll to position [47, 0]
drag, startPoint x: 282, startPoint y: 159, endPoint x: 269, endPoint y: 121, distance: 41.0
click at [269, 121] on div "**********" at bounding box center [442, 136] width 393 height 52
drag, startPoint x: 296, startPoint y: 156, endPoint x: 268, endPoint y: 148, distance: 29.5
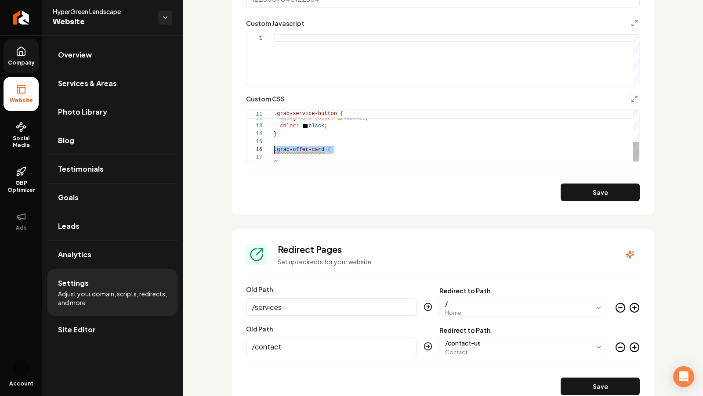
click at [274, 148] on div ".grab-offer-card { .grab-service-button { background-color: #a2e421 ; color: bl…" at bounding box center [456, 94] width 365 height 134
click at [291, 154] on div ".grab-service-button { background-color: #a2e421 ; color: black ; } .grab-proce…" at bounding box center [456, 98] width 365 height 126
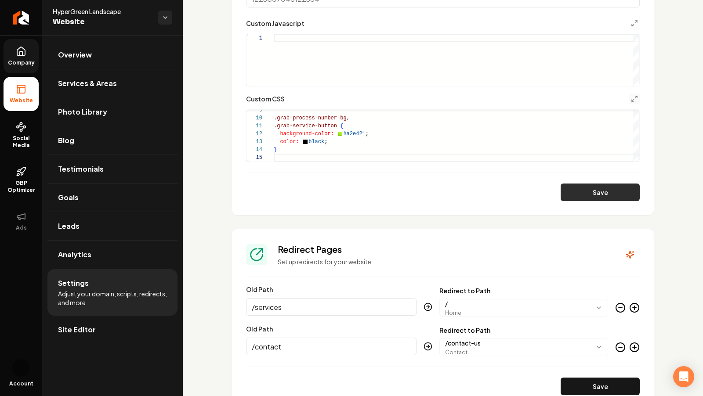
click at [590, 186] on button "Save" at bounding box center [599, 193] width 79 height 18
type textarea "**********"
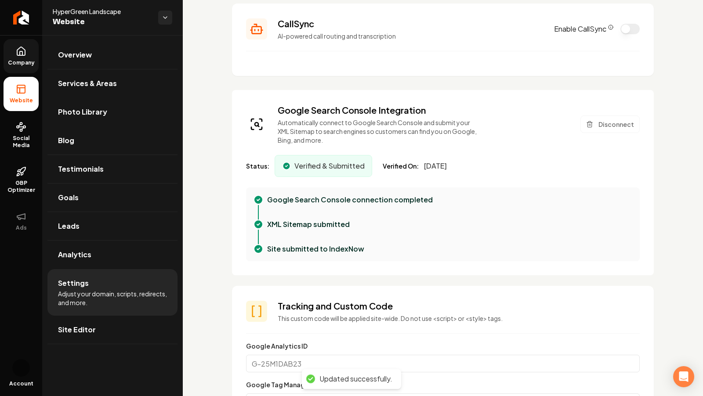
scroll to position [0, 0]
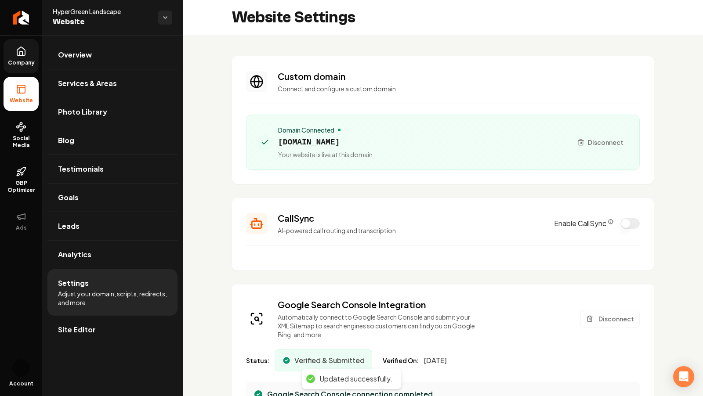
click at [9, 58] on link "Company" at bounding box center [21, 56] width 35 height 34
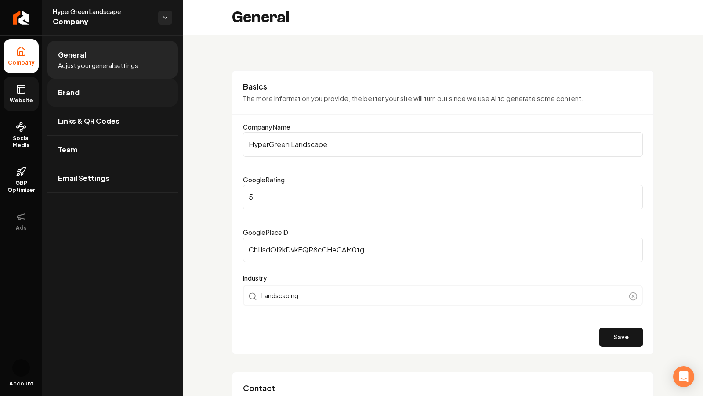
click at [83, 79] on link "Brand" at bounding box center [112, 93] width 130 height 28
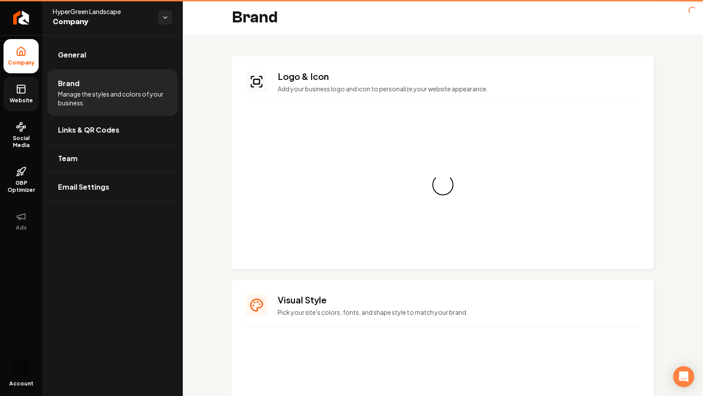
click at [86, 96] on span "Manage the styles and colors of your business." at bounding box center [112, 99] width 109 height 18
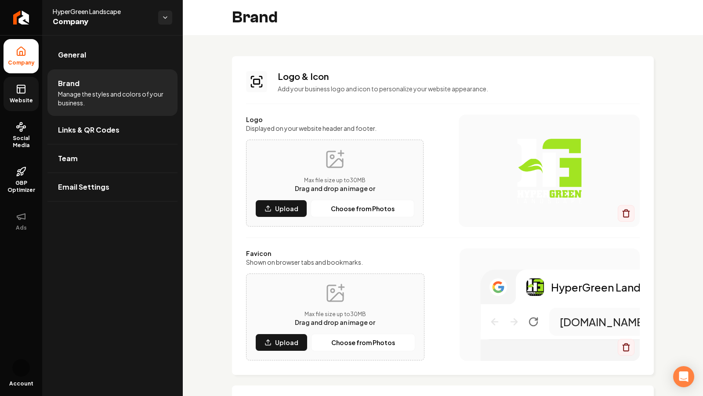
click at [18, 85] on icon at bounding box center [21, 89] width 11 height 11
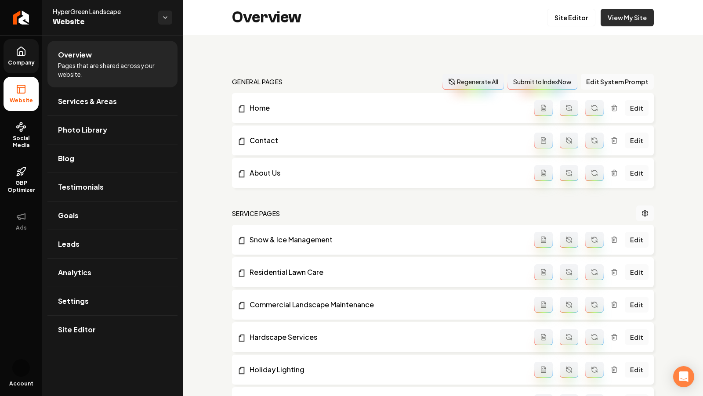
click at [627, 20] on link "View My Site" at bounding box center [626, 18] width 53 height 18
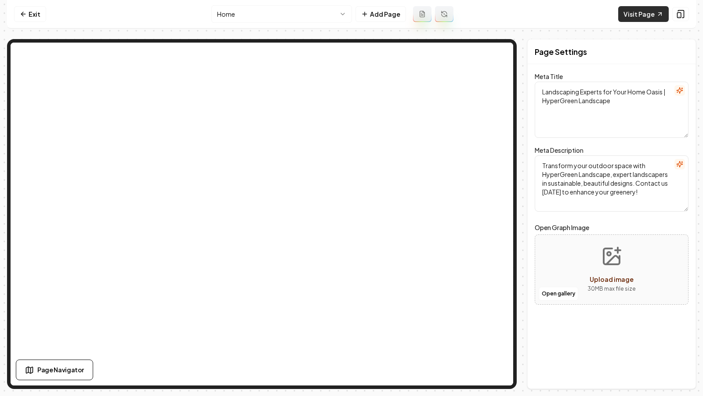
click at [626, 13] on link "Visit Page" at bounding box center [643, 14] width 50 height 16
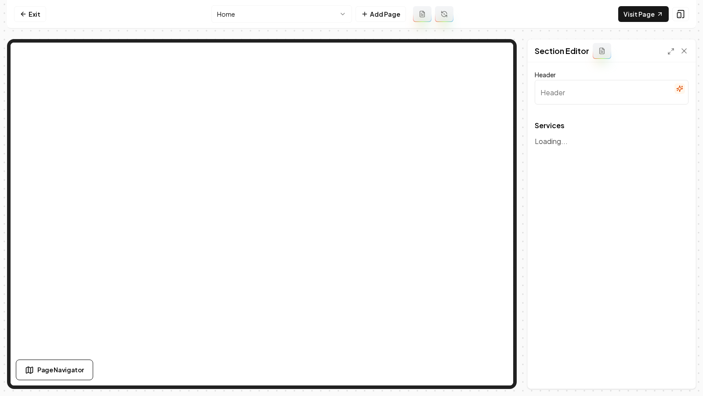
type input "Our Landscaping Services"
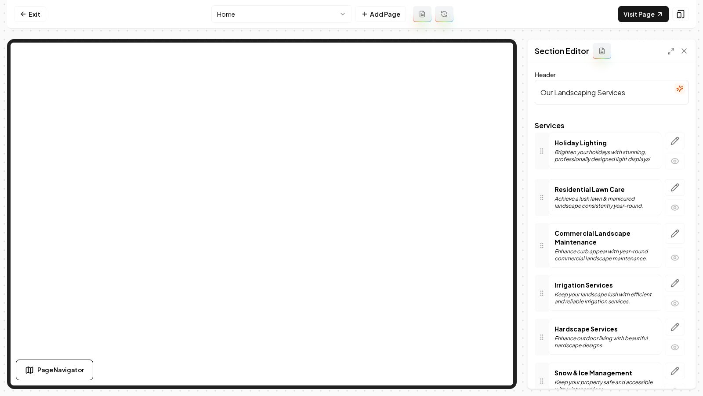
drag, startPoint x: 541, startPoint y: 335, endPoint x: 543, endPoint y: 151, distance: 184.4
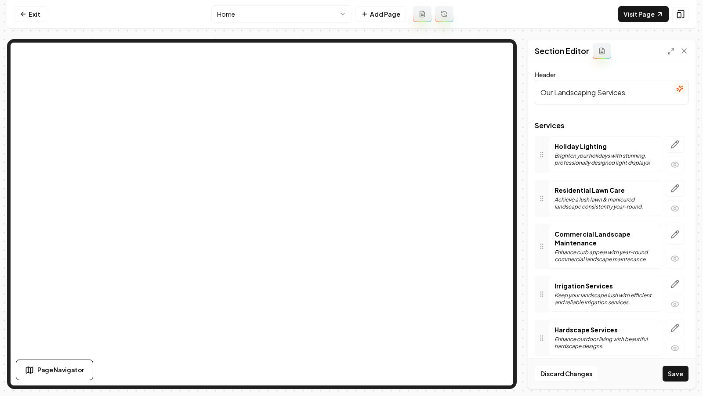
scroll to position [47, 0]
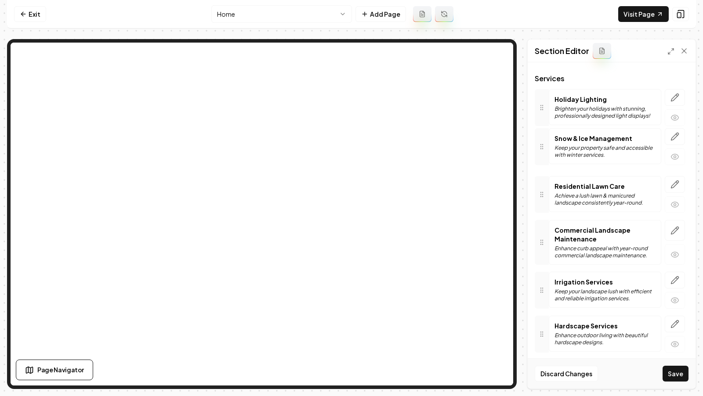
drag, startPoint x: 541, startPoint y: 330, endPoint x: 539, endPoint y: 145, distance: 184.4
click at [676, 373] on button "Save" at bounding box center [675, 374] width 26 height 16
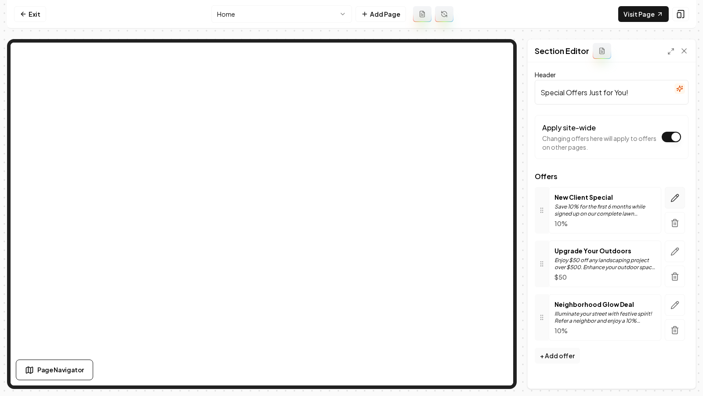
click at [671, 201] on icon "button" at bounding box center [674, 197] width 7 height 7
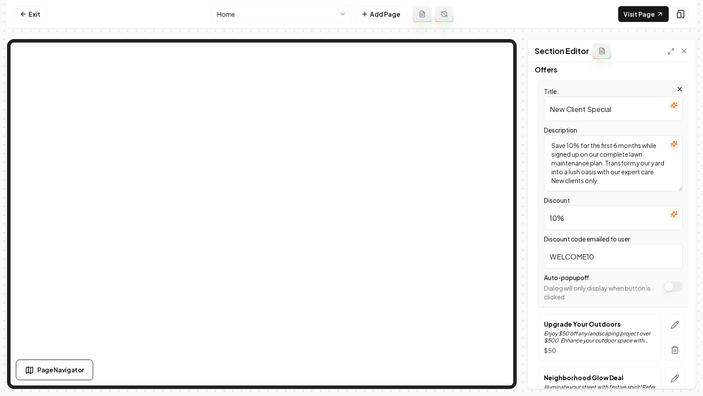
scroll to position [163, 0]
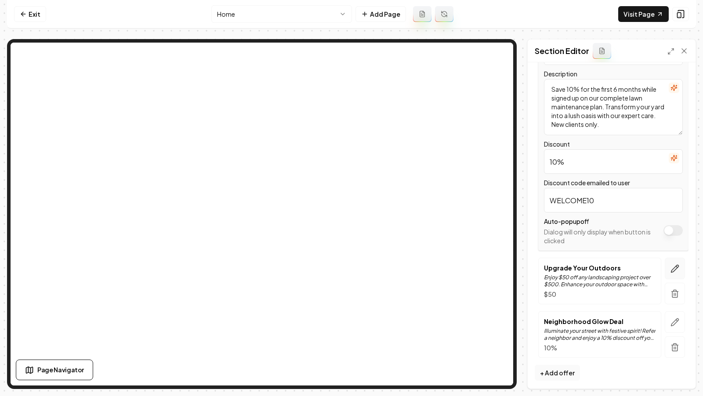
click at [676, 269] on icon "button" at bounding box center [674, 268] width 9 height 9
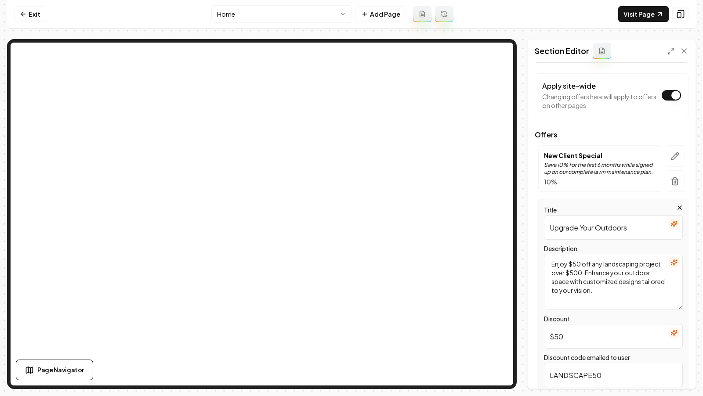
scroll to position [0, 0]
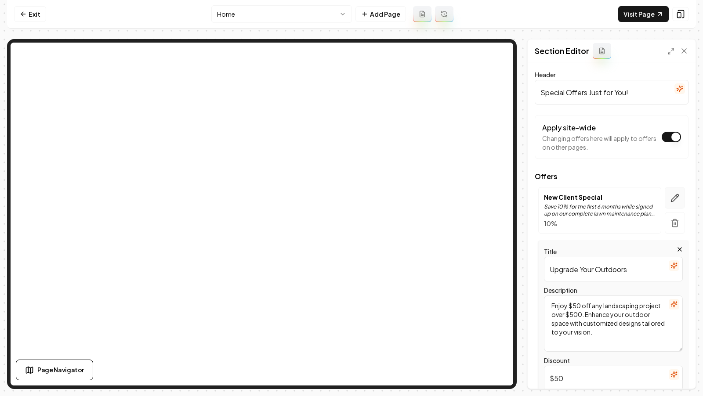
click at [669, 197] on button "button" at bounding box center [674, 198] width 20 height 22
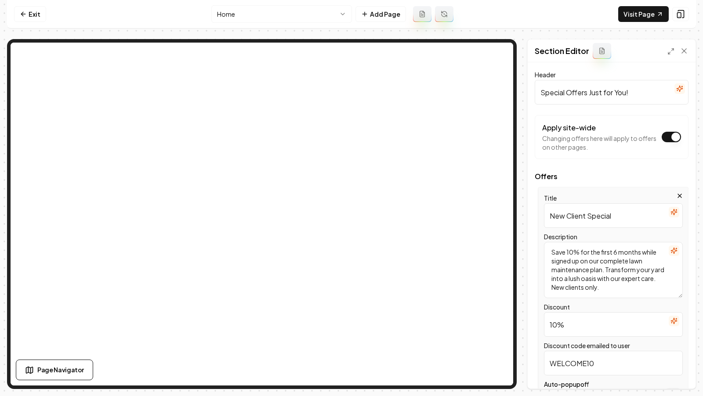
click at [669, 197] on div "Title New Client Special" at bounding box center [613, 210] width 139 height 35
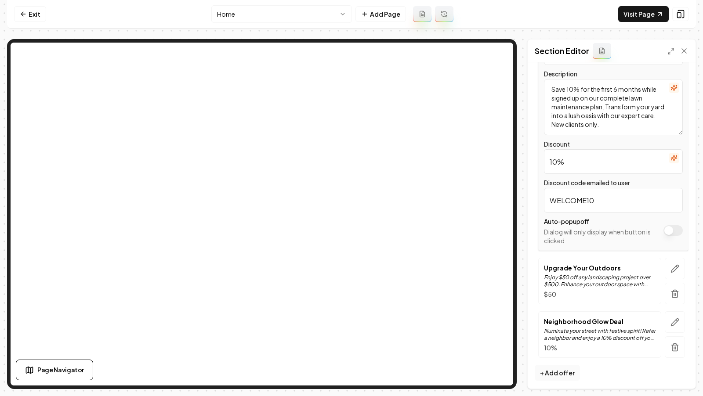
click at [673, 233] on button "Apply site-wide" at bounding box center [672, 230] width 19 height 11
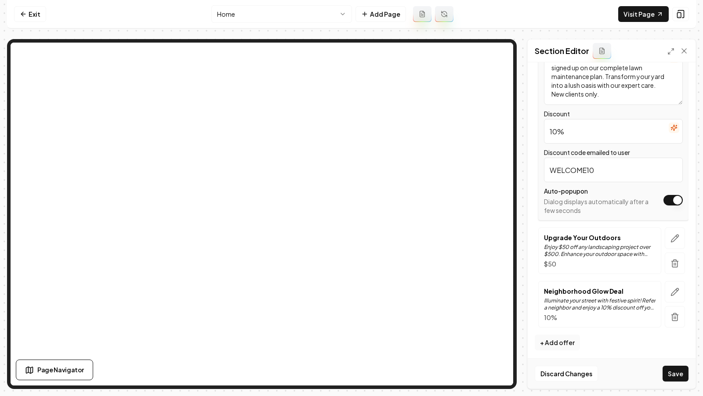
click at [673, 234] on icon "button" at bounding box center [674, 238] width 9 height 9
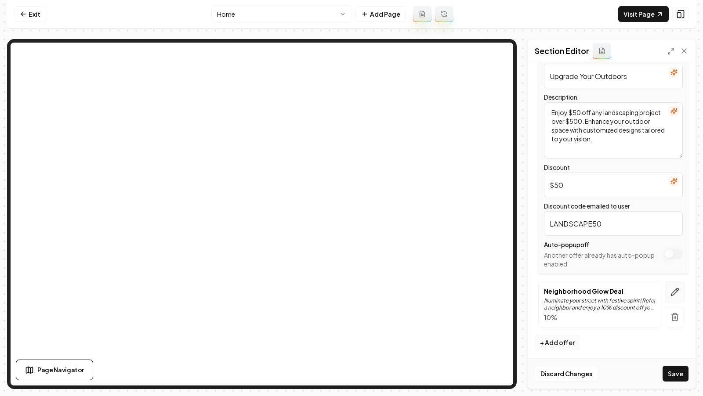
click at [674, 291] on icon "button" at bounding box center [674, 291] width 7 height 7
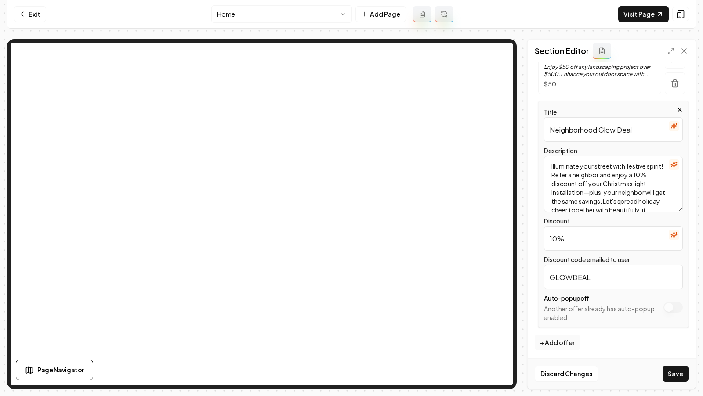
scroll to position [0, 0]
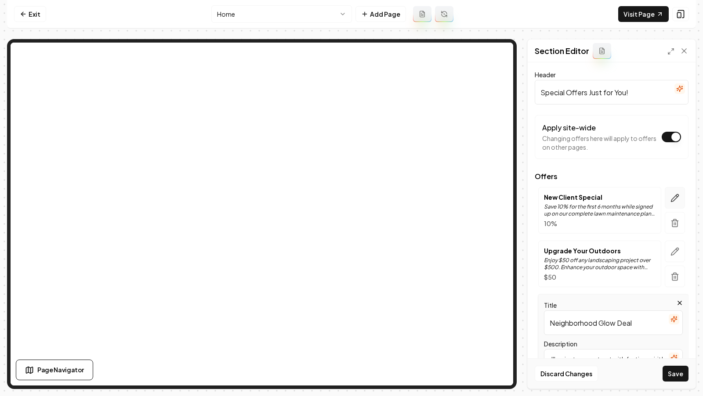
click at [672, 192] on button "button" at bounding box center [674, 198] width 20 height 22
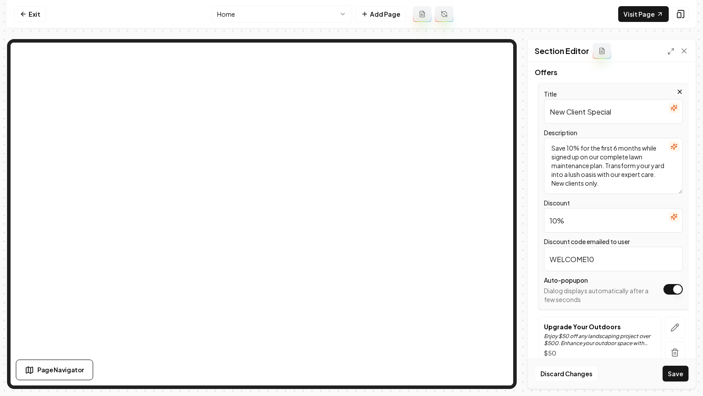
scroll to position [144, 0]
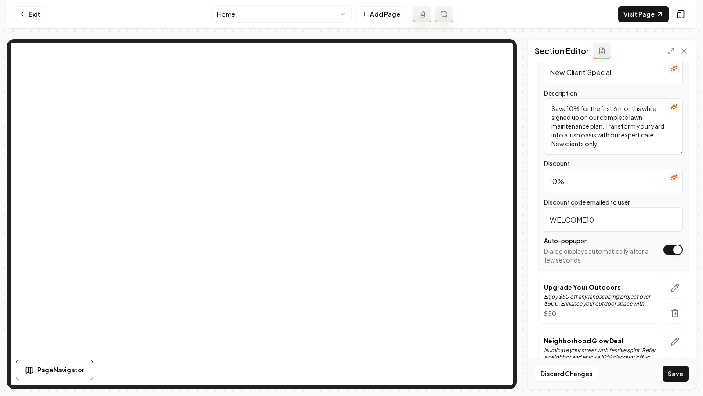
click at [671, 250] on button "Apply site-wide" at bounding box center [672, 250] width 19 height 11
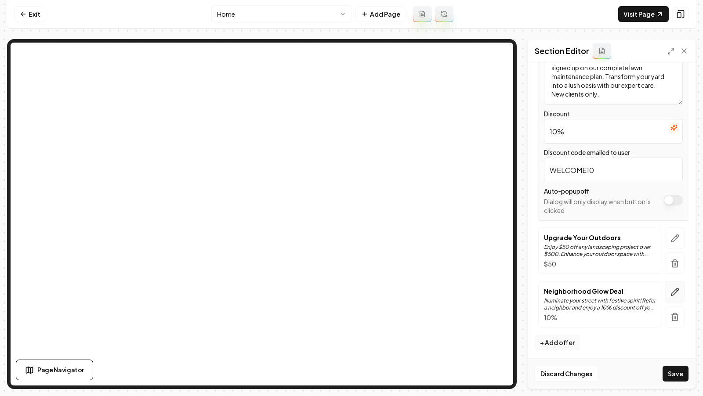
click at [671, 288] on icon "button" at bounding box center [674, 292] width 9 height 9
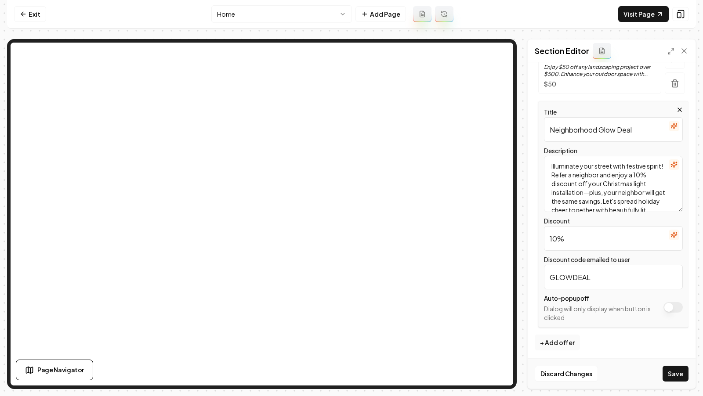
click at [667, 308] on button "Apply site-wide" at bounding box center [672, 307] width 19 height 11
click at [673, 370] on button "Save" at bounding box center [675, 374] width 26 height 16
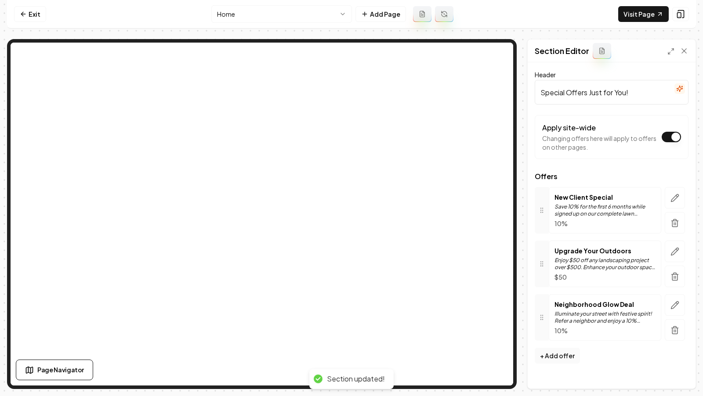
scroll to position [0, 0]
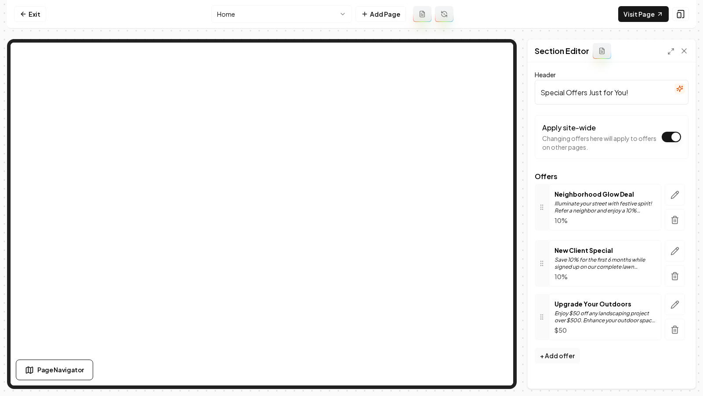
drag, startPoint x: 545, startPoint y: 319, endPoint x: 546, endPoint y: 208, distance: 111.1
click at [683, 372] on button "Save" at bounding box center [675, 374] width 26 height 16
click at [634, 13] on link "Visit Page" at bounding box center [643, 14] width 50 height 16
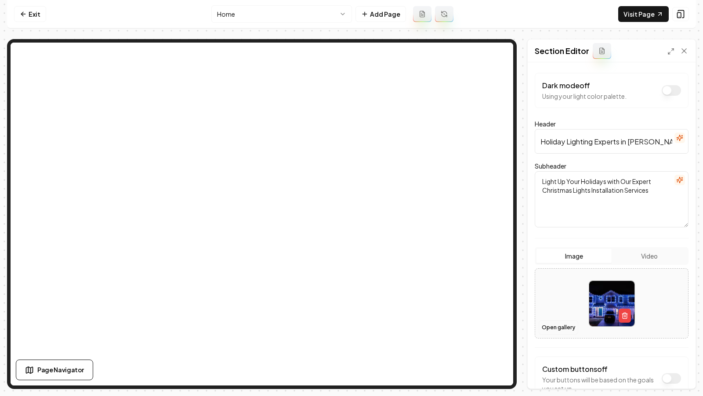
click at [554, 323] on button "Open gallery" at bounding box center [558, 328] width 40 height 14
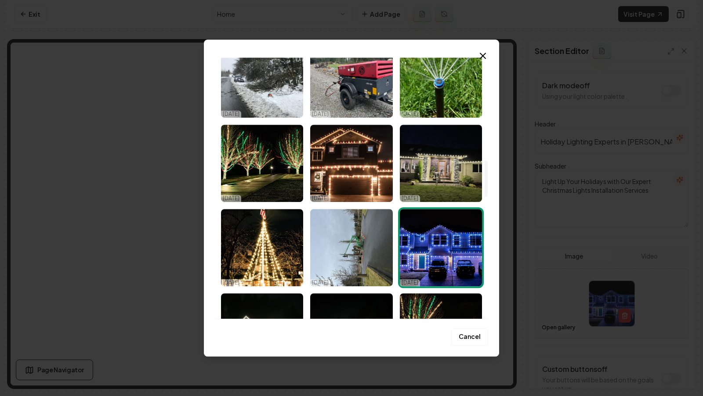
scroll to position [750, 0]
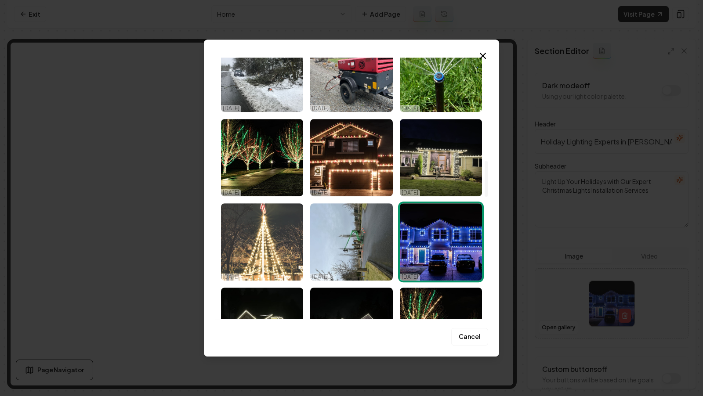
click at [273, 252] on img "Select image image_678fd449432c4764167e77a7.jpeg" at bounding box center [262, 241] width 82 height 77
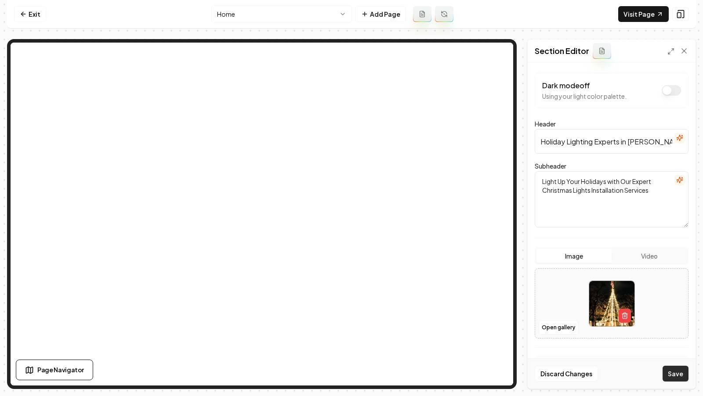
click at [666, 380] on button "Save" at bounding box center [675, 374] width 26 height 16
click at [547, 330] on button "Open gallery" at bounding box center [558, 328] width 40 height 14
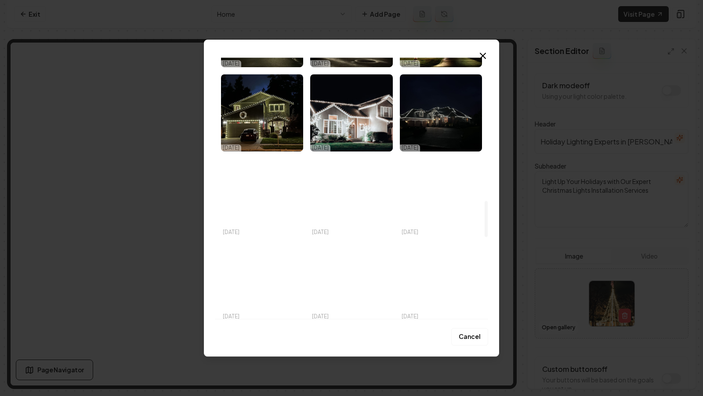
scroll to position [1048, 0]
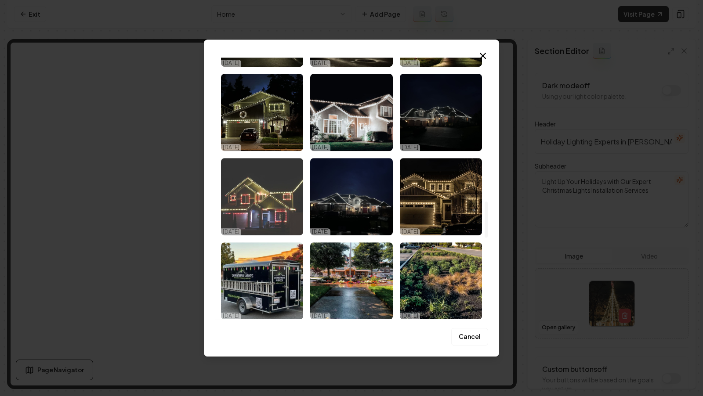
click at [278, 224] on img "Select image image_678fd43e432c4764167e446d.jpeg" at bounding box center [262, 196] width 82 height 77
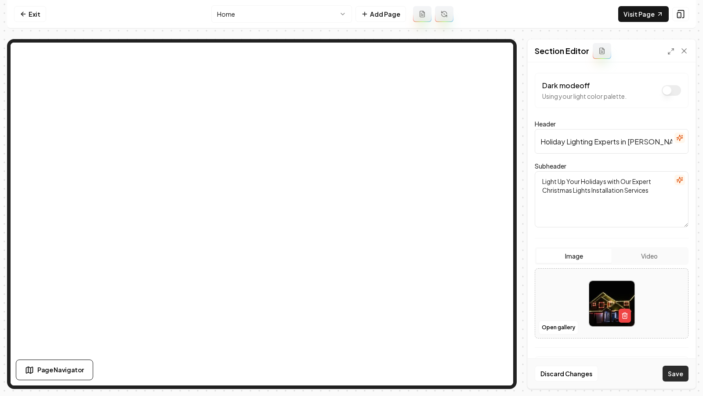
click at [678, 375] on button "Save" at bounding box center [675, 374] width 26 height 16
click at [550, 332] on button "Open gallery" at bounding box center [558, 328] width 40 height 14
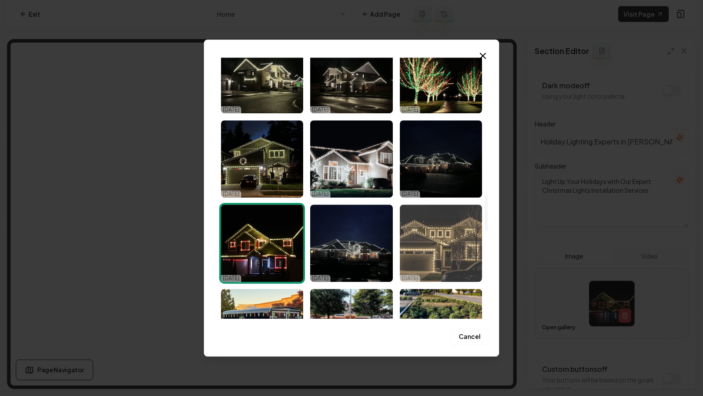
scroll to position [1073, 0]
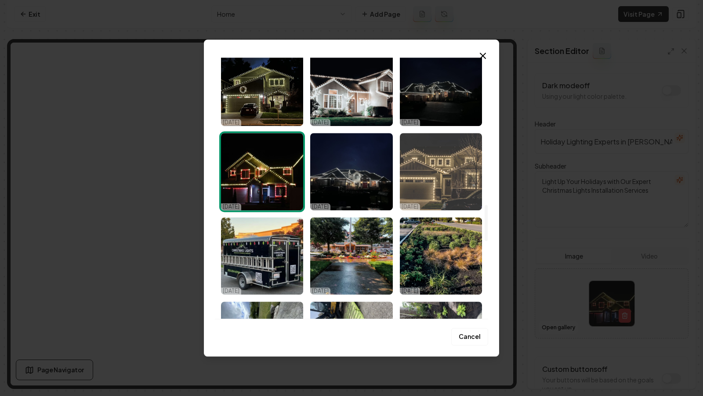
click at [439, 187] on img "Select image image_678fd43e432c4764167e44de.jpeg" at bounding box center [441, 171] width 82 height 77
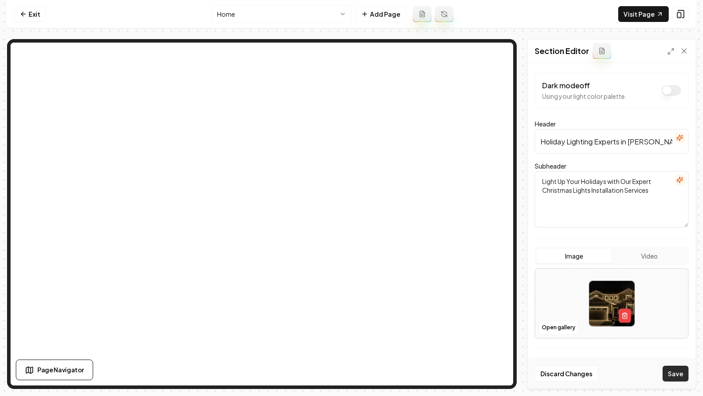
click at [672, 374] on button "Save" at bounding box center [675, 374] width 26 height 16
click at [543, 327] on button "Open gallery" at bounding box center [558, 328] width 40 height 14
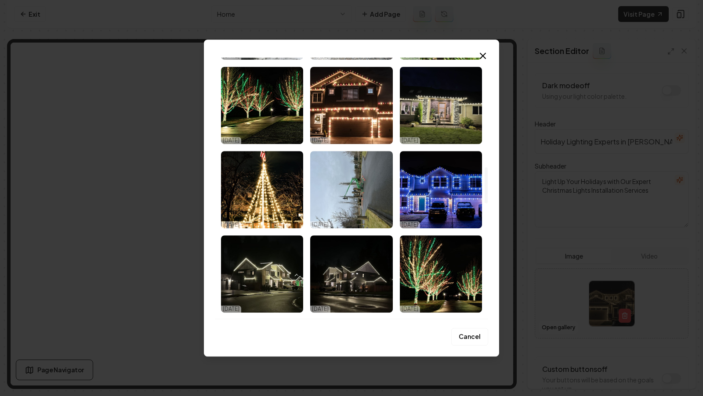
scroll to position [803, 0]
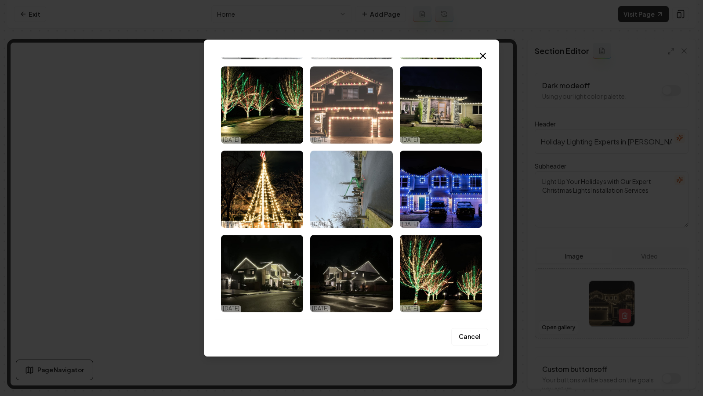
click at [375, 119] on img "Select image image_678fd449432c4764167e7869.jpeg" at bounding box center [351, 104] width 82 height 77
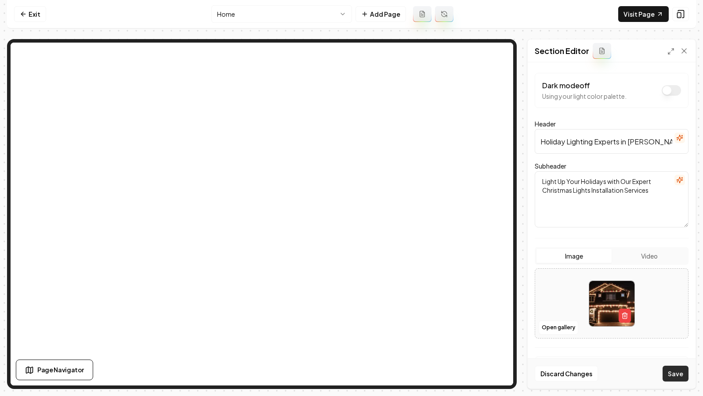
click at [672, 379] on button "Save" at bounding box center [675, 374] width 26 height 16
click at [658, 14] on icon at bounding box center [659, 14] width 7 height 7
click at [552, 325] on button "Open gallery" at bounding box center [558, 328] width 40 height 14
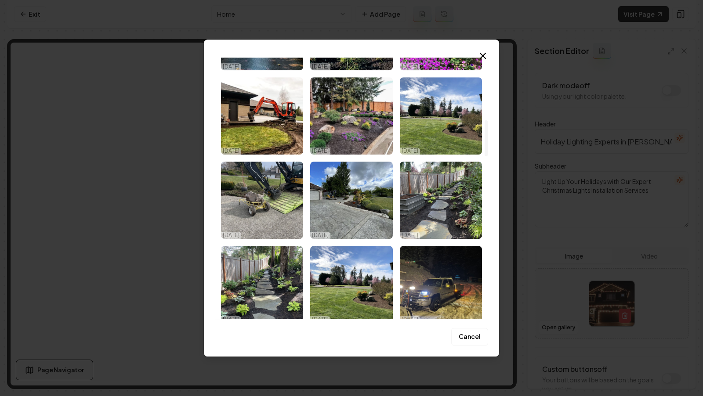
scroll to position [453, 0]
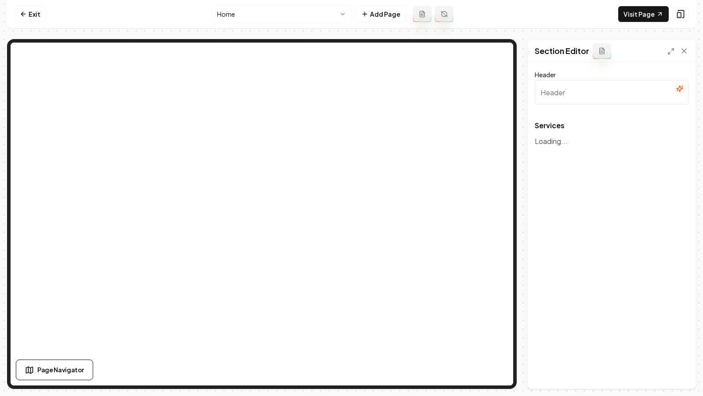
type input "Our Landscaping Services"
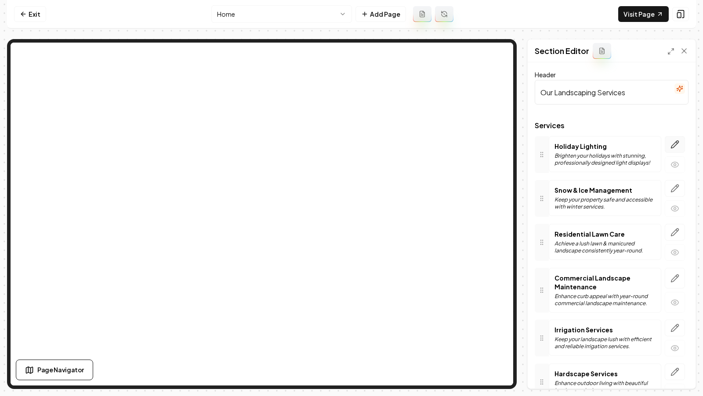
click at [673, 144] on icon "button" at bounding box center [674, 144] width 7 height 7
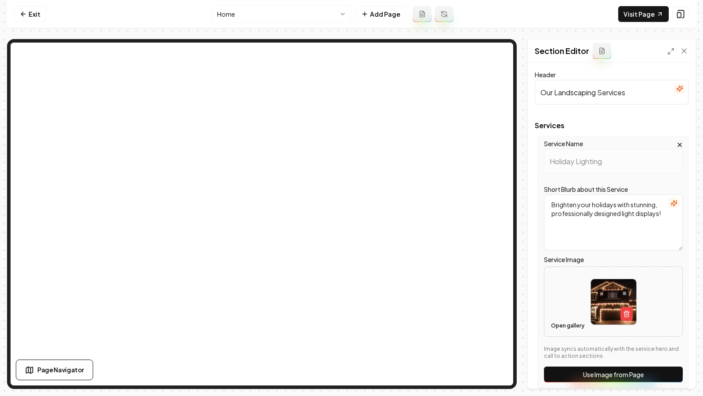
click at [558, 328] on button "Open gallery" at bounding box center [568, 326] width 40 height 14
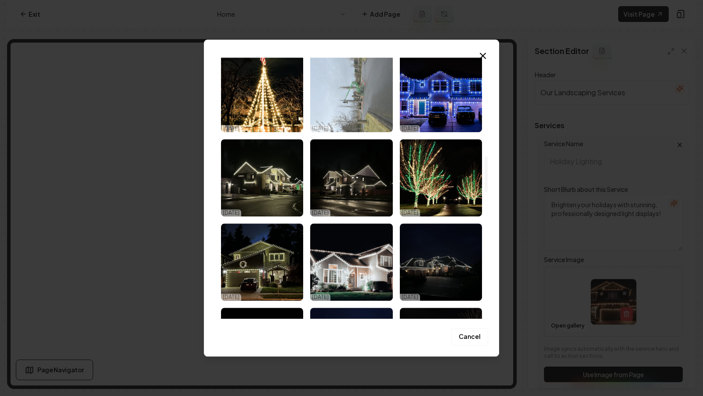
scroll to position [920, 0]
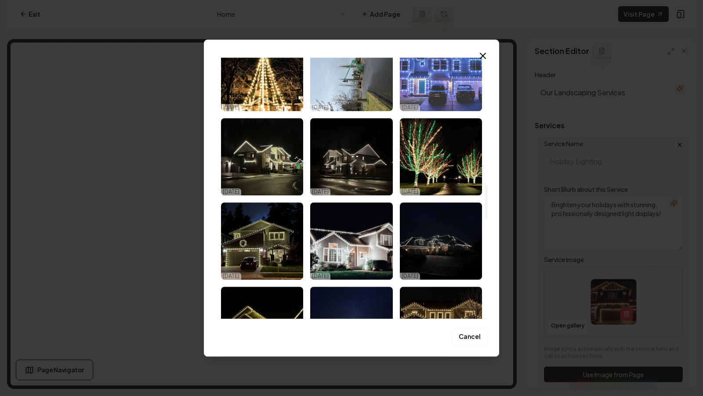
click at [436, 107] on img "Select image image_678fd449432c4764167e75e0.jpeg" at bounding box center [441, 72] width 82 height 77
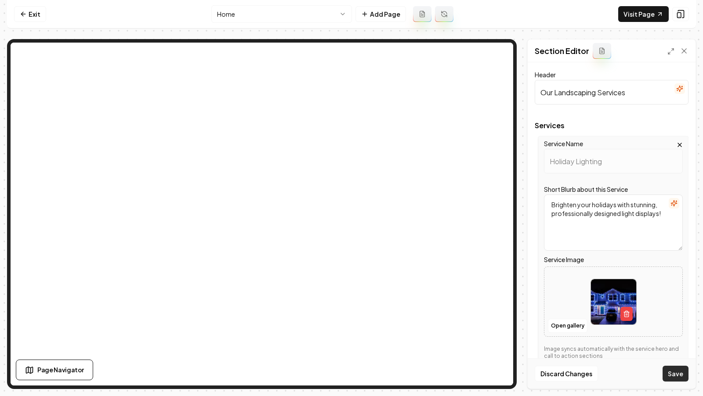
click at [667, 372] on button "Save" at bounding box center [675, 374] width 26 height 16
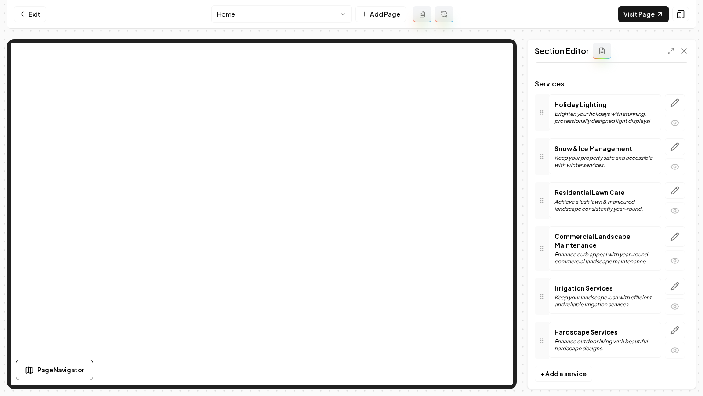
scroll to position [47, 0]
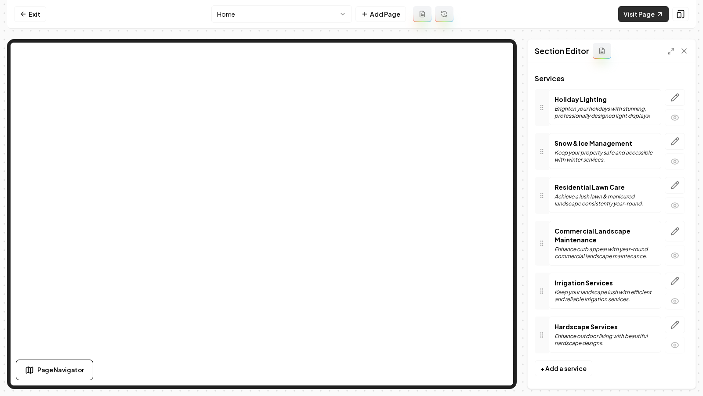
click at [630, 17] on link "Visit Page" at bounding box center [643, 14] width 50 height 16
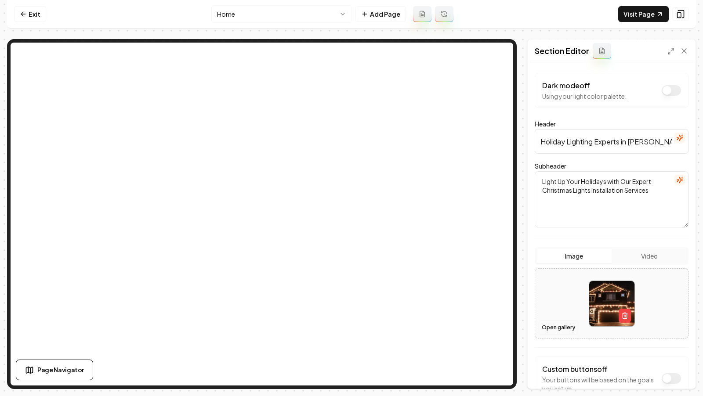
click at [559, 324] on button "Open gallery" at bounding box center [558, 328] width 40 height 14
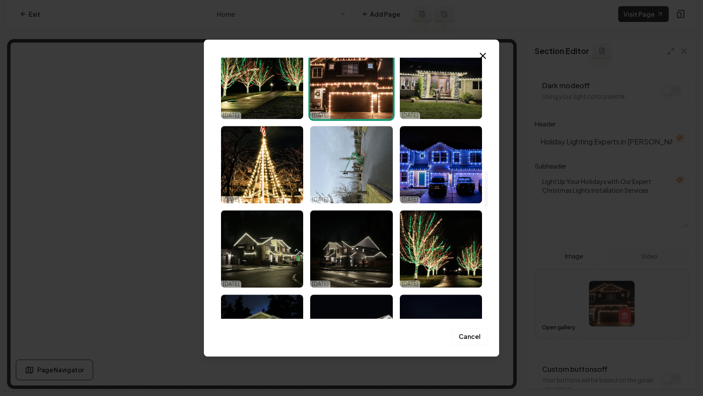
scroll to position [837, 0]
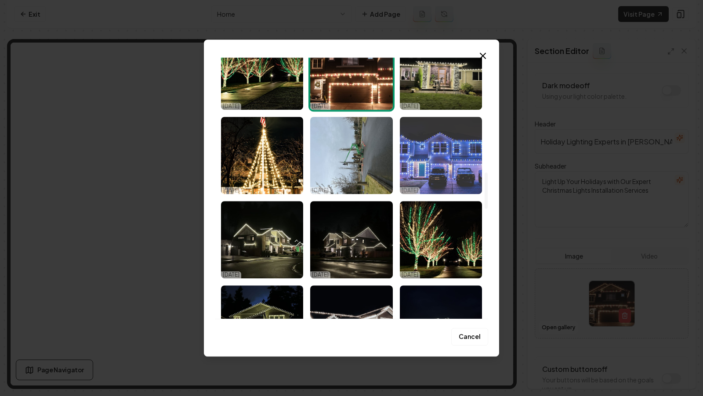
click at [433, 175] on img "Select image image_678fd449432c4764167e75e0.jpeg" at bounding box center [441, 155] width 82 height 77
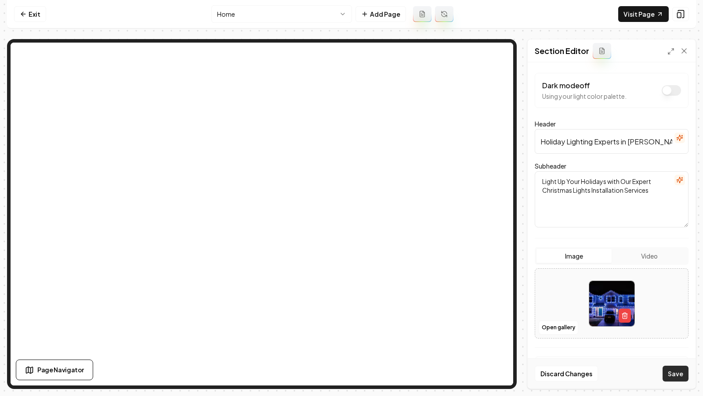
click at [667, 375] on button "Save" at bounding box center [675, 374] width 26 height 16
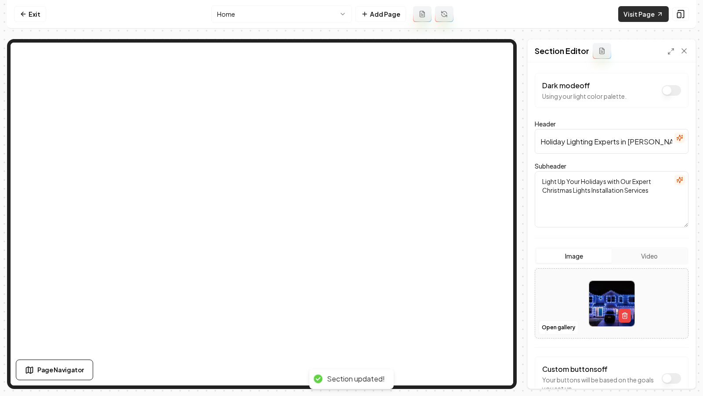
click at [644, 18] on link "Visit Page" at bounding box center [643, 14] width 50 height 16
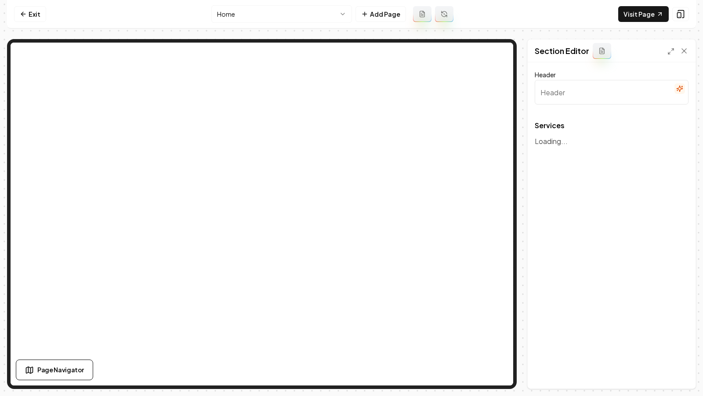
type input "Our Landscaping Services"
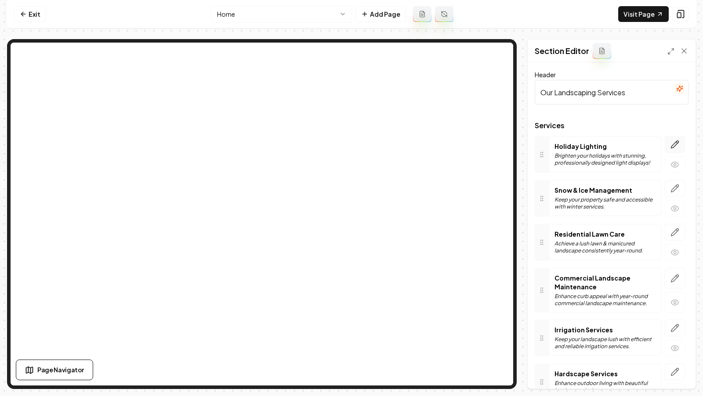
click at [676, 142] on icon "button" at bounding box center [676, 142] width 1 height 1
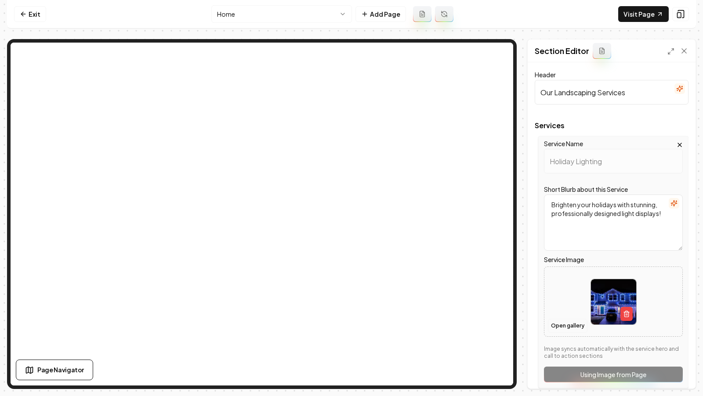
click at [558, 328] on button "Open gallery" at bounding box center [568, 326] width 40 height 14
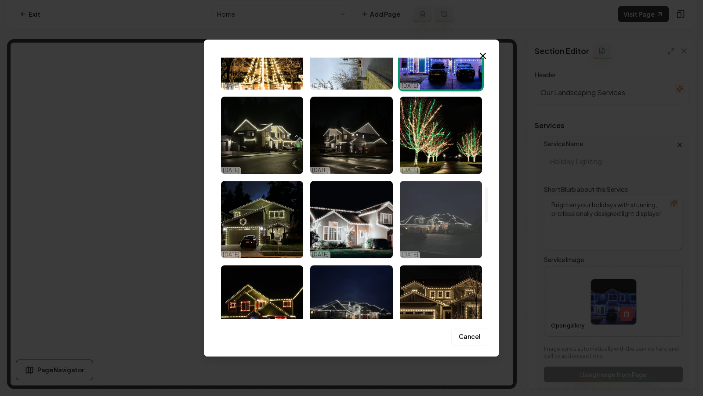
scroll to position [1015, 0]
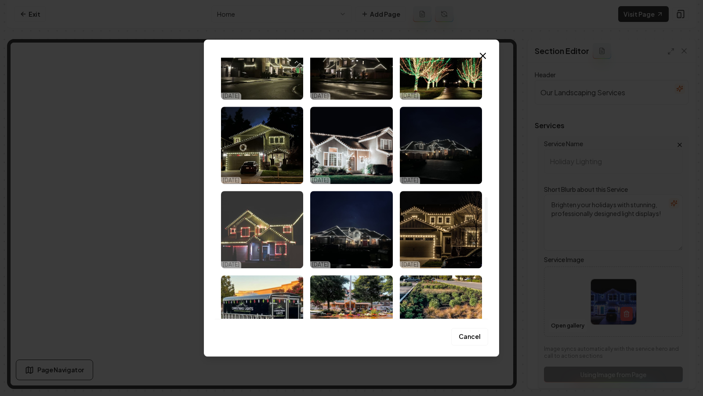
click at [285, 239] on img "Select image image_678fd43e432c4764167e446d.jpeg" at bounding box center [262, 229] width 82 height 77
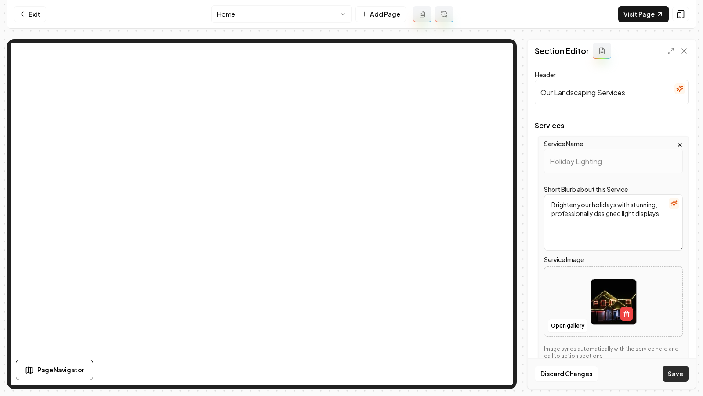
click at [671, 371] on button "Save" at bounding box center [675, 374] width 26 height 16
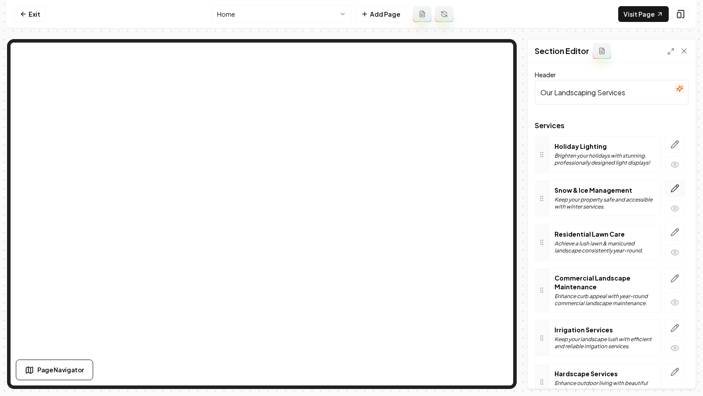
click at [679, 184] on icon "button" at bounding box center [674, 188] width 9 height 9
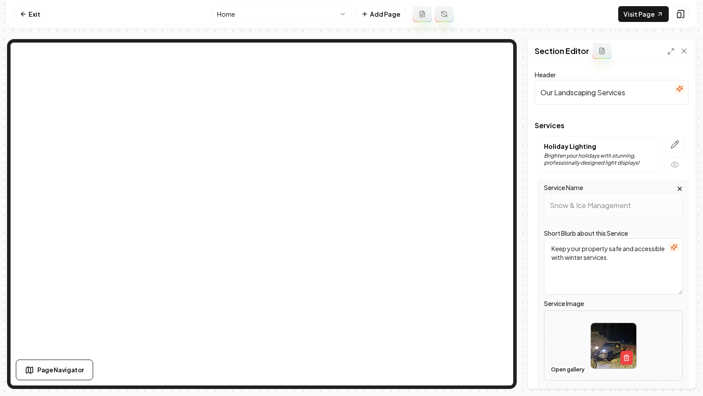
click at [557, 371] on button "Open gallery" at bounding box center [568, 370] width 40 height 14
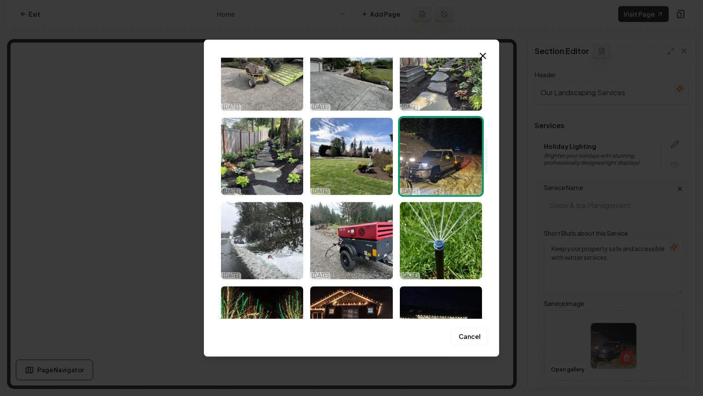
scroll to position [581, 0]
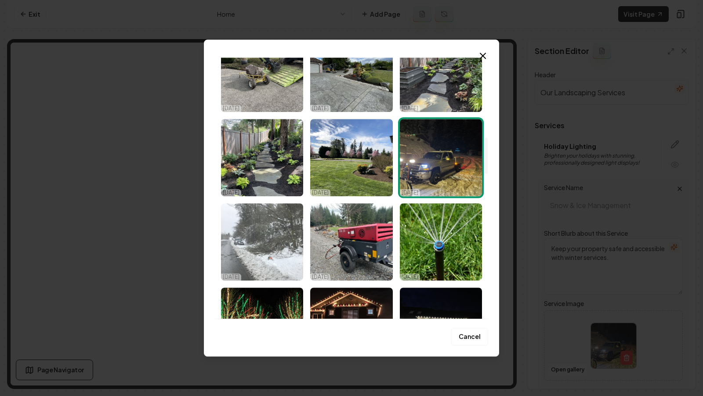
click at [256, 234] on img "Select image image_678fd4f0432c47641686b95b.jpeg" at bounding box center [262, 241] width 82 height 77
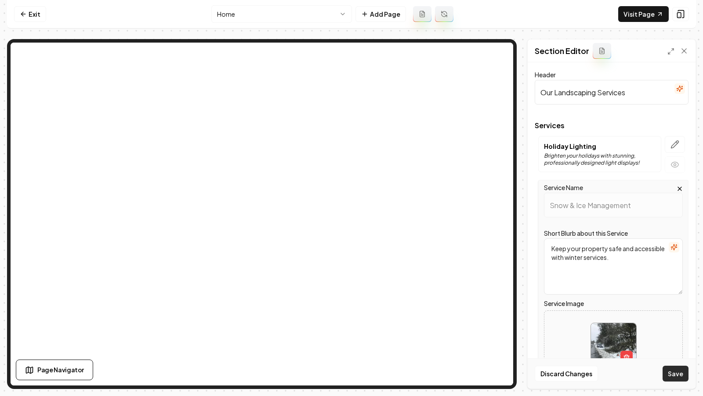
click at [670, 375] on button "Save" at bounding box center [675, 374] width 26 height 16
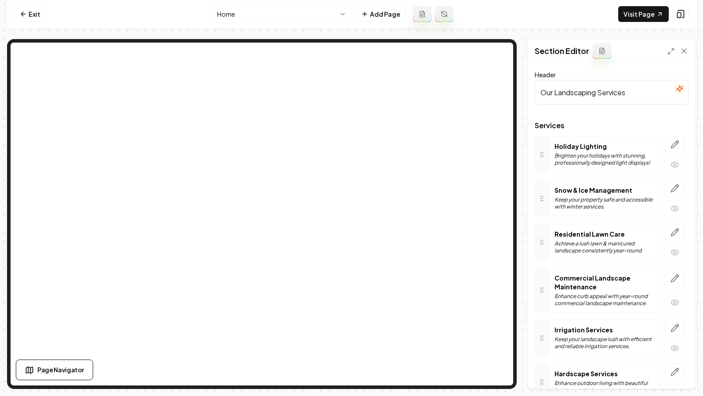
scroll to position [47, 0]
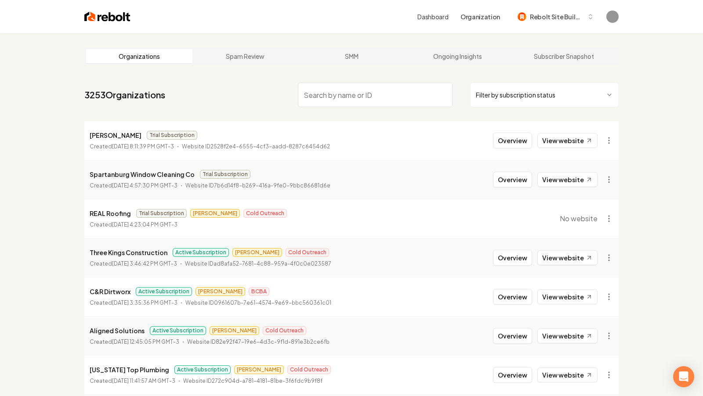
paste input "[PERSON_NAME] Best Lawn and Landscape"
type input "[PERSON_NAME] Best Lawn and Landscape"
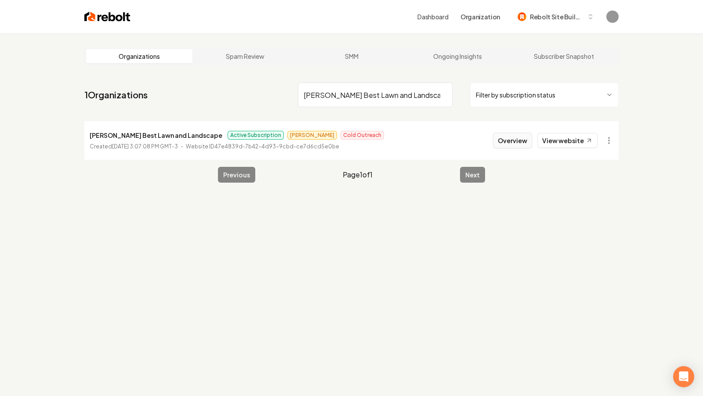
click at [509, 147] on button "Overview" at bounding box center [512, 141] width 39 height 16
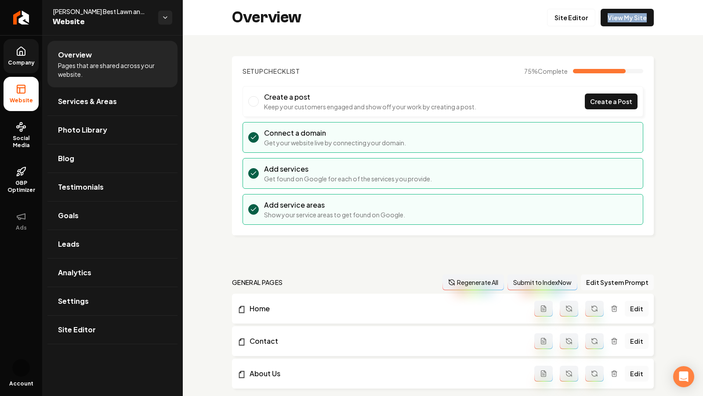
click at [29, 70] on link "Company" at bounding box center [21, 56] width 35 height 34
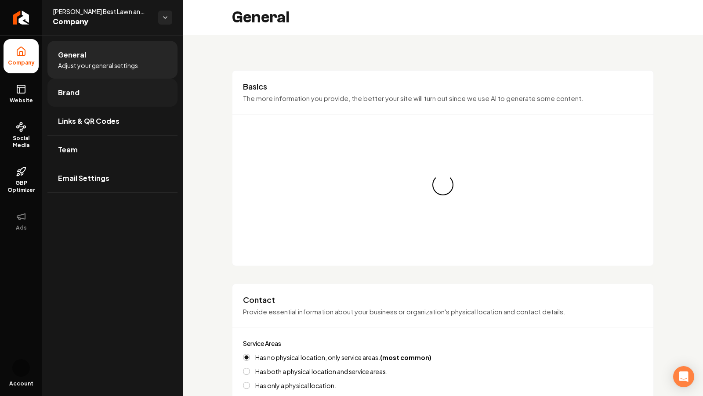
click at [81, 101] on link "Brand" at bounding box center [112, 93] width 130 height 28
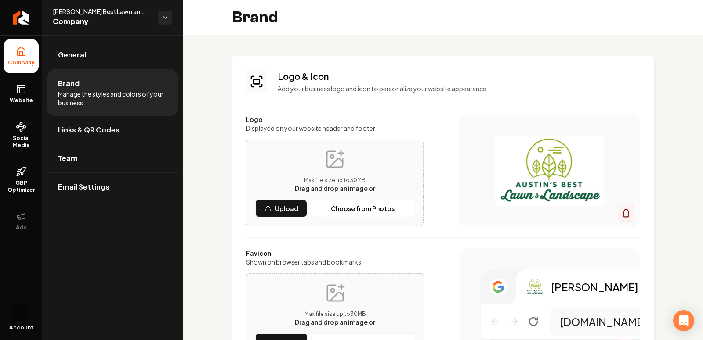
click at [325, 161] on icon "Main content area" at bounding box center [334, 159] width 21 height 21
click at [278, 211] on p "Upload" at bounding box center [286, 208] width 23 height 9
click at [284, 197] on div "Max file size up to 30 MB Drag and drop an image or Upload Choose from Photos" at bounding box center [334, 183] width 159 height 69
click at [284, 203] on button "Upload" at bounding box center [281, 209] width 52 height 18
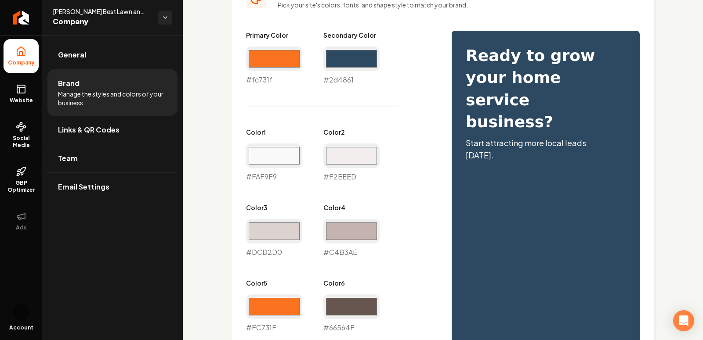
scroll to position [258, 0]
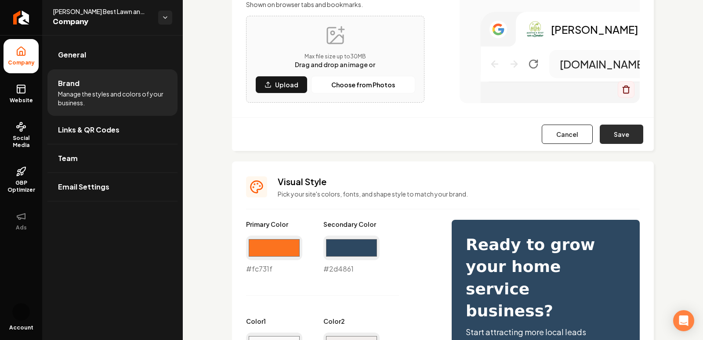
click at [612, 134] on button "Save" at bounding box center [620, 134] width 43 height 19
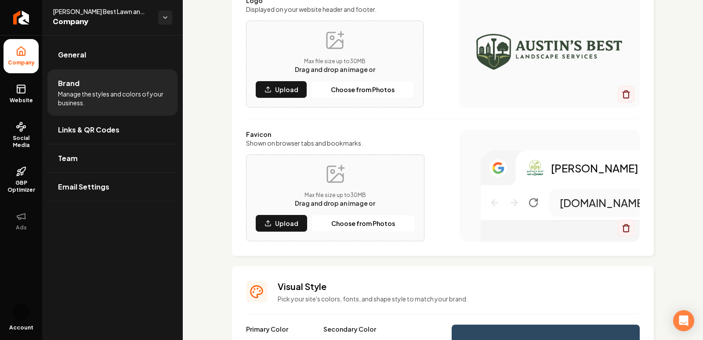
scroll to position [119, 0]
click at [277, 87] on p "Upload" at bounding box center [286, 90] width 23 height 9
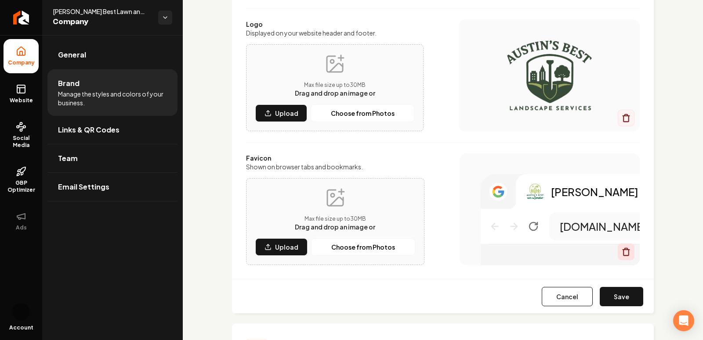
scroll to position [94, 0]
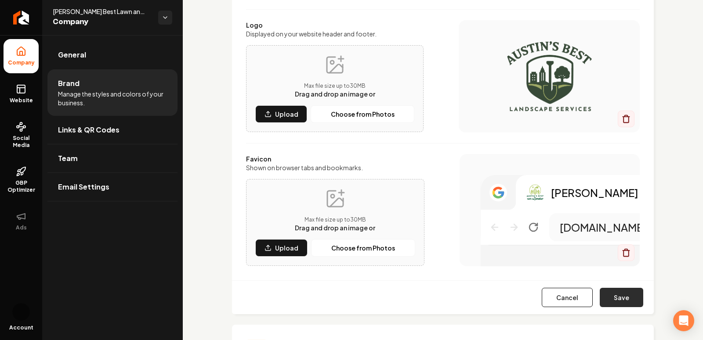
click at [621, 294] on button "Save" at bounding box center [620, 297] width 43 height 19
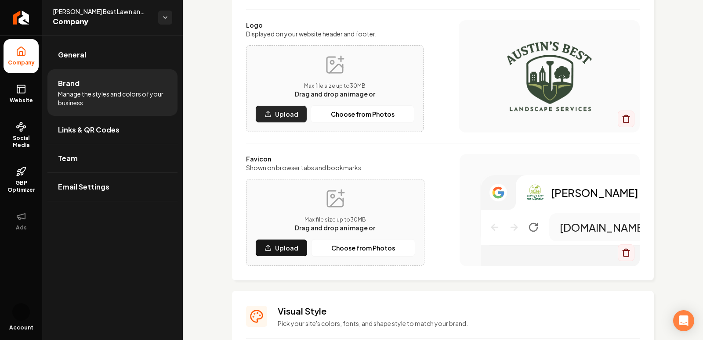
click at [281, 117] on p "Upload" at bounding box center [286, 114] width 23 height 9
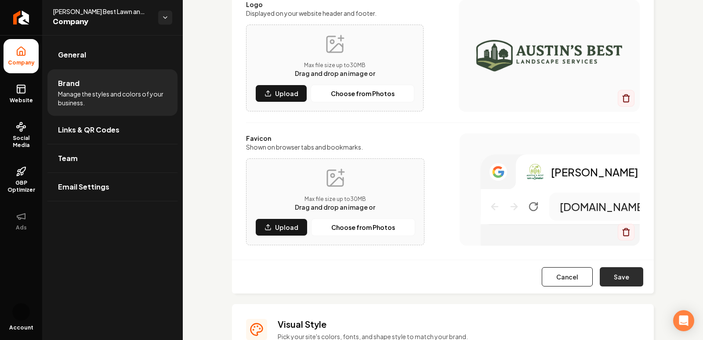
click at [631, 274] on button "Save" at bounding box center [620, 276] width 43 height 19
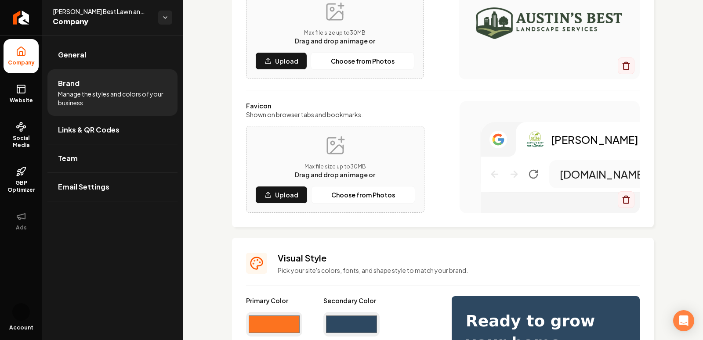
scroll to position [0, 0]
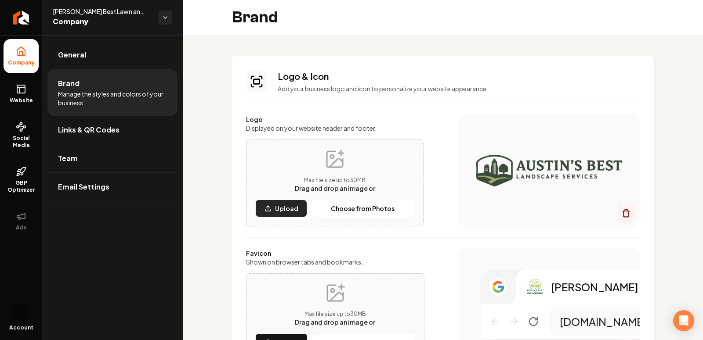
click at [270, 211] on icon "Main content area" at bounding box center [267, 208] width 7 height 7
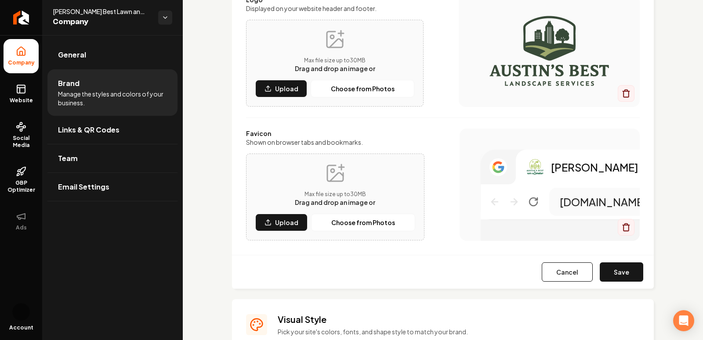
scroll to position [177, 0]
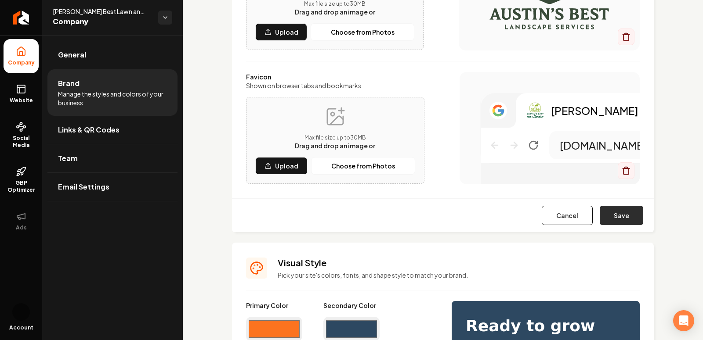
click at [614, 215] on button "Save" at bounding box center [620, 215] width 43 height 19
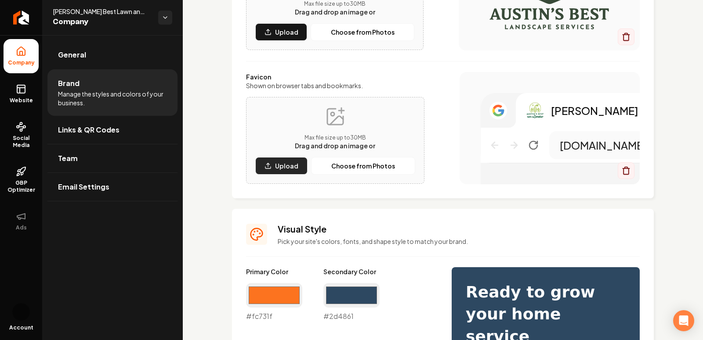
click at [284, 168] on p "Upload" at bounding box center [286, 166] width 23 height 9
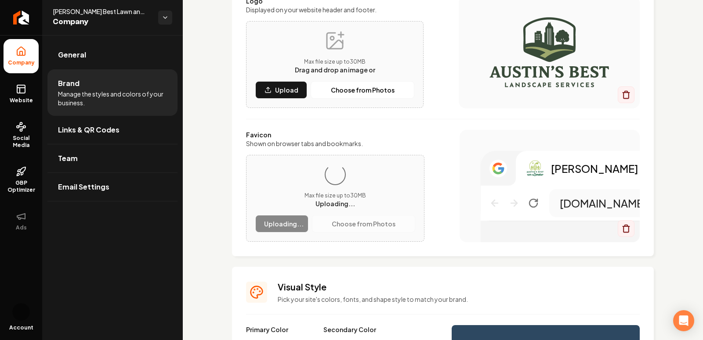
scroll to position [115, 0]
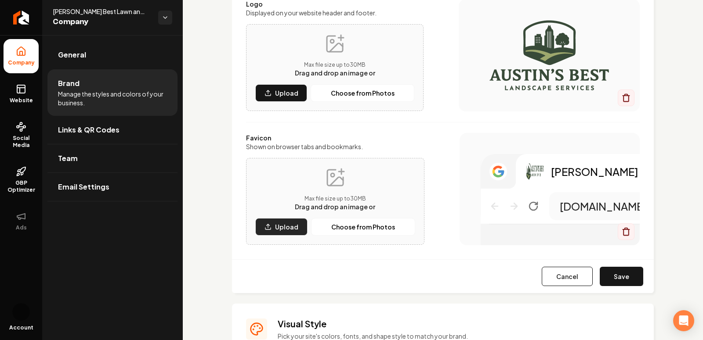
click at [283, 224] on p "Upload" at bounding box center [286, 227] width 23 height 9
click at [272, 228] on button "Upload" at bounding box center [281, 227] width 52 height 18
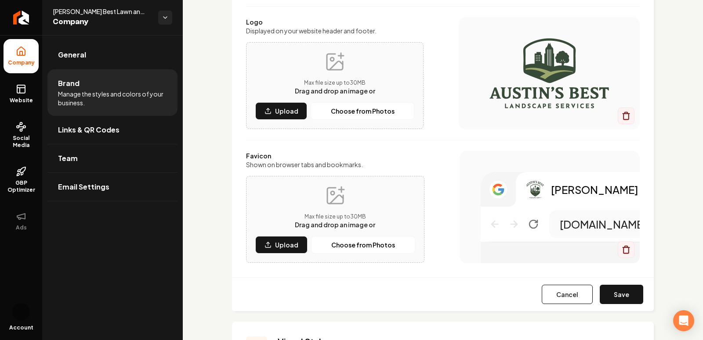
scroll to position [91, 0]
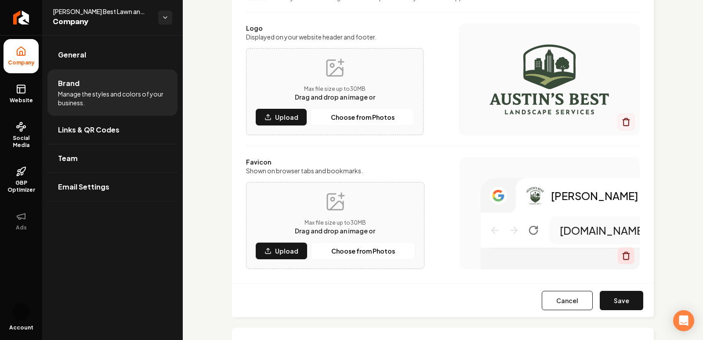
click at [626, 259] on icon "Main content area" at bounding box center [625, 256] width 9 height 9
click at [267, 123] on button "Upload" at bounding box center [281, 117] width 52 height 18
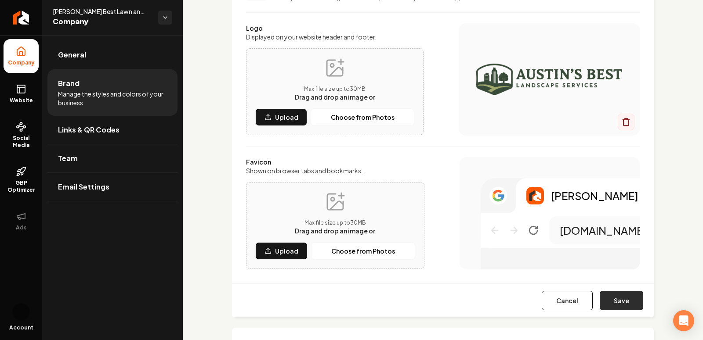
click at [616, 300] on button "Save" at bounding box center [620, 300] width 43 height 19
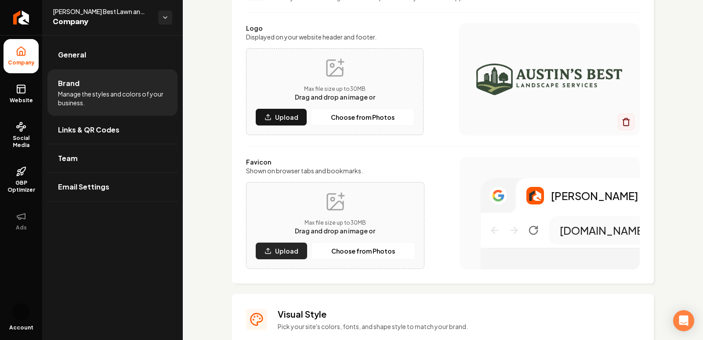
click at [286, 256] on button "Upload" at bounding box center [281, 251] width 52 height 18
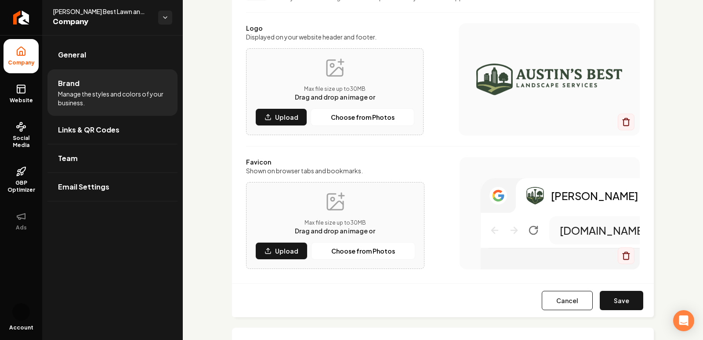
click at [271, 252] on icon "Main content area" at bounding box center [267, 251] width 7 height 7
click at [623, 302] on button "Save" at bounding box center [620, 300] width 43 height 19
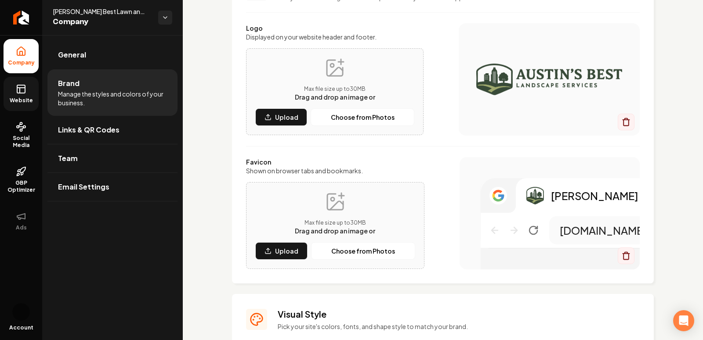
click at [17, 96] on link "Website" at bounding box center [21, 94] width 35 height 34
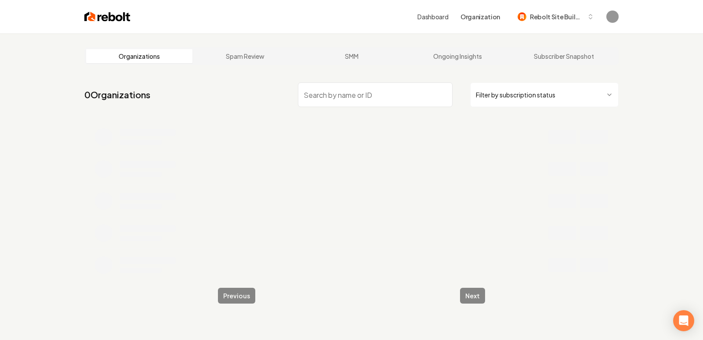
click at [317, 91] on input "search" at bounding box center [375, 95] width 155 height 25
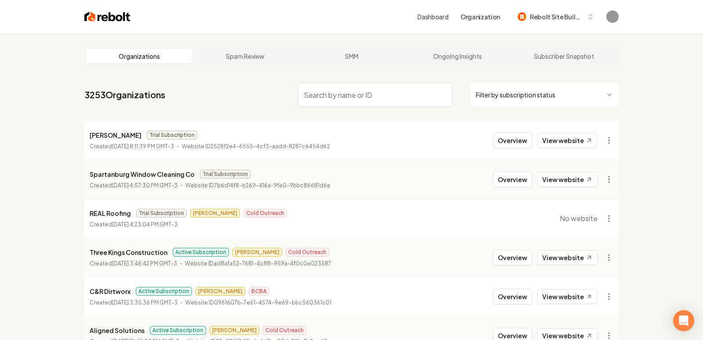
paste input "Champion Outdoor Solutions"
type input "Champion Outdoor Solutions"
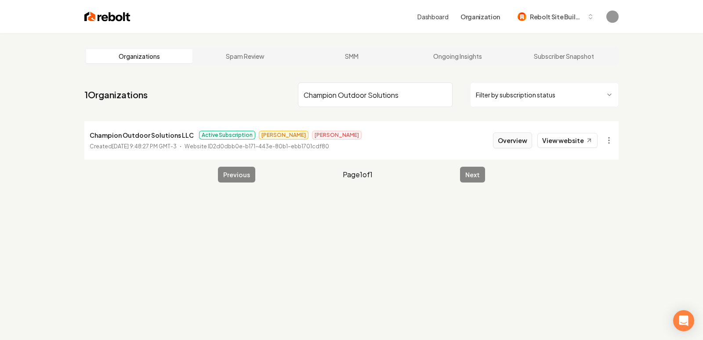
click at [520, 139] on button "Overview" at bounding box center [512, 141] width 39 height 16
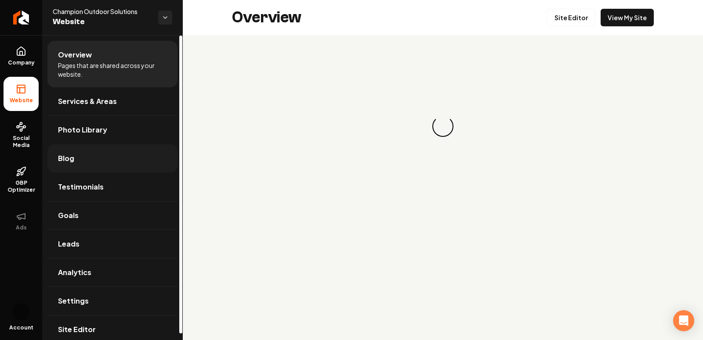
click at [83, 154] on link "Blog" at bounding box center [112, 158] width 130 height 28
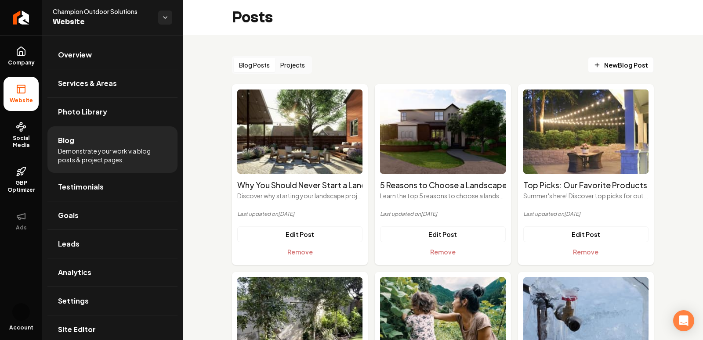
click at [289, 64] on button "Projects" at bounding box center [292, 65] width 35 height 14
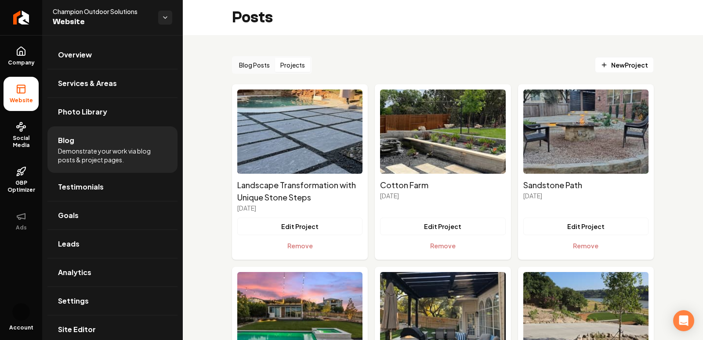
scroll to position [43, 0]
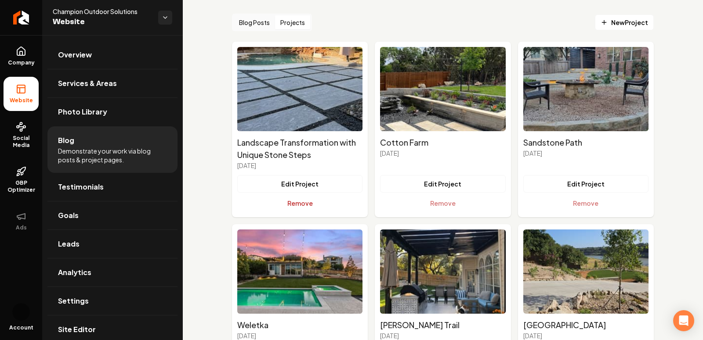
click at [317, 205] on button "Remove" at bounding box center [299, 204] width 125 height 18
click at [312, 205] on button "Remove" at bounding box center [299, 204] width 125 height 18
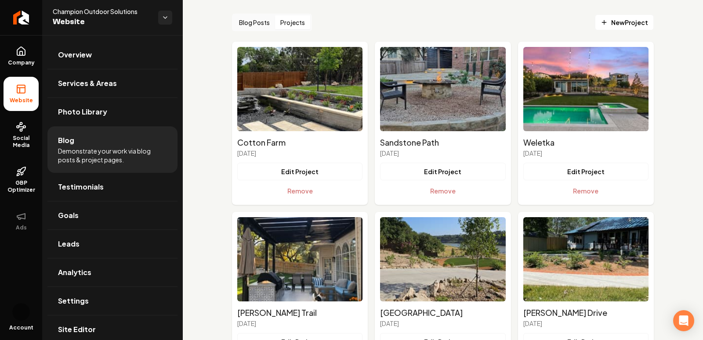
scroll to position [0, 0]
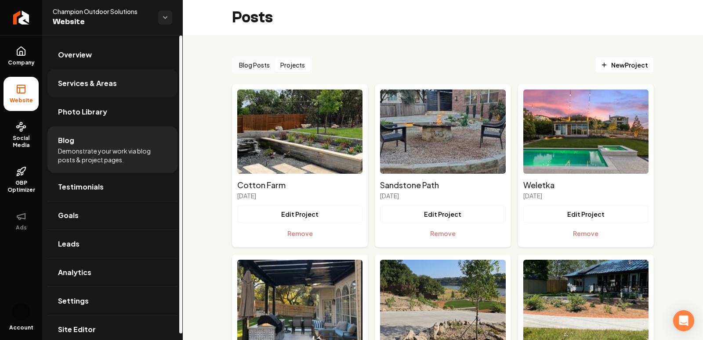
click at [98, 82] on span "Services & Areas" at bounding box center [87, 83] width 59 height 11
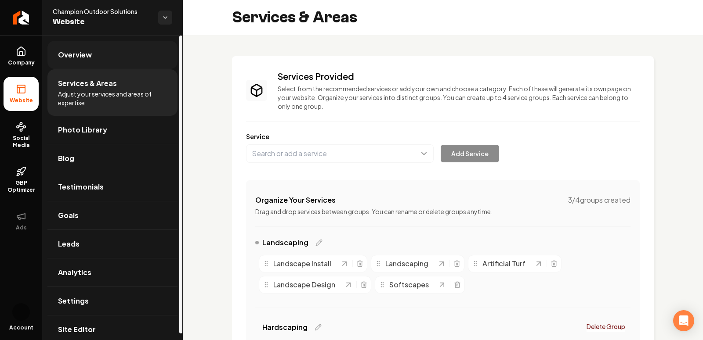
click at [77, 58] on span "Overview" at bounding box center [75, 55] width 34 height 11
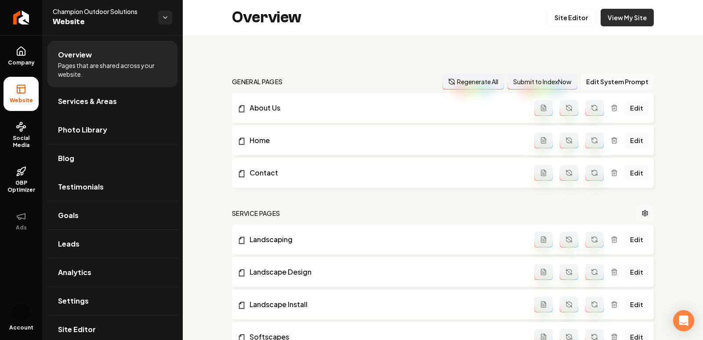
click at [648, 9] on link "View My Site" at bounding box center [626, 18] width 53 height 18
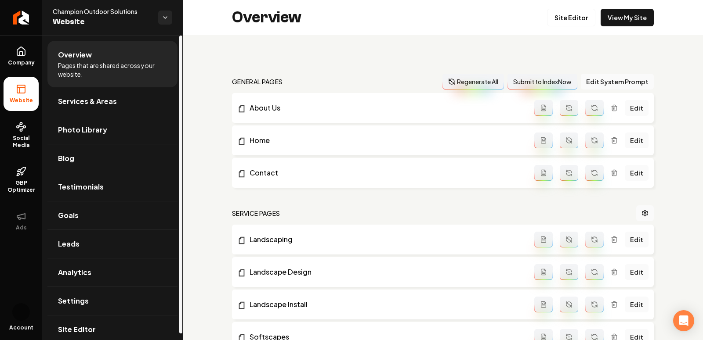
click at [83, 17] on span "Website" at bounding box center [102, 22] width 98 height 12
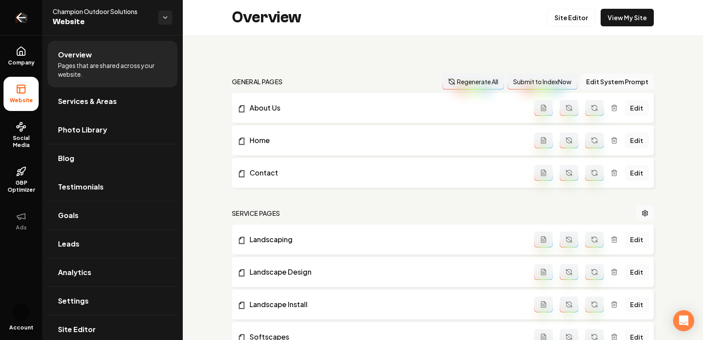
click at [20, 18] on icon "Return to dashboard" at bounding box center [21, 18] width 8 height 0
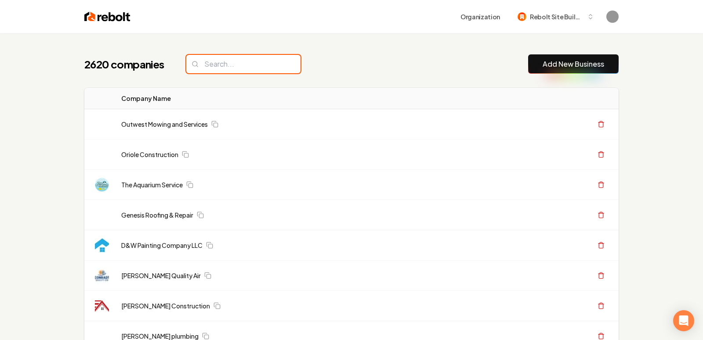
click at [227, 65] on input "search" at bounding box center [243, 64] width 114 height 18
paste input "Poole Fencing"
type input "Poole Fencing"
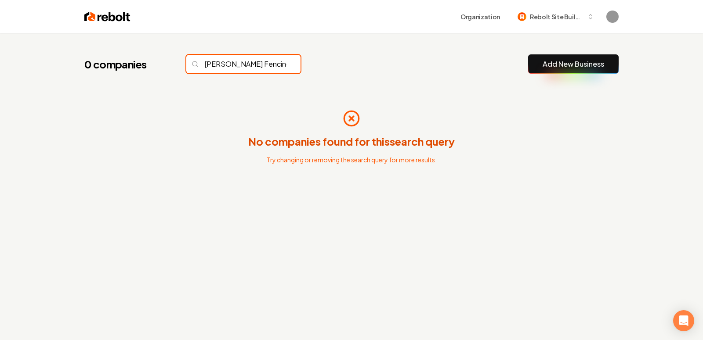
click at [274, 66] on input "Poole Fencing" at bounding box center [243, 64] width 114 height 18
click at [272, 62] on input "Poole Fencing" at bounding box center [243, 64] width 114 height 18
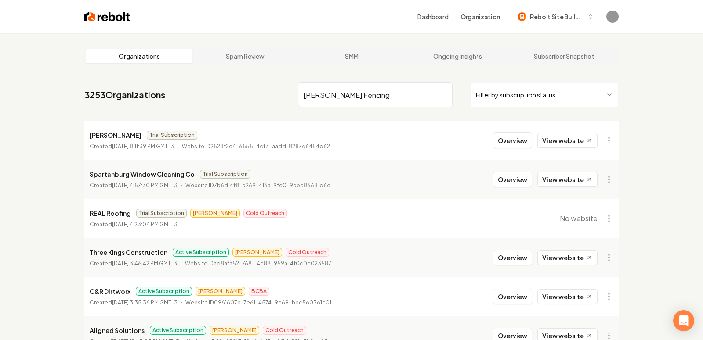
type input "[PERSON_NAME] Fencing"
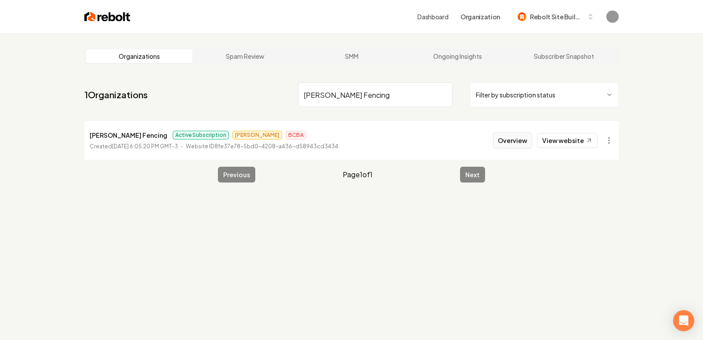
click at [514, 139] on button "Overview" at bounding box center [512, 141] width 39 height 16
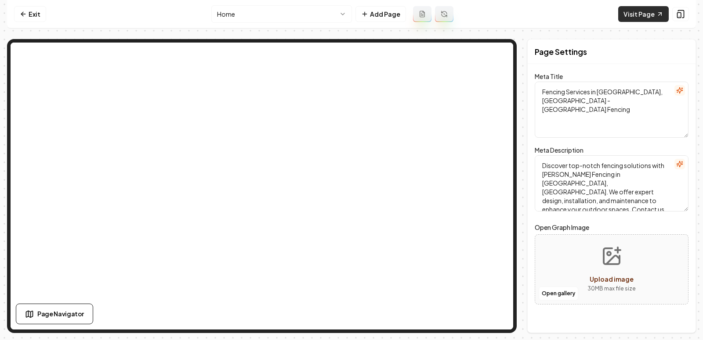
click at [649, 14] on link "Visit Page" at bounding box center [643, 14] width 50 height 16
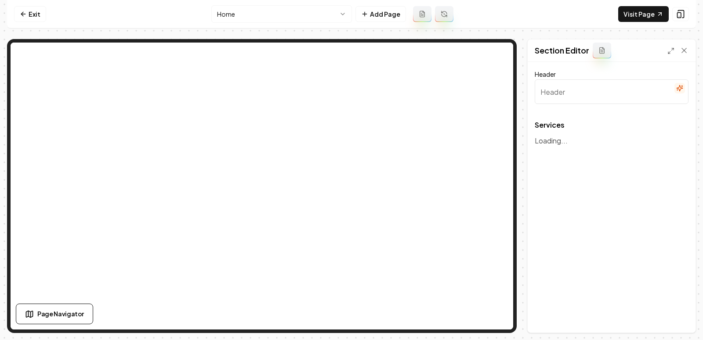
type input "Expert Fencing Services"
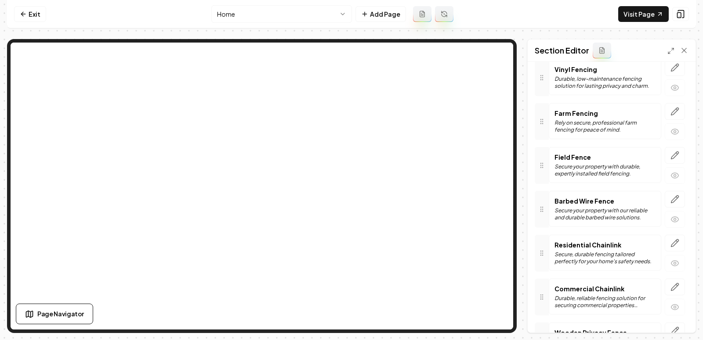
scroll to position [76, 0]
click at [674, 68] on icon "button" at bounding box center [674, 68] width 9 height 9
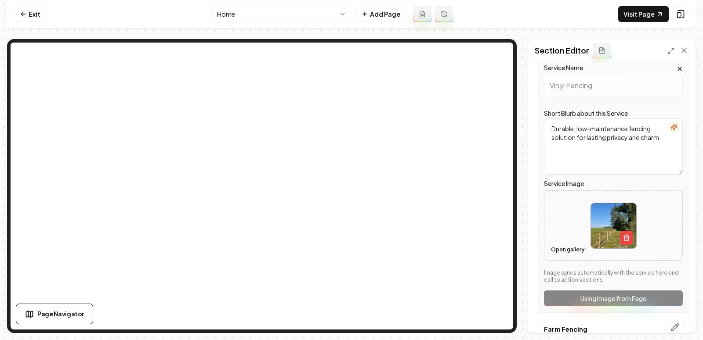
click at [569, 250] on button "Open gallery" at bounding box center [568, 250] width 40 height 14
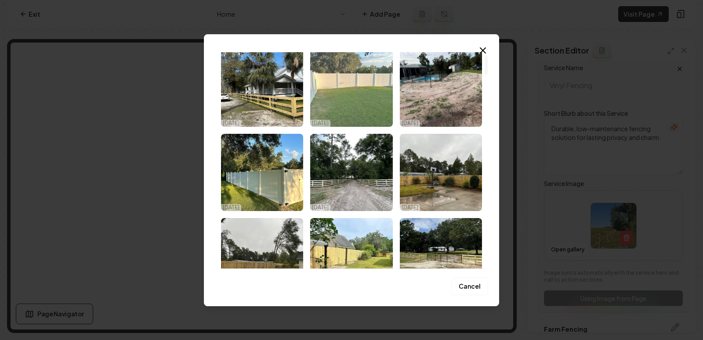
scroll to position [31, 0]
click at [347, 91] on img "Select image image_68da9a5d5c7cd75eb8d02aa5.png" at bounding box center [351, 87] width 82 height 77
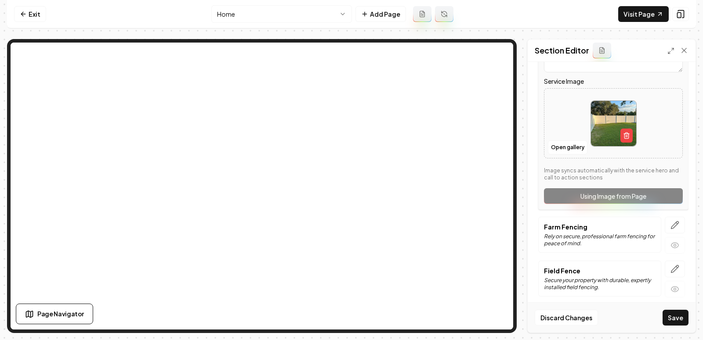
scroll to position [188, 0]
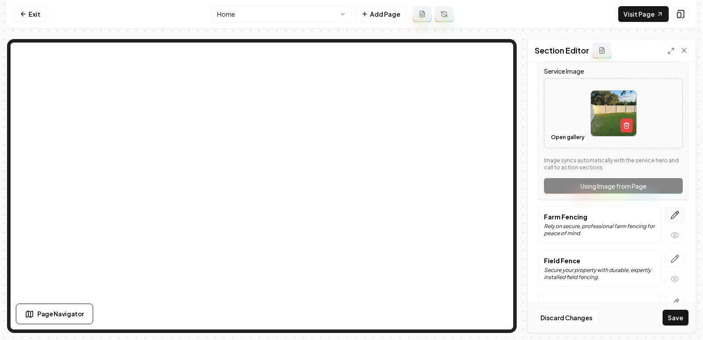
click at [678, 213] on icon "button" at bounding box center [674, 215] width 9 height 9
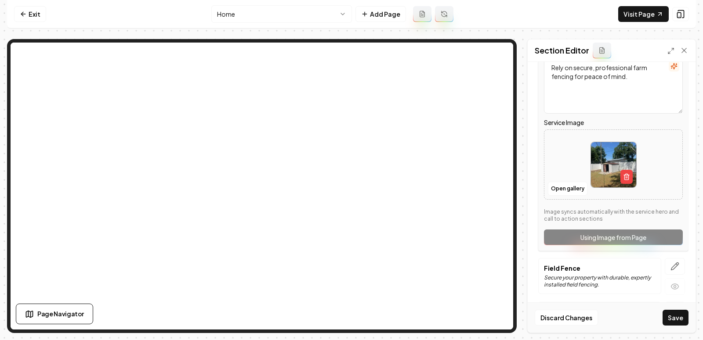
scroll to position [179, 0]
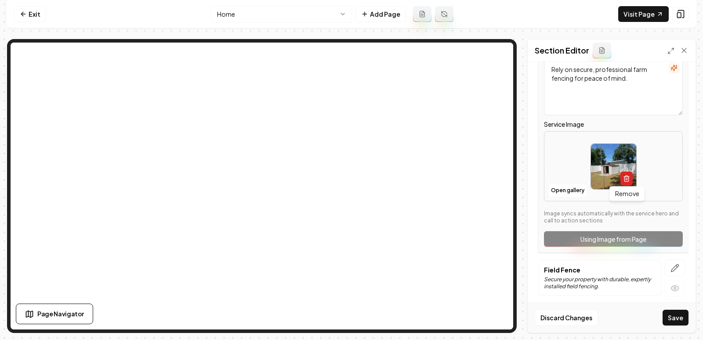
click at [628, 178] on icon "button" at bounding box center [626, 178] width 7 height 7
click at [553, 191] on button "Open gallery" at bounding box center [568, 191] width 40 height 14
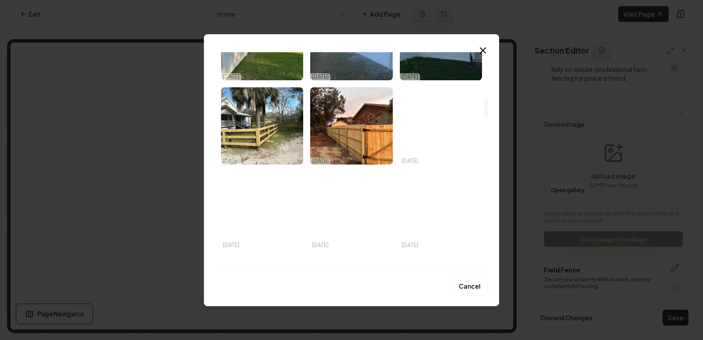
scroll to position [501, 0]
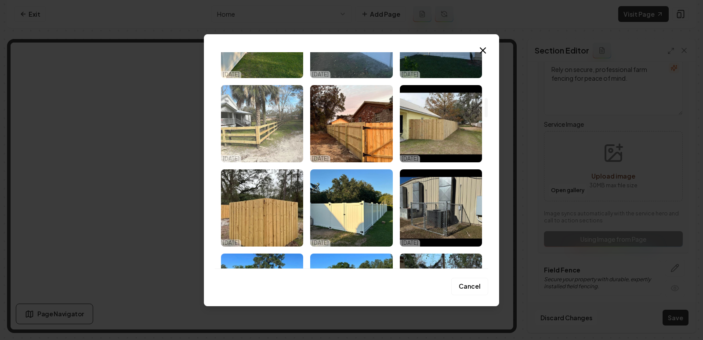
click at [278, 135] on img "Select image image_68da9a5c5c7cd75eb8d02978.jpeg" at bounding box center [262, 123] width 82 height 77
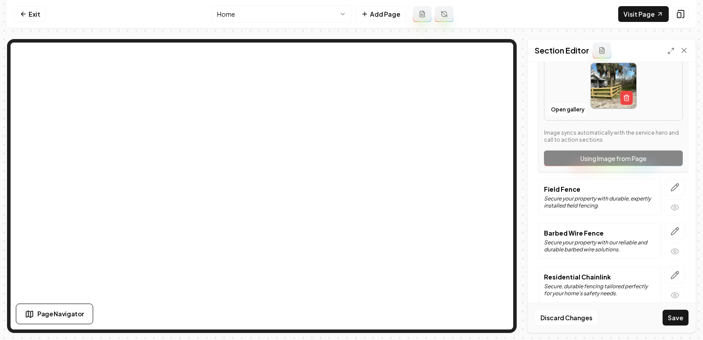
scroll to position [260, 0]
click at [674, 187] on icon "button" at bounding box center [674, 186] width 7 height 7
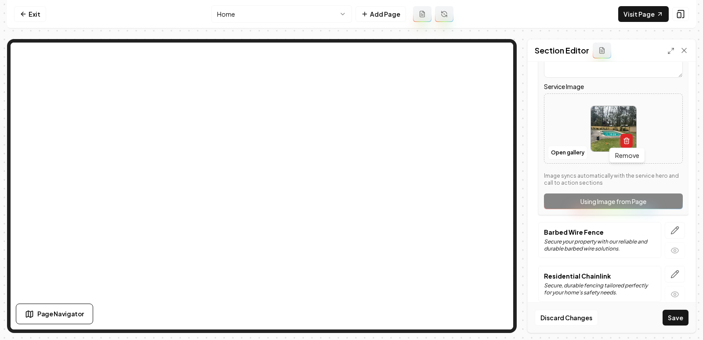
click at [629, 140] on icon "button" at bounding box center [626, 140] width 7 height 7
click at [558, 152] on button "Open gallery" at bounding box center [568, 153] width 40 height 14
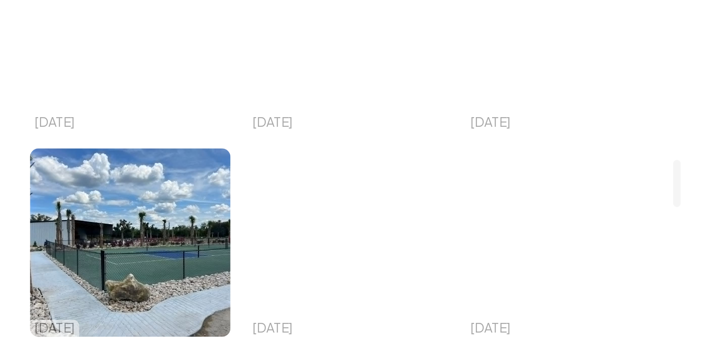
scroll to position [1381, 0]
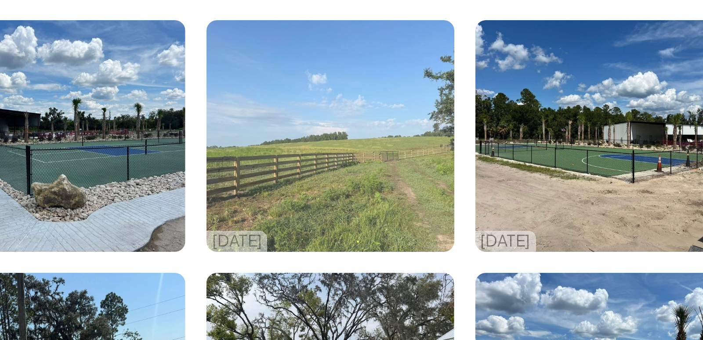
click at [376, 158] on img "Select image image_68da96985c7cd75eb8b52323.jpeg" at bounding box center [351, 171] width 82 height 77
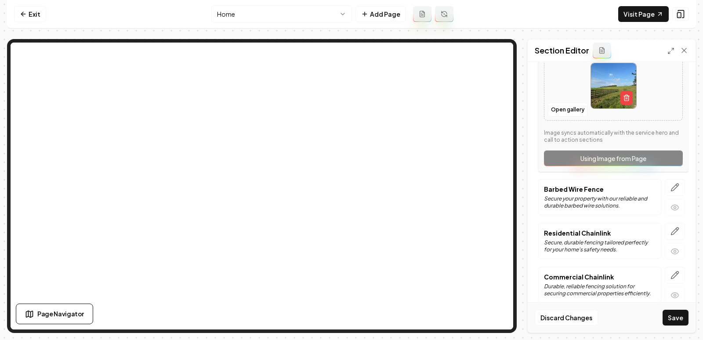
scroll to position [304, 0]
click at [673, 185] on icon "button" at bounding box center [674, 186] width 9 height 9
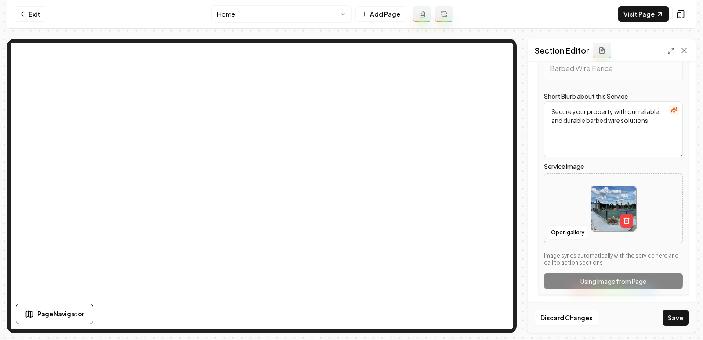
scroll to position [214, 0]
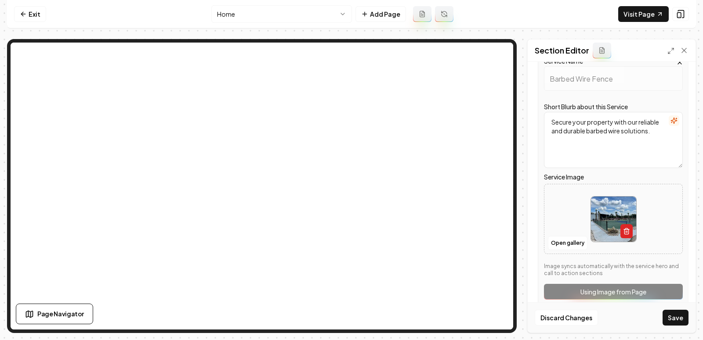
click at [629, 228] on icon "button" at bounding box center [626, 231] width 7 height 7
click at [570, 238] on button "Open gallery" at bounding box center [568, 243] width 40 height 14
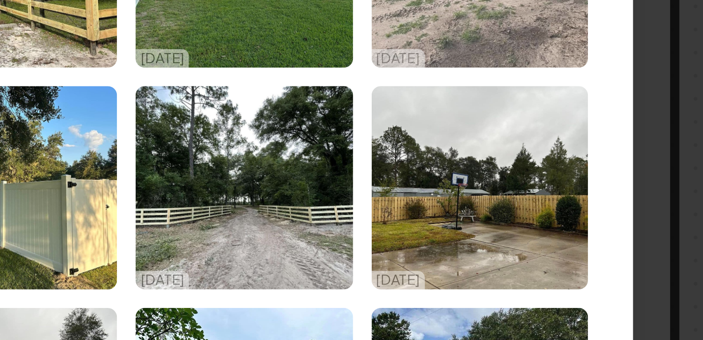
scroll to position [52, 0]
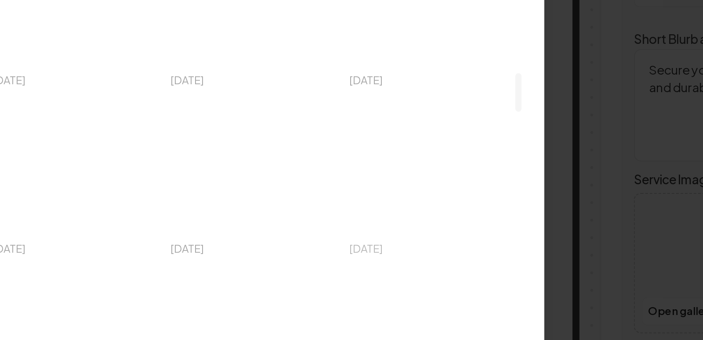
scroll to position [785, 0]
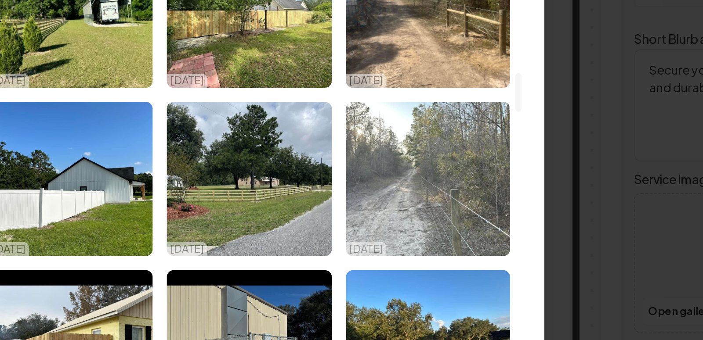
click at [453, 185] on img "Select image image_68da9a5c5c7cd75eb8d0251c.png" at bounding box center [441, 176] width 82 height 77
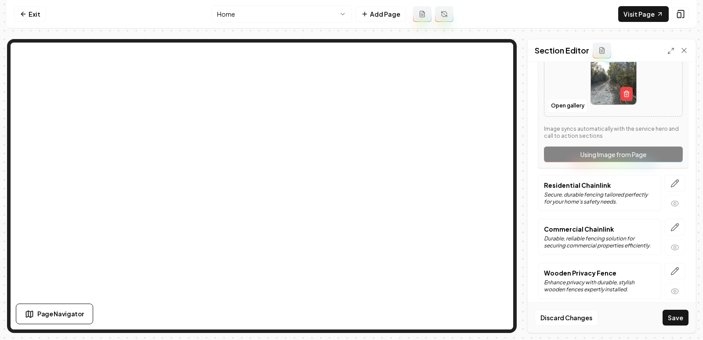
scroll to position [352, 0]
click at [674, 179] on icon "button" at bounding box center [674, 183] width 9 height 9
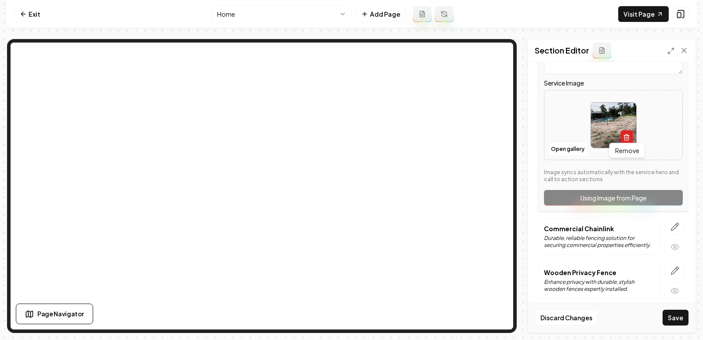
click at [631, 137] on button "button" at bounding box center [626, 137] width 12 height 14
click at [561, 142] on button "Open gallery" at bounding box center [568, 149] width 40 height 14
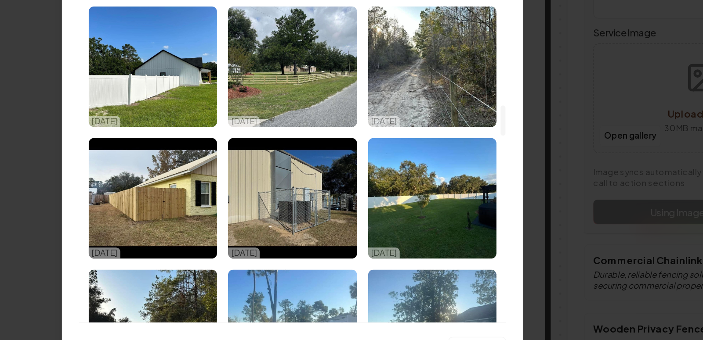
scroll to position [859, 0]
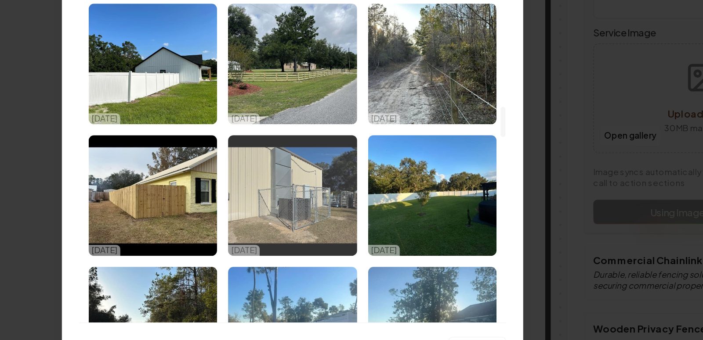
click at [361, 187] on img "Select image image_68da9a5c5c7cd75eb8d024fc.png" at bounding box center [351, 187] width 82 height 77
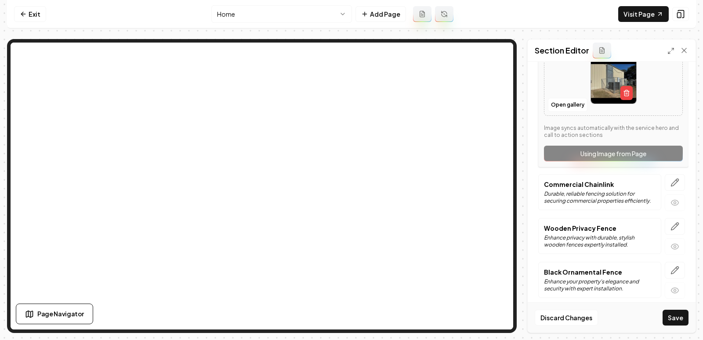
scroll to position [396, 0]
click at [678, 179] on icon "button" at bounding box center [674, 183] width 9 height 9
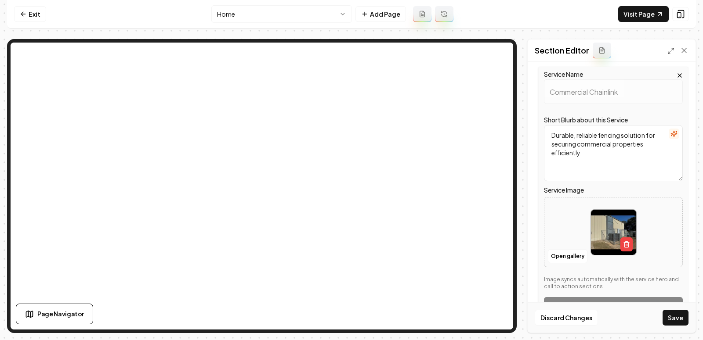
scroll to position [309, 0]
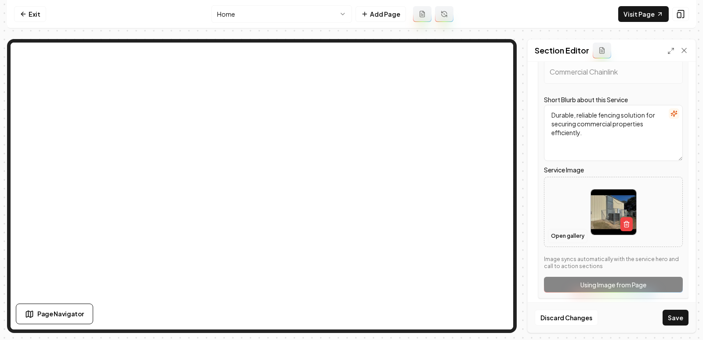
click at [558, 229] on button "Open gallery" at bounding box center [568, 236] width 40 height 14
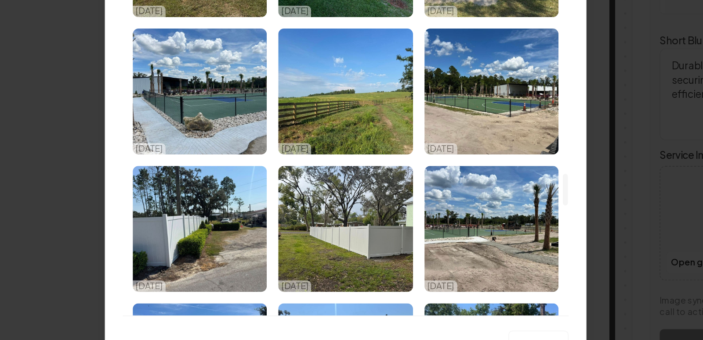
scroll to position [1417, 0]
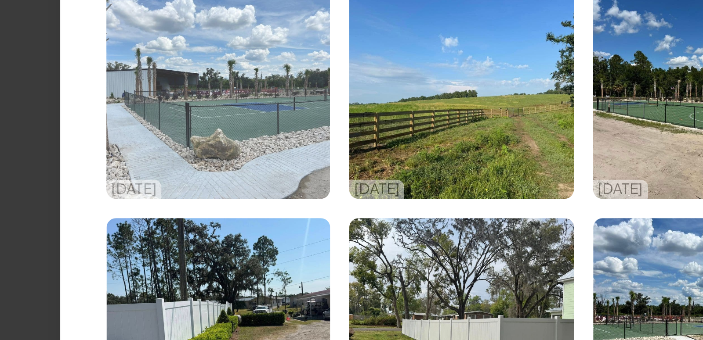
click at [276, 146] on img "Select image image_68da96985c7cd75eb8b52211.jpeg" at bounding box center [262, 134] width 82 height 77
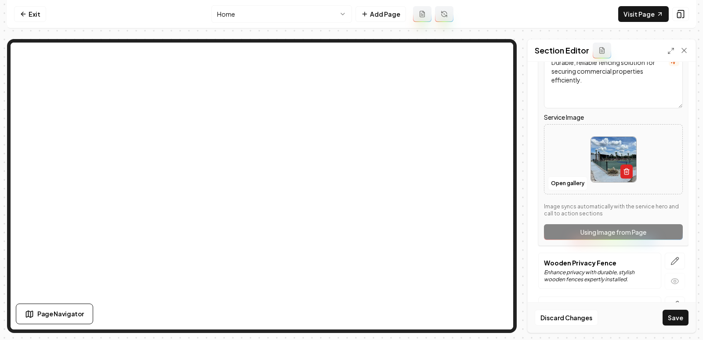
scroll to position [396, 0]
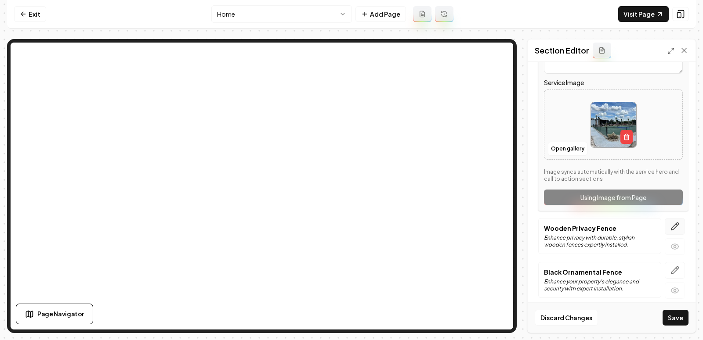
click at [670, 223] on button "button" at bounding box center [674, 226] width 20 height 17
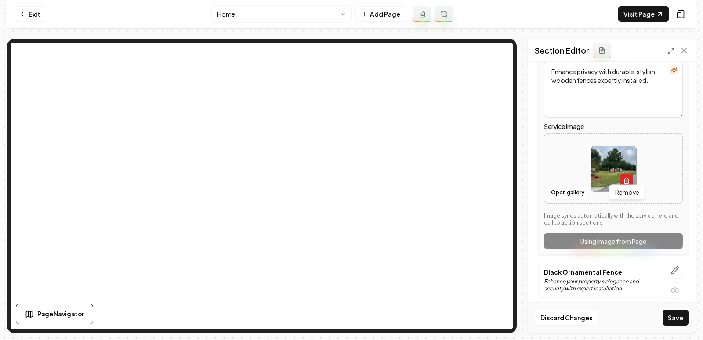
click at [621, 174] on button "button" at bounding box center [626, 181] width 12 height 14
click at [548, 188] on button "Open gallery" at bounding box center [568, 193] width 40 height 14
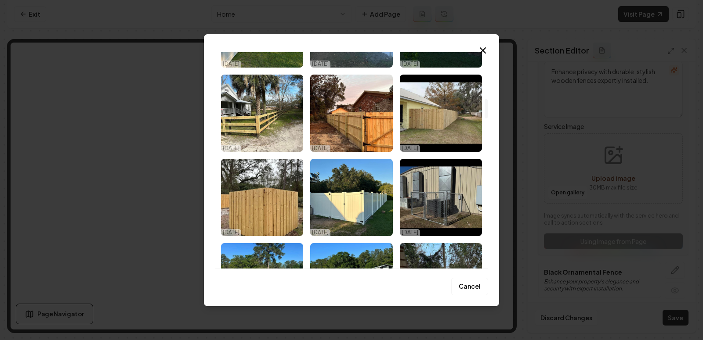
scroll to position [512, 0]
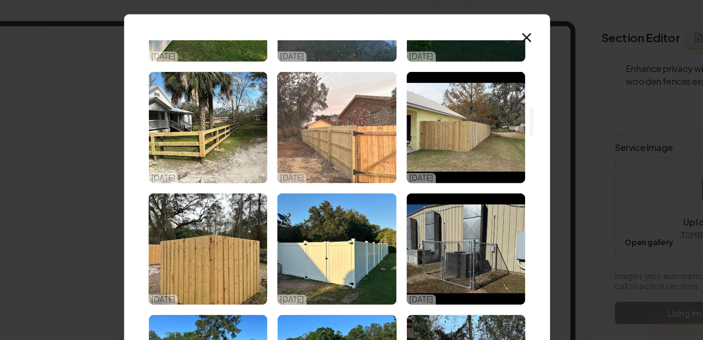
click at [350, 132] on img "Select image image_68da9a5c5c7cd75eb8d02876.jpeg" at bounding box center [351, 112] width 82 height 77
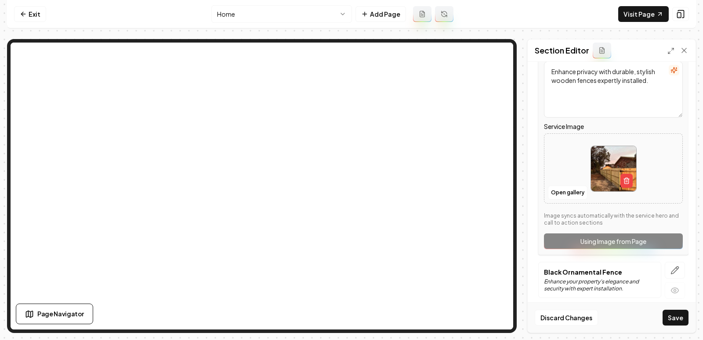
click at [563, 268] on p "Black Ornamental Fence" at bounding box center [600, 272] width 112 height 9
copy p "Black Ornamental Fence"
click at [673, 262] on button "button" at bounding box center [674, 270] width 20 height 17
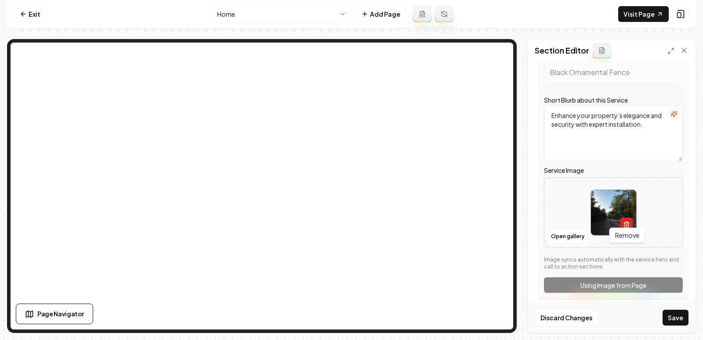
click at [626, 221] on icon "button" at bounding box center [626, 224] width 7 height 7
click at [557, 230] on button "Open gallery" at bounding box center [568, 237] width 40 height 14
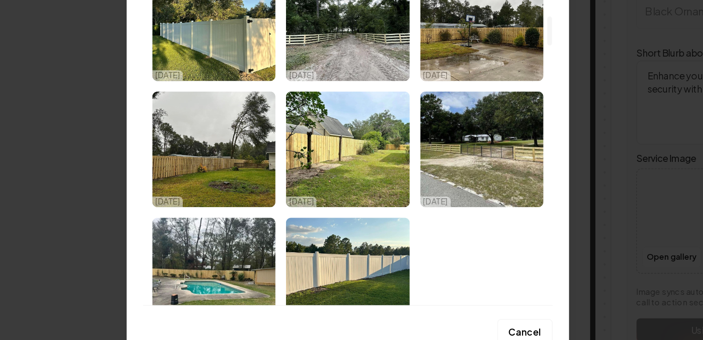
scroll to position [0, 0]
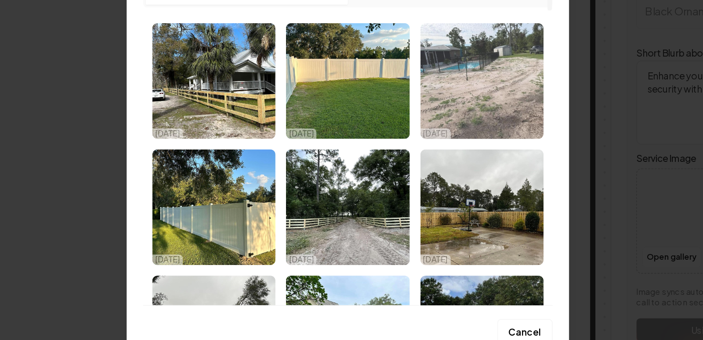
click at [433, 107] on img "Select image image_68da9a5c5c7cd75eb8d024c2.png" at bounding box center [441, 118] width 82 height 77
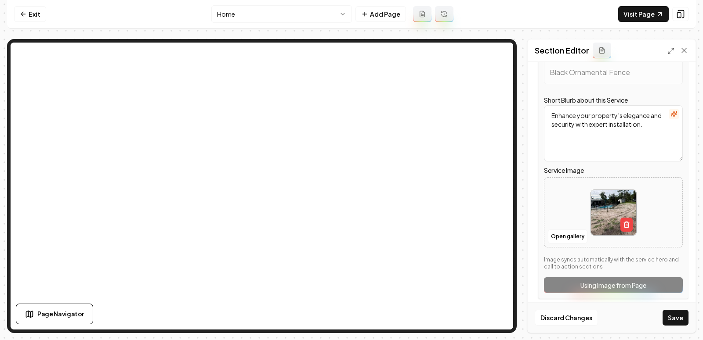
click at [670, 327] on div "Discard Changes Save" at bounding box center [611, 318] width 168 height 30
click at [675, 304] on div "Discard Changes Save" at bounding box center [611, 318] width 168 height 30
click at [672, 316] on button "Save" at bounding box center [675, 318] width 26 height 16
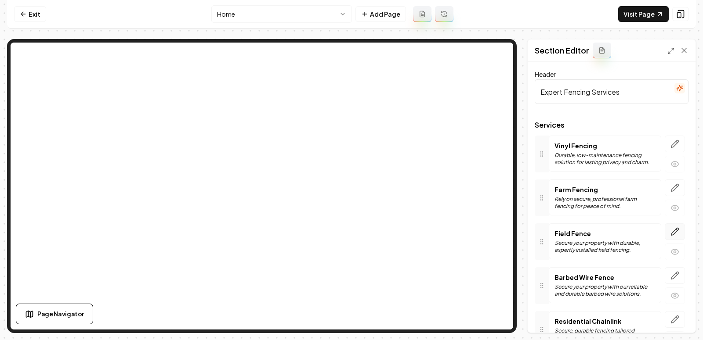
click at [674, 229] on icon "button" at bounding box center [674, 231] width 7 height 7
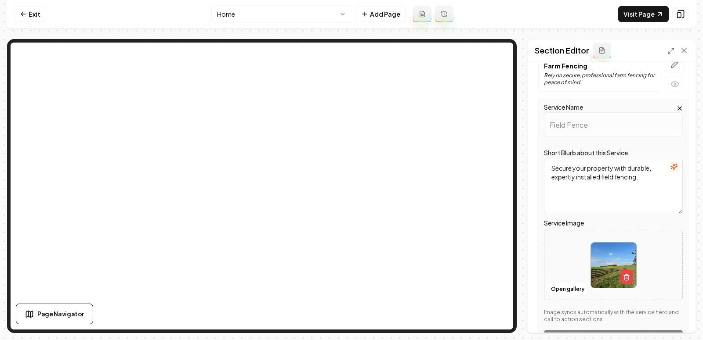
scroll to position [129, 0]
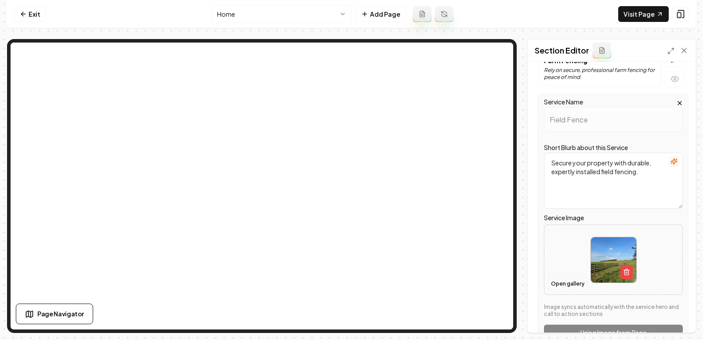
click at [573, 281] on button "Open gallery" at bounding box center [568, 284] width 40 height 14
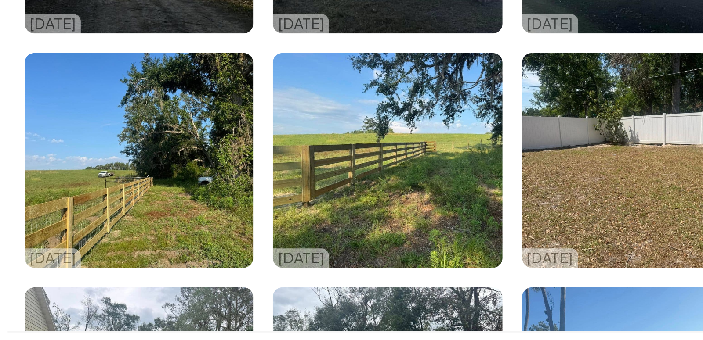
scroll to position [1007, 0]
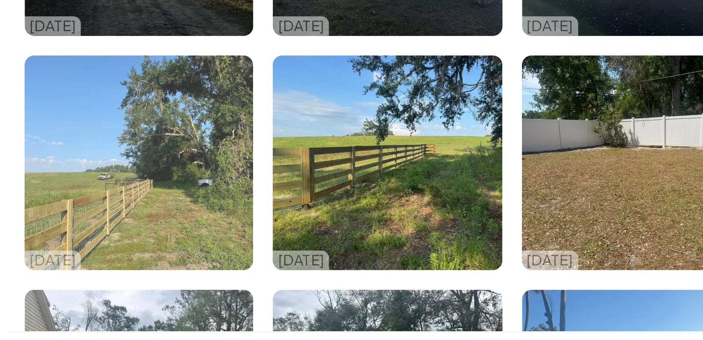
click at [271, 218] on img "Select image image_68da96995c7cd75eb8b528b3.jpeg" at bounding box center [262, 208] width 82 height 77
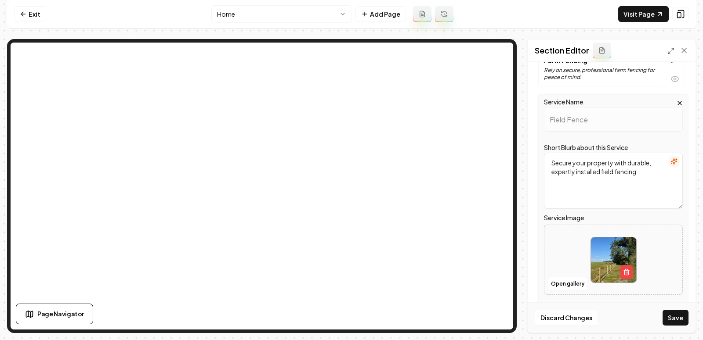
scroll to position [0, 0]
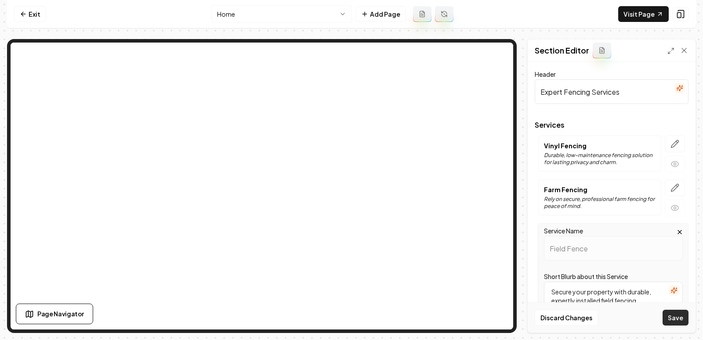
click at [669, 324] on button "Save" at bounding box center [675, 318] width 26 height 16
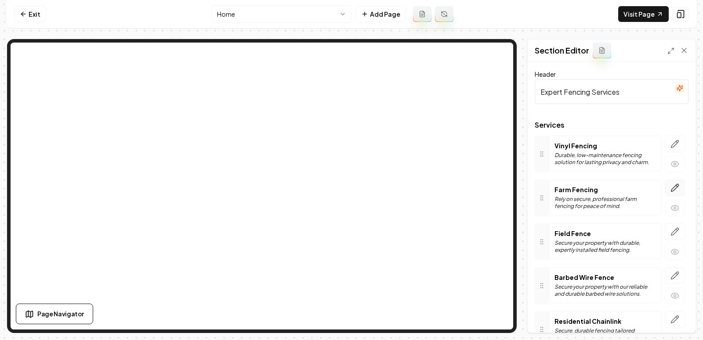
click at [673, 189] on icon "button" at bounding box center [674, 187] width 7 height 7
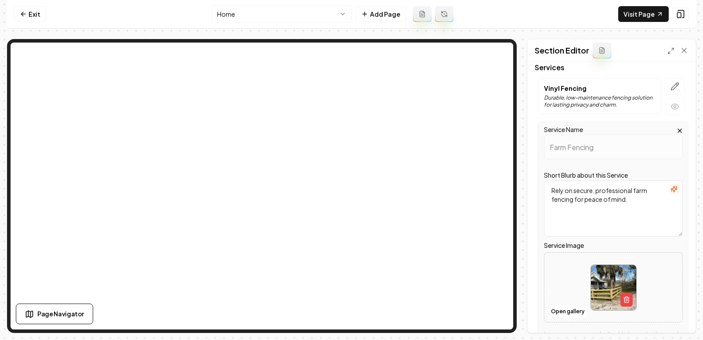
scroll to position [174, 0]
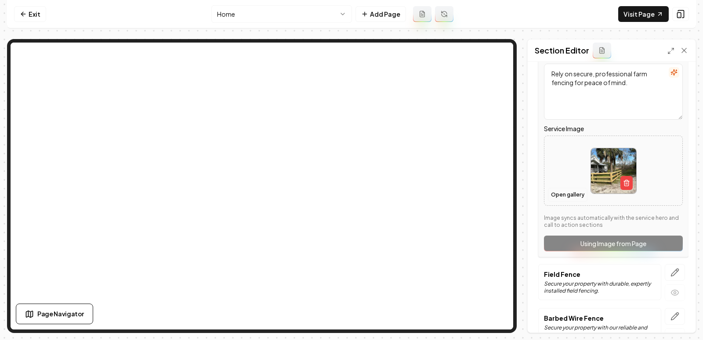
click at [551, 195] on button "Open gallery" at bounding box center [568, 195] width 40 height 14
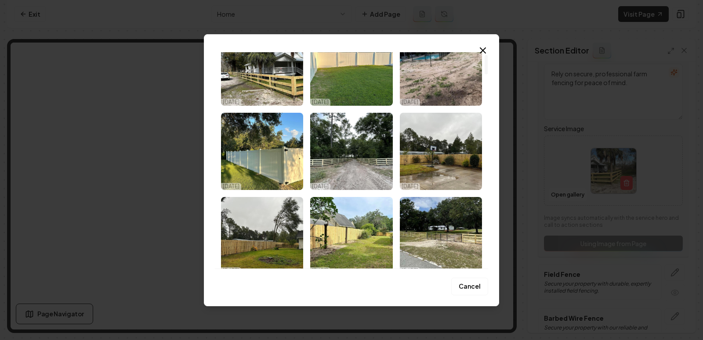
scroll to position [0, 0]
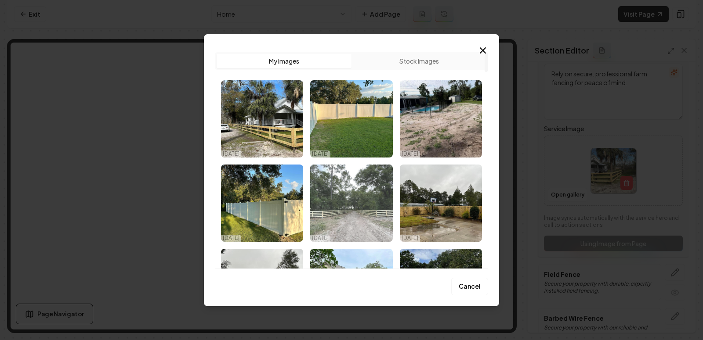
click at [374, 220] on img "Select image image_68da9a5c5c7cd75eb8d0278d.jpeg" at bounding box center [351, 203] width 82 height 77
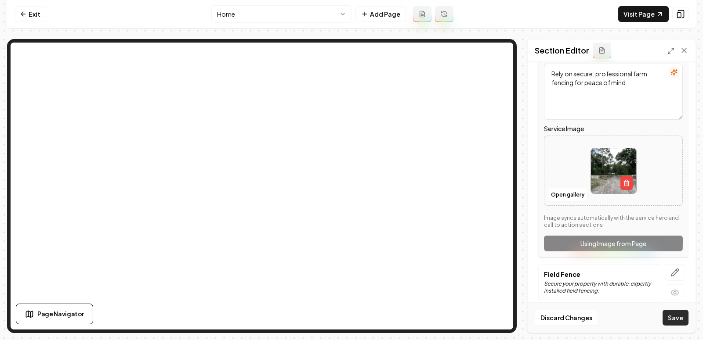
click at [674, 321] on button "Save" at bounding box center [675, 318] width 26 height 16
